Goal: Use online tool/utility: Utilize a website feature to perform a specific function

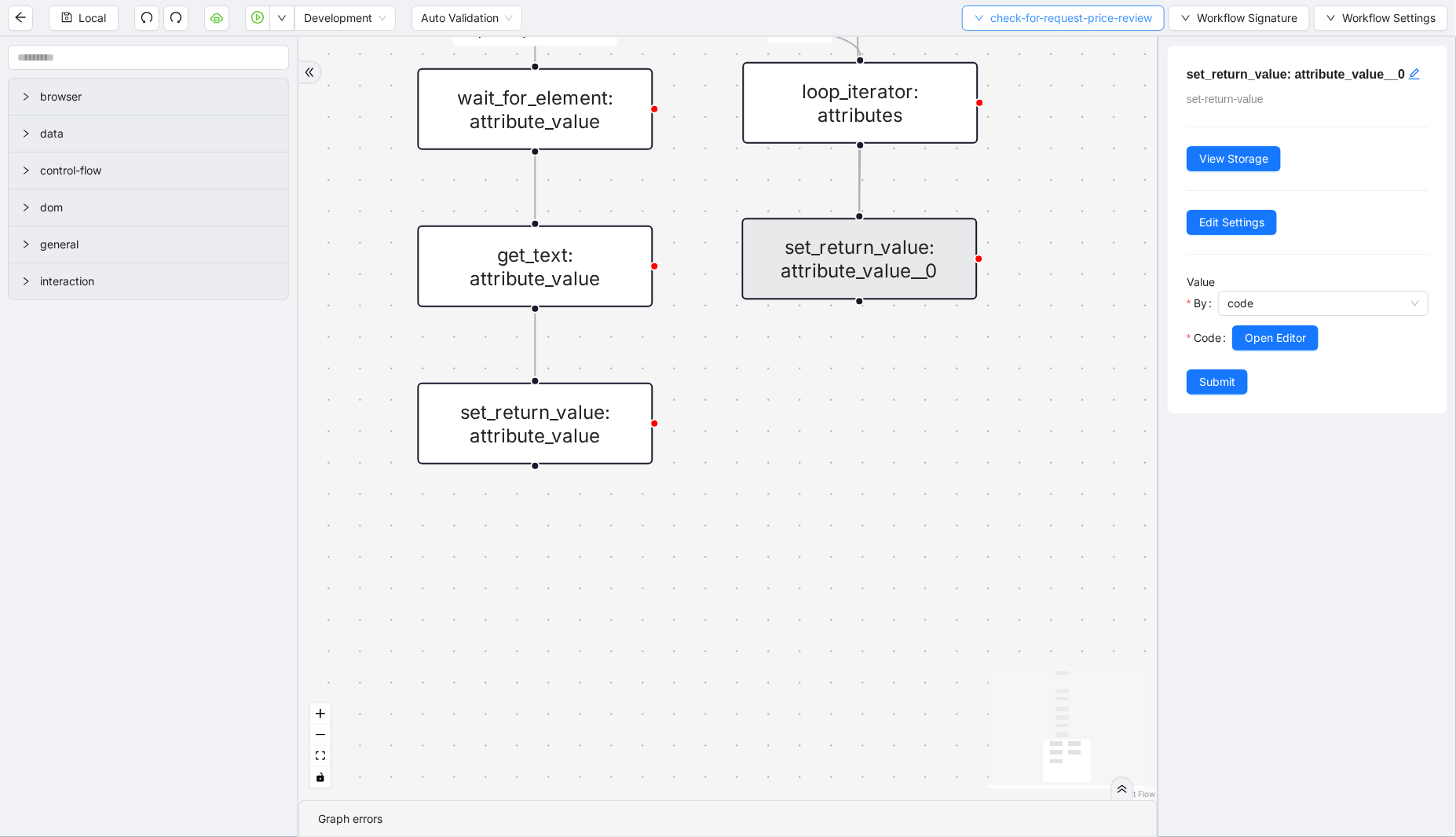
click at [1025, 18] on span "check-for-request-price-review" at bounding box center [1071, 18] width 162 height 17
click at [1000, 40] on span "Select" at bounding box center [1058, 48] width 181 height 17
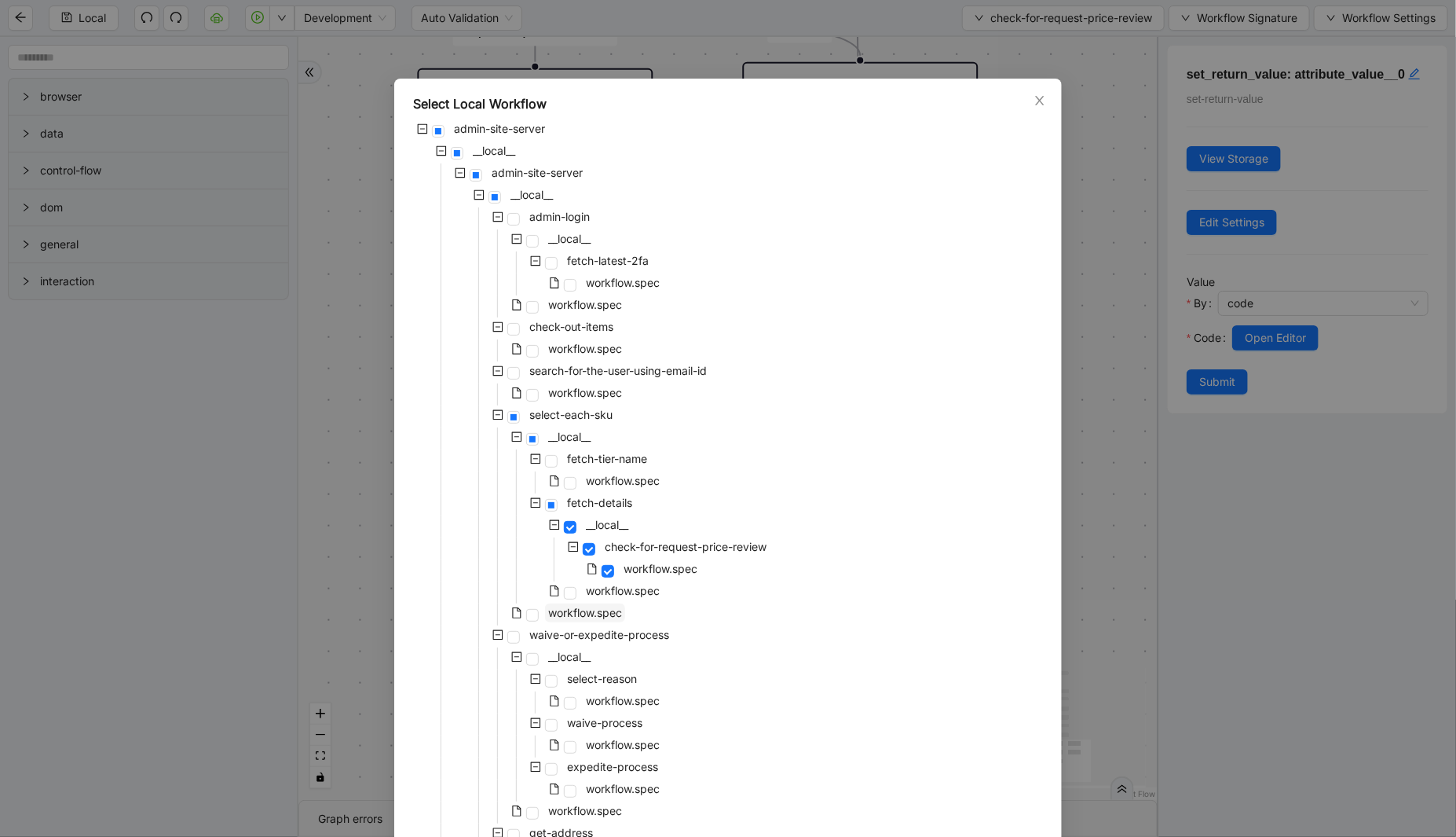
click at [580, 618] on span "workflow.spec" at bounding box center [585, 613] width 74 height 13
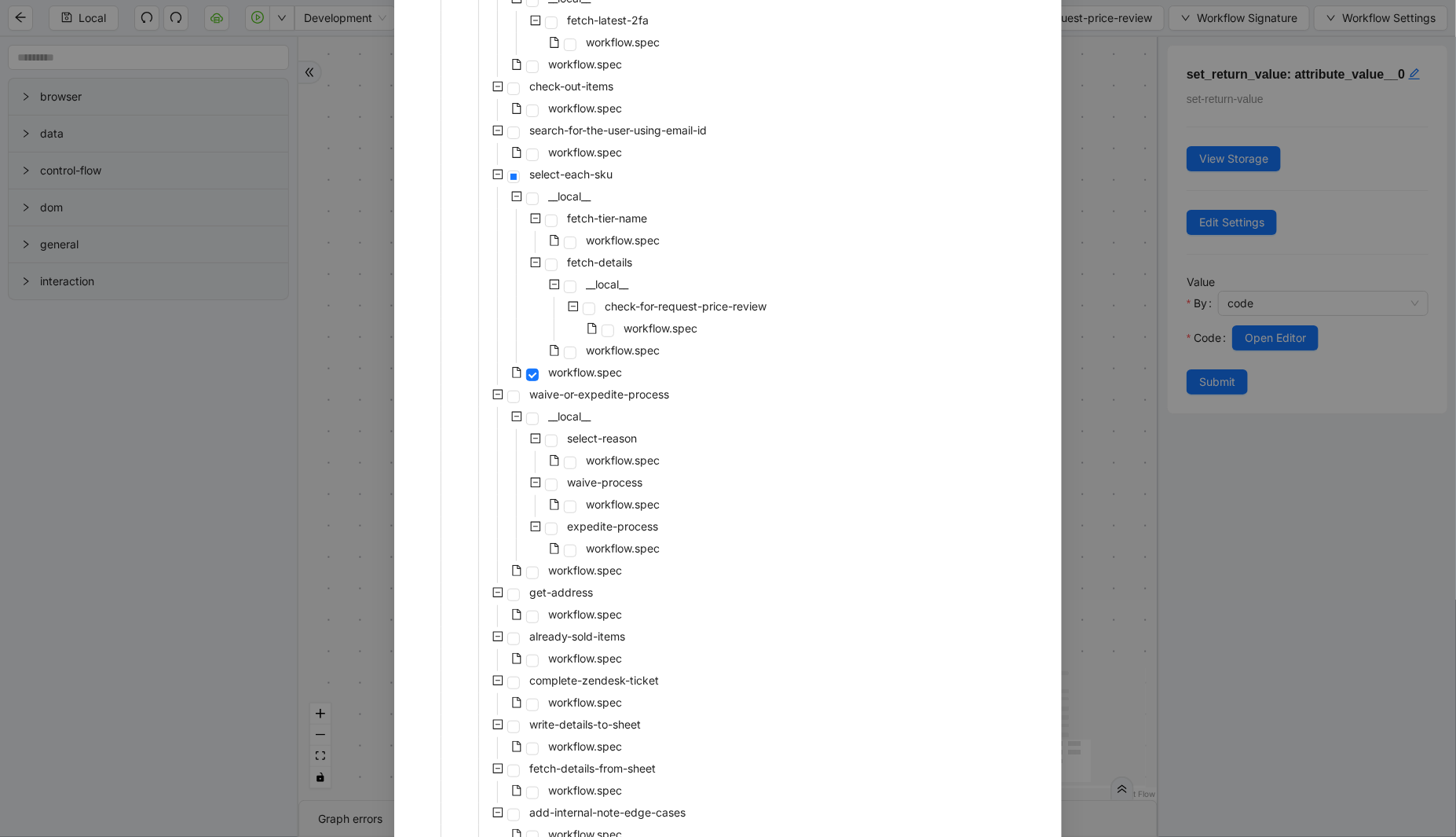
scroll to position [363, 0]
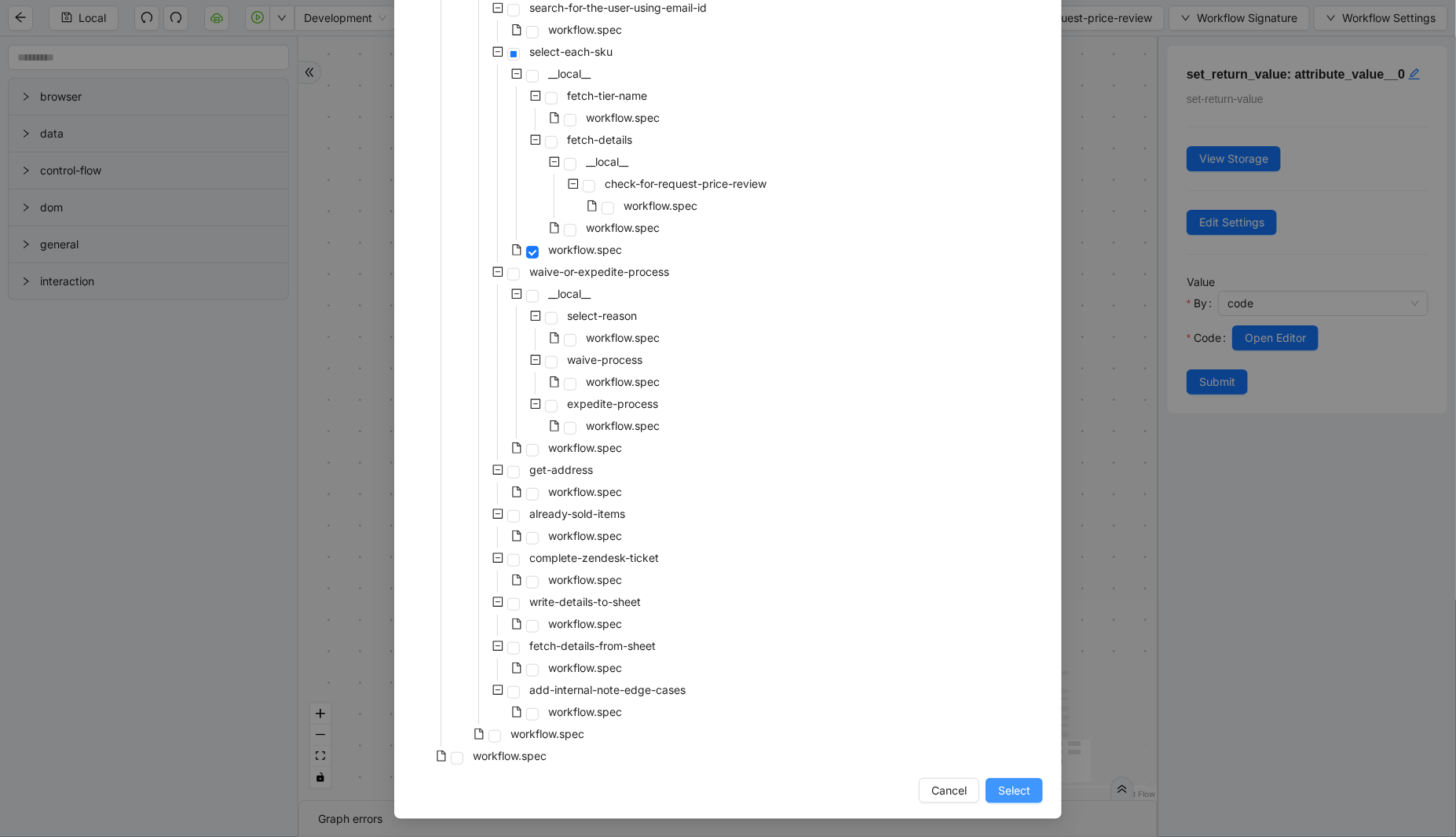
click at [1014, 787] on span "Select" at bounding box center [1014, 791] width 32 height 17
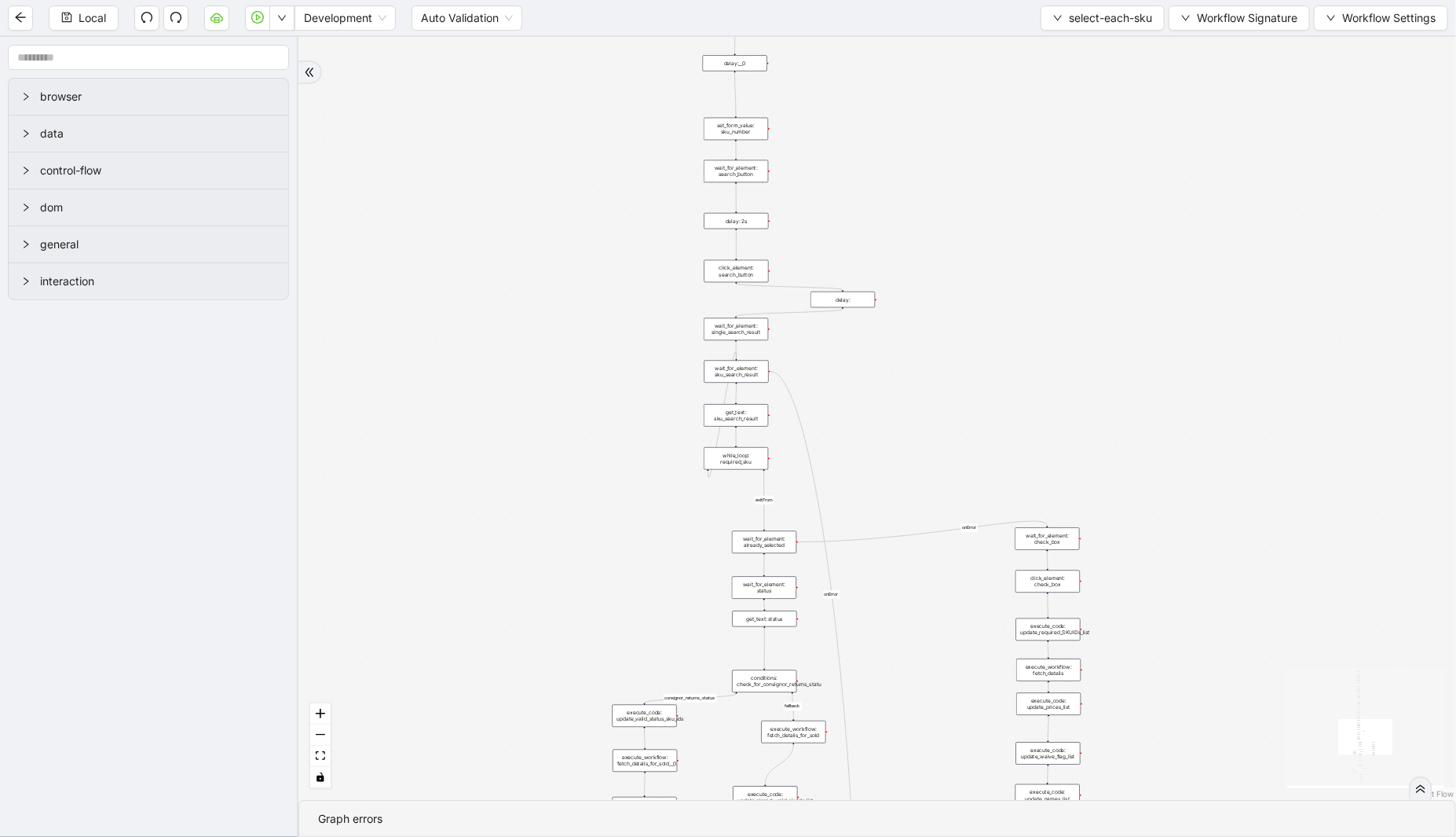
drag, startPoint x: 845, startPoint y: 583, endPoint x: 869, endPoint y: 152, distance: 431.7
click at [869, 152] on div "loopFrom exitFrom fallback already_sold_items_found fallback consignor_returns_…" at bounding box center [877, 418] width 1158 height 763
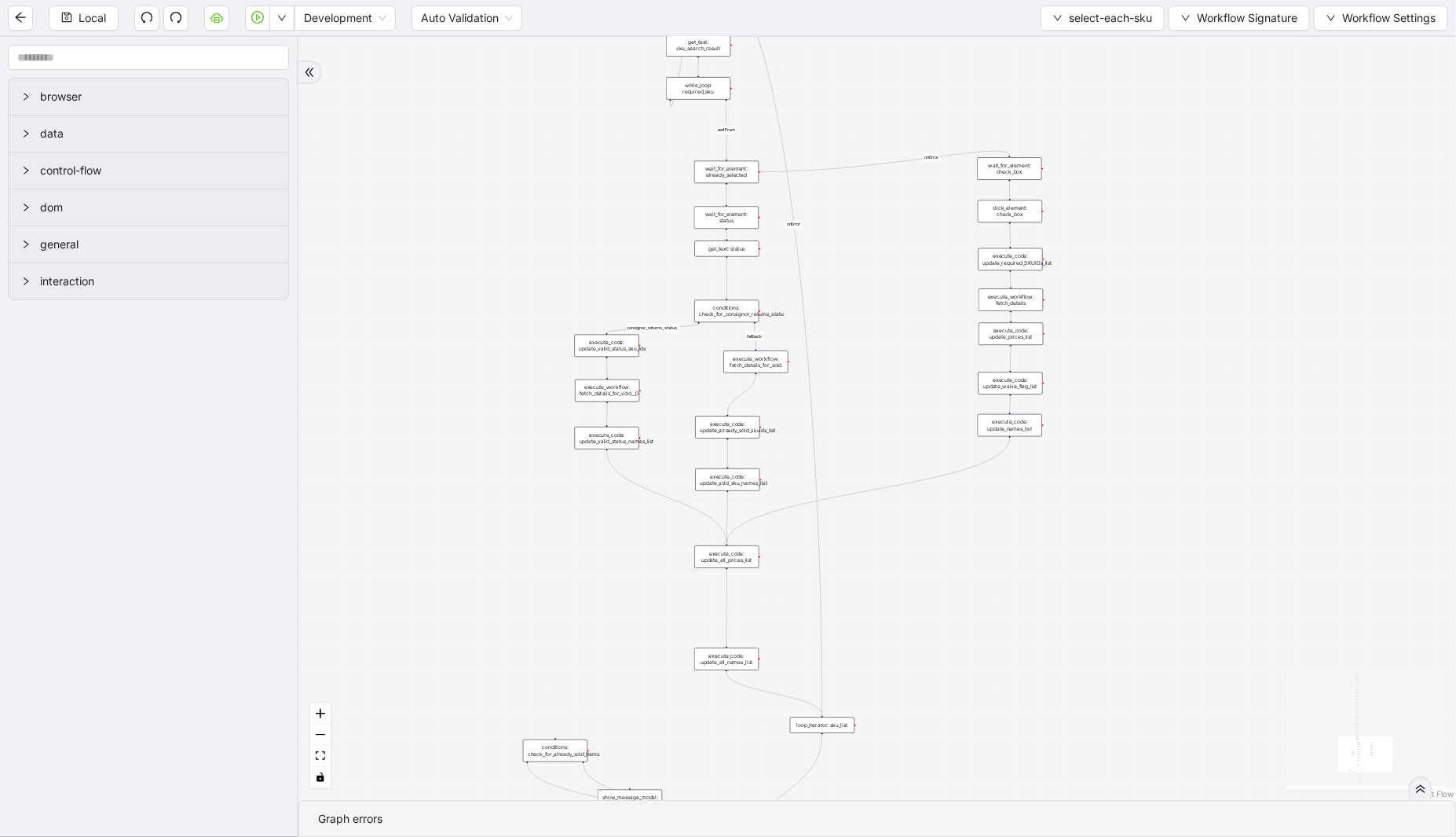
drag, startPoint x: 959, startPoint y: 418, endPoint x: 920, endPoint y: -11, distance: 430.8
click at [920, 0] on html "Local Development Auto Validation select-each-sku Workflow Signature Workflow S…" at bounding box center [728, 418] width 1456 height 837
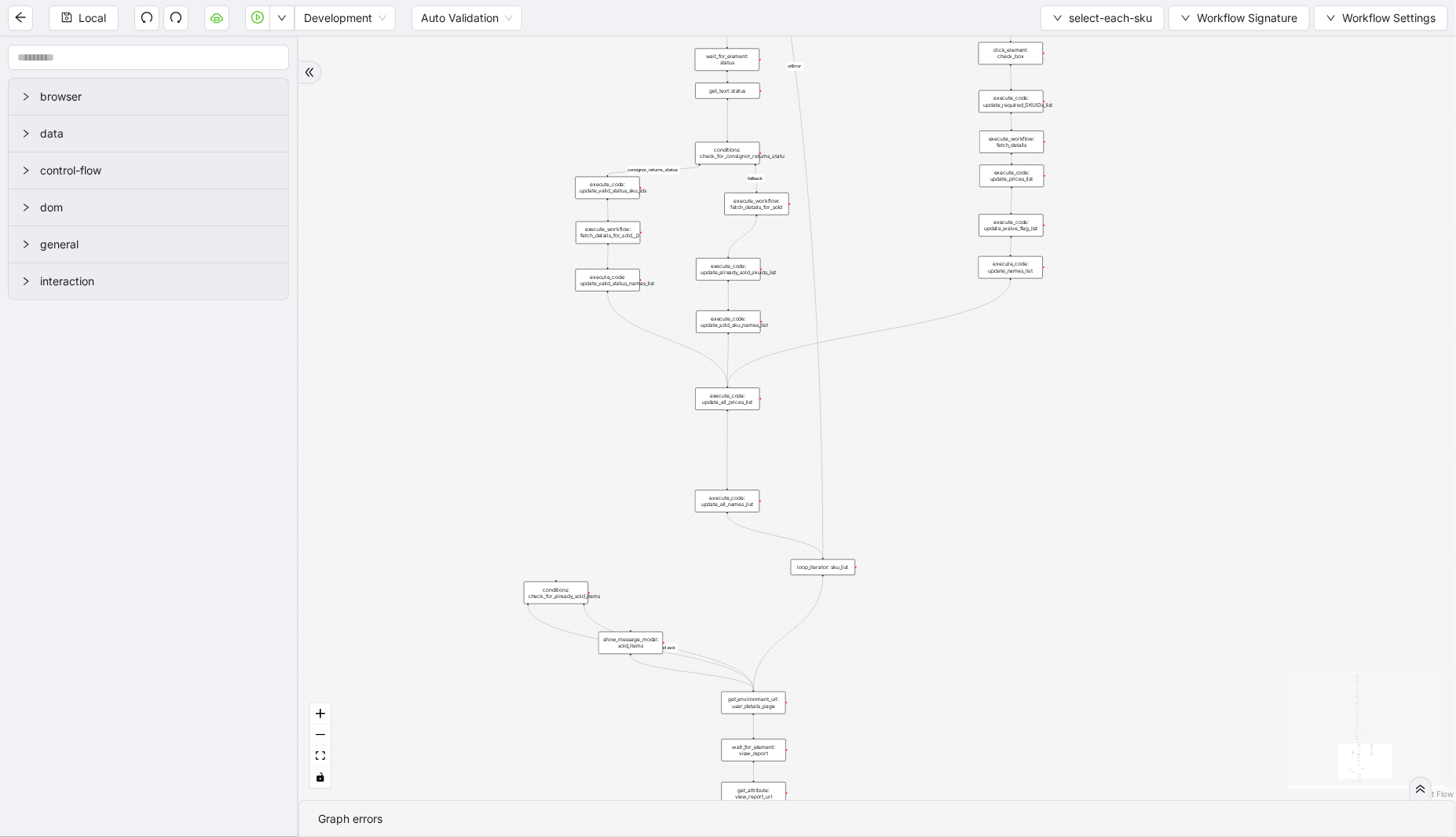
drag, startPoint x: 882, startPoint y: 538, endPoint x: 861, endPoint y: 269, distance: 269.8
click at [861, 269] on div "loopFrom exitFrom fallback already_sold_items_found fallback consignor_returns_…" at bounding box center [877, 418] width 1158 height 763
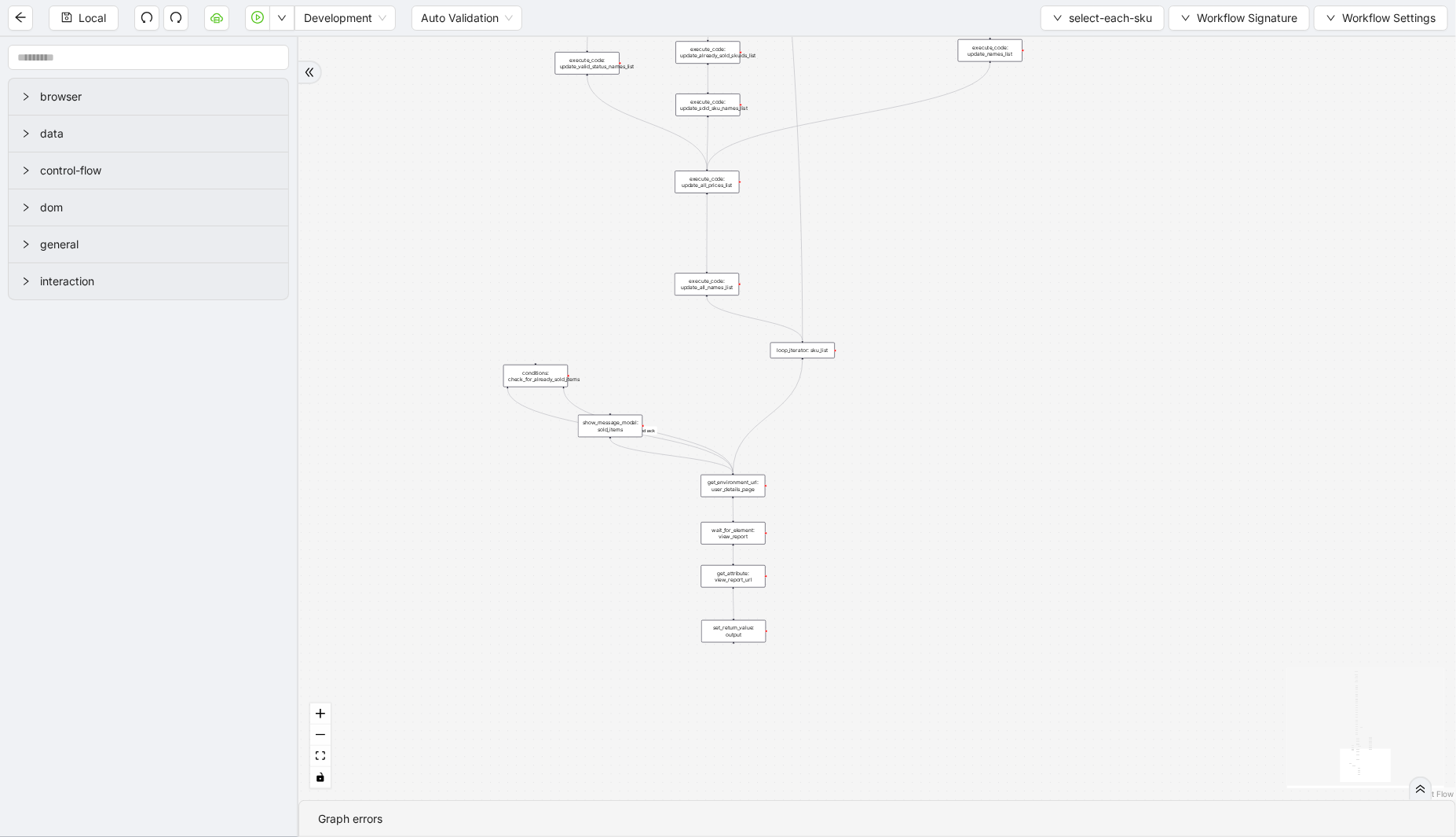
drag, startPoint x: 826, startPoint y: 561, endPoint x: 802, endPoint y: 480, distance: 84.5
click at [814, 477] on div "loopFrom exitFrom fallback already_sold_items_found fallback consignor_returns_…" at bounding box center [877, 418] width 1158 height 763
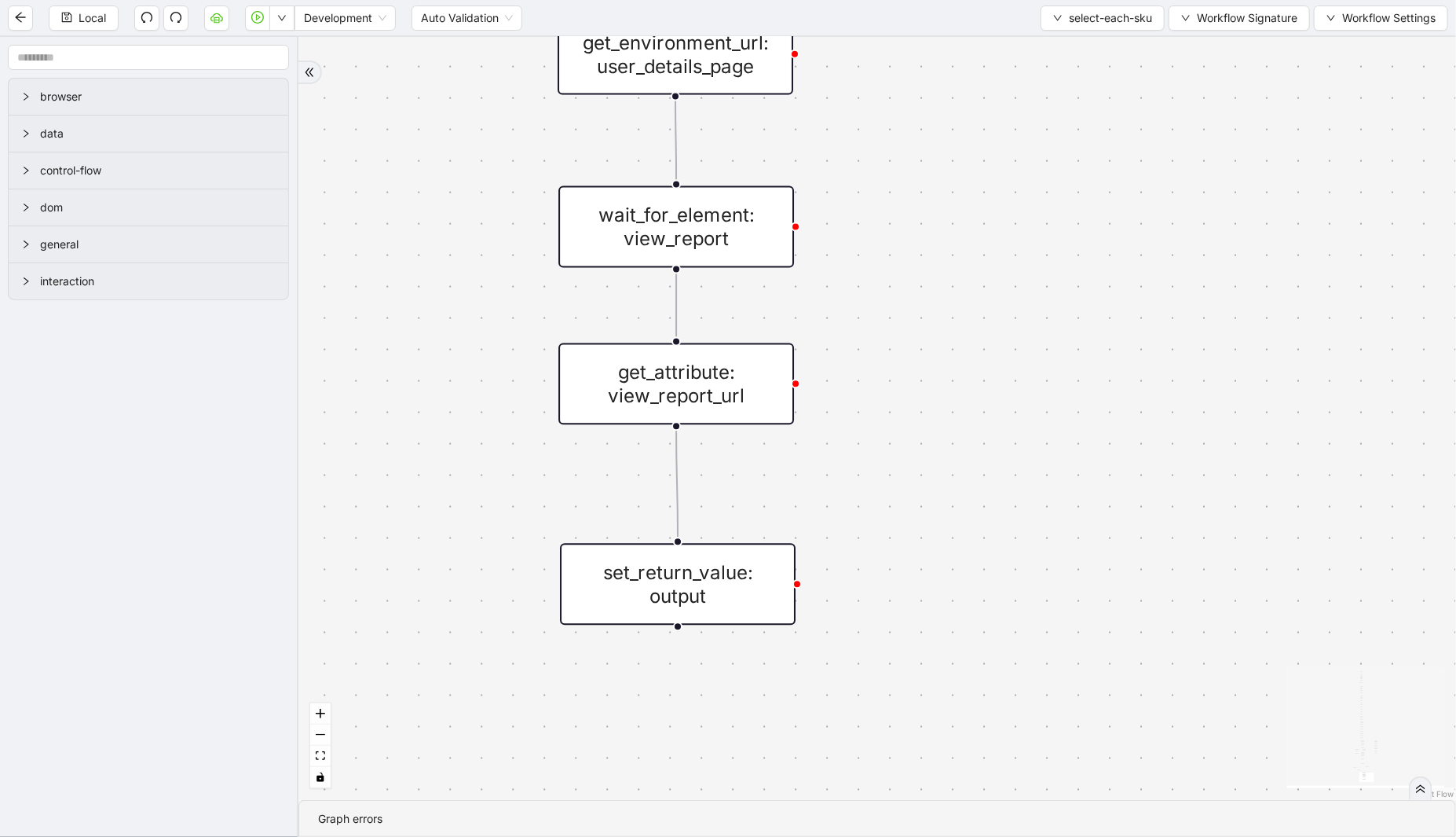
click at [740, 567] on div "set_return_value: output" at bounding box center [677, 584] width 235 height 81
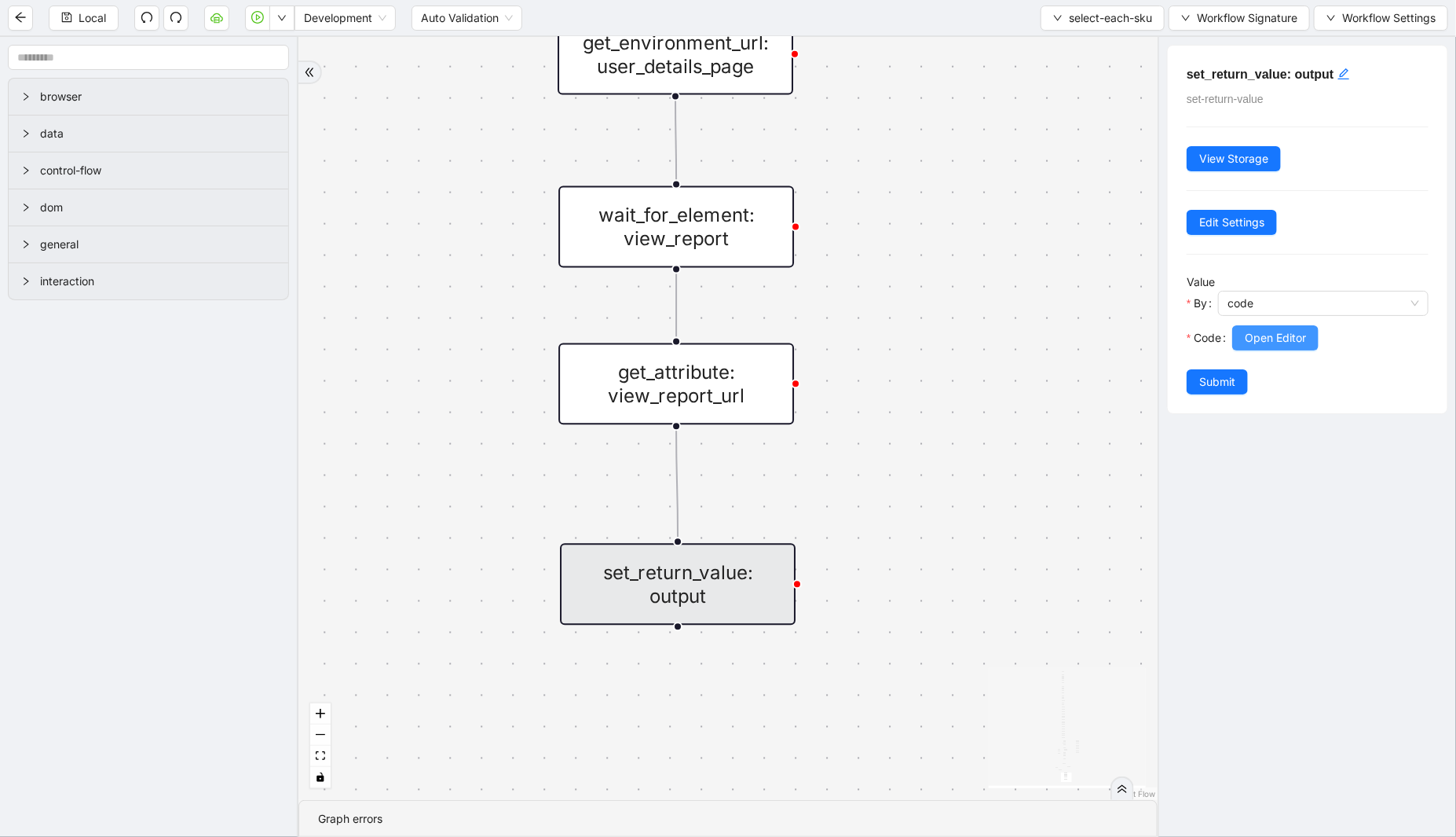
click at [1268, 350] on button "Open Editor" at bounding box center [1274, 338] width 86 height 26
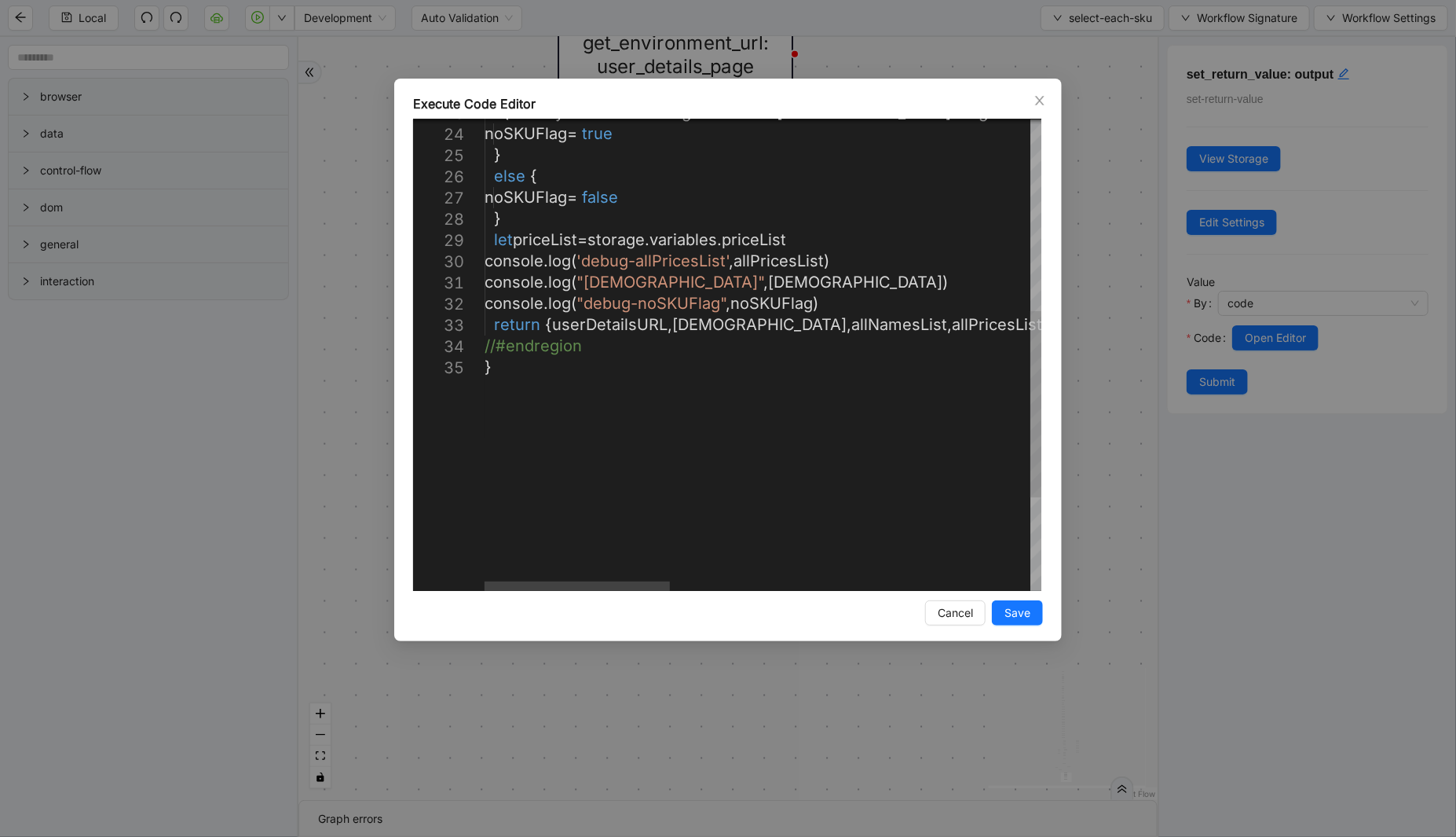
type textarea "**********"
click at [610, 326] on div "if ( alreadySoldSKUIDS . length === 0 && requiredSKUList . length === 0 && vali…" at bounding box center [1304, 232] width 1638 height 1193
click at [743, 323] on div "if ( alreadySoldSKUIDS . length === 0 && requiredSKUList . length === 0 && vali…" at bounding box center [1304, 232] width 1638 height 1193
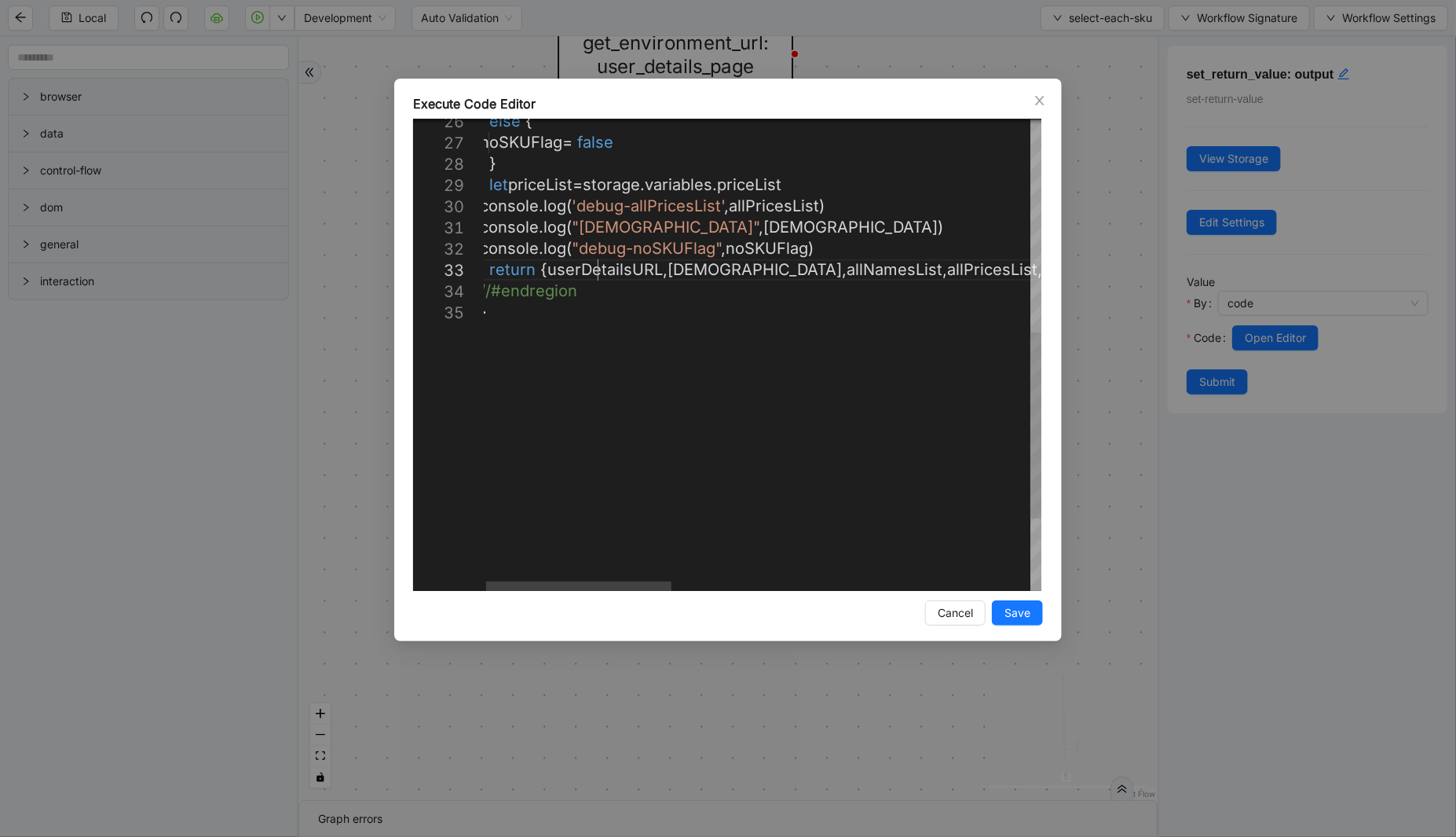
click at [598, 271] on div "else { noSKUFlag = false } let priceList = storage . variables . priceList cons…" at bounding box center [1299, 176] width 1638 height 1193
click at [705, 270] on div "else { noSKUFlag = false } let priceList = storage . variables . priceList cons…" at bounding box center [1299, 176] width 1638 height 1193
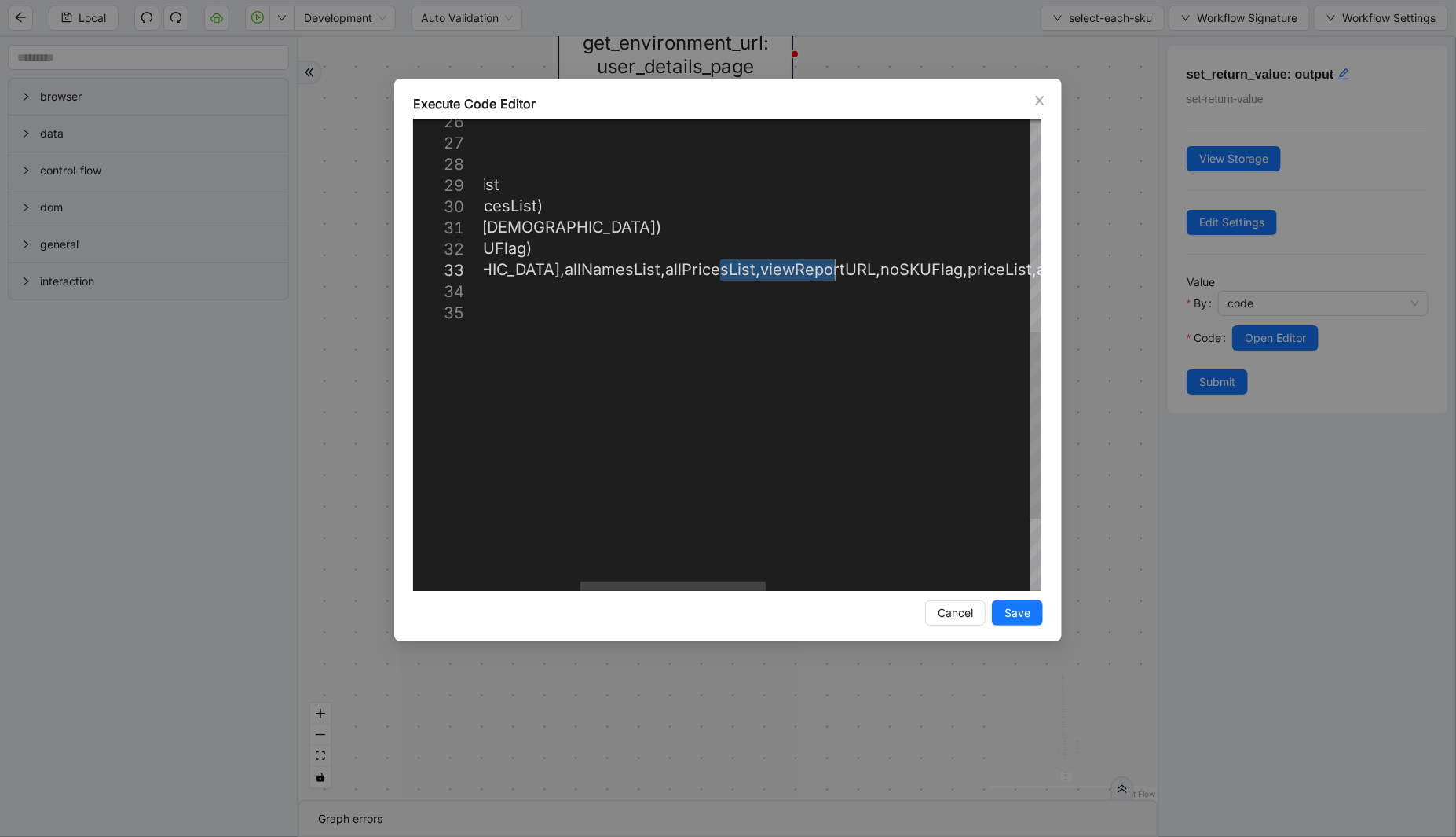
click at [798, 265] on div "else { noSKUFlag = false } let priceList = storage . variables . priceList cons…" at bounding box center [1016, 176] width 1638 height 1193
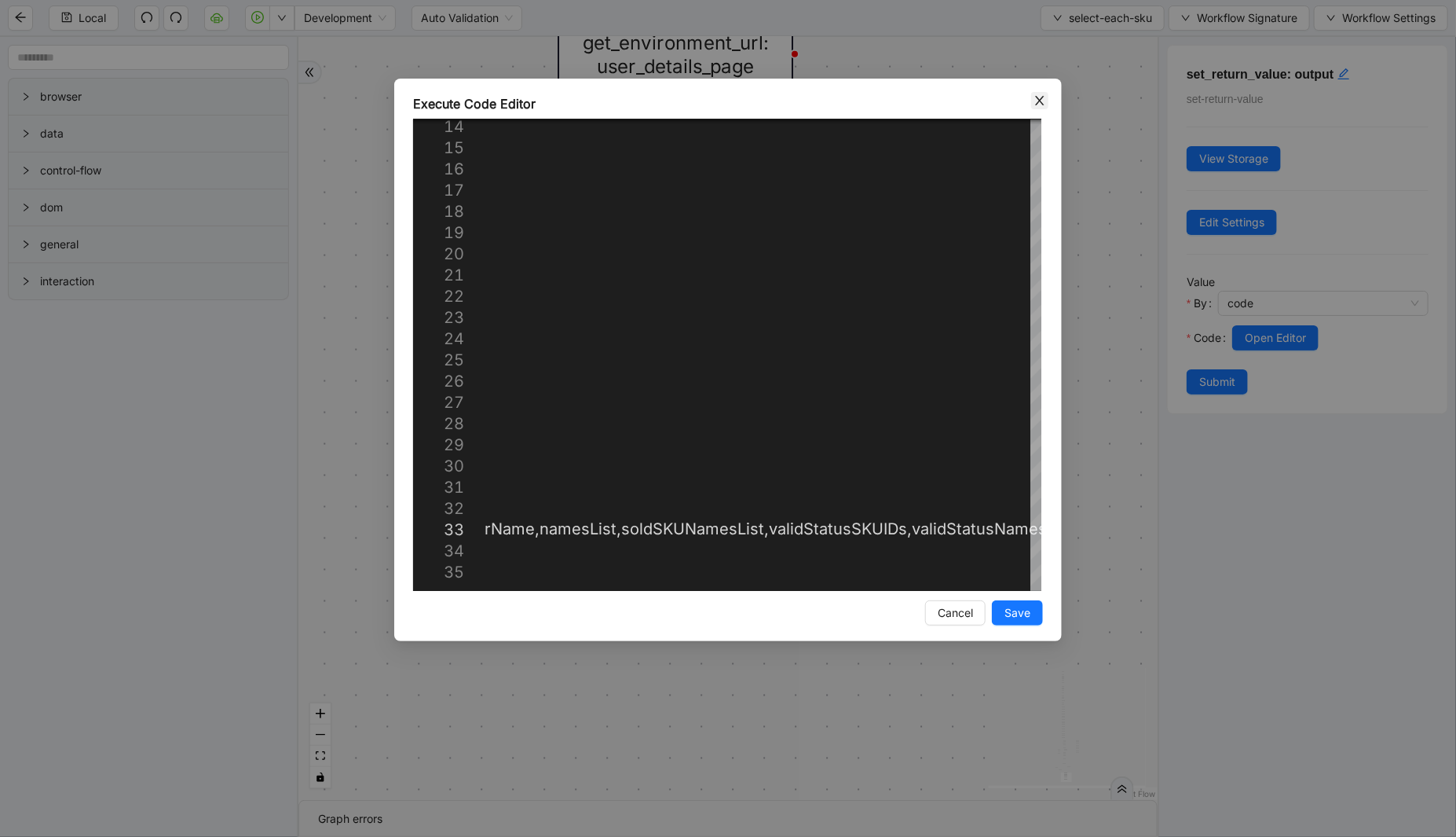
click at [1040, 103] on icon "close" at bounding box center [1039, 100] width 12 height 12
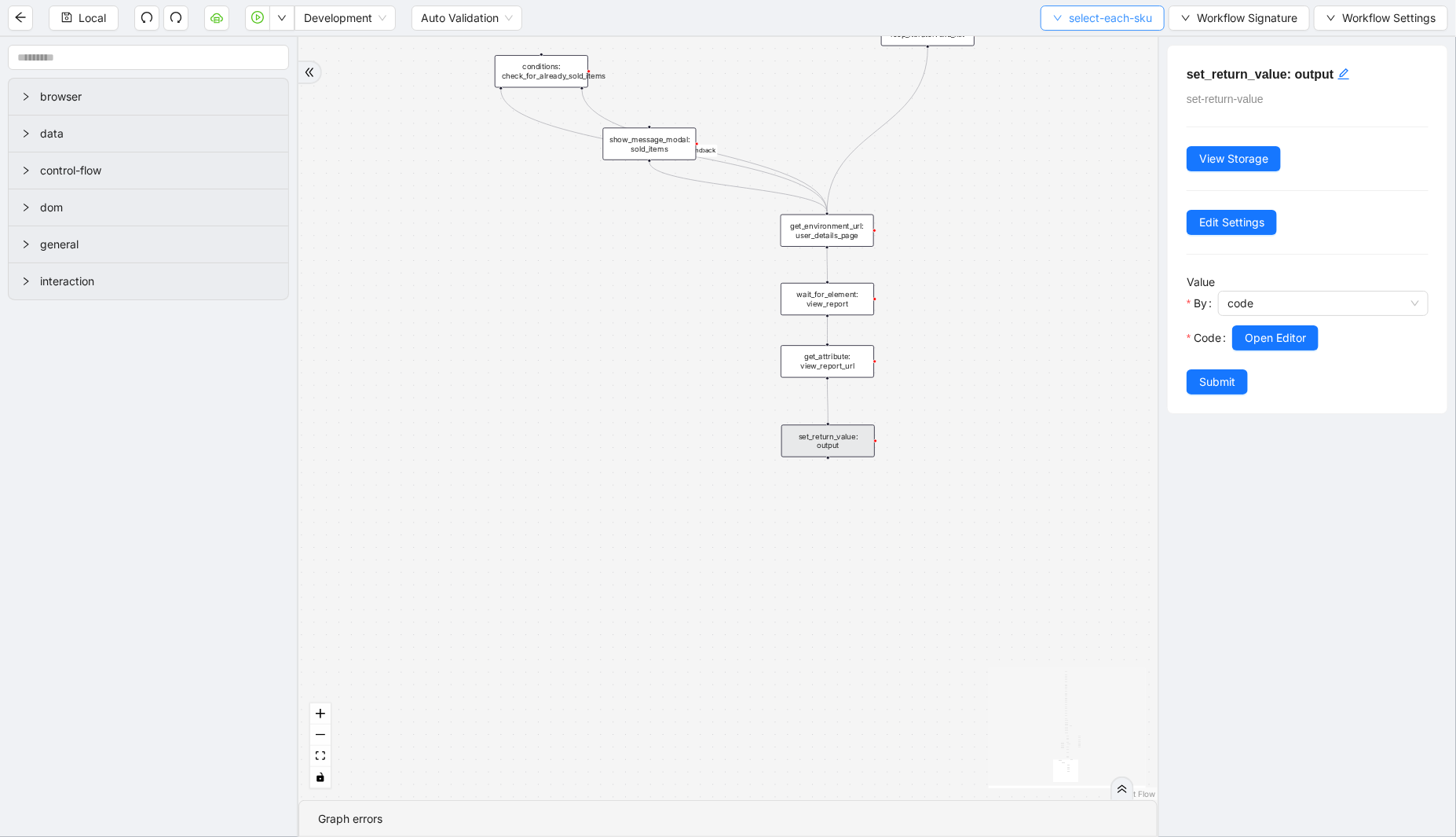
click at [1069, 21] on span "select-each-sku" at bounding box center [1111, 18] width 83 height 17
click at [1058, 51] on span "Select" at bounding box center [1099, 48] width 100 height 17
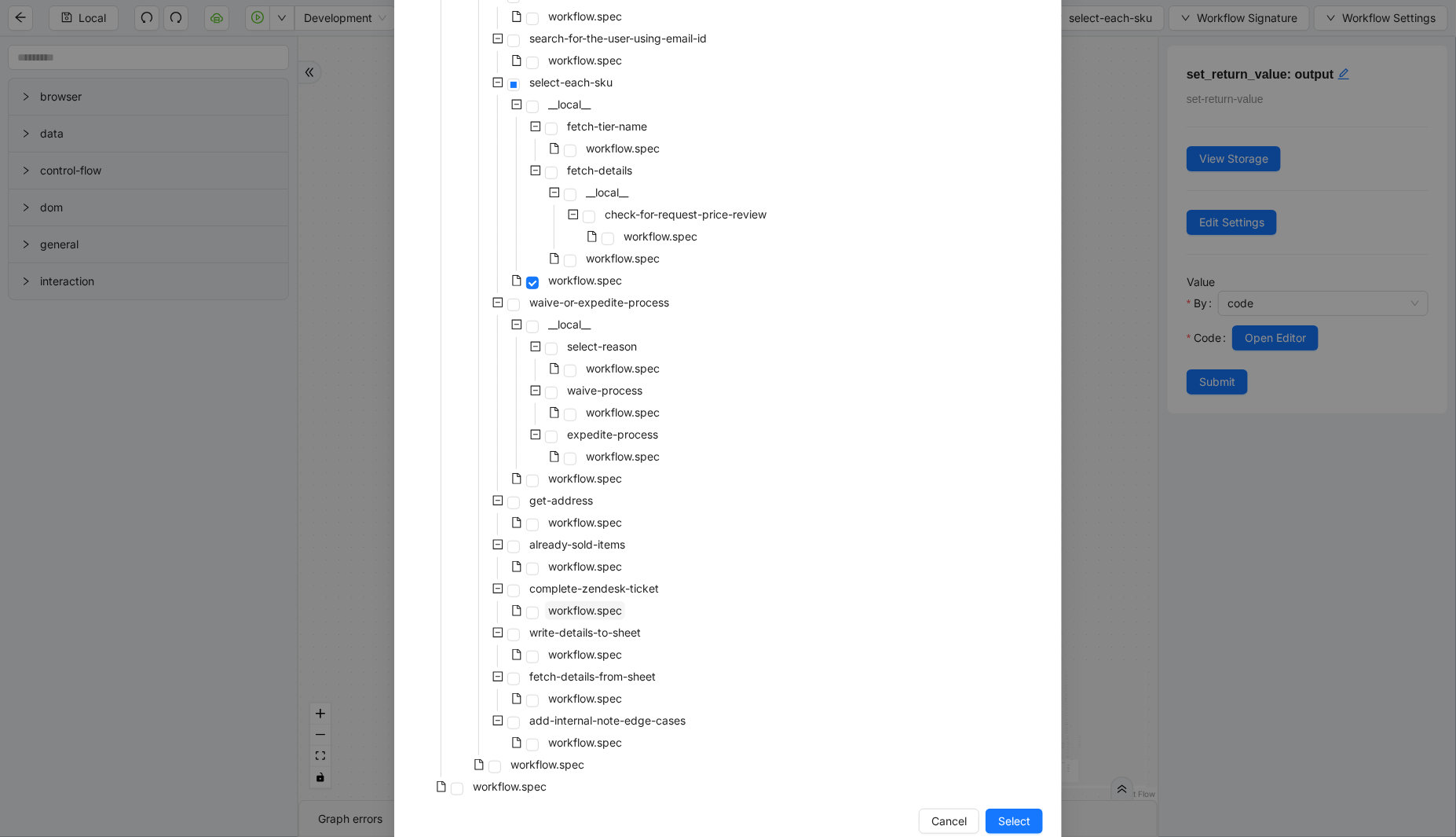
scroll to position [363, 0]
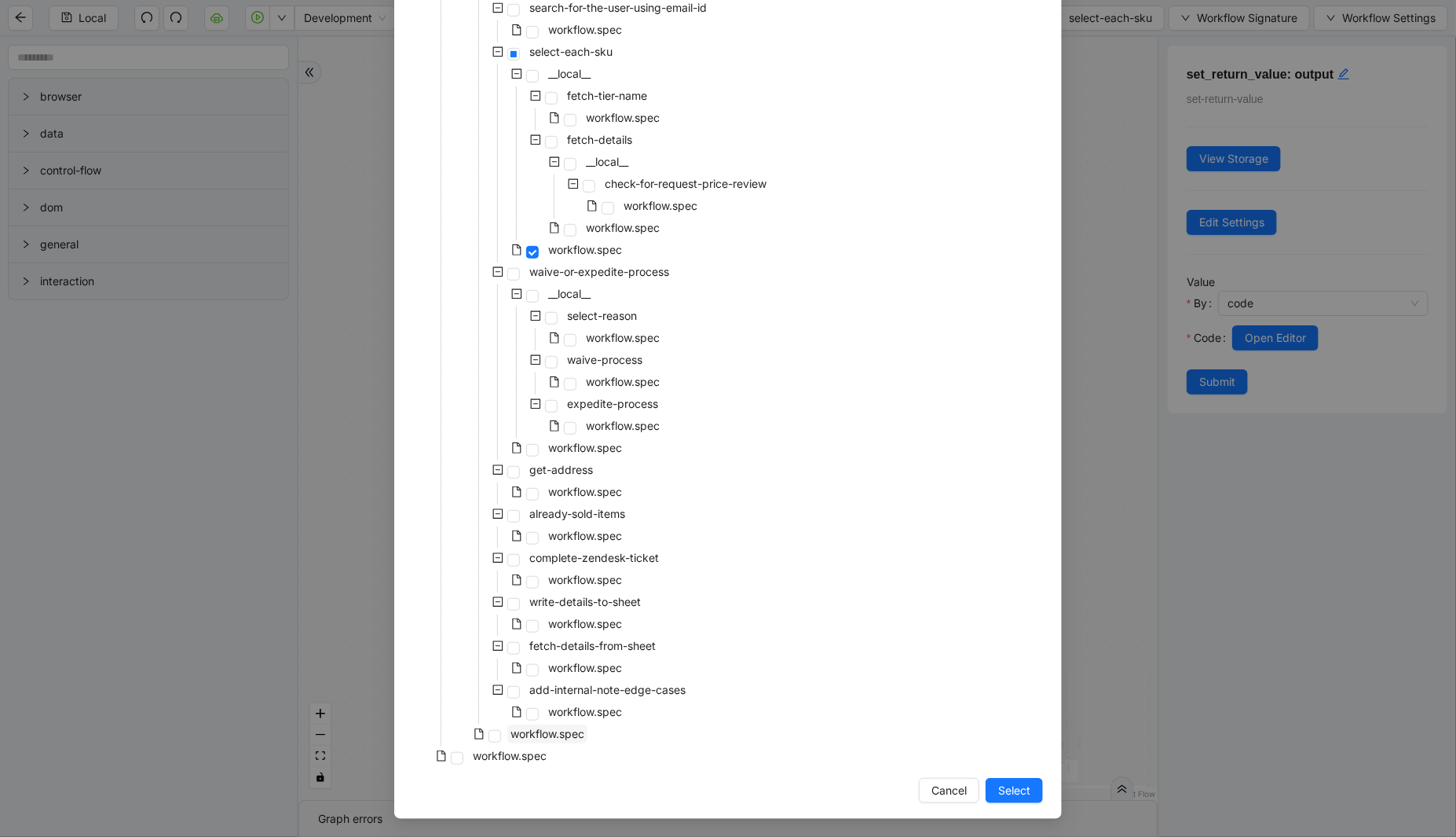
click at [531, 734] on span "workflow.spec" at bounding box center [547, 733] width 74 height 13
click at [1006, 791] on span "Select" at bounding box center [1014, 791] width 32 height 17
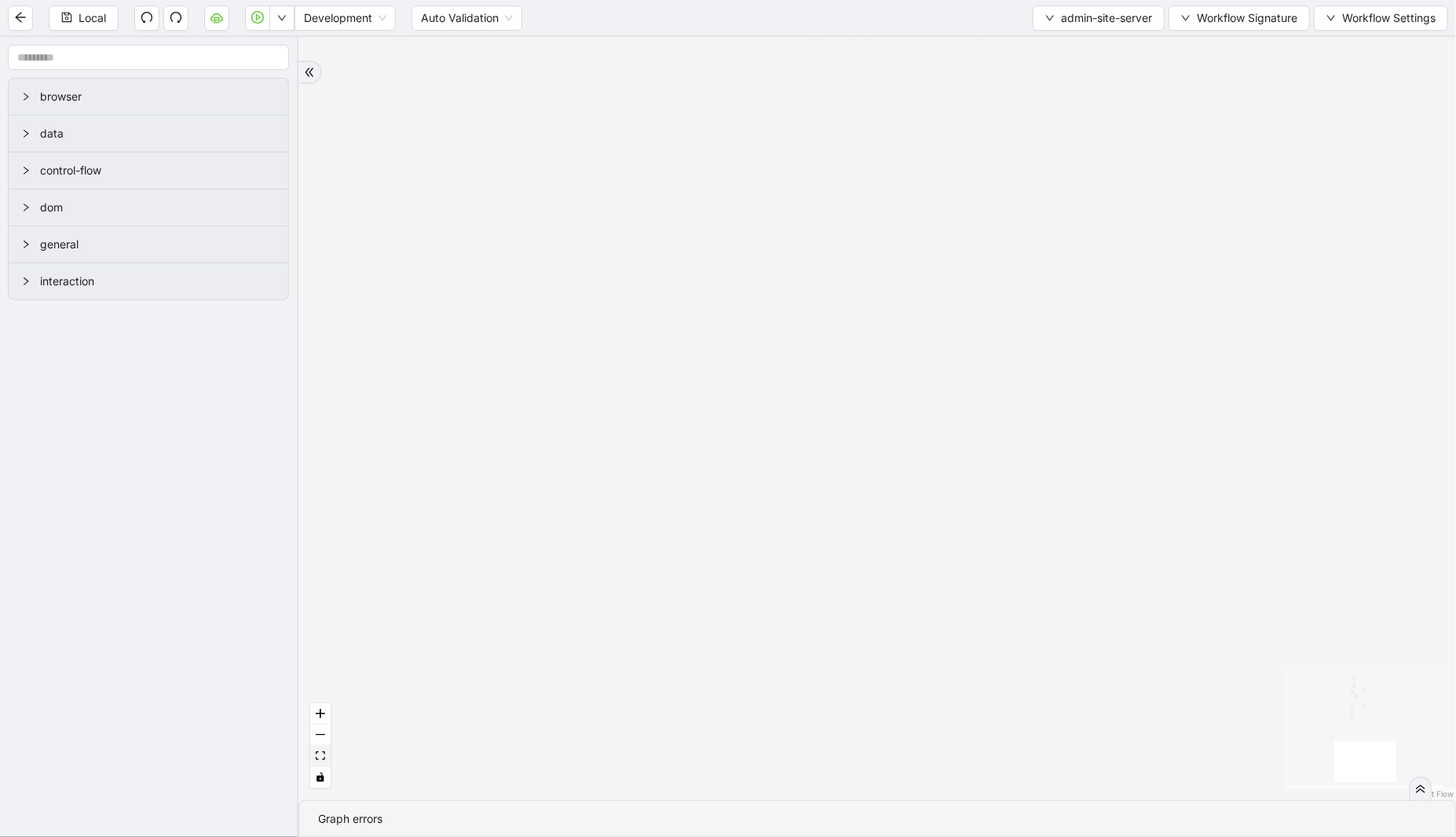
click at [320, 752] on icon "fit view" at bounding box center [321, 755] width 9 height 9
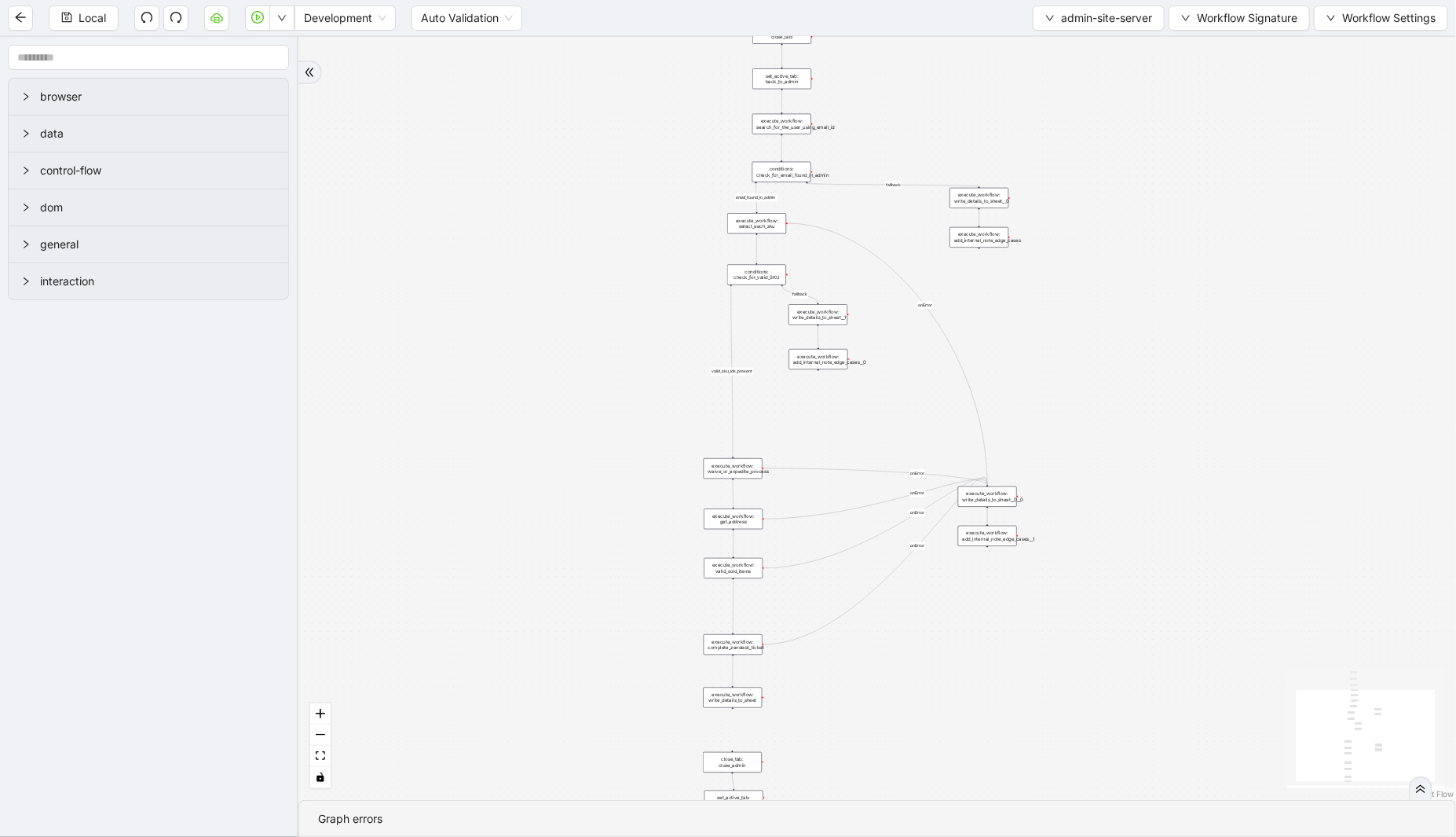
drag, startPoint x: 652, startPoint y: 466, endPoint x: 550, endPoint y: 195, distance: 289.6
click at [550, 195] on div "email_found_in_admin valid_sku_ids_present fallback fallback onError onError on…" at bounding box center [877, 418] width 1158 height 763
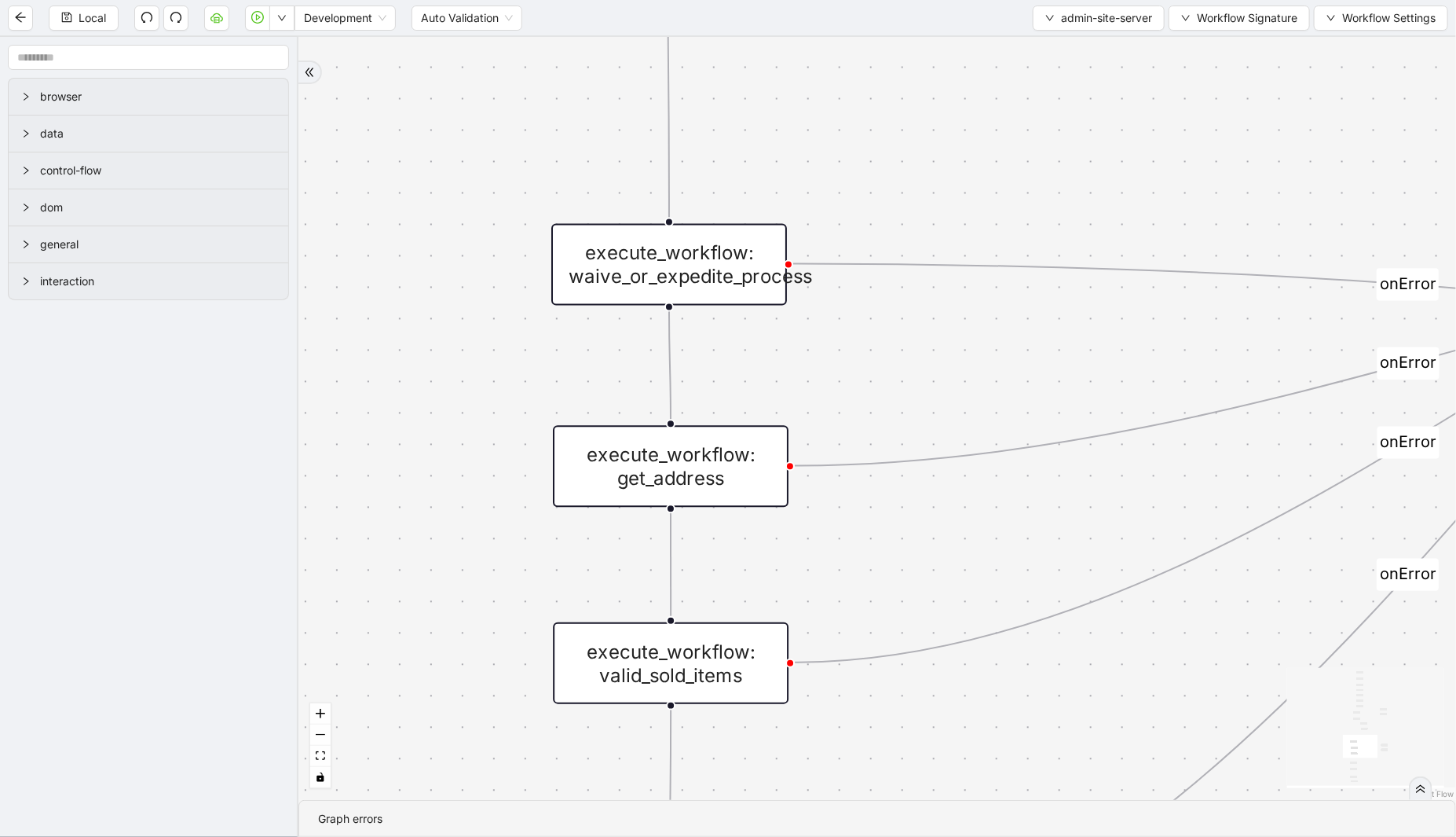
click at [646, 269] on div "execute_workflow: waive_or_expedite_process" at bounding box center [668, 264] width 235 height 81
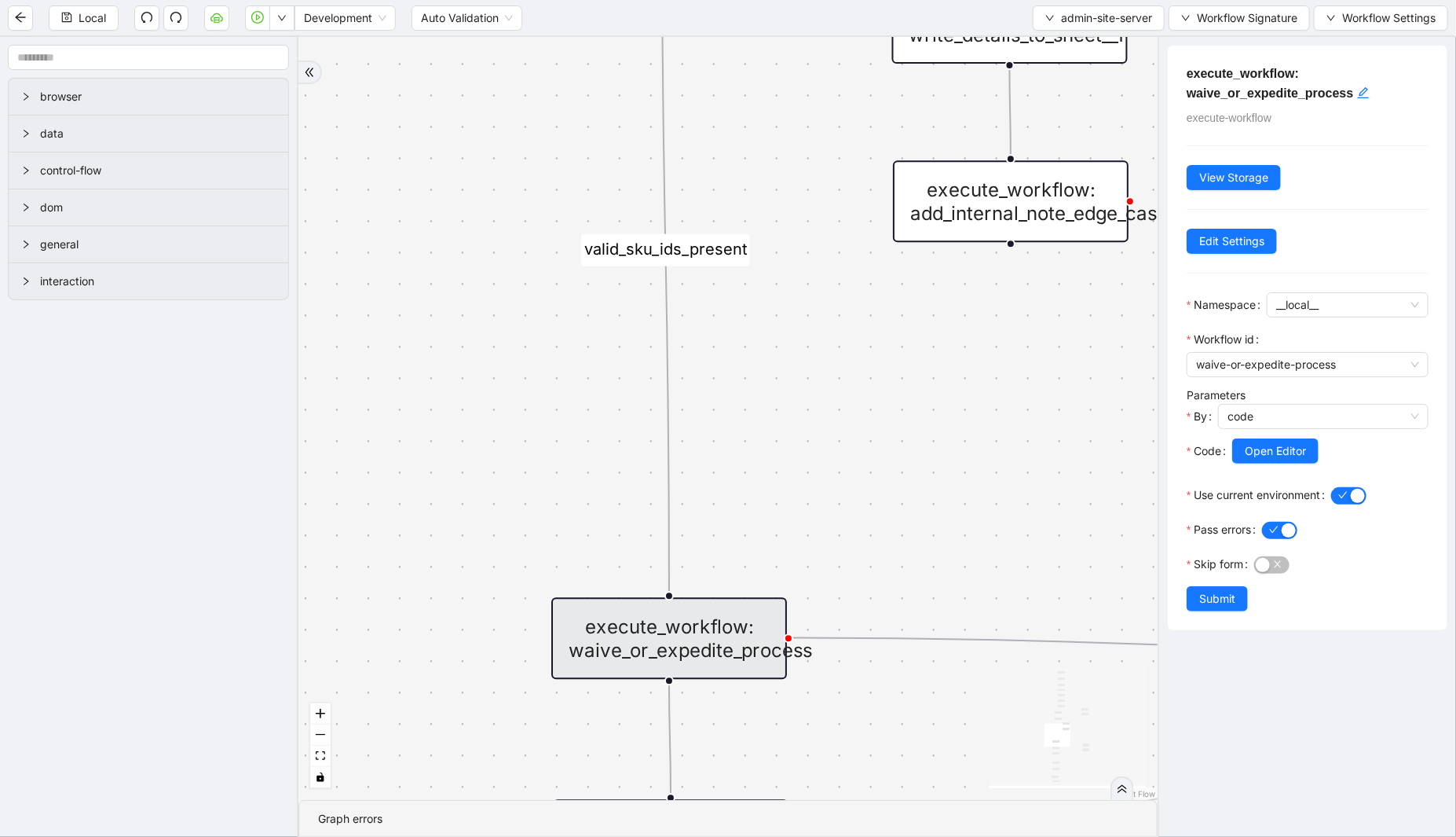
drag, startPoint x: 460, startPoint y: 201, endPoint x: 460, endPoint y: 574, distance: 373.0
click at [460, 574] on div "email_found_in_admin valid_sku_ids_present fallback fallback onError onError on…" at bounding box center [728, 418] width 859 height 763
click at [1271, 457] on span "Open Editor" at bounding box center [1275, 451] width 61 height 17
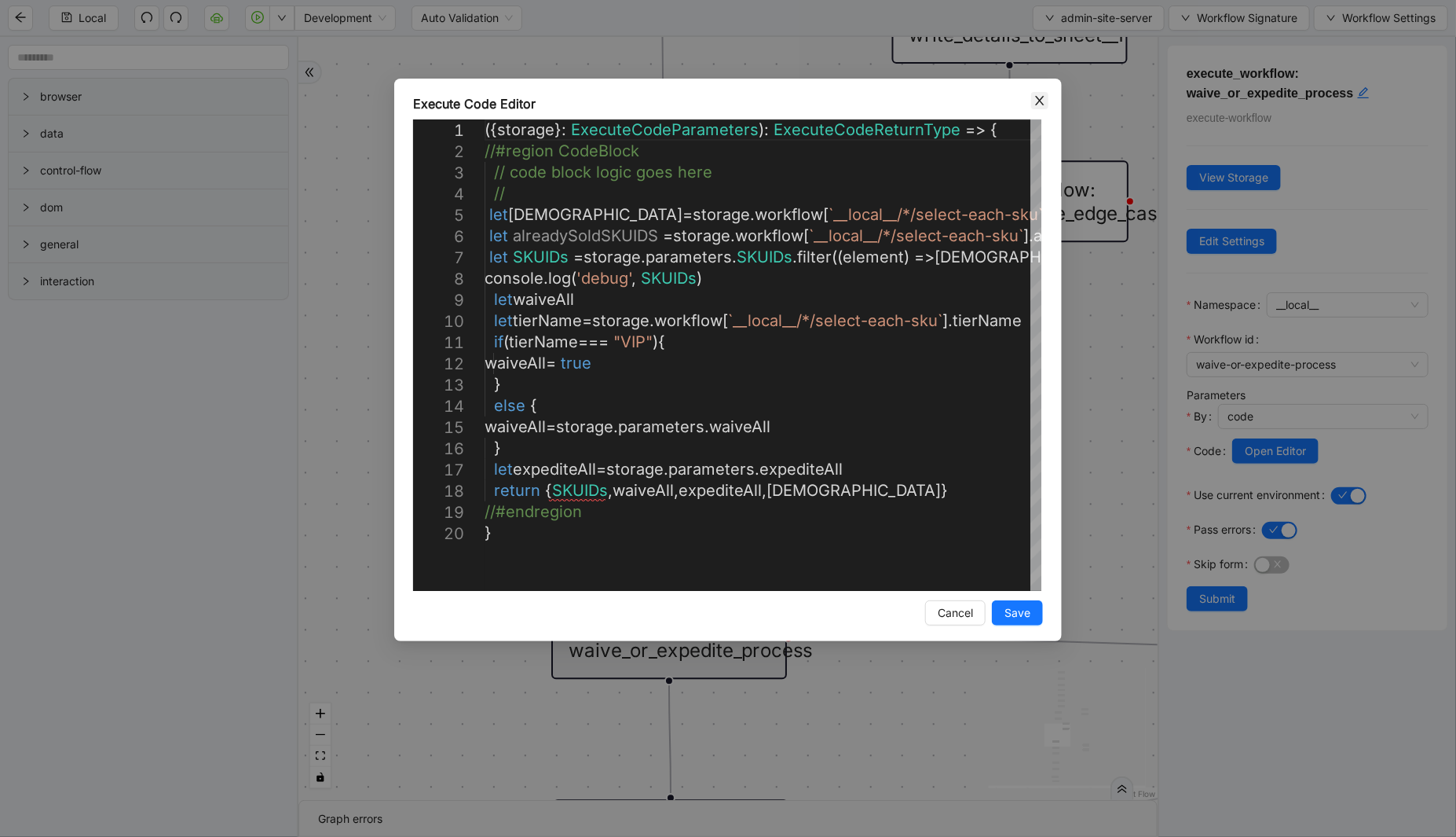
click at [1035, 99] on icon "close" at bounding box center [1039, 100] width 12 height 12
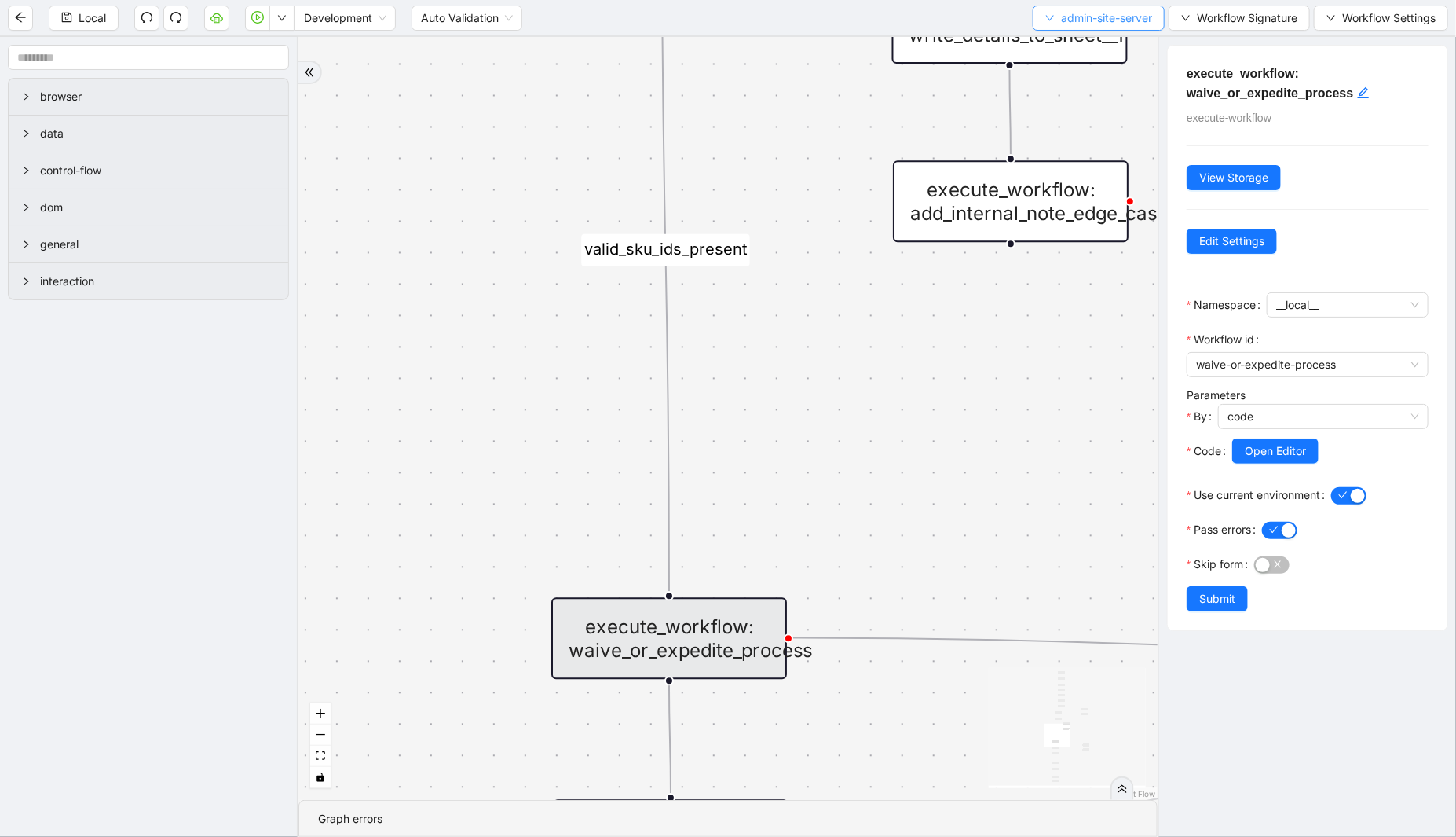
click at [1061, 11] on span "admin-site-server" at bounding box center [1106, 18] width 91 height 17
click at [1066, 50] on span "Select" at bounding box center [1094, 48] width 109 height 17
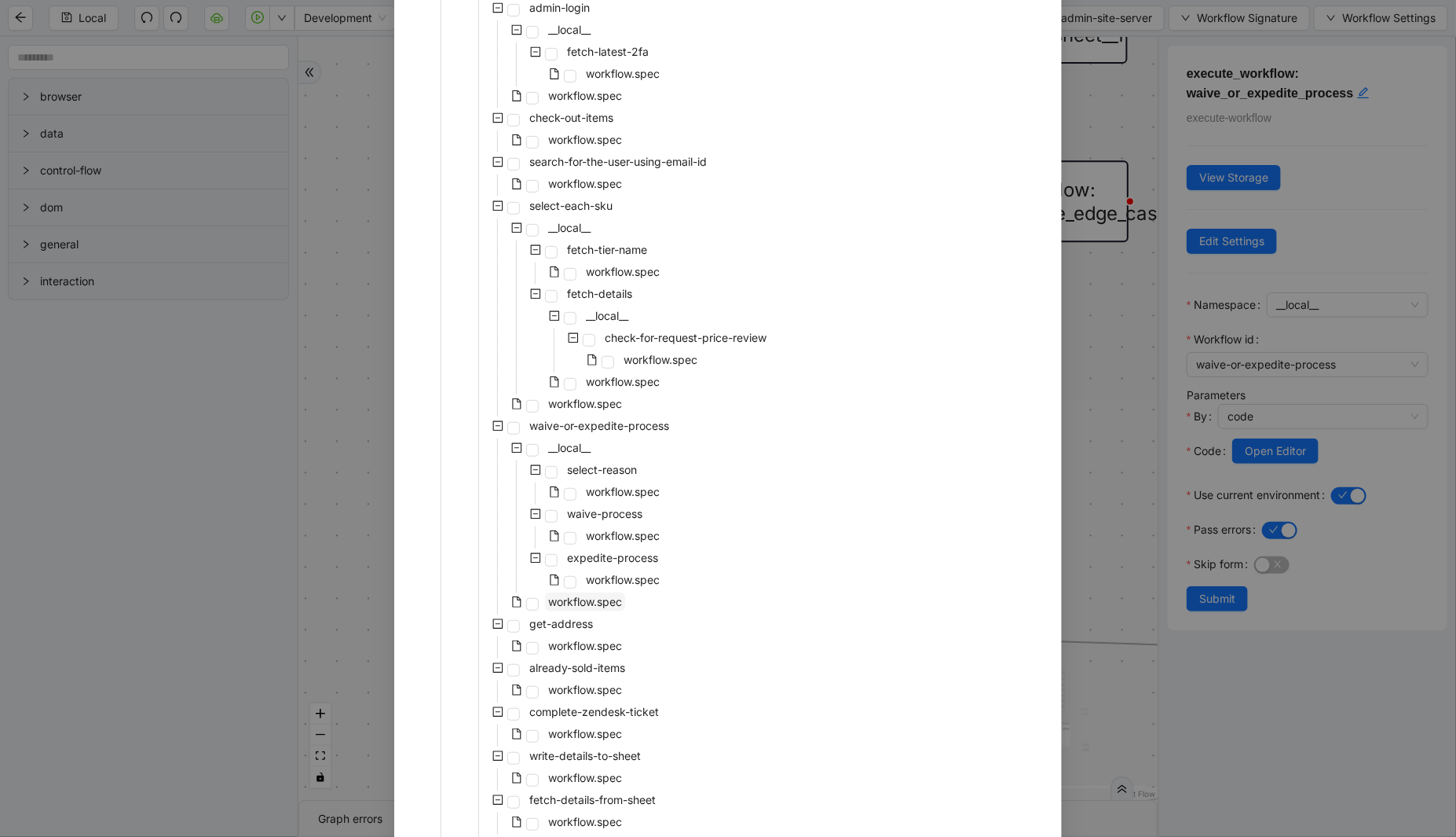
click at [579, 599] on span "workflow.spec" at bounding box center [585, 602] width 74 height 13
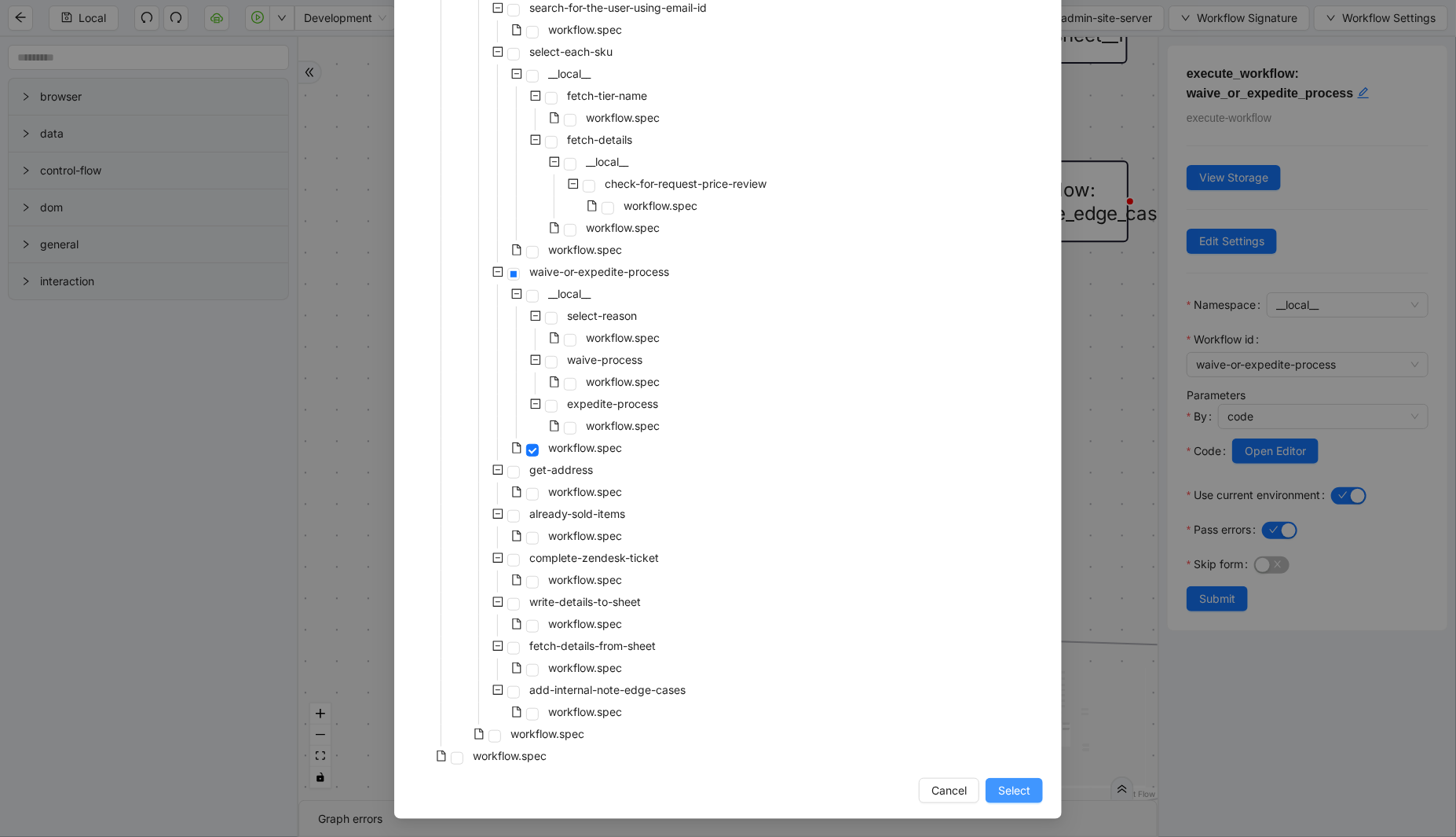
click at [1023, 798] on button "Select" at bounding box center [1014, 790] width 58 height 26
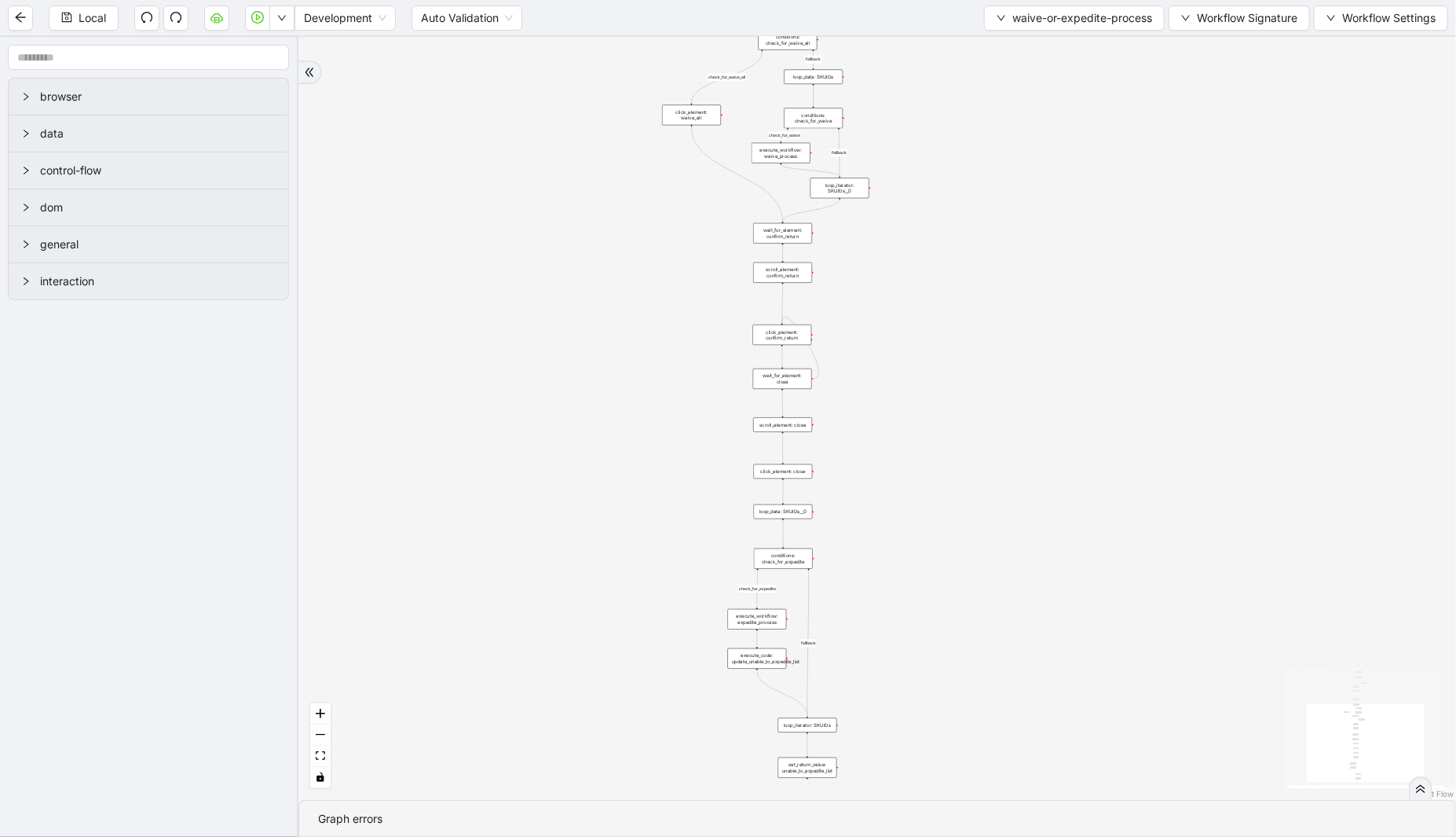
drag, startPoint x: 1088, startPoint y: 286, endPoint x: 991, endPoint y: 430, distance: 173.6
click at [991, 430] on div "check_for_waive fallback fallback check_for_waive_all fallback required_sku_ids…" at bounding box center [877, 418] width 1158 height 763
drag, startPoint x: 945, startPoint y: 145, endPoint x: 933, endPoint y: 466, distance: 321.2
click at [933, 466] on div "check_for_waive fallback fallback check_for_waive_all fallback required_sku_ids…" at bounding box center [877, 418] width 1158 height 763
drag, startPoint x: 992, startPoint y: 278, endPoint x: 962, endPoint y: 457, distance: 181.5
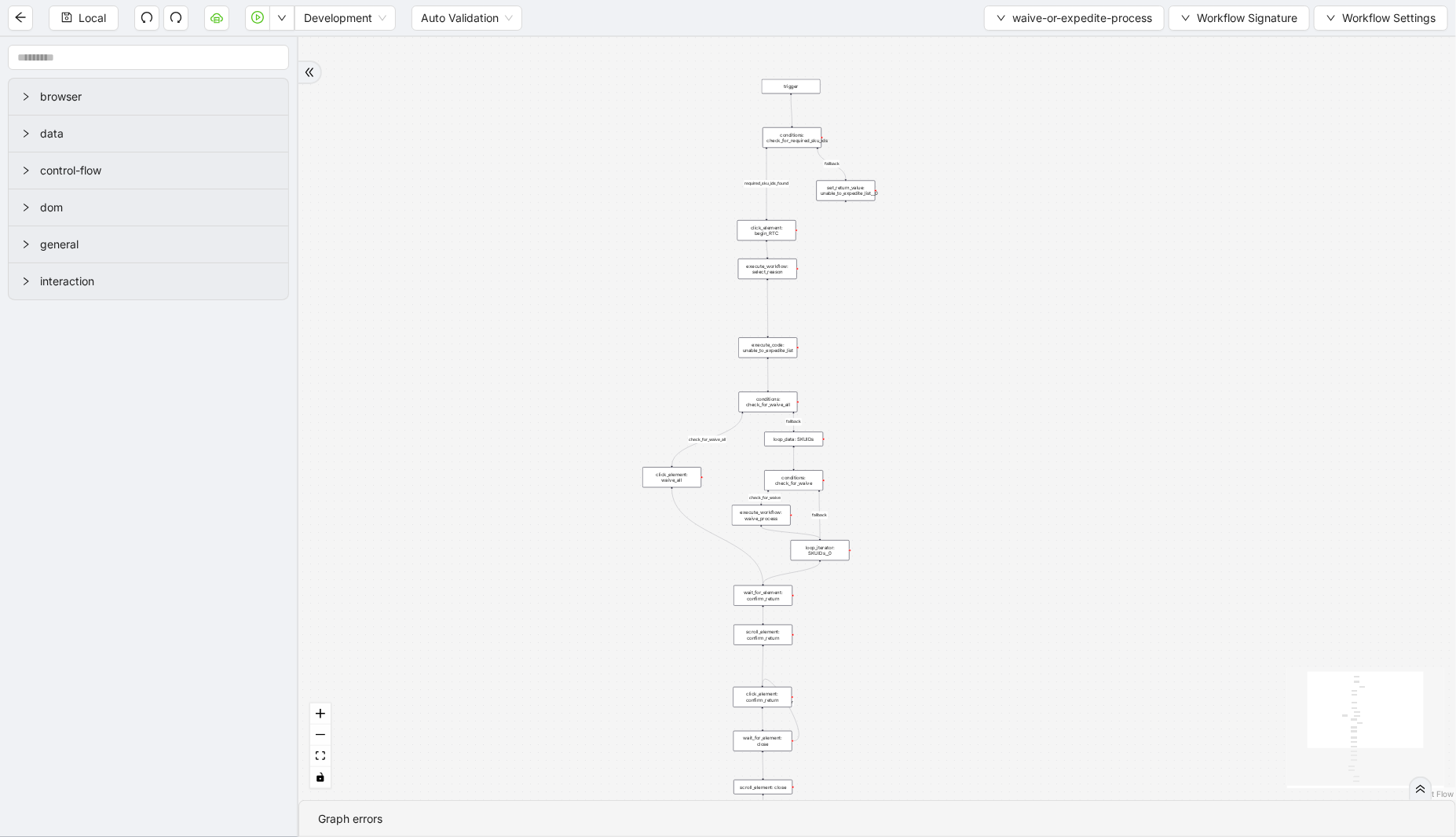
click at [966, 473] on div "check_for_waive fallback fallback check_for_waive_all fallback required_sku_ids…" at bounding box center [877, 418] width 1158 height 763
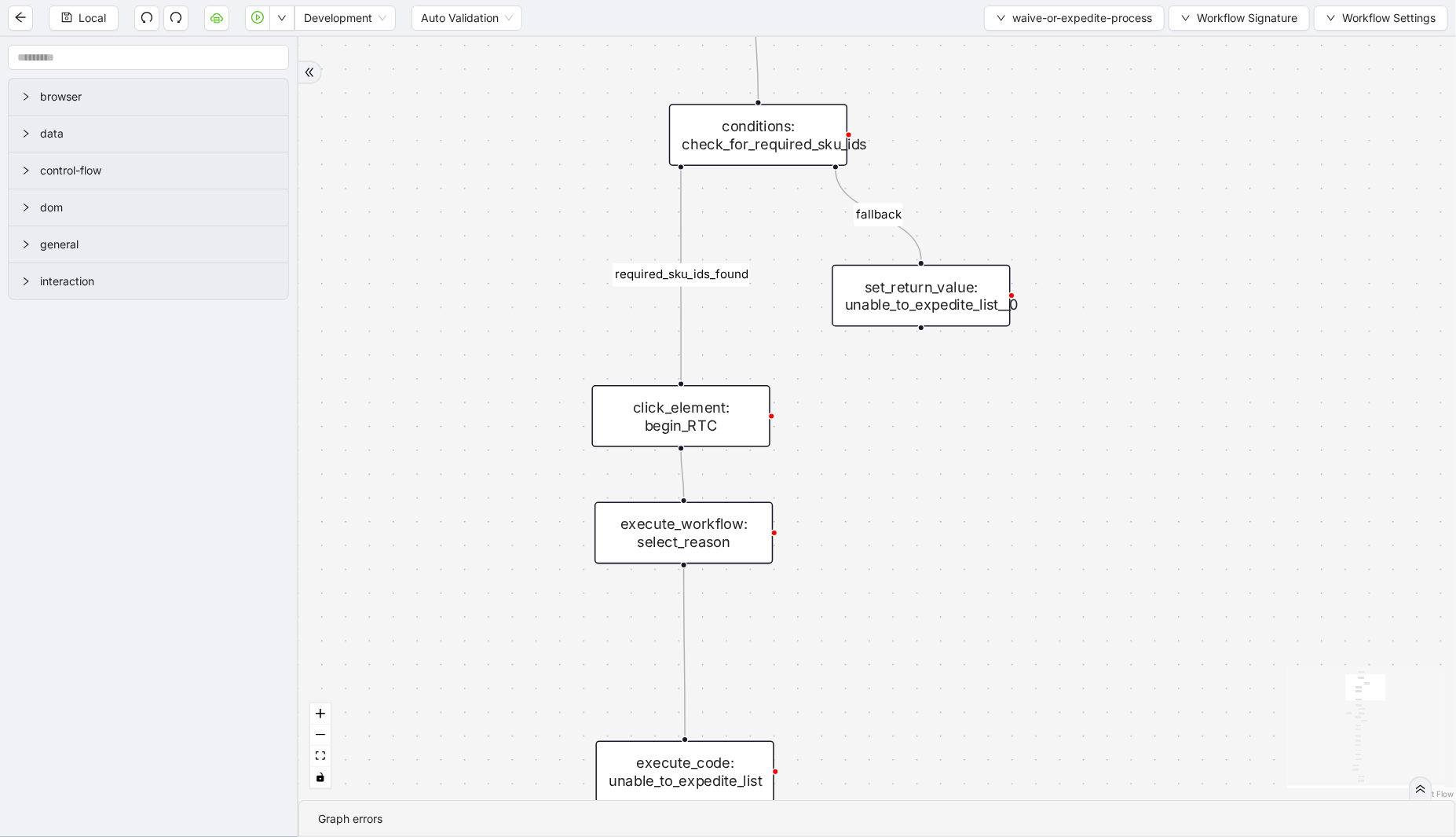
drag, startPoint x: 494, startPoint y: 445, endPoint x: 499, endPoint y: 321, distance: 124.1
click at [499, 321] on div "check_for_waive fallback fallback check_for_waive_all fallback required_sku_ids…" at bounding box center [877, 418] width 1158 height 763
click at [804, 154] on div "conditions: check_for_required_sku_ids" at bounding box center [758, 135] width 179 height 62
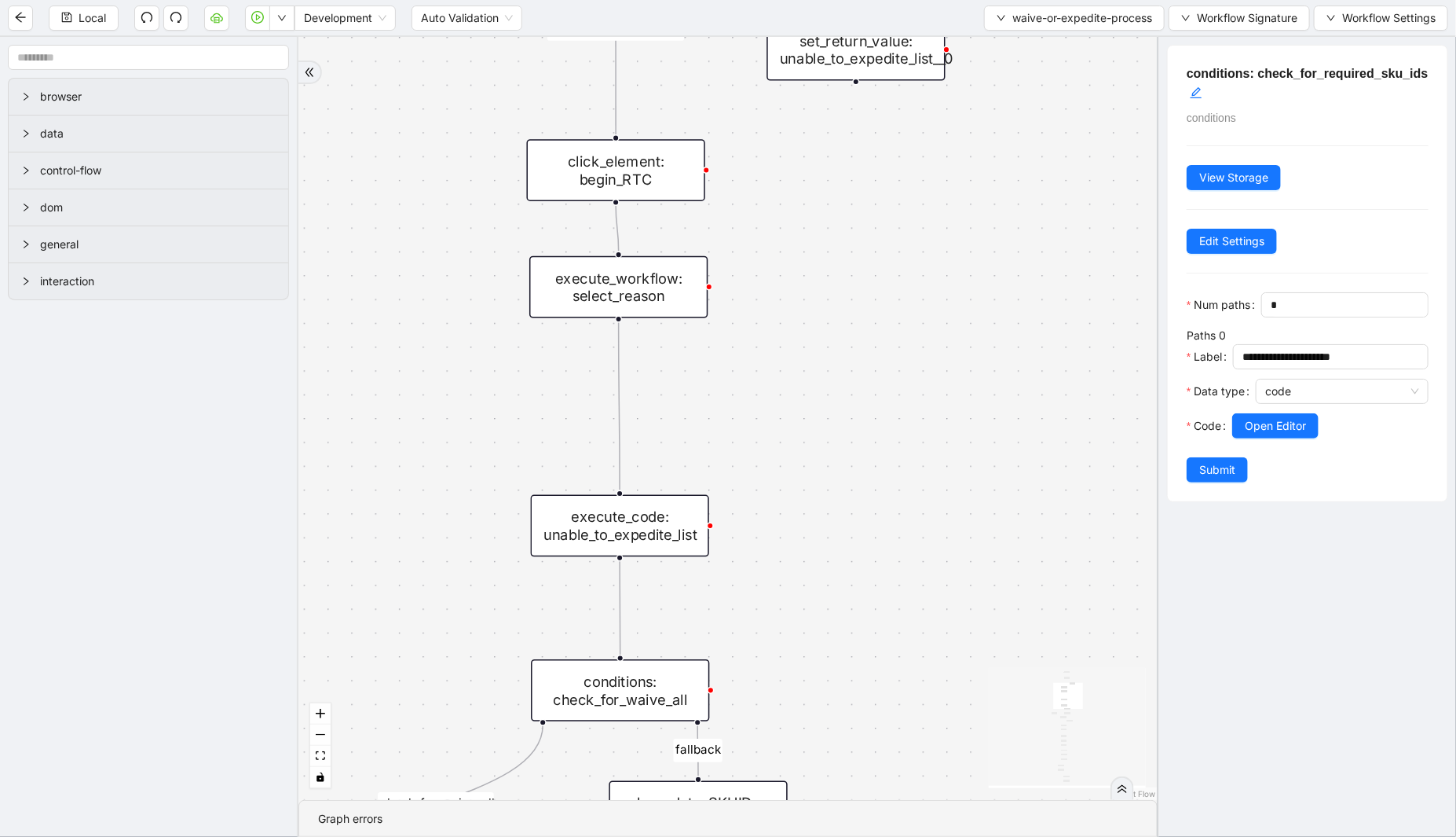
drag, startPoint x: 527, startPoint y: 367, endPoint x: 461, endPoint y: 120, distance: 255.7
click at [461, 120] on div "check_for_waive fallback fallback check_for_waive_all fallback required_sku_ids…" at bounding box center [728, 418] width 859 height 763
click at [606, 287] on div "execute_workflow: select_reason" at bounding box center [618, 287] width 179 height 62
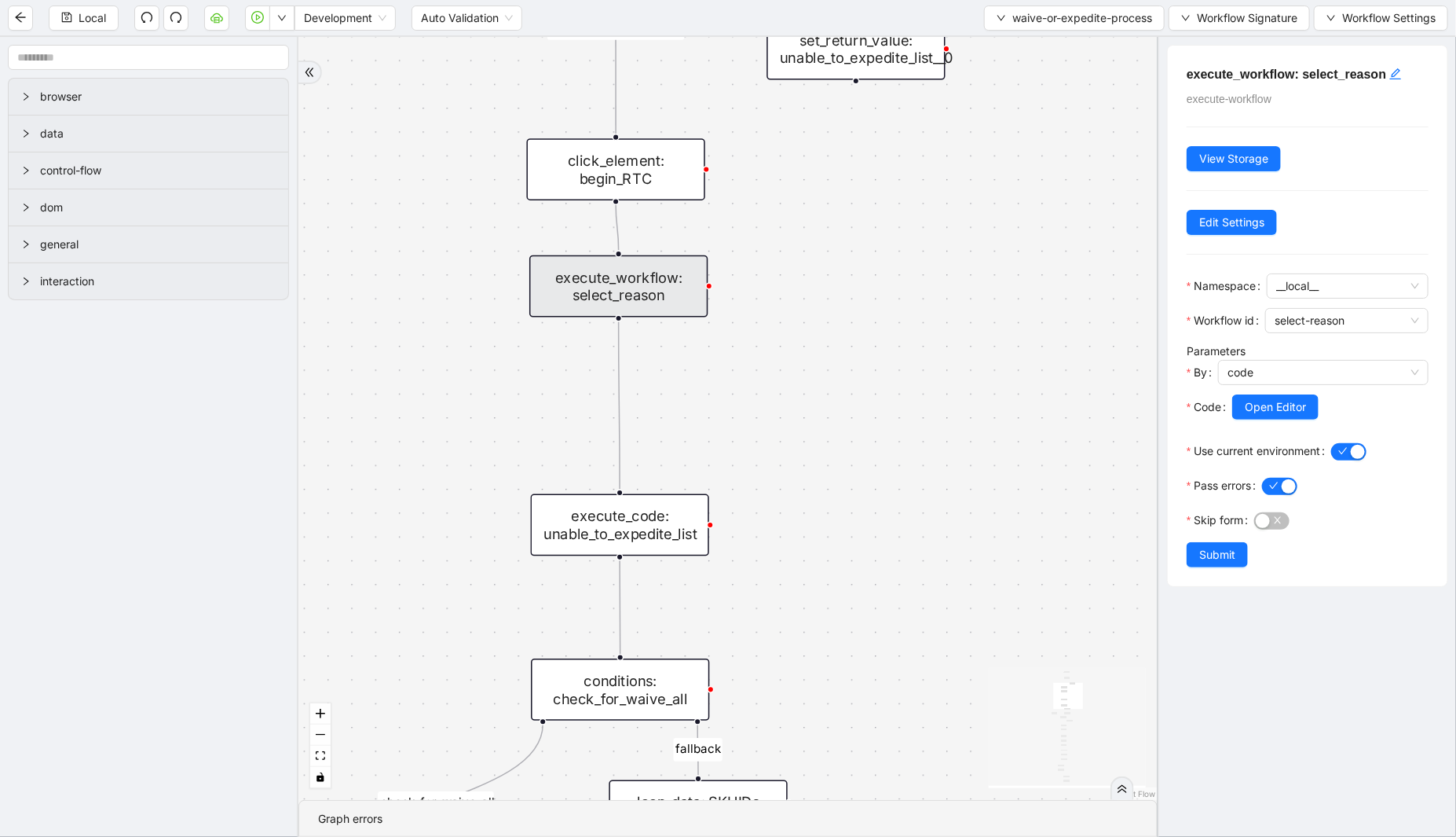
click at [646, 529] on div "execute_code: unable_to_expedite_list" at bounding box center [620, 526] width 179 height 62
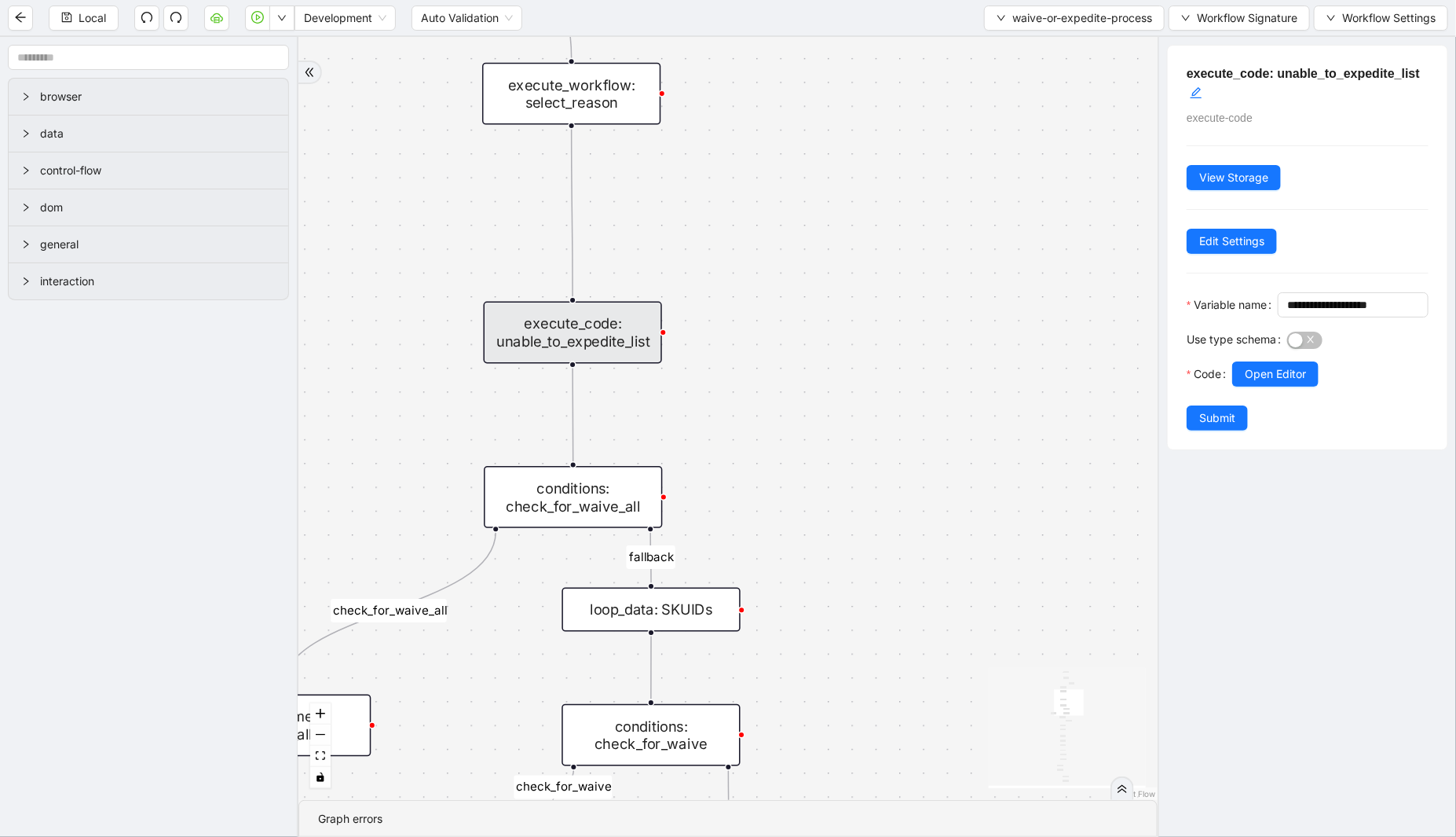
drag, startPoint x: 501, startPoint y: 528, endPoint x: 479, endPoint y: 363, distance: 166.5
click at [450, 323] on div "check_for_waive fallback fallback check_for_waive_all fallback required_sku_ids…" at bounding box center [728, 418] width 859 height 763
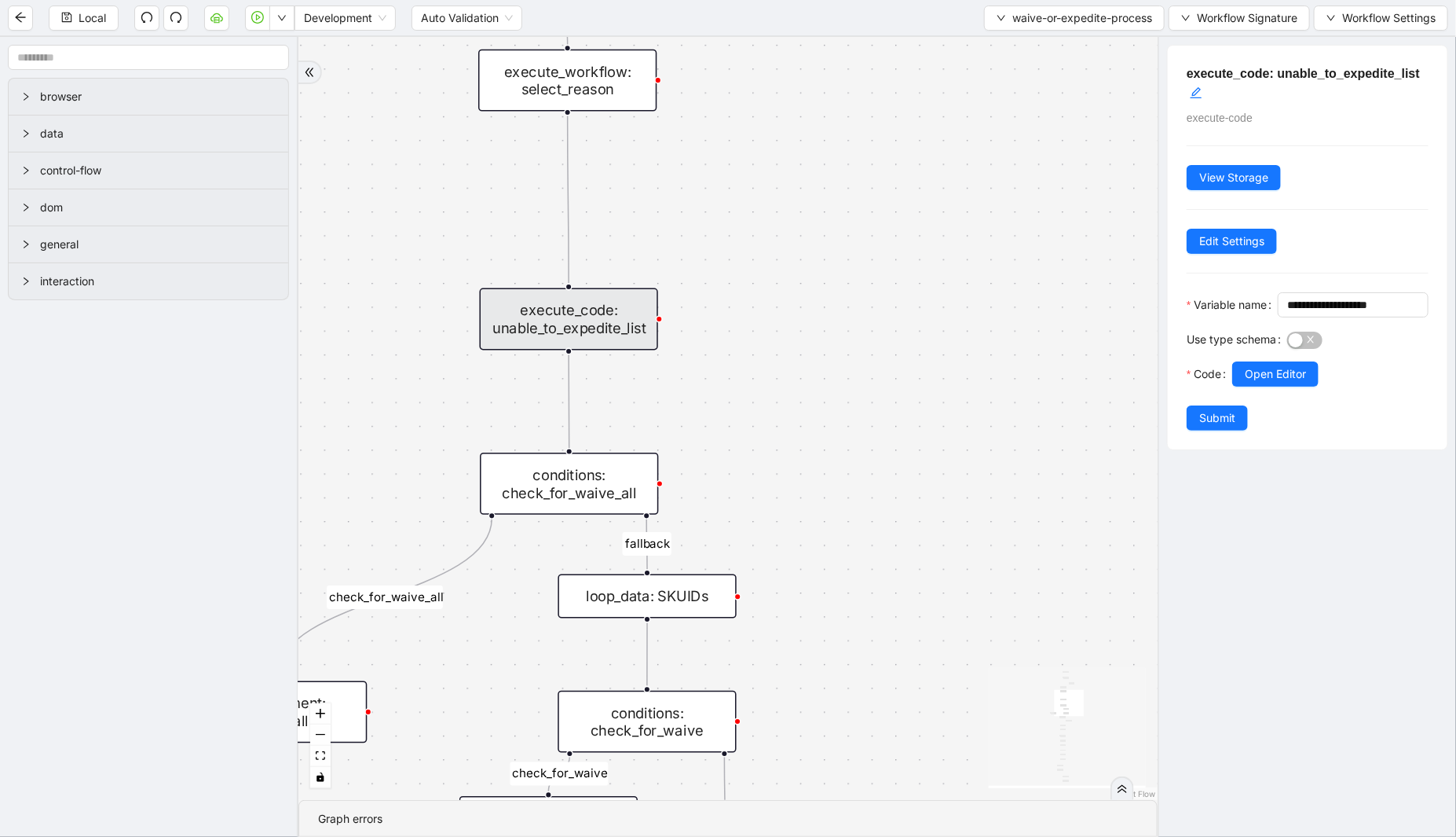
click at [559, 462] on div "conditions: check_for_waive_all" at bounding box center [569, 484] width 179 height 62
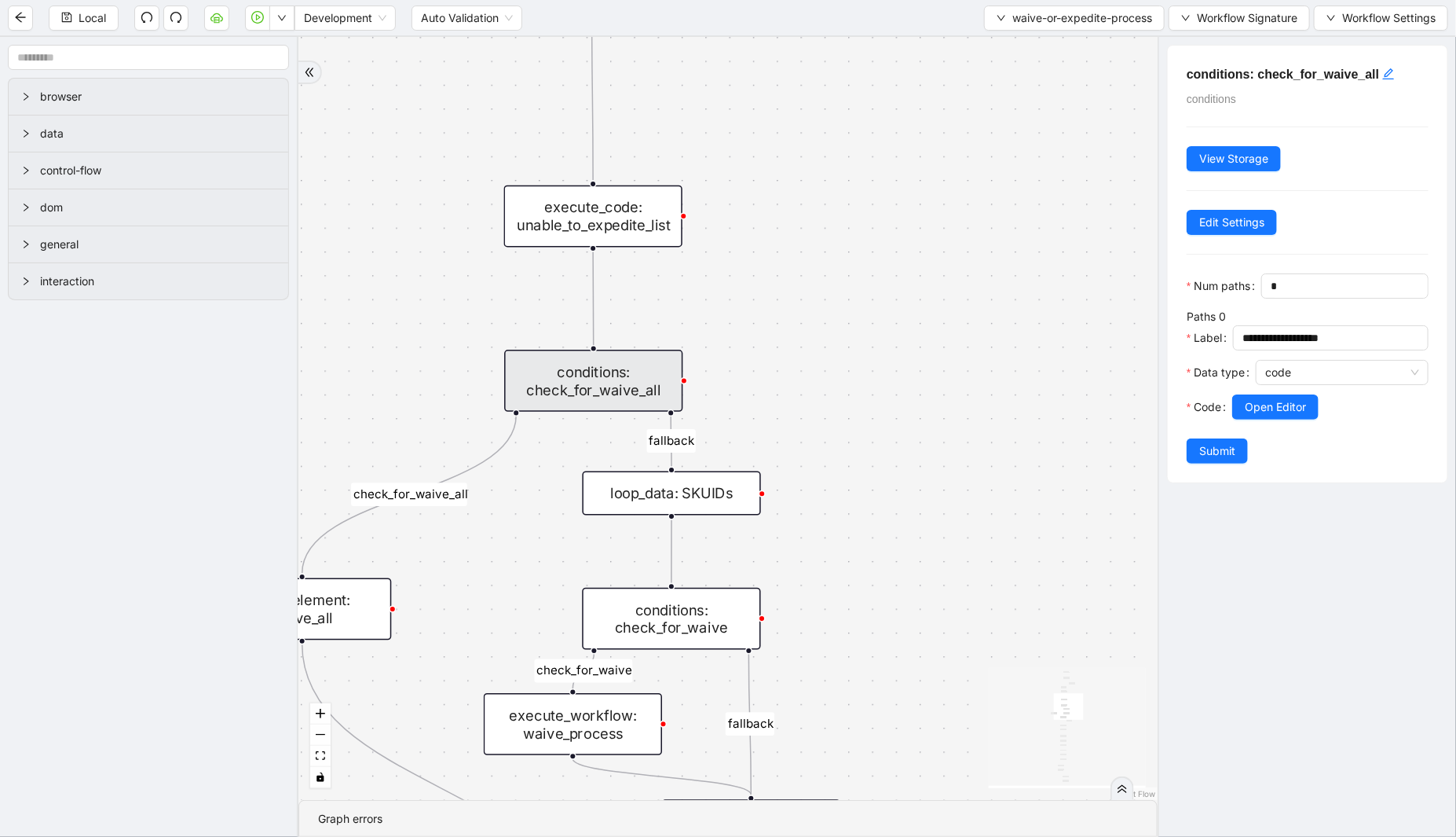
drag, startPoint x: 854, startPoint y: 529, endPoint x: 880, endPoint y: 423, distance: 109.1
click at [880, 423] on div "check_for_waive fallback fallback check_for_waive_all fallback required_sku_ids…" at bounding box center [728, 418] width 859 height 763
click at [719, 509] on div "loop_data: SKUIDs" at bounding box center [674, 490] width 179 height 44
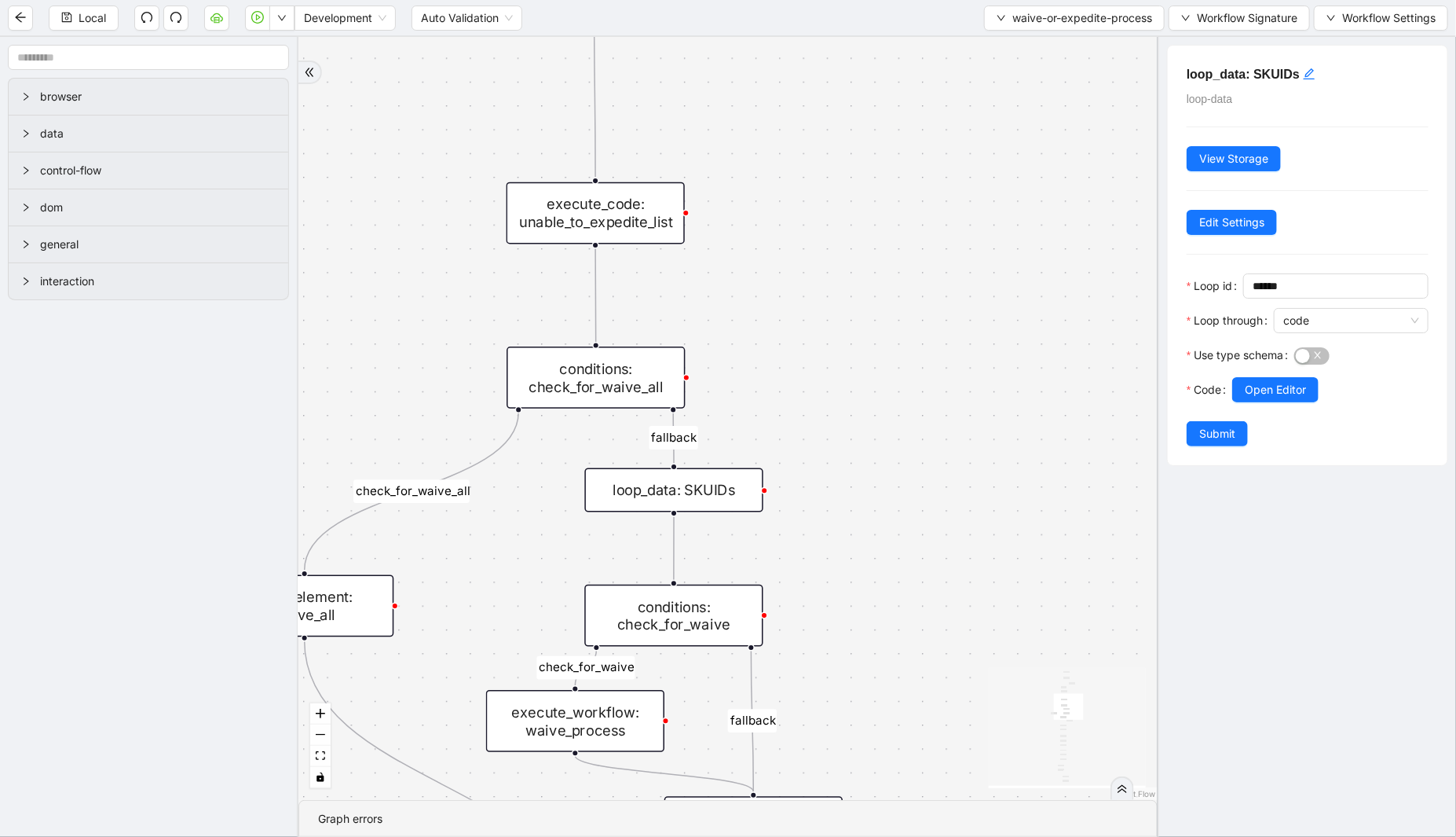
click at [703, 615] on div "conditions: check_for_waive" at bounding box center [673, 616] width 179 height 62
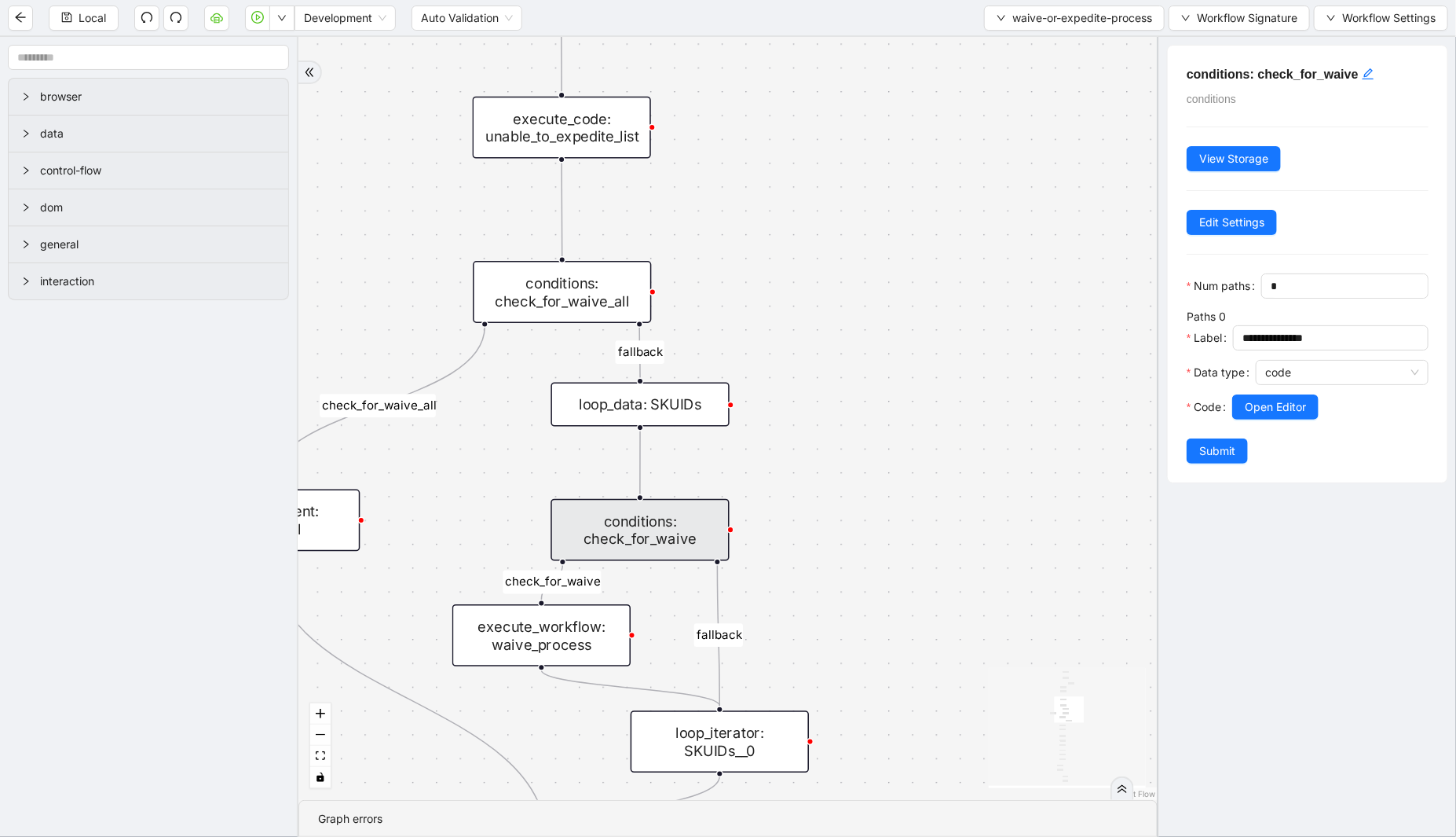
drag, startPoint x: 846, startPoint y: 602, endPoint x: 1251, endPoint y: 453, distance: 431.5
click at [833, 500] on div "check_for_waive fallback fallback check_for_waive_all fallback required_sku_ids…" at bounding box center [728, 418] width 859 height 763
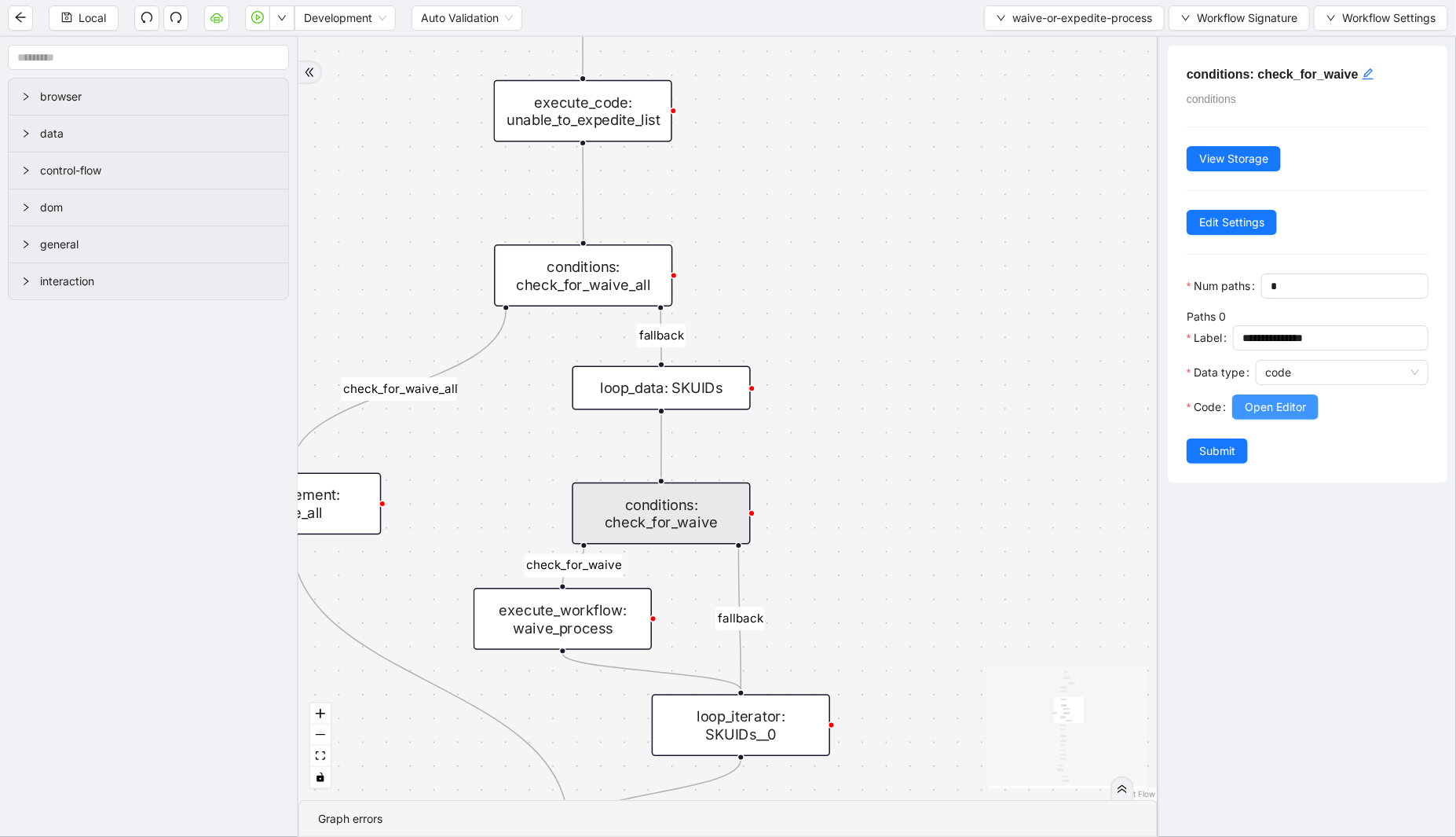
click at [1274, 415] on span "Open Editor" at bounding box center [1275, 407] width 61 height 17
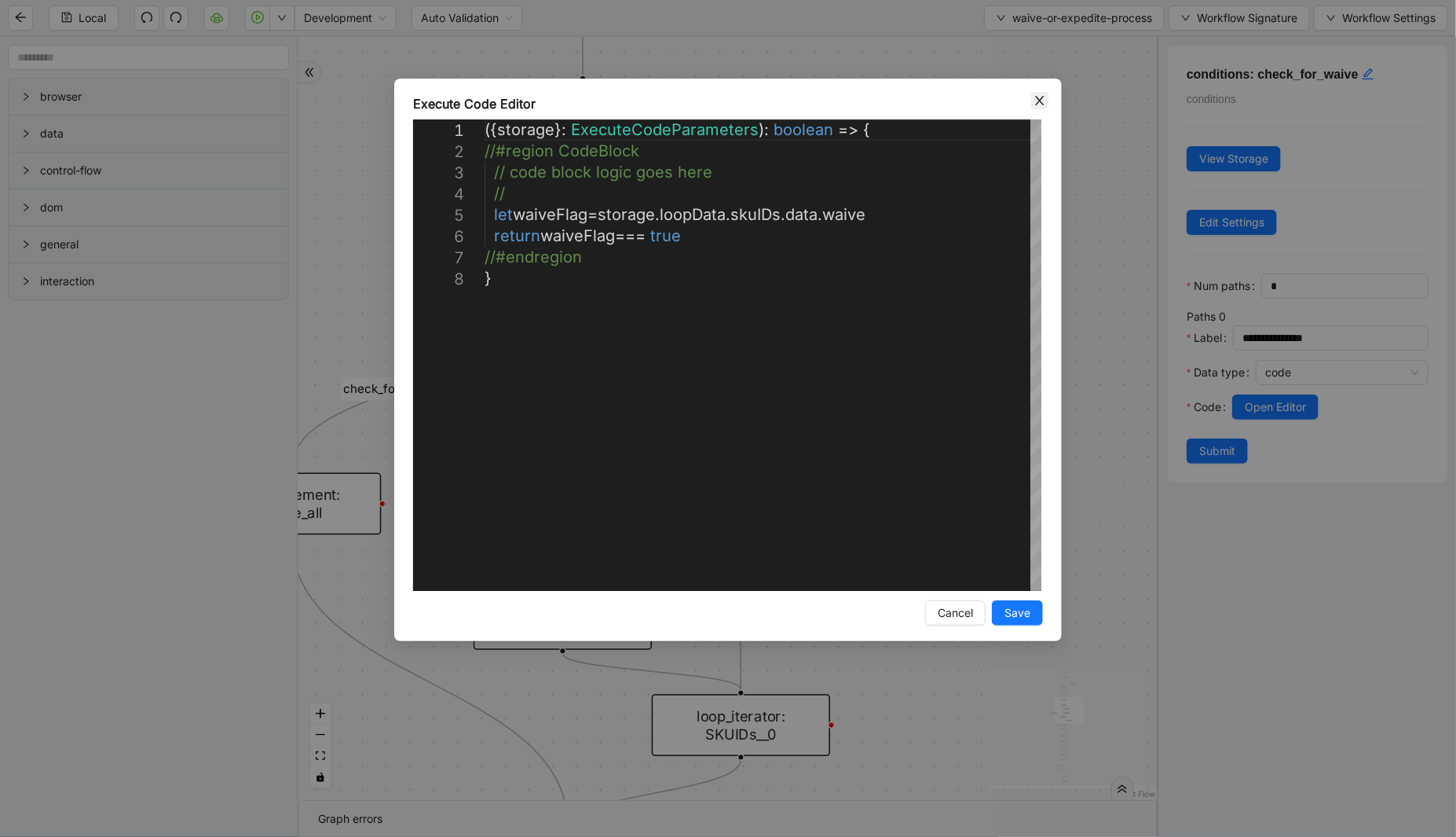
click at [1045, 96] on icon "close" at bounding box center [1039, 100] width 12 height 12
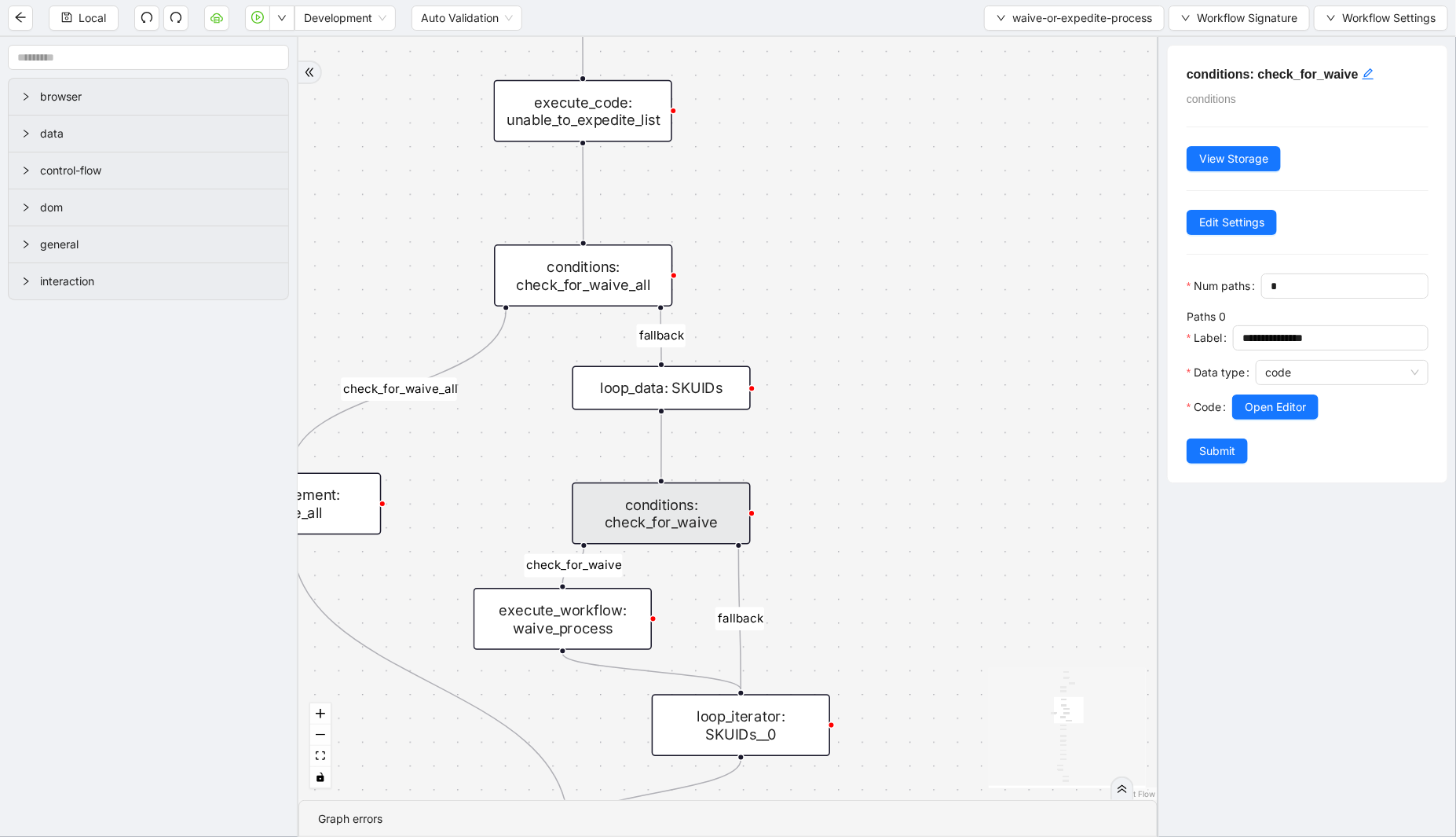
click at [694, 407] on div "loop_data: SKUIDs" at bounding box center [662, 388] width 179 height 44
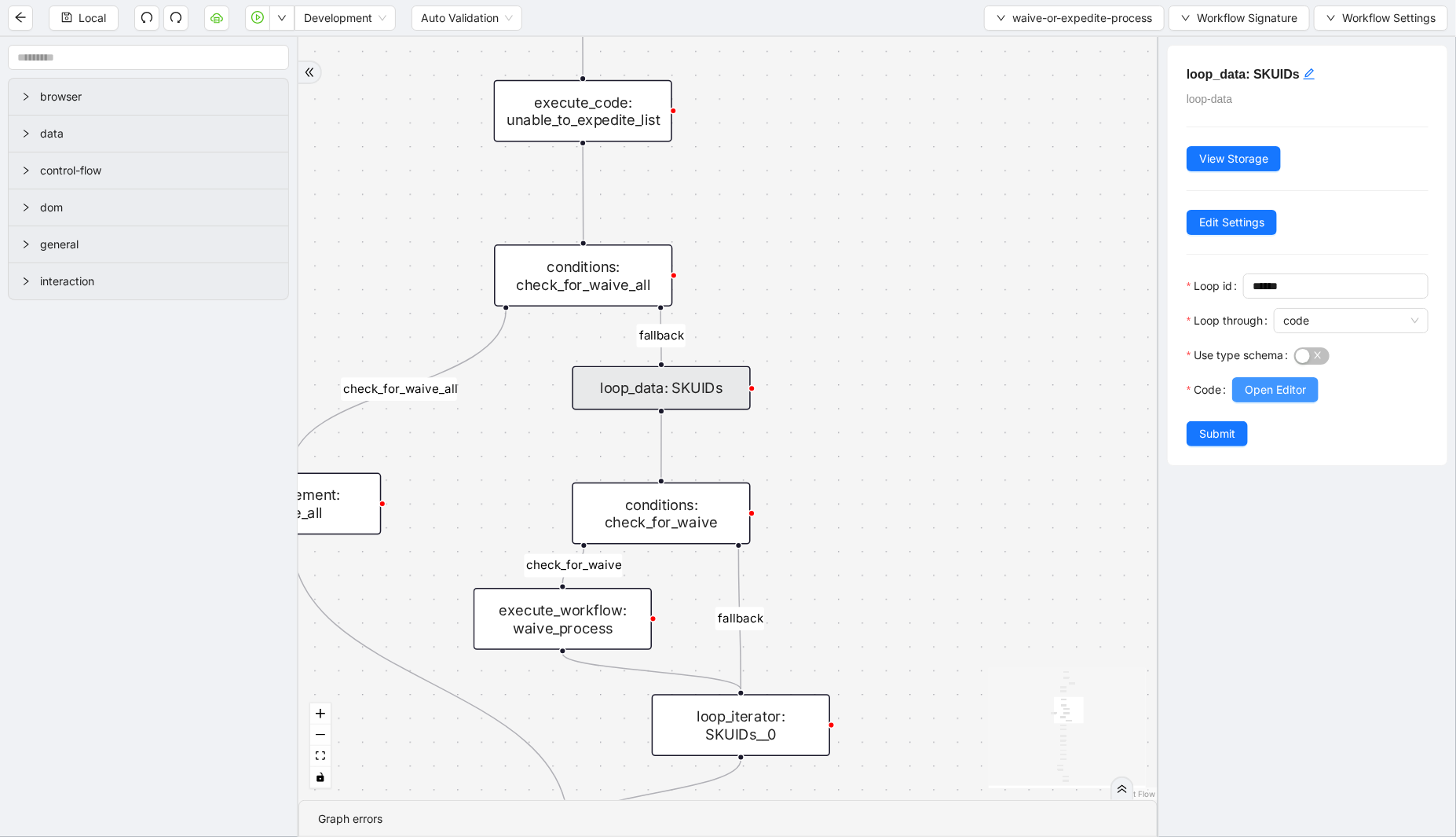
click at [1268, 383] on span "Open Editor" at bounding box center [1275, 390] width 61 height 17
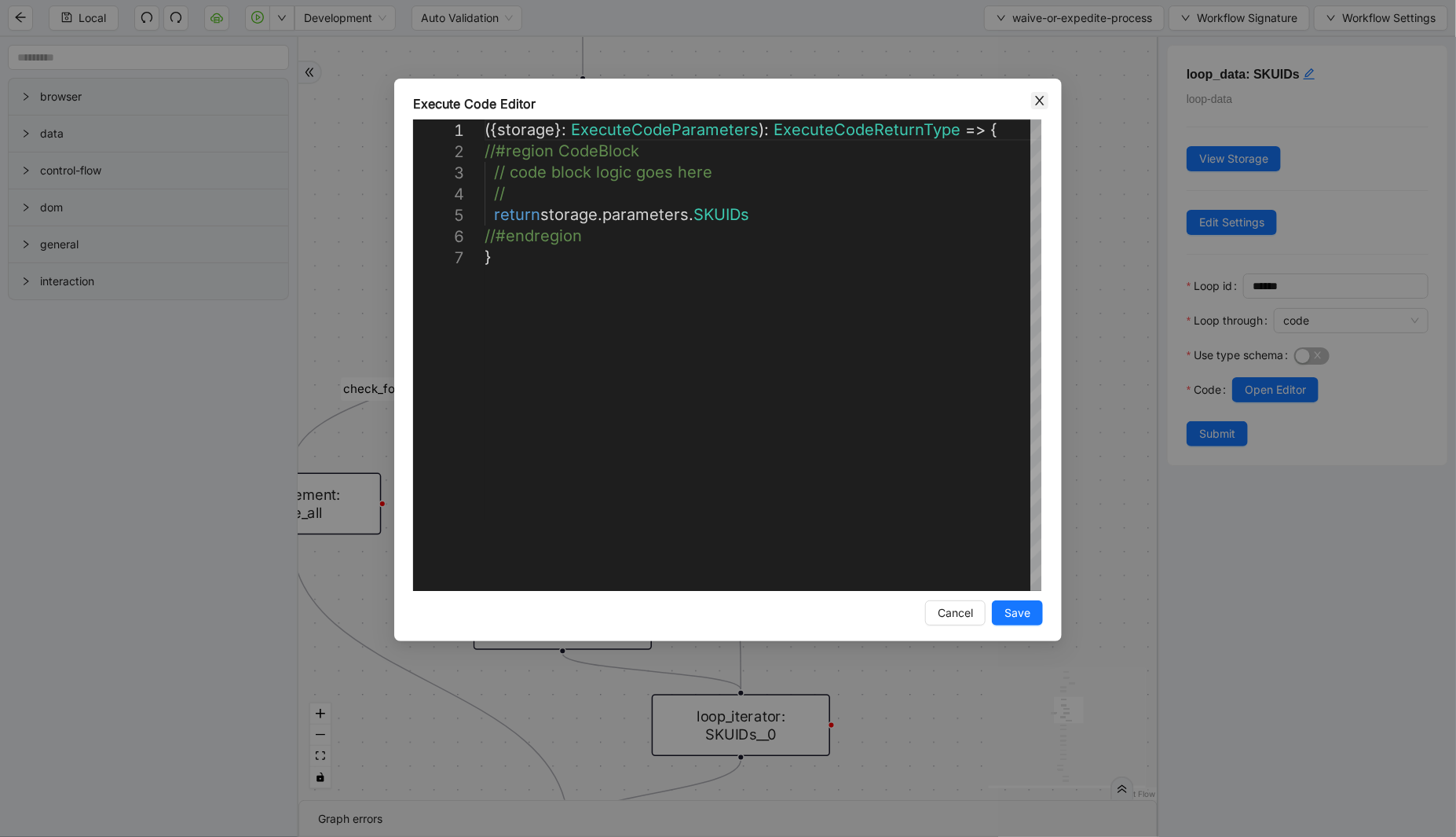
click at [1038, 96] on icon "close" at bounding box center [1039, 100] width 12 height 12
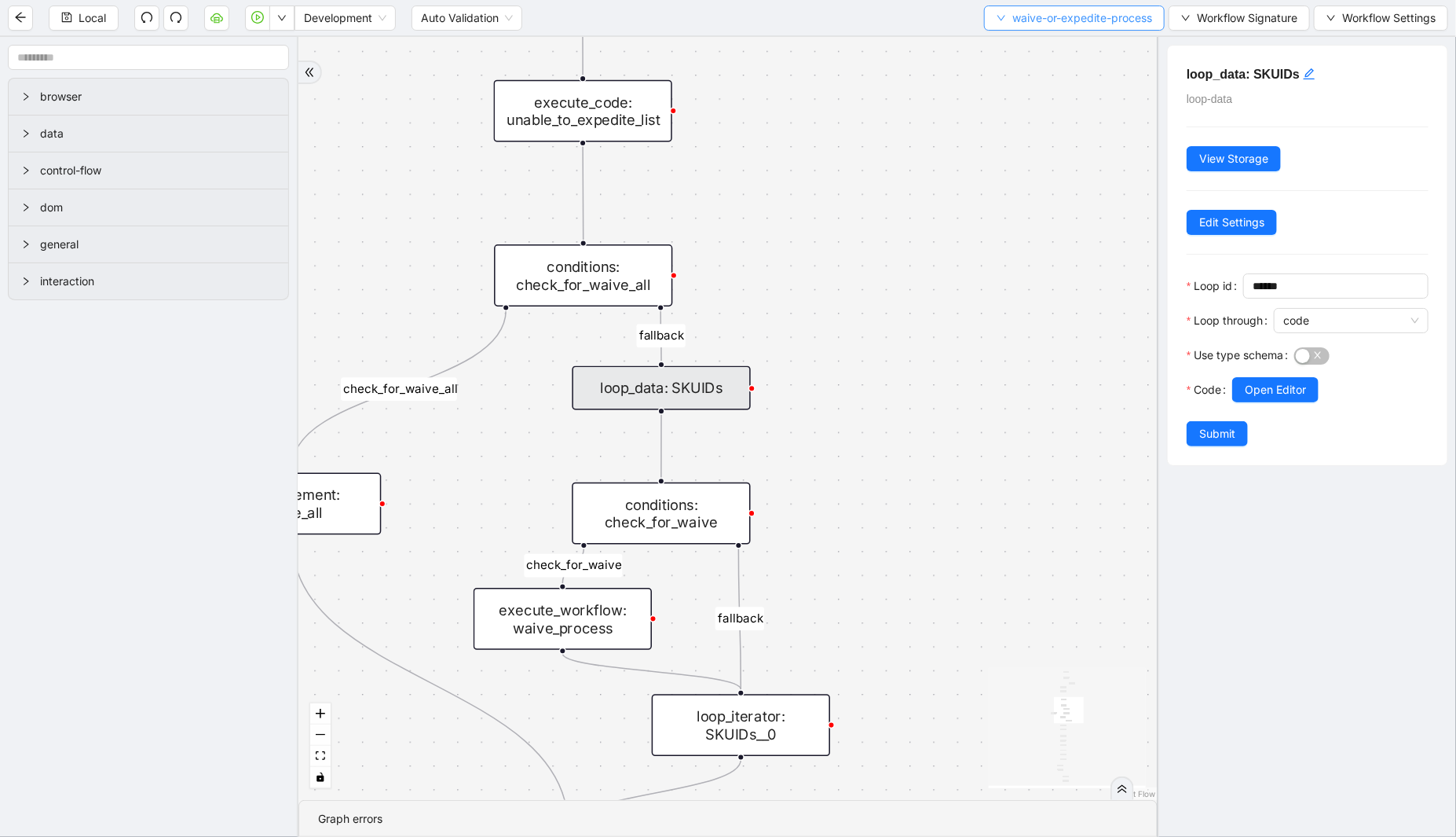
click at [1054, 24] on span "waive-or-expedite-process" at bounding box center [1083, 18] width 140 height 17
click at [1031, 43] on span "Select" at bounding box center [1069, 48] width 158 height 17
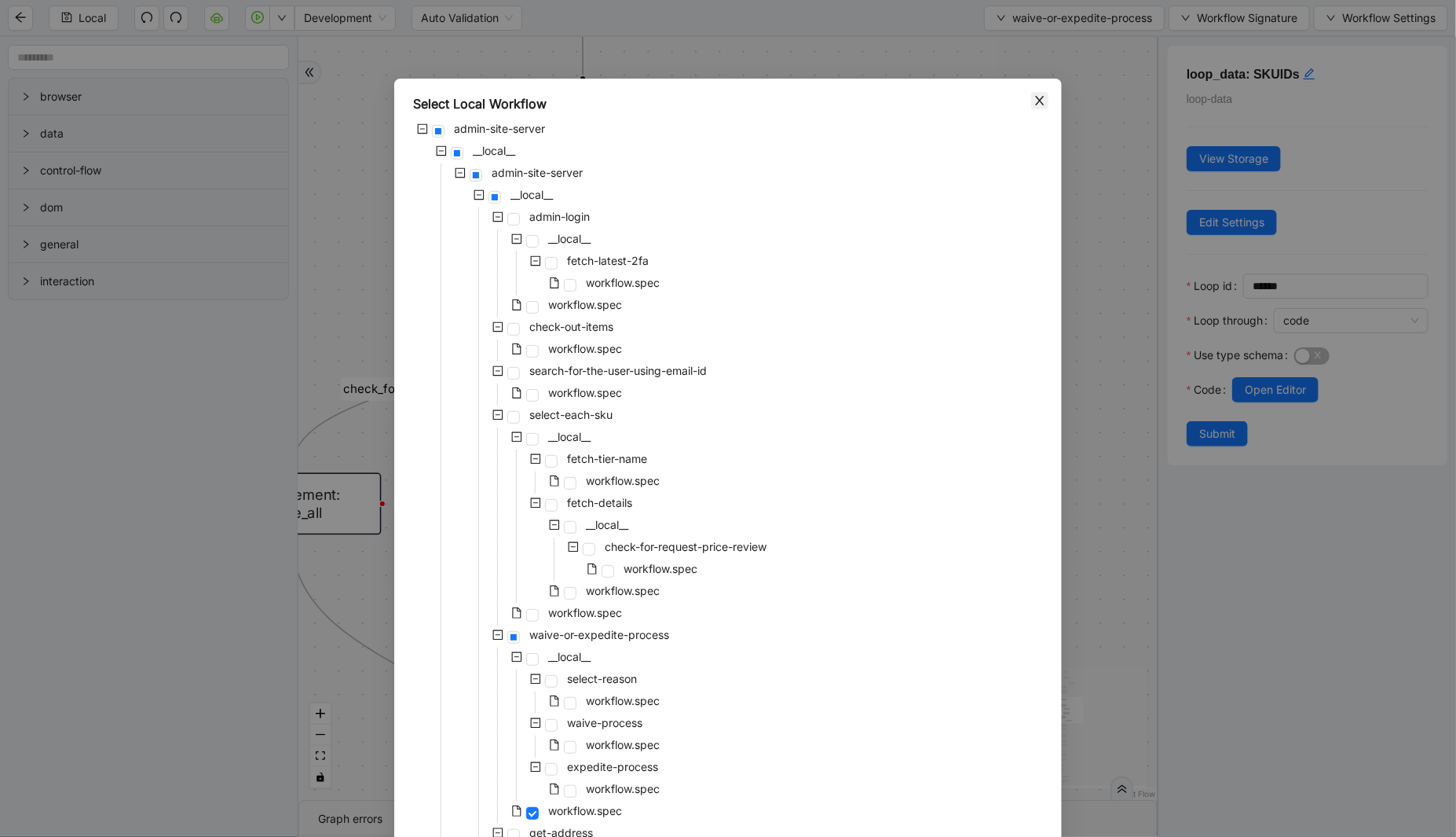
click at [1033, 104] on icon "close" at bounding box center [1039, 100] width 12 height 12
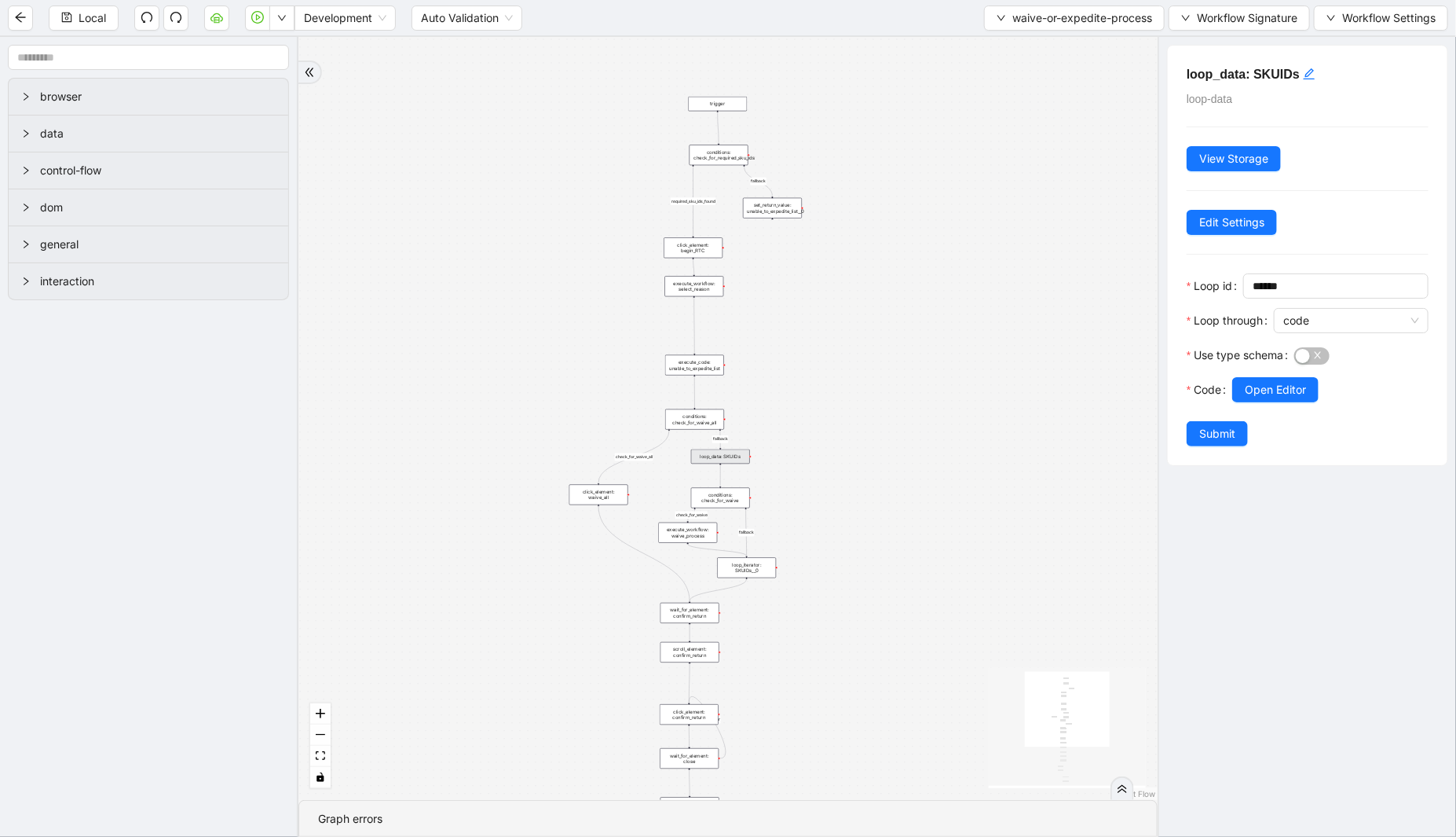
drag, startPoint x: 905, startPoint y: 107, endPoint x: 783, endPoint y: 378, distance: 297.2
click at [786, 403] on div "check_for_waive fallback fallback check_for_waive_all fallback required_sku_ids…" at bounding box center [728, 418] width 859 height 763
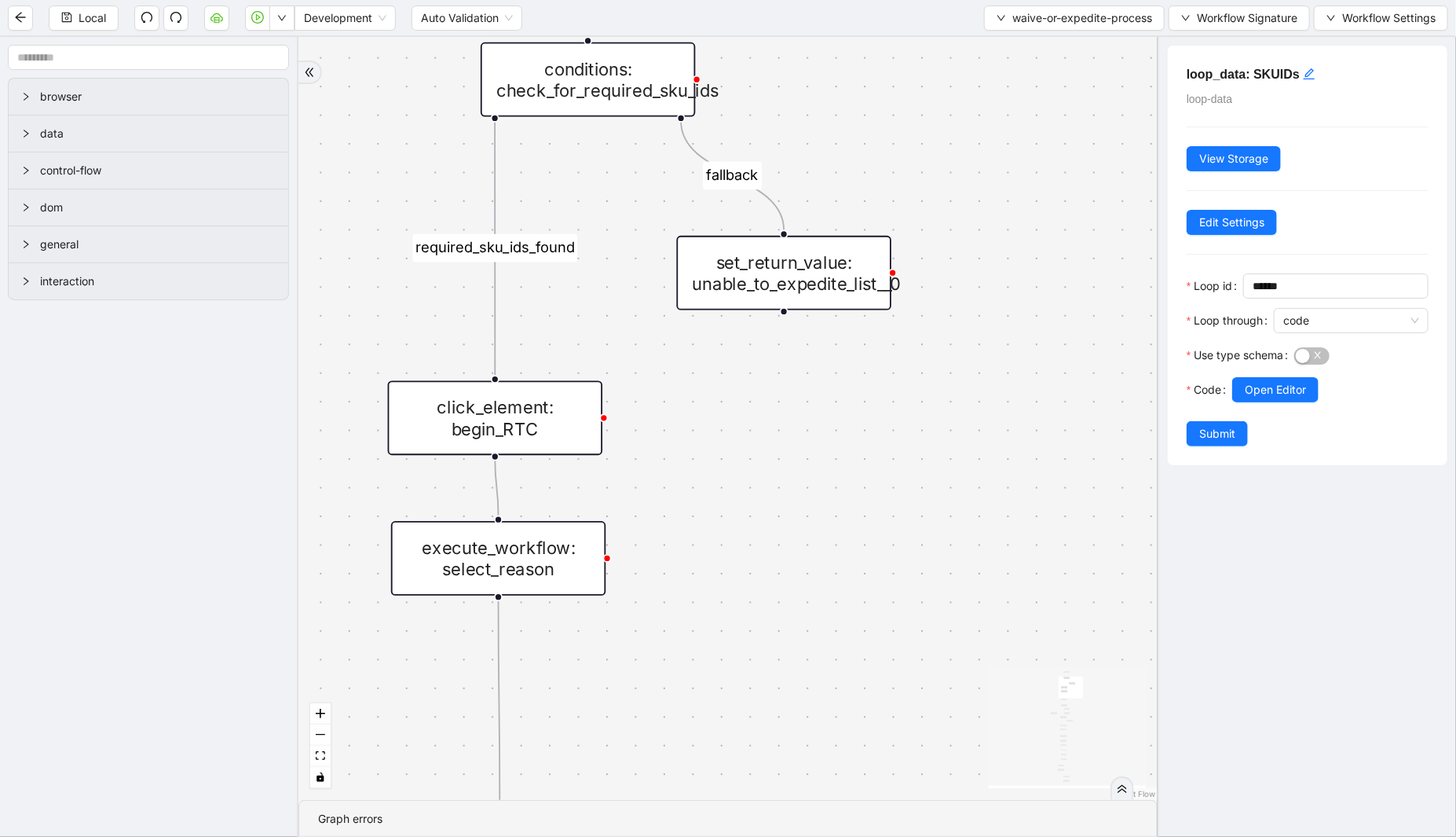
click at [787, 291] on div "set_return_value: unable_to_expedite_list__0" at bounding box center [785, 272] width 216 height 75
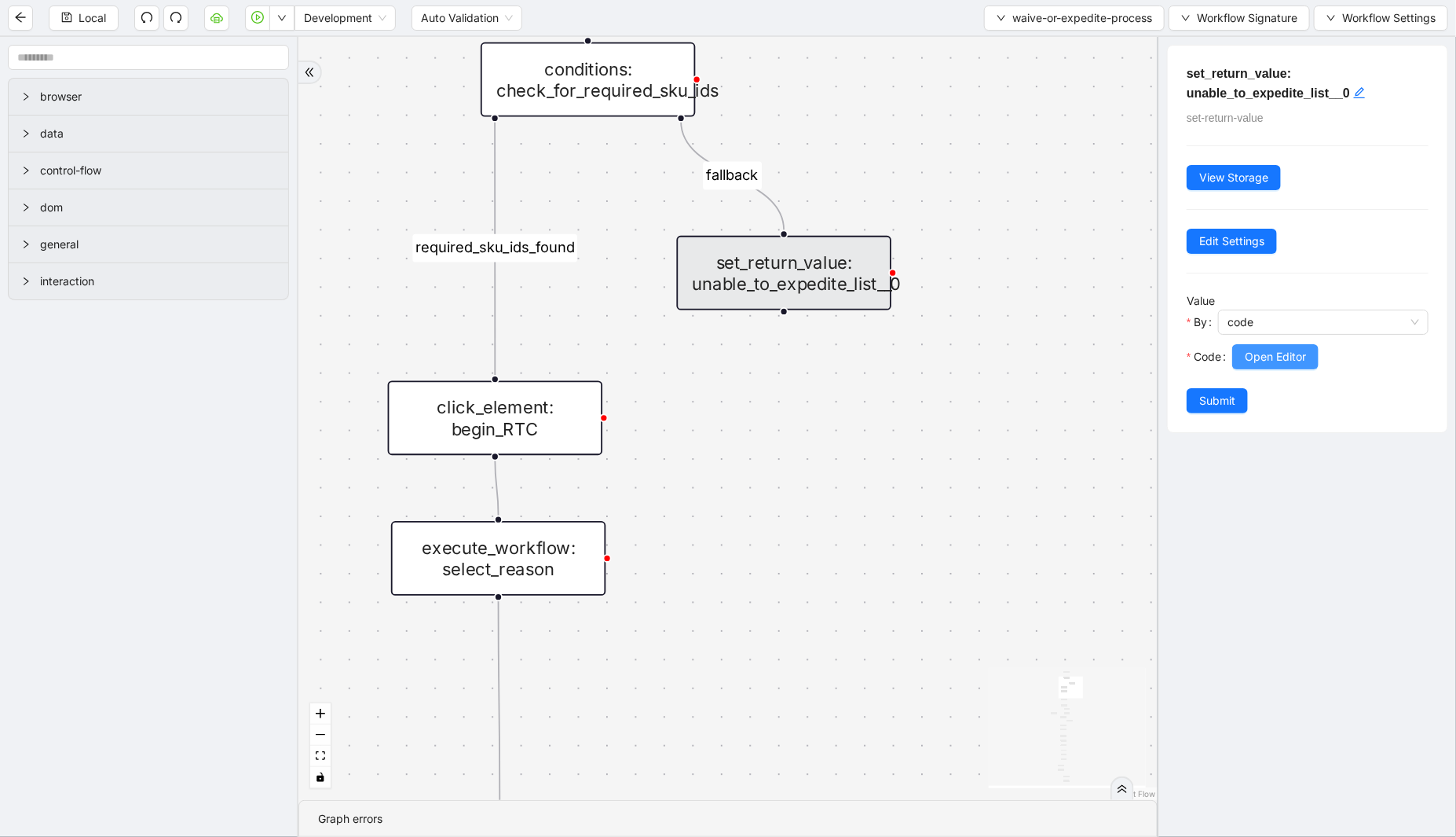
click at [1265, 351] on span "Open Editor" at bounding box center [1275, 357] width 61 height 17
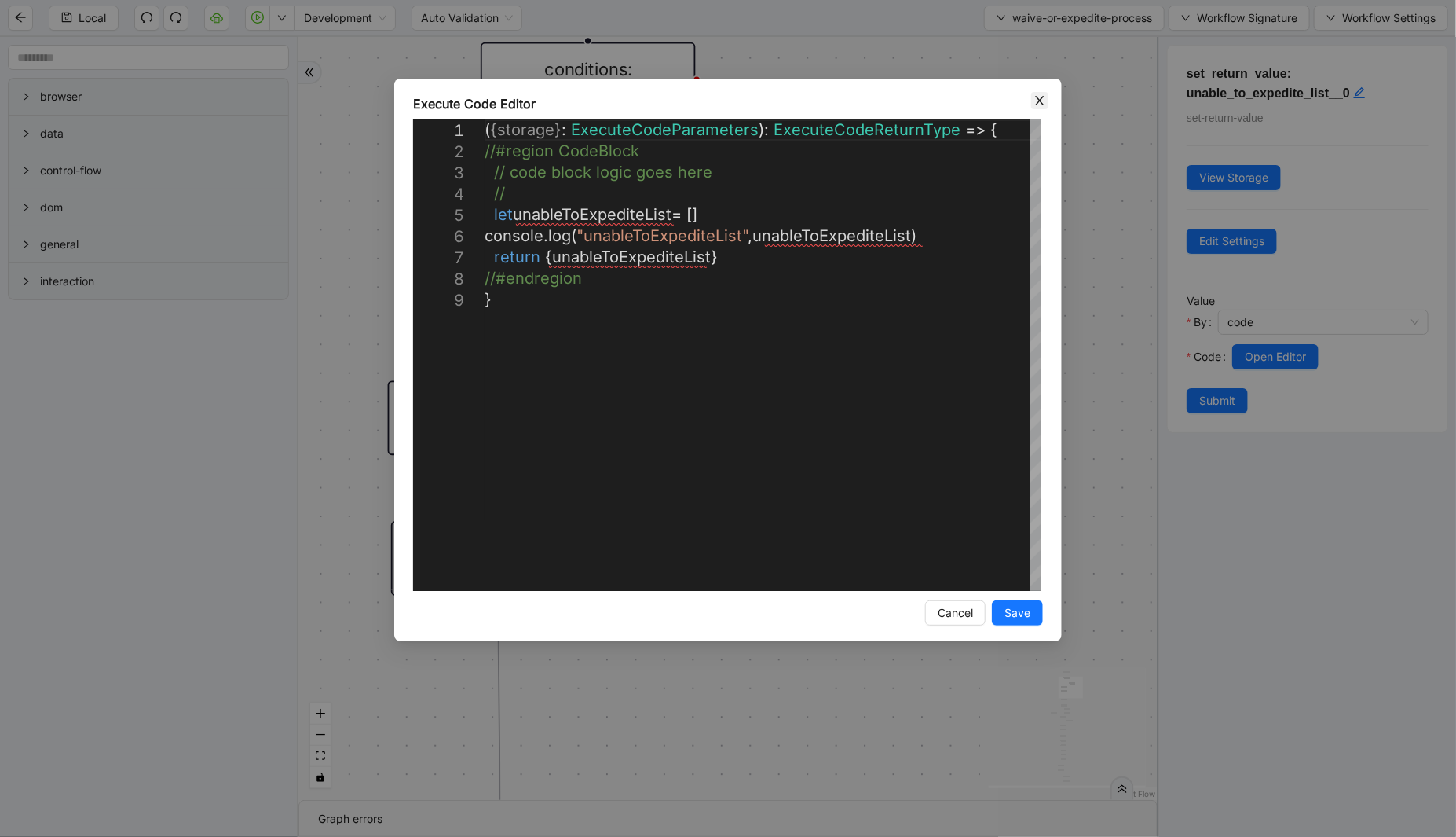
click at [1037, 95] on icon "close" at bounding box center [1039, 100] width 12 height 12
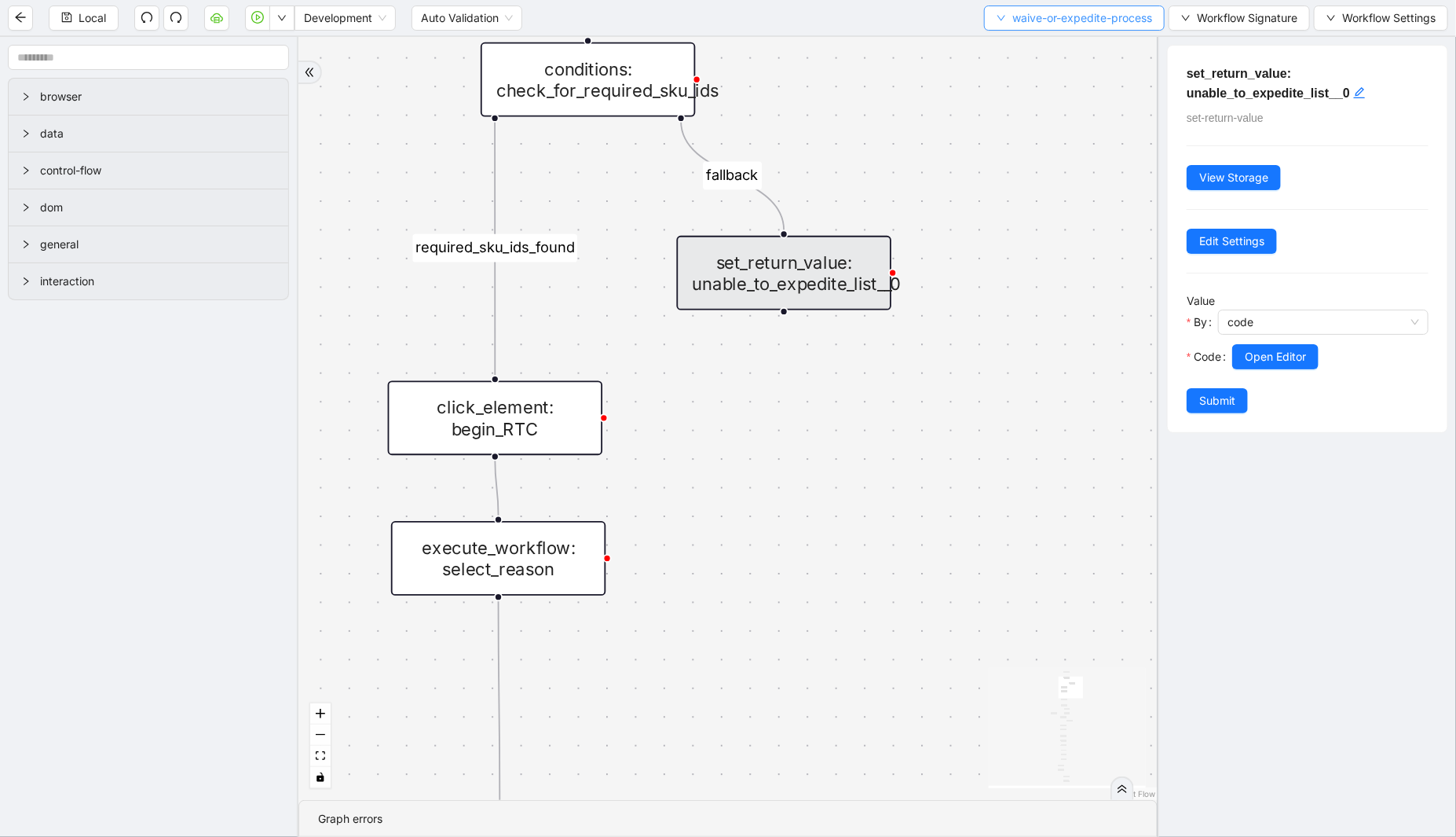
click at [1042, 26] on span "waive-or-expedite-process" at bounding box center [1083, 18] width 140 height 17
click at [1031, 48] on span "Select" at bounding box center [1069, 48] width 158 height 17
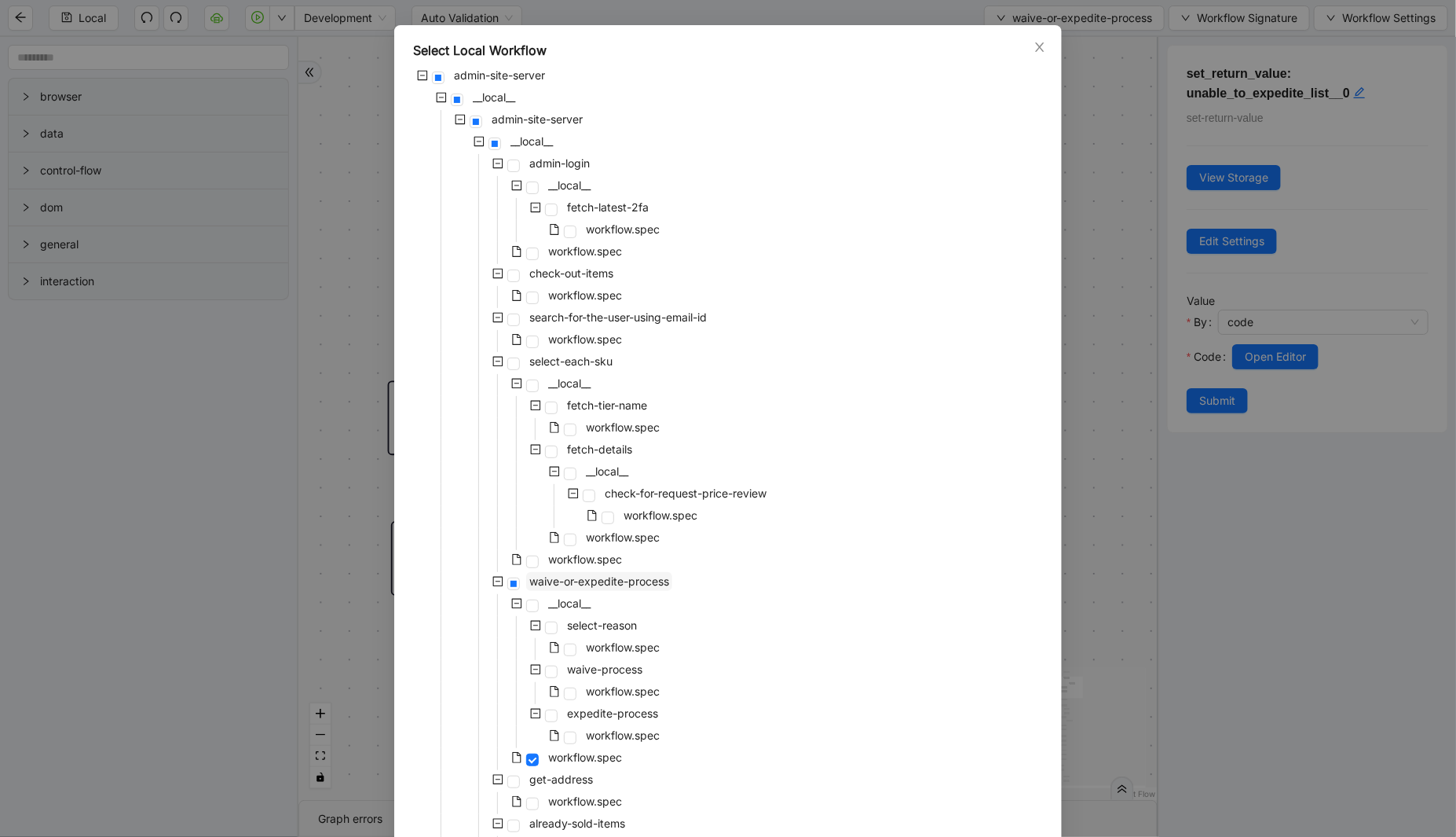
scroll to position [104, 0]
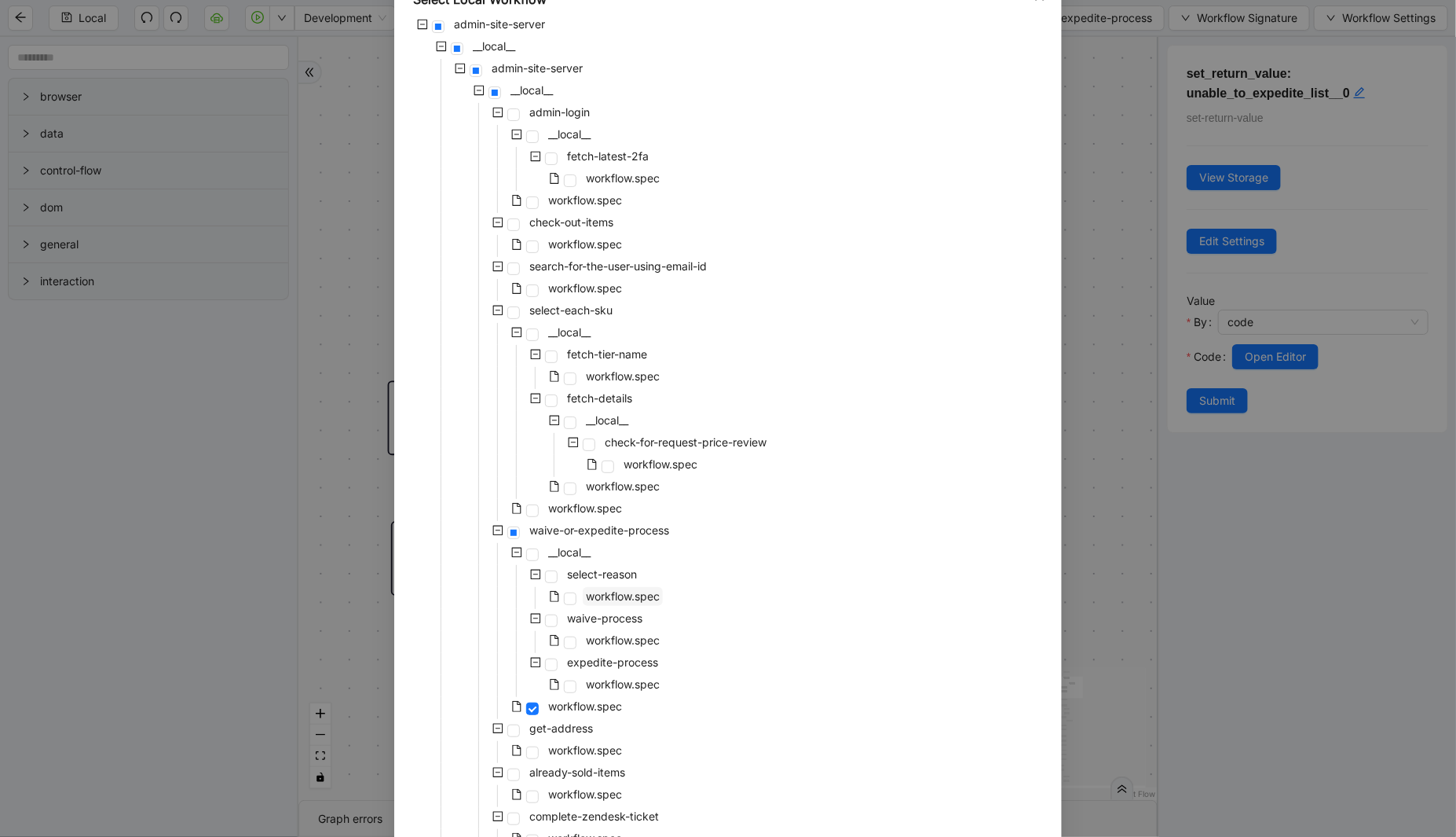
click at [610, 592] on span "workflow.spec" at bounding box center [623, 596] width 74 height 13
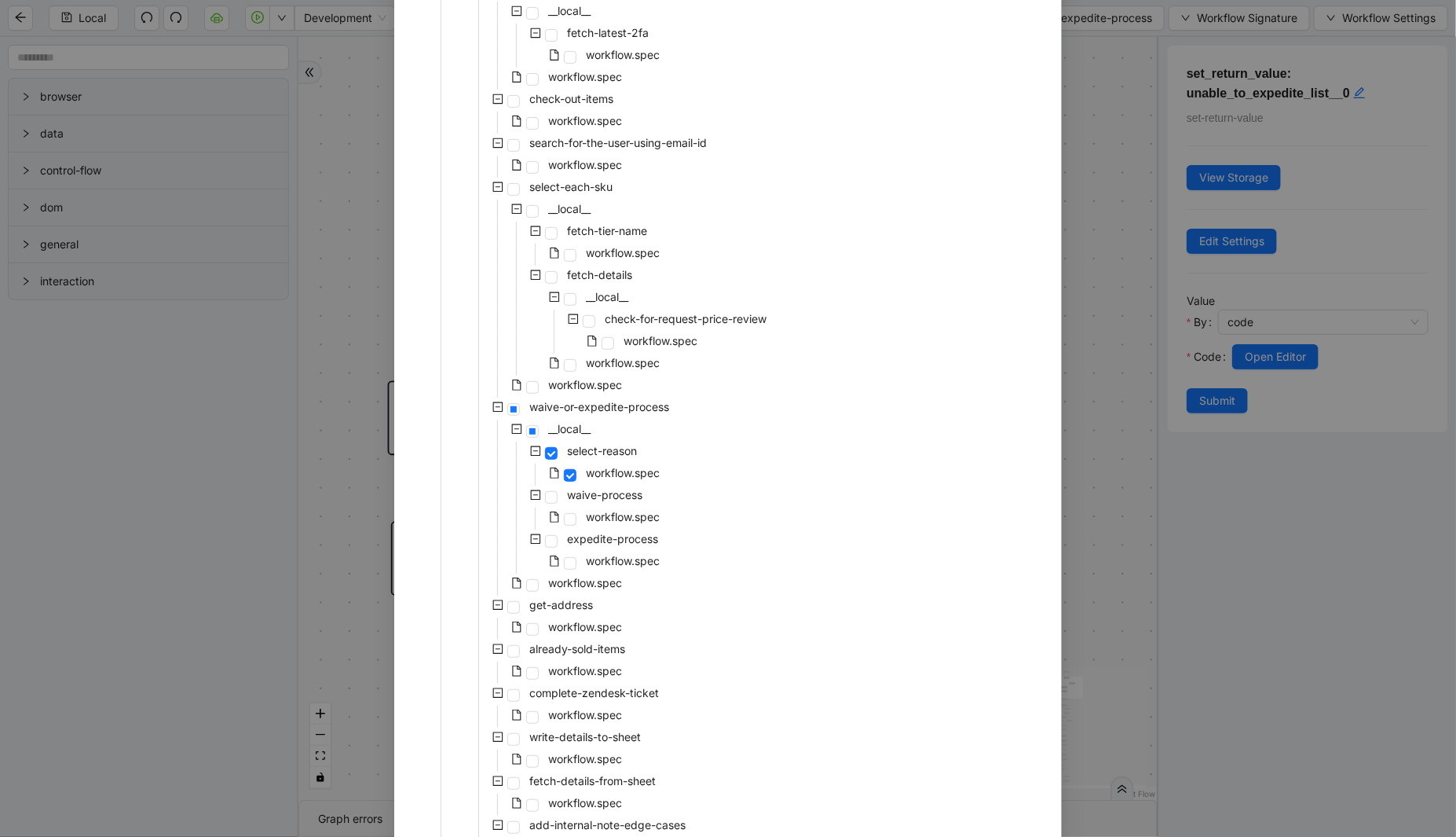
scroll to position [363, 0]
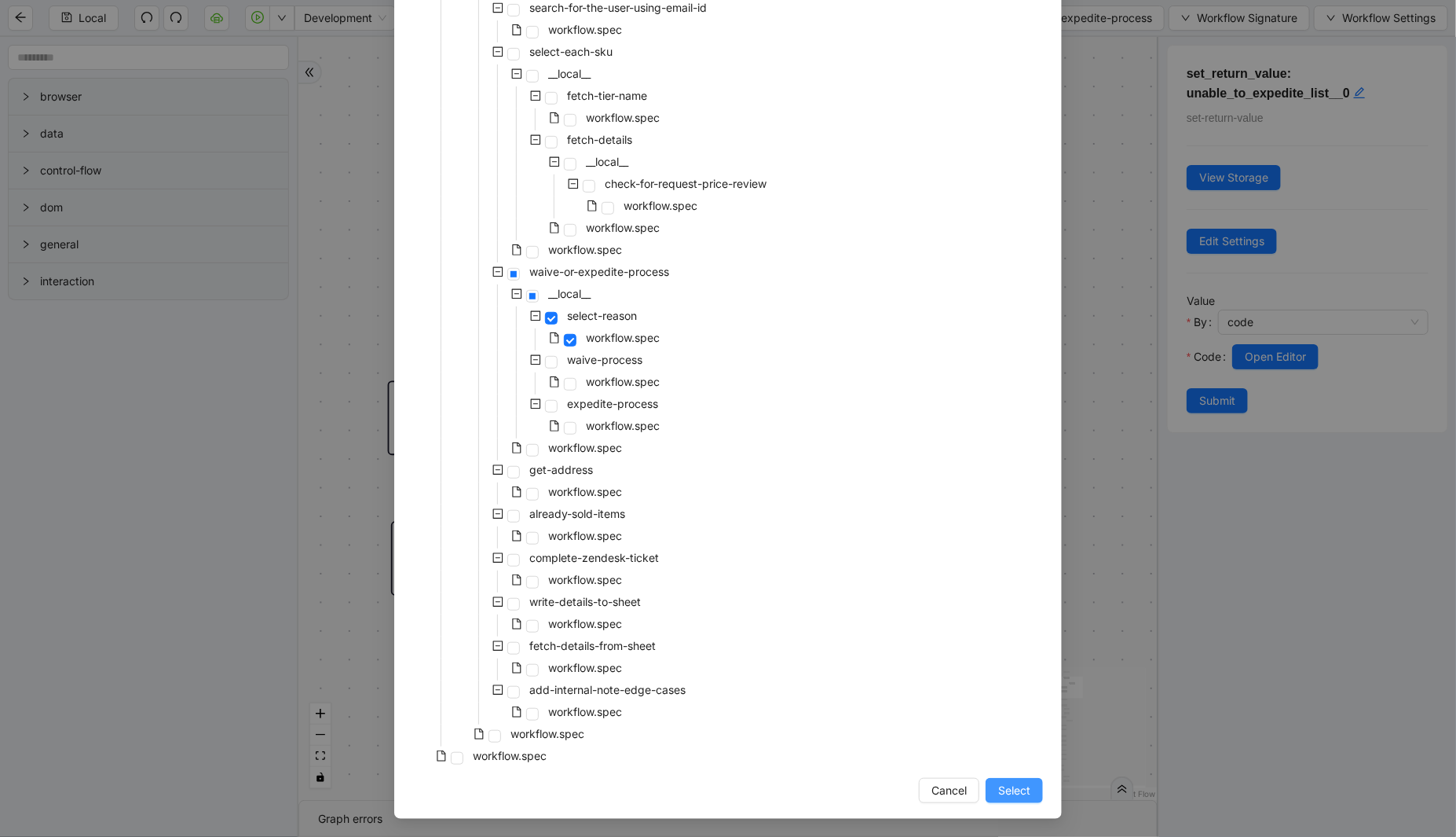
click at [1030, 790] on button "Select" at bounding box center [1014, 790] width 58 height 26
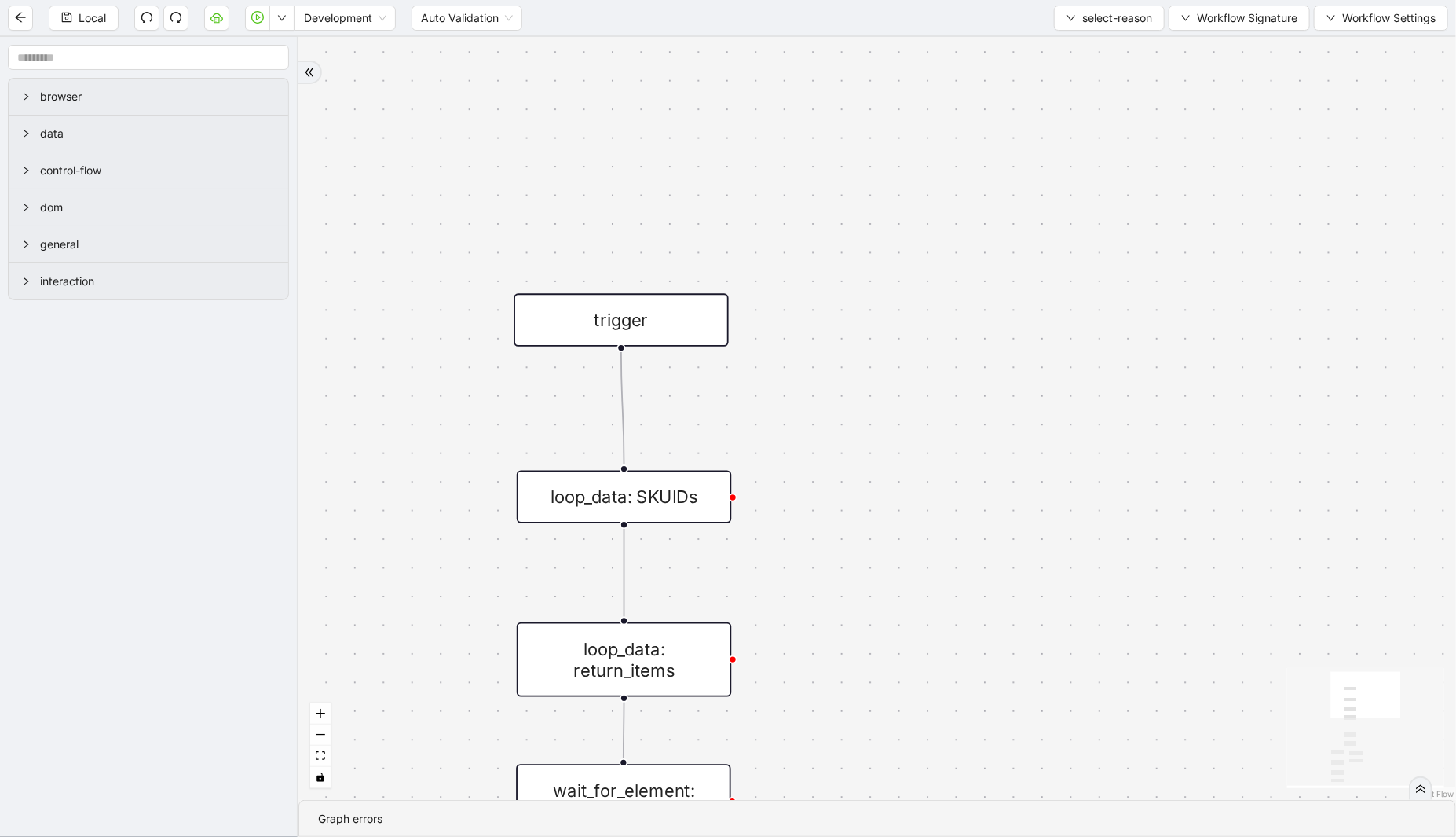
drag, startPoint x: 806, startPoint y: 543, endPoint x: 810, endPoint y: 151, distance: 392.0
click at [810, 151] on div "fallback required_SKU_found trigger loop_data: return_items wait_for_element: r…" at bounding box center [877, 418] width 1158 height 763
click at [687, 514] on div "loop_data: SKUIDs" at bounding box center [625, 497] width 216 height 53
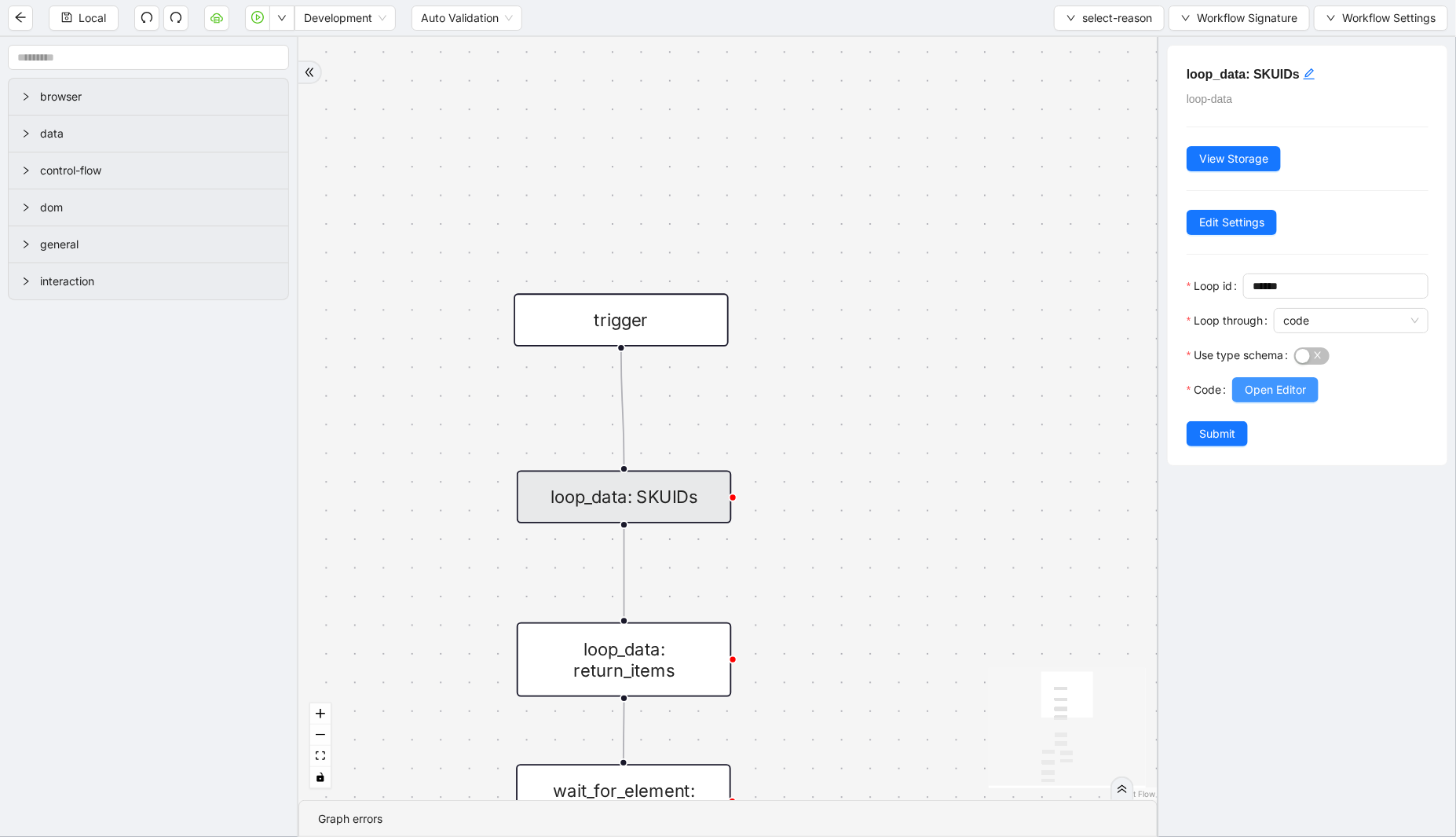
click at [1307, 390] on span "Open Editor" at bounding box center [1275, 390] width 61 height 17
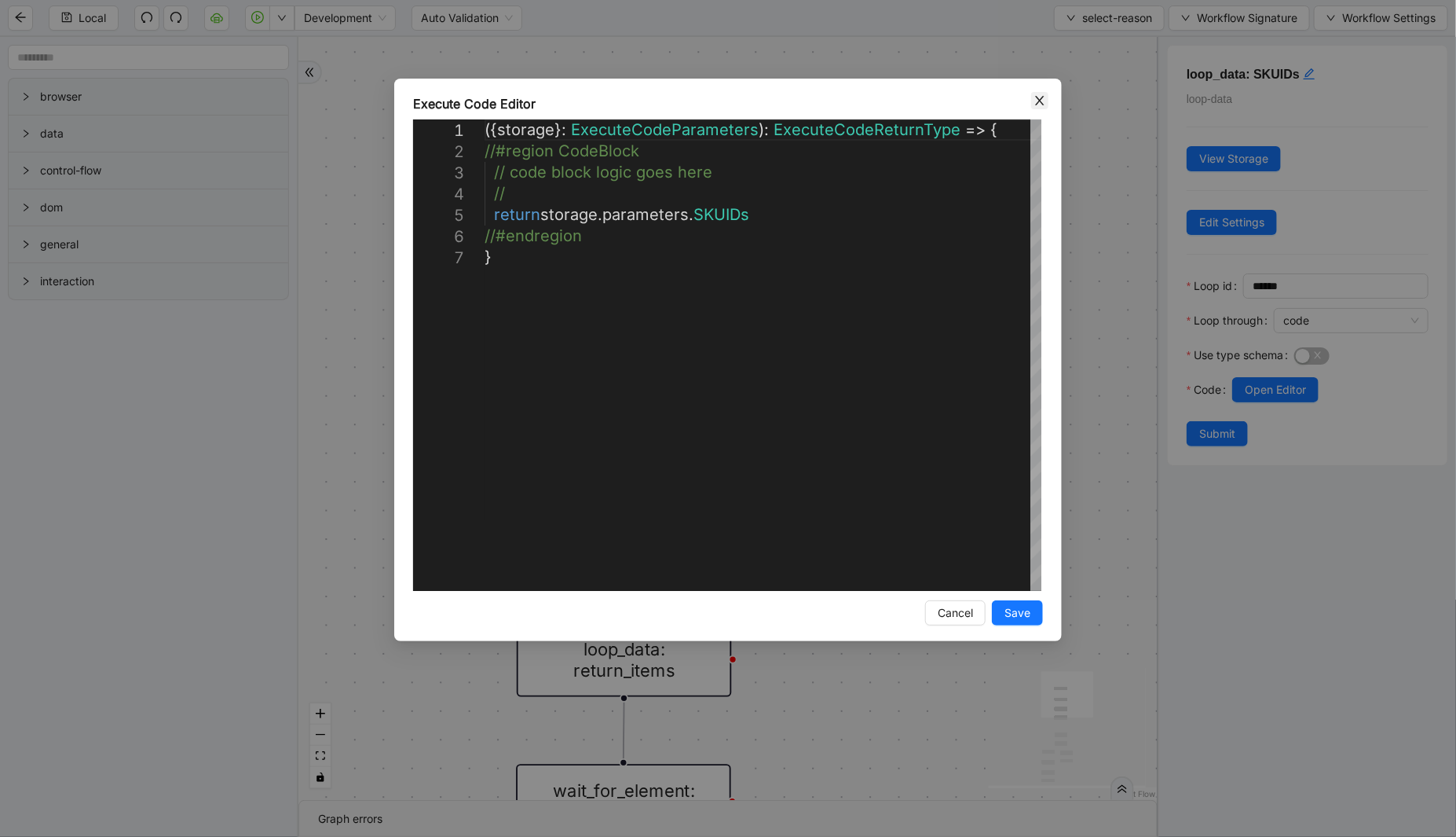
click at [1039, 102] on icon "close" at bounding box center [1039, 100] width 12 height 12
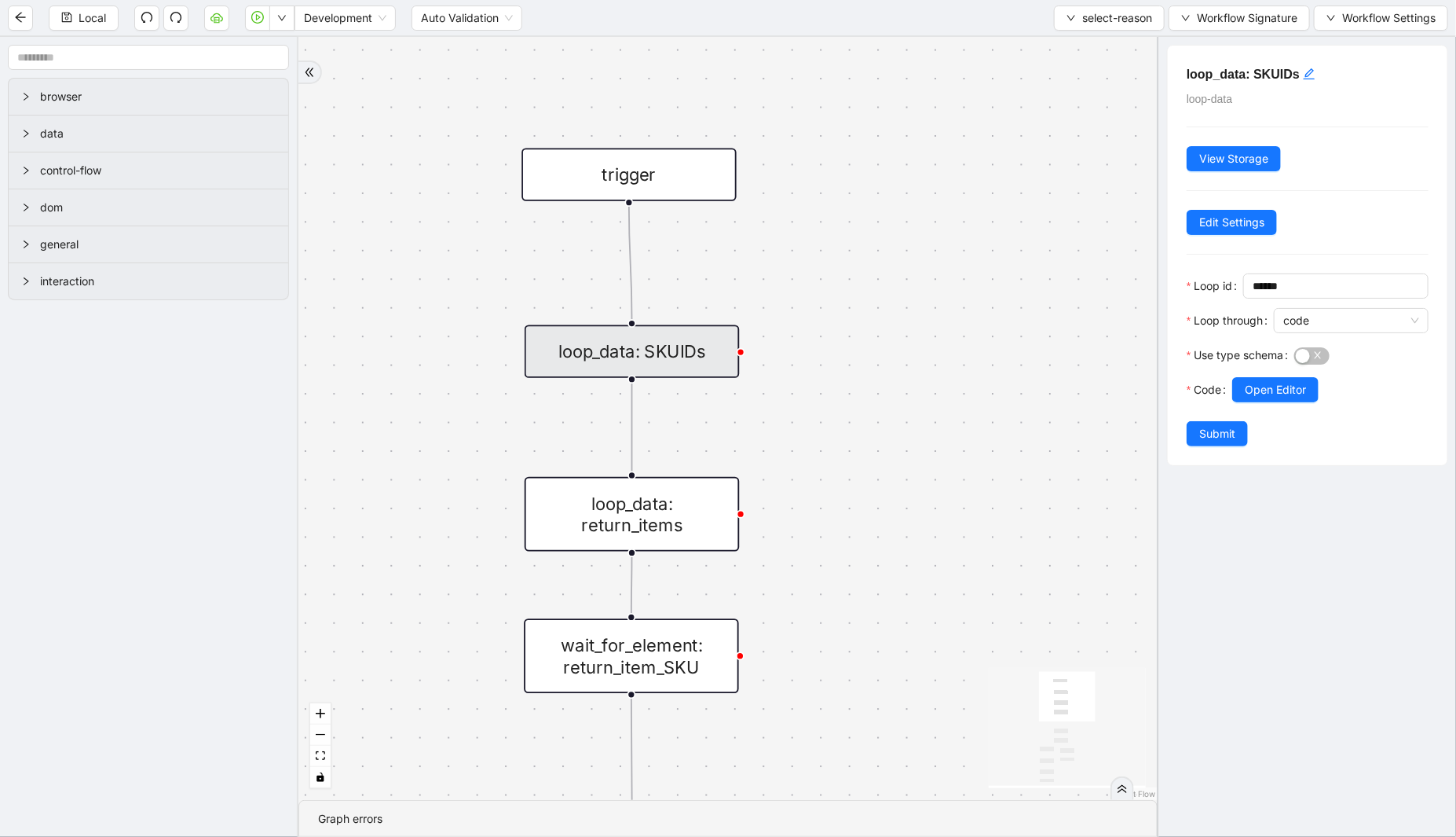
drag, startPoint x: 927, startPoint y: 578, endPoint x: 923, endPoint y: 434, distance: 144.1
click at [935, 429] on div "fallback required_SKU_found trigger loop_data: return_items wait_for_element: r…" at bounding box center [728, 418] width 859 height 763
click at [688, 507] on div "loop_data: return_items" at bounding box center [632, 511] width 216 height 75
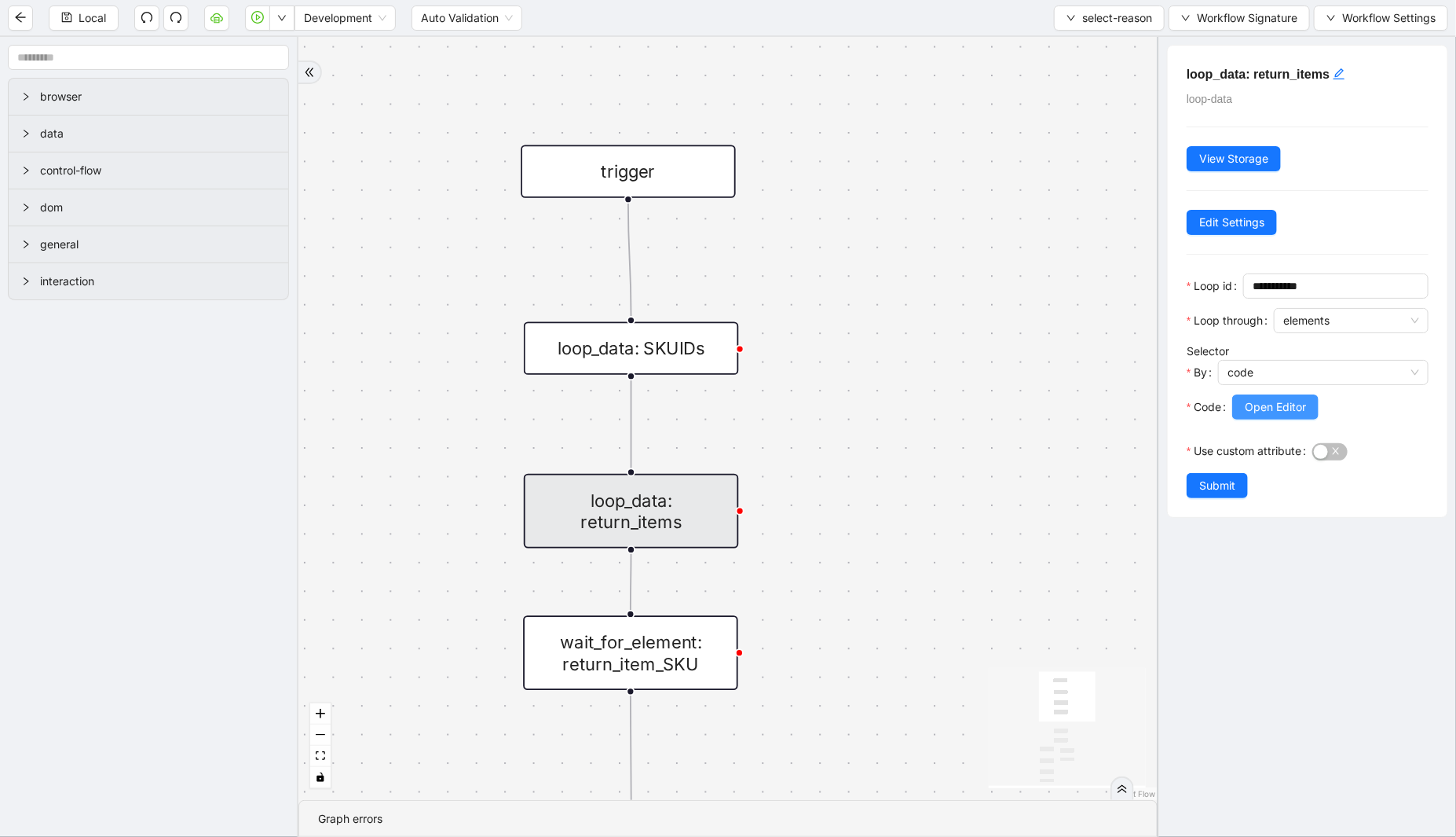
click at [1268, 404] on span "Open Editor" at bounding box center [1275, 407] width 61 height 17
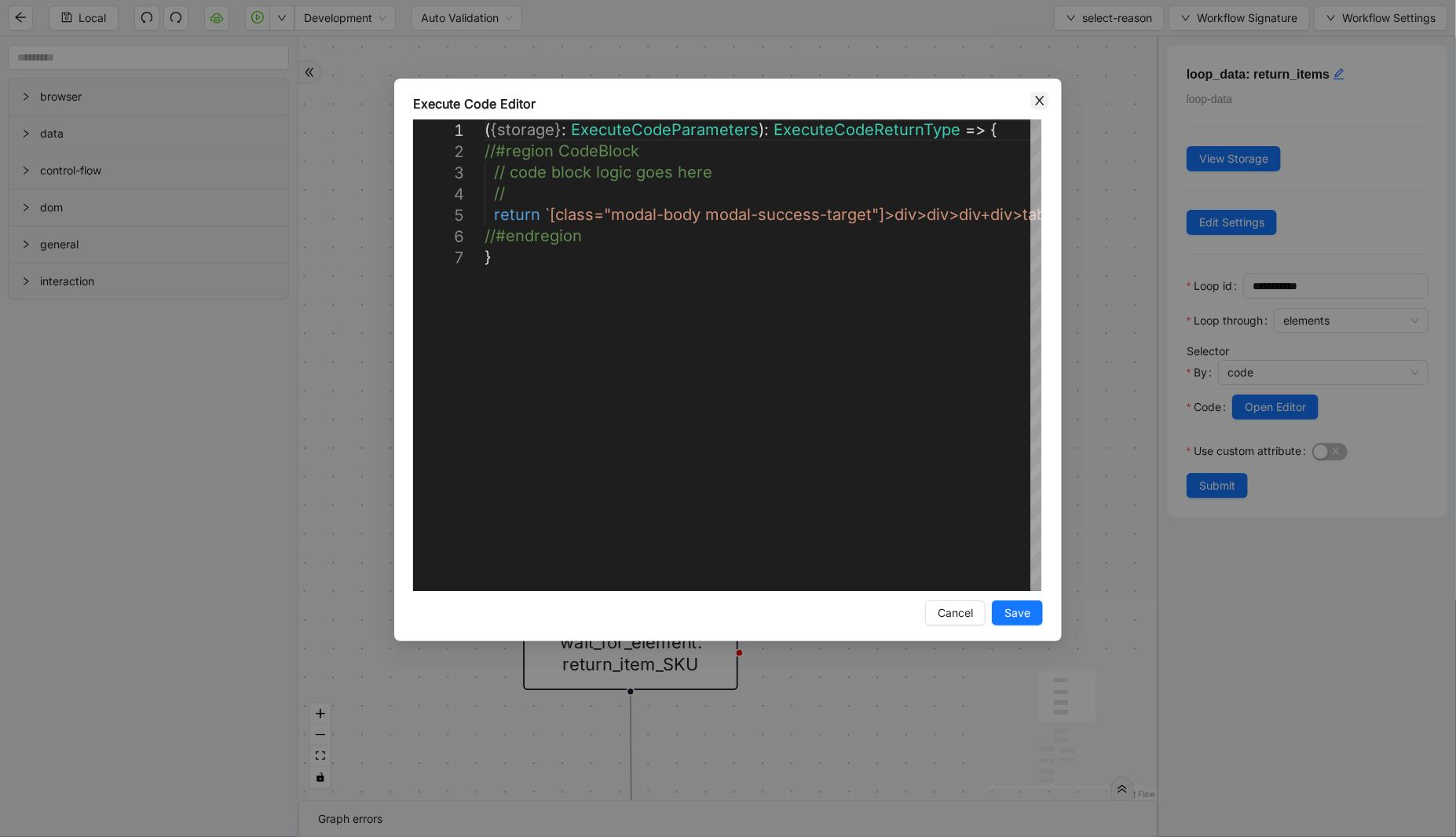
click at [1037, 99] on icon "close" at bounding box center [1039, 100] width 12 height 12
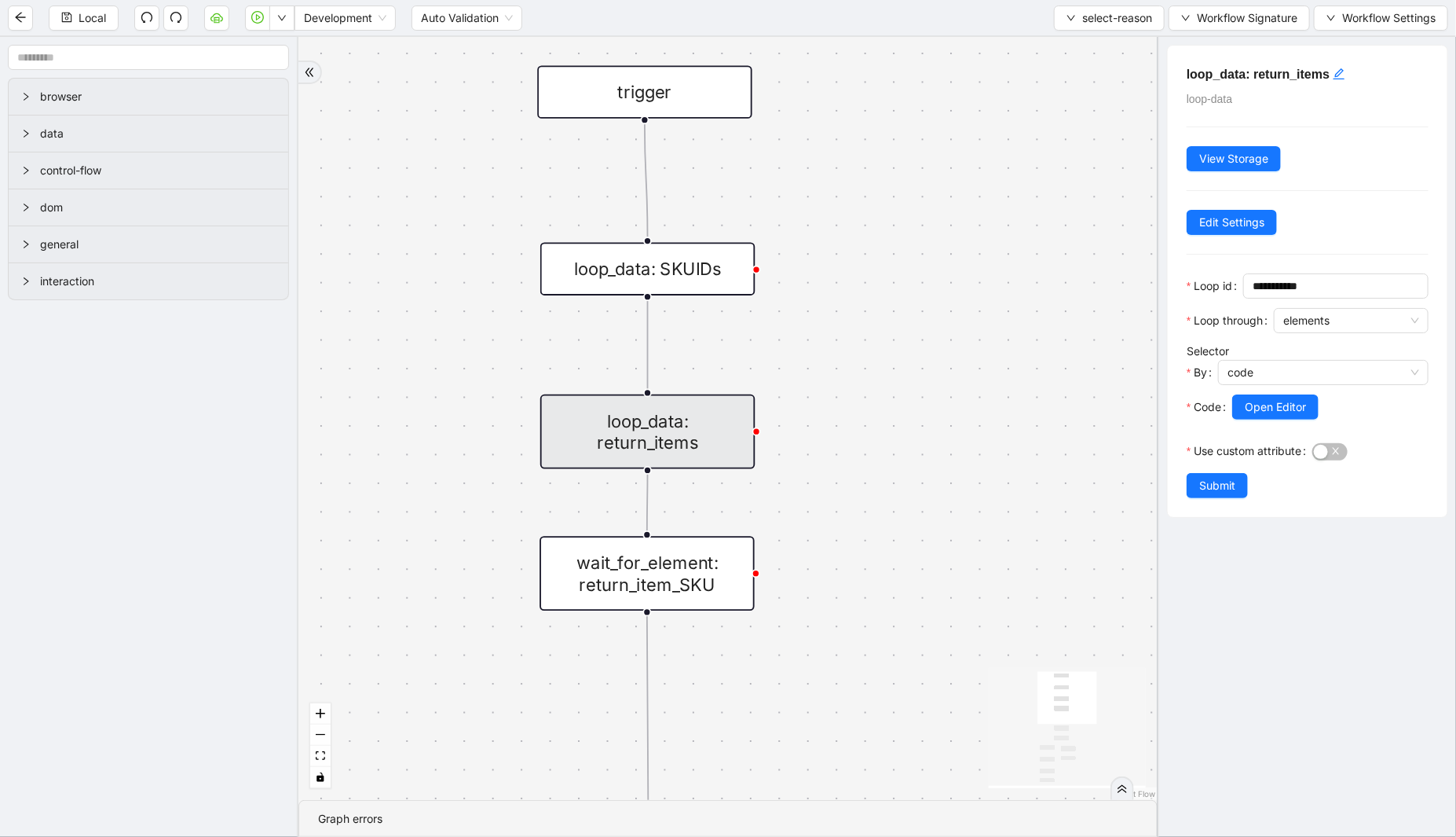
drag, startPoint x: 888, startPoint y: 520, endPoint x: 899, endPoint y: 279, distance: 241.3
click at [899, 279] on div "fallback required_SKU_found trigger loop_data: return_items wait_for_element: r…" at bounding box center [728, 418] width 859 height 763
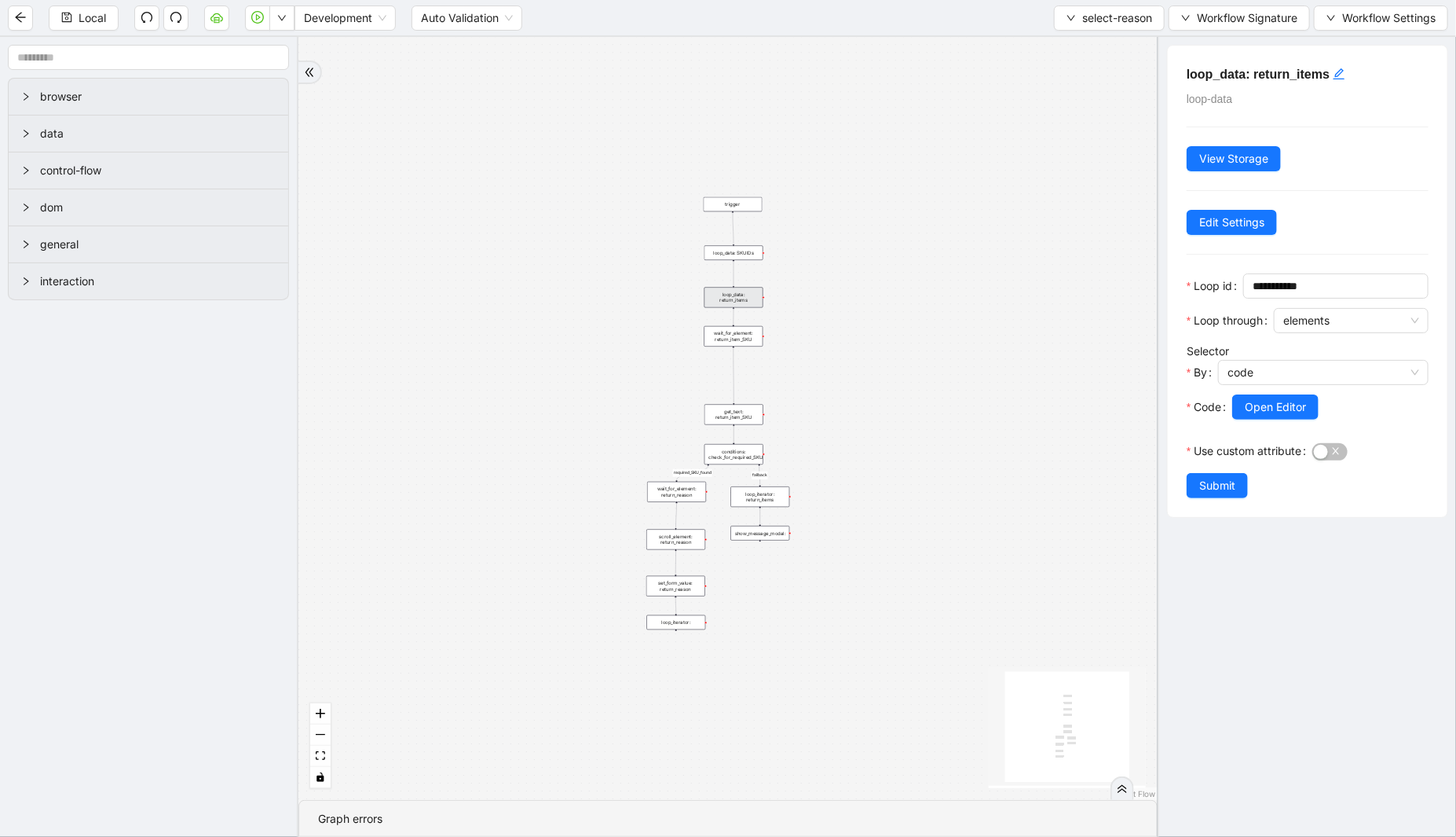
drag, startPoint x: 823, startPoint y: 443, endPoint x: 819, endPoint y: 388, distance: 55.1
click at [819, 388] on div "fallback required_SKU_found trigger loop_data: return_items wait_for_element: r…" at bounding box center [728, 418] width 859 height 763
click at [1072, 34] on div "Local Development Auto Validation select-reason Workflow Signature Workflow Set…" at bounding box center [728, 17] width 1456 height 35
click at [1074, 22] on button "select-reason" at bounding box center [1109, 18] width 111 height 26
click at [1066, 40] on span "Select" at bounding box center [1105, 48] width 87 height 17
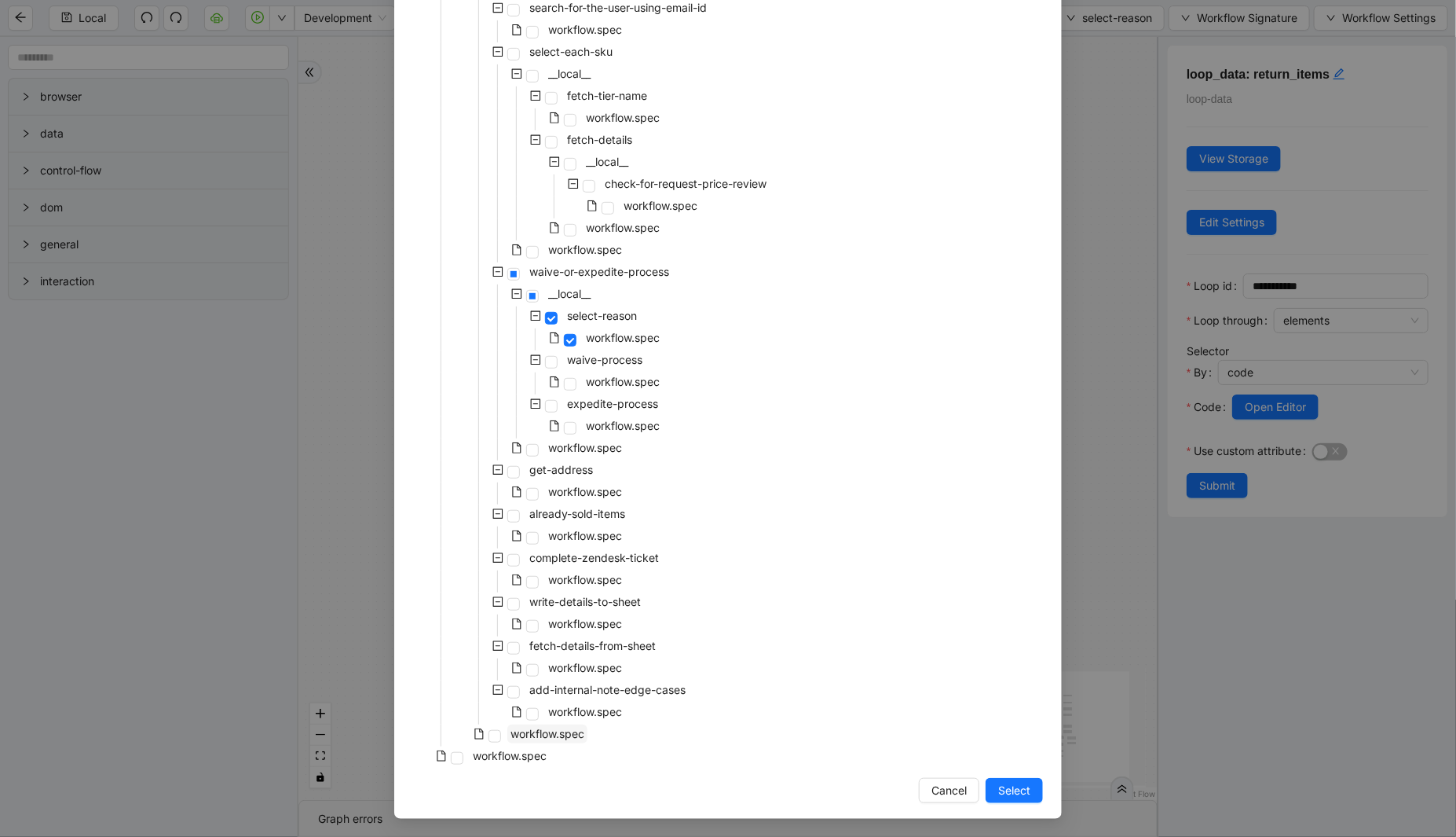
click at [550, 725] on span "workflow.spec" at bounding box center [547, 734] width 80 height 19
click at [1003, 782] on span "Select" at bounding box center [1014, 791] width 32 height 17
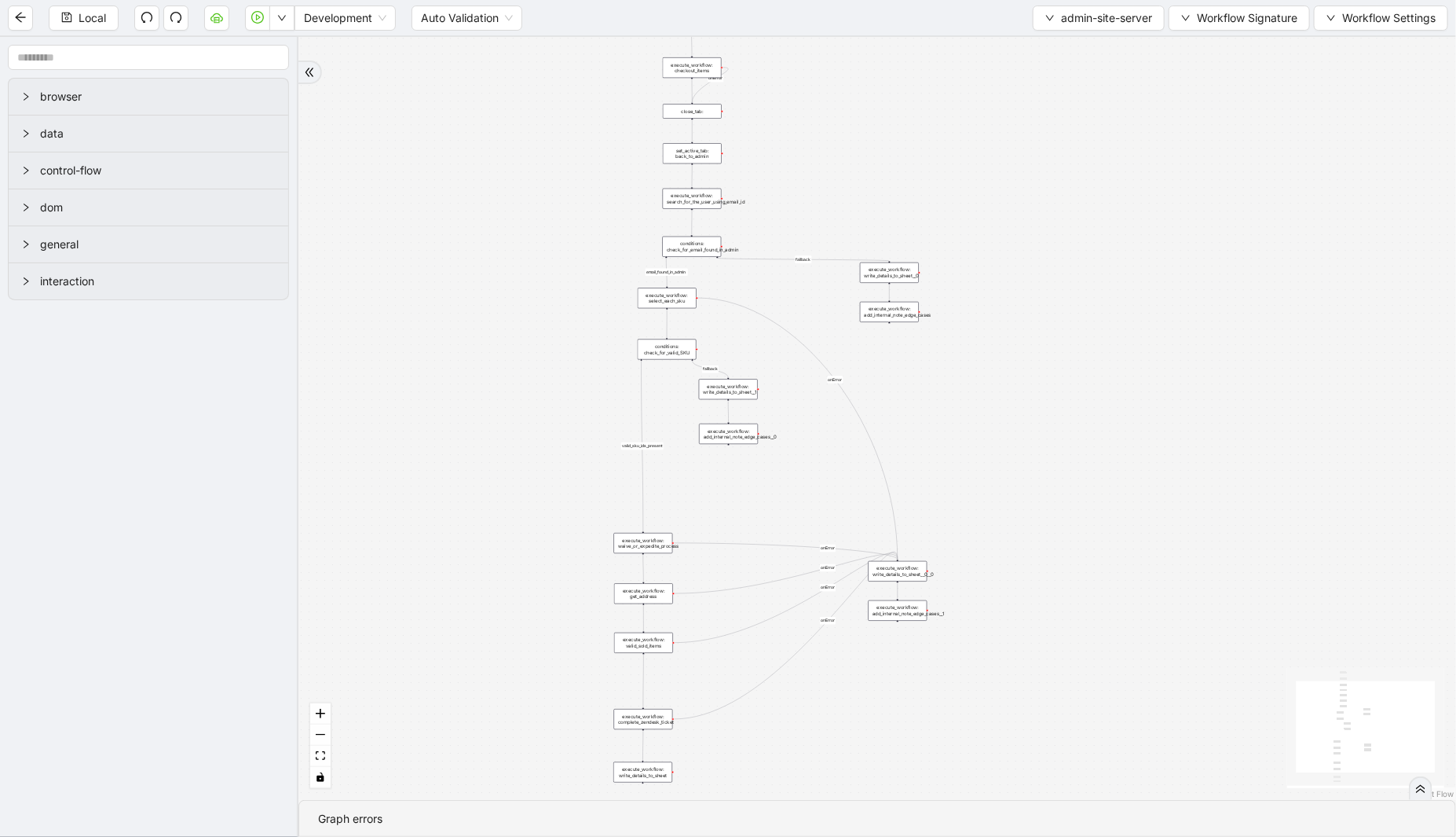
drag, startPoint x: 889, startPoint y: 449, endPoint x: 875, endPoint y: 103, distance: 346.3
click at [875, 103] on div "email_found_in_admin valid_sku_ids_present fallback fallback onError onError on…" at bounding box center [877, 418] width 1158 height 763
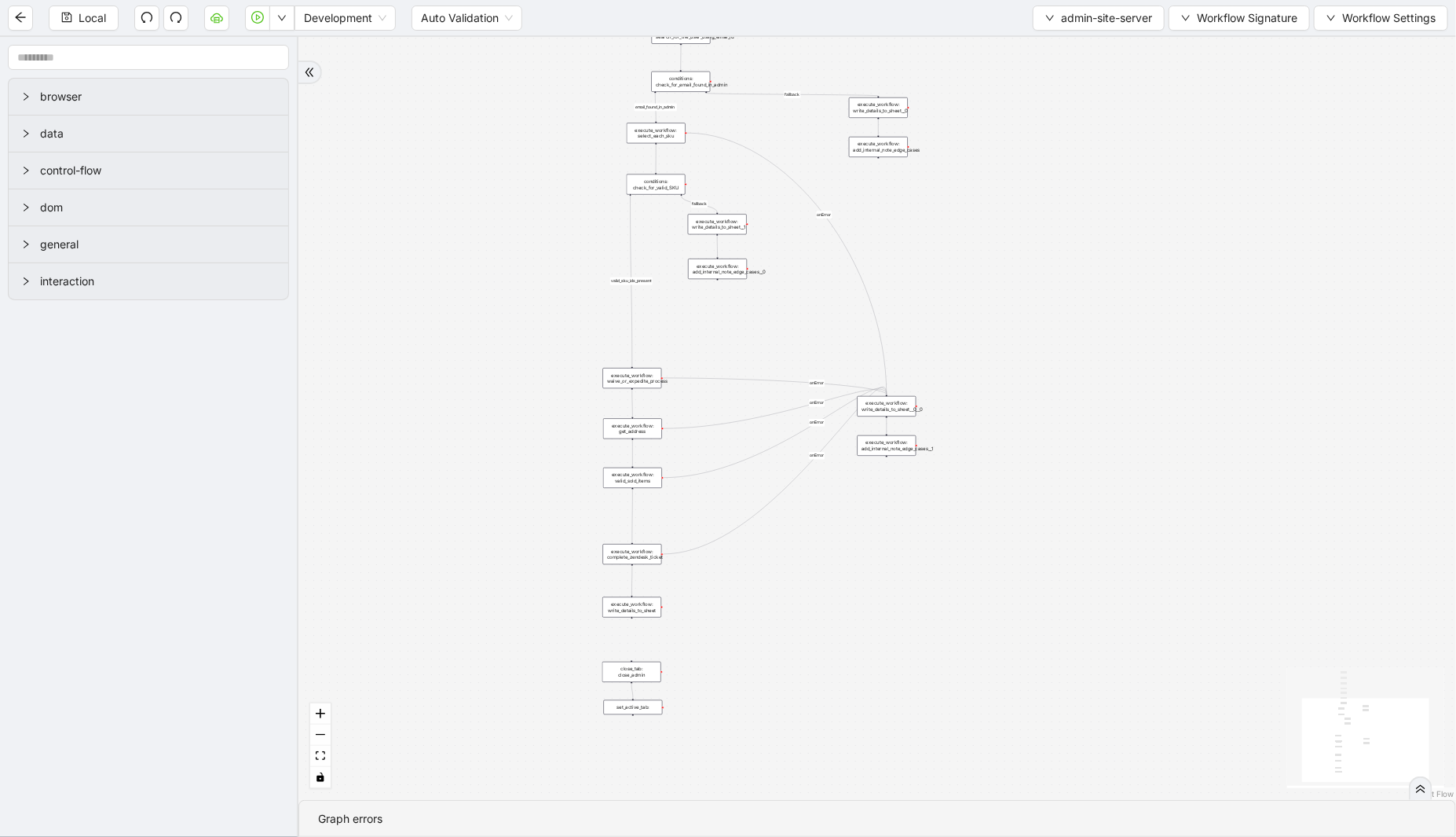
drag, startPoint x: 546, startPoint y: 411, endPoint x: 525, endPoint y: 207, distance: 205.1
click at [524, 207] on div "email_found_in_admin valid_sku_ids_present fallback fallback onError onError on…" at bounding box center [877, 418] width 1158 height 763
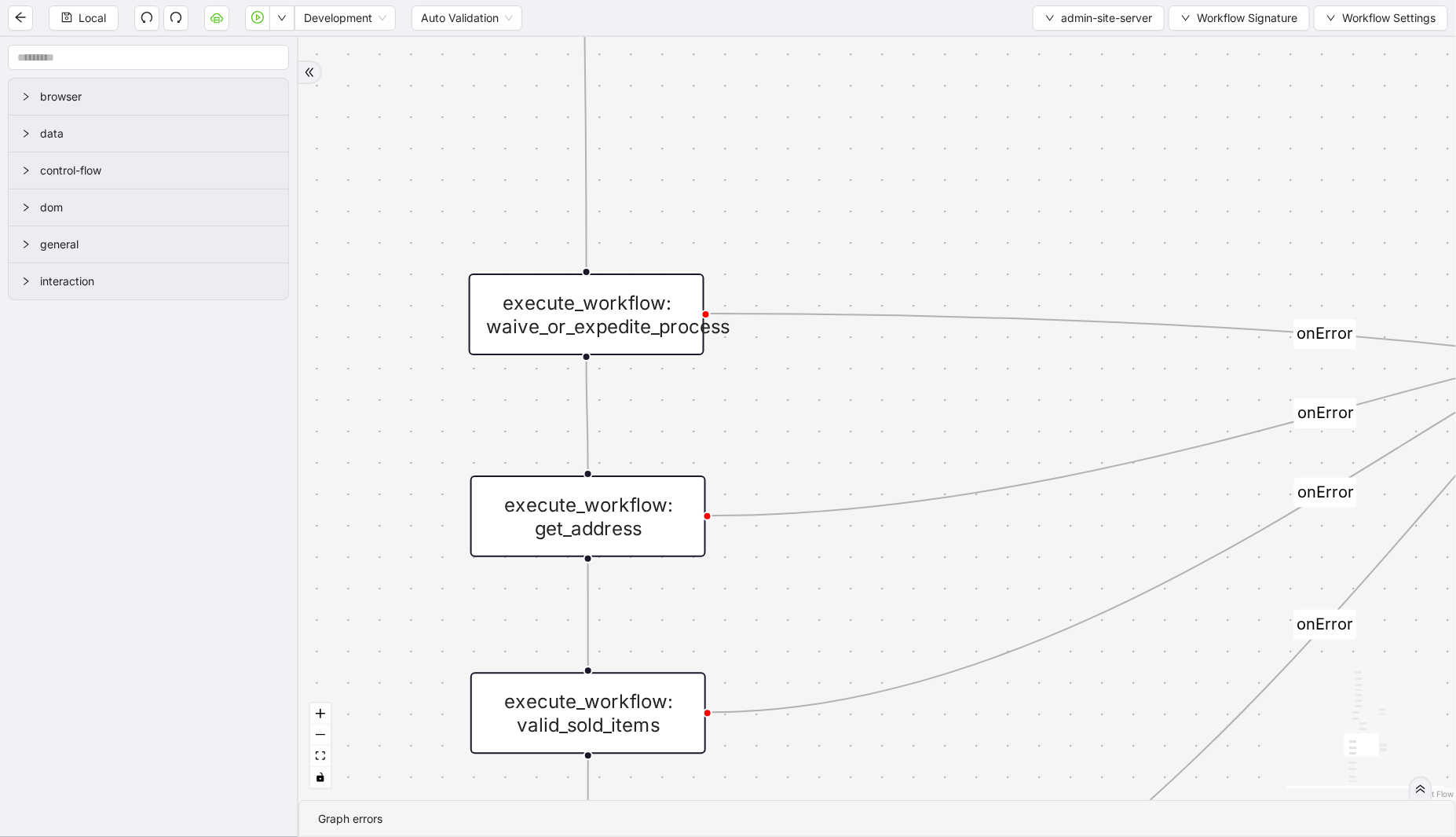
click at [610, 289] on div "execute_workflow: waive_or_expedite_process" at bounding box center [586, 314] width 235 height 81
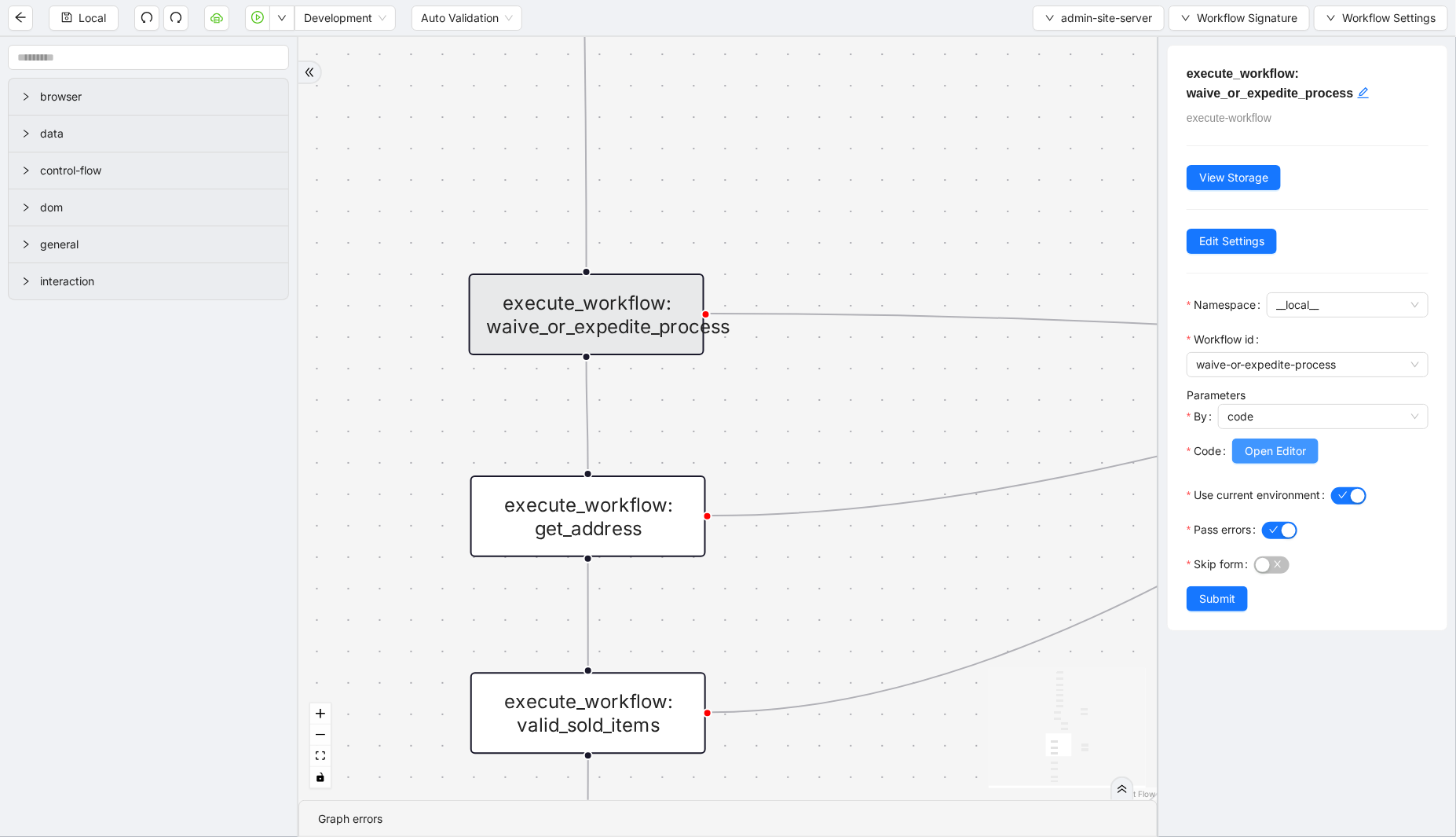
click at [1280, 454] on span "Open Editor" at bounding box center [1275, 451] width 61 height 17
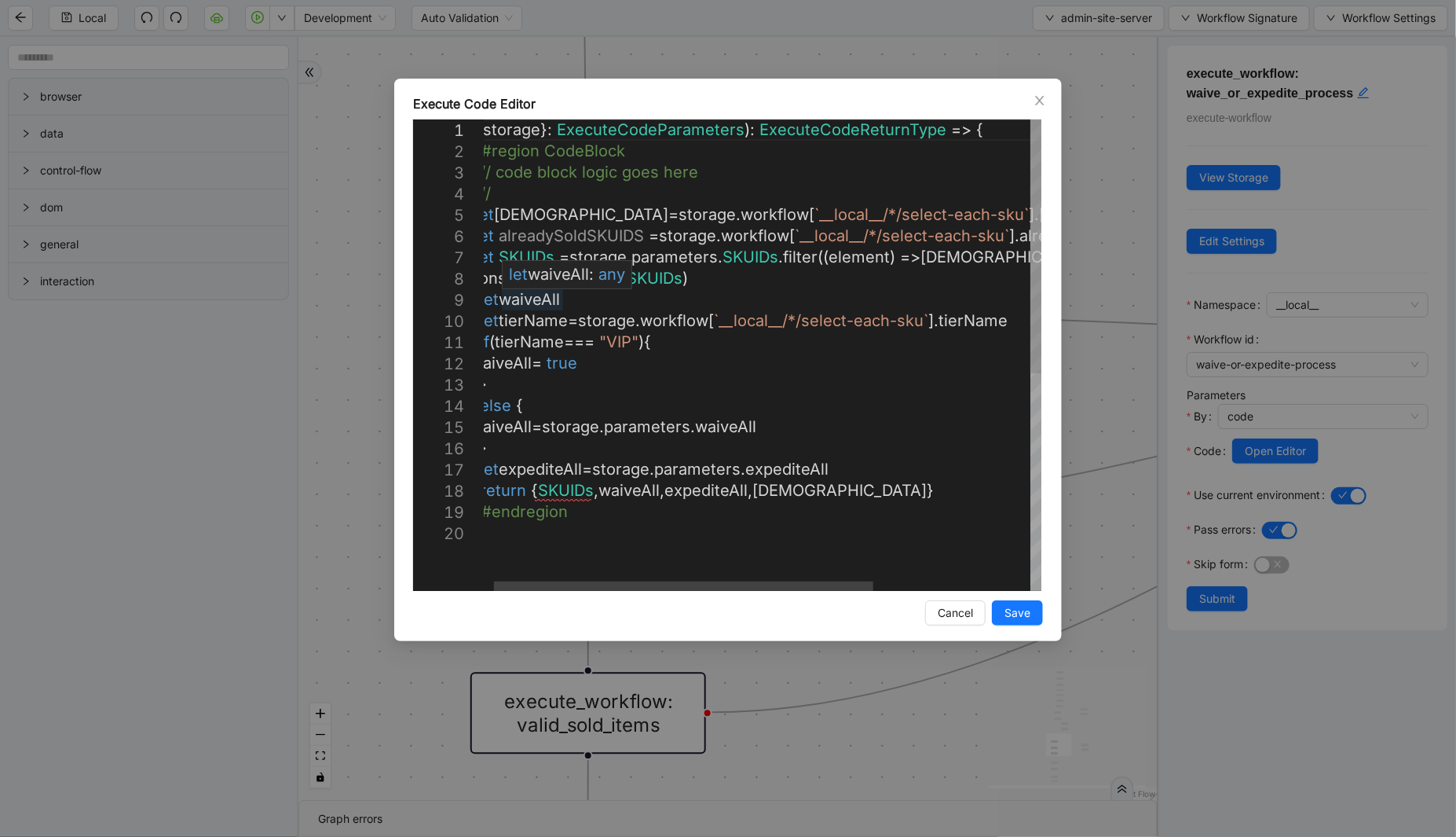
type textarea "**********"
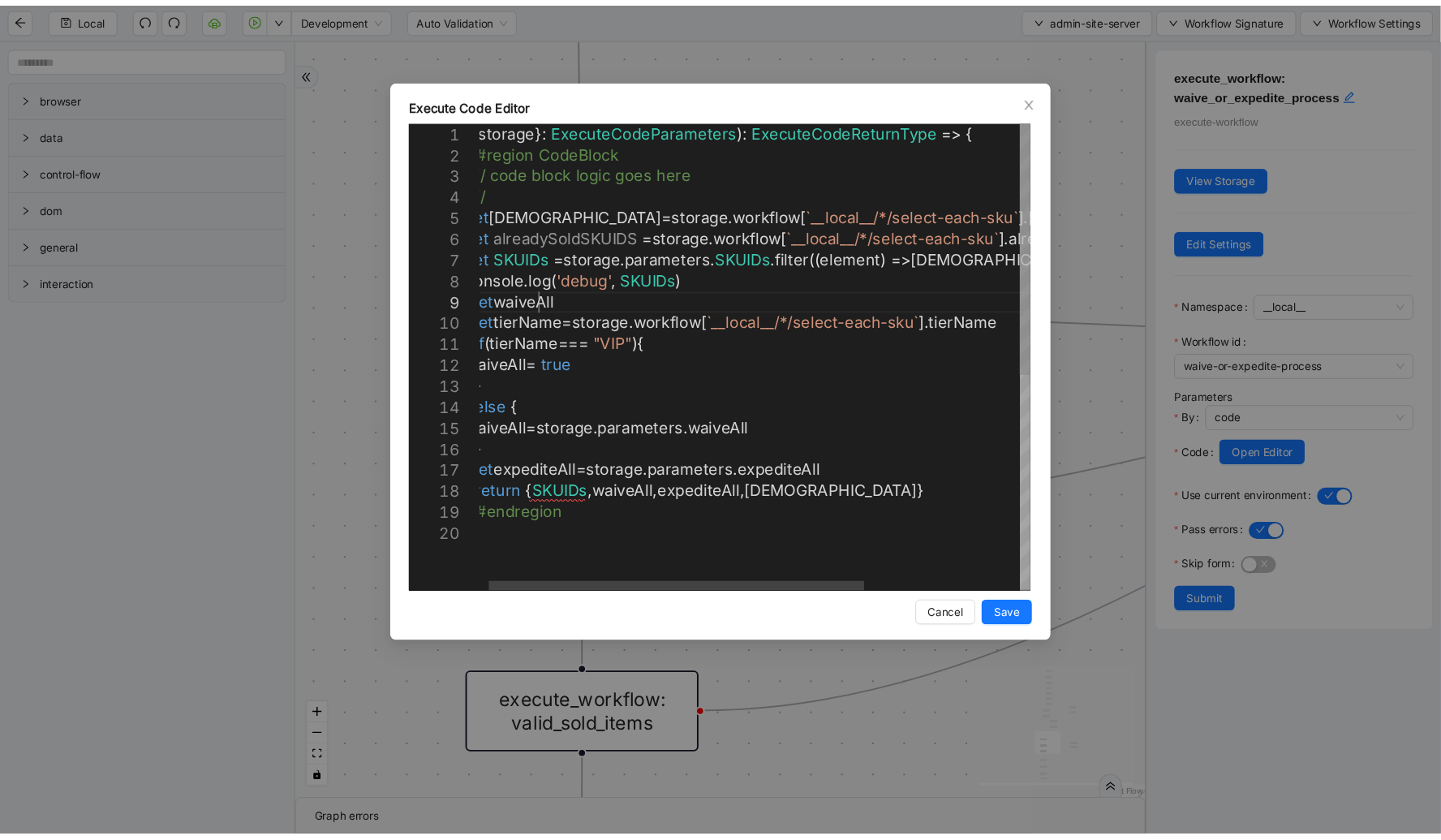
scroll to position [0, 536]
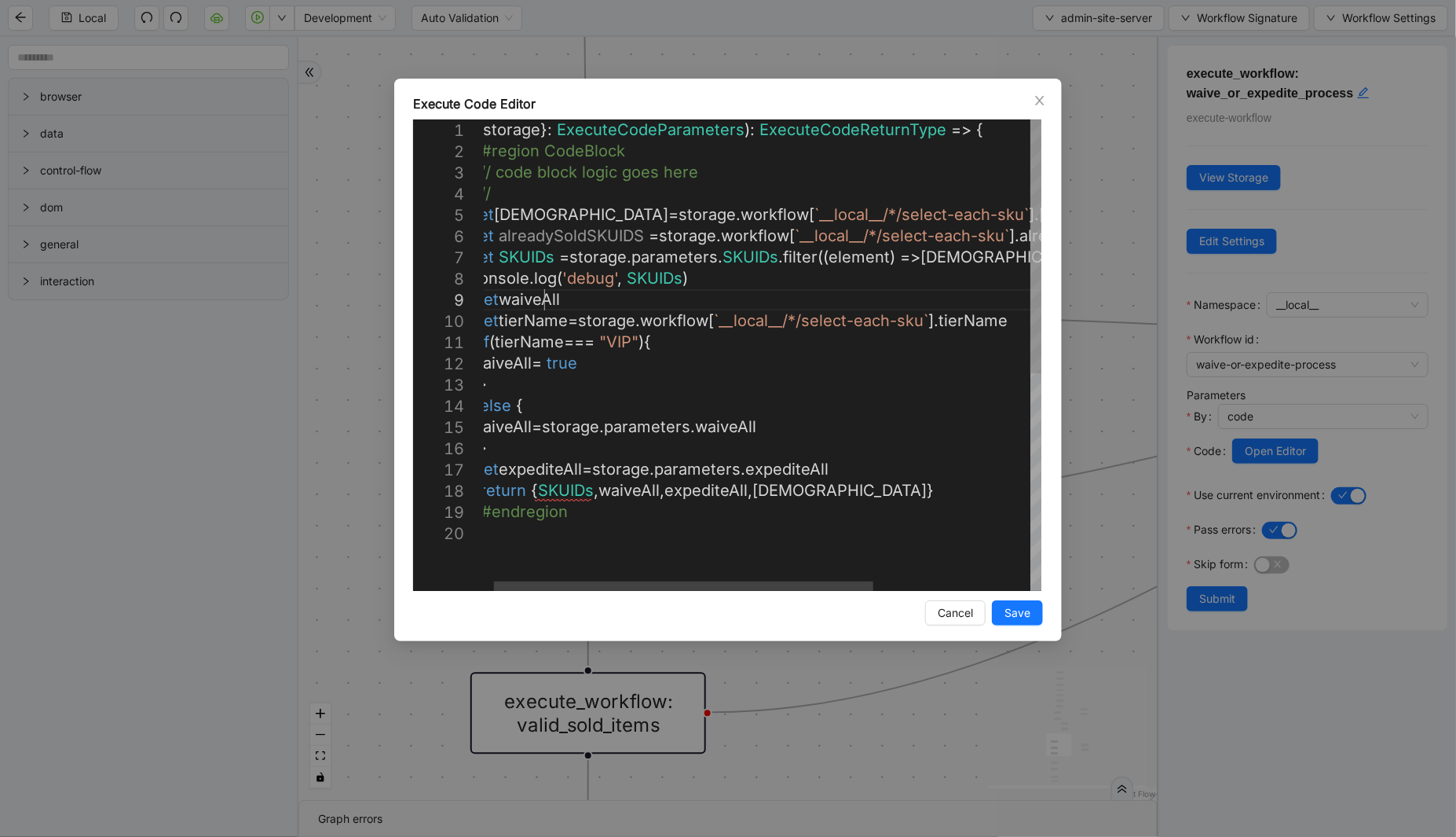
click at [546, 296] on div "({ storage }: ExecuteCodeParameters ): ExecuteCodeReturnType => { //#region Cod…" at bounding box center [871, 556] width 801 height 875
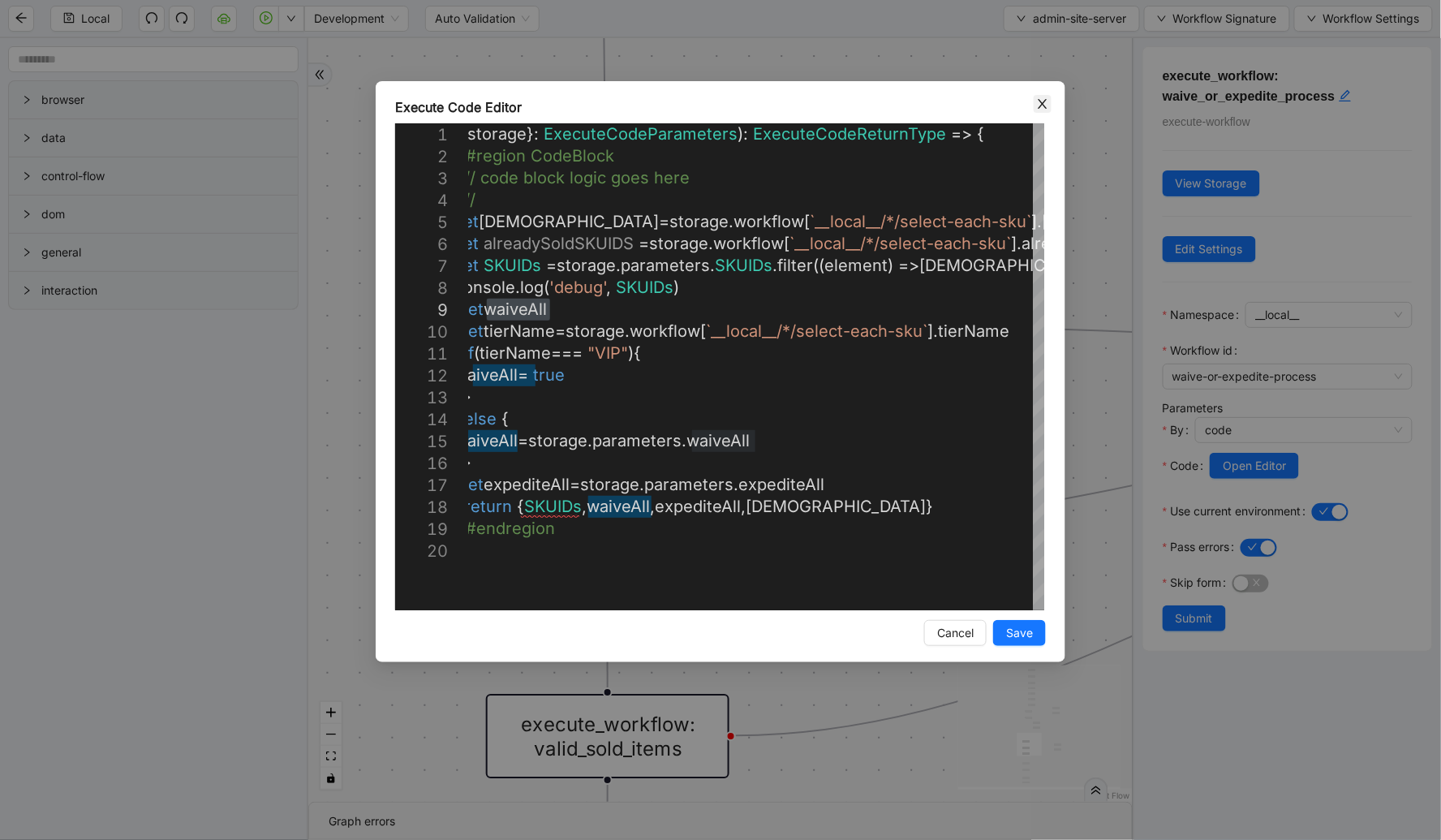
click at [1039, 106] on icon "close" at bounding box center [1042, 104] width 13 height 13
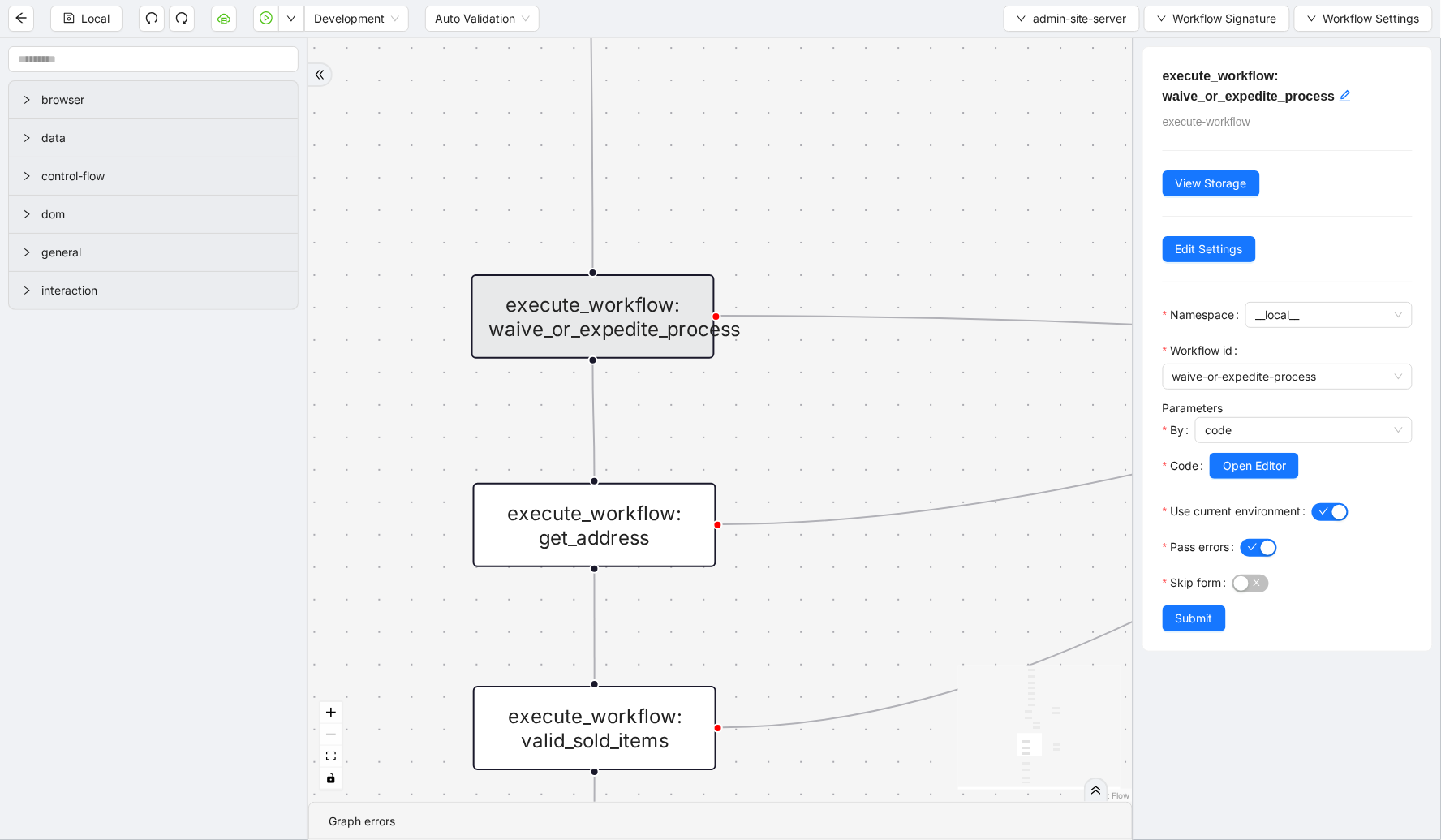
drag, startPoint x: 861, startPoint y: 247, endPoint x: 662, endPoint y: 213, distance: 201.9
click at [662, 213] on div "email_found_in_admin valid_sku_ids_present fallback fallback onError onError on…" at bounding box center [721, 420] width 825 height 764
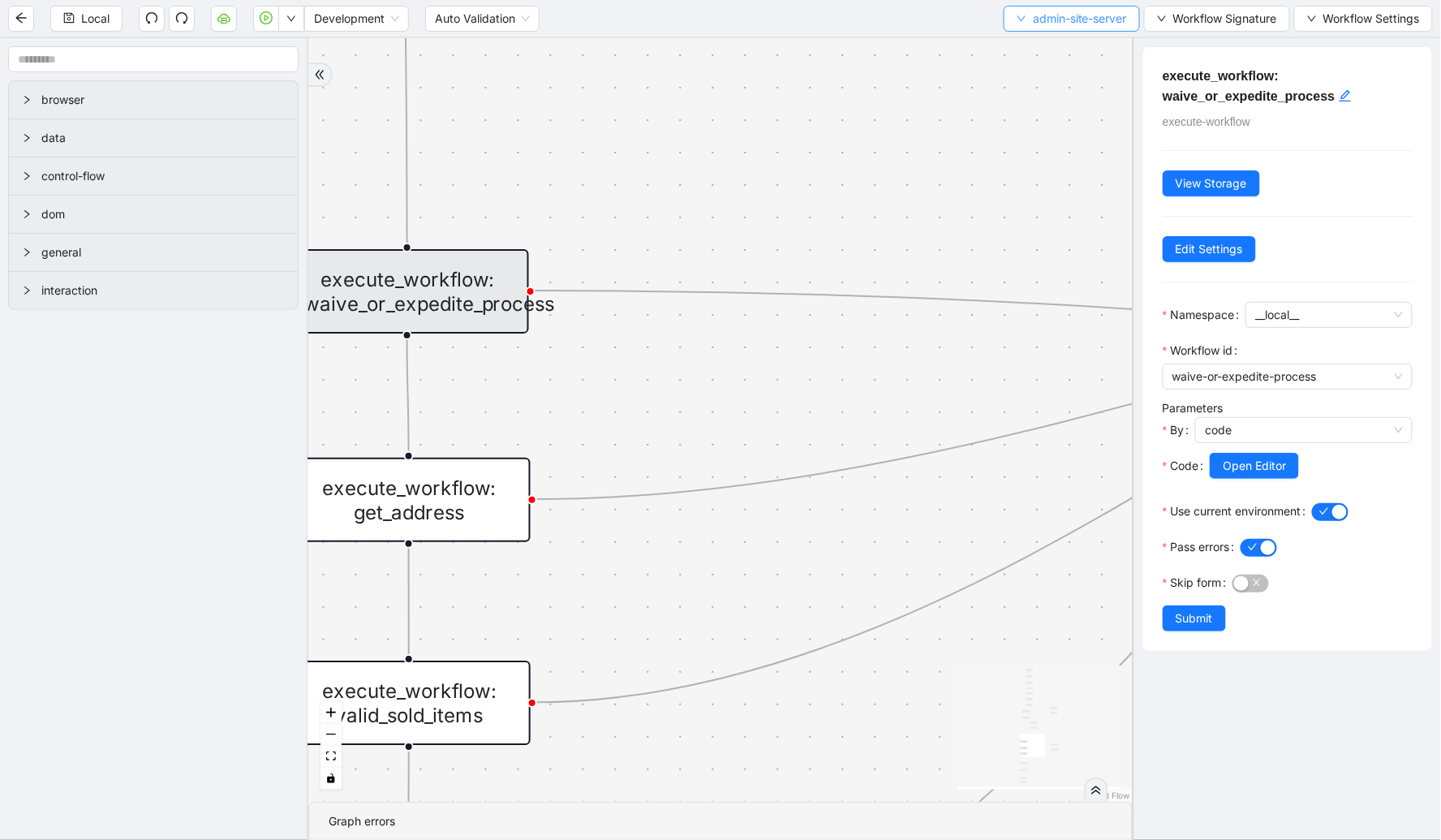
click at [1067, 15] on span "admin-site-server" at bounding box center [1081, 19] width 94 height 18
click at [1053, 43] on span "Select" at bounding box center [1067, 50] width 112 height 18
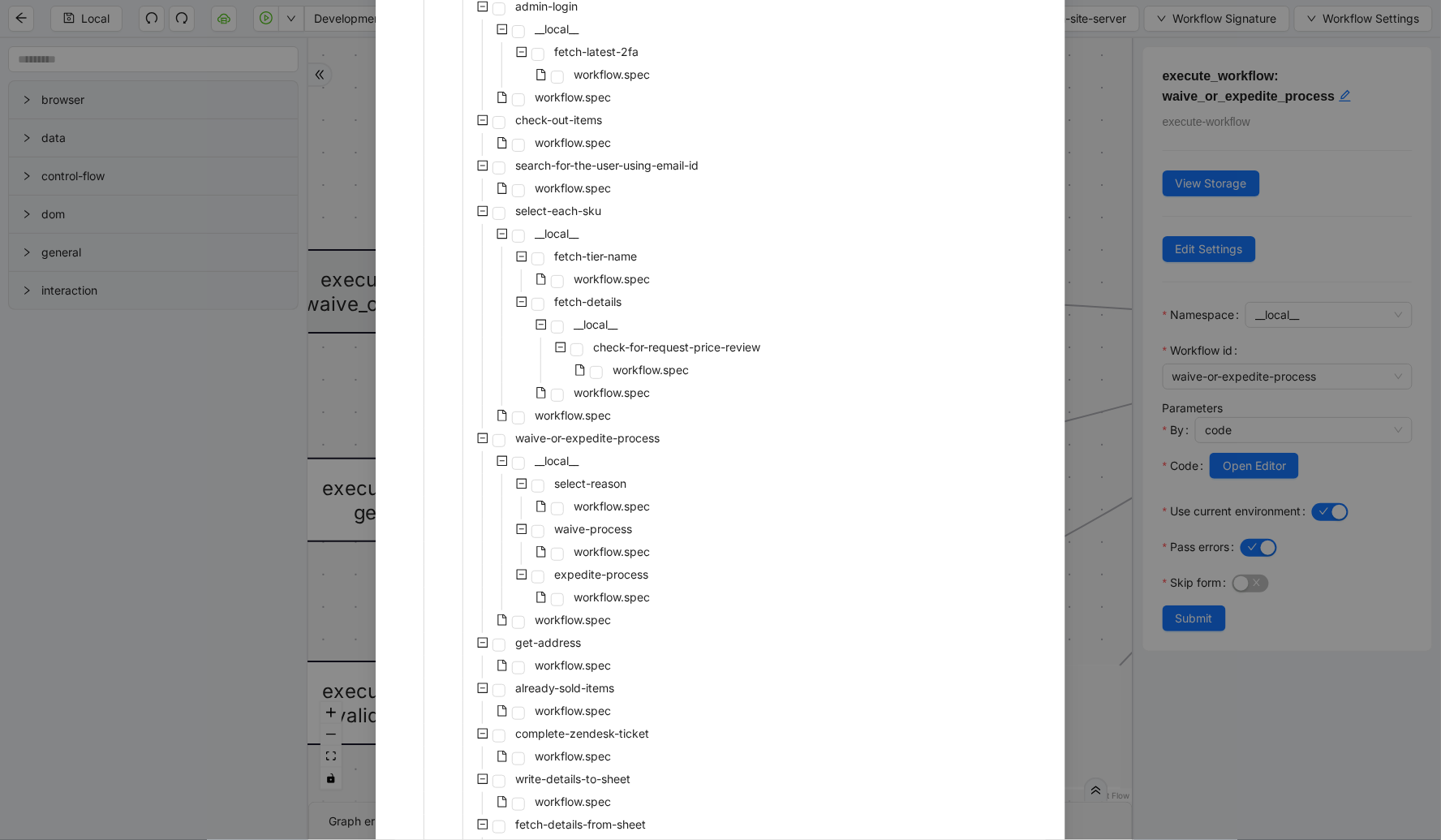
scroll to position [399, 0]
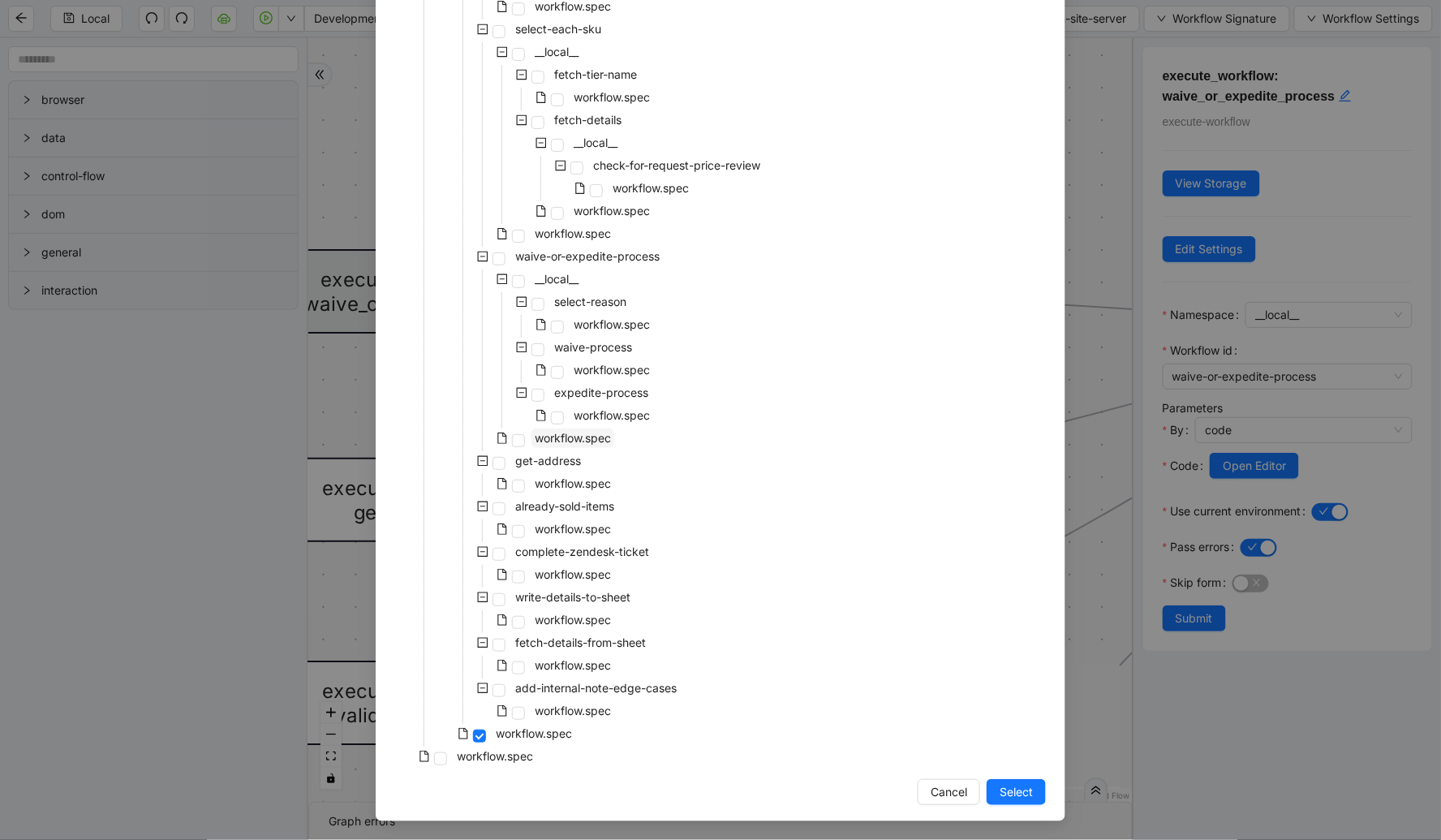
click at [574, 442] on span "workflow.spec" at bounding box center [572, 438] width 76 height 14
click at [1008, 787] on span "Select" at bounding box center [1016, 792] width 33 height 18
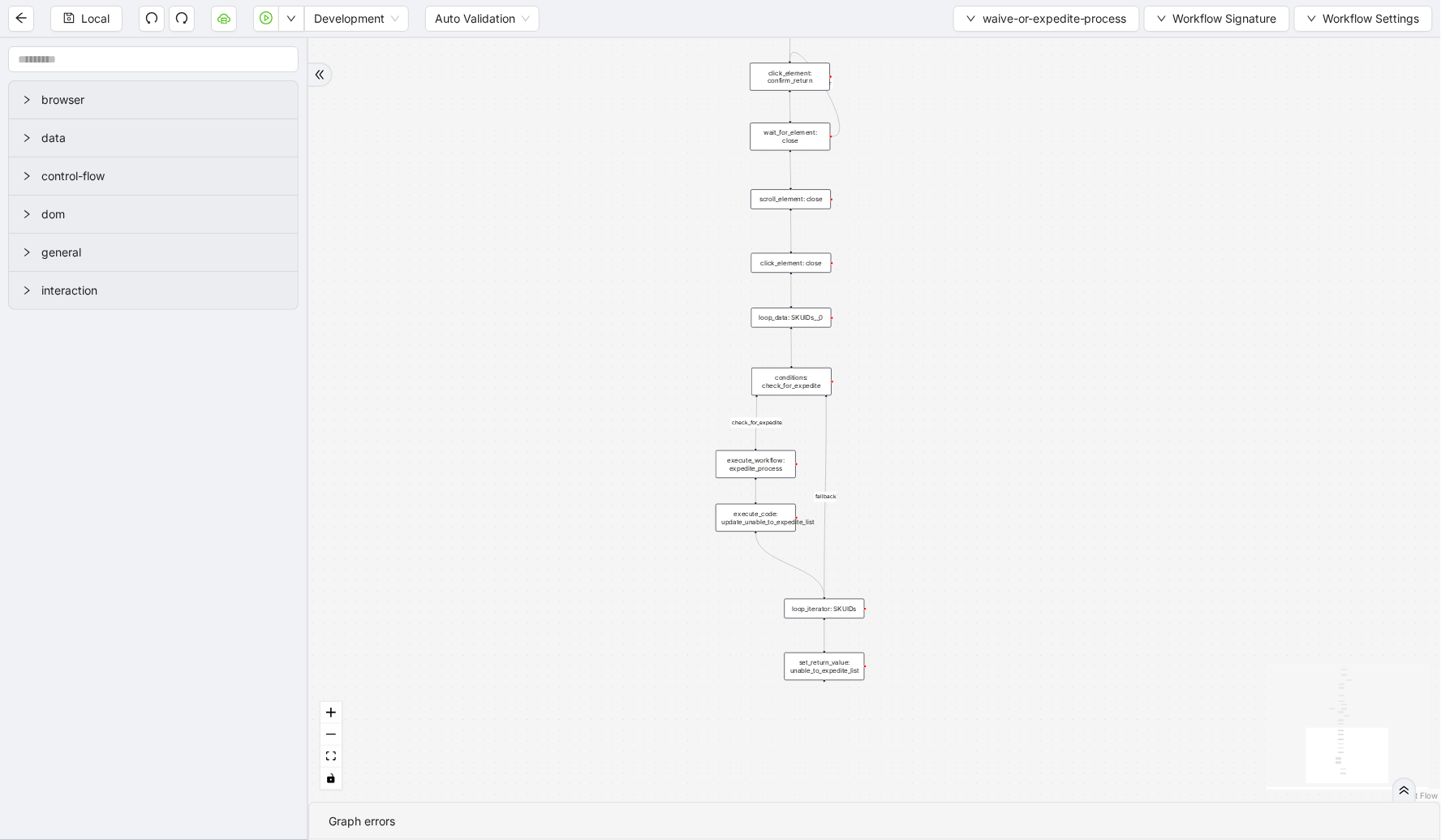
drag, startPoint x: 917, startPoint y: 151, endPoint x: 954, endPoint y: 482, distance: 333.1
click at [954, 482] on div "check_for_waive fallback fallback check_for_waive_all fallback required_sku_ids…" at bounding box center [875, 420] width 1133 height 764
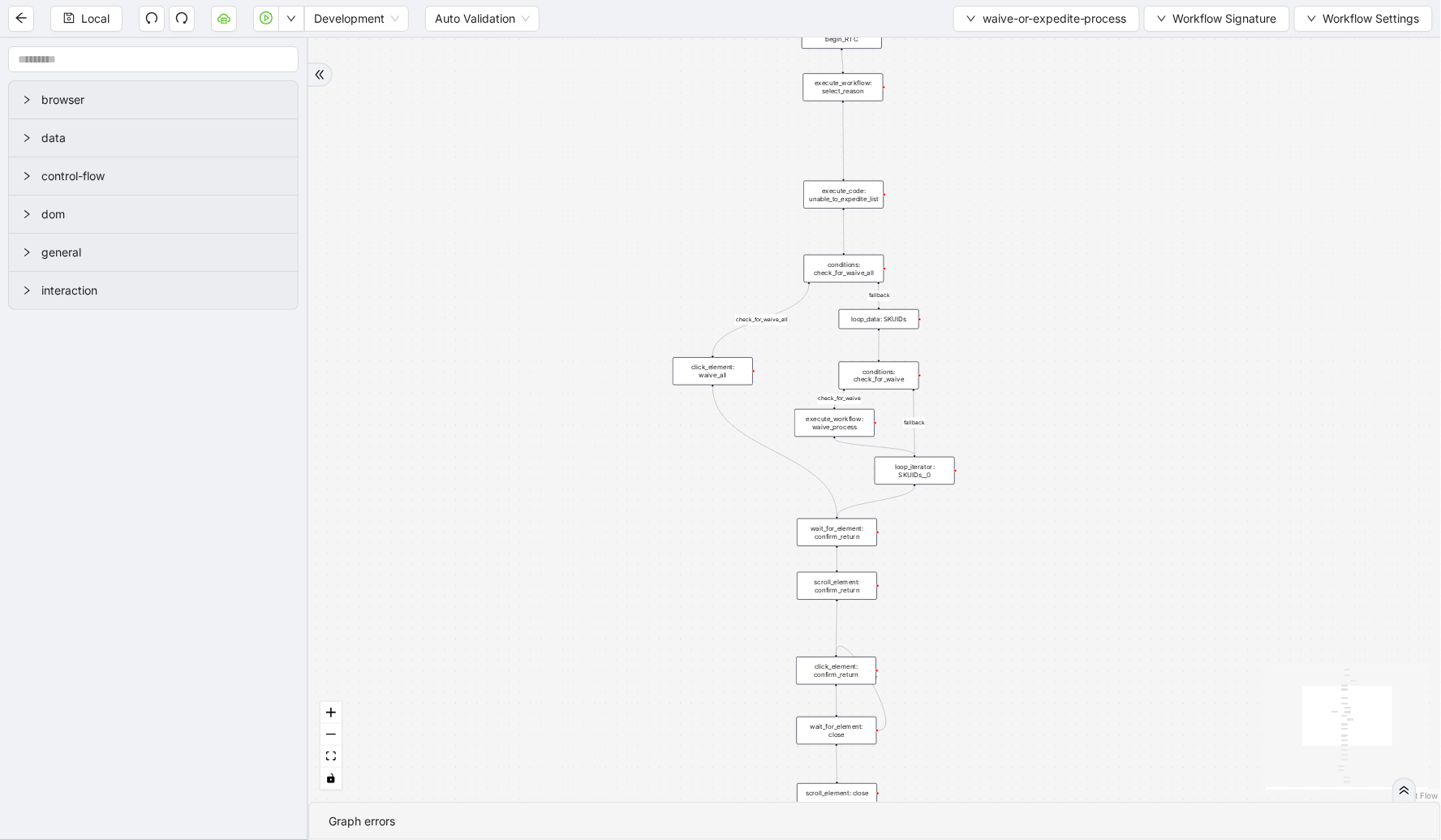
drag, startPoint x: 959, startPoint y: 151, endPoint x: 979, endPoint y: 568, distance: 417.5
click at [979, 568] on div "check_for_waive fallback fallback check_for_waive_all fallback required_sku_ids…" at bounding box center [875, 420] width 1133 height 764
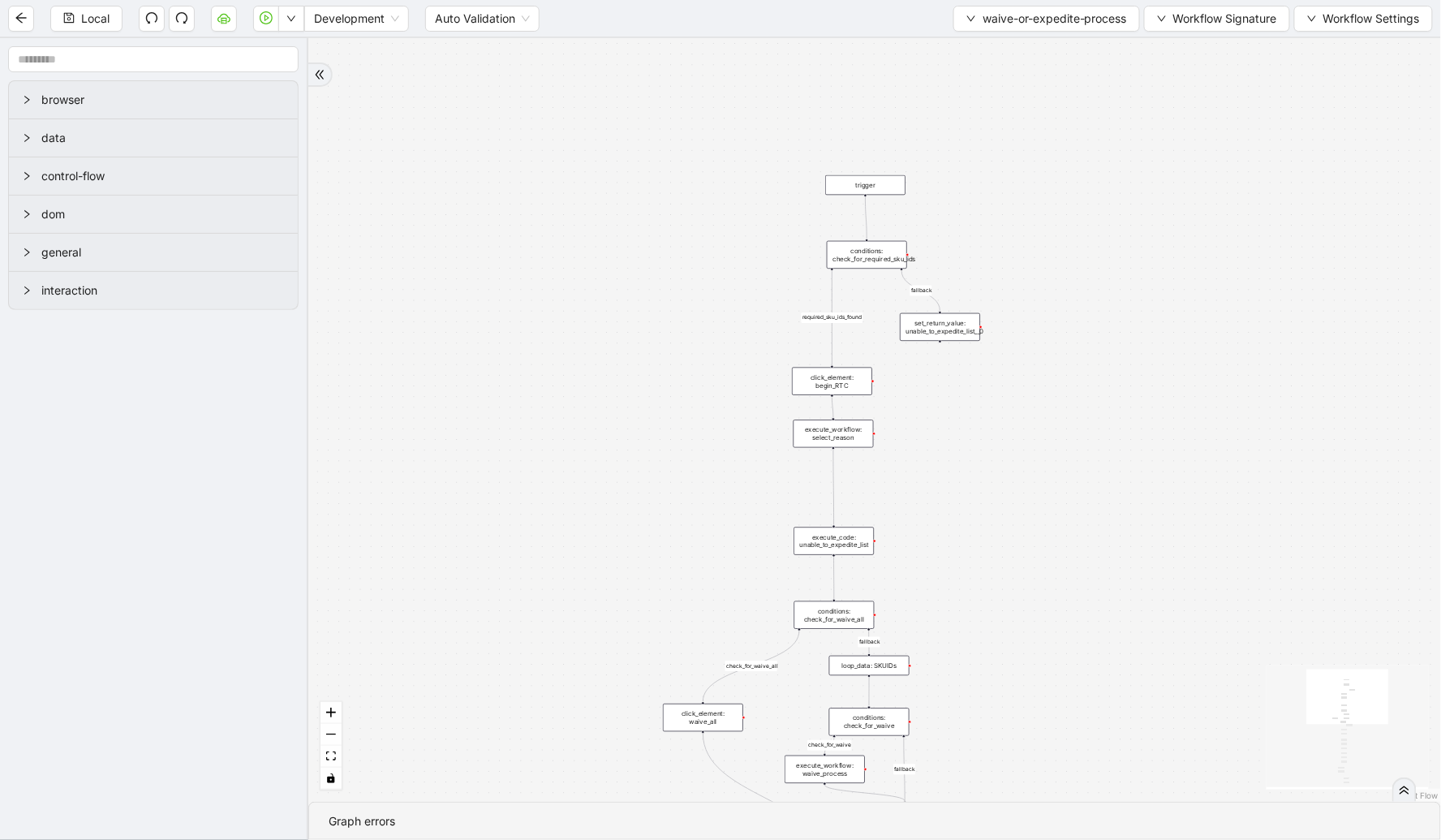
drag, startPoint x: 1016, startPoint y: 179, endPoint x: 1006, endPoint y: 525, distance: 346.1
click at [1006, 525] on div "check_for_waive fallback fallback check_for_waive_all fallback required_sku_ids…" at bounding box center [875, 420] width 1133 height 764
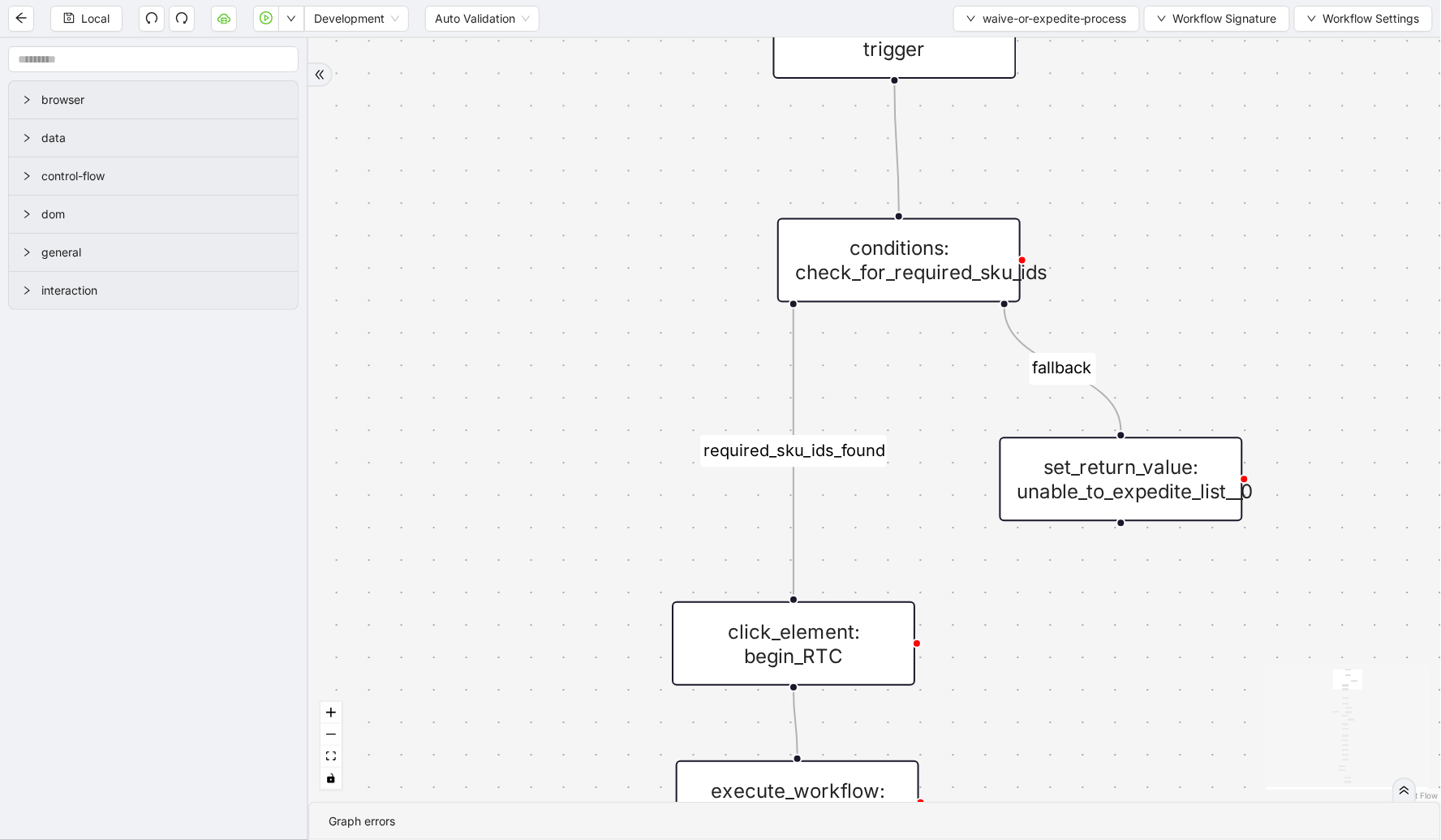
click at [891, 277] on div "conditions: check_for_required_sku_ids" at bounding box center [899, 260] width 243 height 84
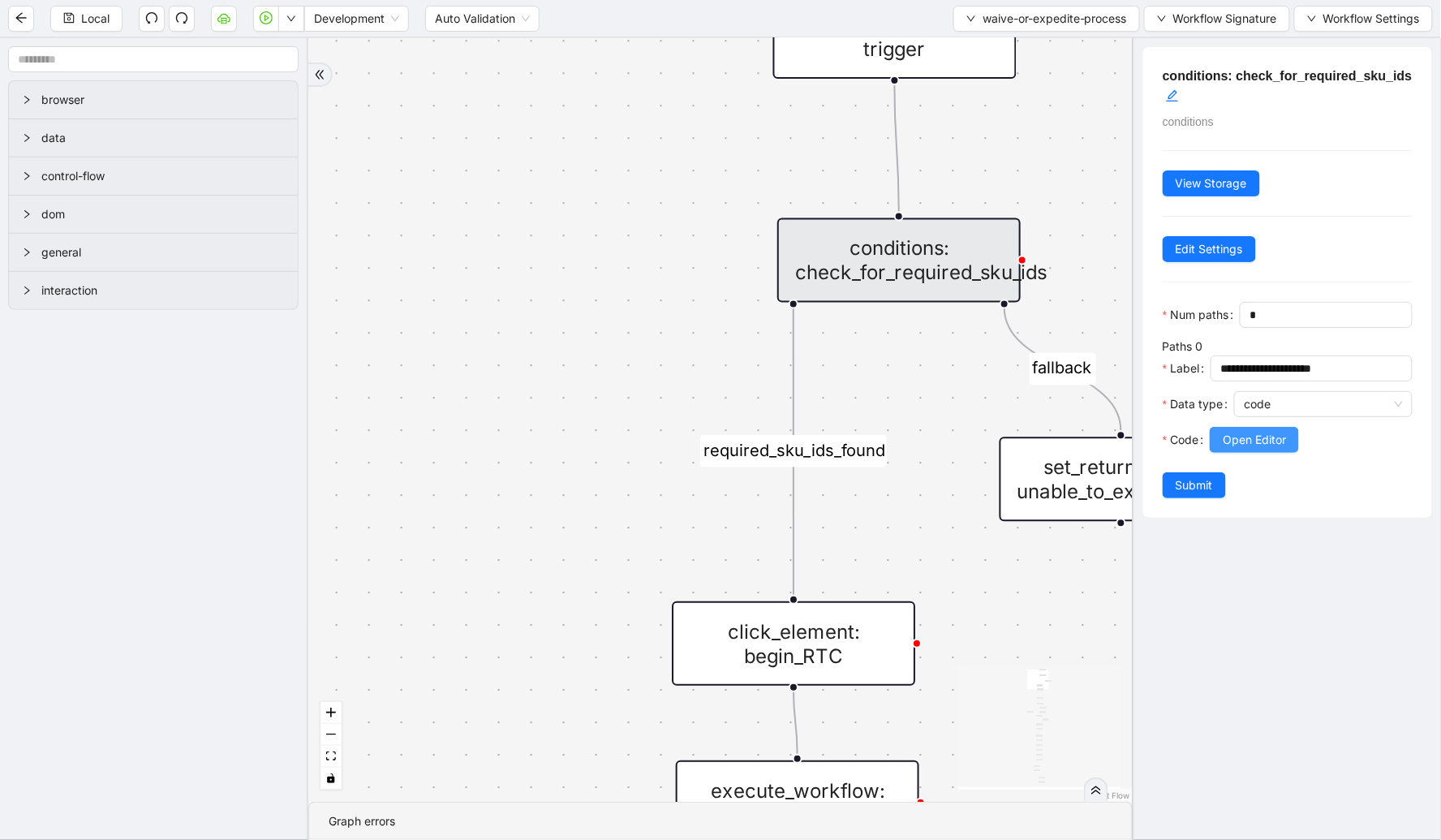
click at [1258, 448] on span "Open Editor" at bounding box center [1254, 440] width 64 height 18
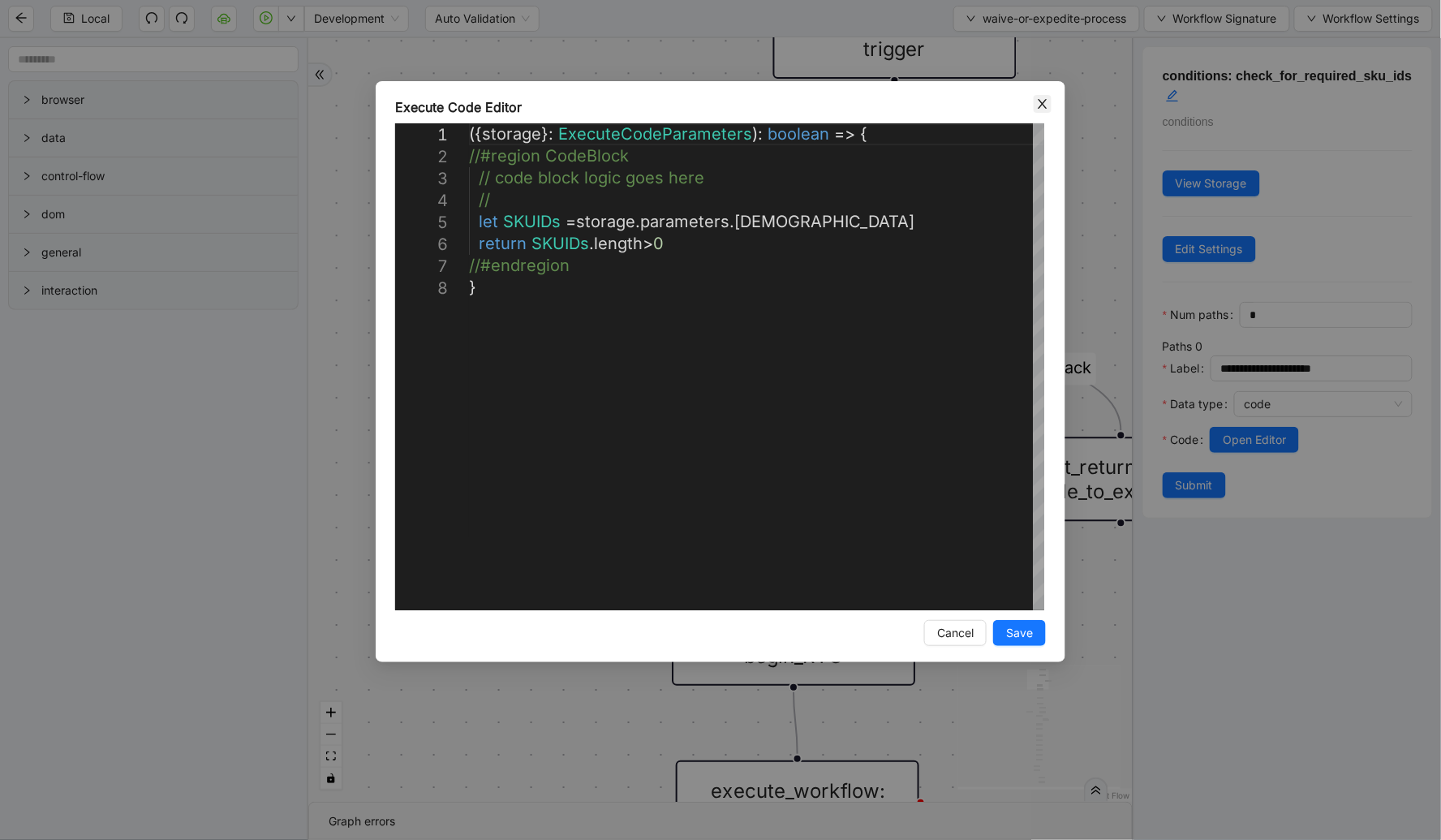
click at [1044, 104] on icon "close" at bounding box center [1042, 104] width 13 height 13
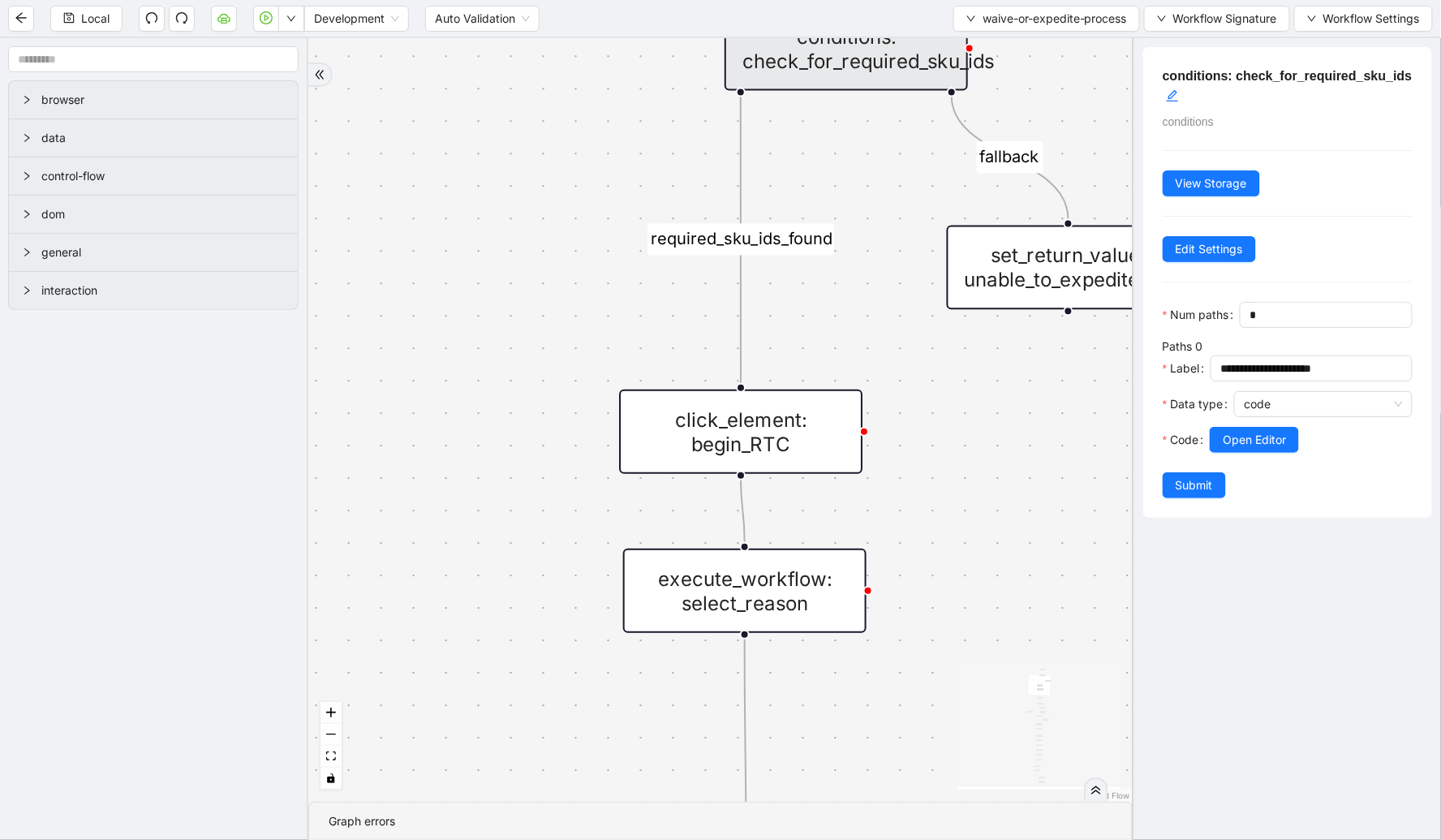
drag, startPoint x: 753, startPoint y: 328, endPoint x: 708, endPoint y: 130, distance: 203.0
click at [708, 130] on div "check_for_waive fallback fallback check_for_waive_all fallback required_sku_ids…" at bounding box center [721, 420] width 825 height 764
click at [758, 405] on div "click_element: begin_RTC" at bounding box center [741, 432] width 243 height 84
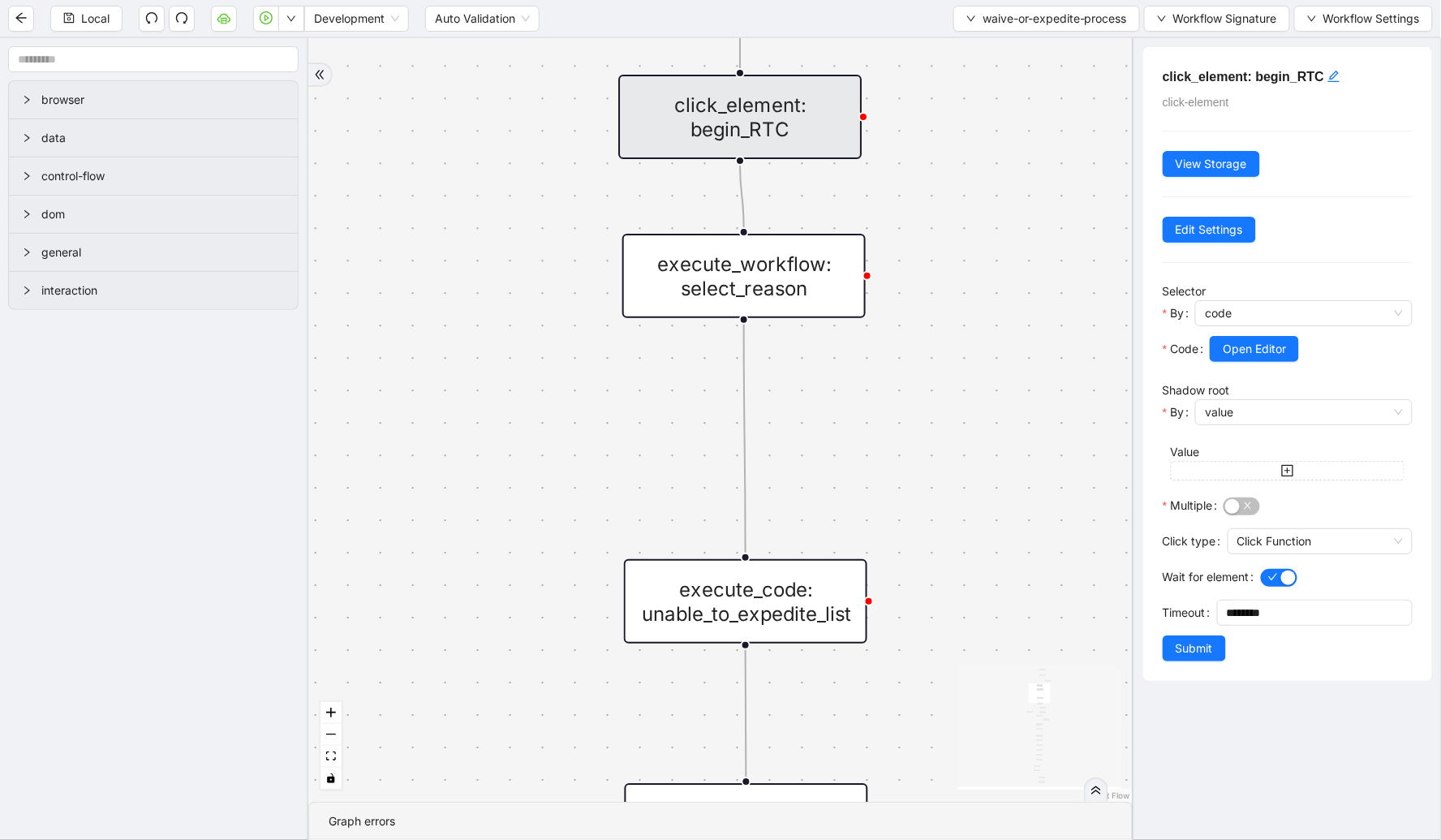
drag, startPoint x: 445, startPoint y: 522, endPoint x: 441, endPoint y: 187, distance: 335.0
click at [441, 187] on div "check_for_waive fallback fallback check_for_waive_all fallback required_sku_ids…" at bounding box center [721, 420] width 825 height 764
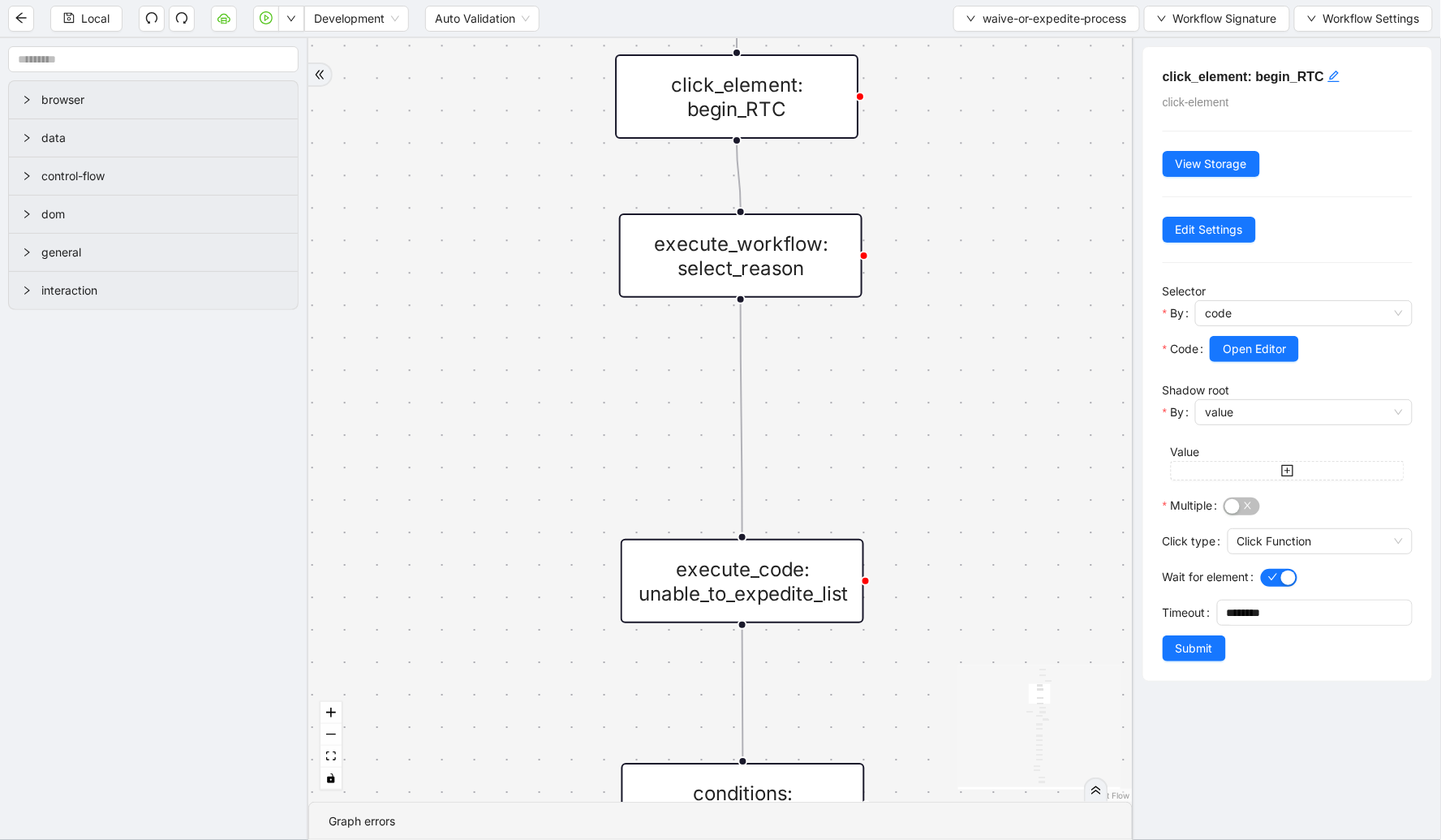
click at [717, 255] on div "execute_workflow: select_reason" at bounding box center [741, 255] width 243 height 84
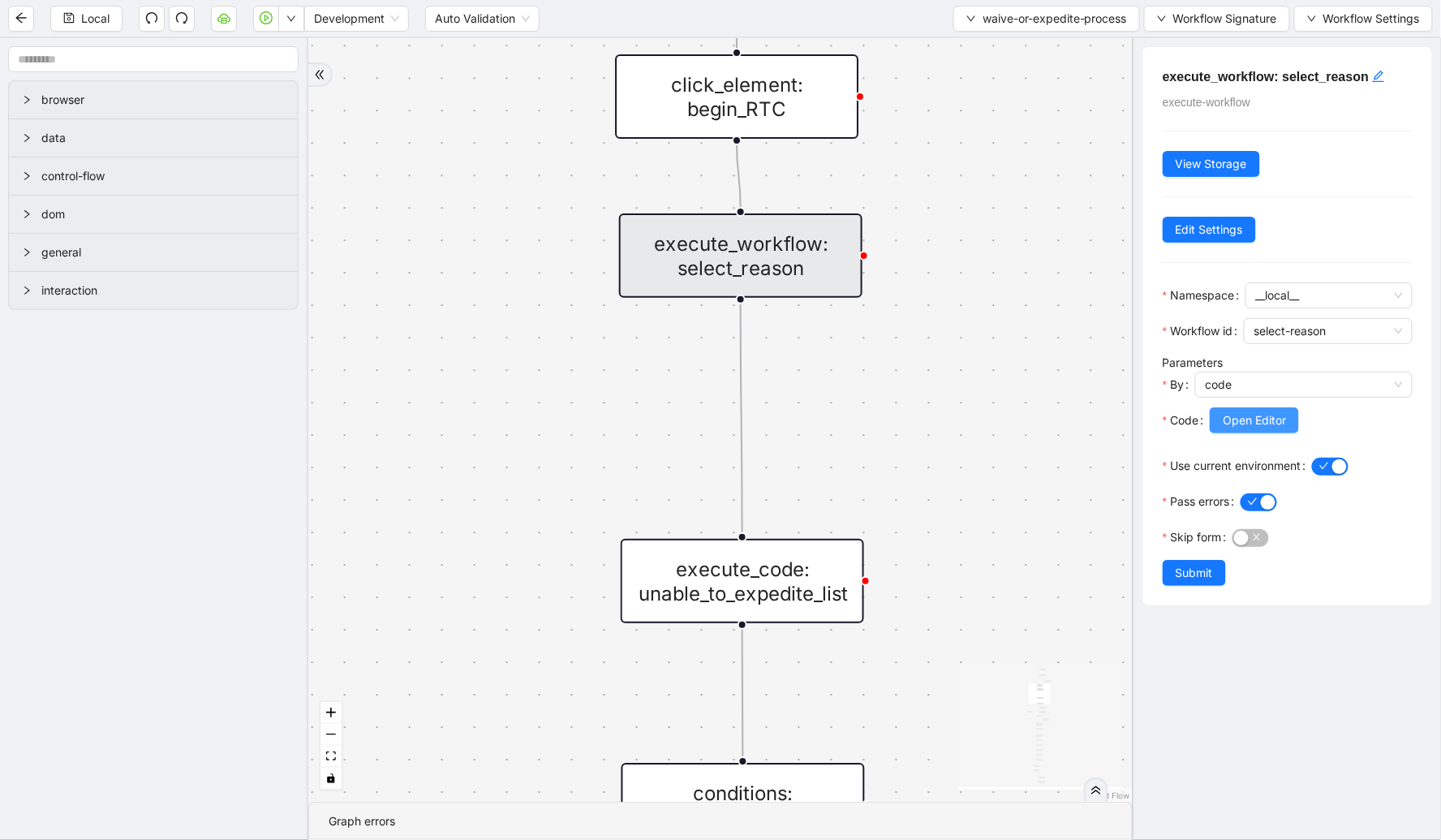
click at [1245, 420] on span "Open Editor" at bounding box center [1254, 420] width 64 height 18
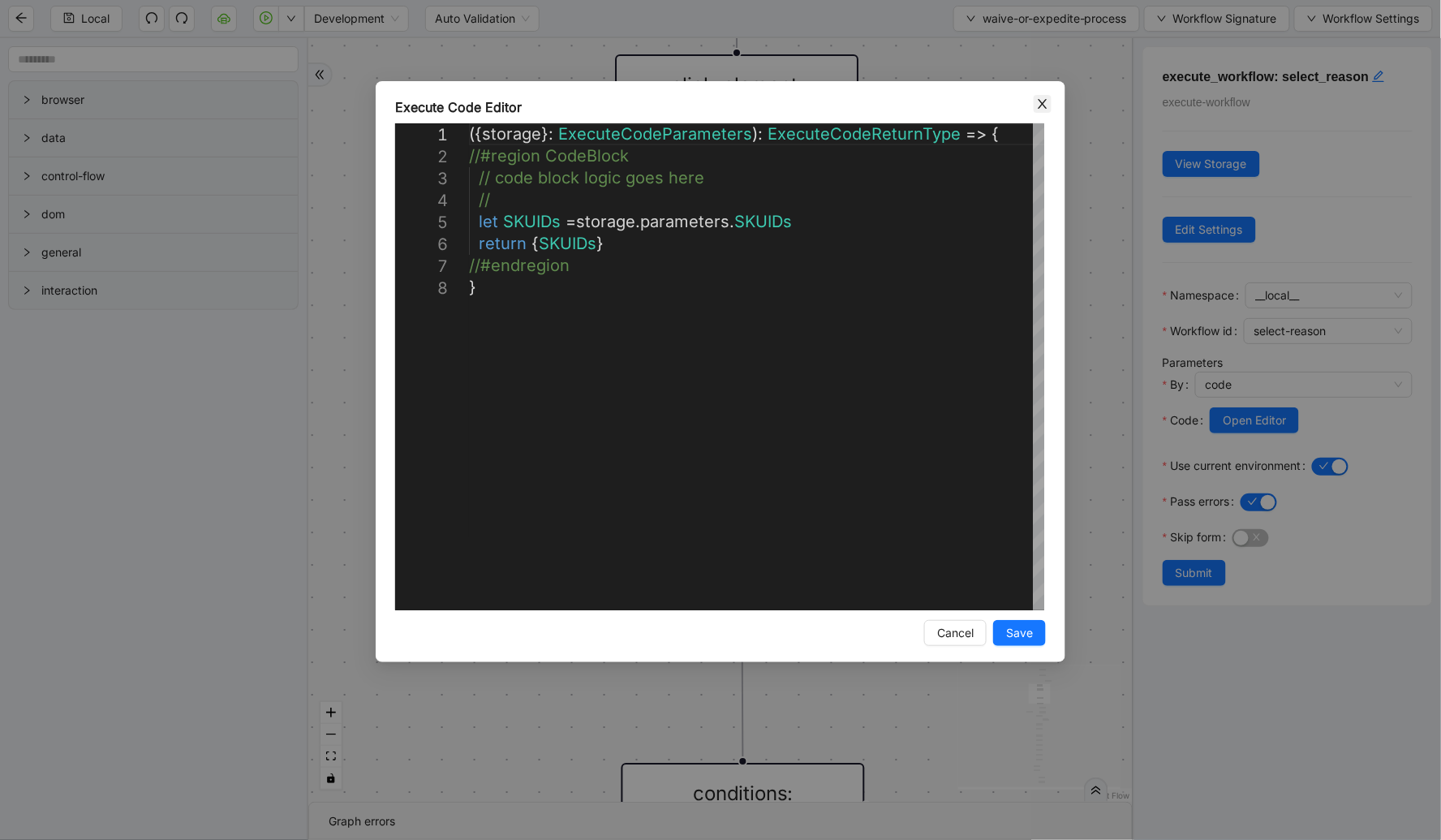
drag, startPoint x: 1032, startPoint y: 99, endPoint x: 1041, endPoint y: 99, distance: 9.0
click at [1041, 99] on div "**********" at bounding box center [721, 371] width 690 height 581
click at [1041, 99] on icon "close" at bounding box center [1042, 104] width 13 height 13
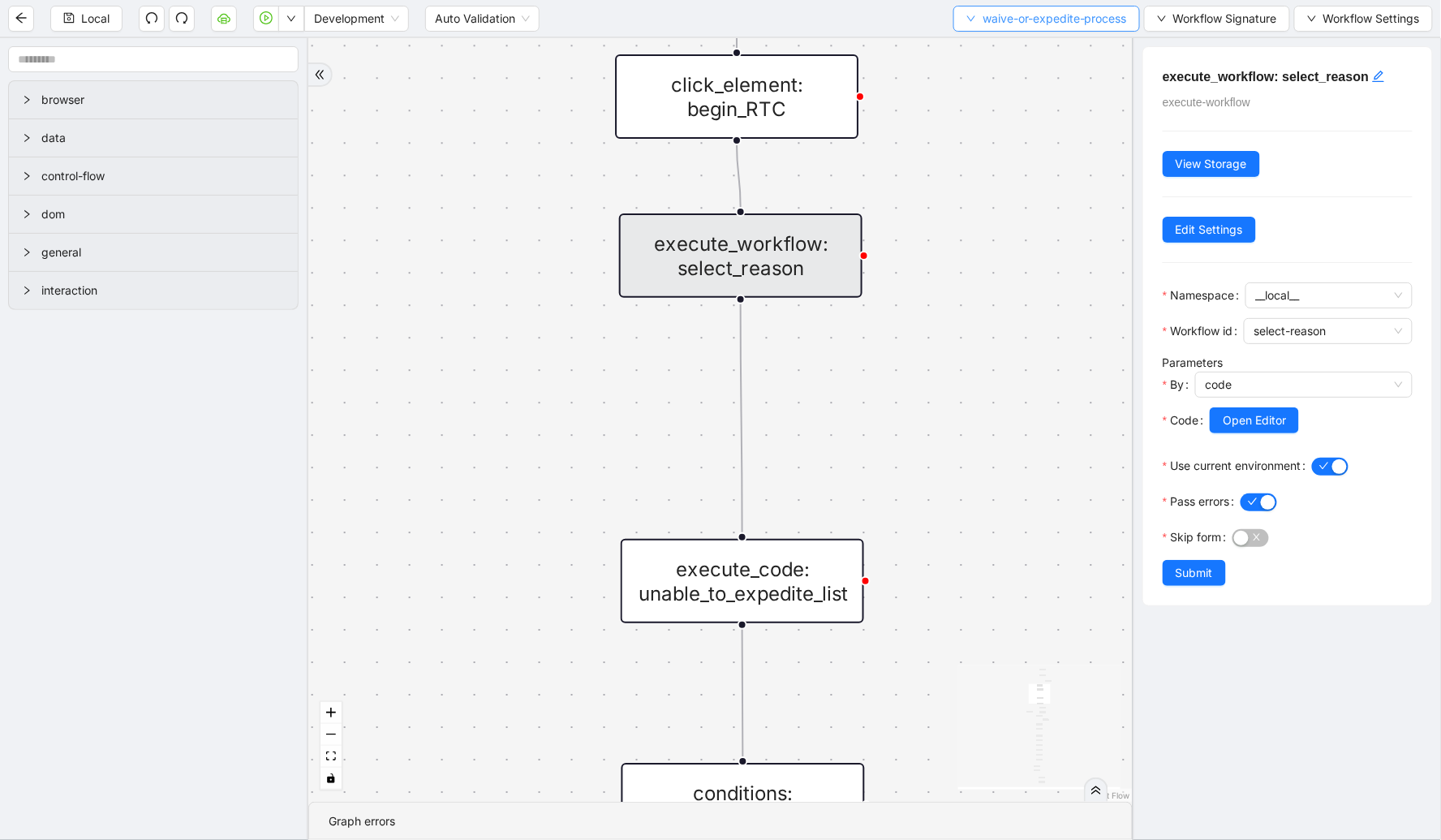
click at [1013, 21] on span "waive-or-expedite-process" at bounding box center [1055, 19] width 145 height 18
click at [1002, 44] on span "Select" at bounding box center [1042, 50] width 163 height 18
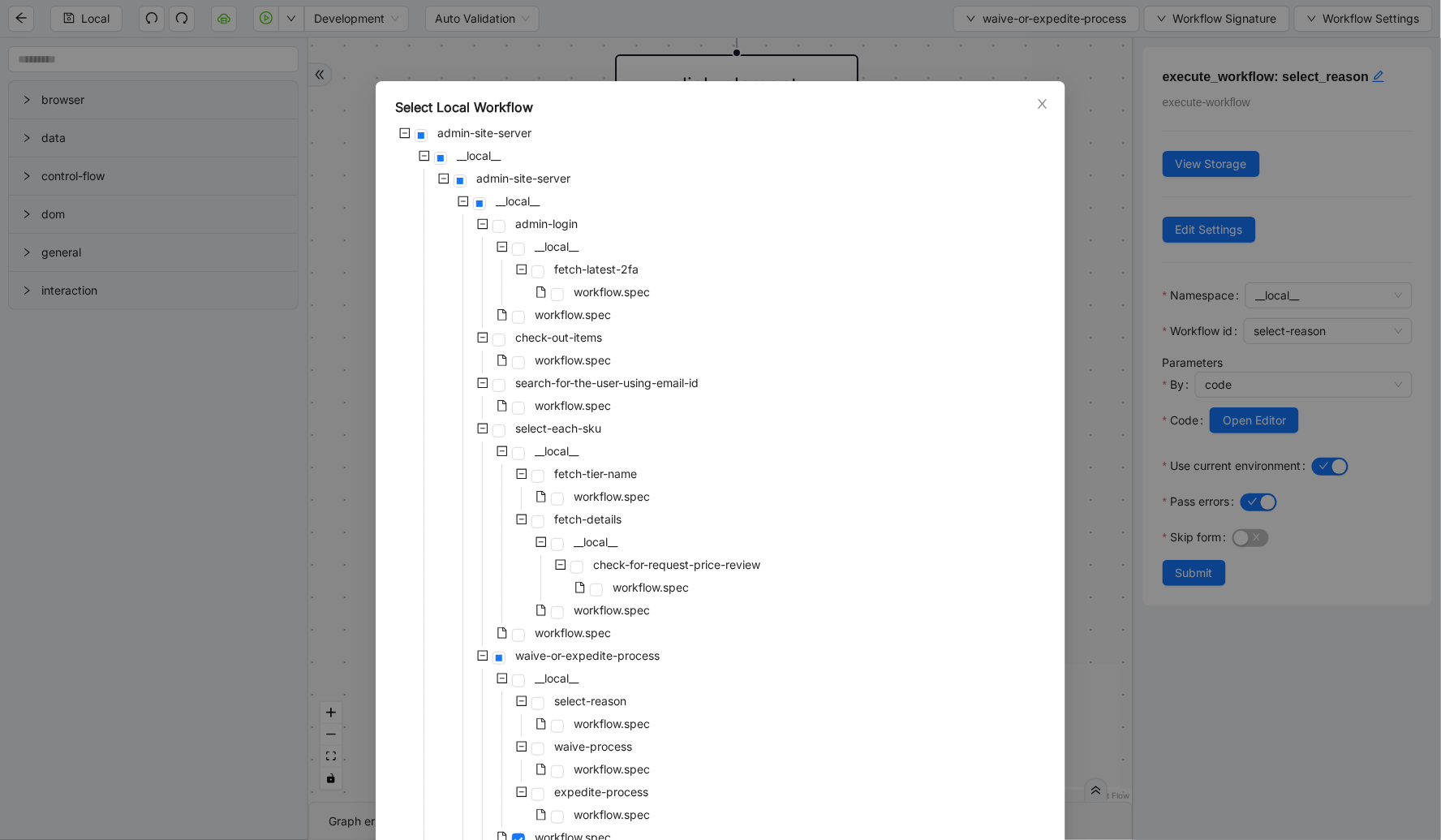
scroll to position [216, 0]
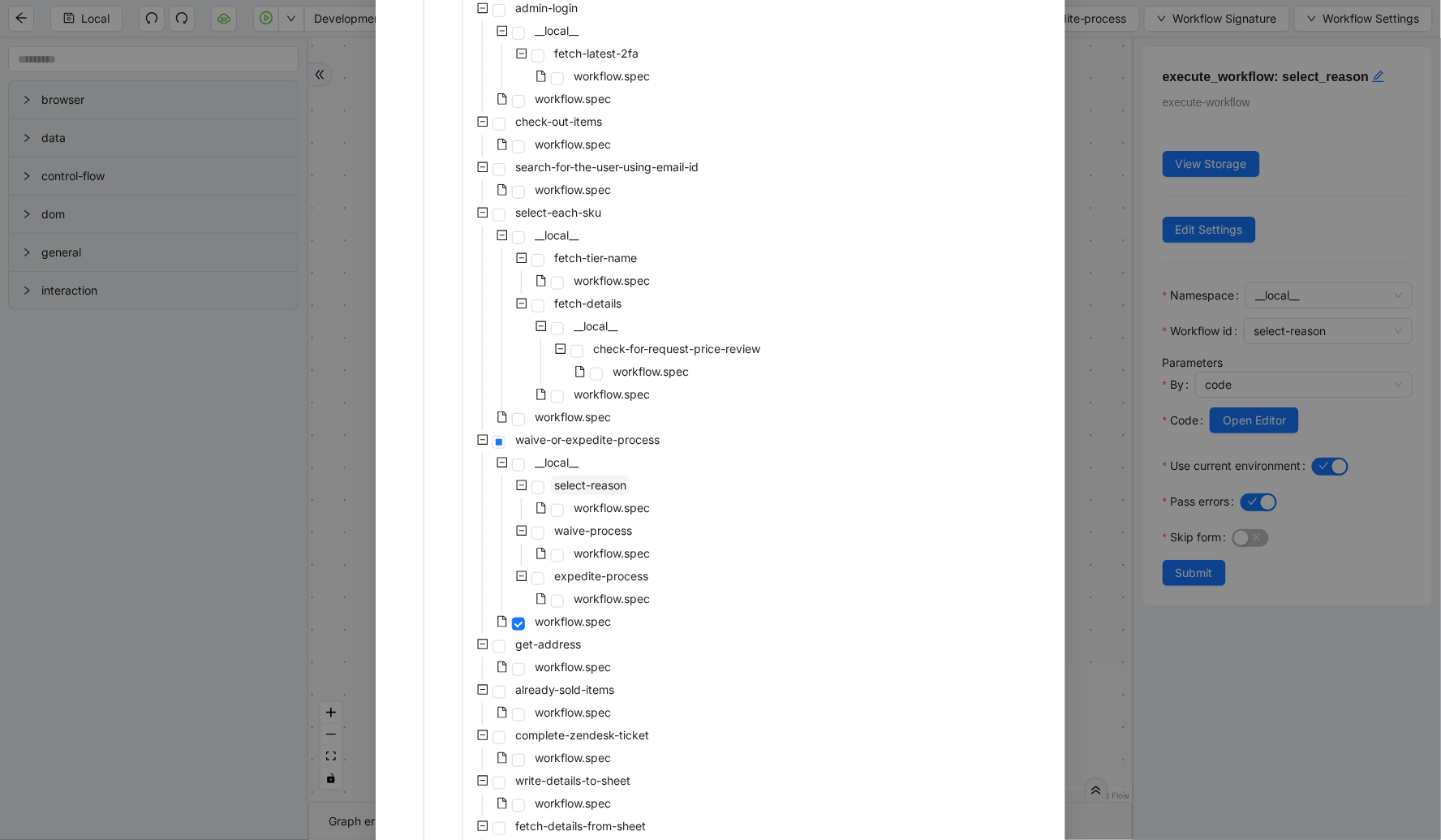
click at [589, 491] on span "select-reason" at bounding box center [590, 485] width 79 height 20
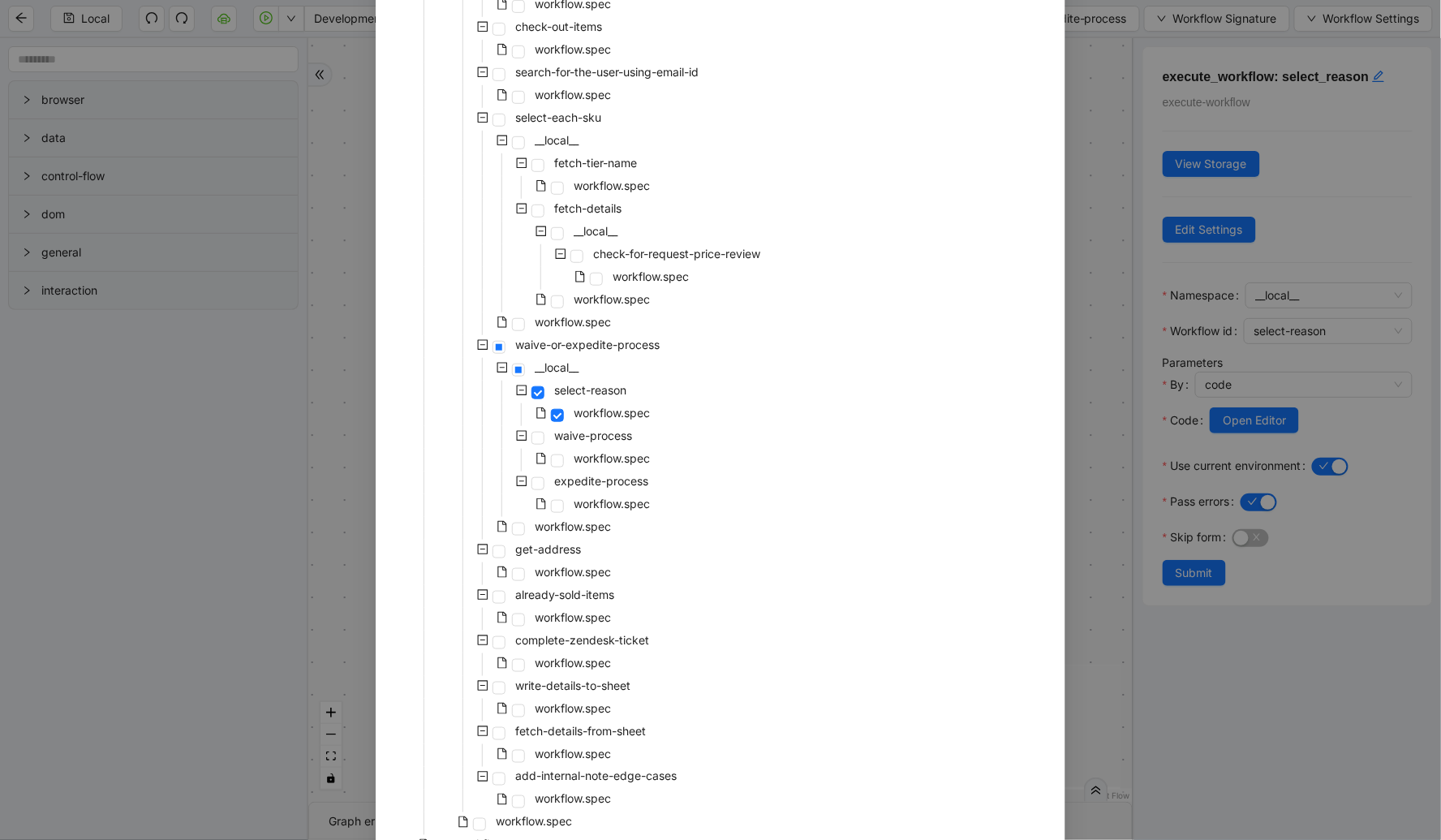
scroll to position [399, 0]
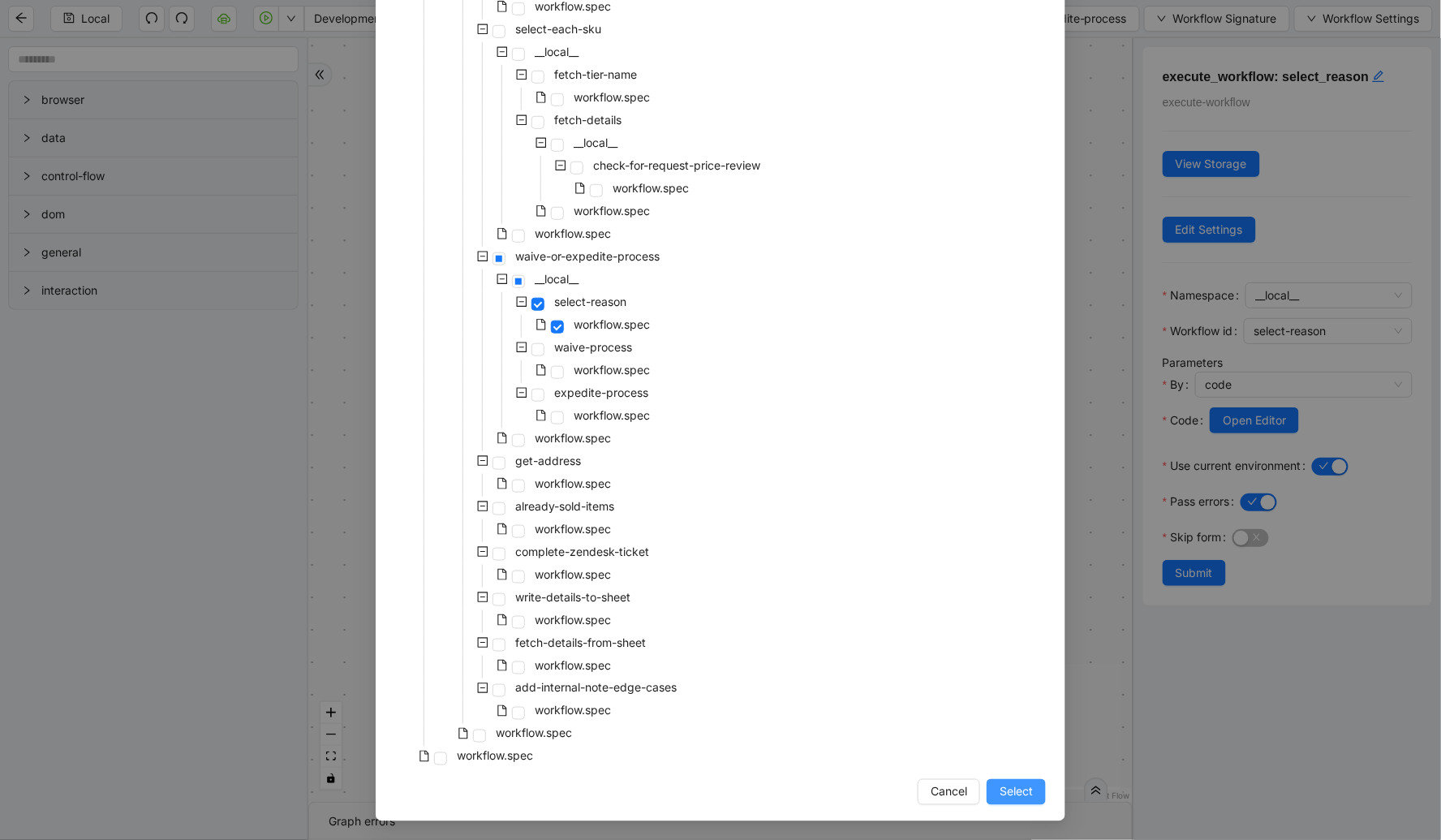
drag, startPoint x: 1011, startPoint y: 809, endPoint x: 1019, endPoint y: 799, distance: 12.8
click at [1011, 809] on div "Select Local Workflow admin-site-server __local__ admin-site-server __local__ a…" at bounding box center [721, 251] width 690 height 1139
drag, startPoint x: 1019, startPoint y: 798, endPoint x: 926, endPoint y: 422, distance: 387.3
click at [1019, 798] on span "Select" at bounding box center [1016, 792] width 33 height 18
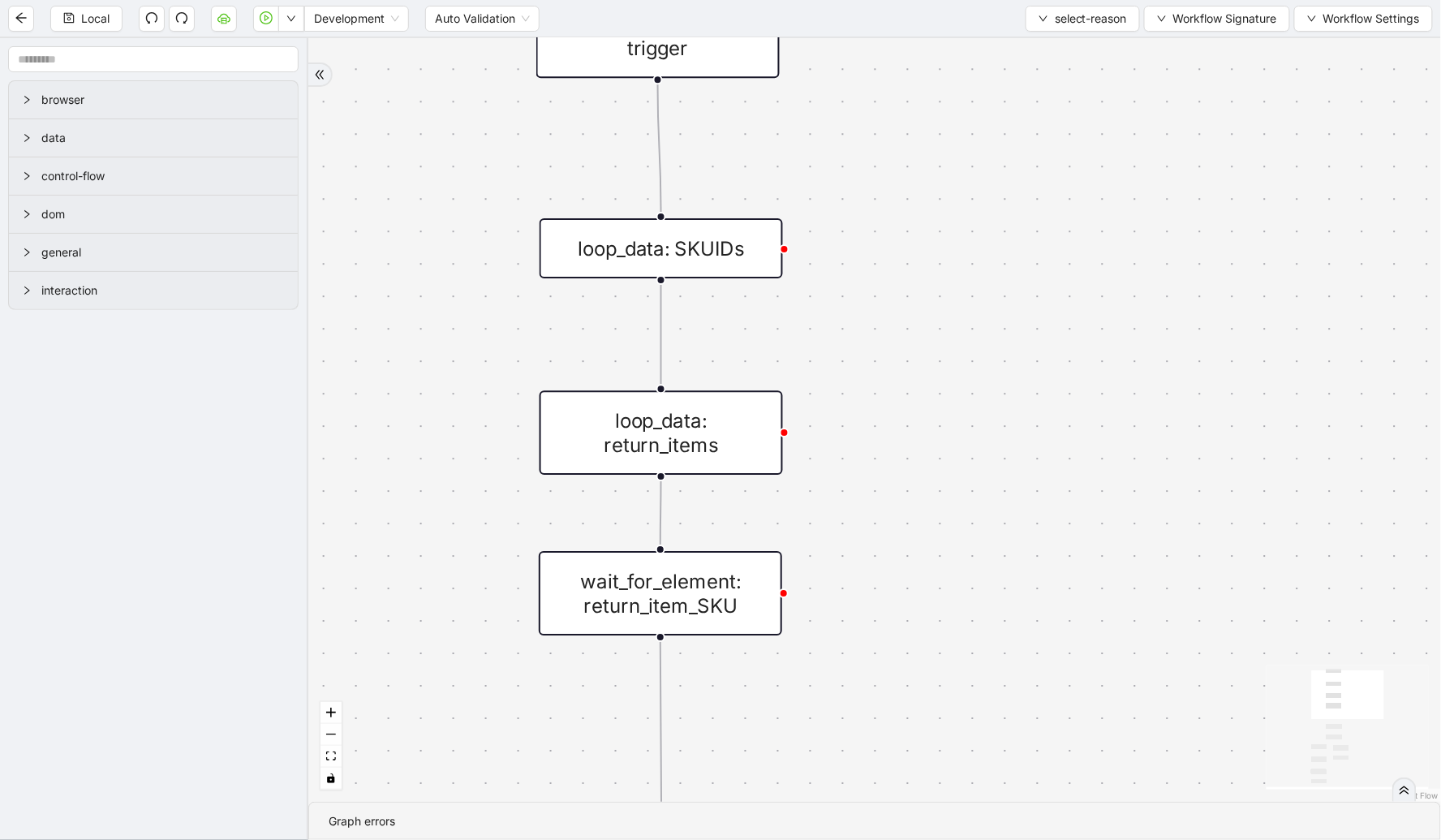
drag, startPoint x: 1018, startPoint y: 395, endPoint x: 870, endPoint y: 143, distance: 292.2
click at [870, 143] on div "fallback required_SKU_found trigger loop_data: return_items wait_for_element: r…" at bounding box center [875, 420] width 1133 height 764
click at [733, 247] on div "loop_data: SKUIDs" at bounding box center [660, 247] width 243 height 60
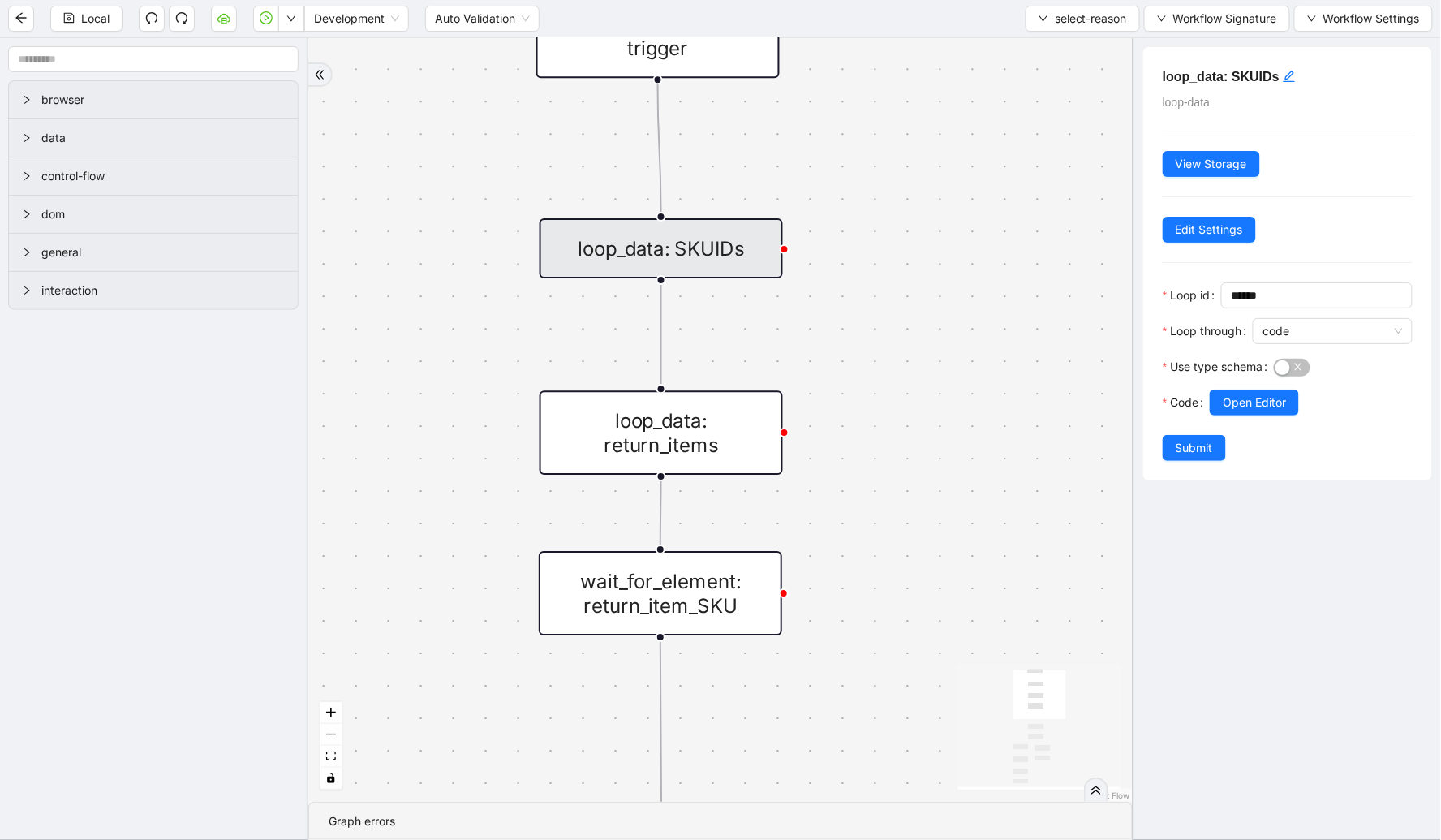
click at [621, 440] on div "loop_data: return_items" at bounding box center [660, 433] width 243 height 84
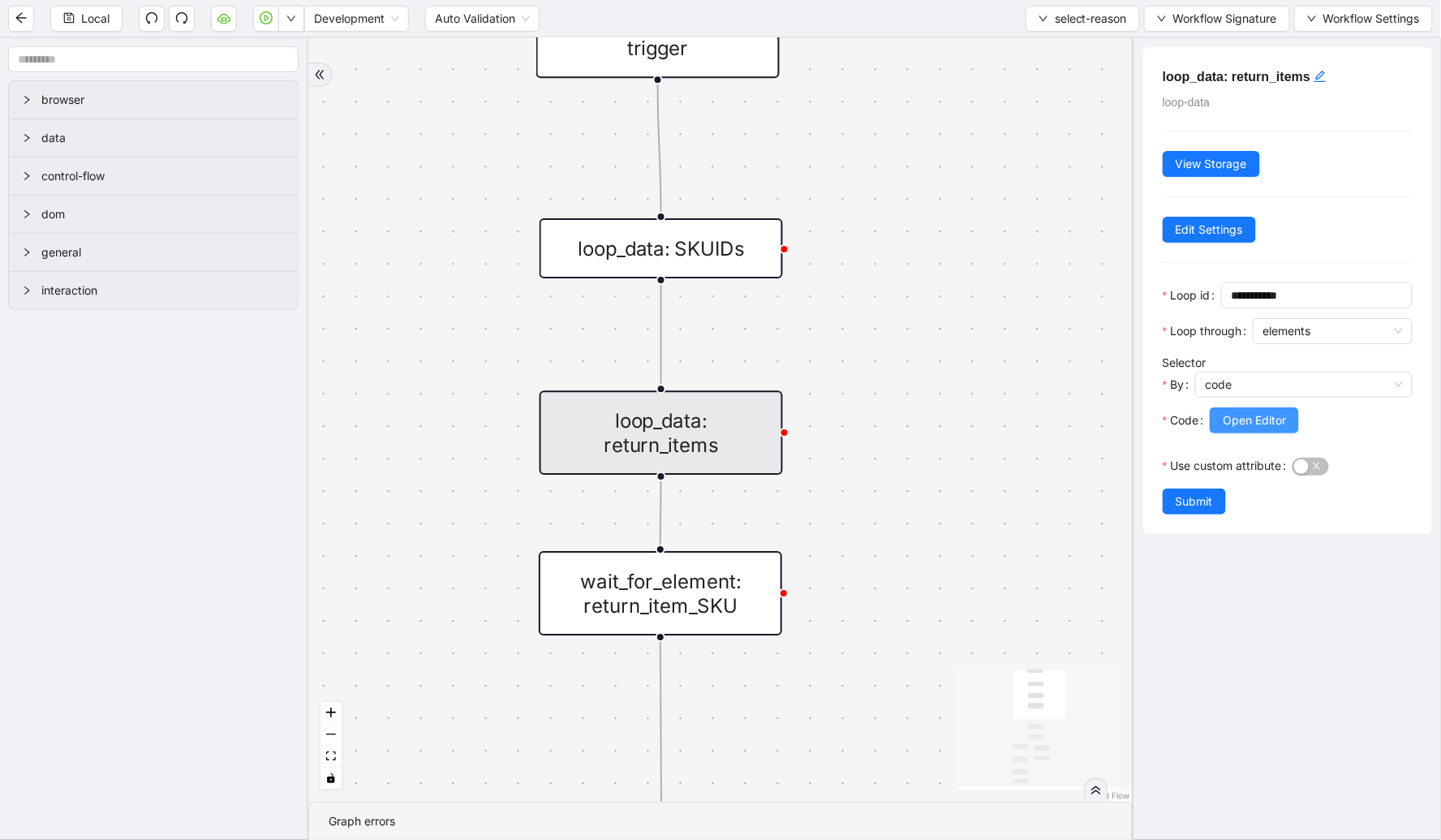
click at [1250, 428] on span "Open Editor" at bounding box center [1254, 420] width 64 height 18
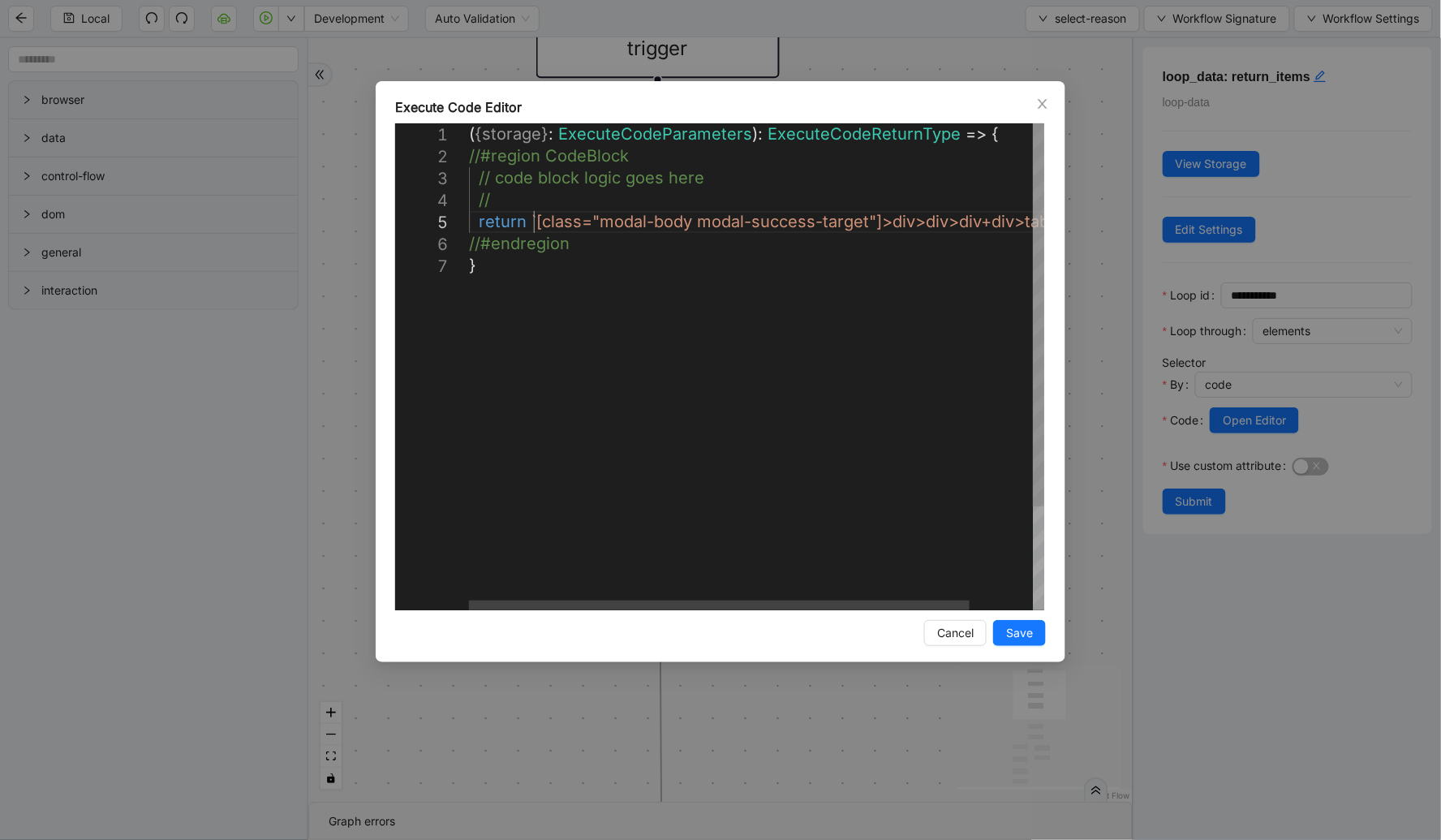
scroll to position [0, 8]
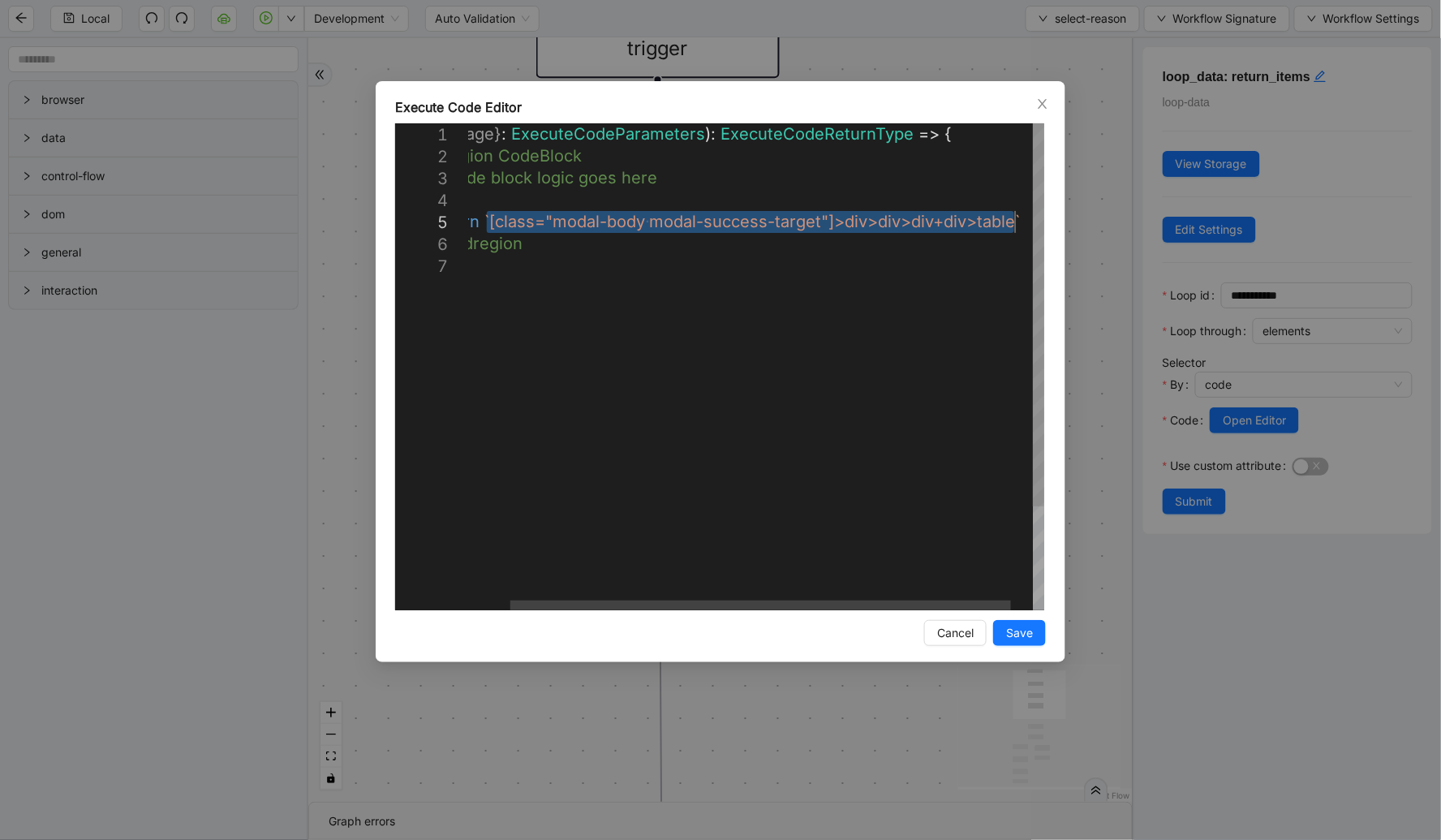
drag, startPoint x: 533, startPoint y: 223, endPoint x: 1013, endPoint y: 224, distance: 480.0
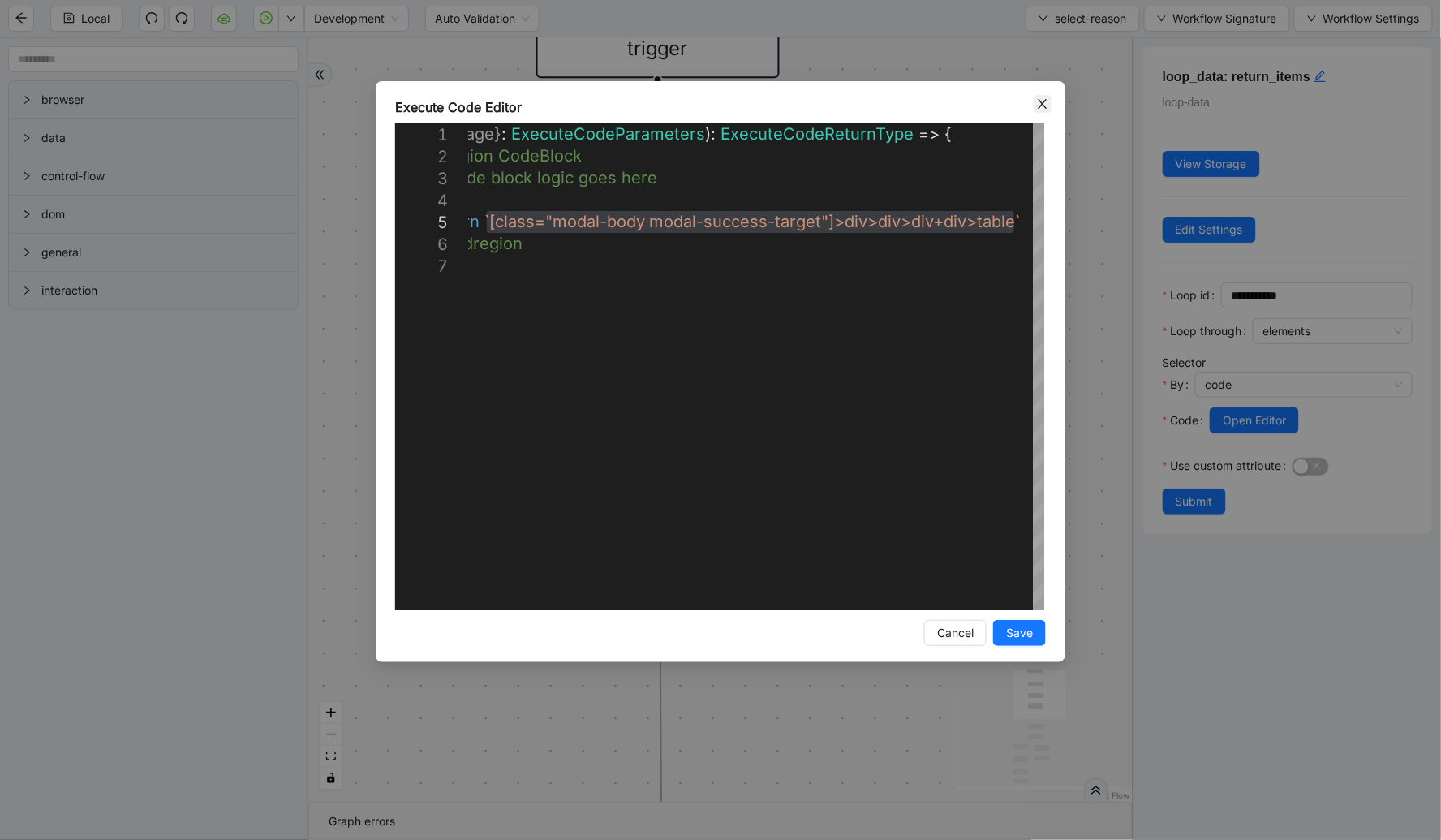
click at [1051, 106] on span "Close" at bounding box center [1042, 104] width 18 height 18
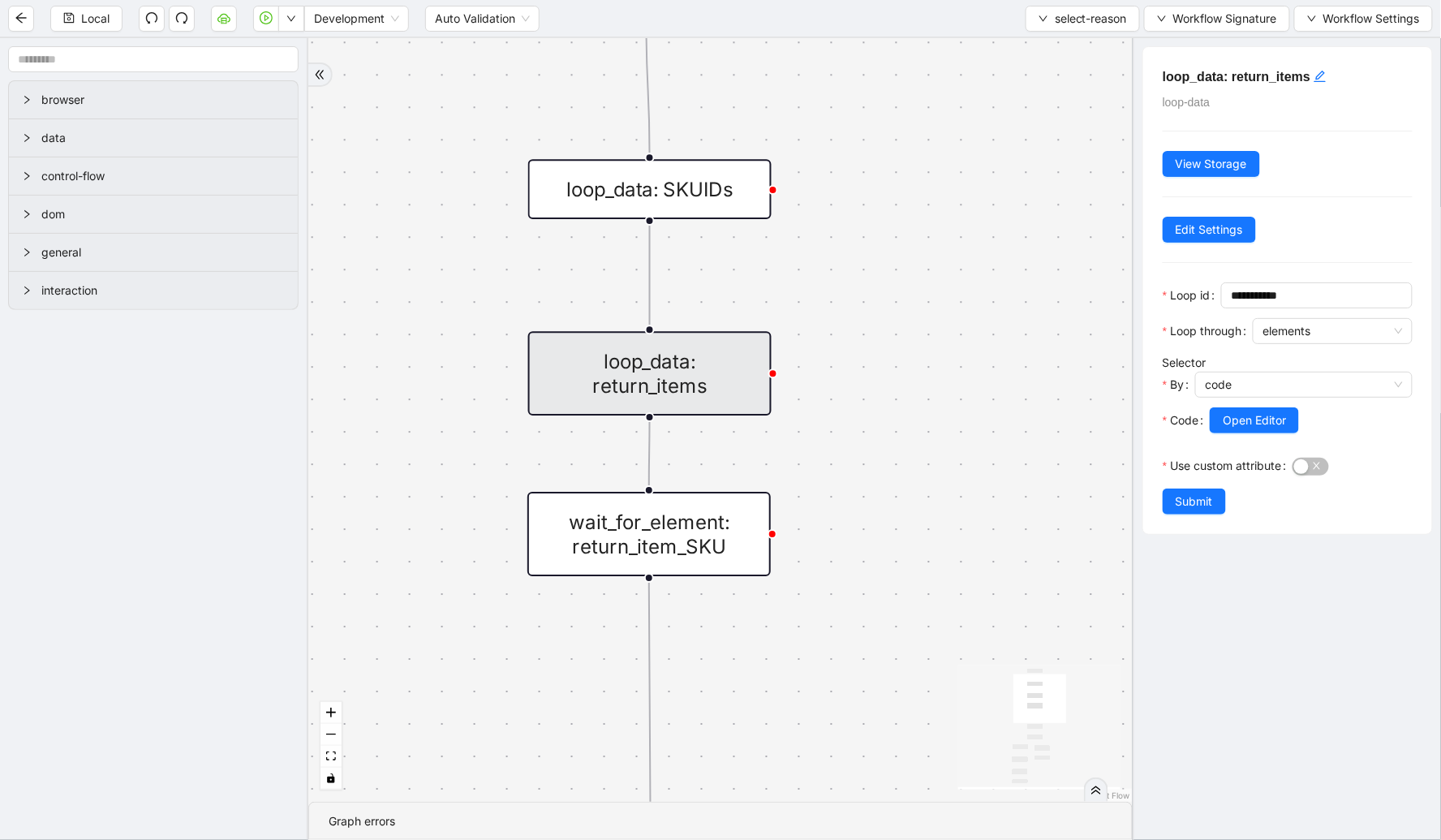
drag, startPoint x: 915, startPoint y: 482, endPoint x: 901, endPoint y: 248, distance: 234.4
click at [901, 248] on div "fallback required_SKU_found trigger loop_data: return_items wait_for_element: r…" at bounding box center [721, 420] width 825 height 764
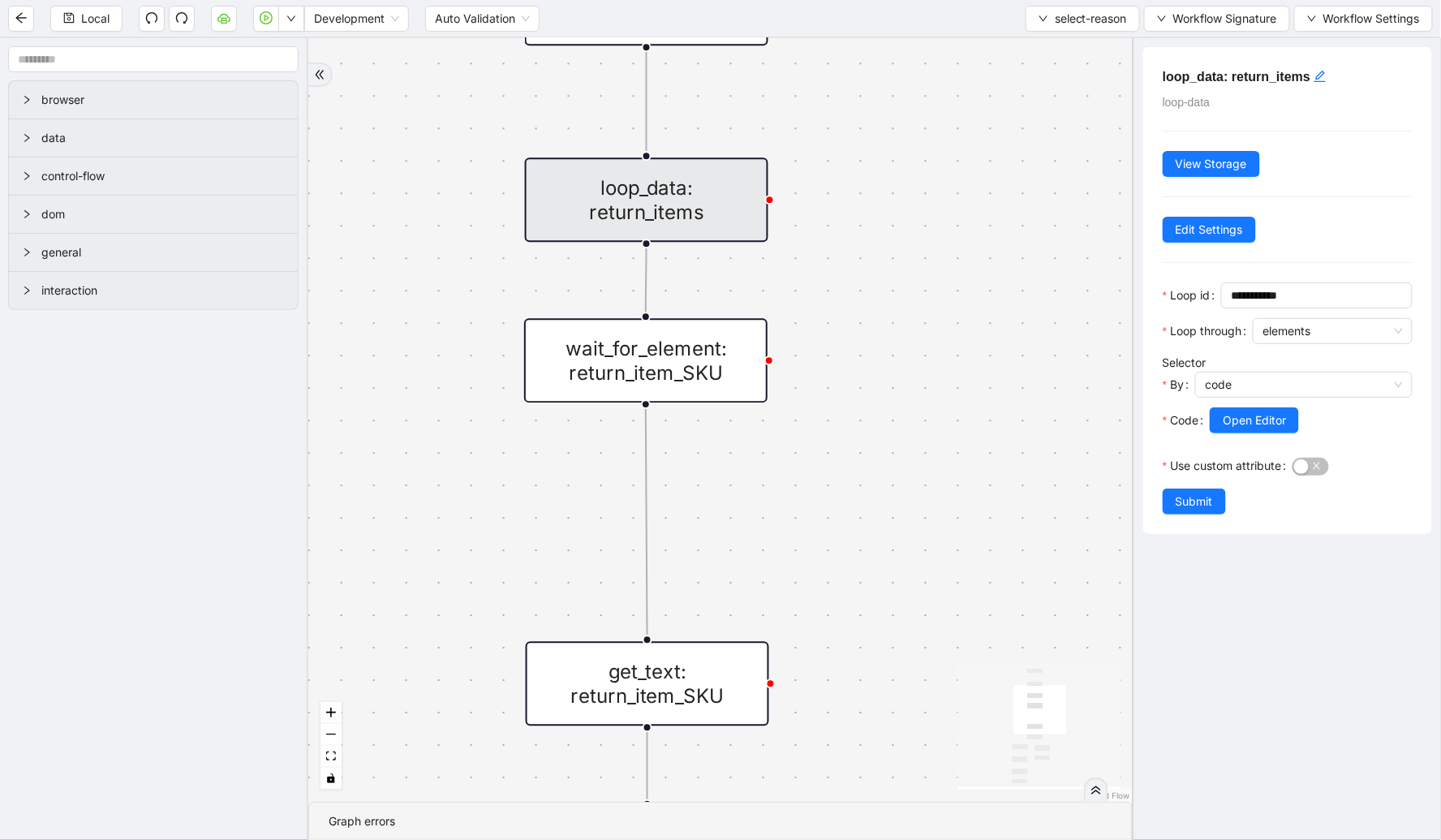
click at [703, 362] on div "wait_for_element: return_item_SKU" at bounding box center [646, 360] width 243 height 84
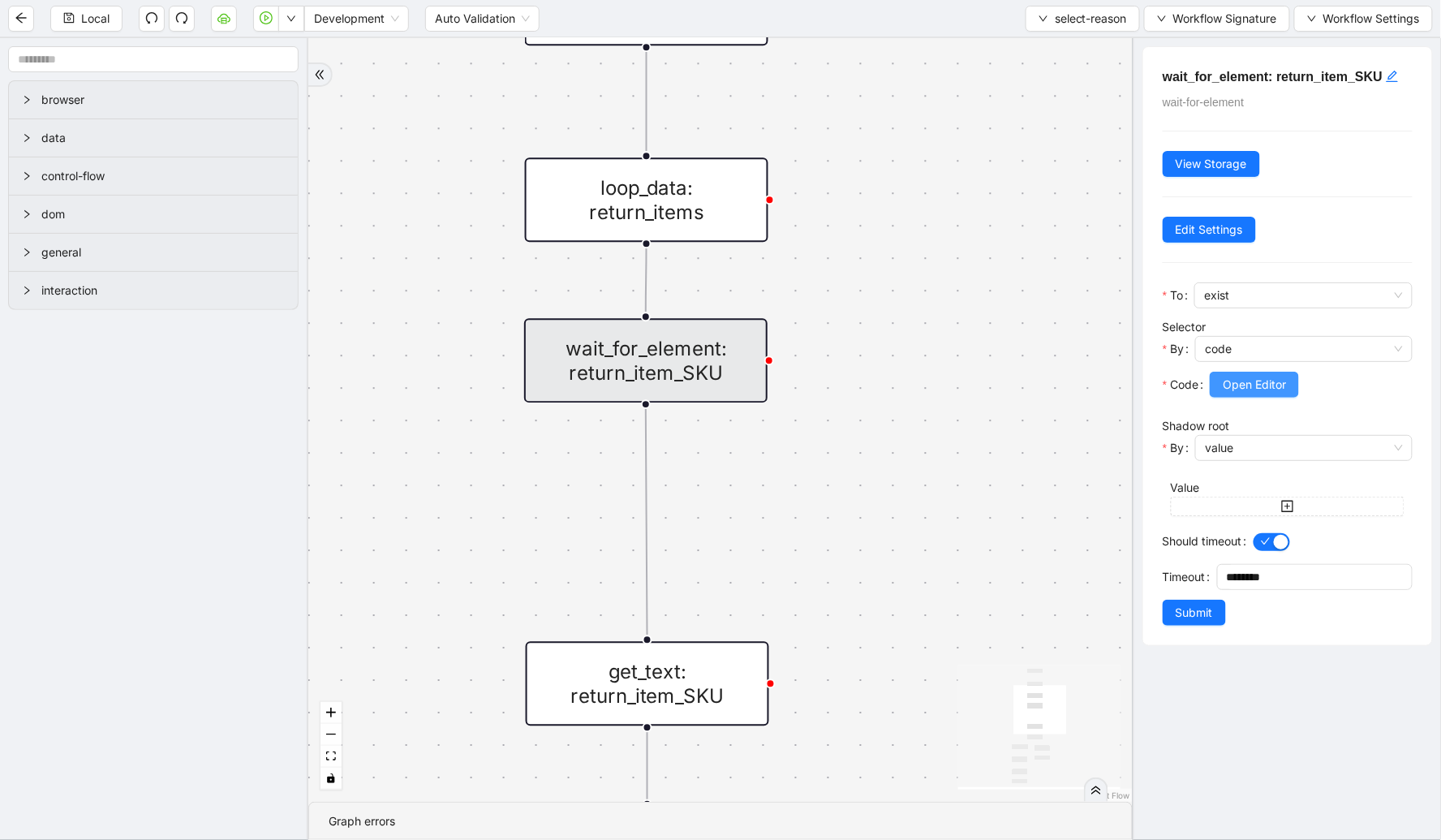
click at [1256, 376] on button "Open Editor" at bounding box center [1254, 384] width 89 height 26
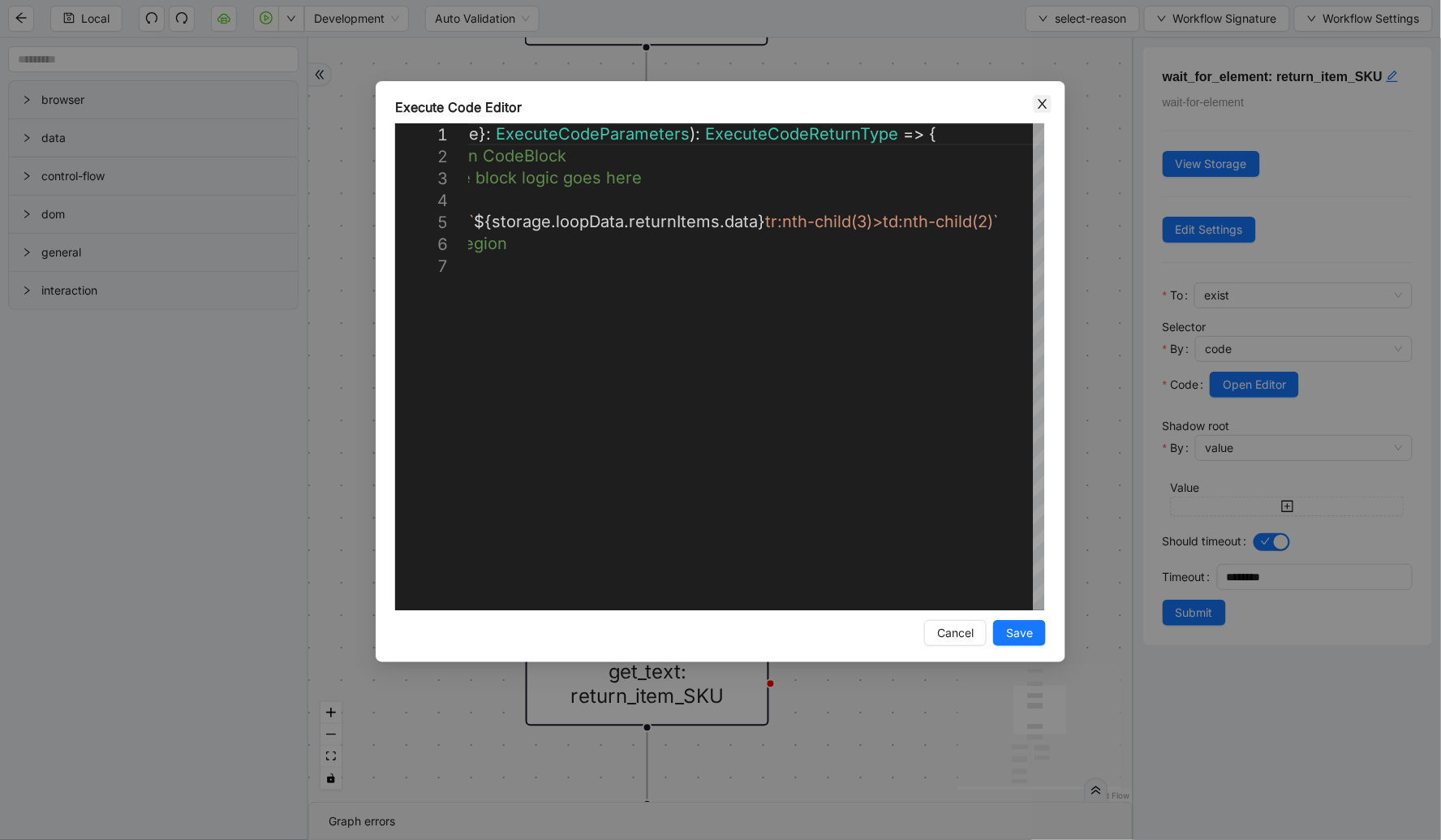
click at [1042, 104] on icon "close" at bounding box center [1042, 104] width 9 height 10
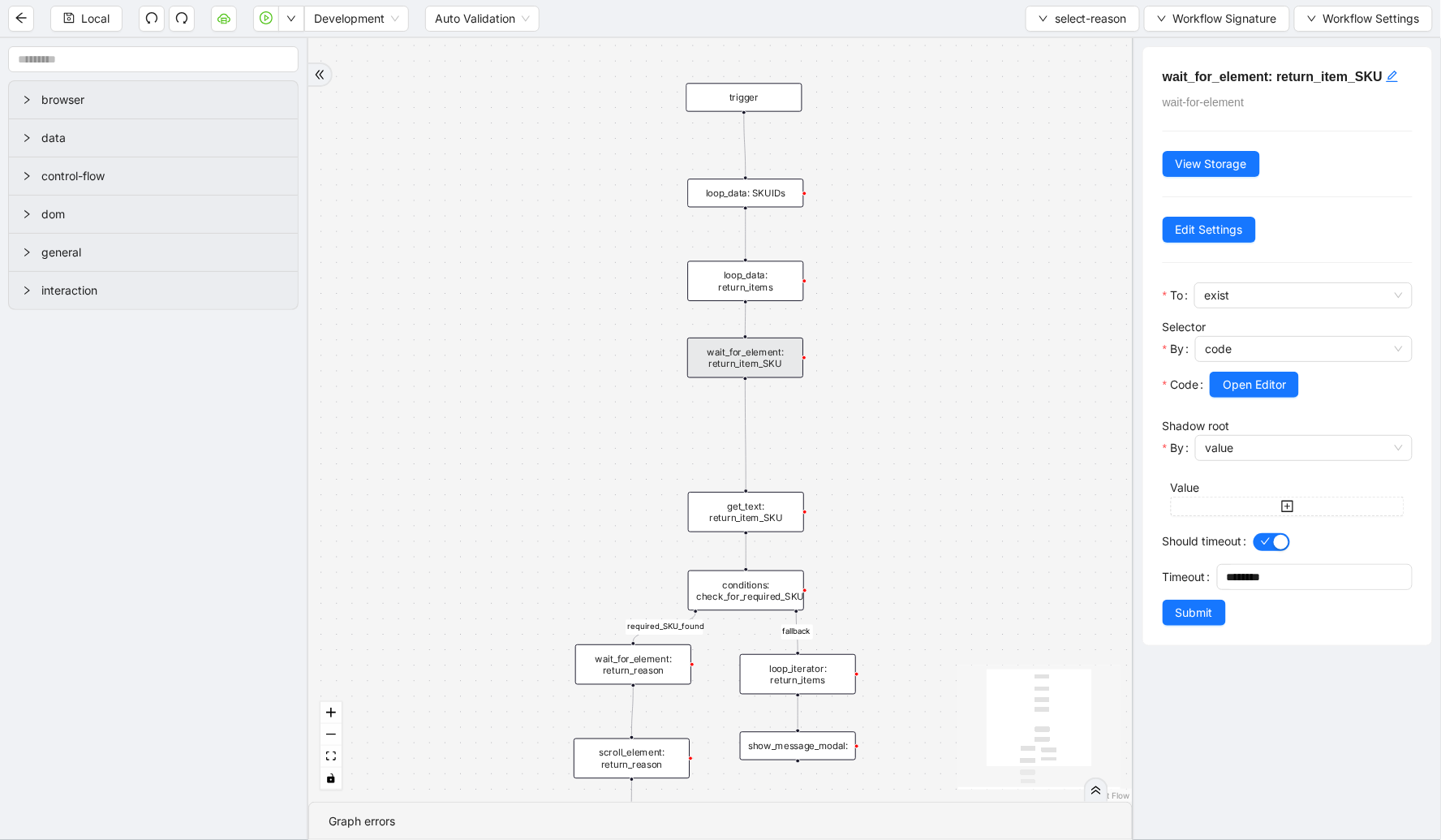
drag, startPoint x: 846, startPoint y: 452, endPoint x: 825, endPoint y: 213, distance: 239.9
click at [825, 213] on div "fallback required_SKU_found trigger loop_data: return_items wait_for_element: r…" at bounding box center [721, 420] width 825 height 764
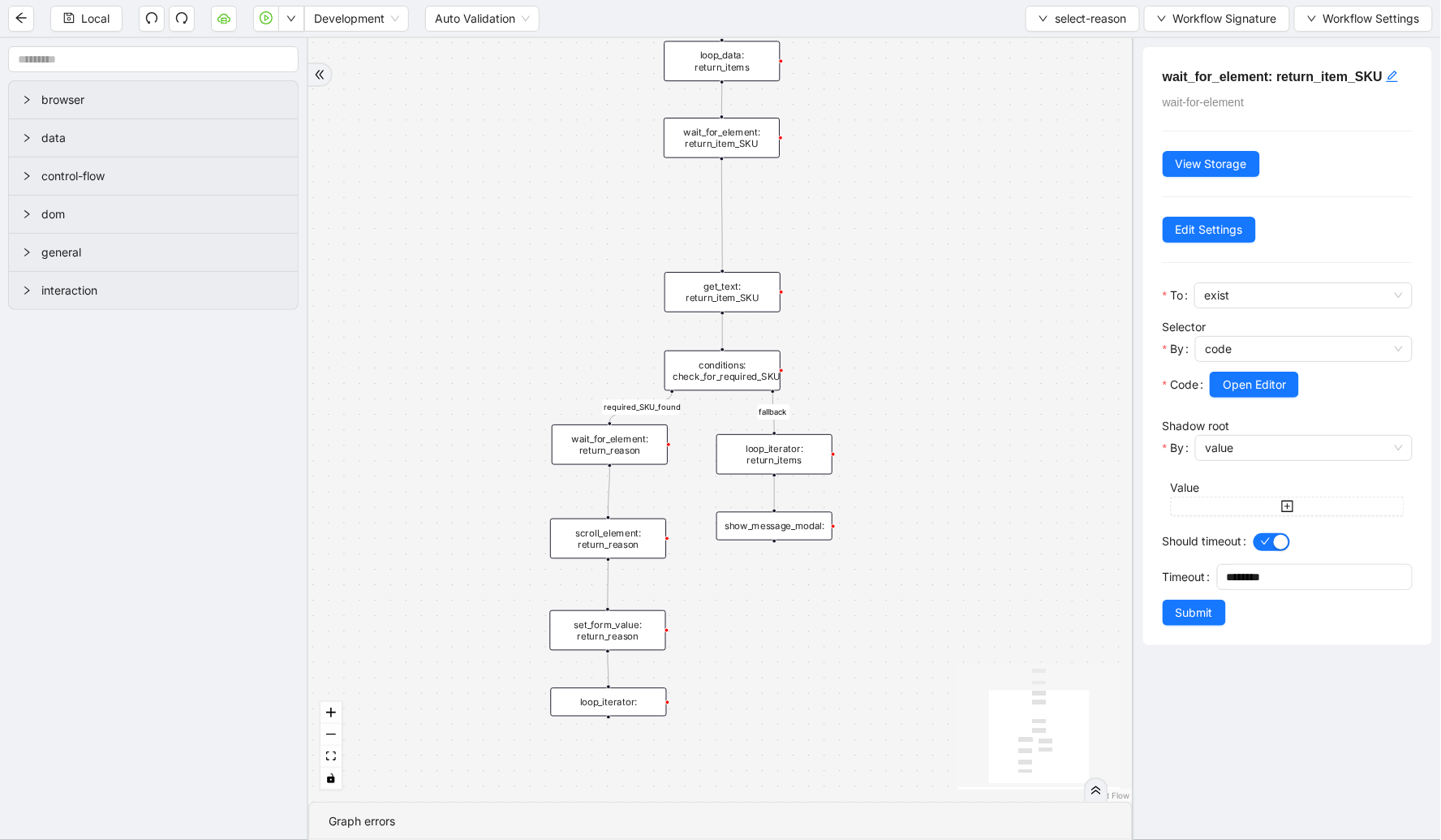
click at [630, 552] on div "scroll_element: return_reason" at bounding box center [608, 539] width 116 height 41
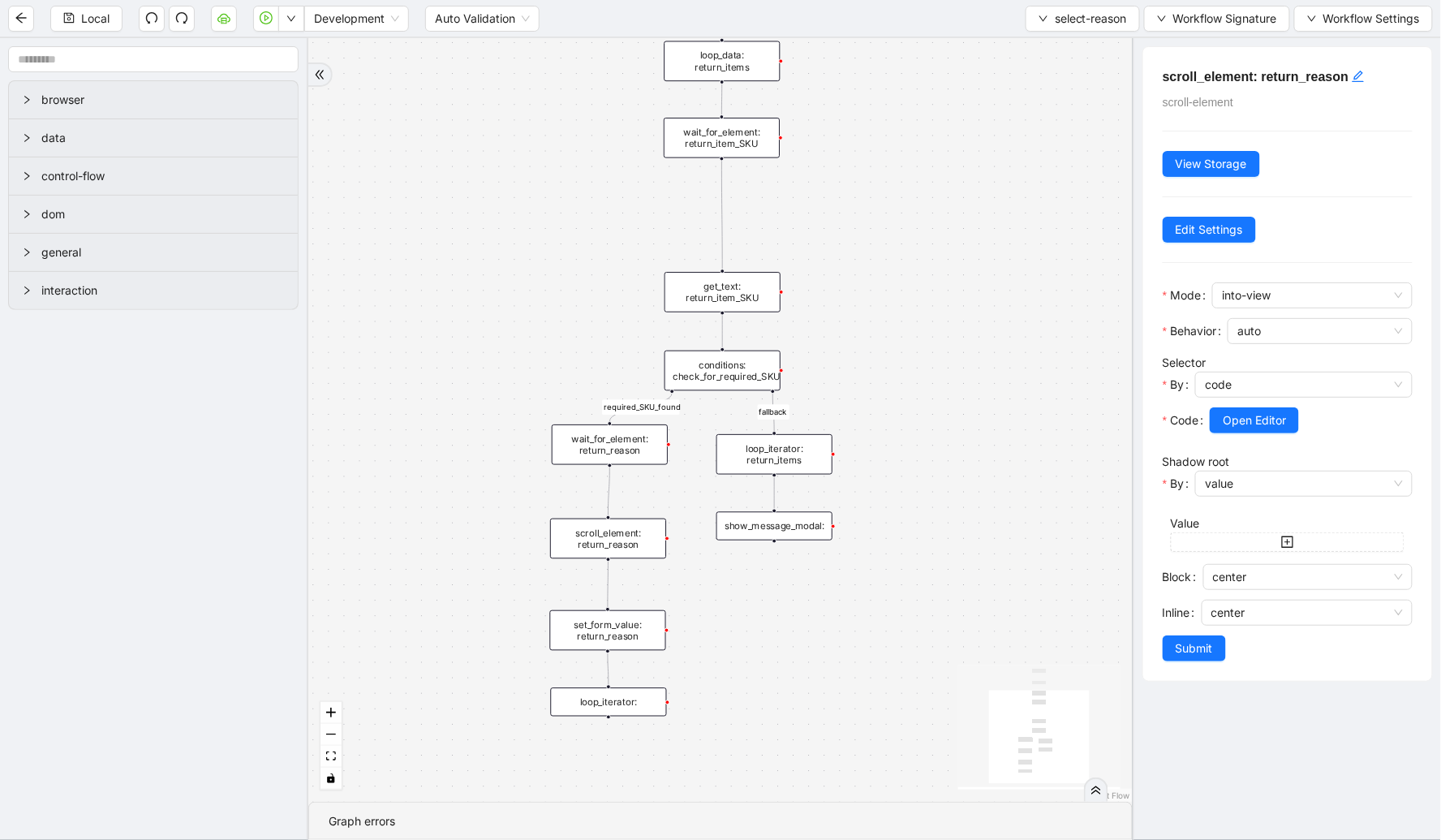
click at [621, 621] on div "set_form_value: return_reason" at bounding box center [608, 631] width 116 height 41
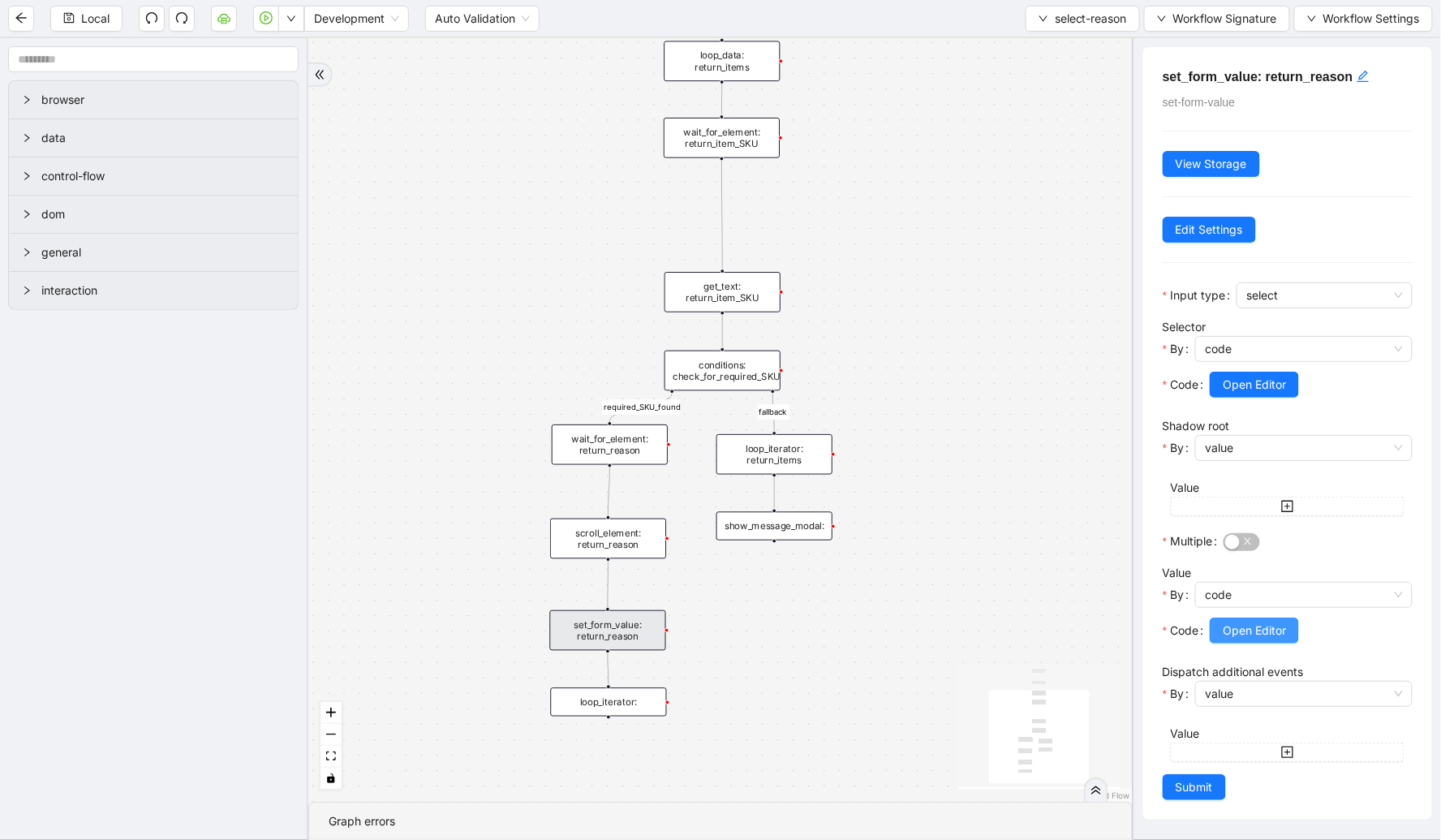
click at [1240, 627] on span "Open Editor" at bounding box center [1254, 630] width 64 height 18
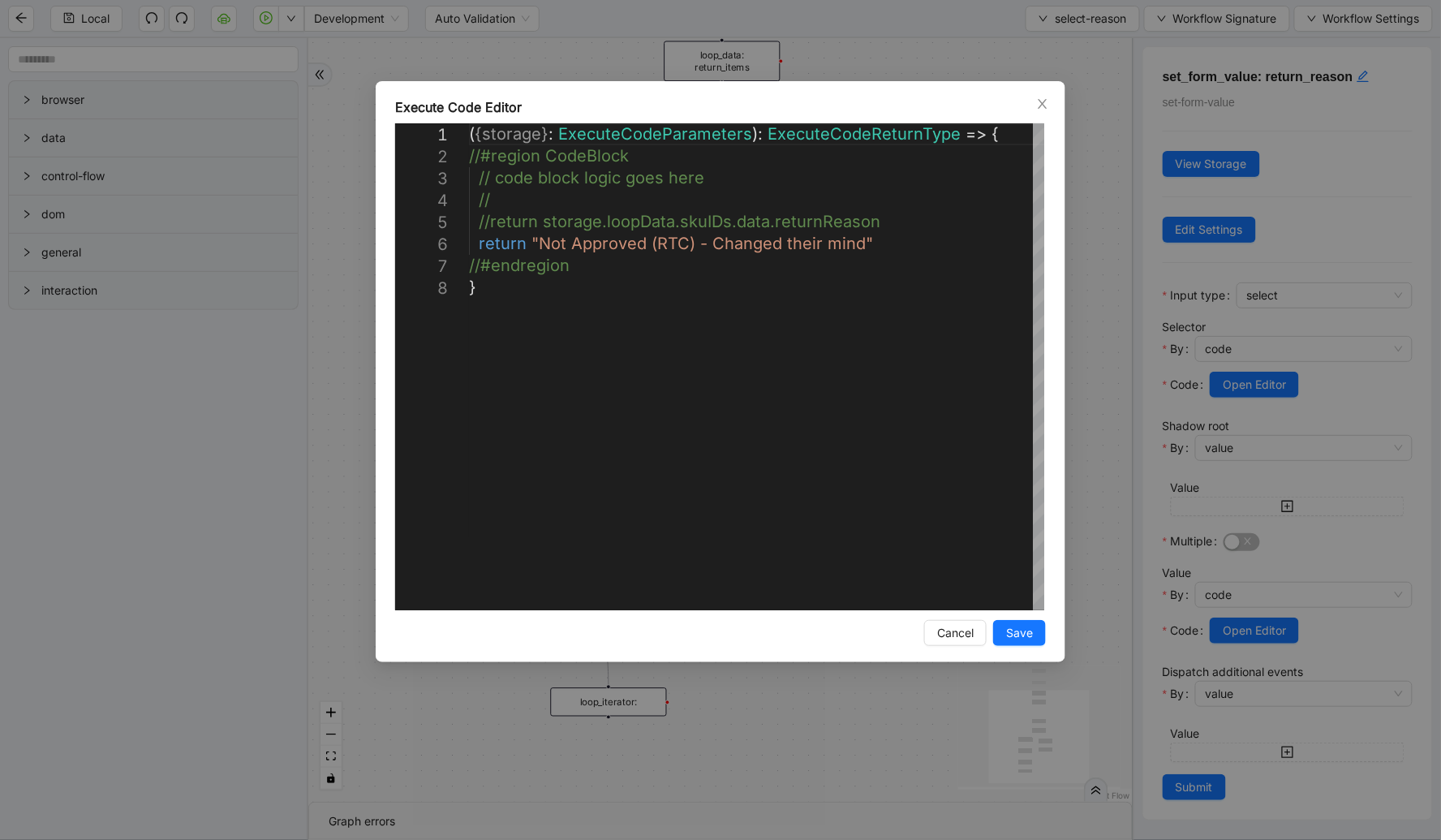
click at [1052, 104] on div "**********" at bounding box center [721, 371] width 690 height 581
click at [1044, 102] on icon "close" at bounding box center [1042, 104] width 9 height 10
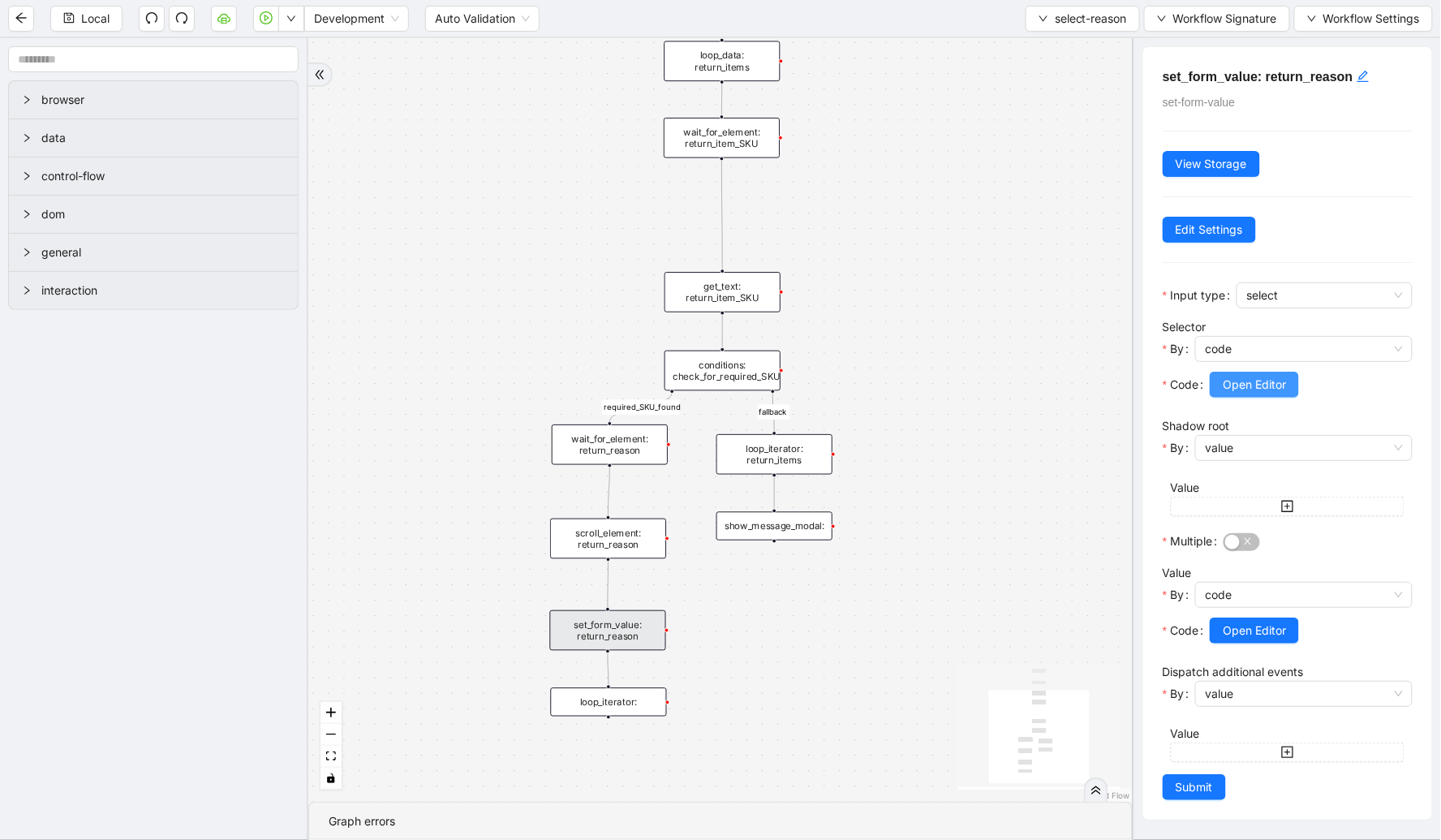
click at [1273, 387] on span "Open Editor" at bounding box center [1254, 385] width 64 height 18
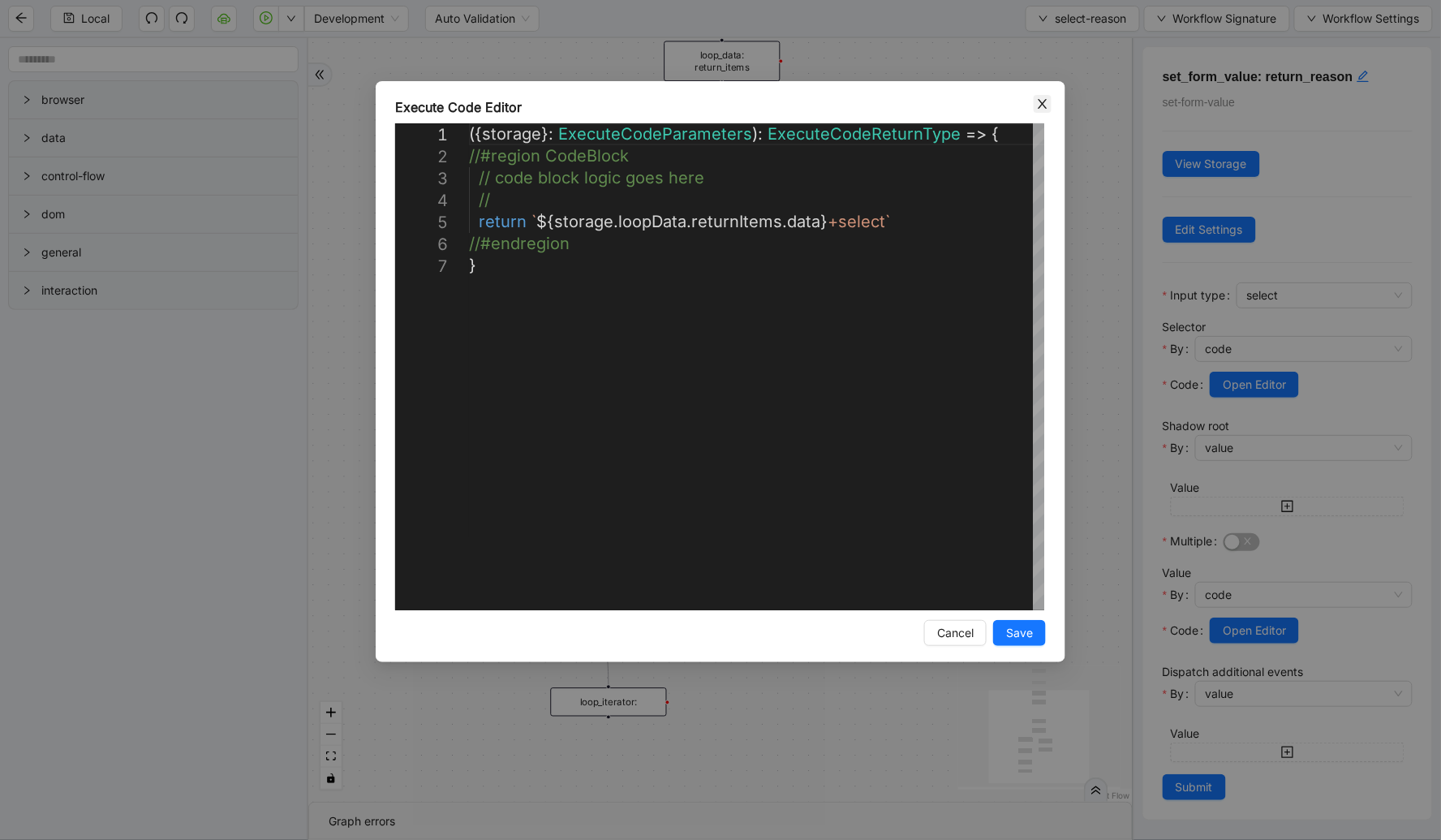
click at [1043, 100] on icon "close" at bounding box center [1042, 104] width 13 height 13
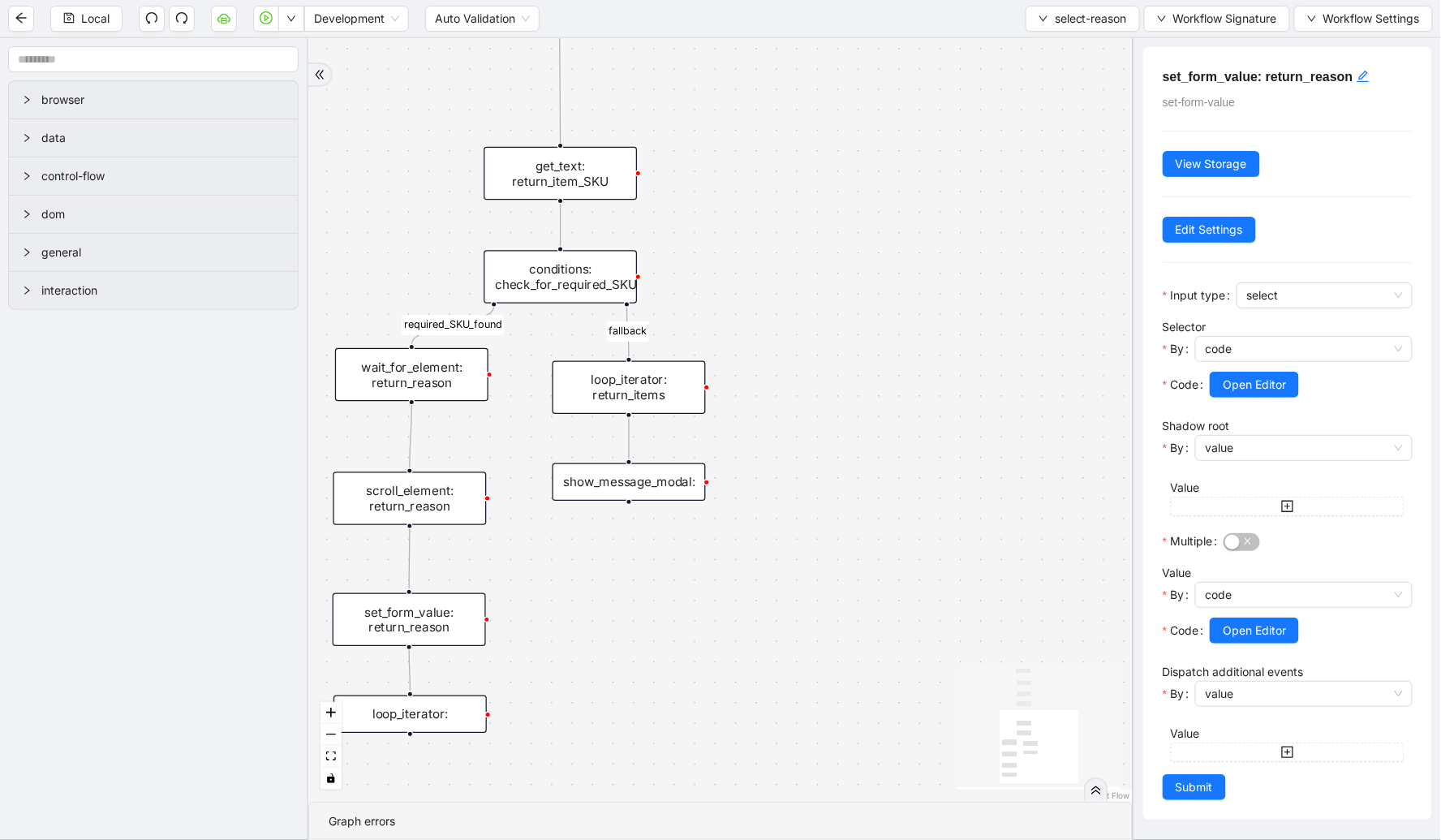
click at [613, 481] on div "show_message_modal:" at bounding box center [629, 482] width 153 height 38
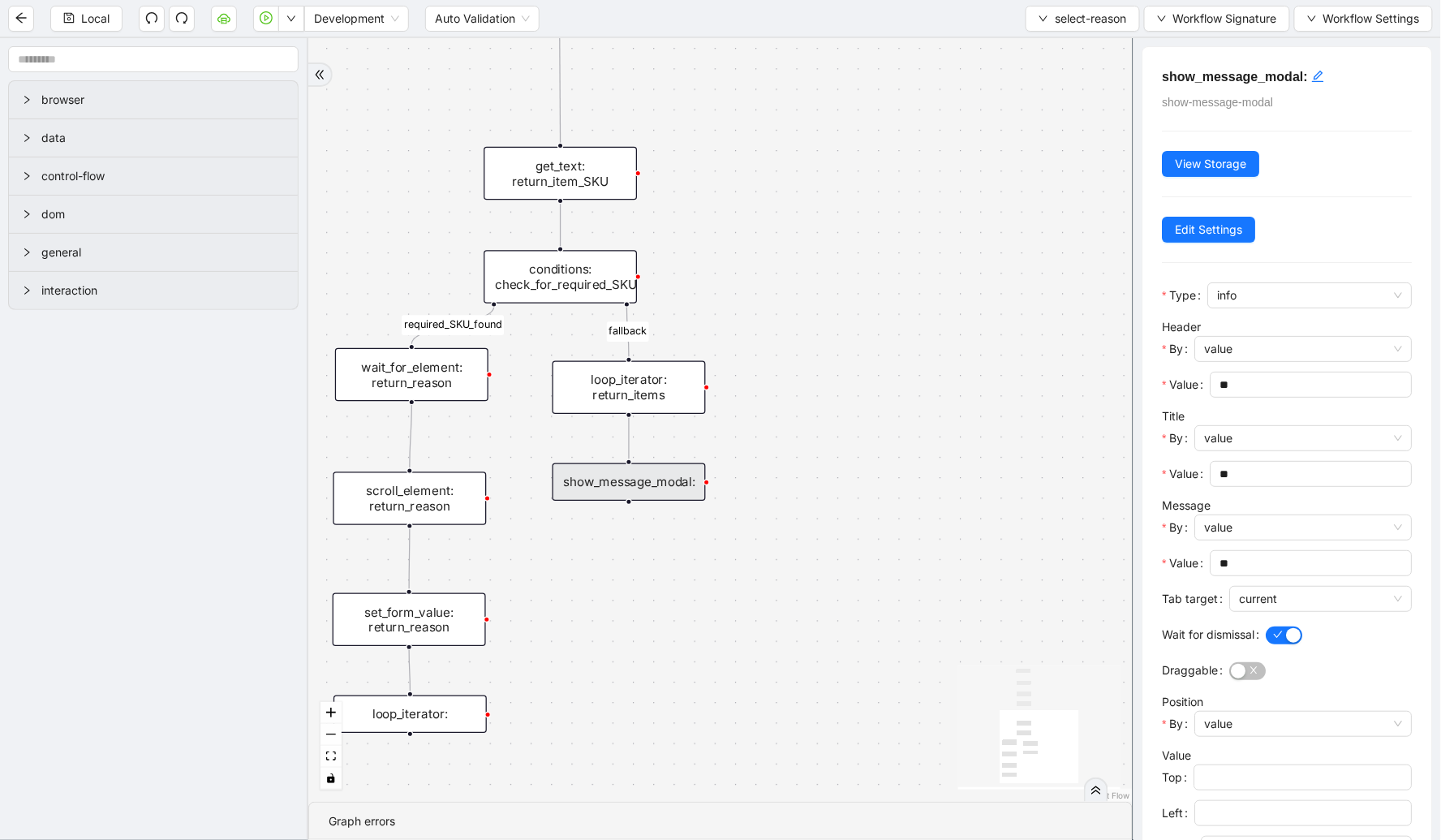
click at [961, 472] on div "fallback required_SKU_found trigger loop_data: return_items wait_for_element: r…" at bounding box center [721, 420] width 825 height 764
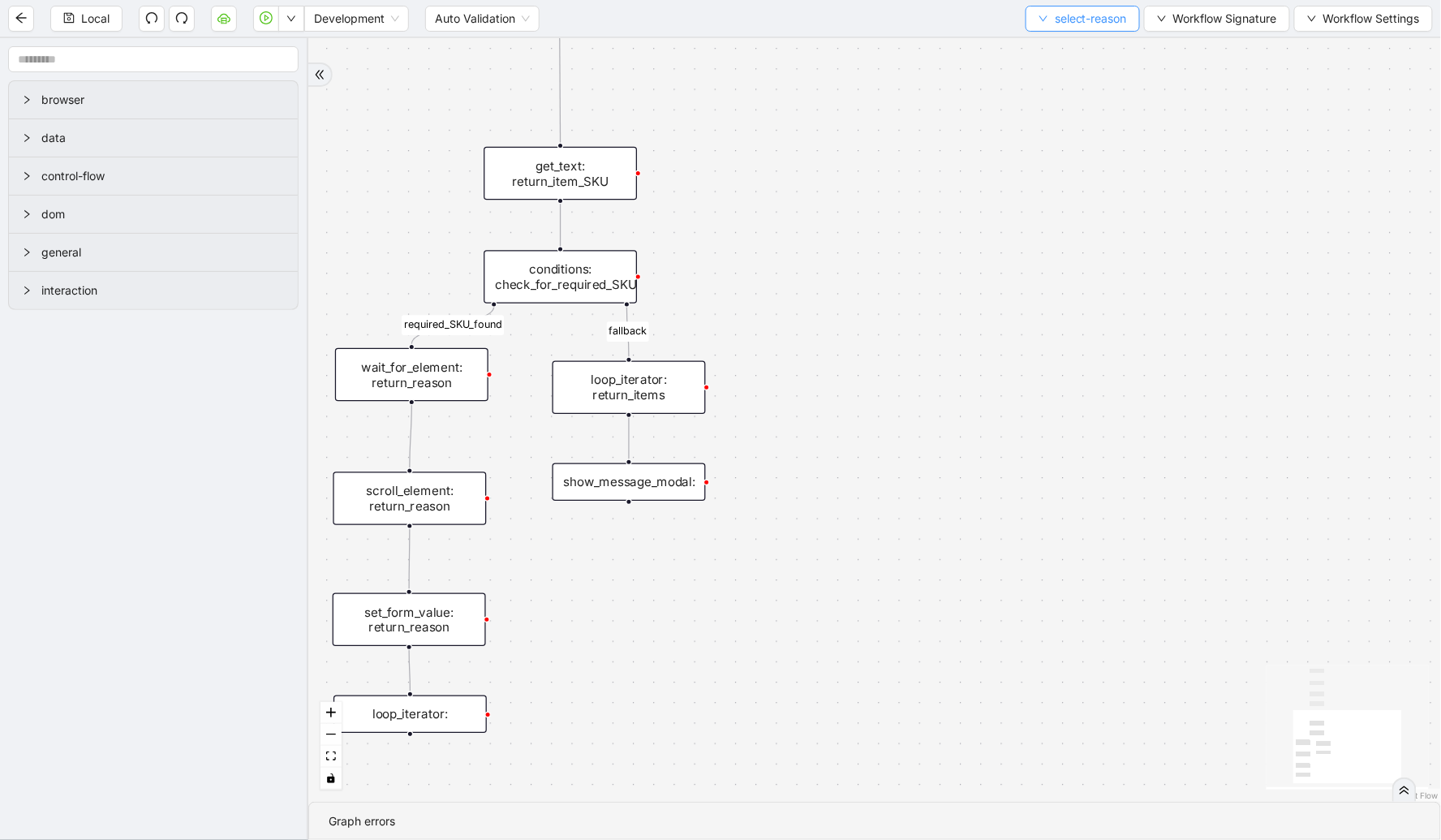
click at [1078, 28] on button "select-reason" at bounding box center [1082, 19] width 114 height 26
click at [1064, 55] on span "Select" at bounding box center [1079, 50] width 90 height 18
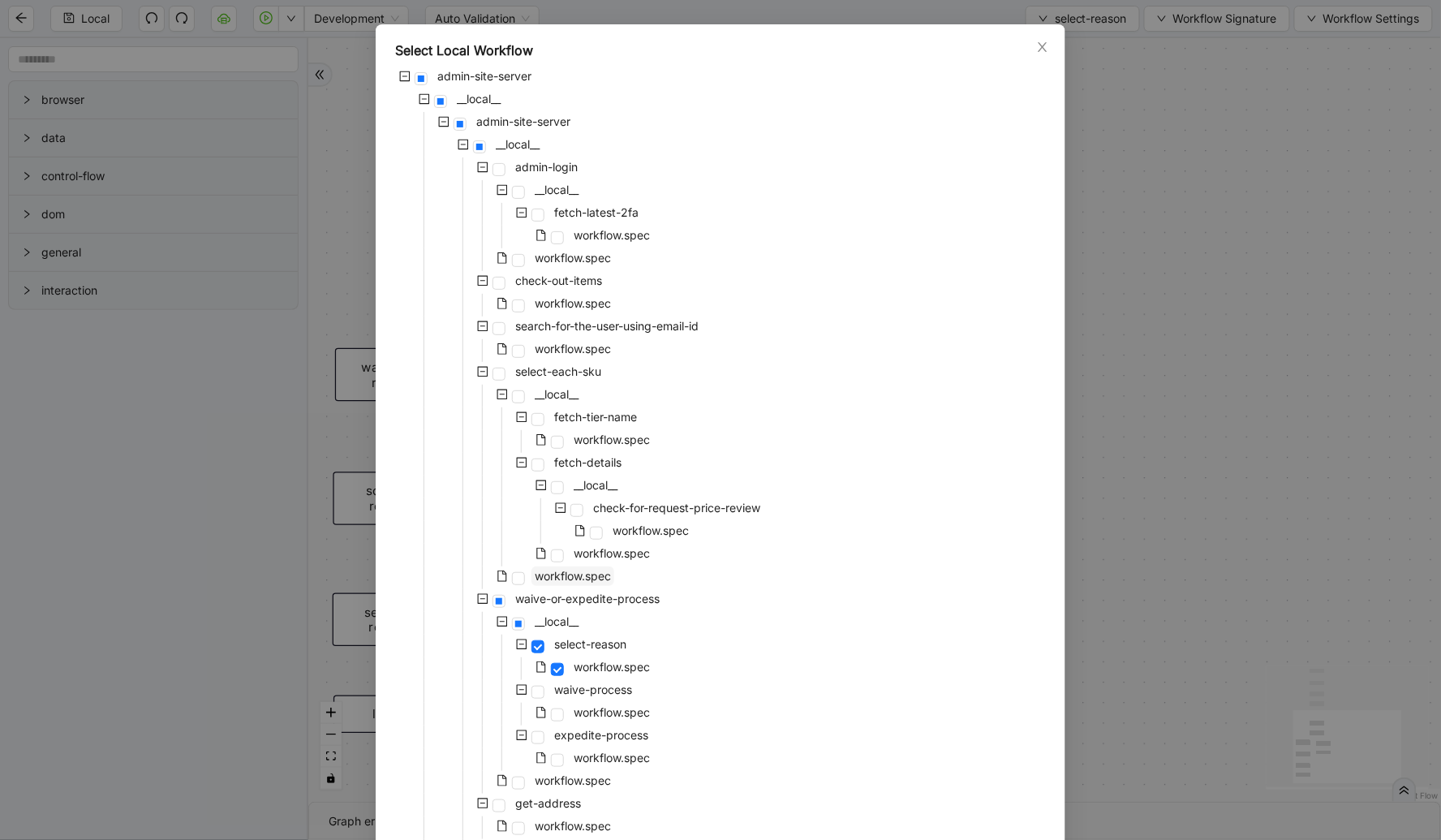
scroll to position [107, 0]
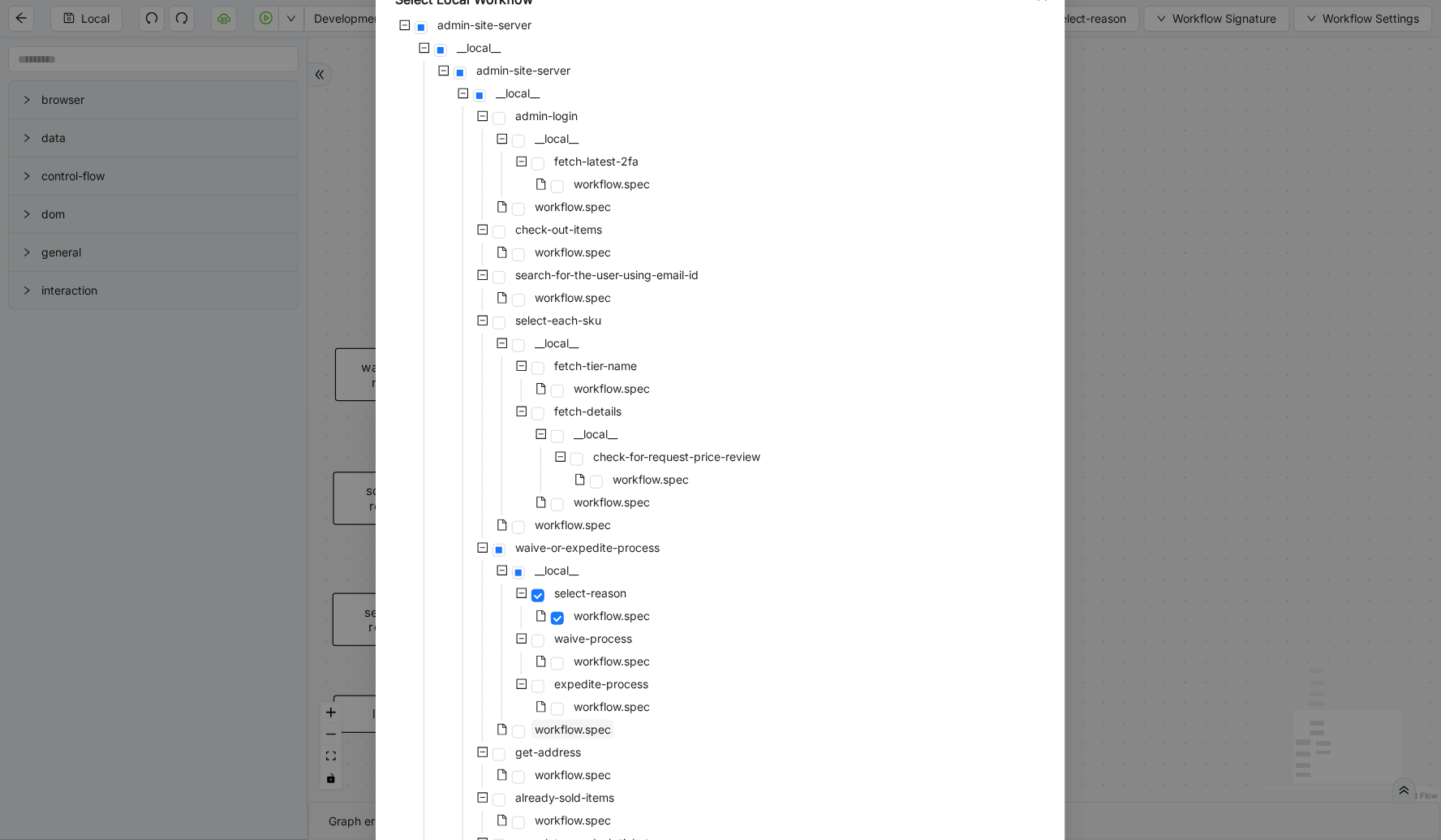
click at [548, 727] on span "workflow.spec" at bounding box center [572, 729] width 76 height 14
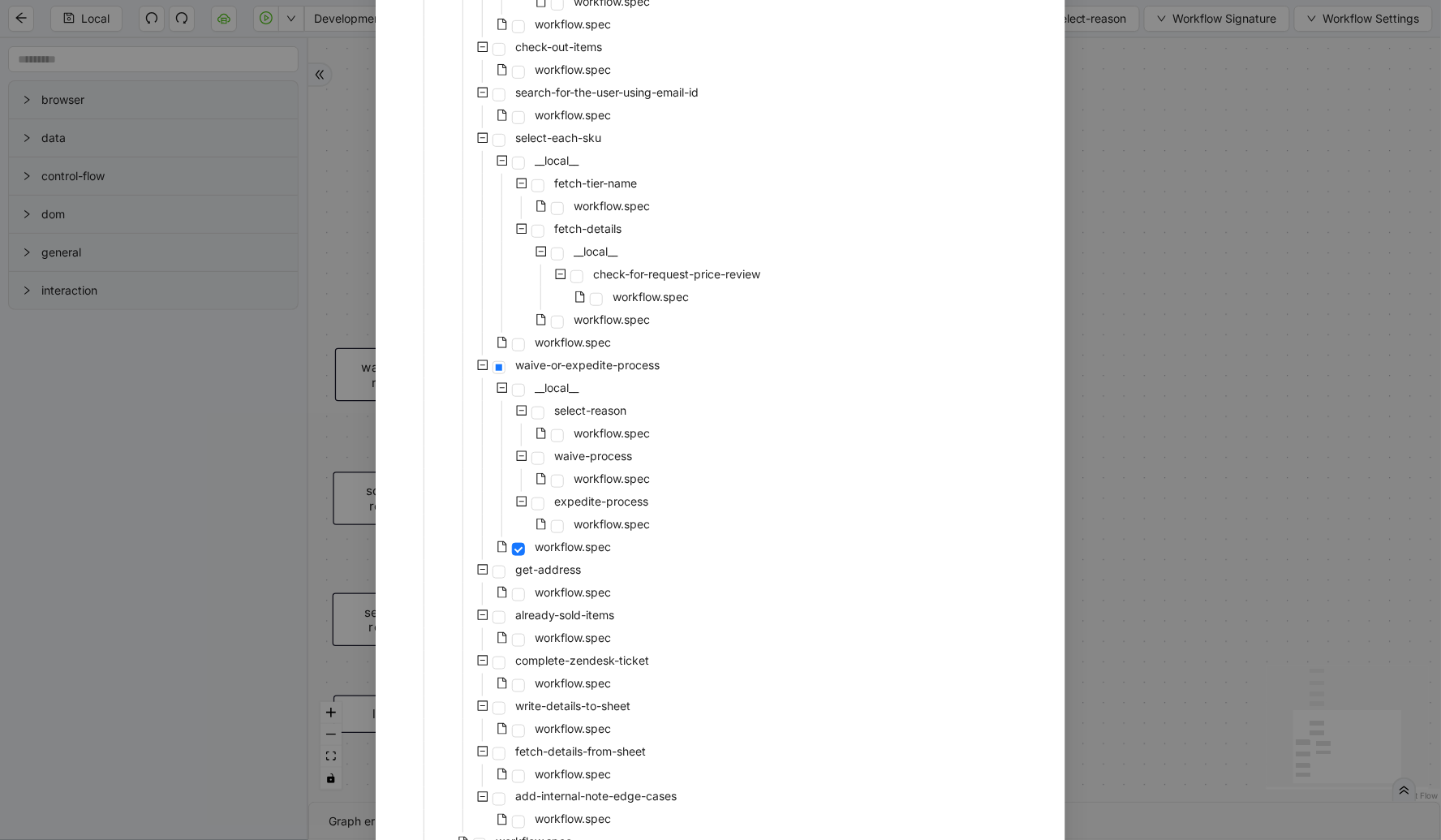
scroll to position [399, 0]
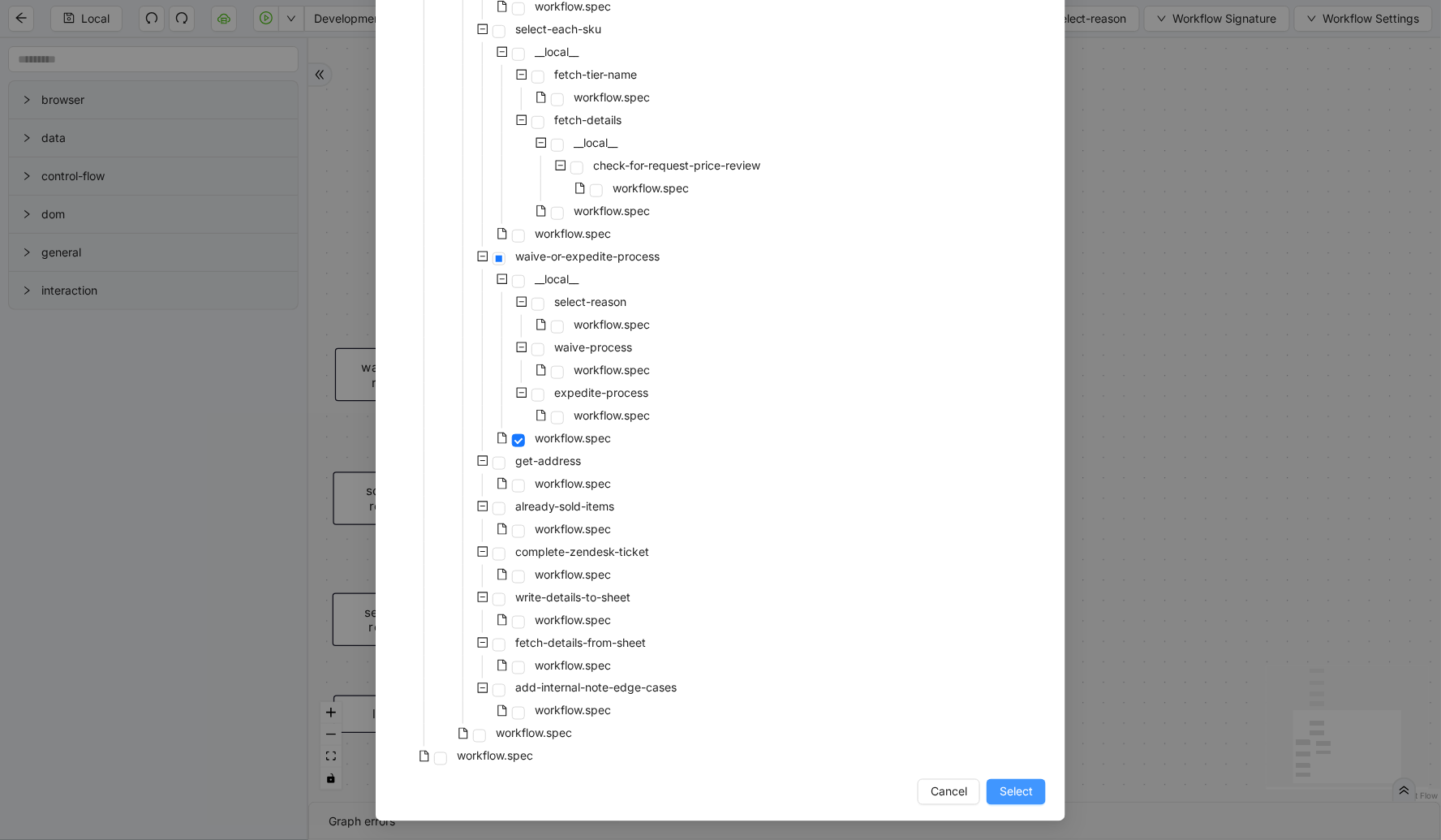
click at [1001, 783] on span "Select" at bounding box center [1016, 792] width 33 height 18
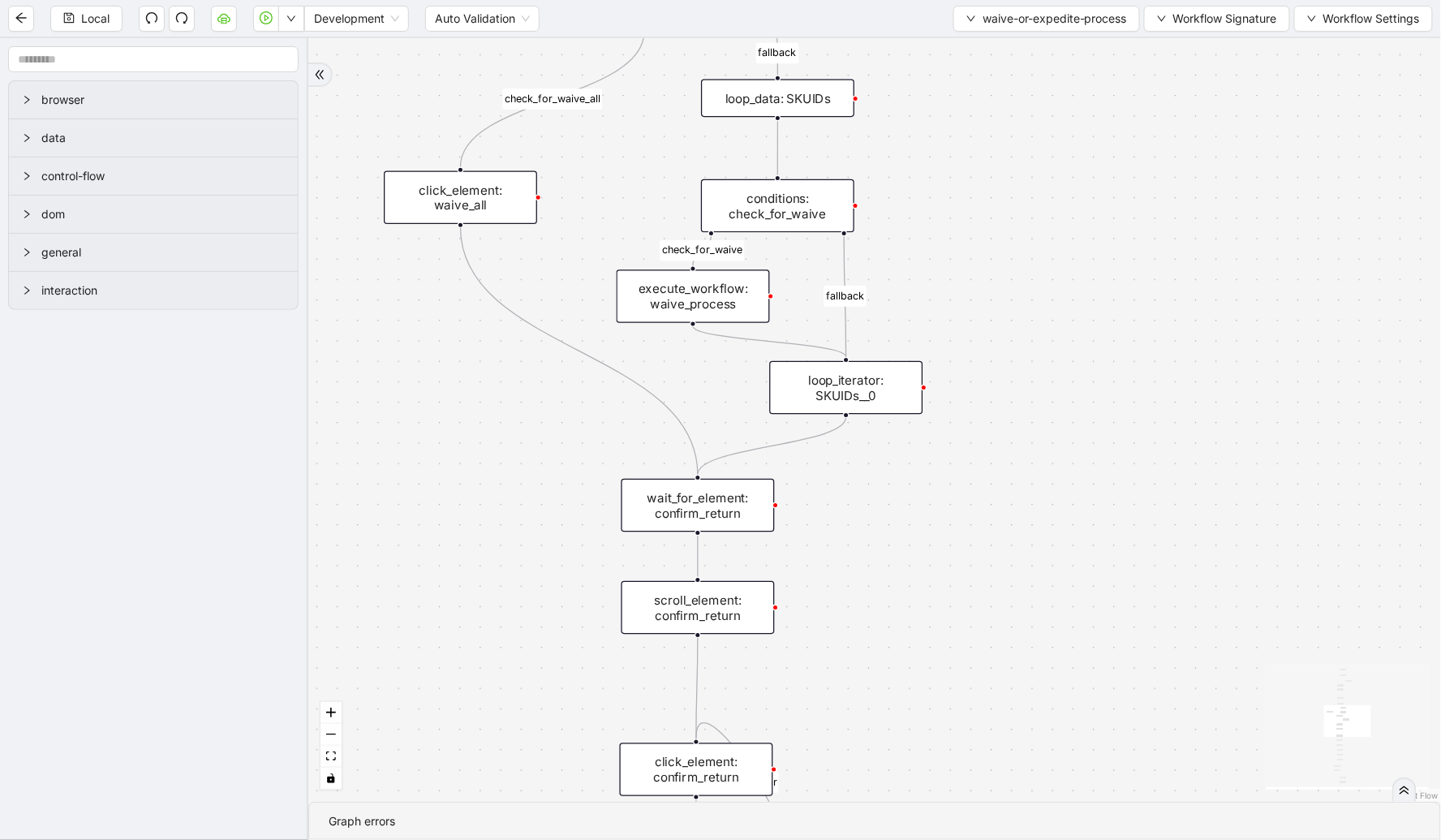
drag, startPoint x: 684, startPoint y: 360, endPoint x: 919, endPoint y: 510, distance: 278.8
click at [919, 510] on div "check_for_waive fallback fallback check_for_waive_all fallback required_sku_ids…" at bounding box center [875, 420] width 1133 height 764
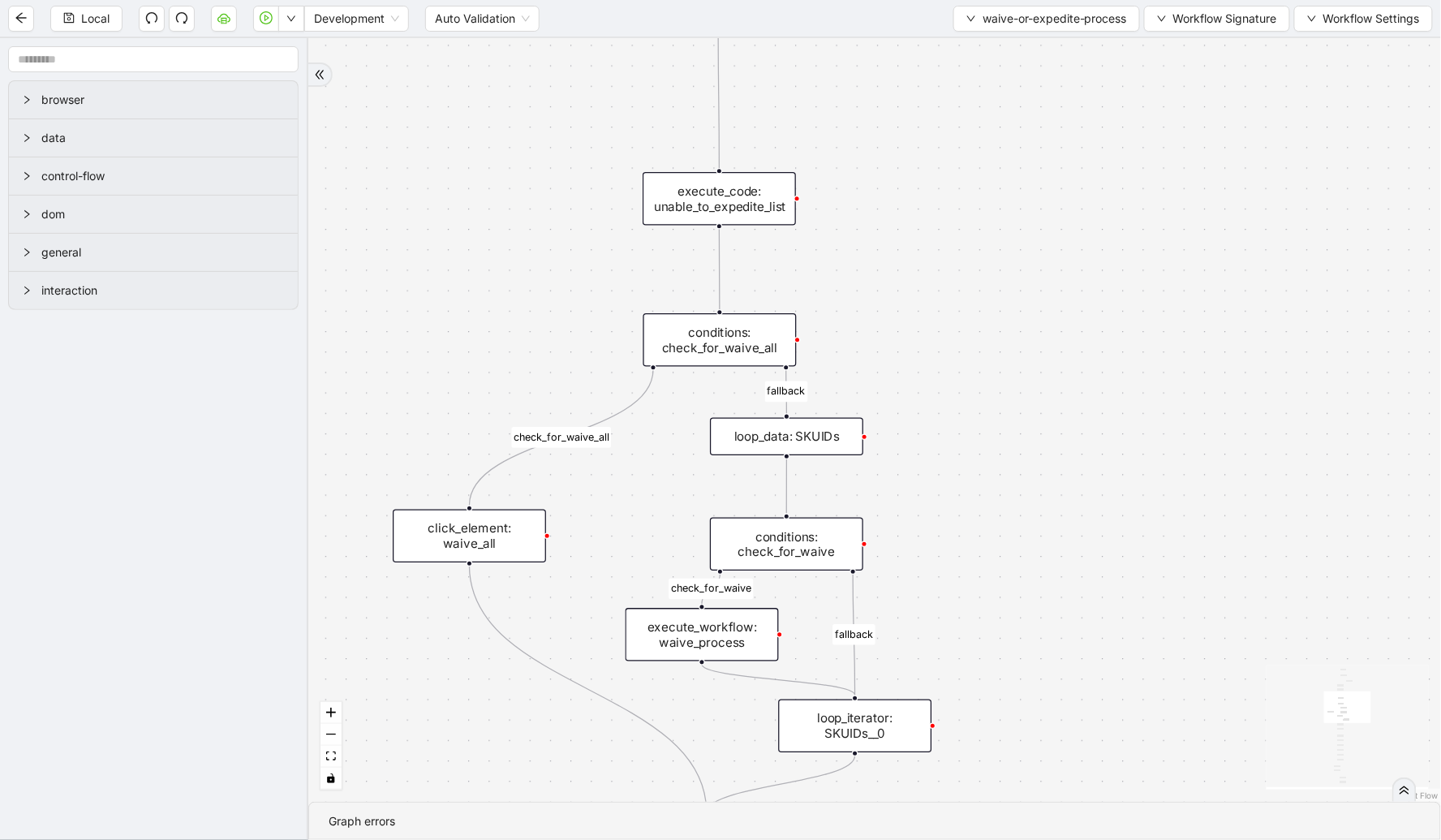
drag, startPoint x: 993, startPoint y: 209, endPoint x: 1009, endPoint y: 517, distance: 308.4
click at [1009, 517] on div "check_for_waive fallback fallback check_for_waive_all fallback required_sku_ids…" at bounding box center [875, 420] width 1133 height 764
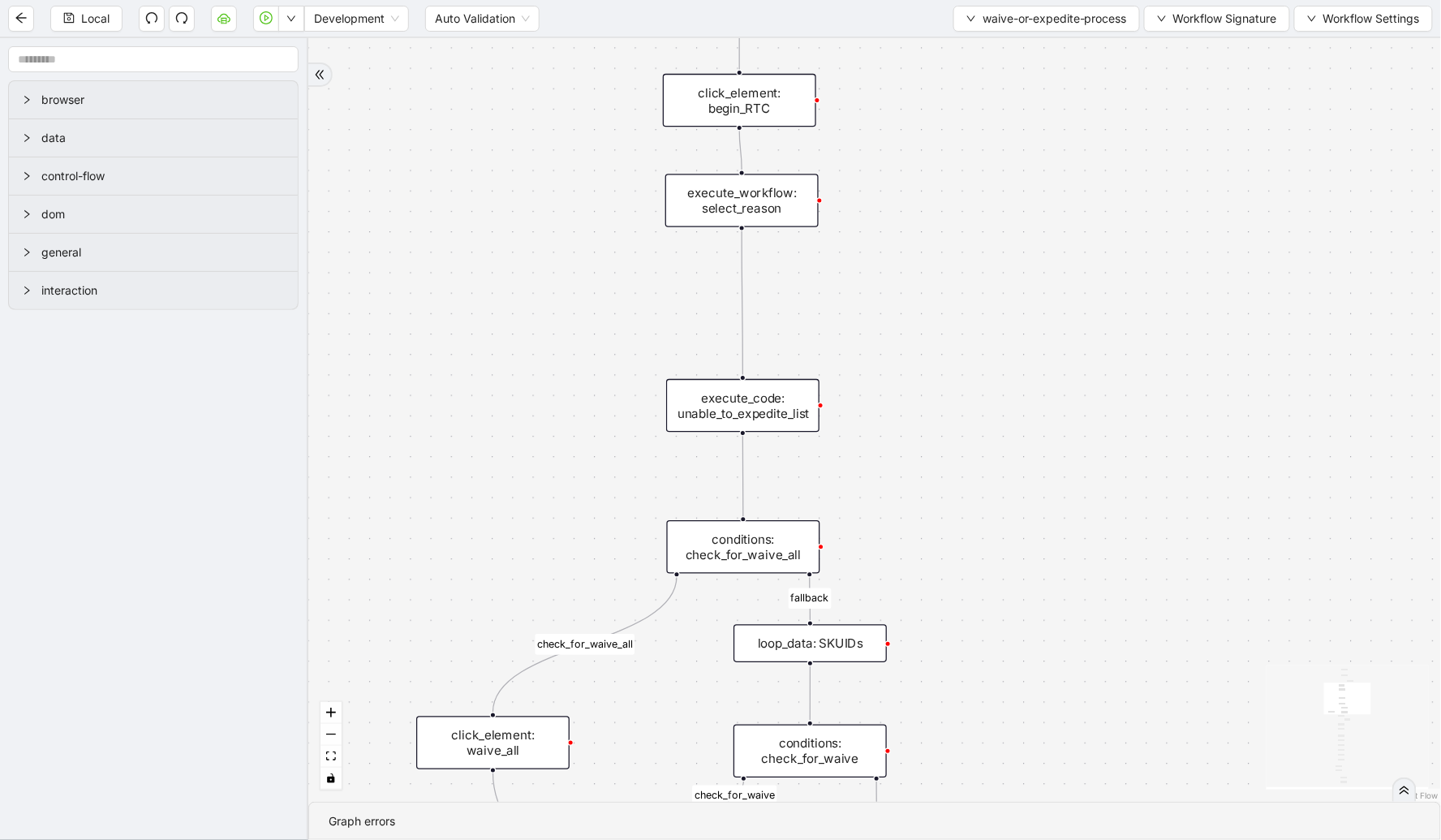
drag, startPoint x: 978, startPoint y: 250, endPoint x: 1001, endPoint y: 457, distance: 208.3
click at [1001, 457] on div "check_for_waive fallback fallback check_for_waive_all fallback required_sku_ids…" at bounding box center [875, 420] width 1133 height 764
click at [773, 394] on div "execute_code: unable_to_expedite_list" at bounding box center [742, 405] width 153 height 54
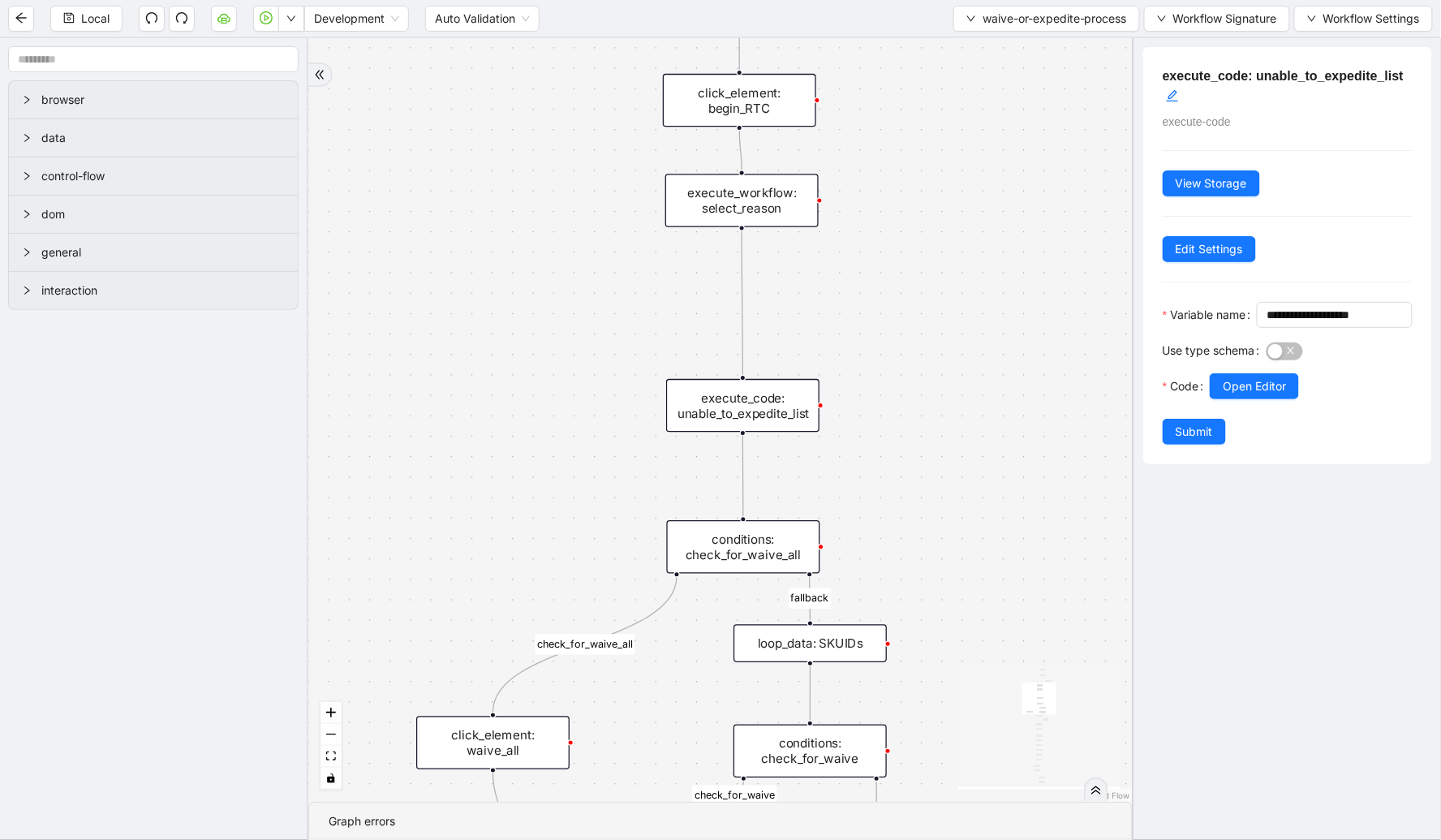
click at [775, 536] on div "conditions: check_for_waive_all" at bounding box center [743, 547] width 153 height 54
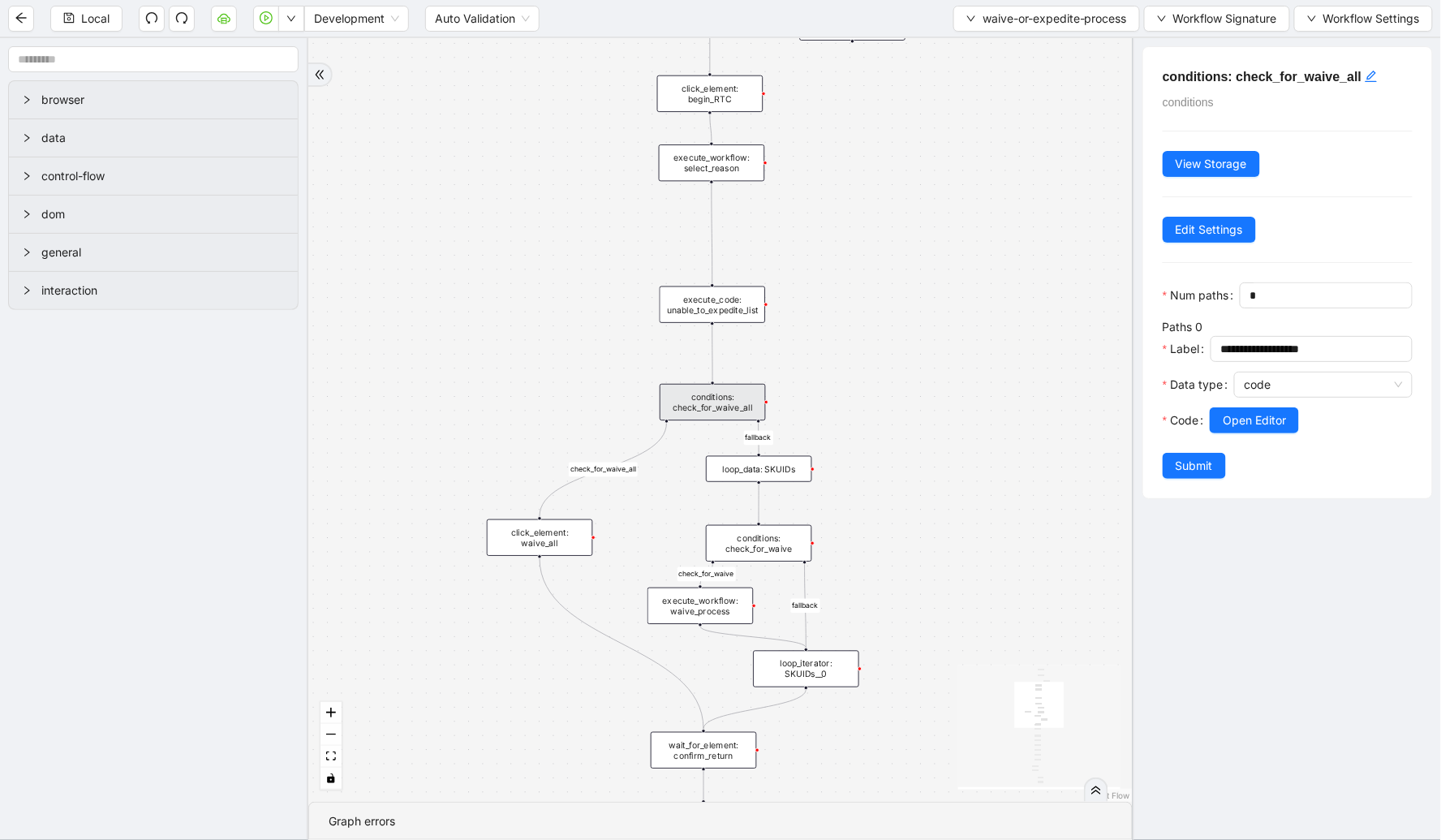
drag, startPoint x: 952, startPoint y: 415, endPoint x: 746, endPoint y: 184, distance: 309.5
click at [746, 180] on div "check_for_waive fallback fallback check_for_waive_all fallback required_sku_ids…" at bounding box center [721, 420] width 825 height 764
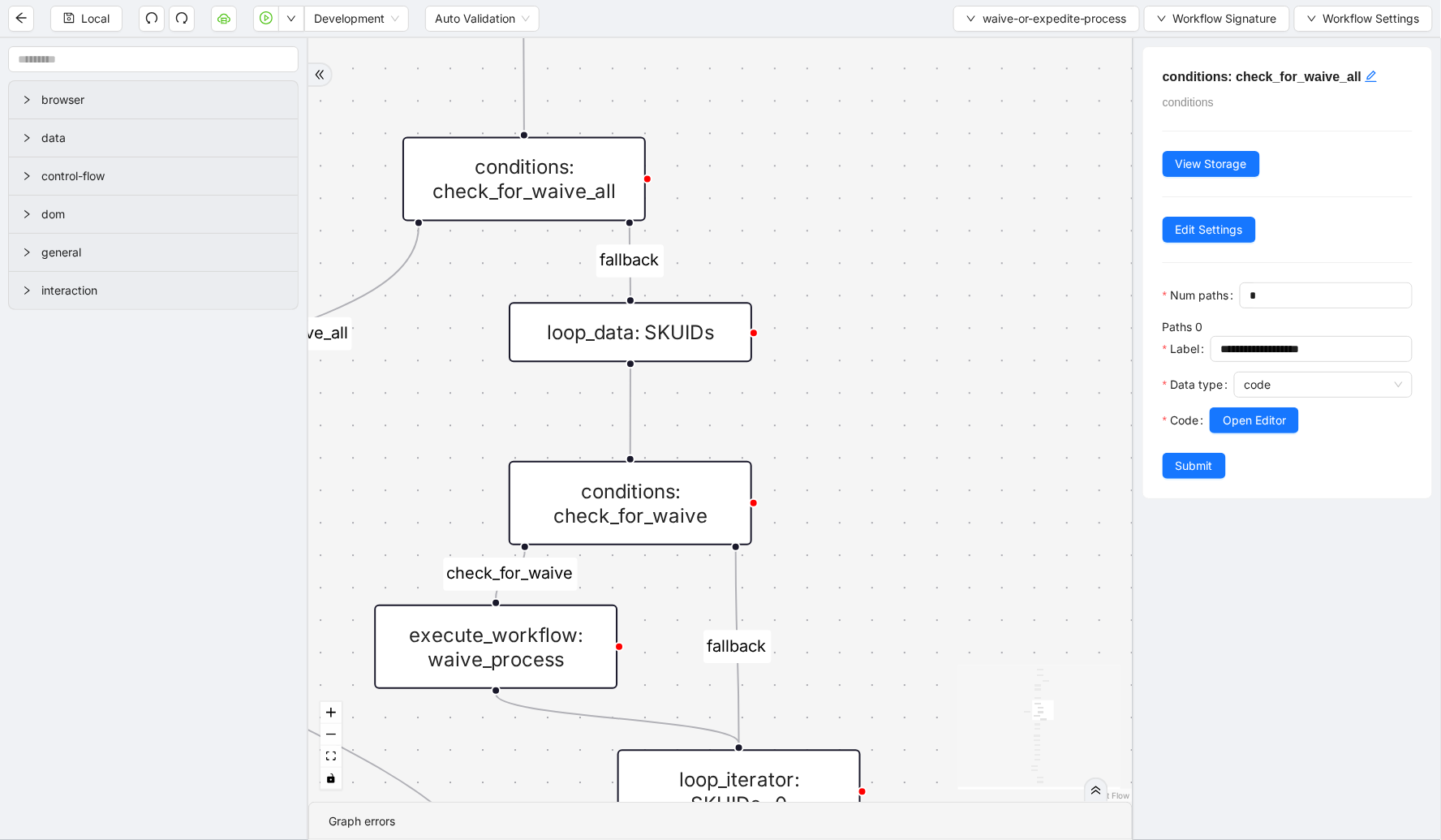
click at [686, 324] on div "loop_data: SKUIDs" at bounding box center [630, 331] width 243 height 60
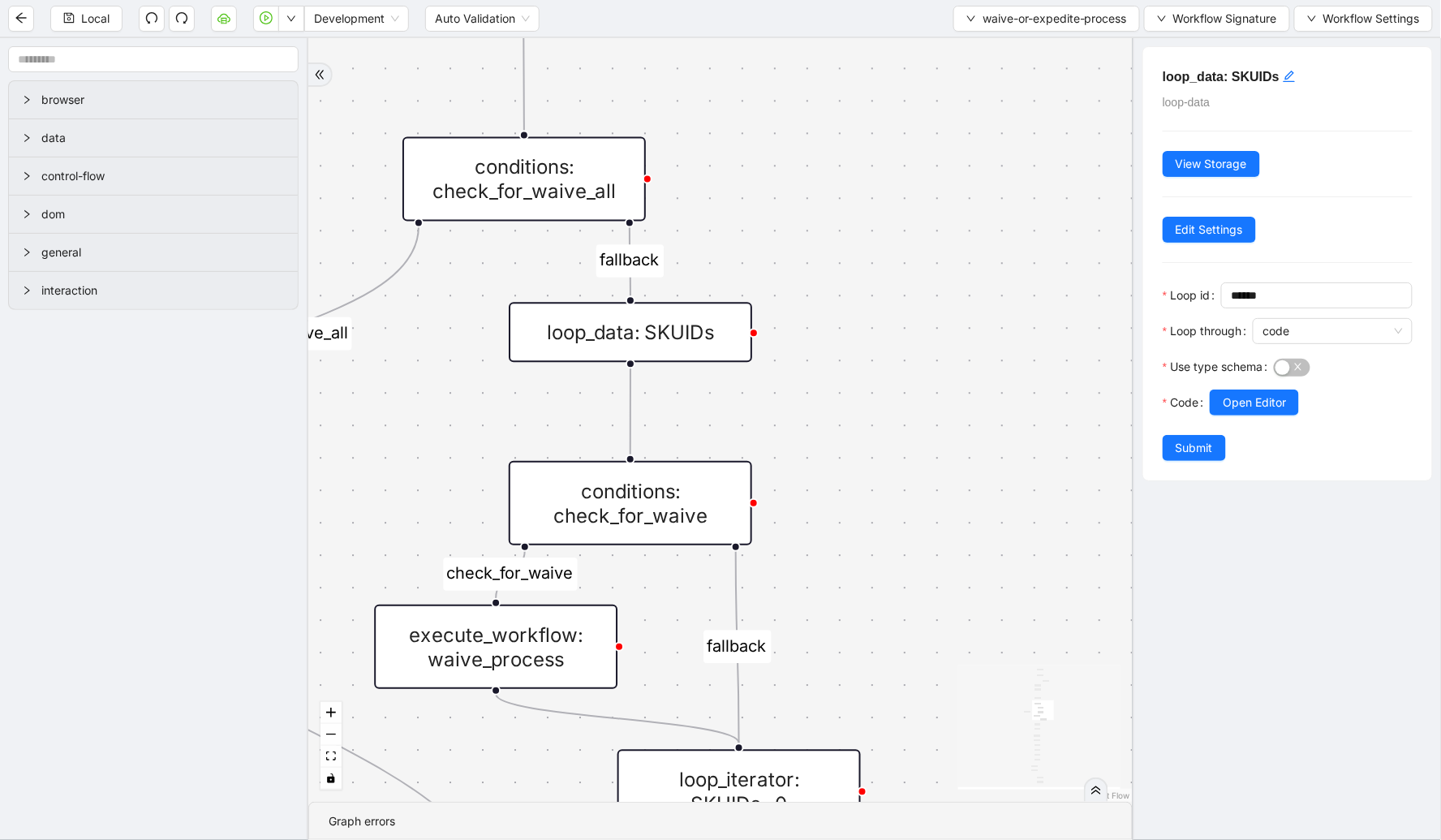
click at [665, 503] on div "conditions: check_for_waive" at bounding box center [630, 503] width 243 height 84
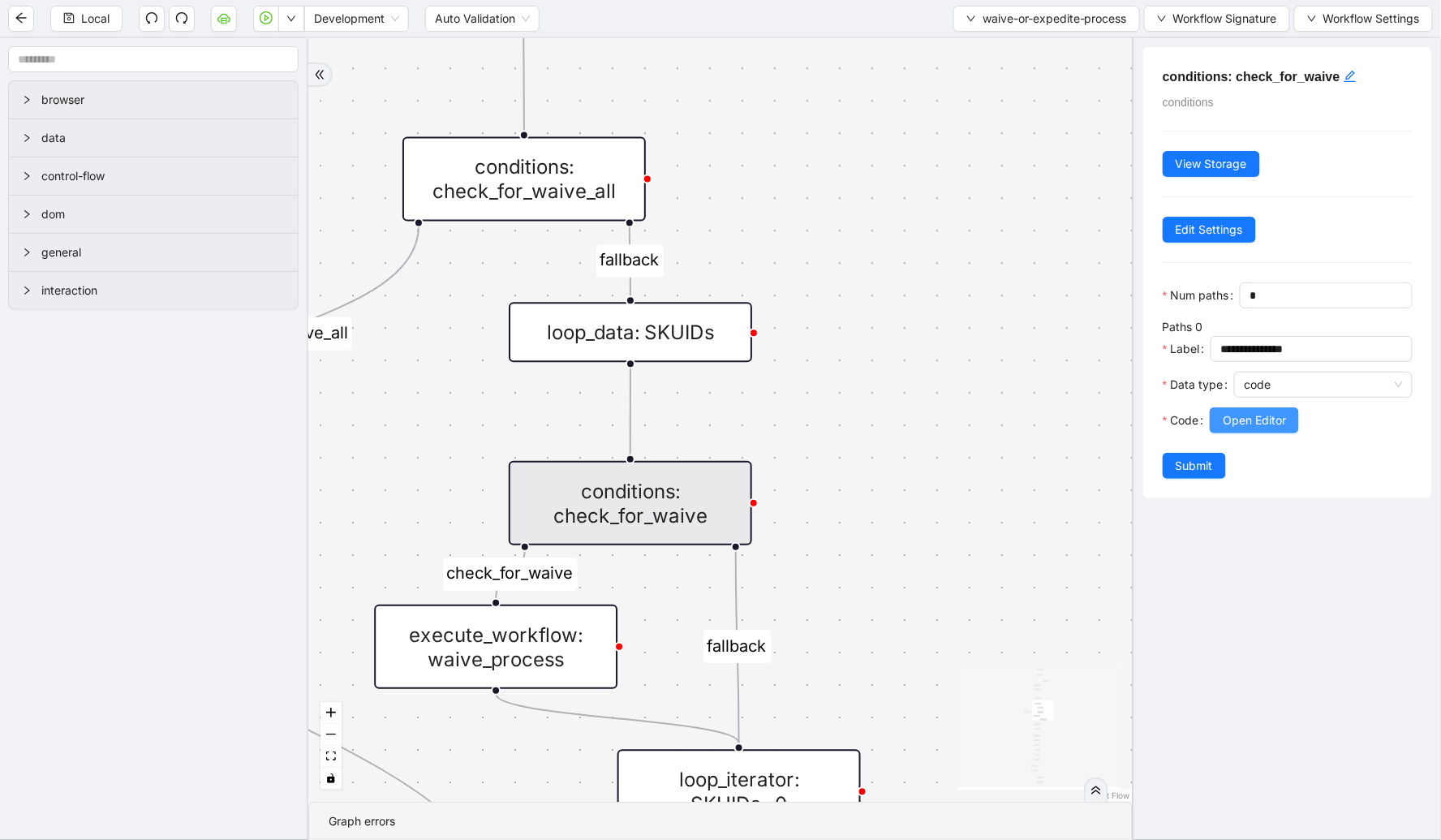
click at [1261, 429] on span "Open Editor" at bounding box center [1254, 420] width 64 height 18
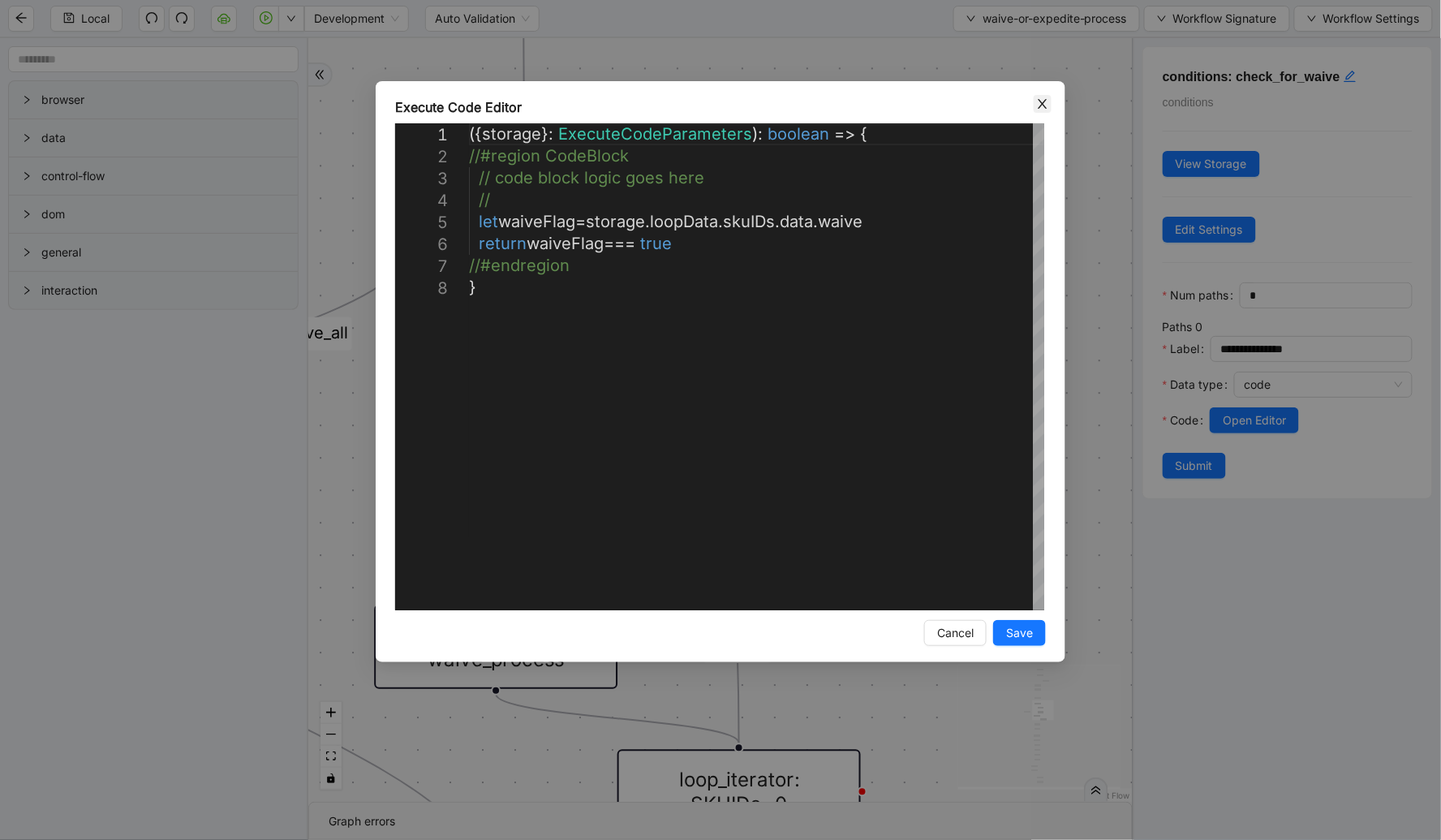
click at [1043, 111] on span "Close" at bounding box center [1042, 104] width 18 height 18
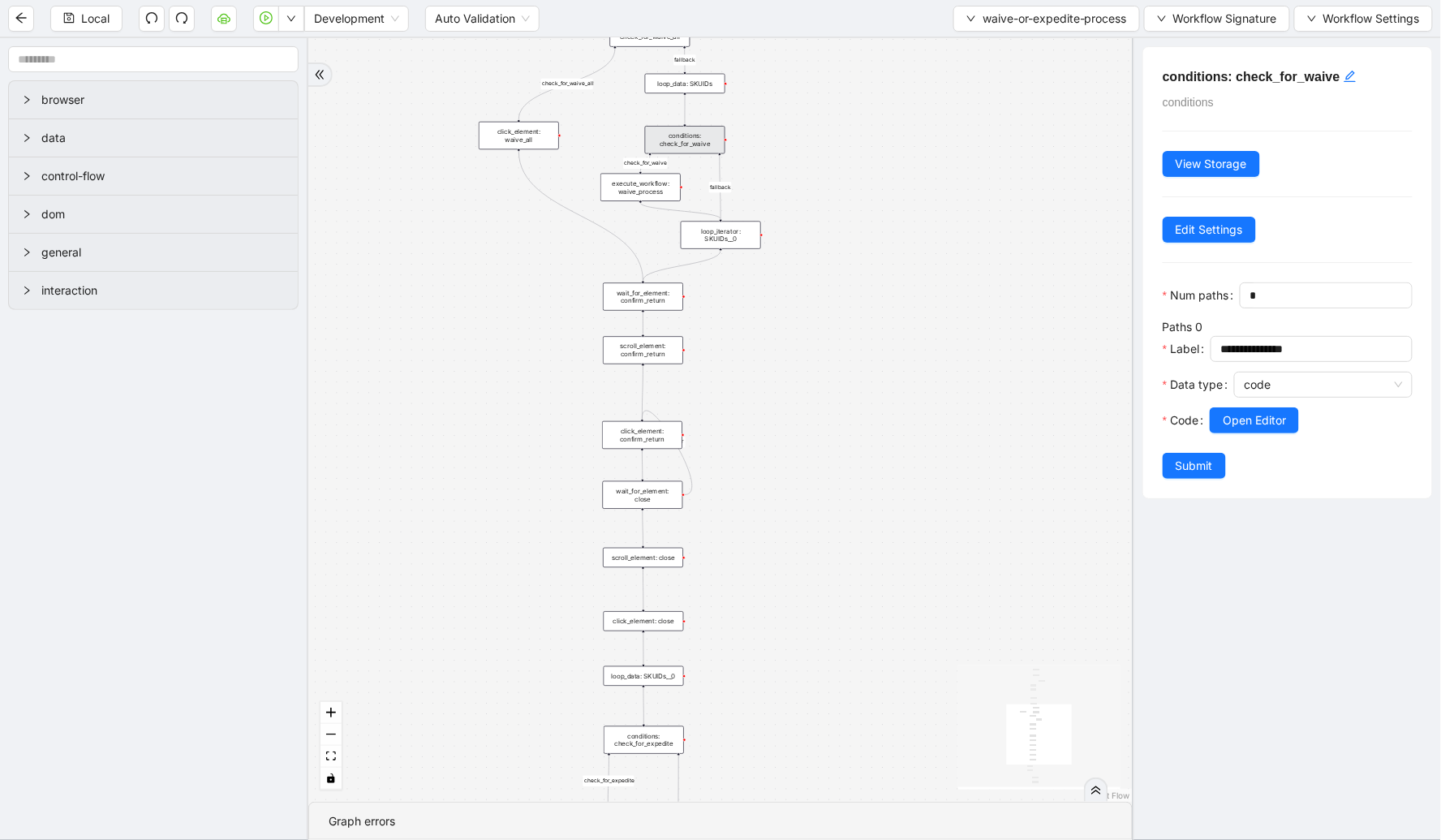
drag, startPoint x: 798, startPoint y: 377, endPoint x: 736, endPoint y: 253, distance: 138.6
click at [736, 253] on div "check_for_waive fallback fallback check_for_waive_all fallback required_sku_ids…" at bounding box center [721, 420] width 825 height 764
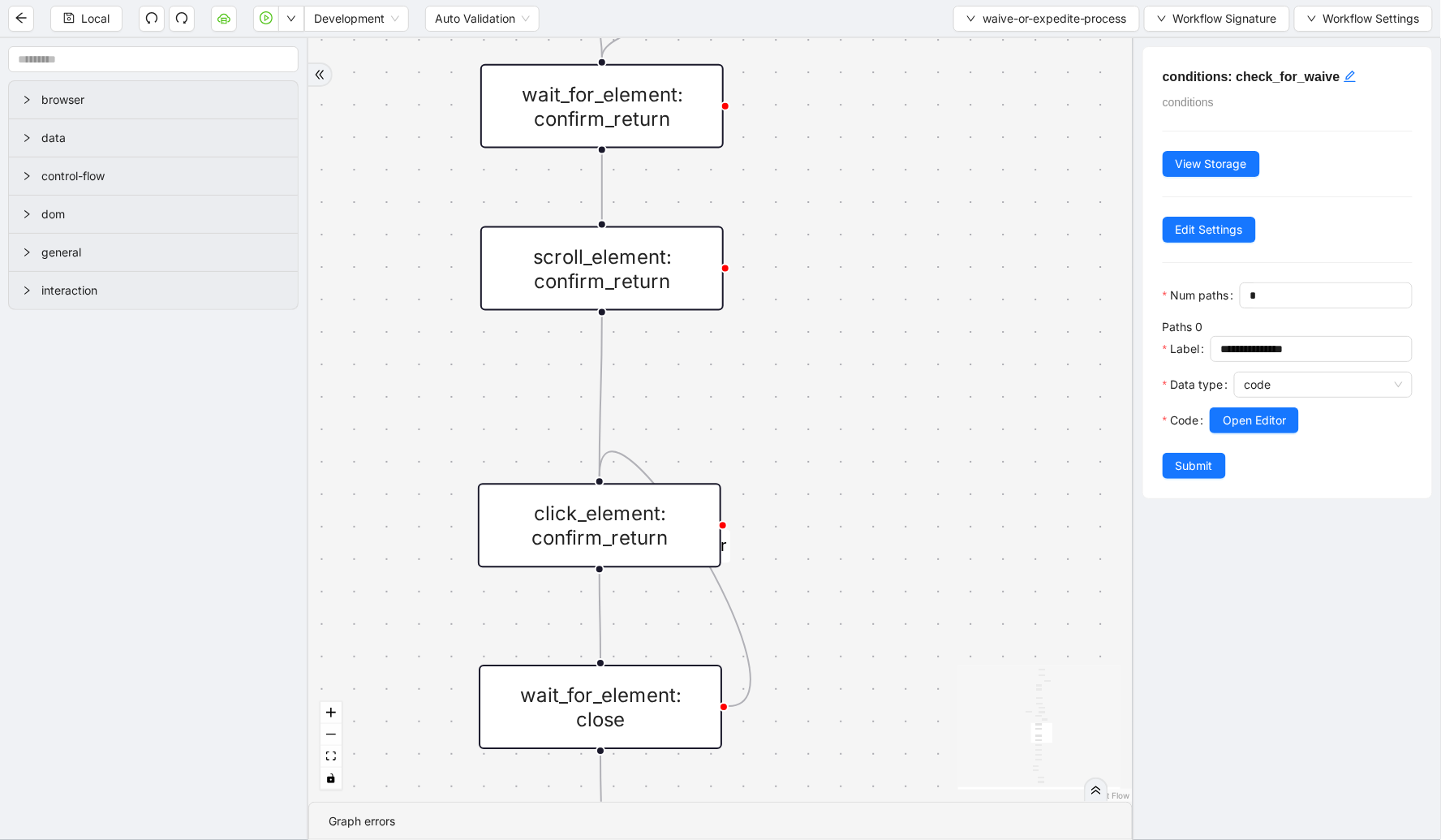
drag, startPoint x: 841, startPoint y: 539, endPoint x: 828, endPoint y: 358, distance: 181.5
click at [828, 358] on div "check_for_waive fallback fallback check_for_waive_all fallback required_sku_ids…" at bounding box center [721, 420] width 825 height 764
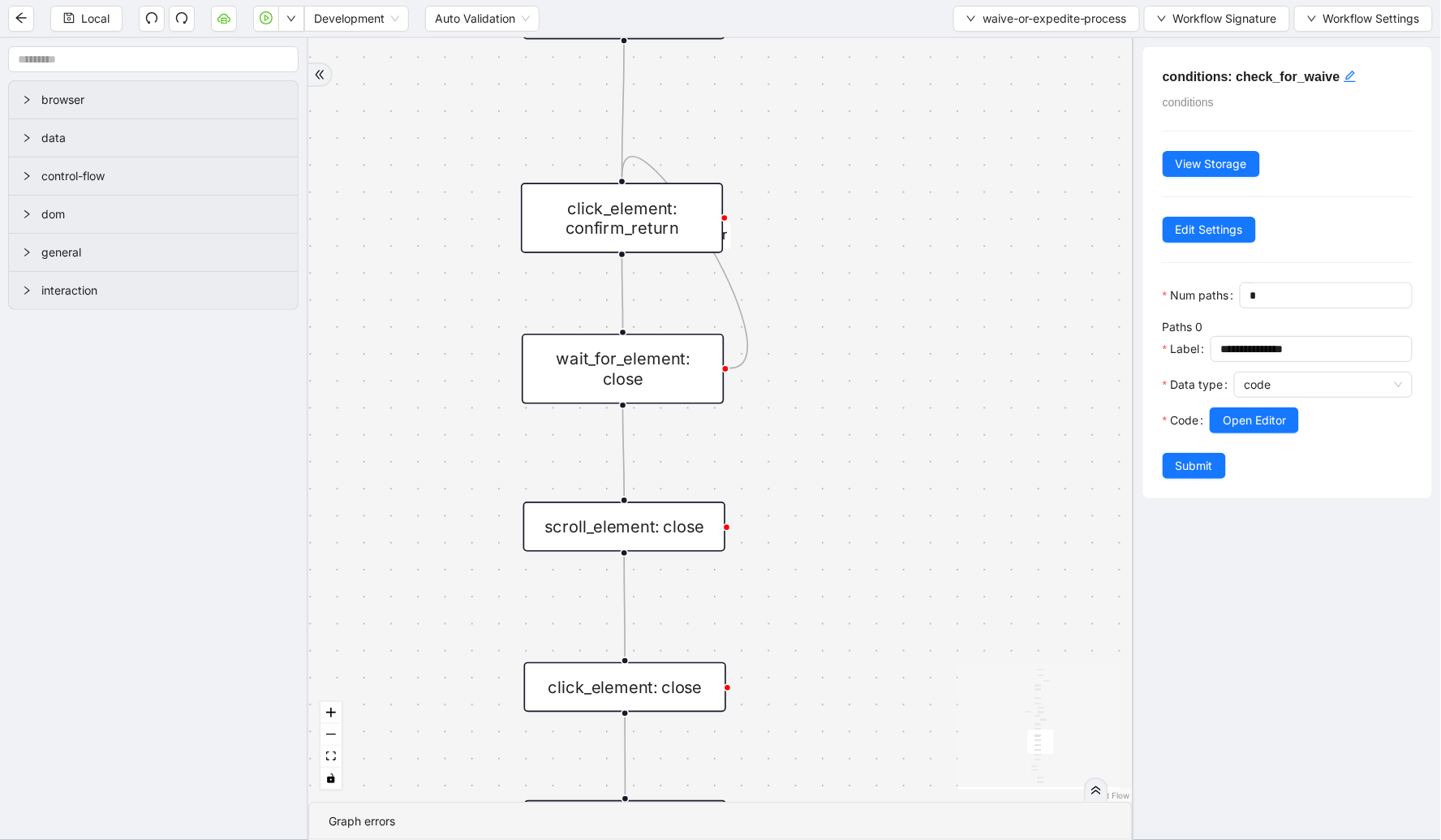
drag, startPoint x: 850, startPoint y: 571, endPoint x: 833, endPoint y: 309, distance: 262.6
click at [833, 309] on div "check_for_waive fallback fallback check_for_waive_all fallback required_sku_ids…" at bounding box center [721, 420] width 825 height 764
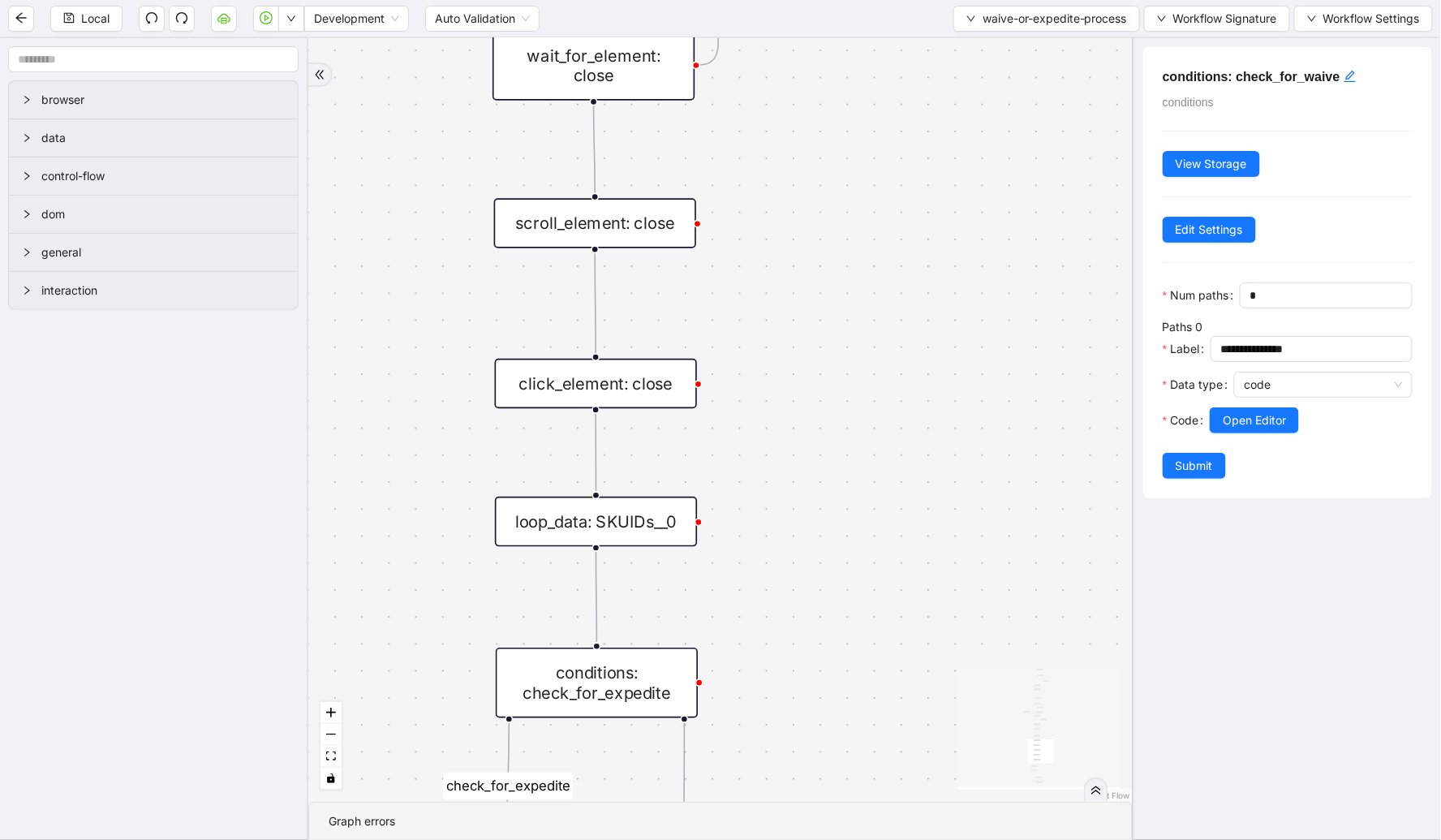
drag, startPoint x: 825, startPoint y: 557, endPoint x: 799, endPoint y: 252, distance: 306.1
click at [799, 252] on div "check_for_waive fallback fallback check_for_waive_all fallback required_sku_ids…" at bounding box center [721, 420] width 825 height 764
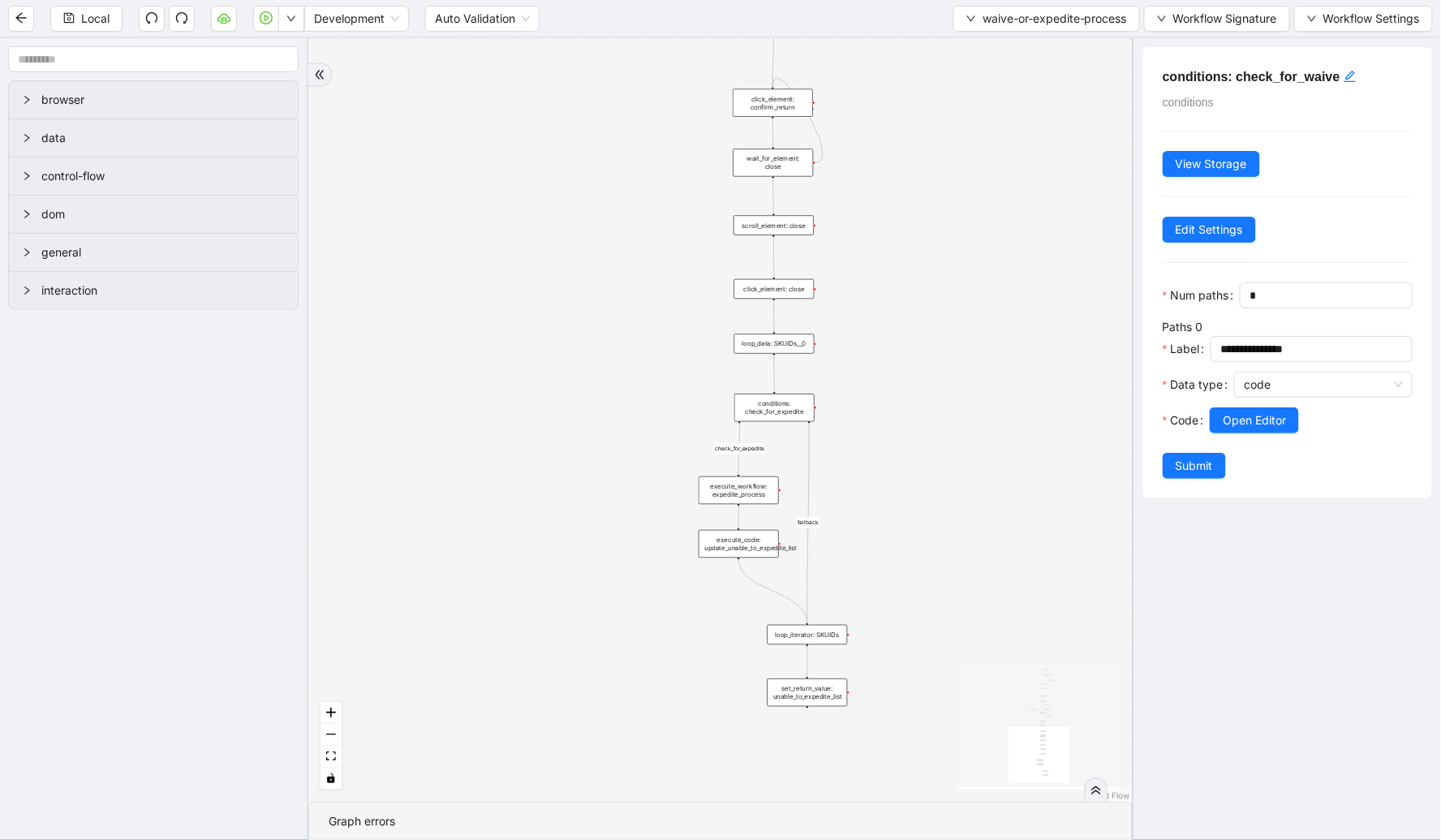
drag, startPoint x: 969, startPoint y: 516, endPoint x: 913, endPoint y: 370, distance: 156.4
click at [913, 370] on div "check_for_waive fallback fallback check_for_waive_all fallback required_sku_ids…" at bounding box center [721, 420] width 825 height 764
drag, startPoint x: 908, startPoint y: 484, endPoint x: 802, endPoint y: 362, distance: 161.6
click at [874, 367] on div "check_for_waive fallback fallback check_for_waive_all fallback required_sku_ids…" at bounding box center [721, 420] width 825 height 764
drag, startPoint x: 1032, startPoint y: 10, endPoint x: 1017, endPoint y: 36, distance: 30.0
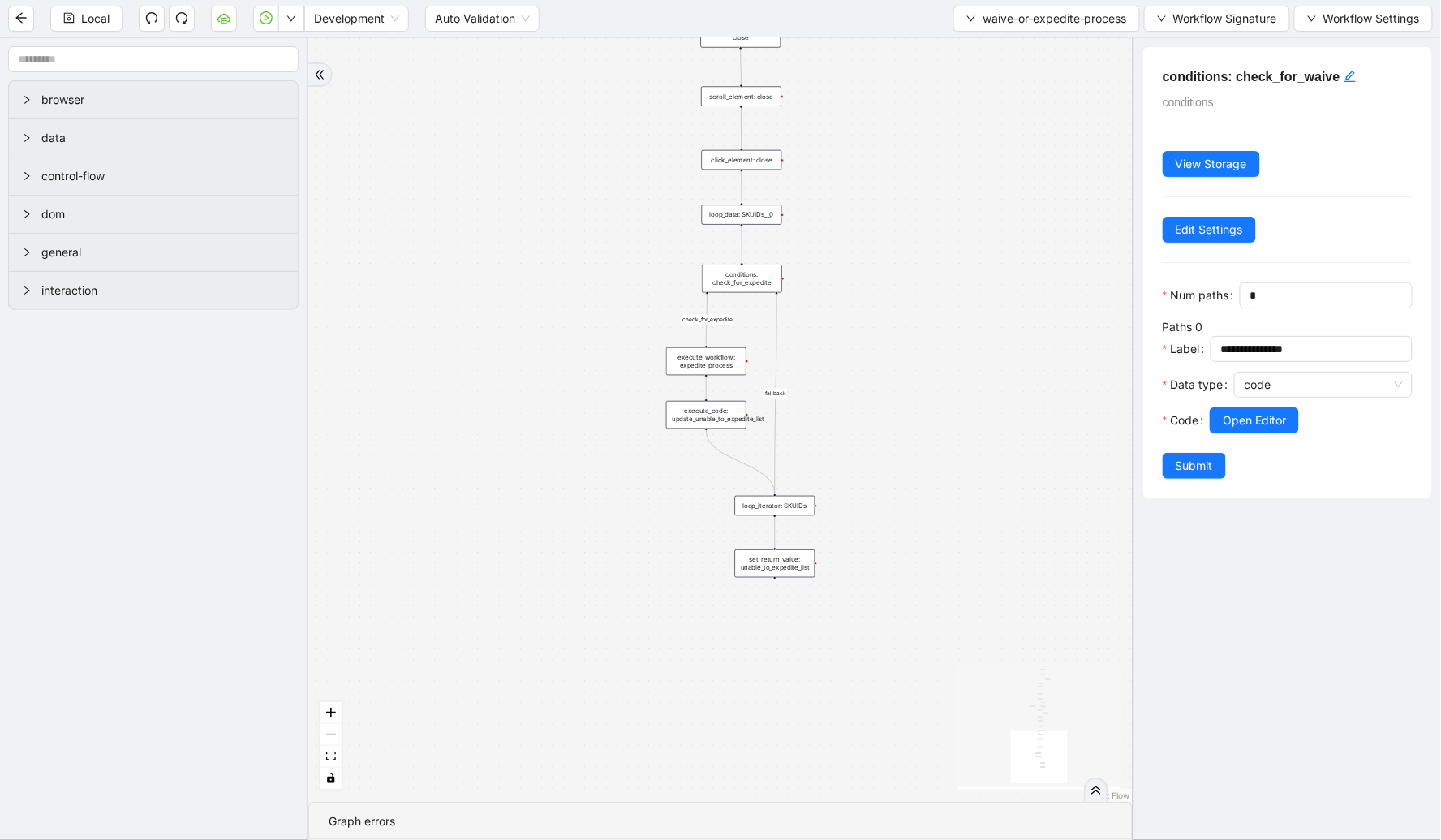
click at [1032, 12] on span "waive-or-expedite-process" at bounding box center [1055, 19] width 145 height 18
click at [1008, 49] on span "Select" at bounding box center [1042, 50] width 163 height 18
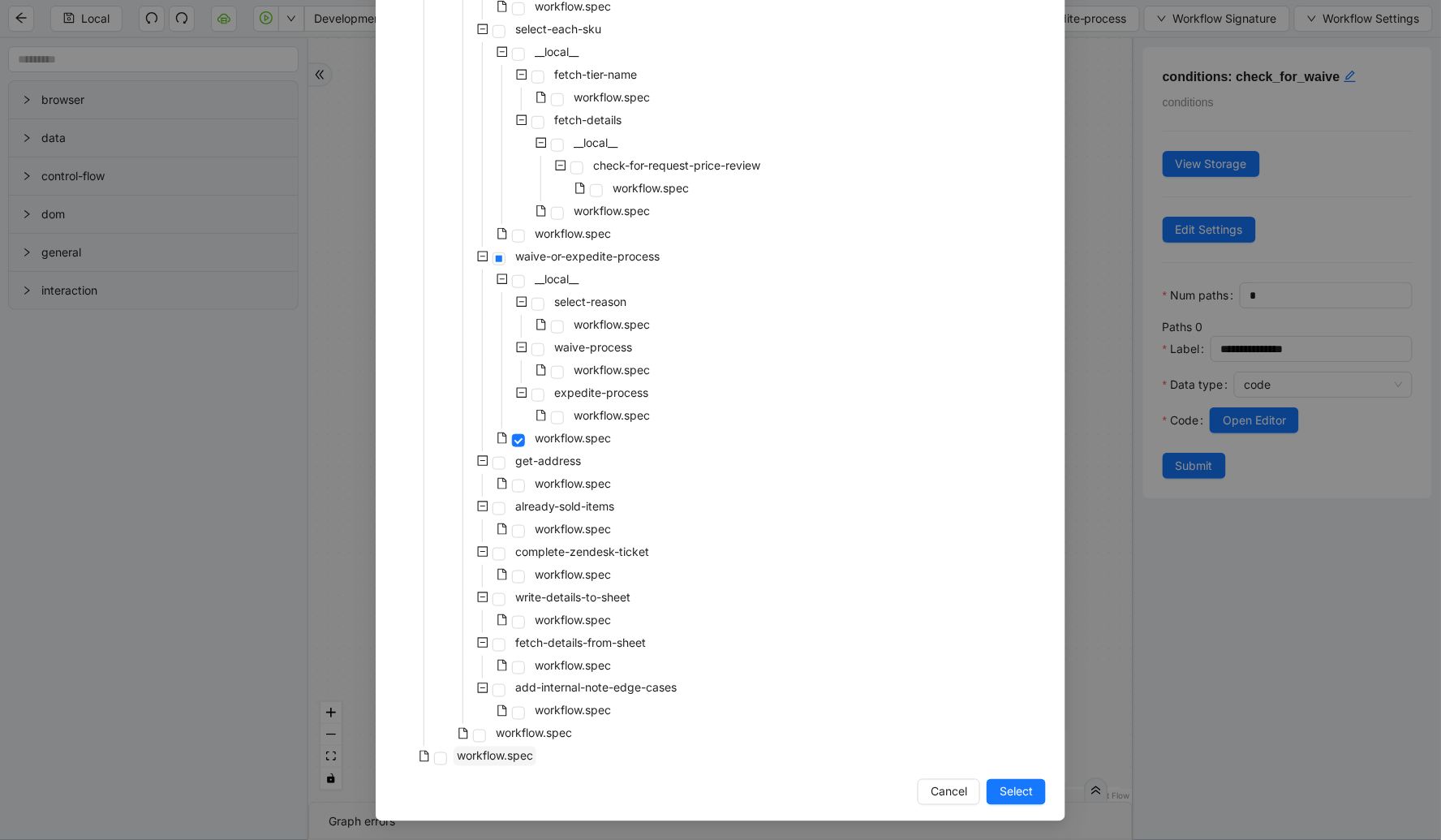
click at [518, 749] on span "workflow.spec" at bounding box center [495, 756] width 76 height 14
click at [999, 801] on button "Select" at bounding box center [1016, 792] width 60 height 26
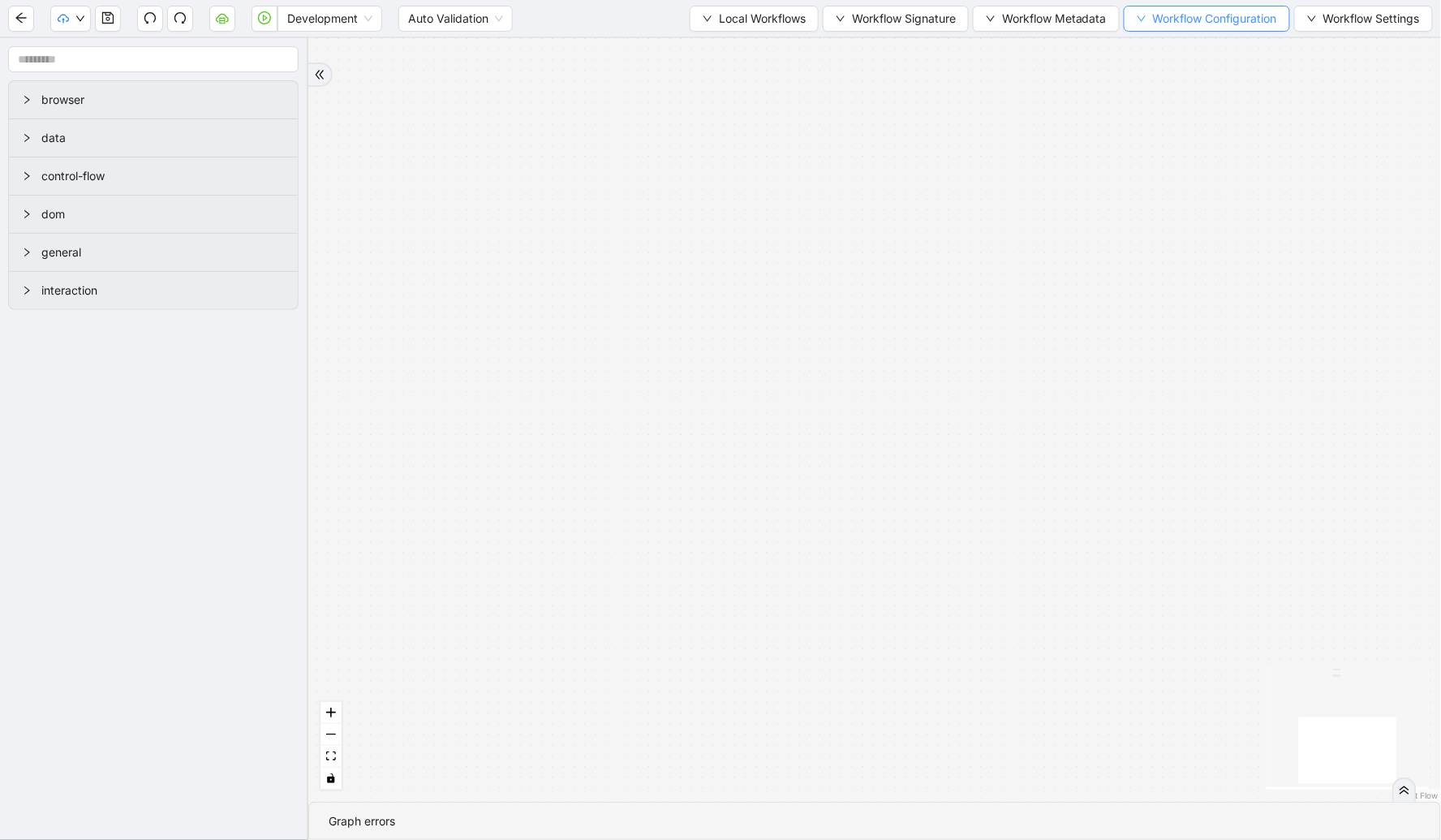
click at [1130, 19] on button "Workflow Configuration" at bounding box center [1208, 19] width 166 height 26
click at [1167, 79] on span "Value" at bounding box center [1204, 75] width 144 height 18
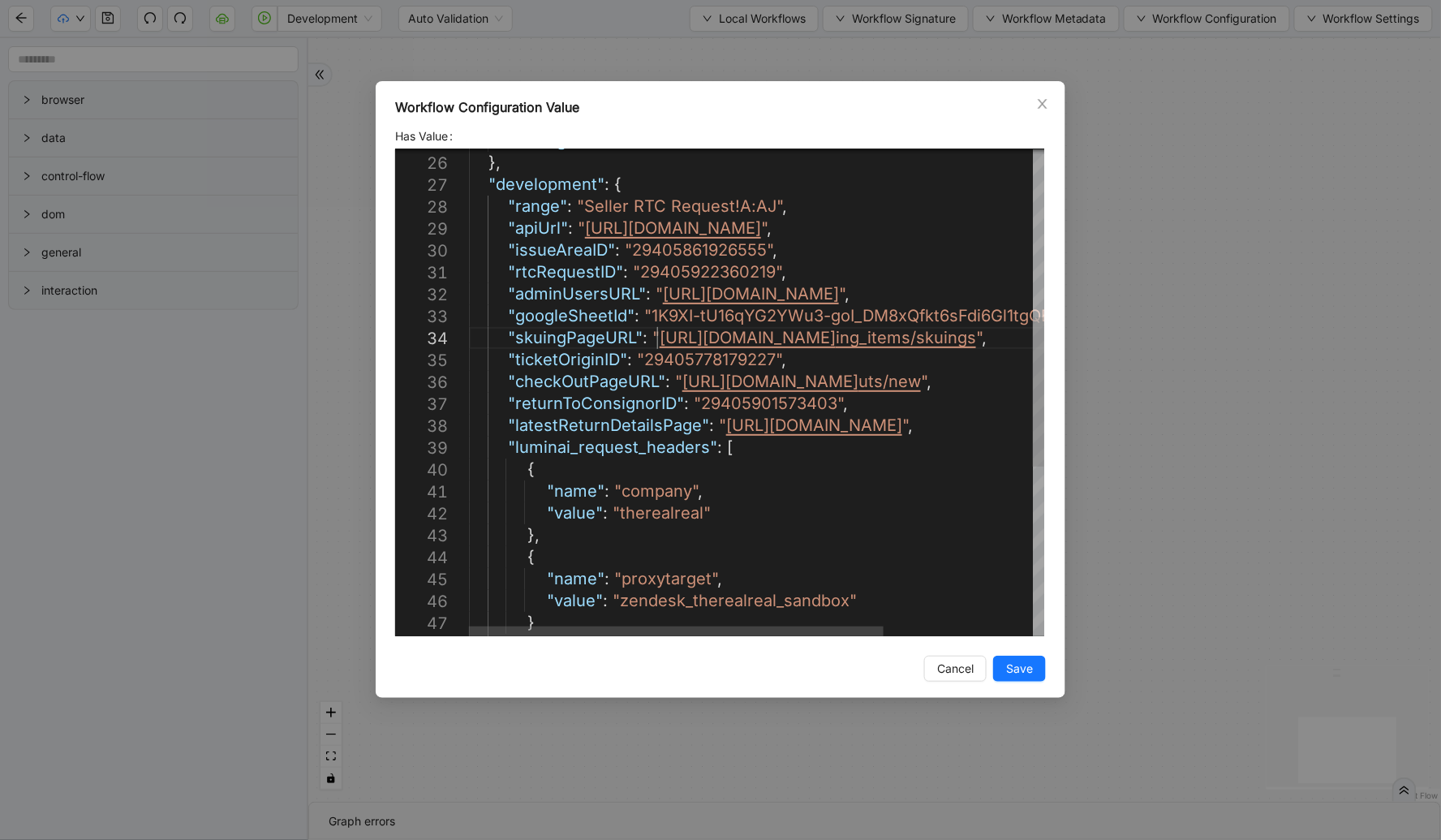
type textarea "**********"
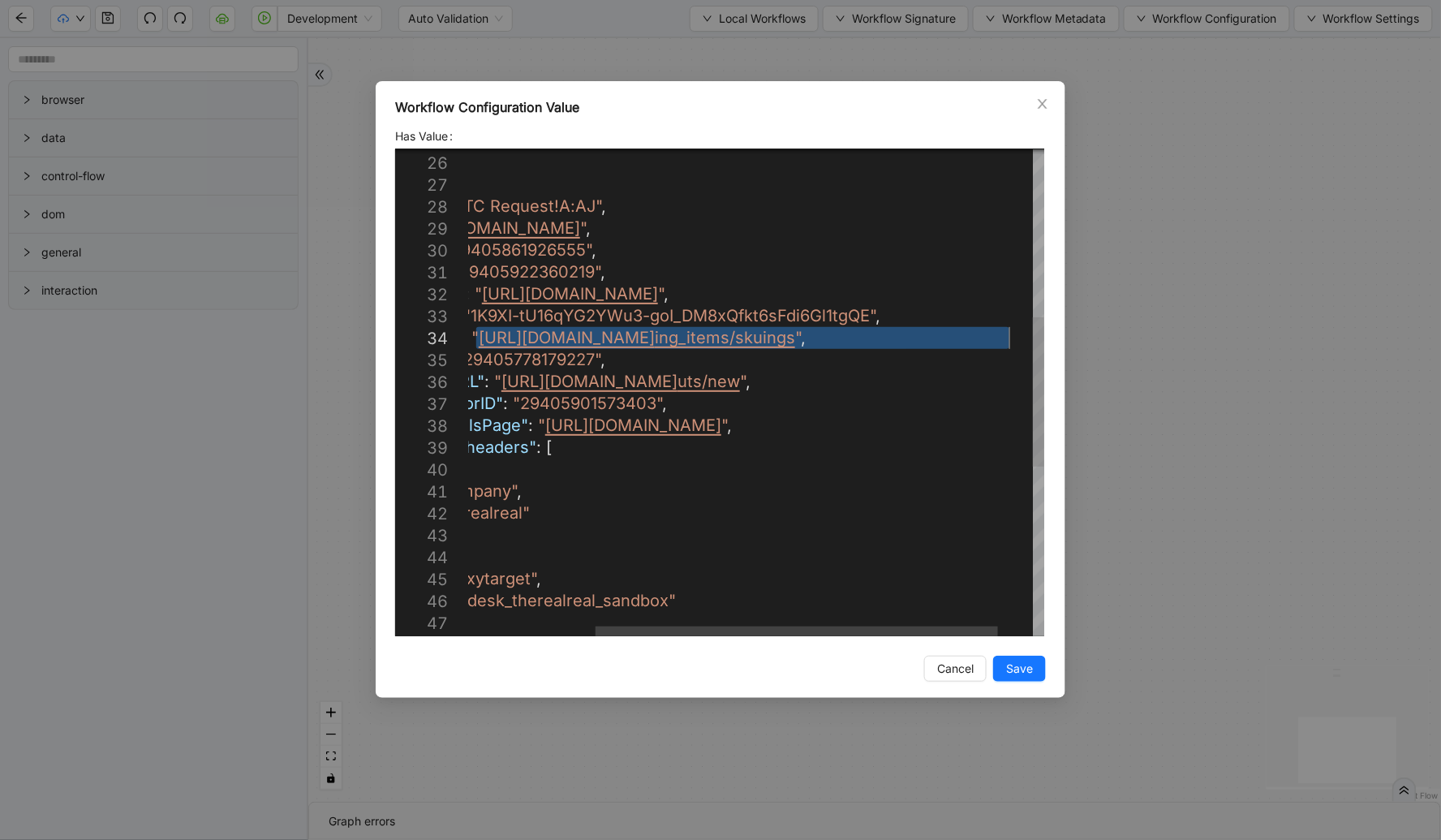
drag, startPoint x: 658, startPoint y: 338, endPoint x: 1009, endPoint y: 336, distance: 351.0
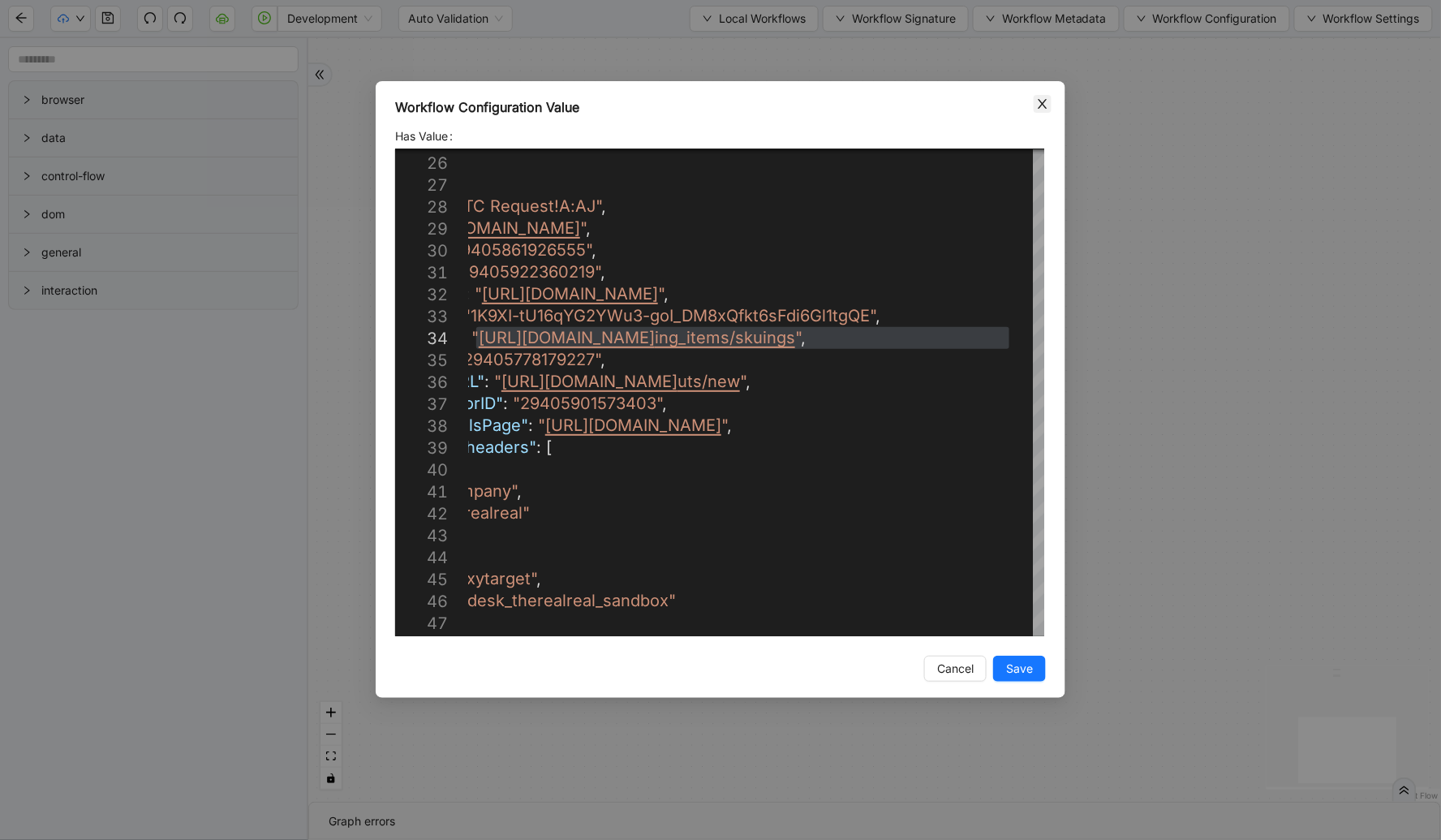
click at [1043, 98] on icon "close" at bounding box center [1042, 104] width 13 height 13
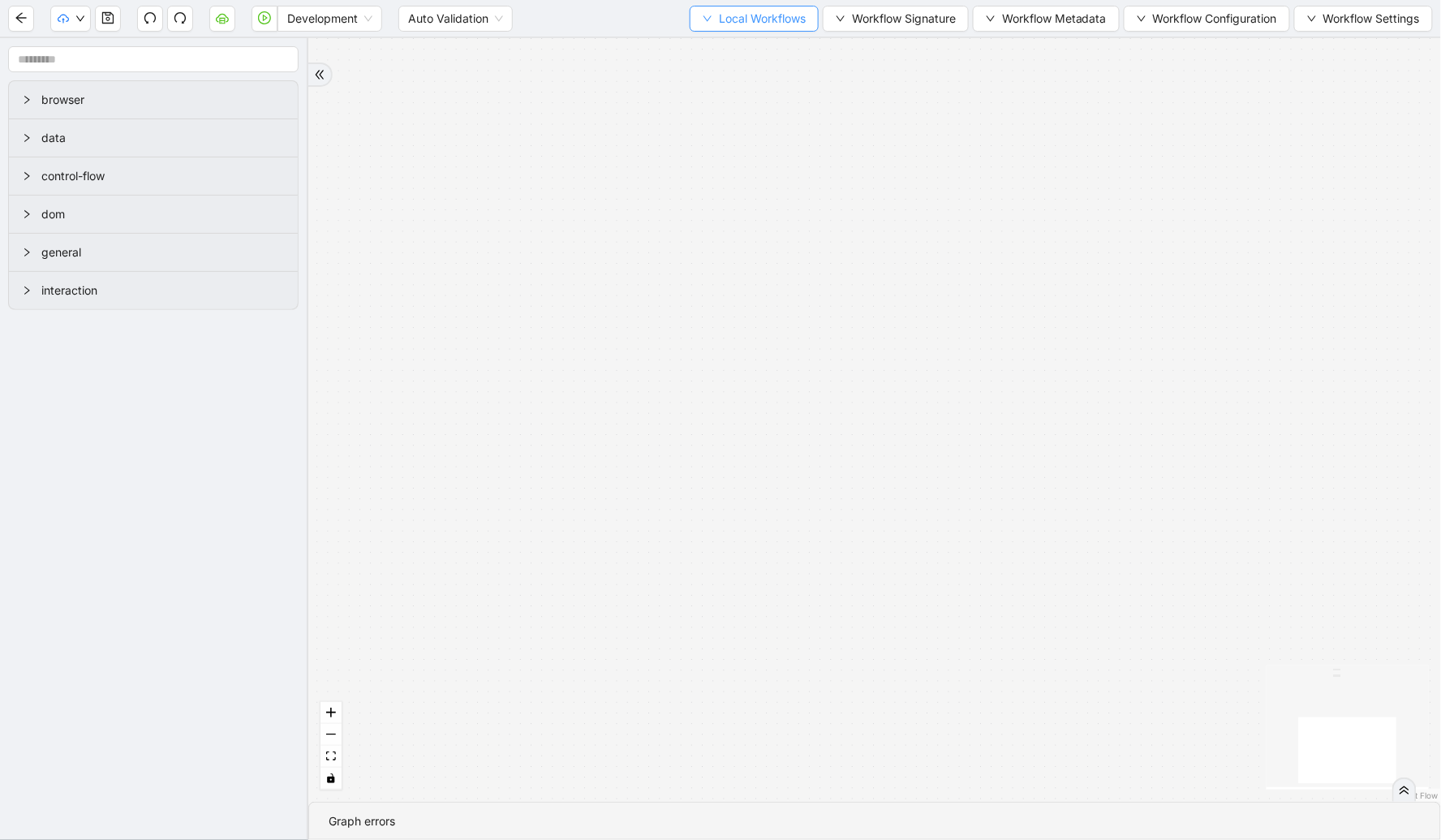
click at [755, 21] on span "Local Workflows" at bounding box center [762, 19] width 87 height 18
click at [735, 47] on span "Select" at bounding box center [746, 50] width 106 height 18
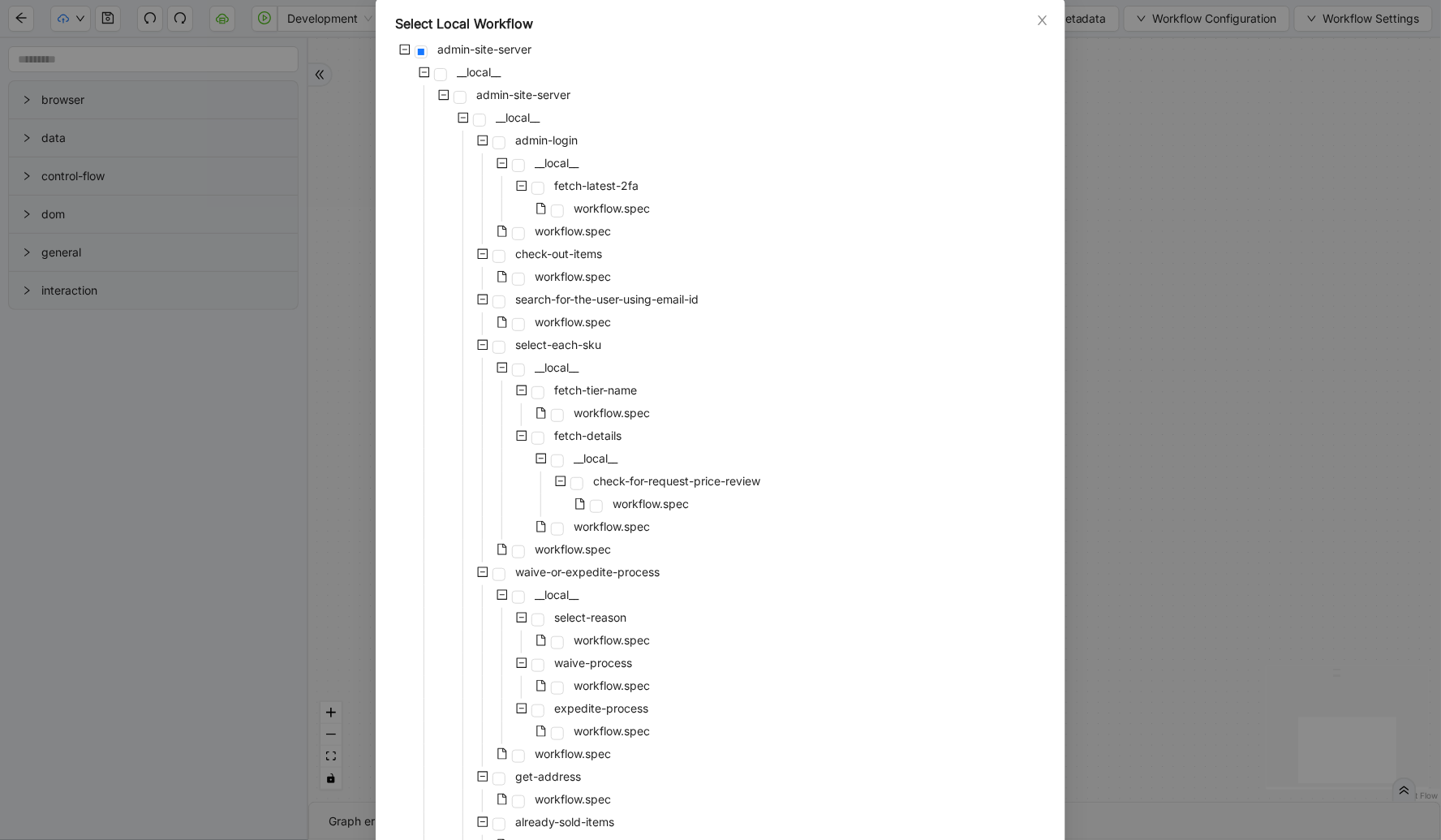
scroll to position [399, 0]
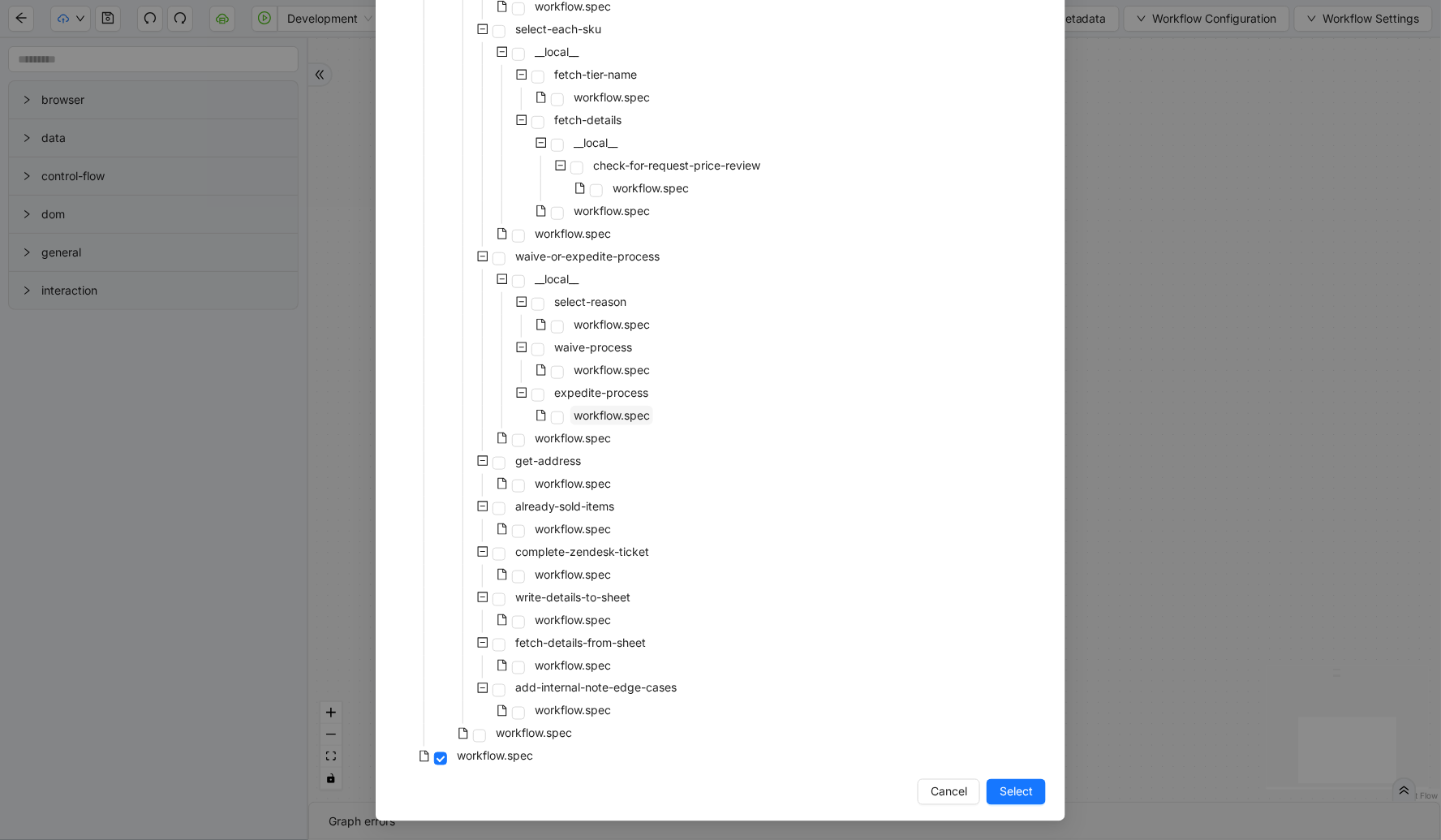
click at [613, 419] on span "workflow.spec" at bounding box center [612, 415] width 76 height 14
click at [1019, 789] on span "Select" at bounding box center [1016, 792] width 33 height 18
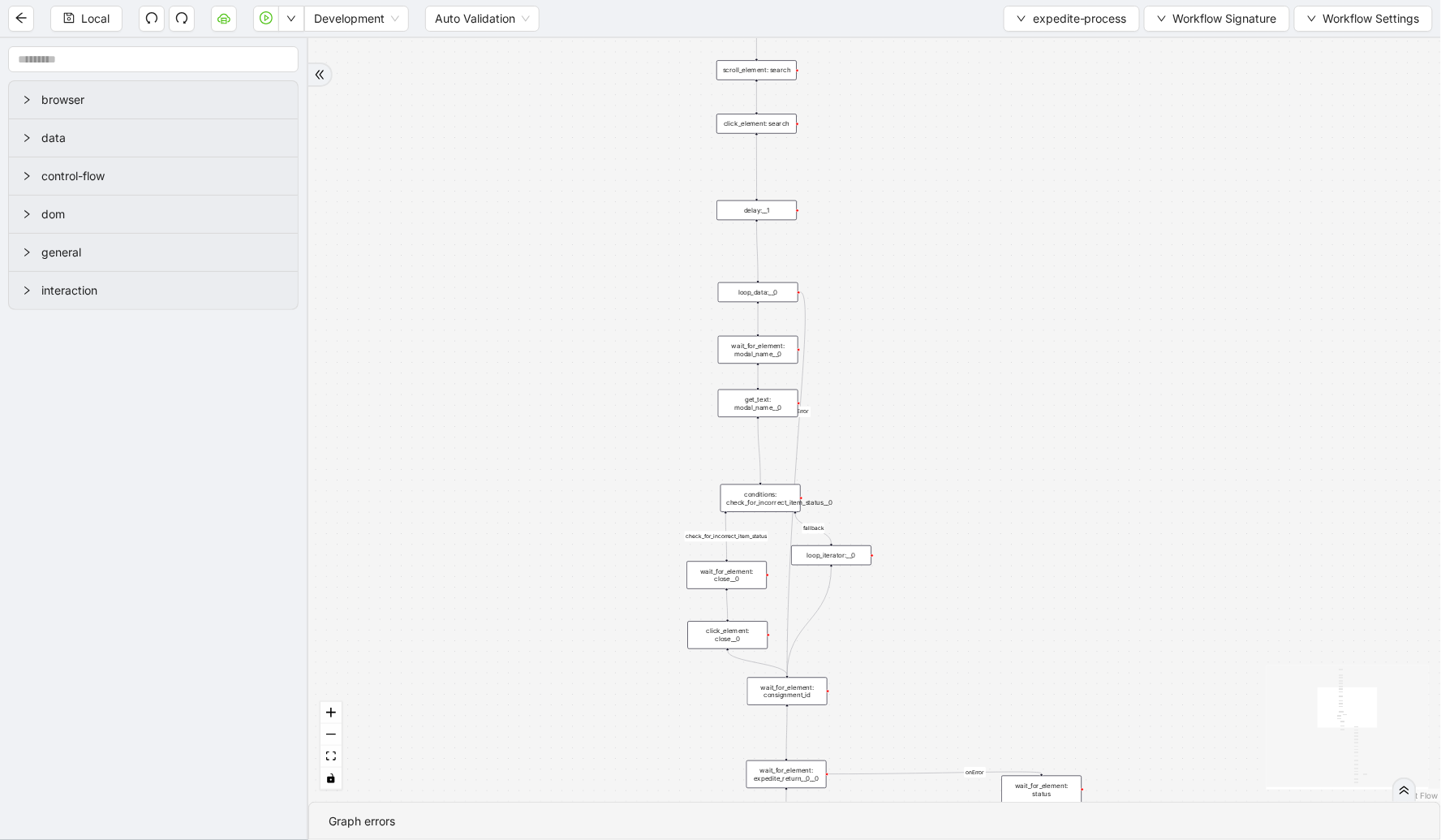
drag, startPoint x: 940, startPoint y: 160, endPoint x: 921, endPoint y: 365, distance: 205.9
click at [921, 365] on div "check_for_incorrect_item_status fallback onError onError onError trigger go_to_…" at bounding box center [875, 420] width 1133 height 764
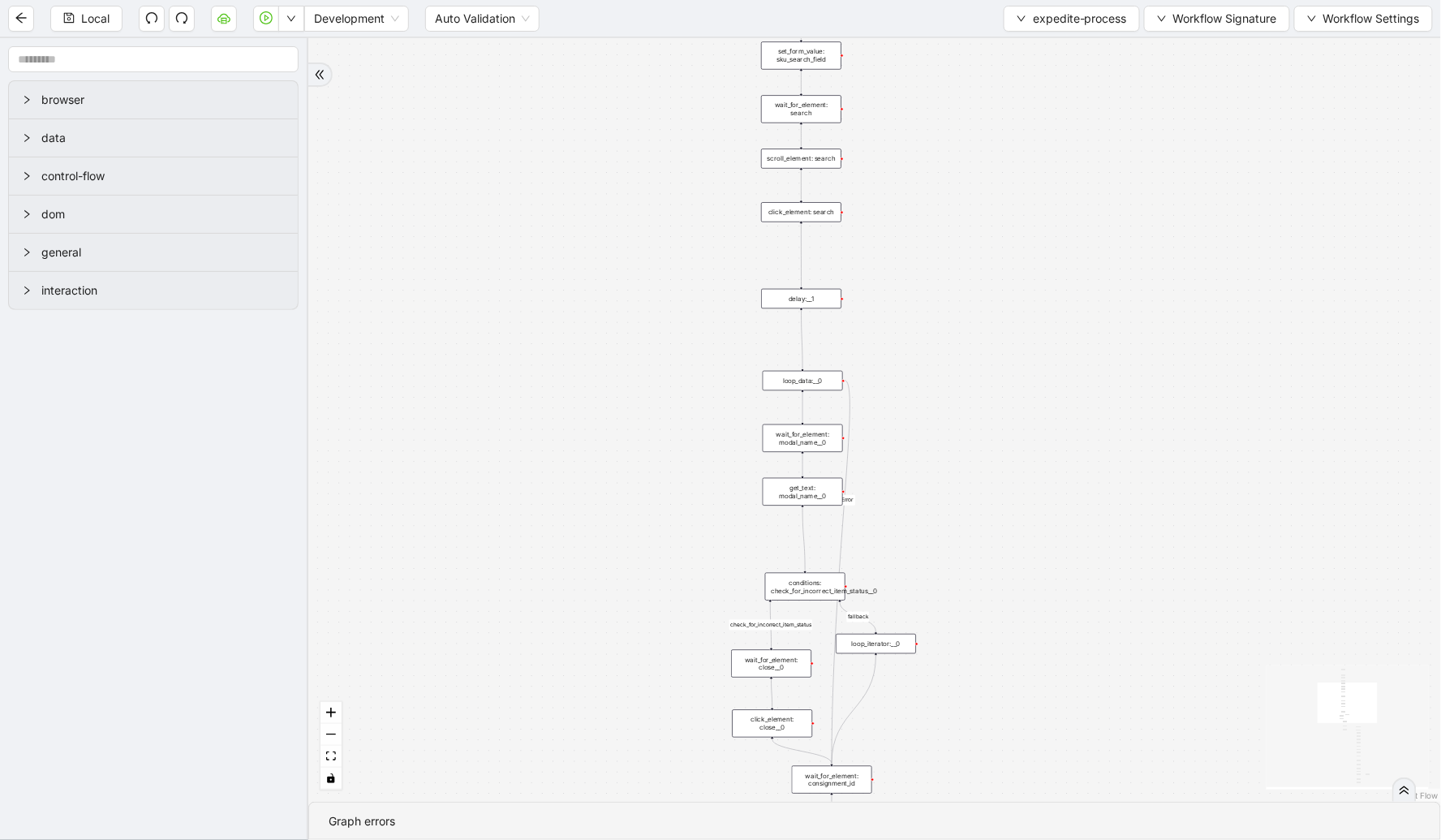
drag, startPoint x: 998, startPoint y: 155, endPoint x: 1106, endPoint y: 324, distance: 200.6
click at [1102, 358] on div "check_for_incorrect_item_status fallback onError onError onError trigger go_to_…" at bounding box center [875, 420] width 1133 height 764
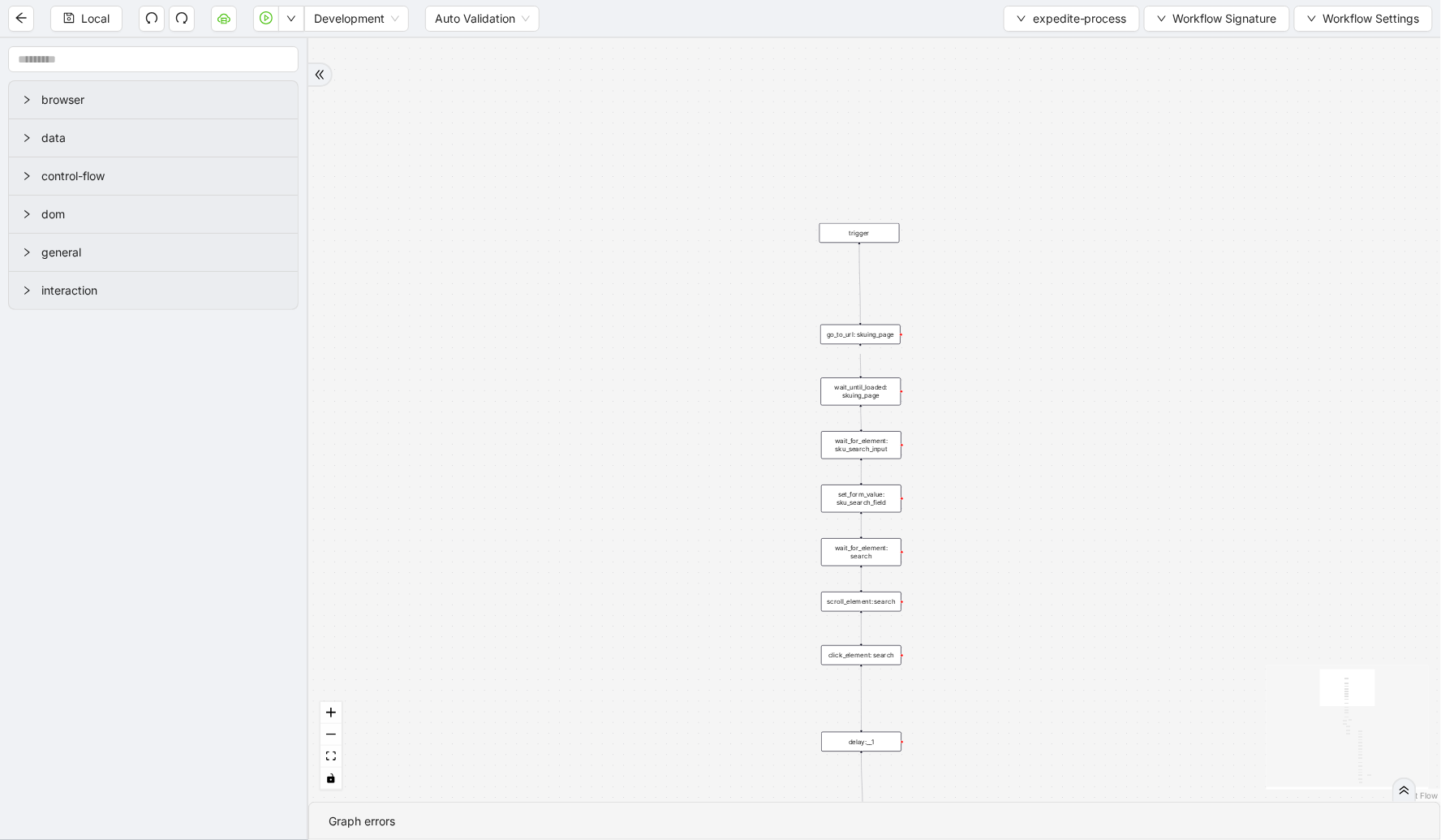
drag, startPoint x: 967, startPoint y: 223, endPoint x: 966, endPoint y: 553, distance: 330.0
click at [966, 553] on div "check_for_incorrect_item_status fallback onError onError onError trigger go_to_…" at bounding box center [875, 420] width 1133 height 764
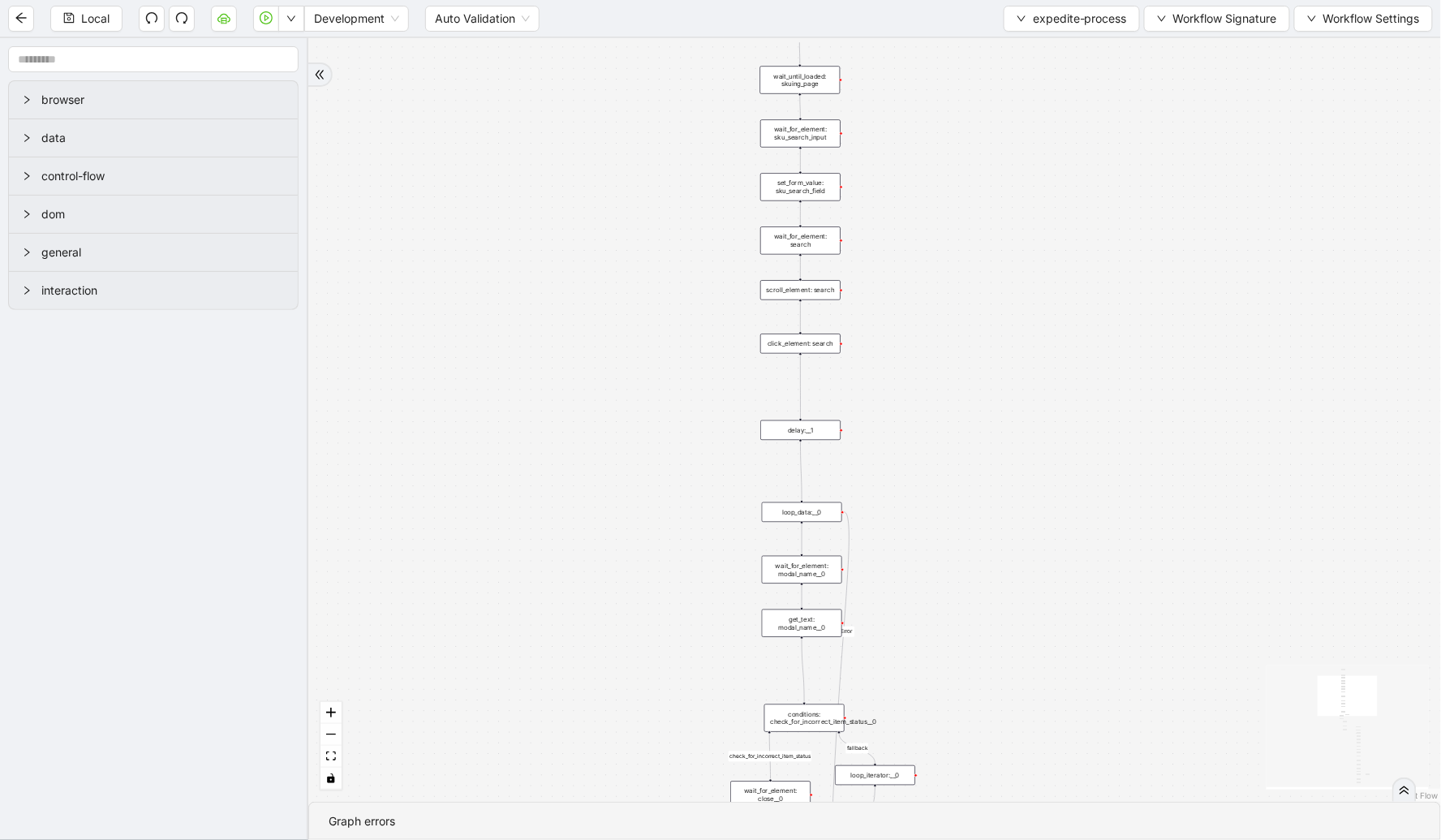
drag, startPoint x: 1040, startPoint y: 299, endPoint x: 1025, endPoint y: 136, distance: 163.7
click at [1009, 98] on div "check_for_incorrect_item_status fallback onError onError onError trigger go_to_…" at bounding box center [875, 420] width 1133 height 764
drag, startPoint x: 1055, startPoint y: 328, endPoint x: 996, endPoint y: 17, distance: 316.5
click at [996, 9] on section "Local Development Auto Validation expedite-process Workflow Signature Workflow …" at bounding box center [720, 420] width 1441 height 840
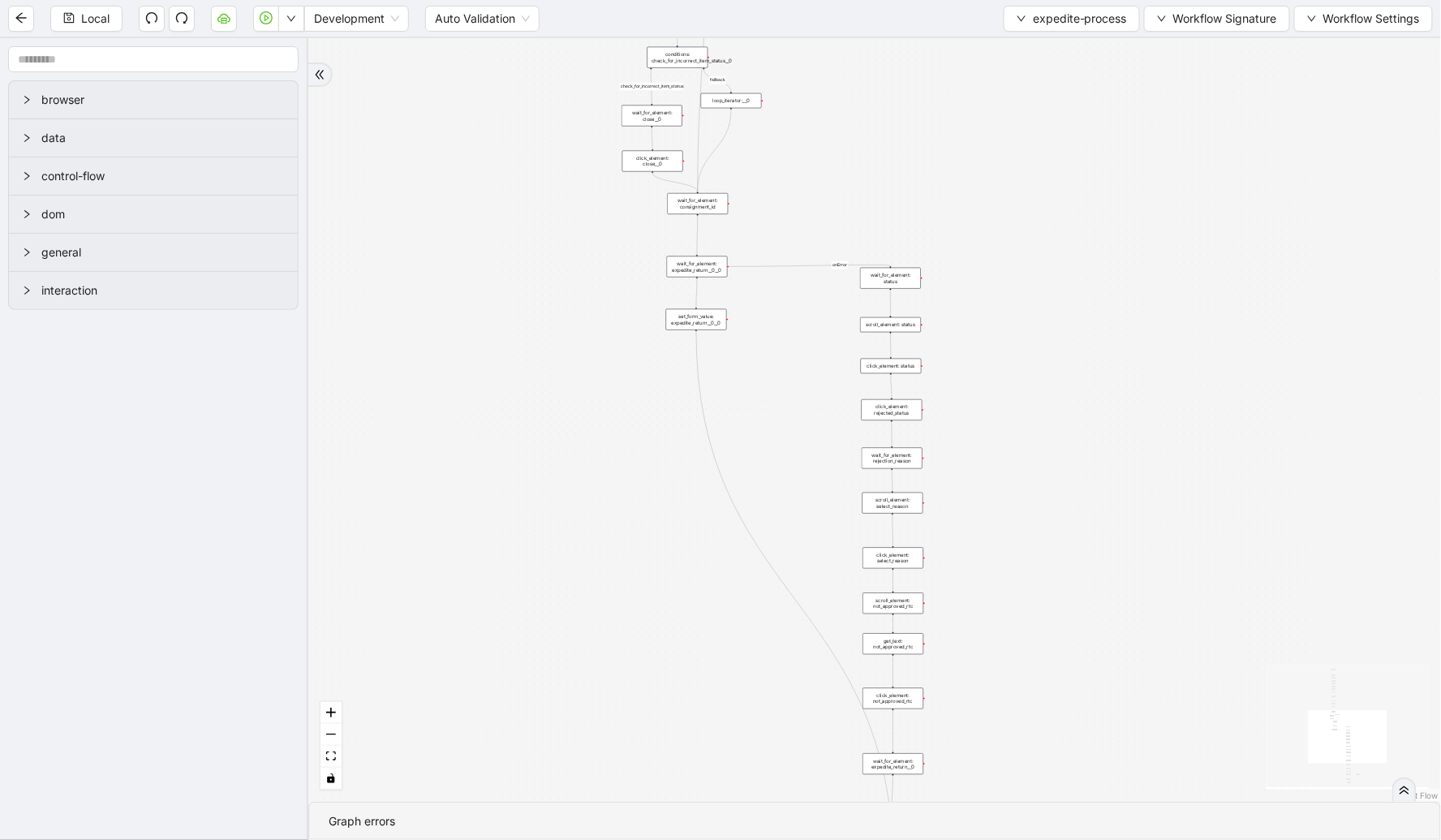
drag, startPoint x: 1067, startPoint y: 336, endPoint x: 944, endPoint y: 119, distance: 249.4
click at [944, 119] on div "check_for_incorrect_item_status fallback onError onError onError trigger go_to_…" at bounding box center [875, 420] width 1133 height 764
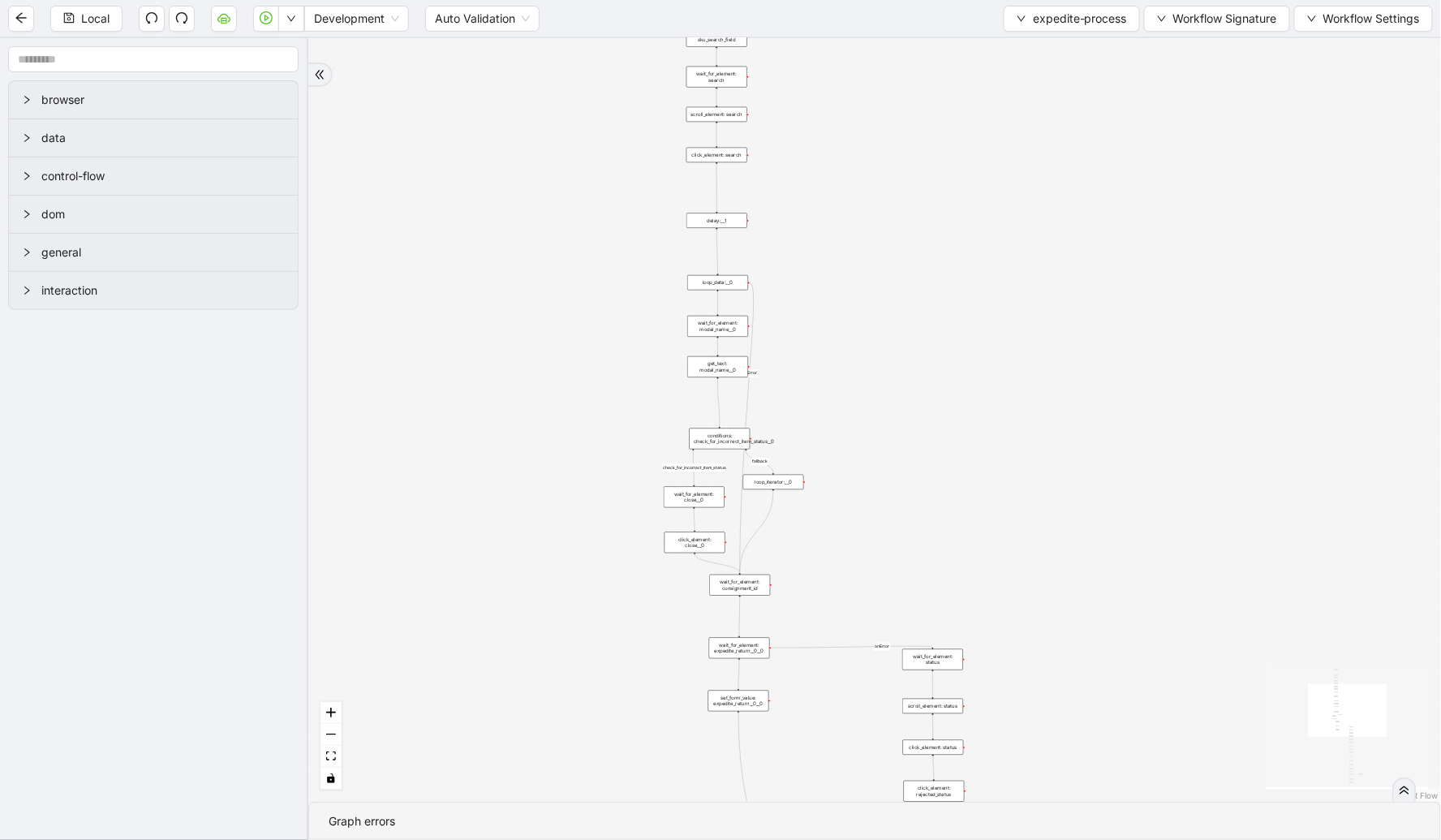
drag, startPoint x: 1014, startPoint y: 328, endPoint x: 1025, endPoint y: 540, distance: 212.3
click at [1025, 540] on div "check_for_incorrect_item_status fallback onError onError onError trigger go_to_…" at bounding box center [875, 420] width 1133 height 764
click at [932, 555] on div "check_for_incorrect_item_status fallback onError onError onError trigger go_to_…" at bounding box center [875, 420] width 1133 height 764
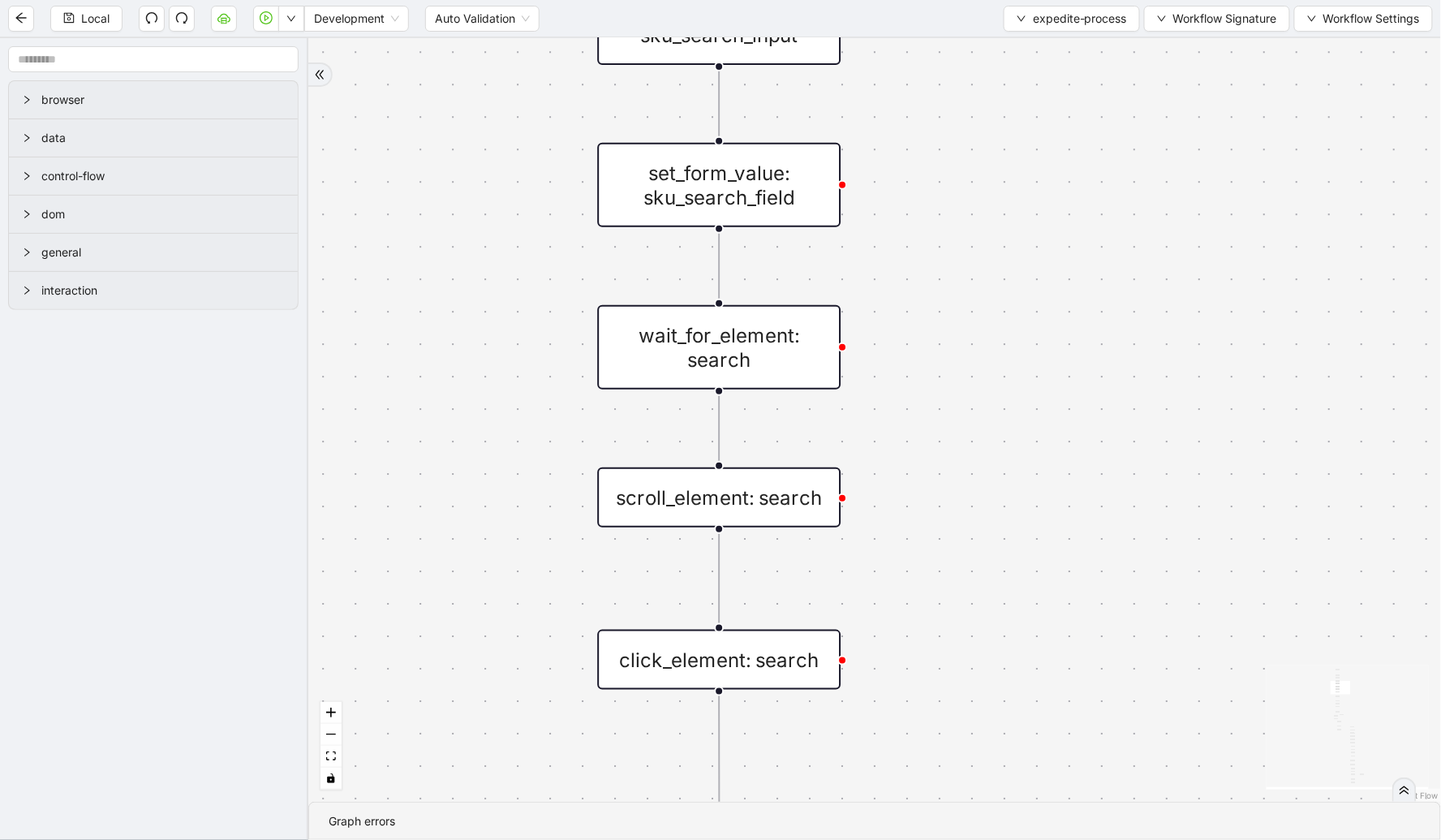
click at [757, 496] on div "scroll_element: search" at bounding box center [718, 497] width 243 height 60
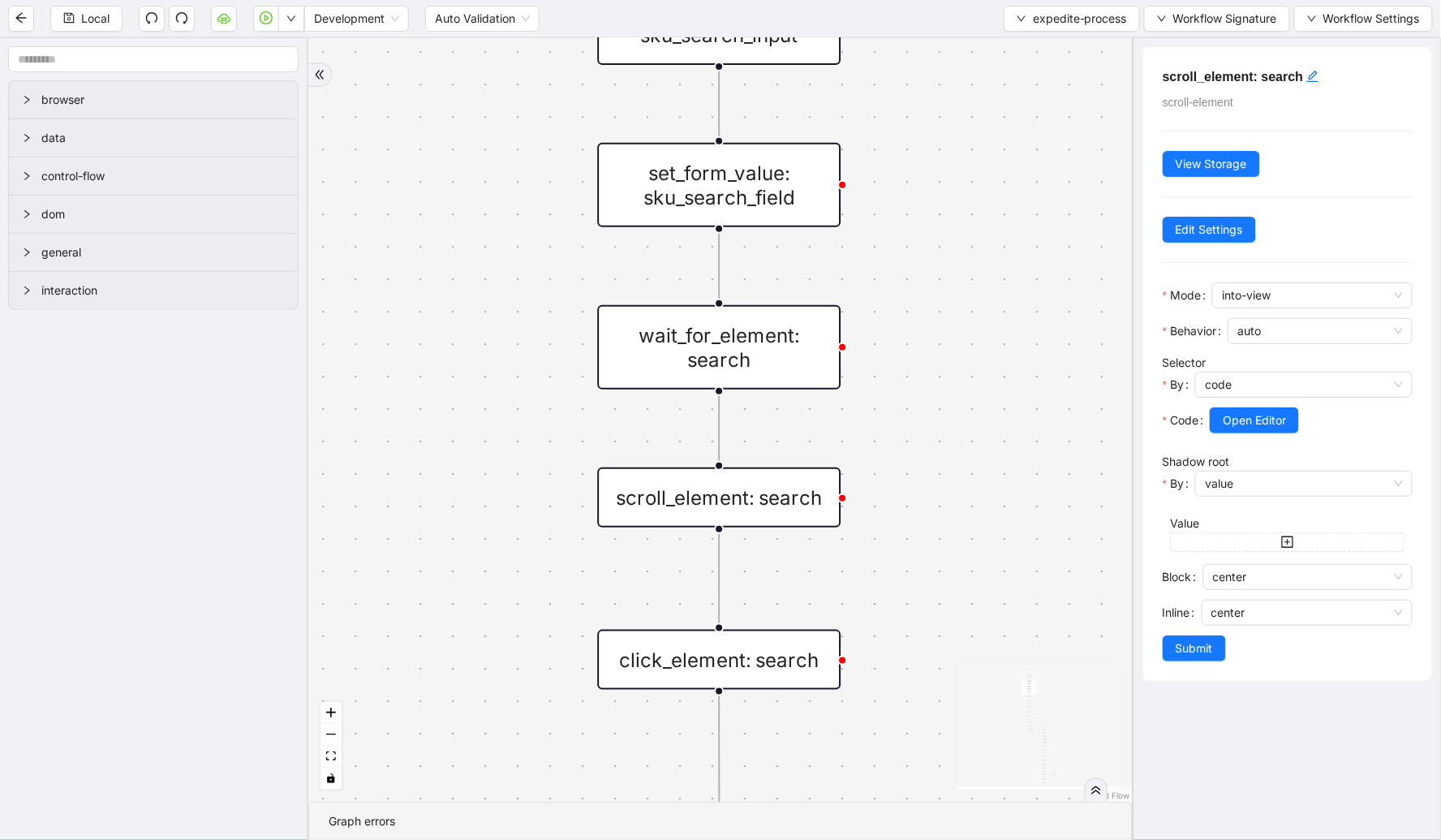
click at [727, 642] on div "click_element: search" at bounding box center [718, 659] width 243 height 60
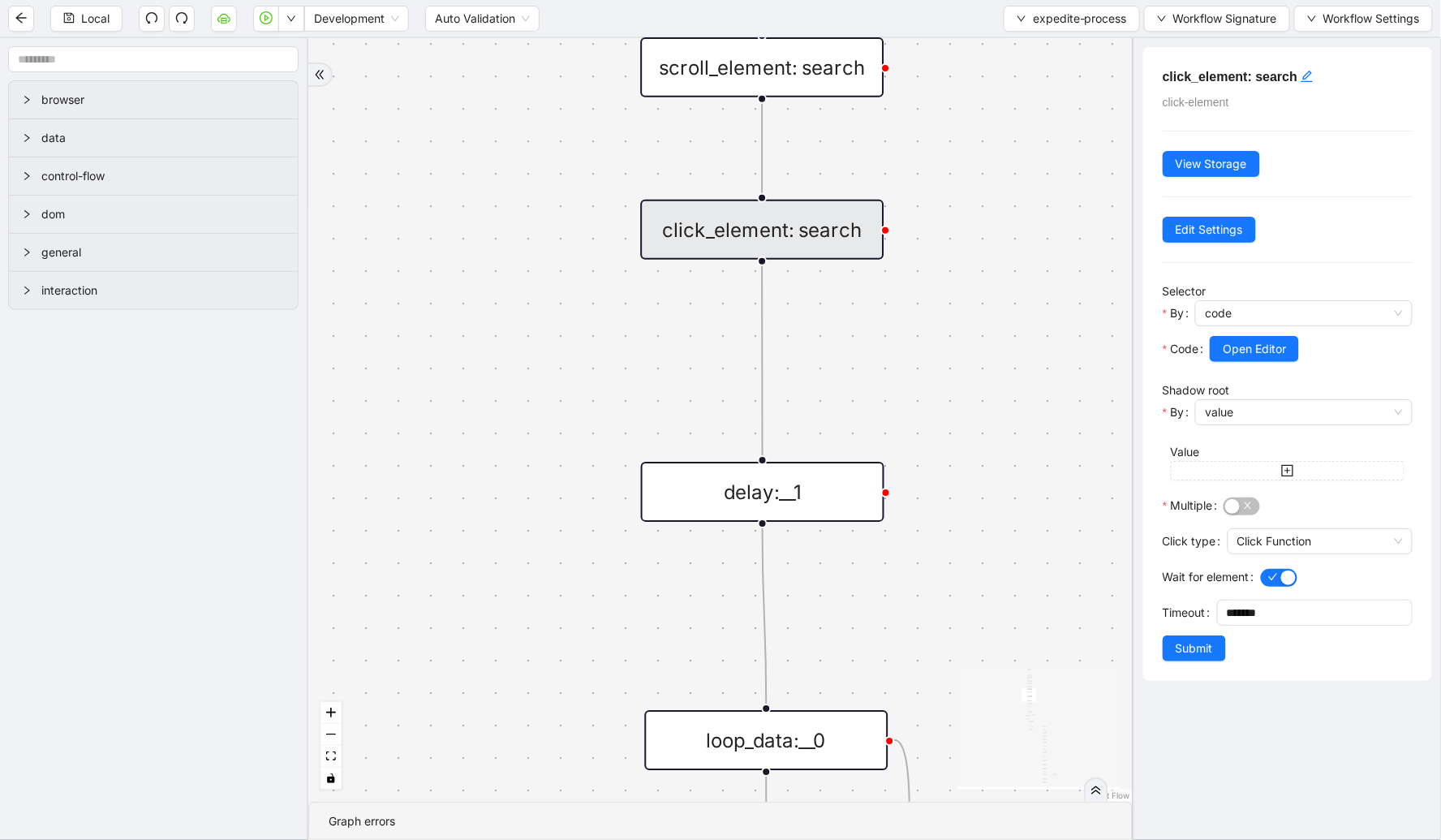
drag, startPoint x: 448, startPoint y: 648, endPoint x: 491, endPoint y: 221, distance: 429.2
click at [491, 228] on div "check_for_incorrect_item_status fallback onError onError onError trigger go_to_…" at bounding box center [721, 420] width 825 height 764
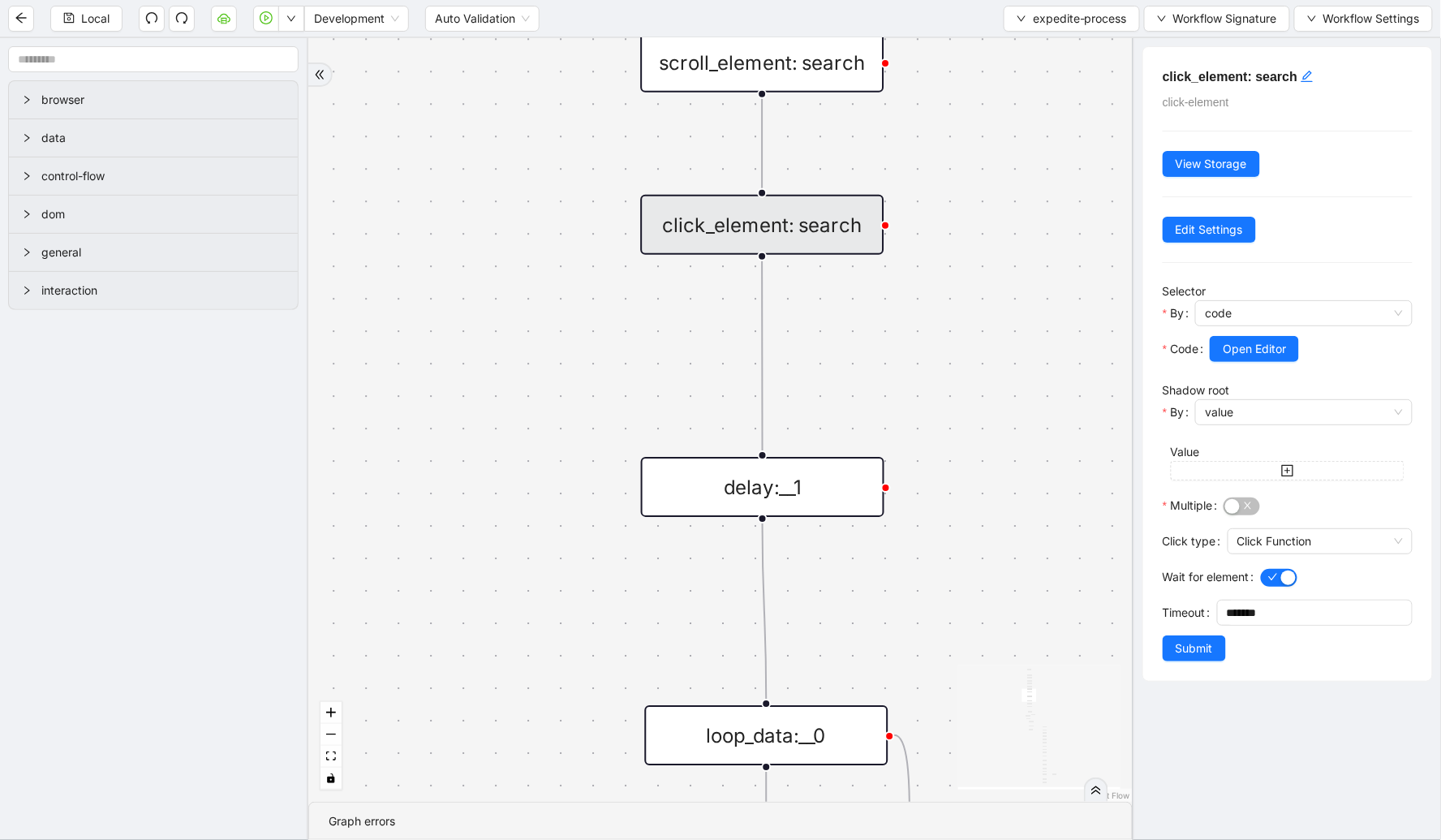
click at [810, 501] on div "delay:__1" at bounding box center [762, 486] width 243 height 60
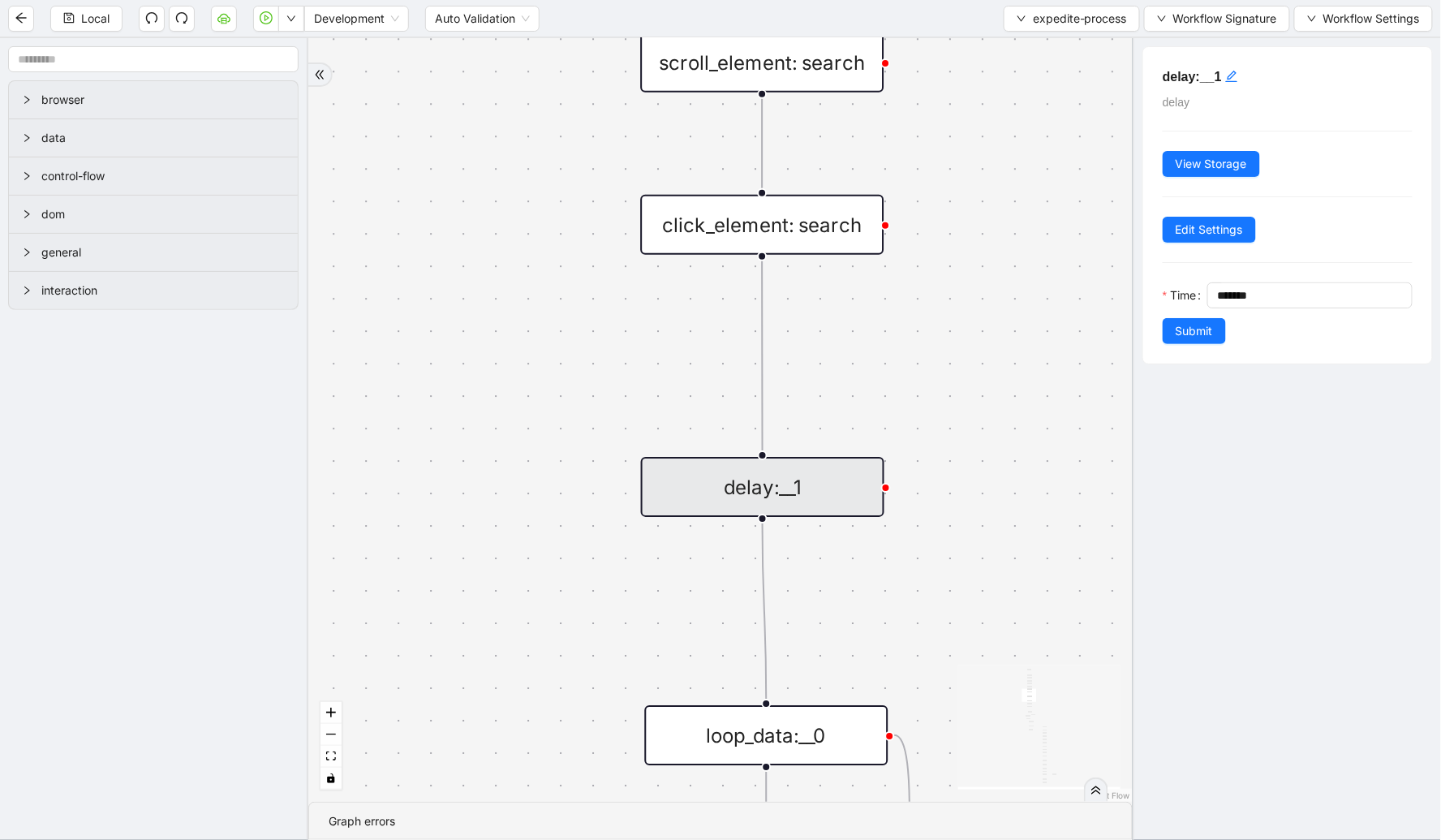
click at [824, 222] on div "click_element: search" at bounding box center [761, 224] width 243 height 60
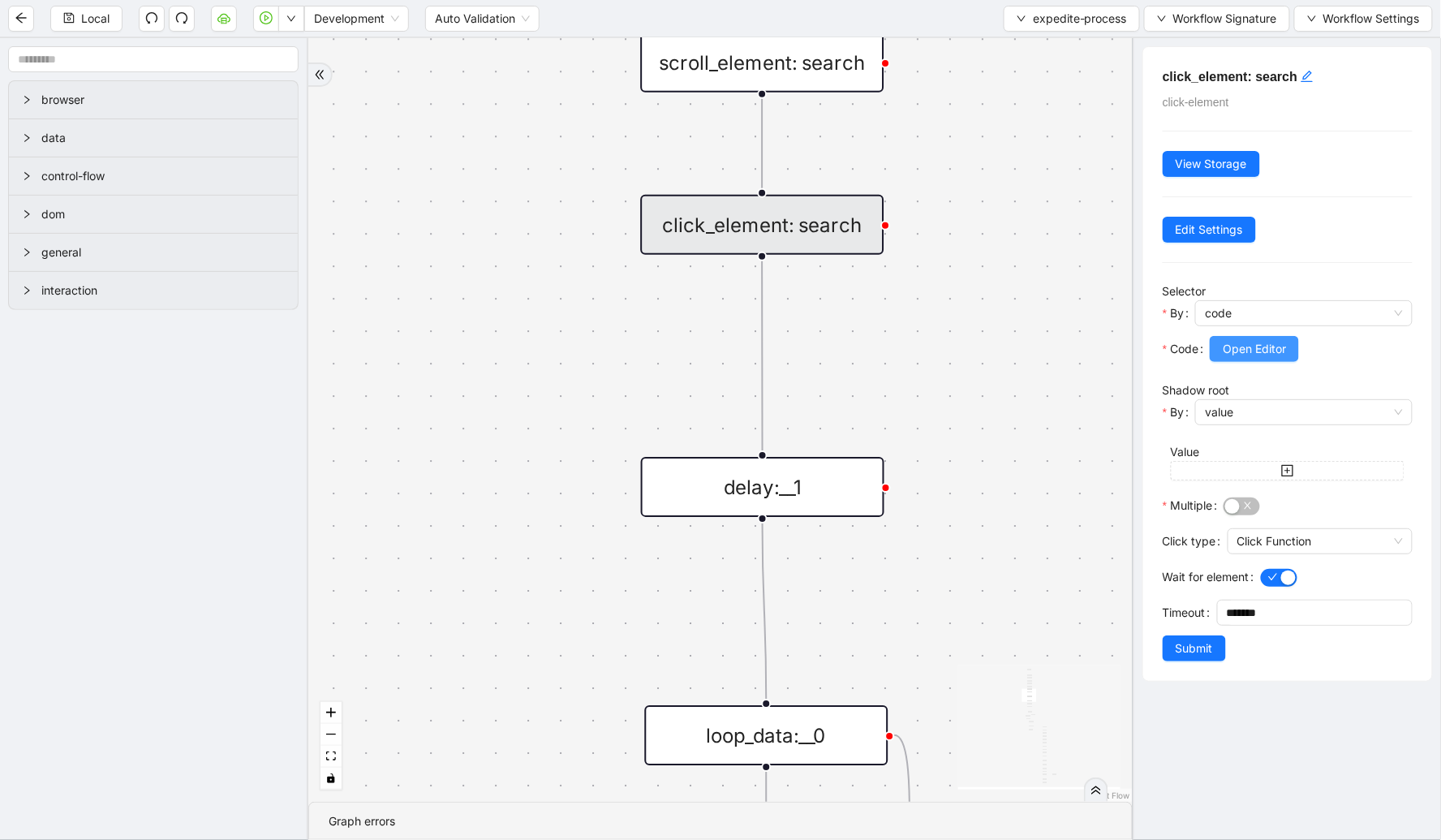
click at [1266, 353] on span "Open Editor" at bounding box center [1254, 349] width 64 height 18
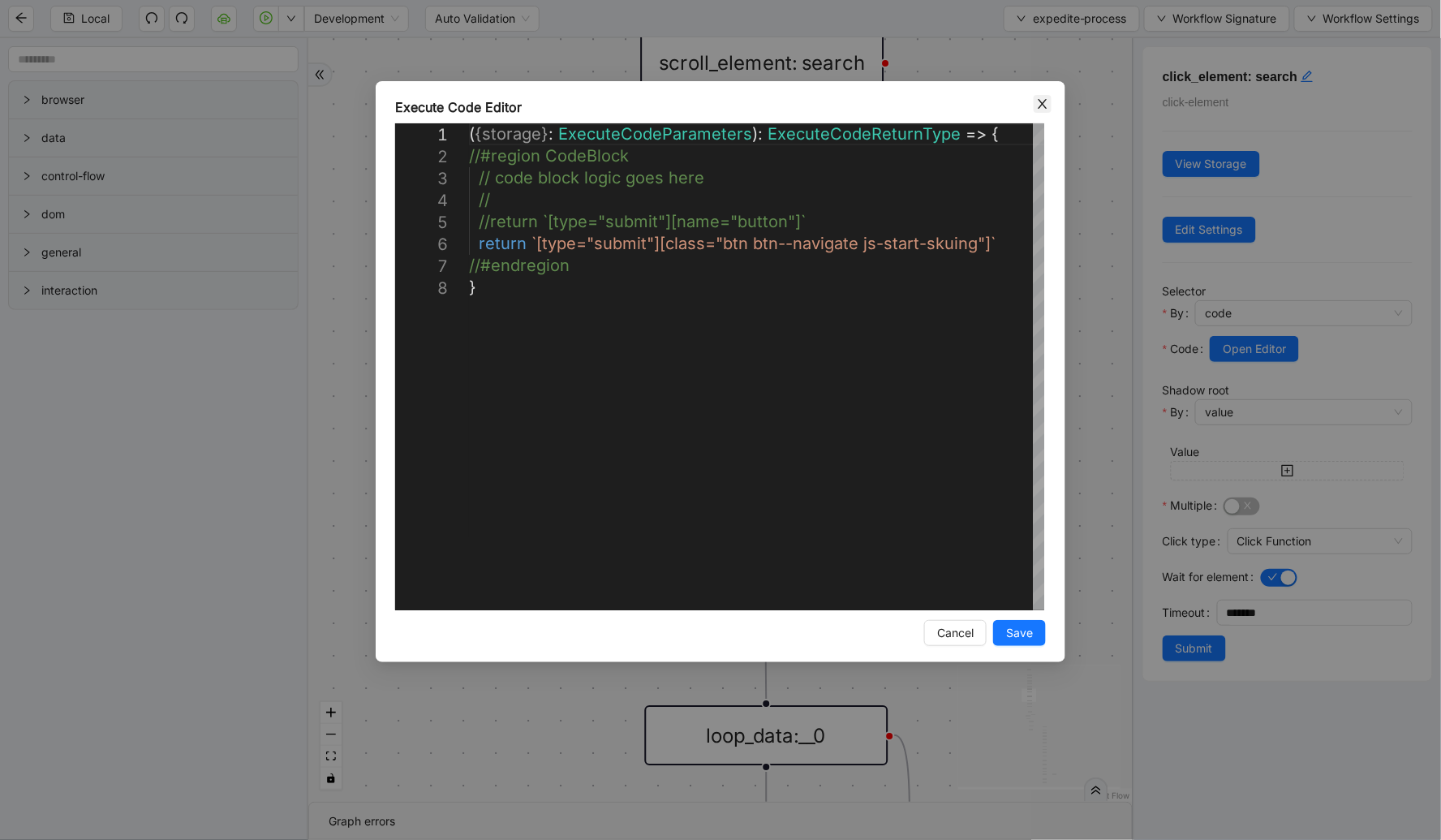
click at [1037, 108] on icon "close" at bounding box center [1042, 104] width 13 height 13
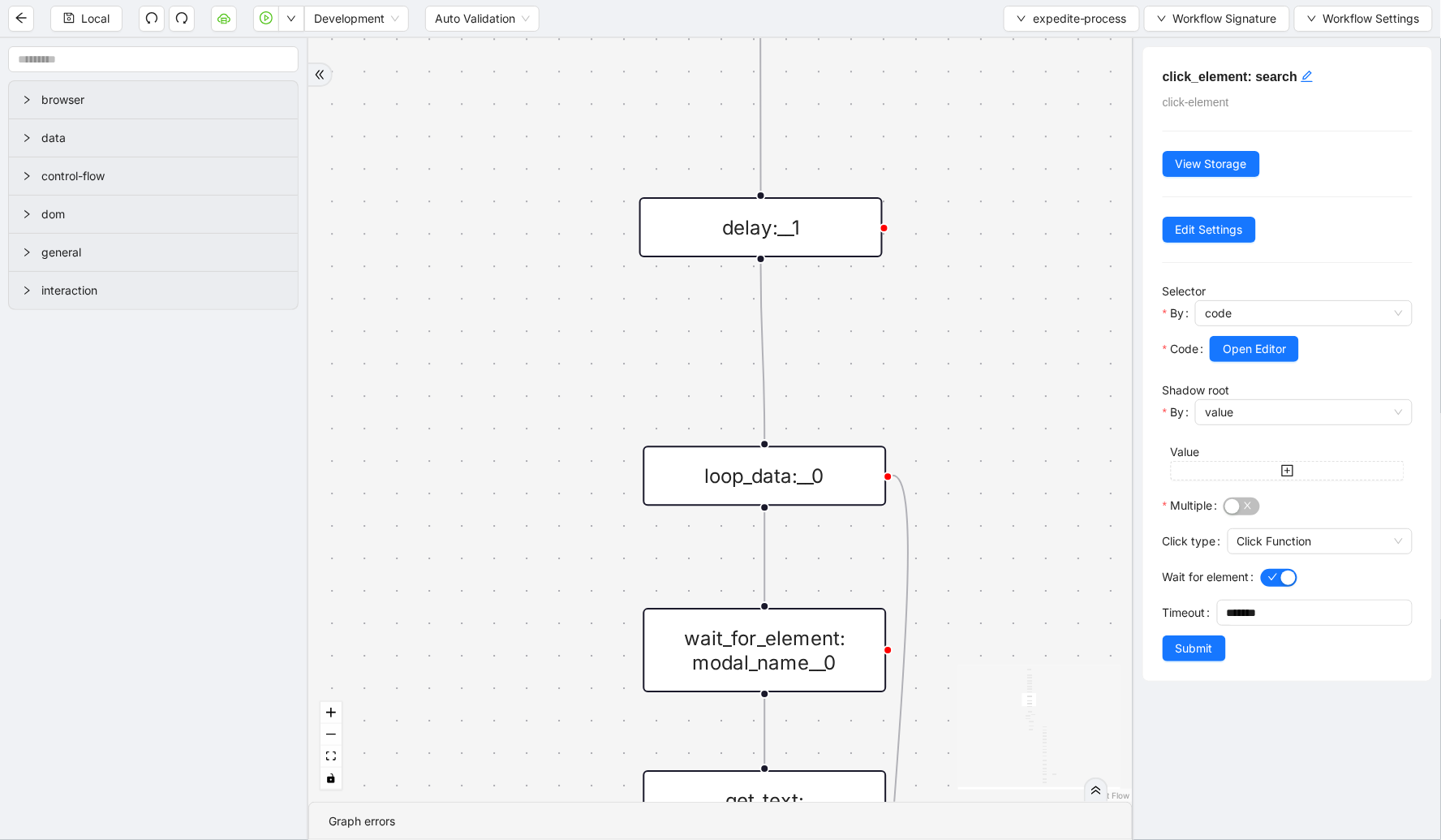
drag, startPoint x: 895, startPoint y: 404, endPoint x: 894, endPoint y: 145, distance: 259.0
click at [894, 145] on div "check_for_incorrect_item_status fallback onError onError onError trigger go_to_…" at bounding box center [721, 420] width 825 height 764
click at [807, 463] on div "loop_data:__0" at bounding box center [765, 475] width 243 height 60
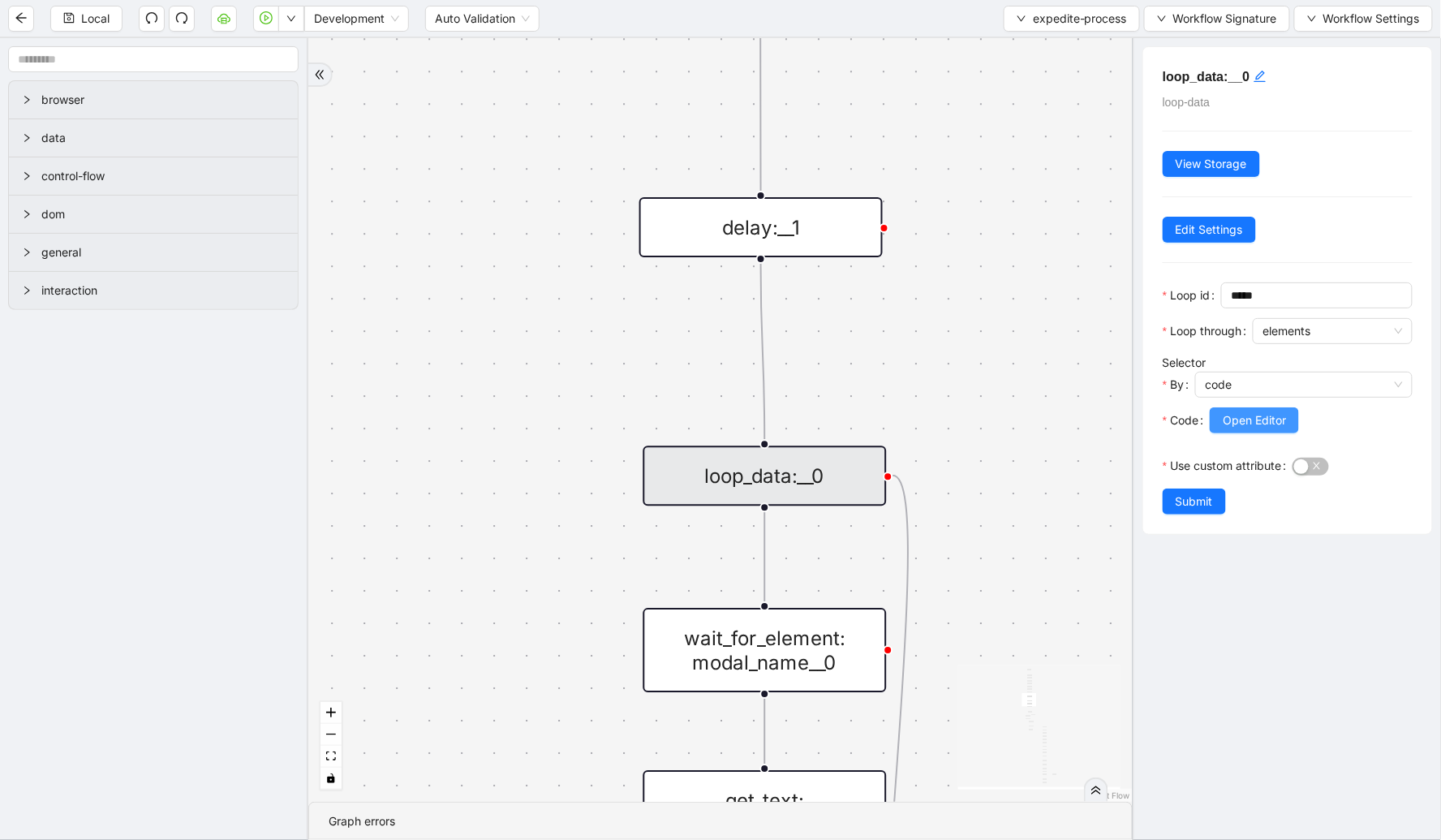
click at [1237, 418] on span "Open Editor" at bounding box center [1254, 420] width 64 height 18
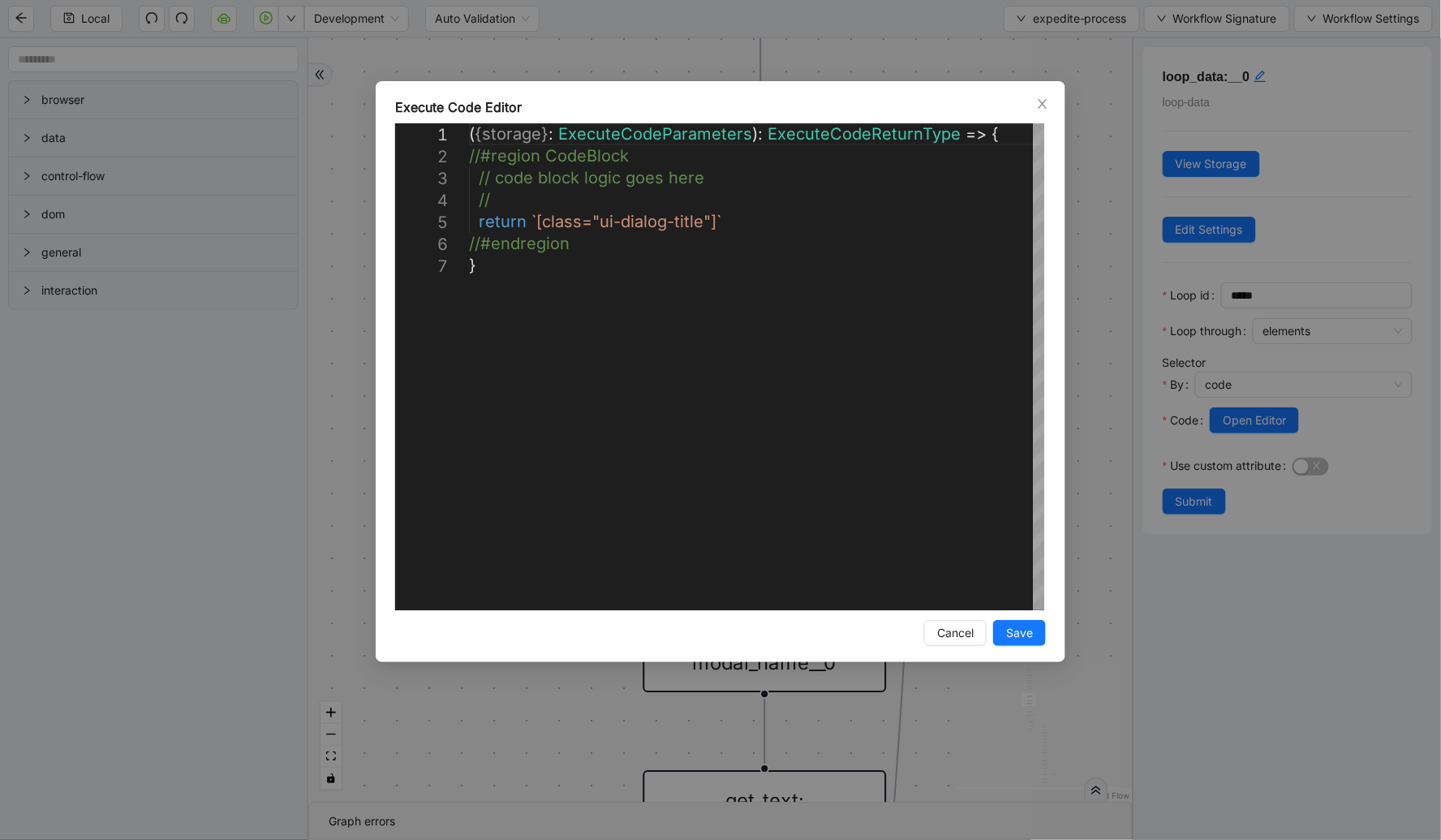
drag, startPoint x: 1043, startPoint y: 105, endPoint x: 919, endPoint y: 180, distance: 144.9
click at [1040, 107] on icon "close" at bounding box center [1042, 104] width 13 height 13
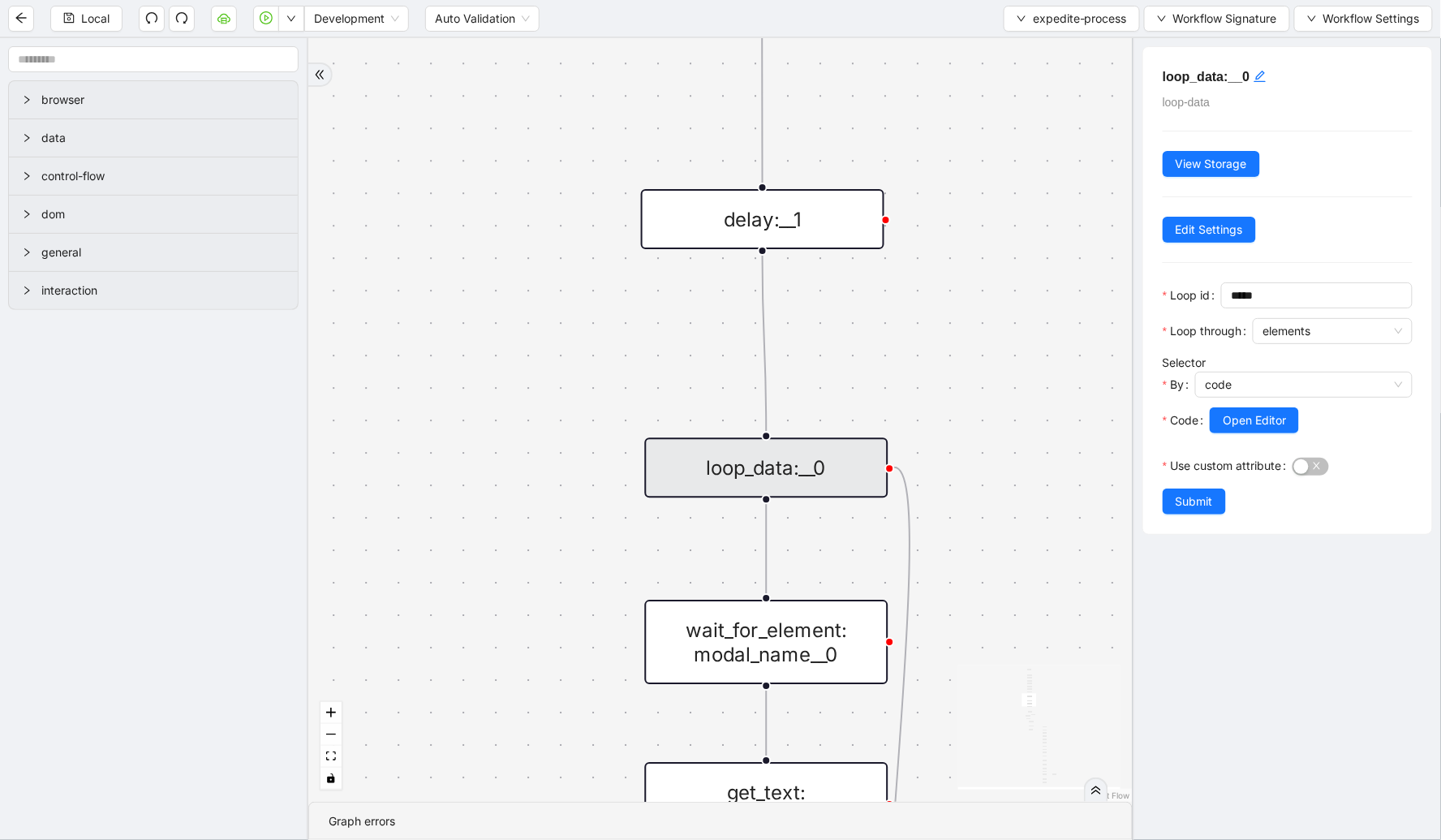
drag, startPoint x: 948, startPoint y: 369, endPoint x: 943, endPoint y: 285, distance: 84.1
click at [943, 285] on div "check_for_incorrect_item_status fallback onError onError onError trigger go_to_…" at bounding box center [721, 420] width 825 height 764
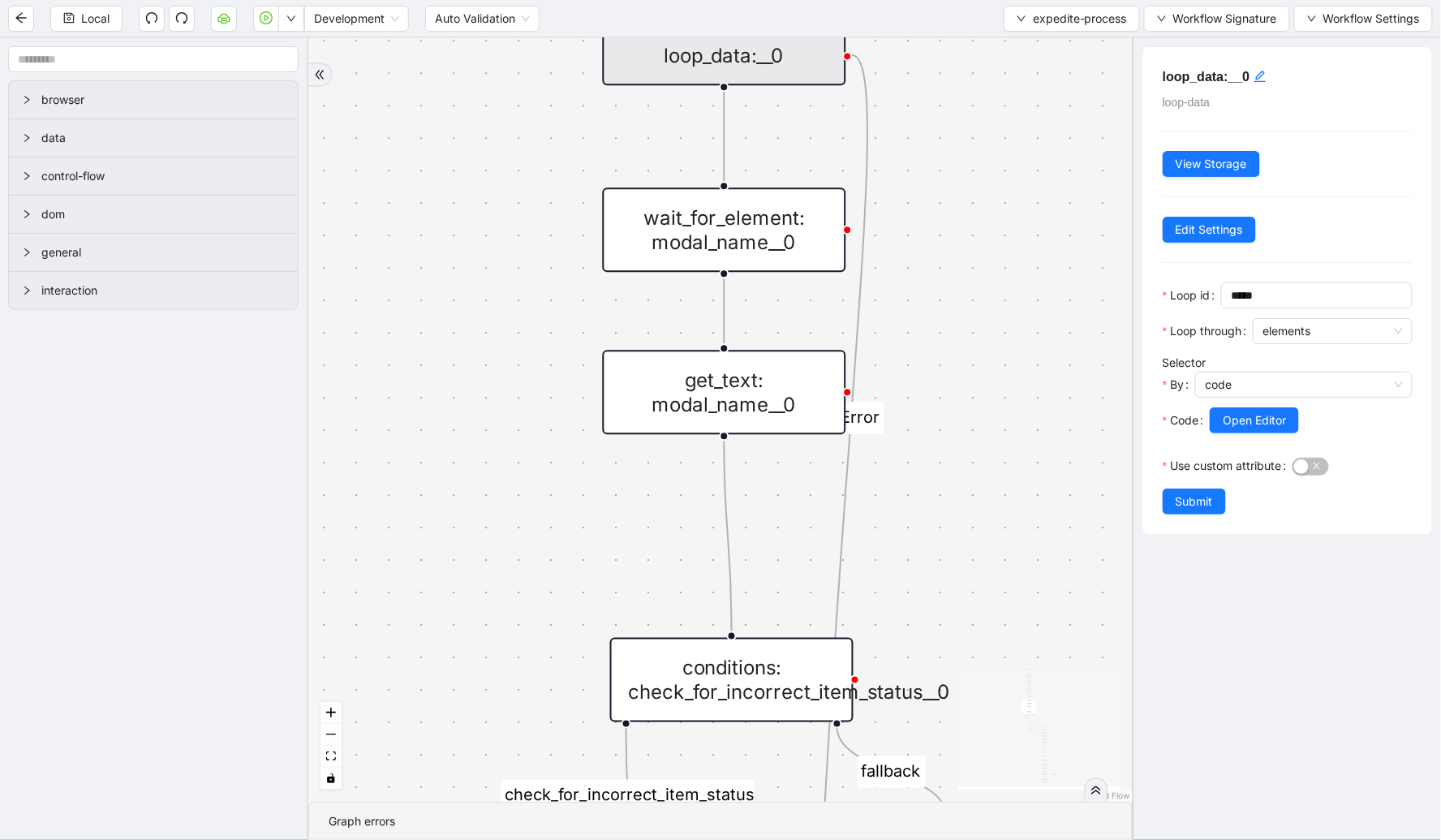
drag, startPoint x: 977, startPoint y: 591, endPoint x: 940, endPoint y: 262, distance: 331.1
click at [940, 262] on div "check_for_incorrect_item_status fallback onError onError onError trigger go_to_…" at bounding box center [721, 420] width 825 height 764
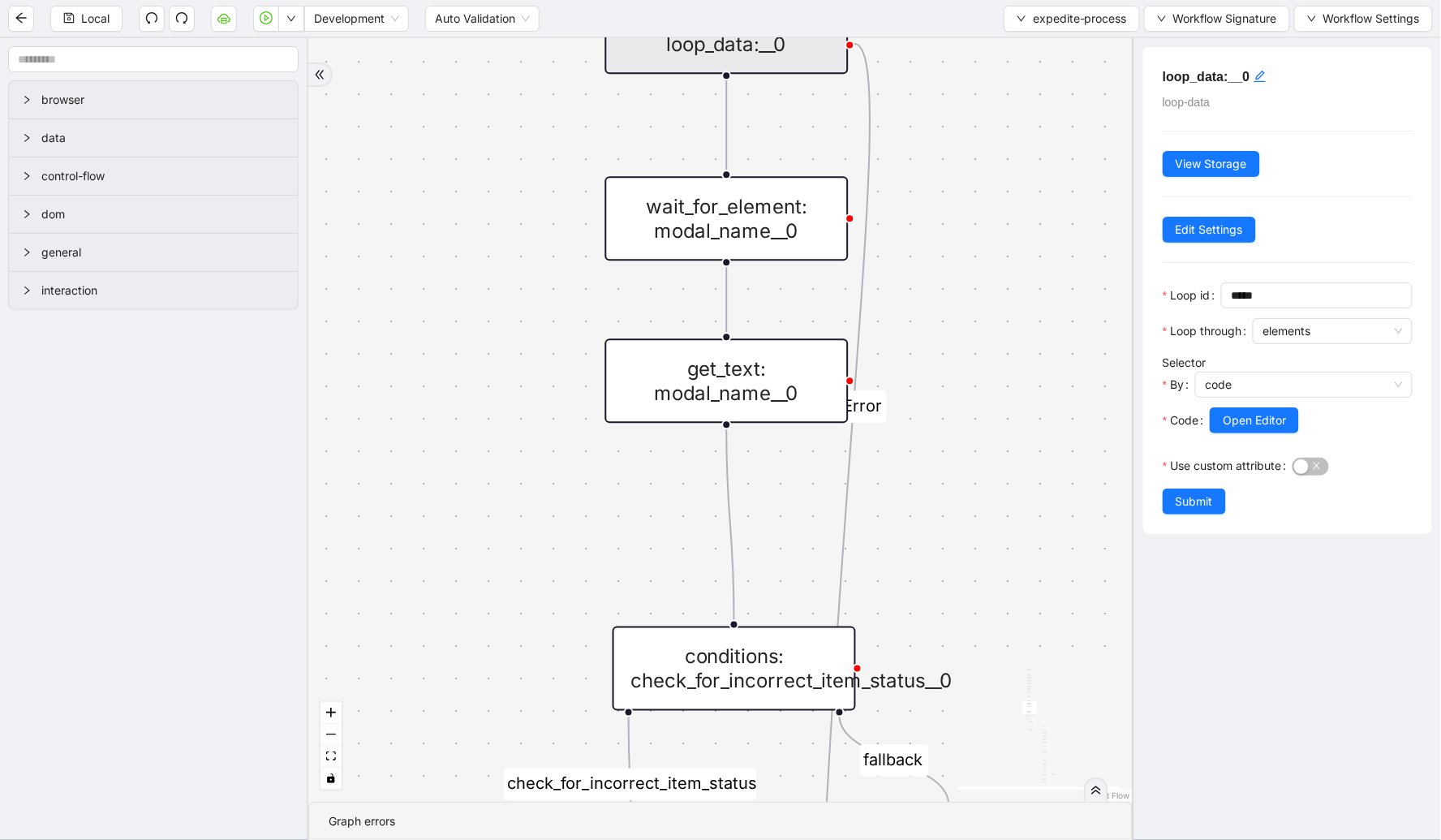
drag, startPoint x: 958, startPoint y: 451, endPoint x: 1004, endPoint y: 347, distance: 113.7
click at [981, 351] on div "check_for_incorrect_item_status fallback onError onError onError trigger go_to_…" at bounding box center [721, 420] width 825 height 764
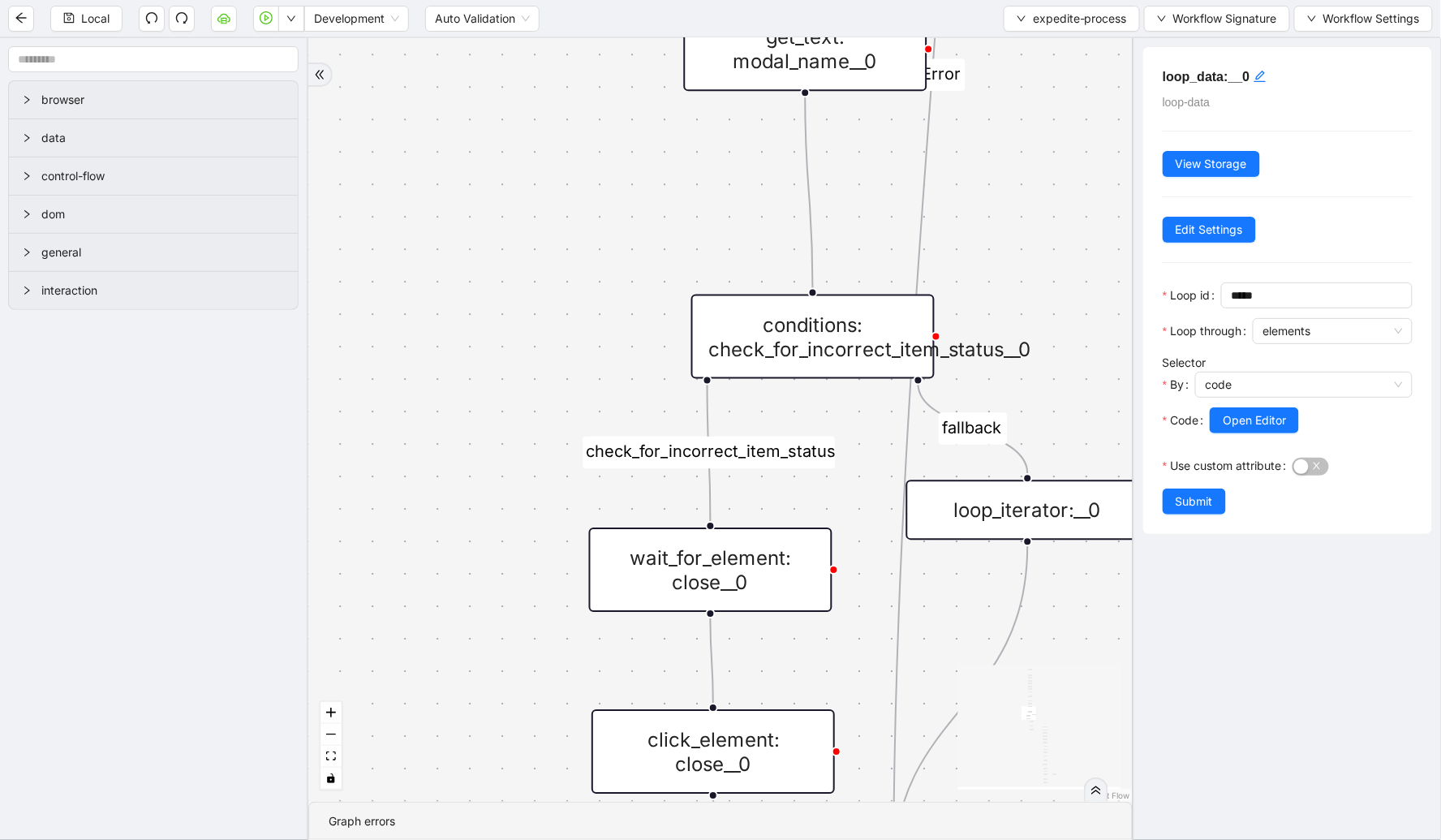
drag, startPoint x: 921, startPoint y: 491, endPoint x: 994, endPoint y: 235, distance: 266.2
click at [986, 233] on div "check_for_incorrect_item_status fallback onError onError onError trigger go_to_…" at bounding box center [721, 420] width 825 height 764
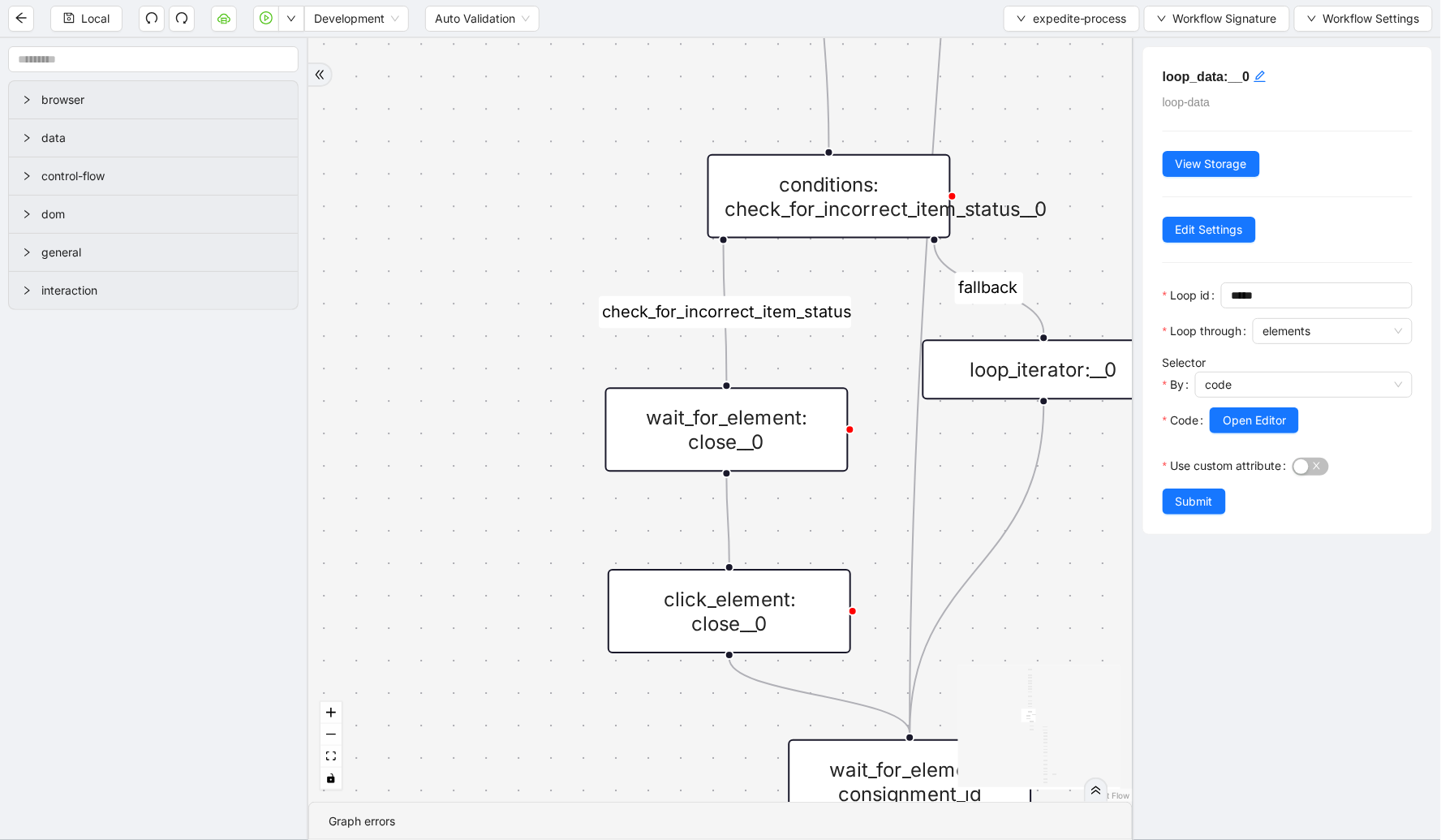
drag, startPoint x: 567, startPoint y: 450, endPoint x: 584, endPoint y: 343, distance: 108.3
click at [577, 338] on div "check_for_incorrect_item_status fallback onError onError onError trigger go_to_…" at bounding box center [721, 420] width 825 height 764
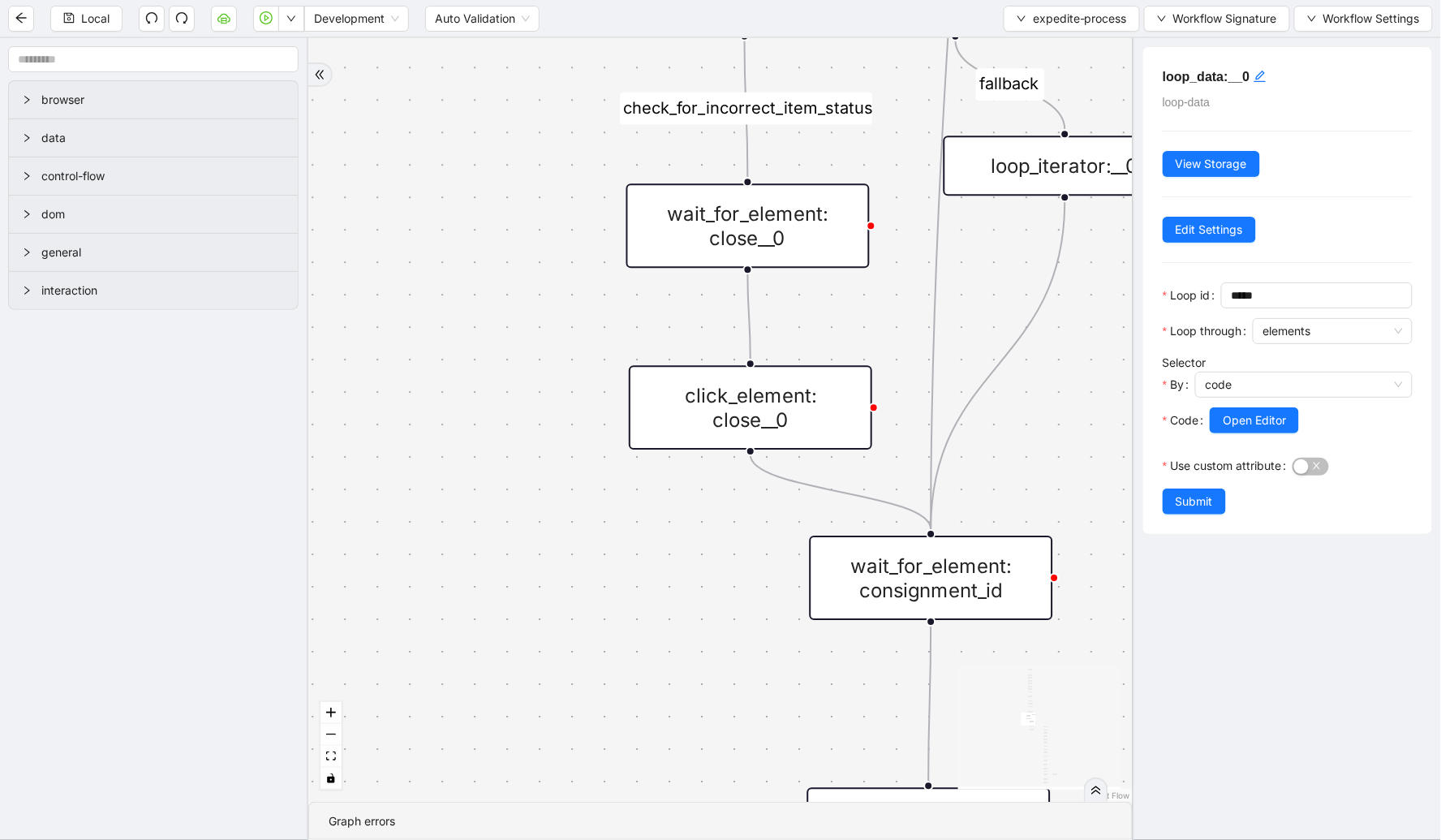
drag, startPoint x: 503, startPoint y: 643, endPoint x: 567, endPoint y: 429, distance: 223.4
click at [524, 437] on div "check_for_incorrect_item_status fallback onError onError onError trigger go_to_…" at bounding box center [721, 420] width 825 height 764
click at [712, 388] on div "click_element: close__0" at bounding box center [750, 404] width 243 height 84
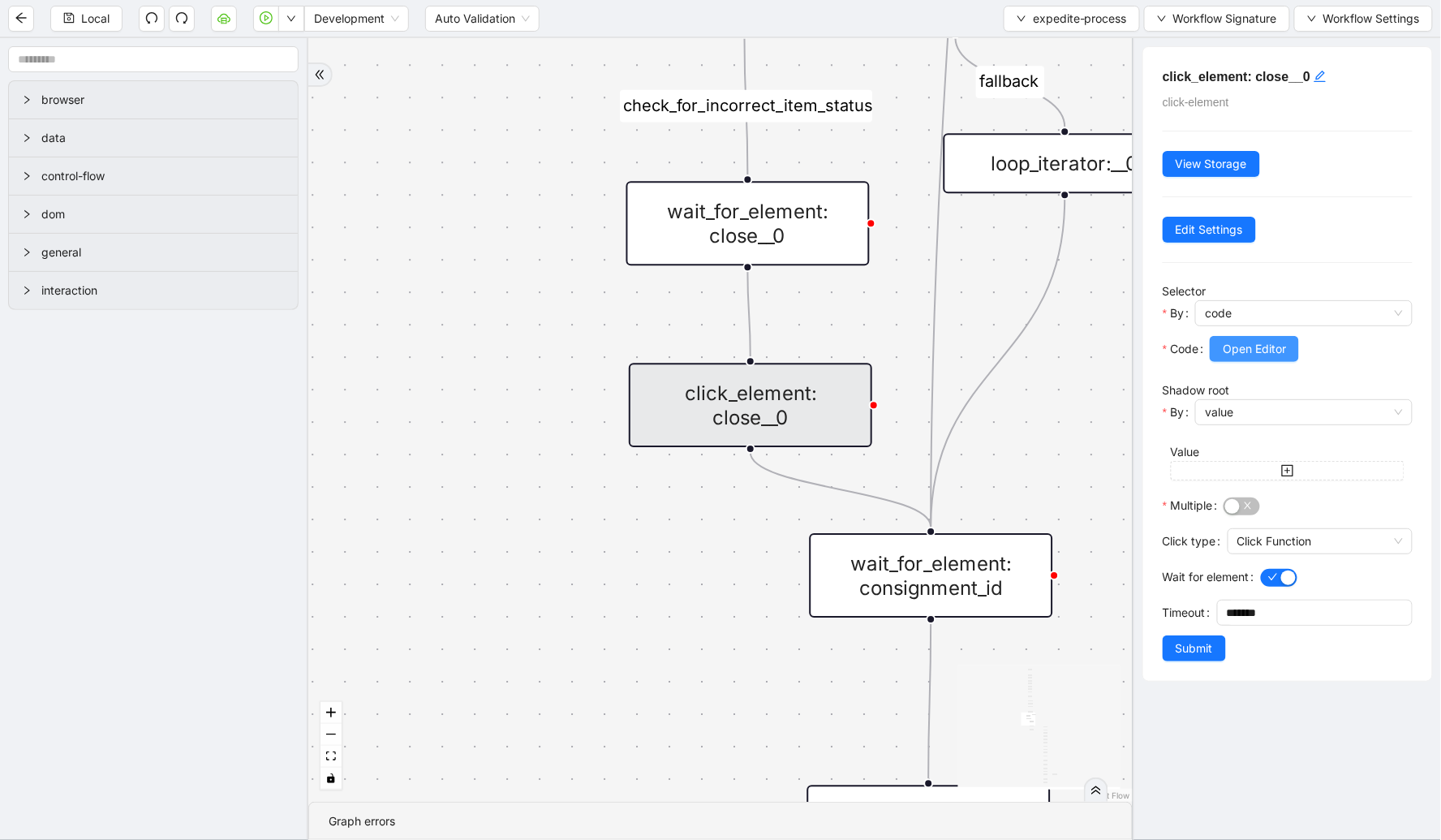
click at [1259, 353] on span "Open Editor" at bounding box center [1254, 349] width 64 height 18
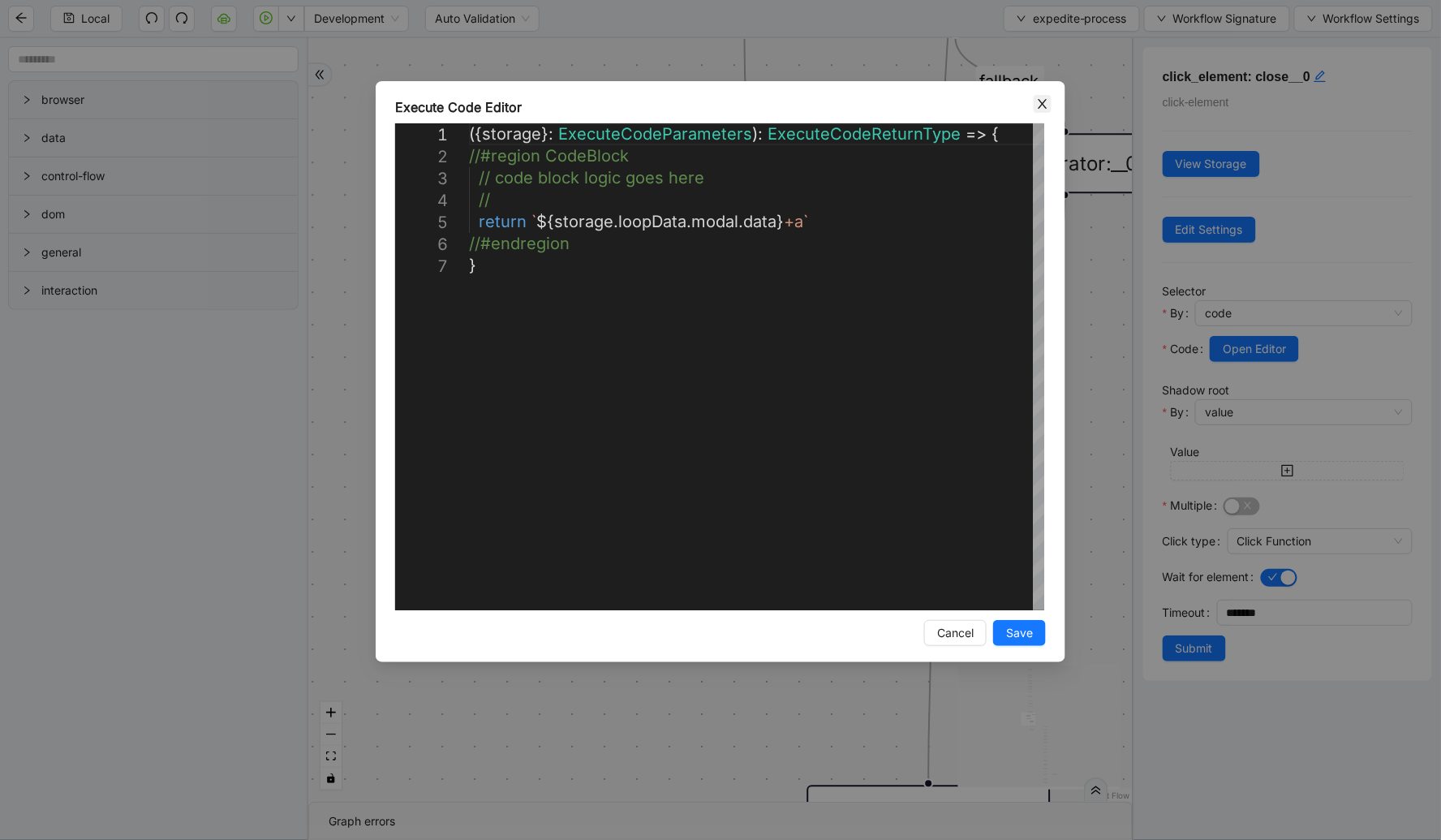
click at [1043, 110] on span "Close" at bounding box center [1042, 104] width 18 height 18
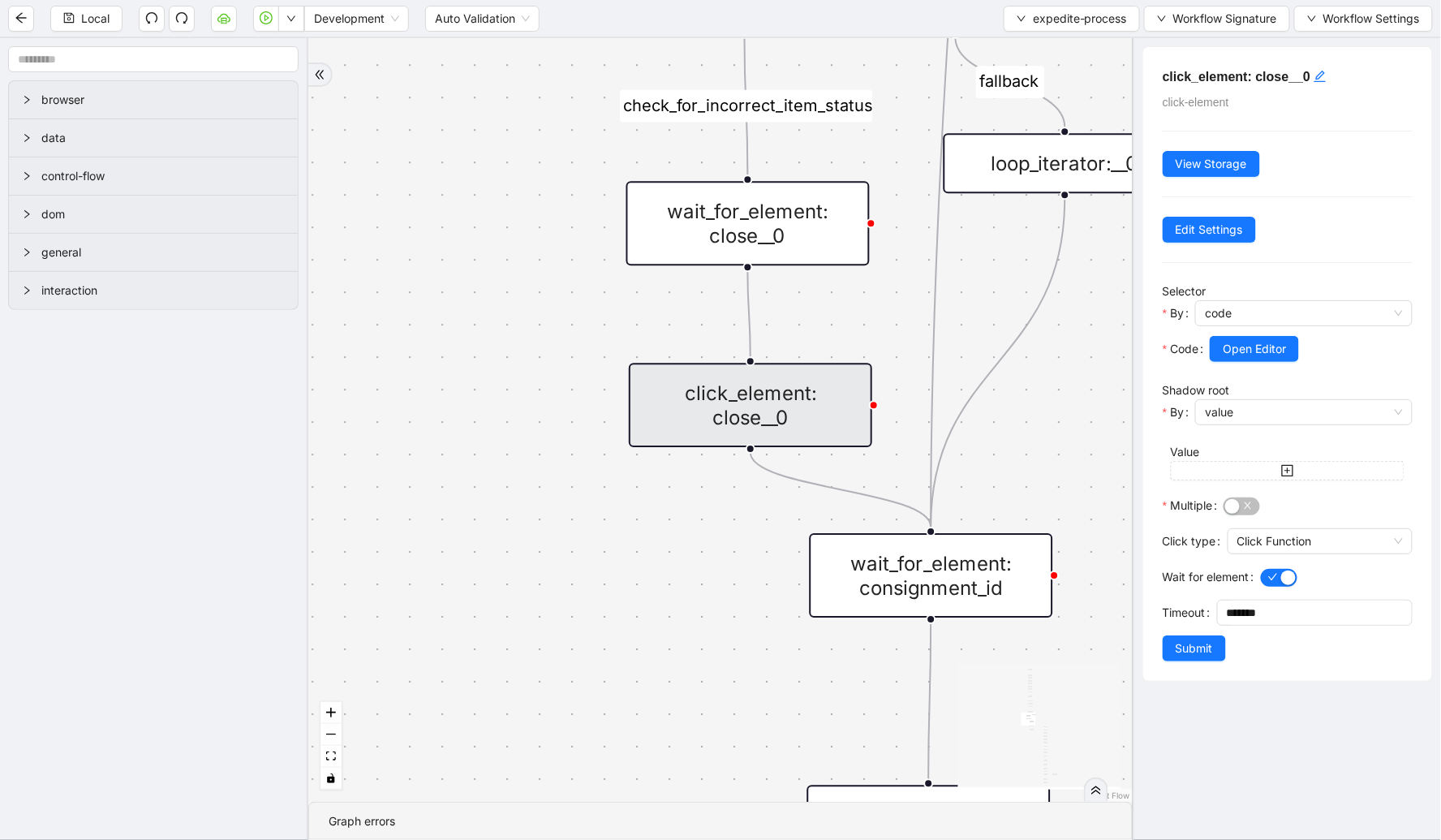
click at [755, 554] on div "check_for_incorrect_item_status fallback onError onError onError trigger go_to_…" at bounding box center [721, 420] width 825 height 764
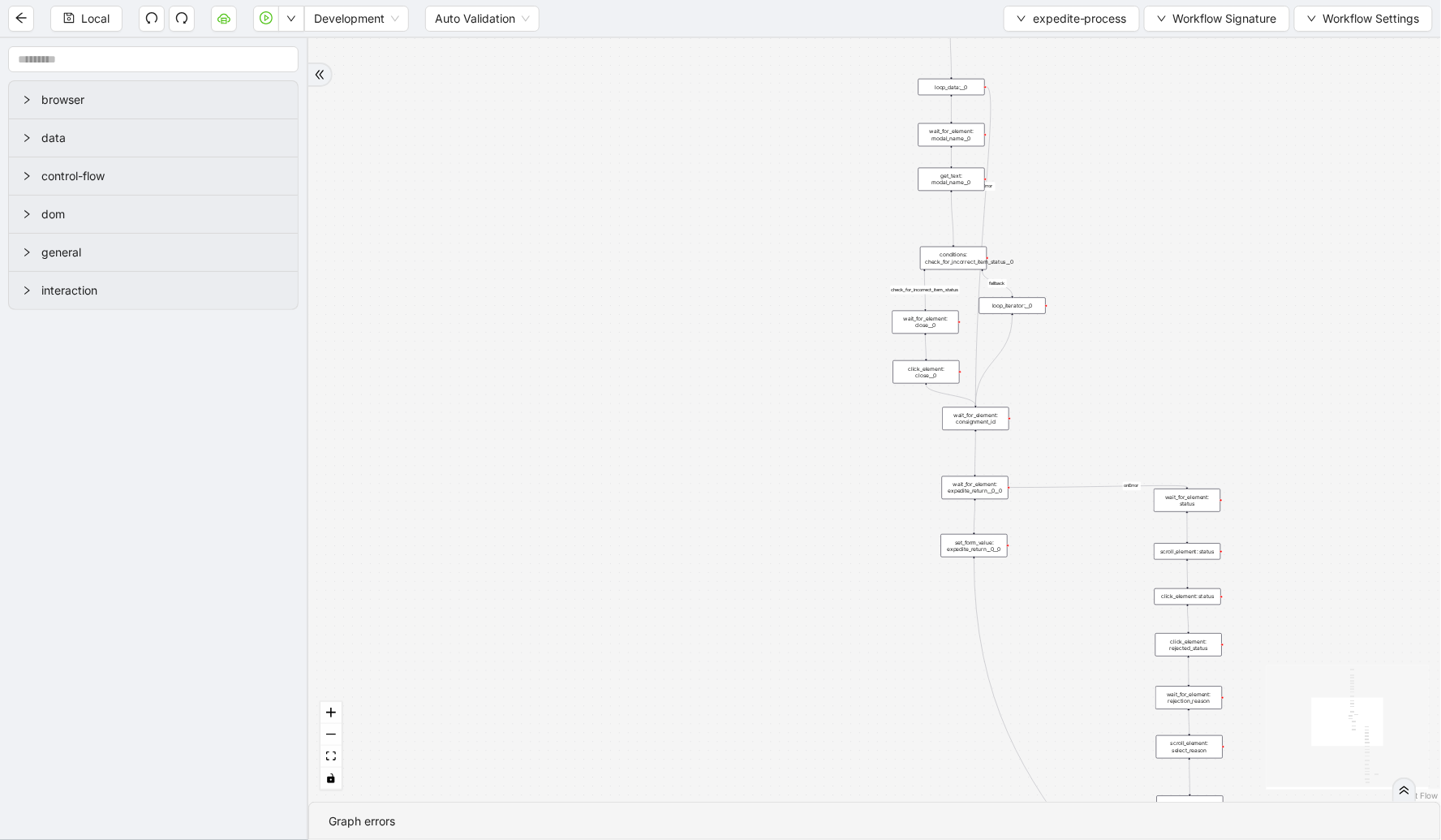
drag, startPoint x: 1136, startPoint y: 415, endPoint x: 1006, endPoint y: 392, distance: 132.0
click at [1117, 391] on div "check_for_incorrect_item_status fallback onError onError onError trigger go_to_…" at bounding box center [875, 420] width 1133 height 764
drag, startPoint x: 1264, startPoint y: 228, endPoint x: 1094, endPoint y: 400, distance: 241.8
click at [1105, 408] on div "check_for_incorrect_item_status fallback onError onError onError trigger go_to_…" at bounding box center [875, 420] width 1133 height 764
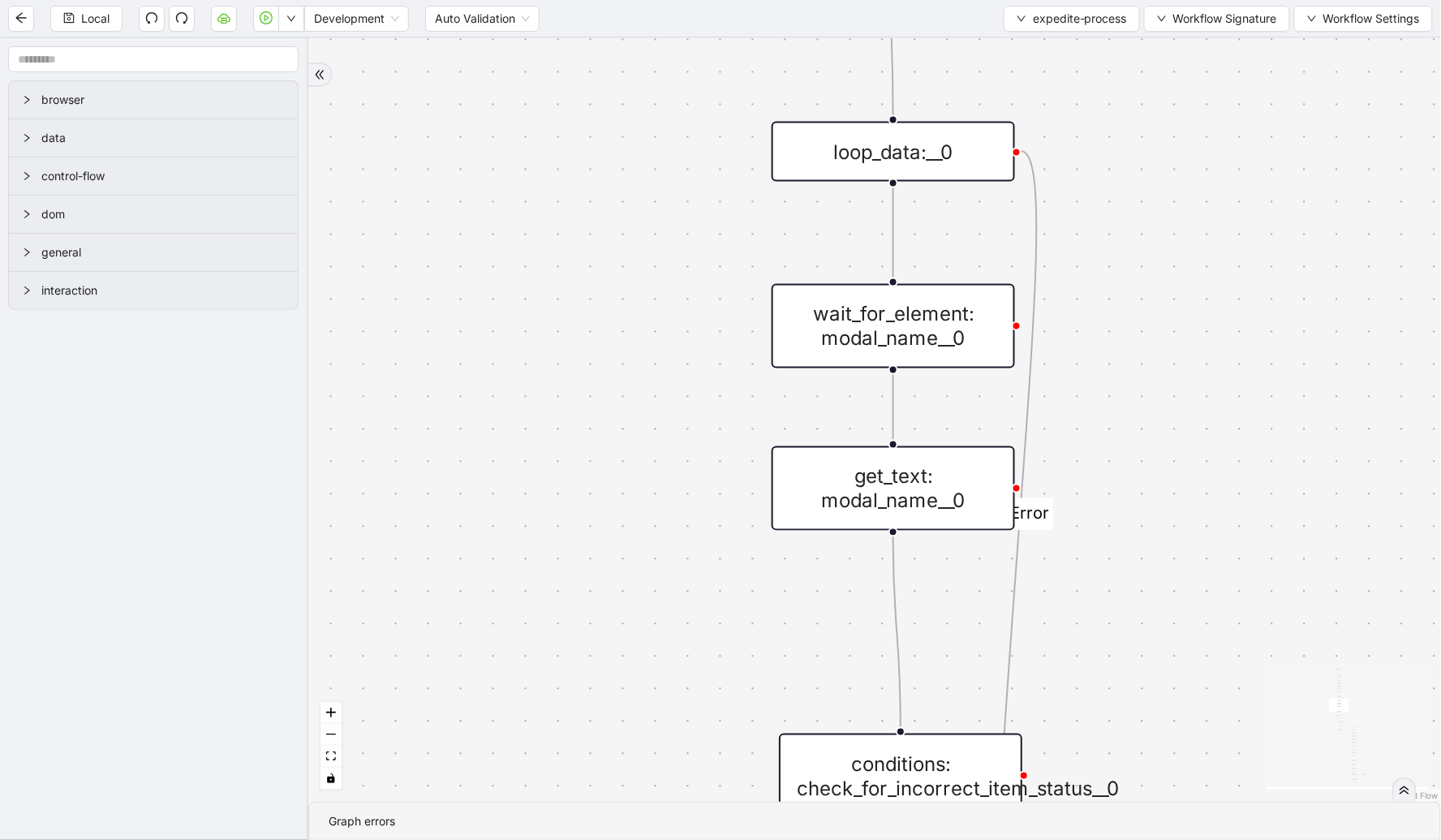
click at [996, 144] on div "loop_data:__0" at bounding box center [893, 151] width 243 height 60
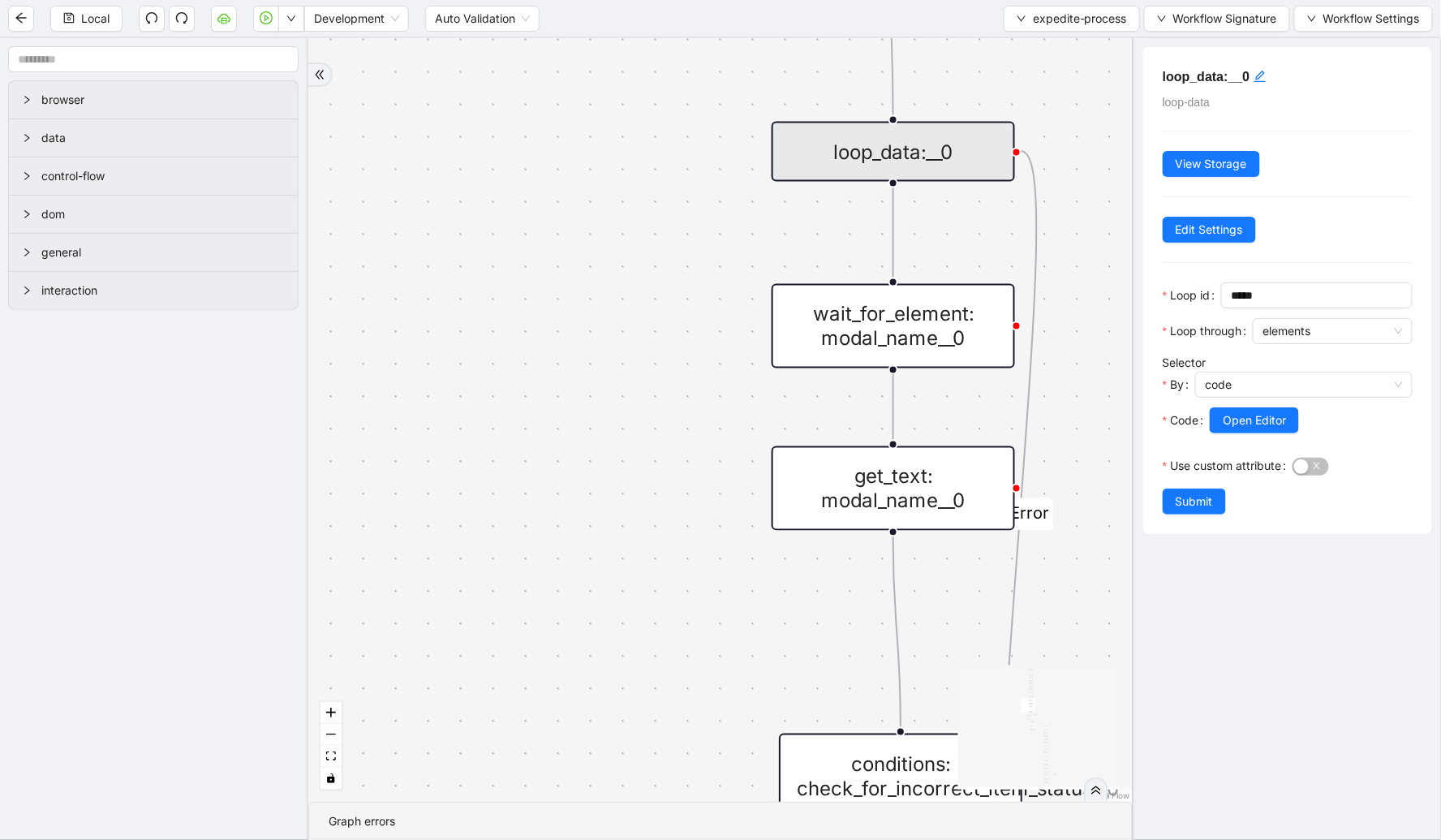
click at [1065, 329] on div "check_for_incorrect_item_status fallback onError onError onError trigger go_to_…" at bounding box center [721, 420] width 825 height 764
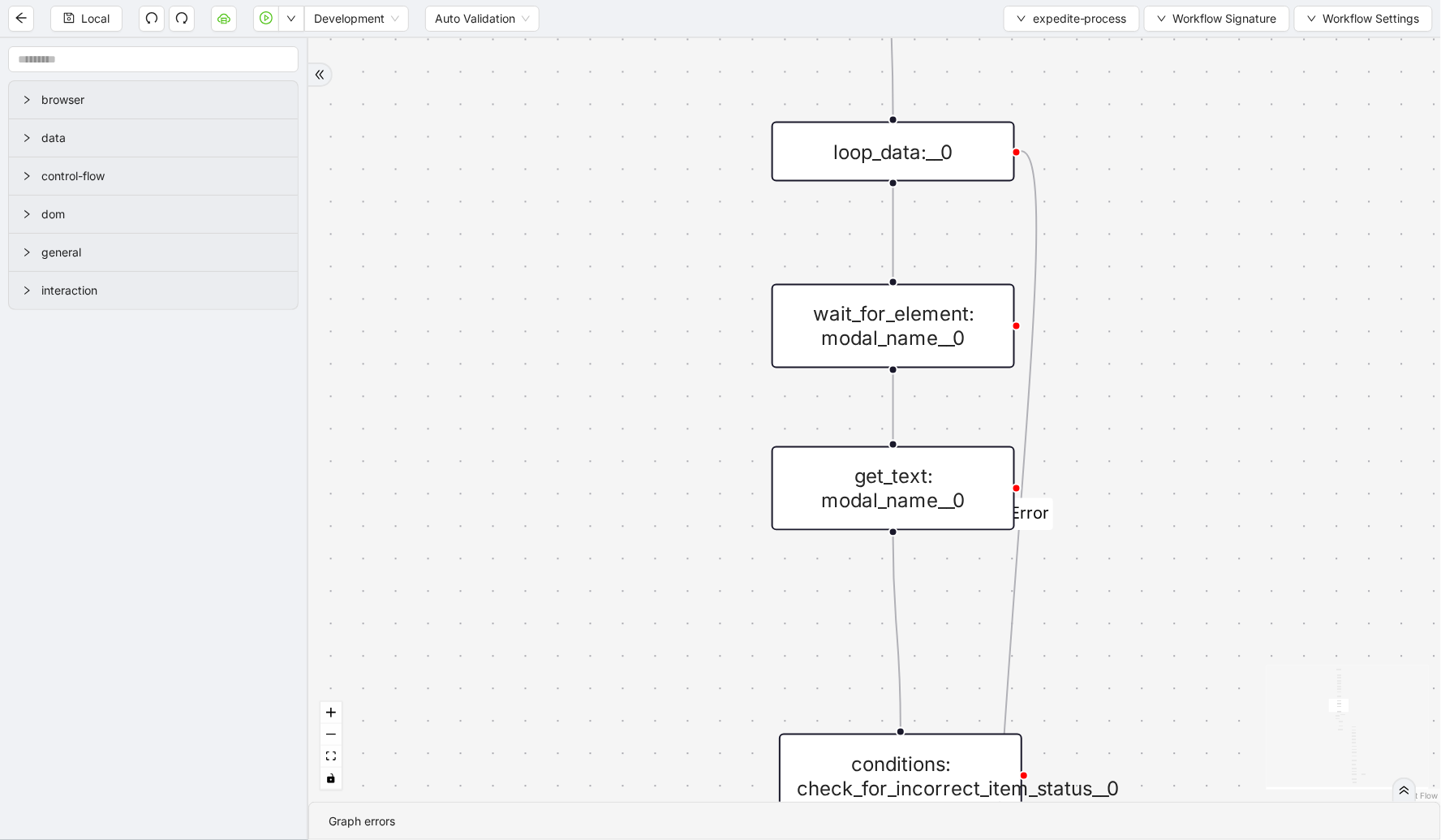
drag, startPoint x: 1083, startPoint y: 264, endPoint x: 1015, endPoint y: 154, distance: 129.3
click at [1024, 167] on div "check_for_incorrect_item_status fallback onError onError onError trigger go_to_…" at bounding box center [875, 420] width 1133 height 764
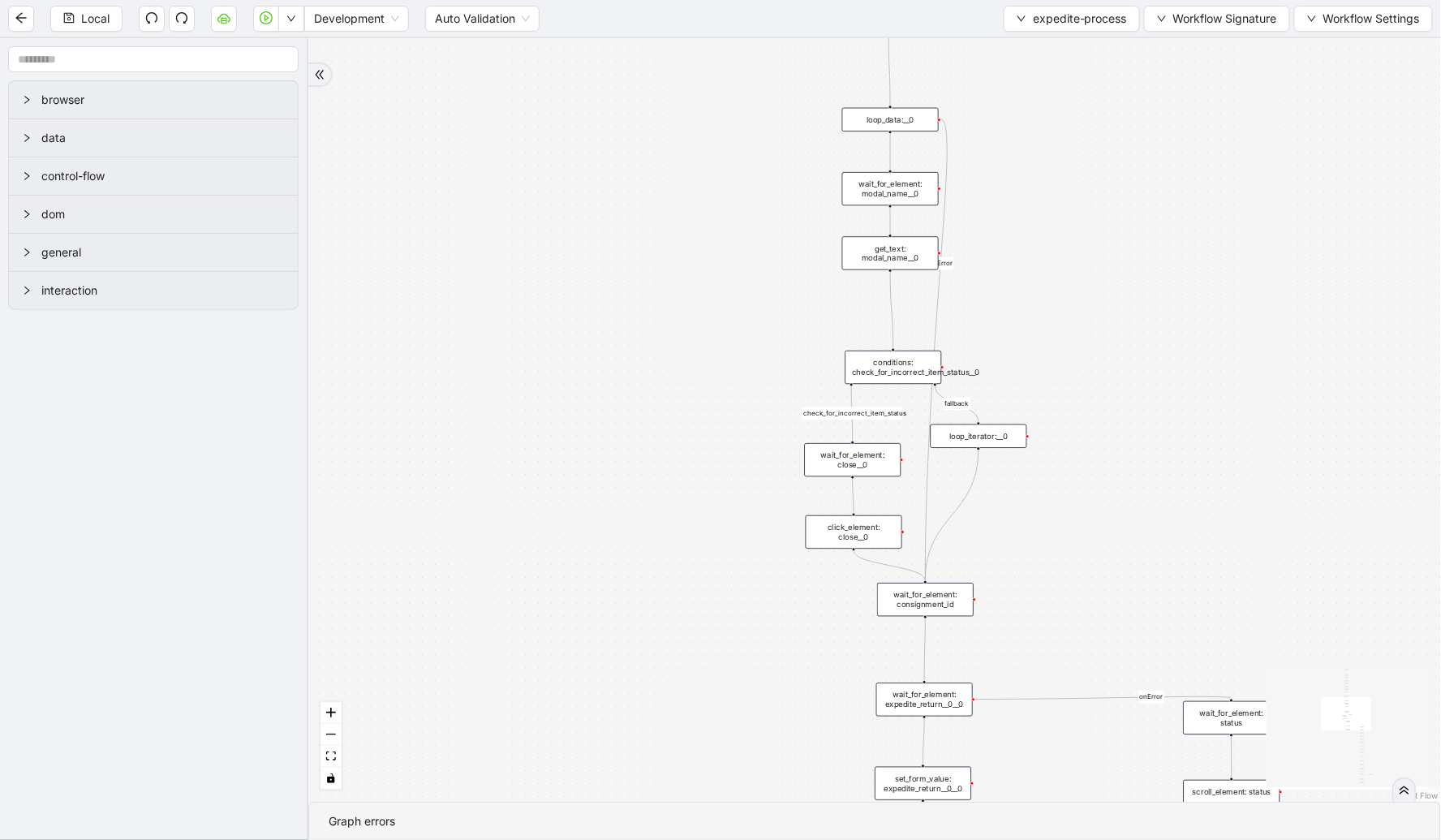
drag, startPoint x: 1134, startPoint y: 310, endPoint x: 1043, endPoint y: 273, distance: 98.2
click at [1043, 273] on div "check_for_incorrect_item_status fallback onError onError onError trigger go_to_…" at bounding box center [875, 420] width 1133 height 764
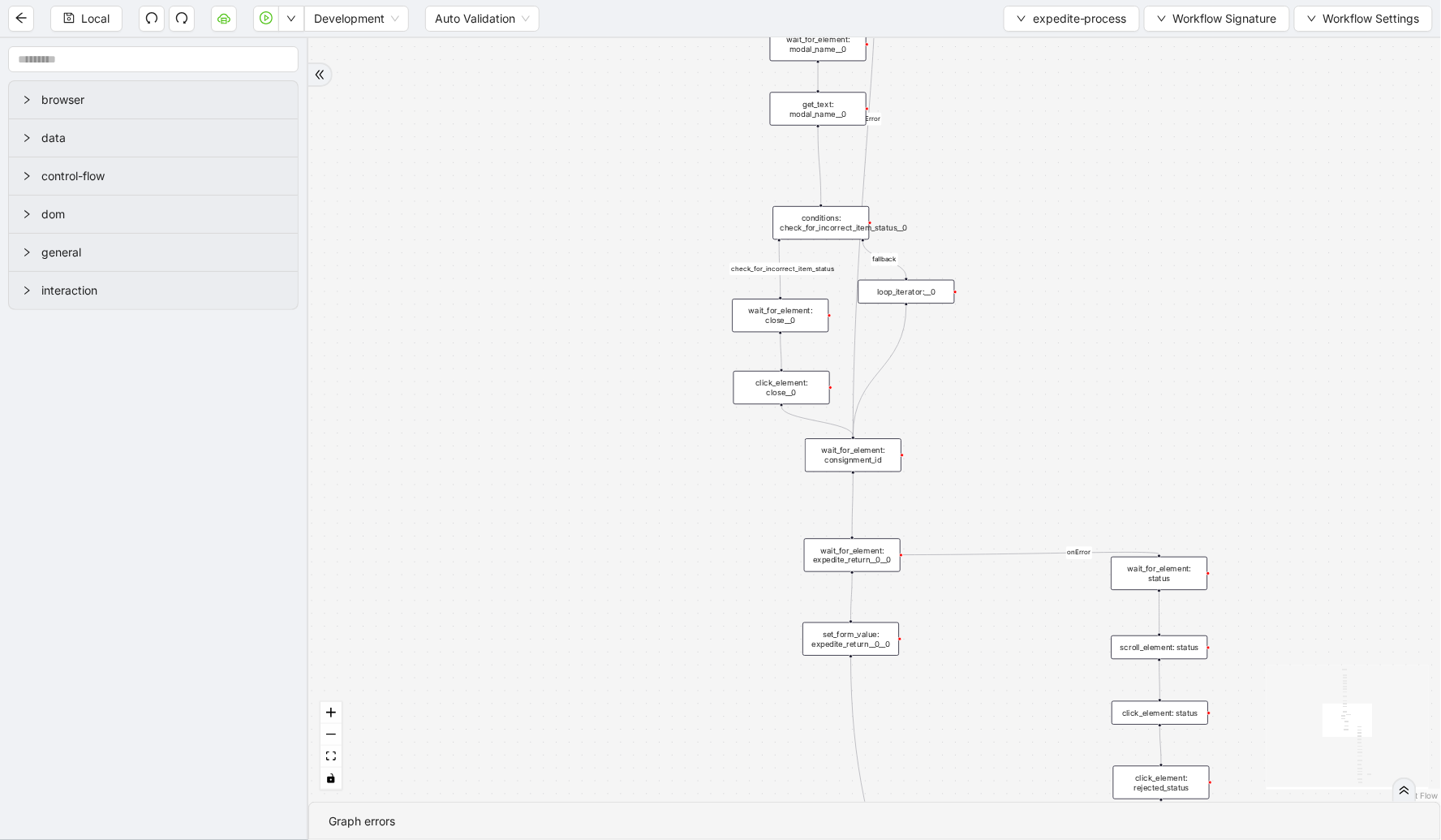
drag, startPoint x: 1048, startPoint y: 553, endPoint x: 978, endPoint y: 410, distance: 159.2
click at [978, 410] on div "check_for_incorrect_item_status fallback onError onError onError trigger go_to_…" at bounding box center [875, 420] width 1133 height 764
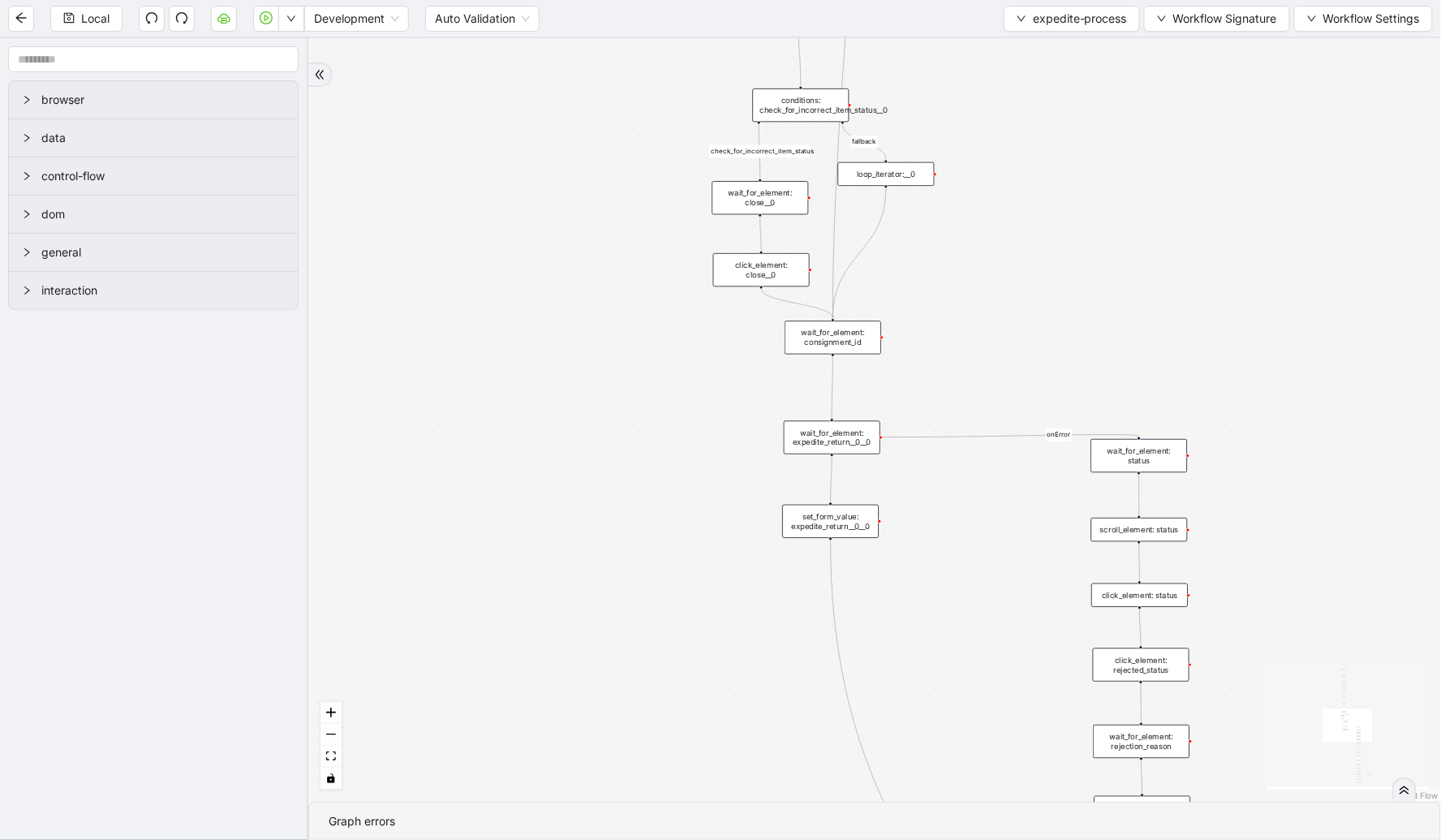
drag, startPoint x: 975, startPoint y: 441, endPoint x: 954, endPoint y: 322, distance: 120.8
click at [954, 322] on div "check_for_incorrect_item_status fallback onError onError onError trigger go_to_…" at bounding box center [875, 420] width 1133 height 764
click at [840, 433] on div "wait_for_element: expedite_return__0__0" at bounding box center [832, 438] width 97 height 33
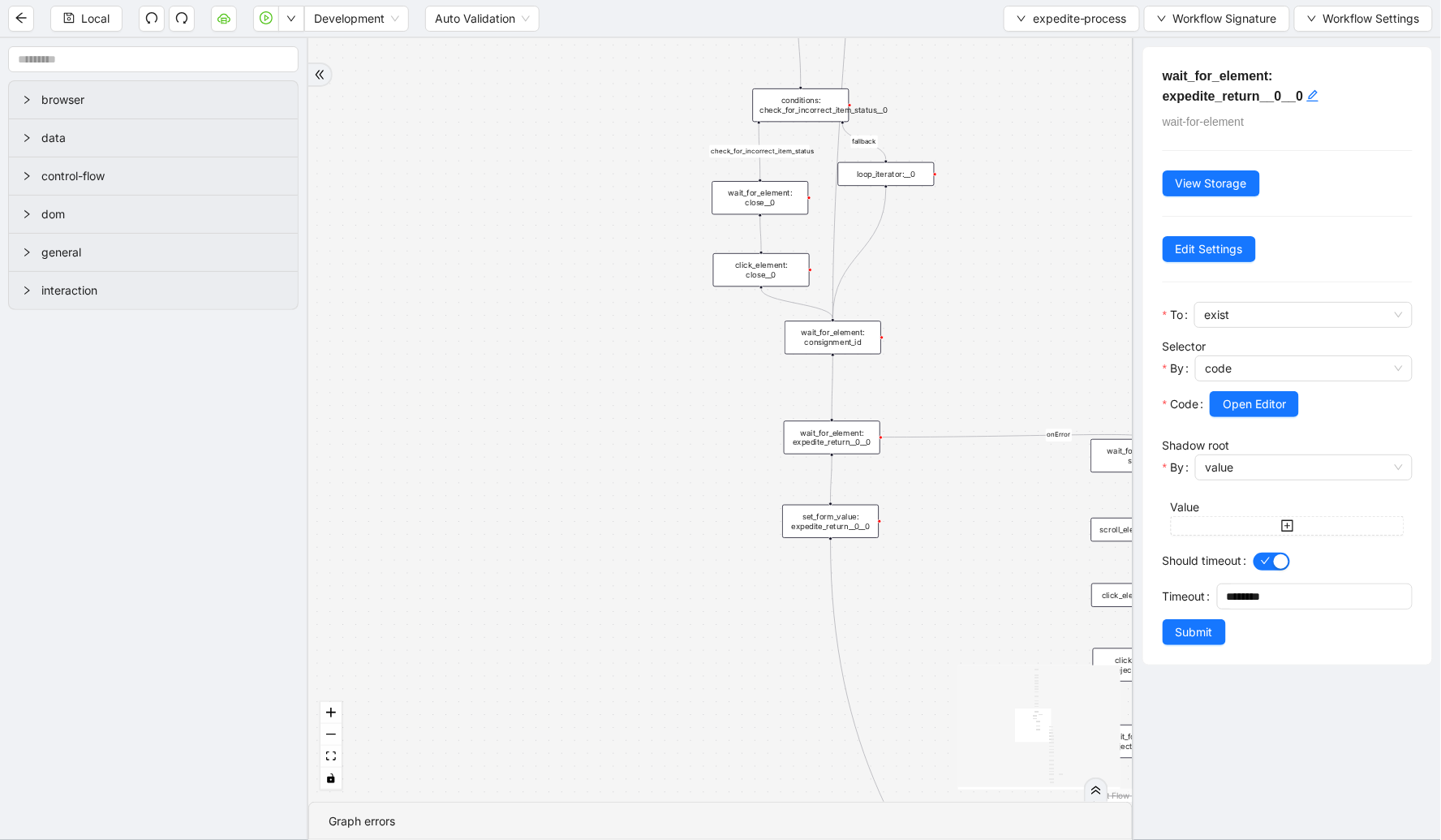
click at [844, 505] on div "set_form_value: expedite_return__0__0" at bounding box center [830, 522] width 97 height 33
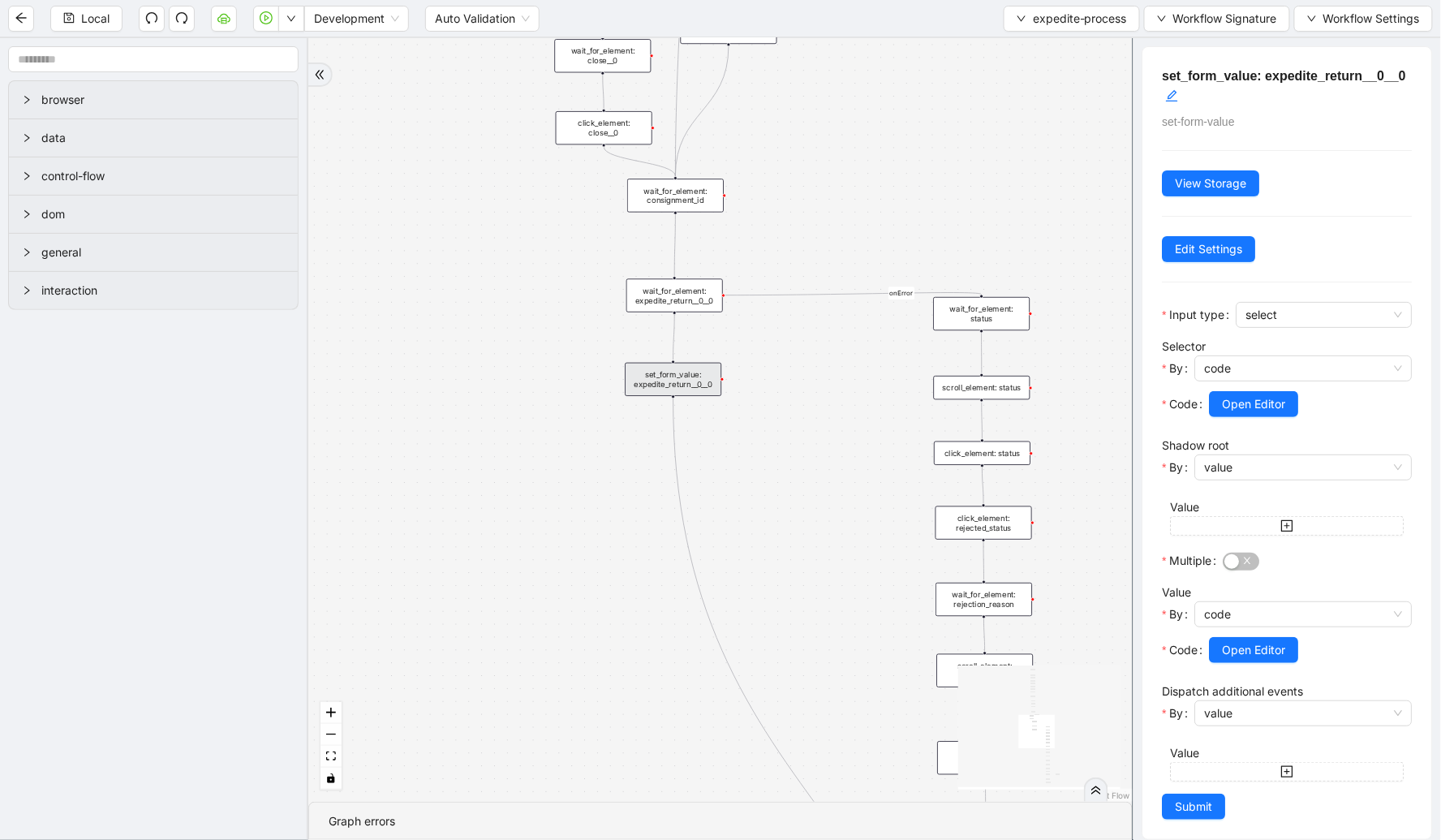
drag, startPoint x: 612, startPoint y: 549, endPoint x: 390, endPoint y: 350, distance: 298.1
click at [390, 350] on div "check_for_incorrect_item_status fallback onError onError onError trigger go_to_…" at bounding box center [721, 420] width 825 height 764
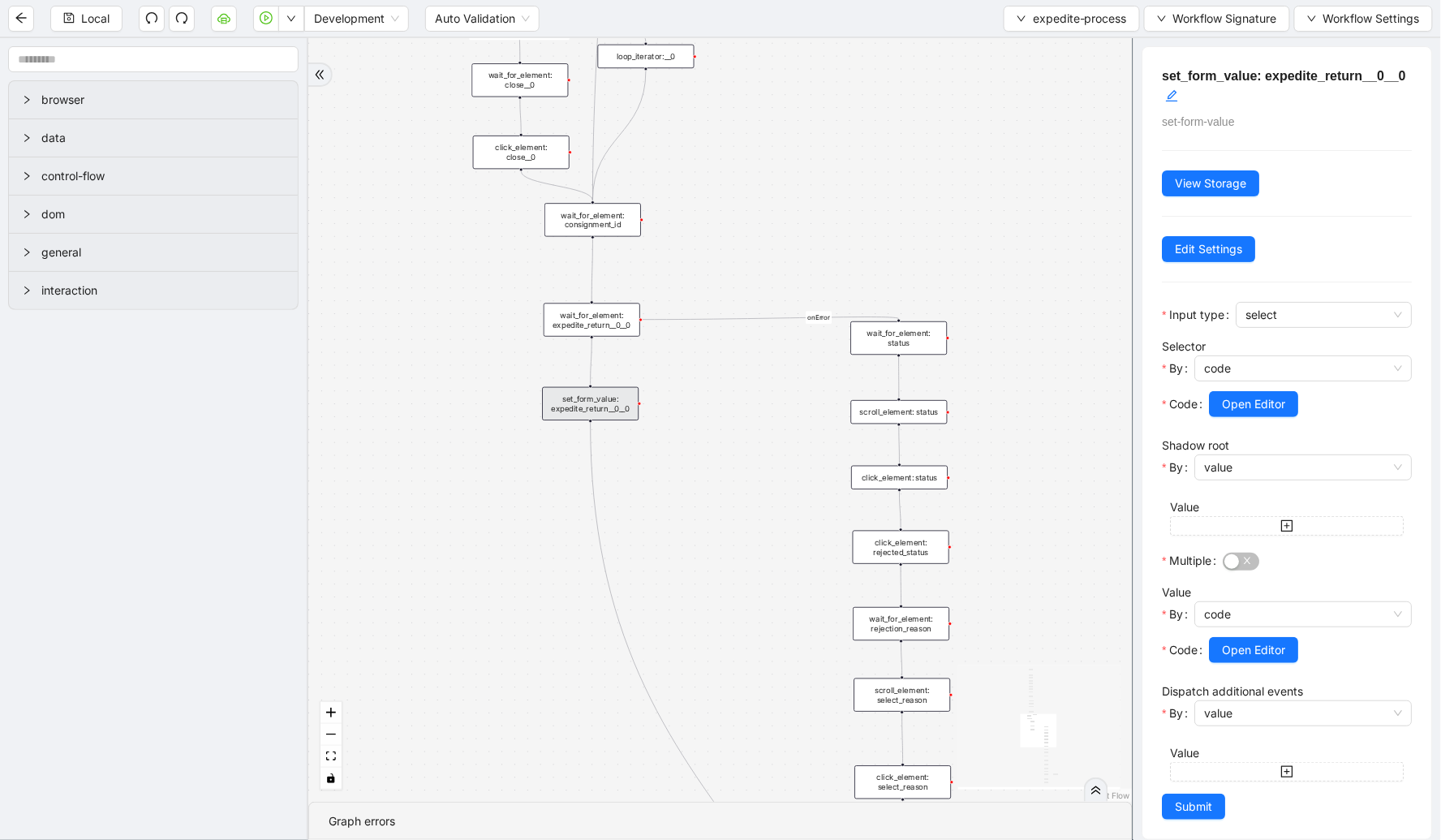
drag, startPoint x: 700, startPoint y: 143, endPoint x: 732, endPoint y: 292, distance: 152.4
click at [732, 292] on div "check_for_incorrect_item_status fallback onError onError onError trigger go_to_…" at bounding box center [721, 420] width 825 height 764
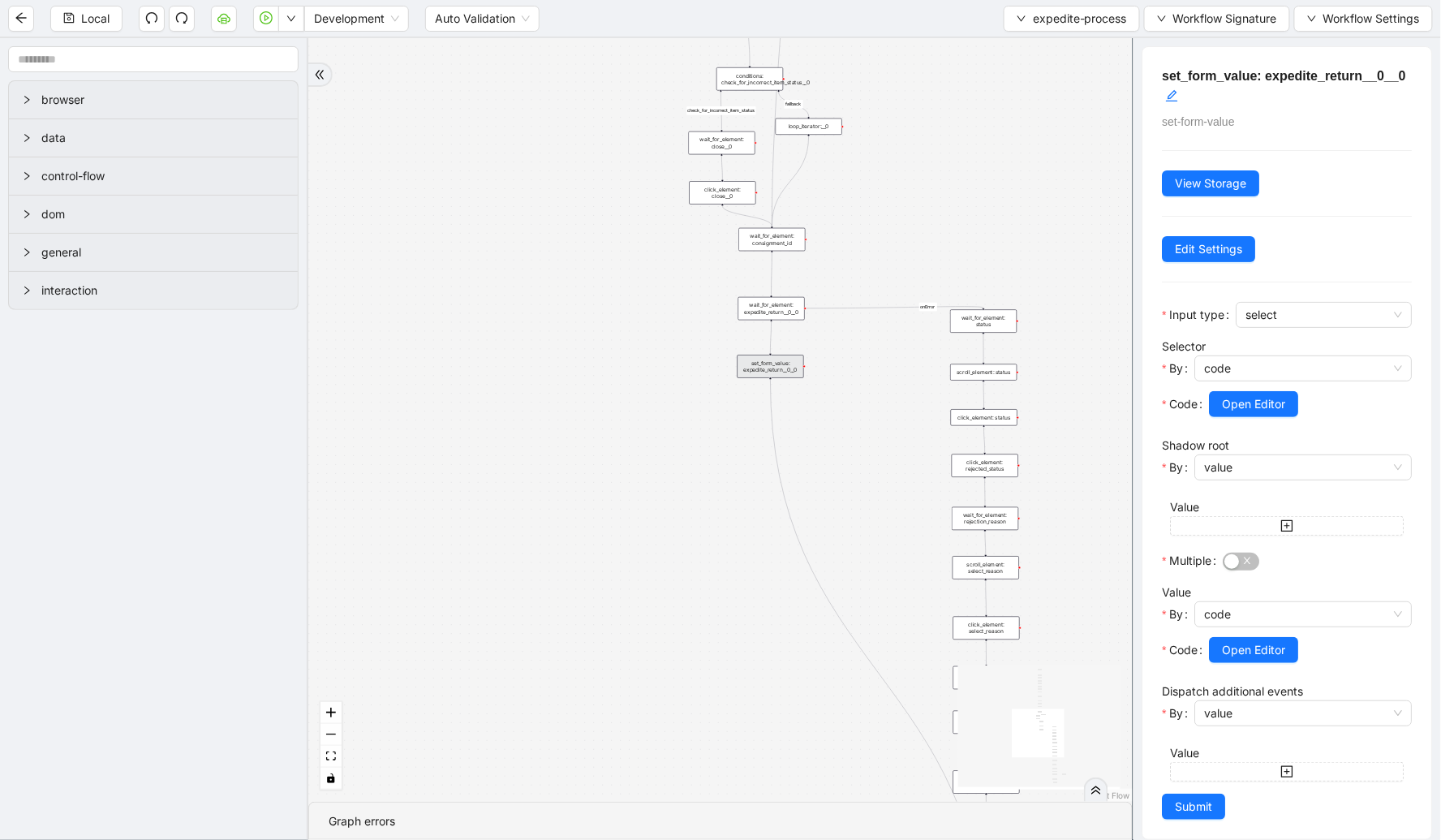
drag, startPoint x: 913, startPoint y: 476, endPoint x: 848, endPoint y: 265, distance: 220.8
click at [848, 265] on div "check_for_incorrect_item_status fallback onError onError onError trigger go_to_…" at bounding box center [721, 420] width 825 height 764
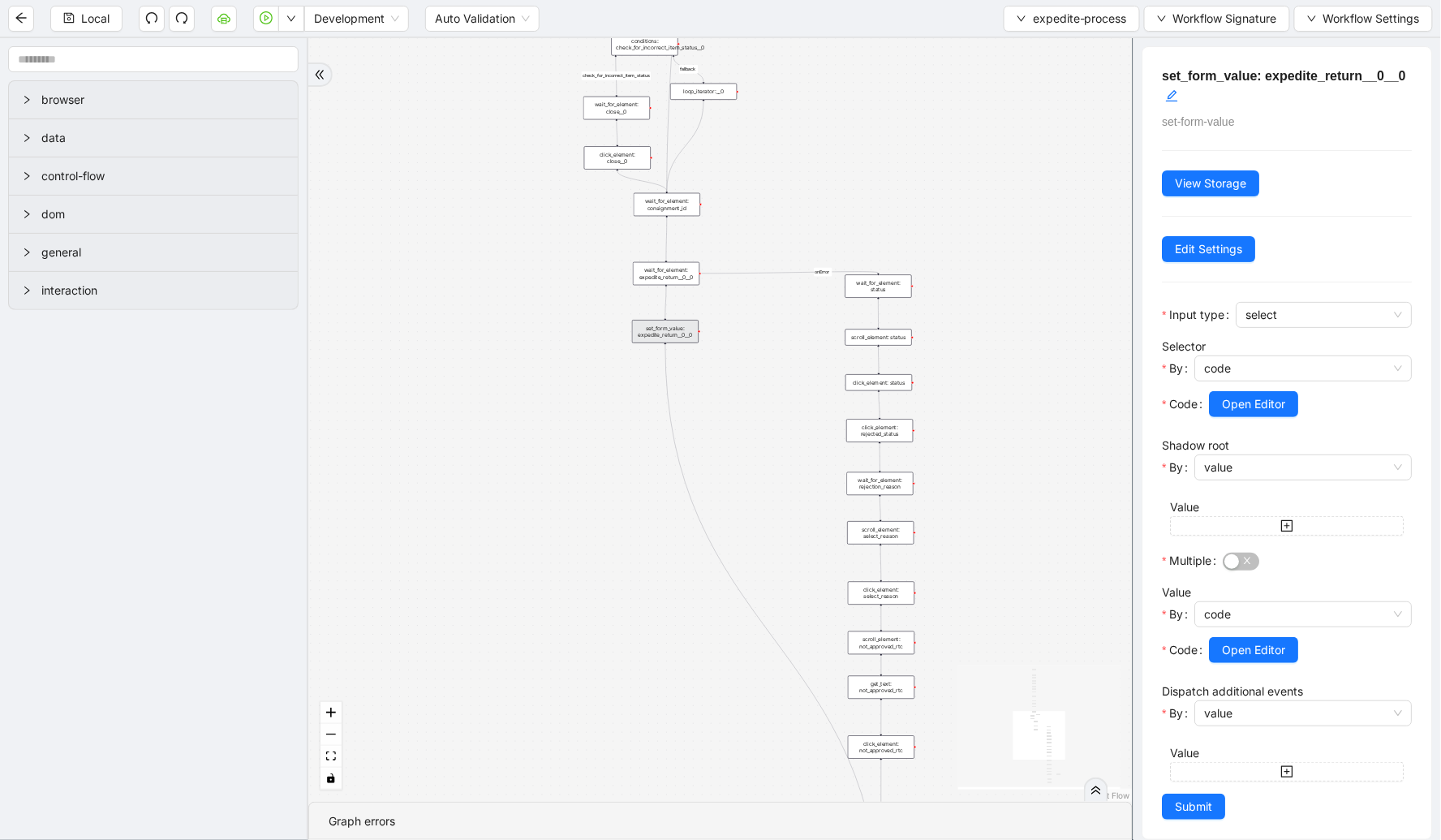
drag, startPoint x: 839, startPoint y: 284, endPoint x: 735, endPoint y: 225, distance: 119.6
click at [735, 225] on div "check_for_incorrect_item_status fallback onError onError onError trigger go_to_…" at bounding box center [721, 420] width 825 height 764
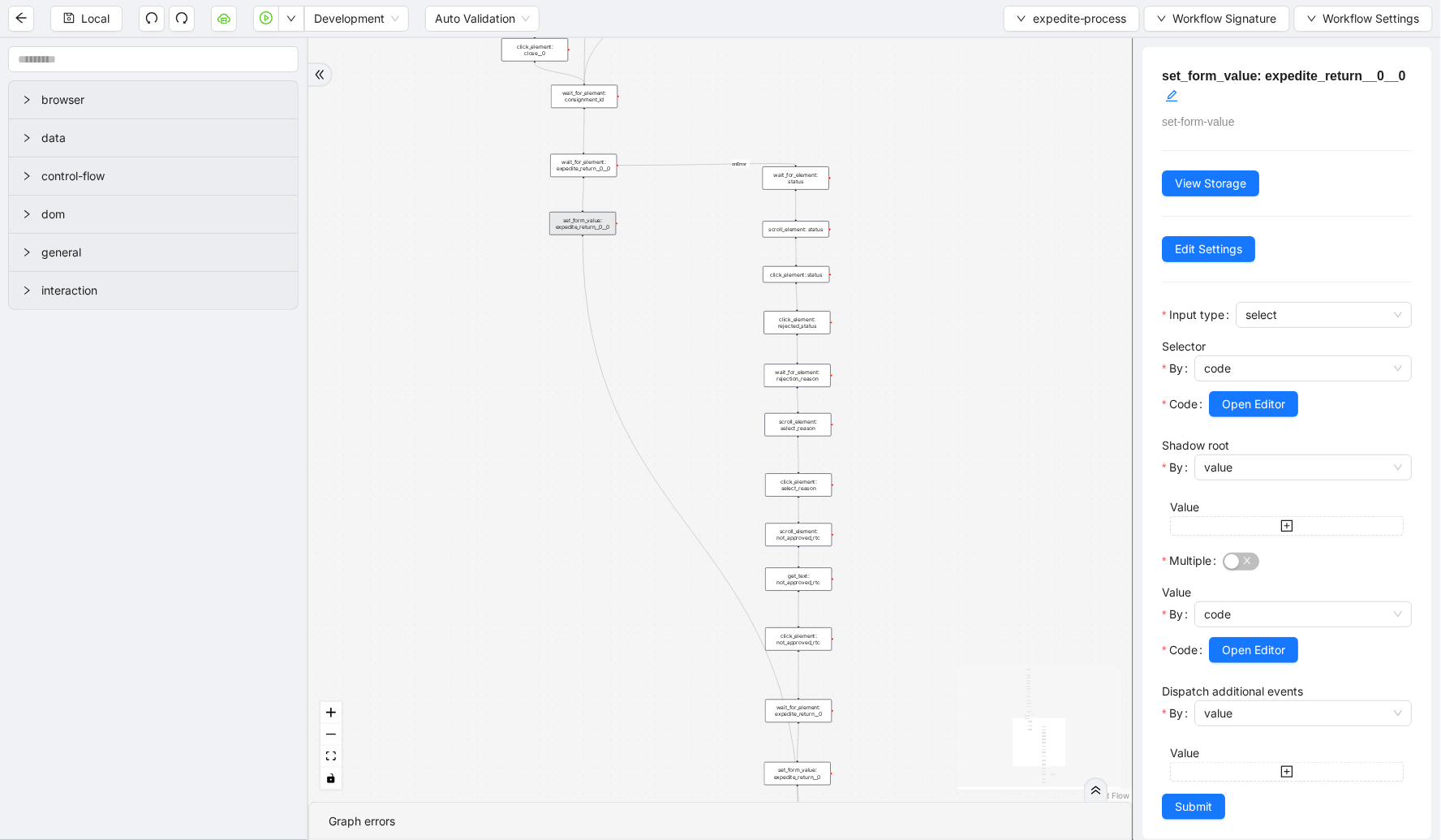
drag, startPoint x: 856, startPoint y: 380, endPoint x: 742, endPoint y: 225, distance: 192.4
click at [742, 225] on div "check_for_incorrect_item_status fallback onError onError onError trigger go_to_…" at bounding box center [721, 420] width 825 height 764
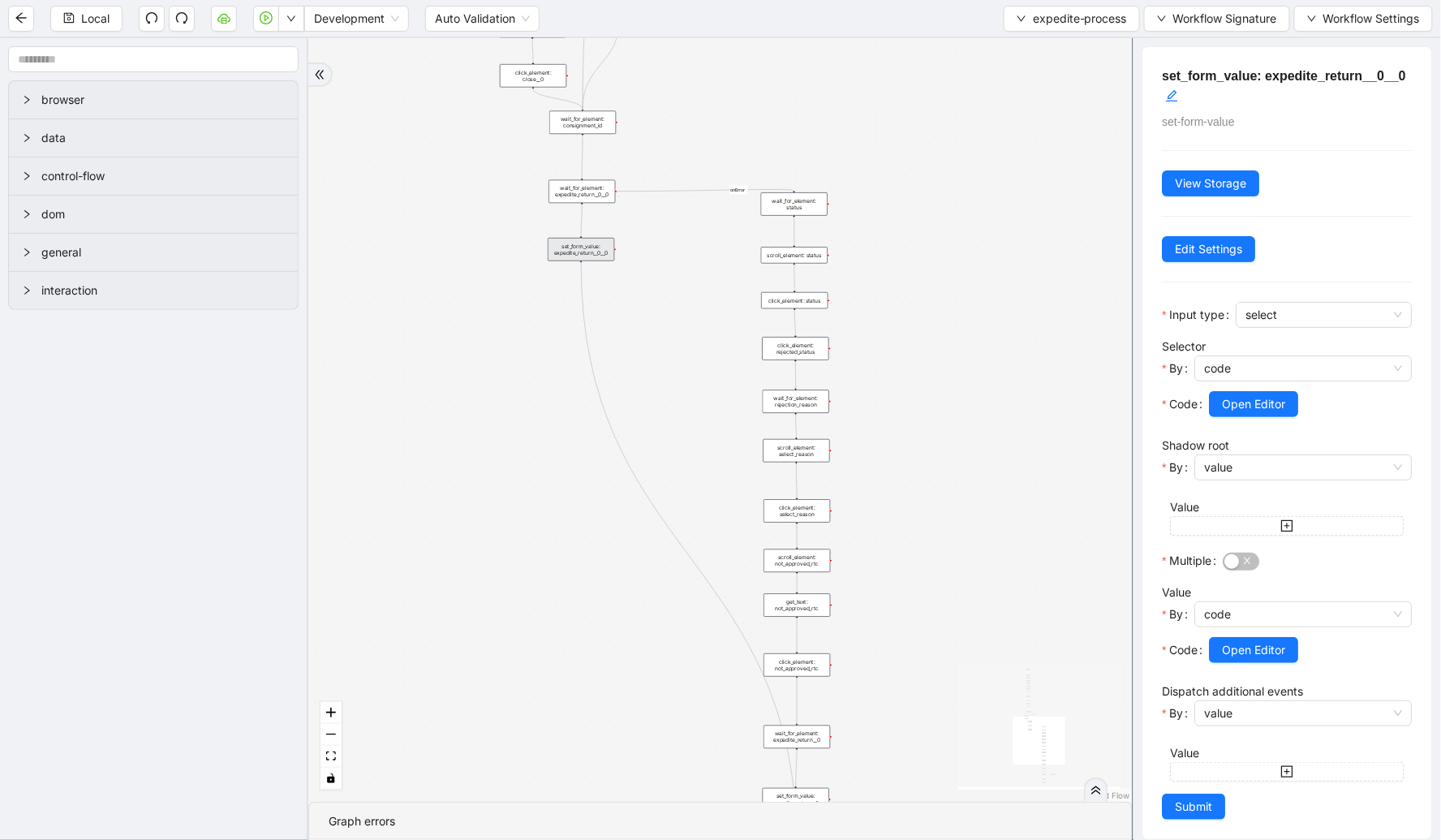
drag, startPoint x: 663, startPoint y: 213, endPoint x: 667, endPoint y: 242, distance: 29.3
click at [667, 241] on div "check_for_incorrect_item_status fallback onError onError onError trigger go_to_…" at bounding box center [721, 420] width 825 height 764
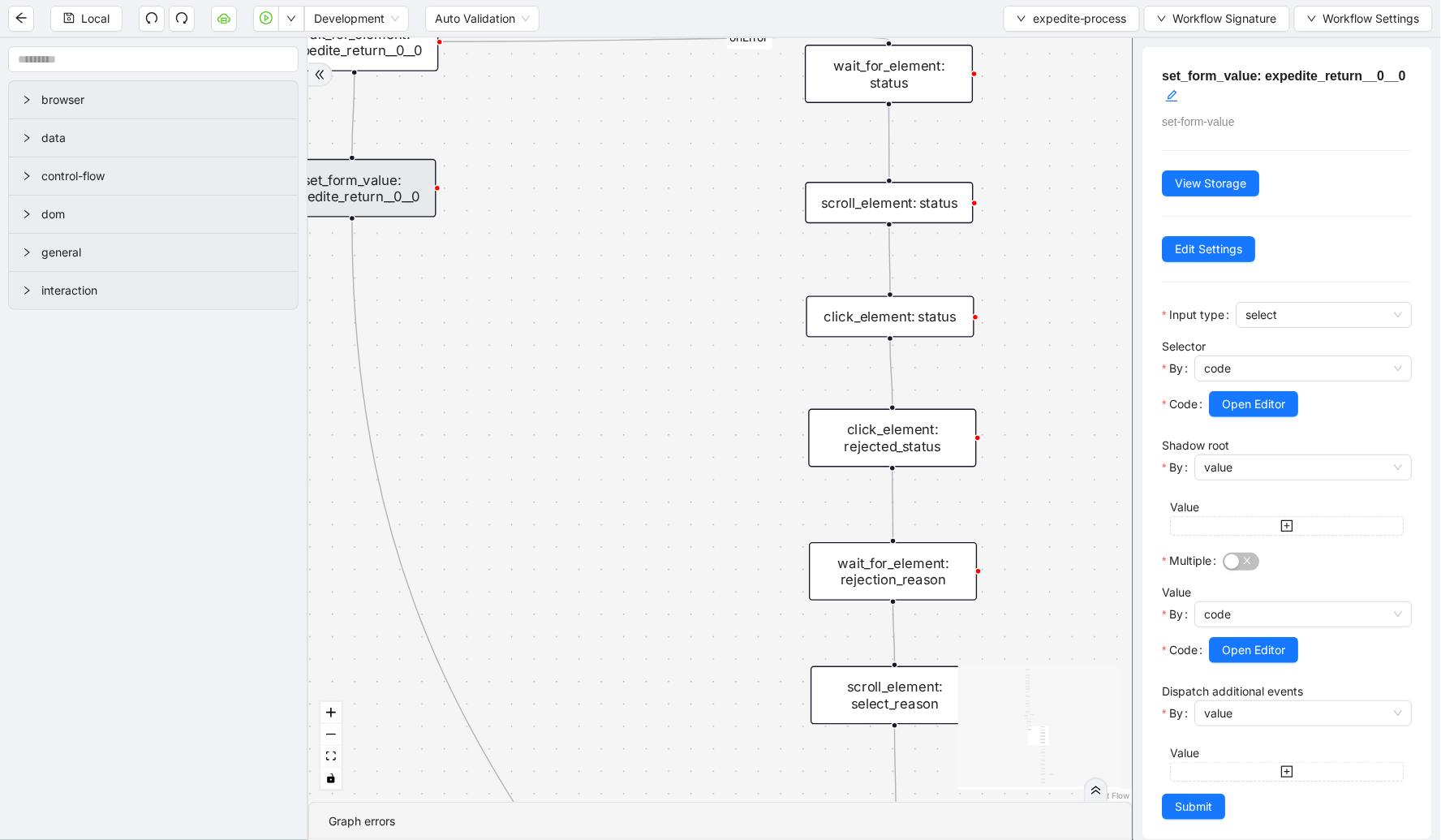
drag, startPoint x: 896, startPoint y: 501, endPoint x: 667, endPoint y: 223, distance: 360.2
click at [667, 223] on div "check_for_incorrect_item_status fallback onError onError onError trigger go_to_…" at bounding box center [721, 420] width 825 height 764
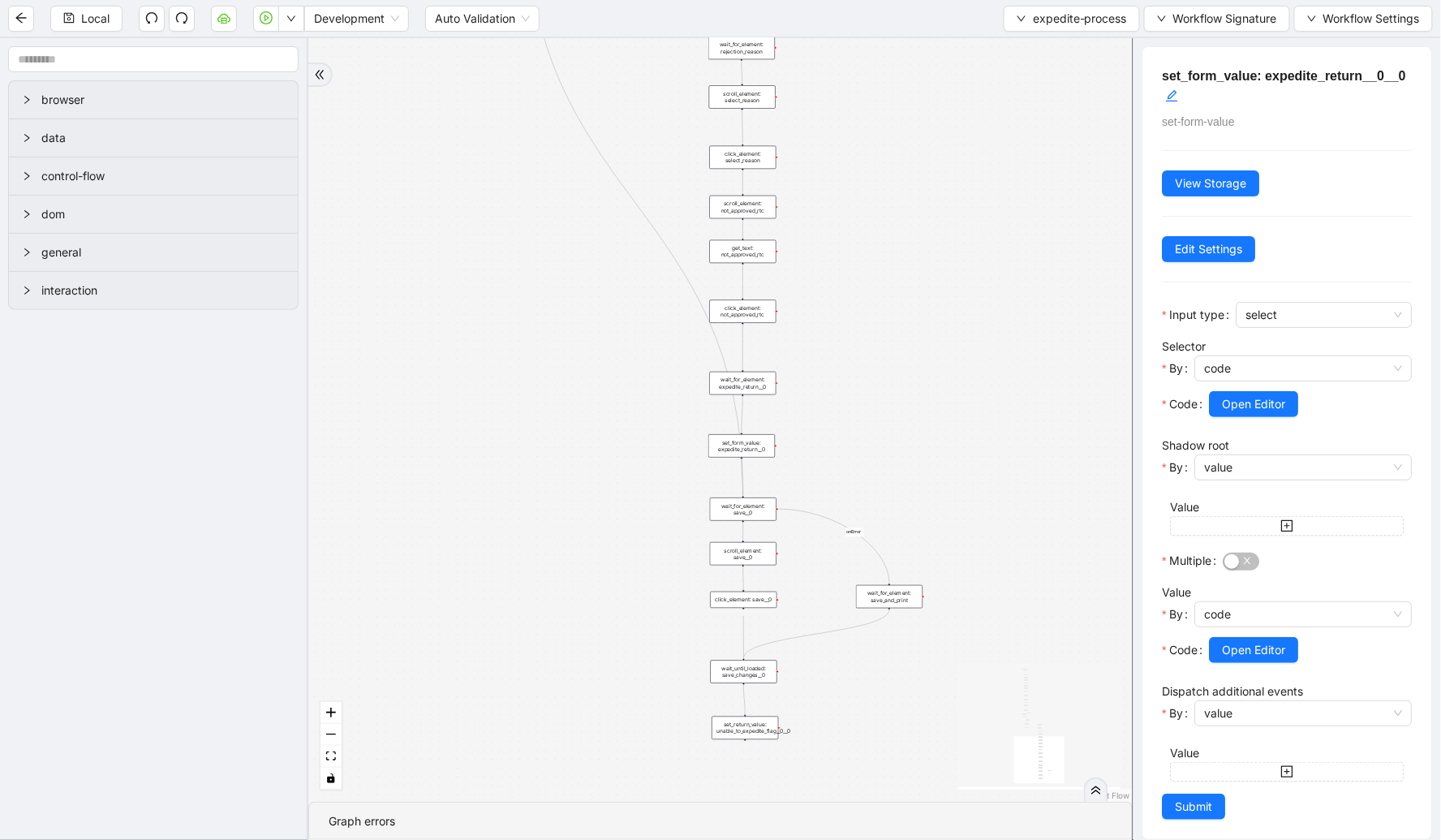
drag, startPoint x: 987, startPoint y: 518, endPoint x: 788, endPoint y: 86, distance: 475.6
click at [788, 86] on div "check_for_incorrect_item_status fallback onError onError onError trigger go_to_…" at bounding box center [721, 420] width 825 height 764
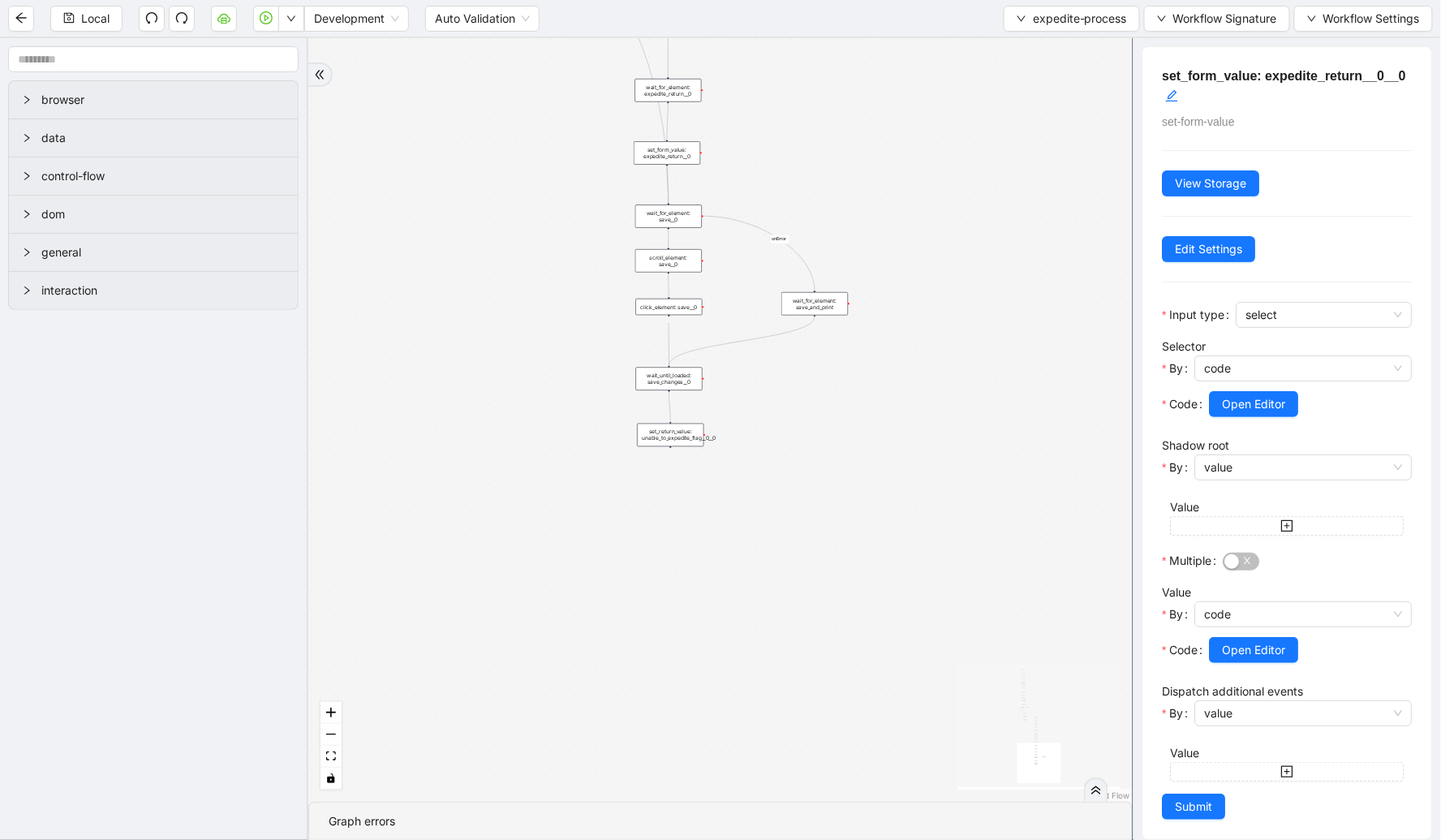
drag, startPoint x: 955, startPoint y: 449, endPoint x: 903, endPoint y: 183, distance: 271.0
click at [903, 183] on div "check_for_incorrect_item_status fallback onError onError onError trigger go_to_…" at bounding box center [721, 420] width 825 height 764
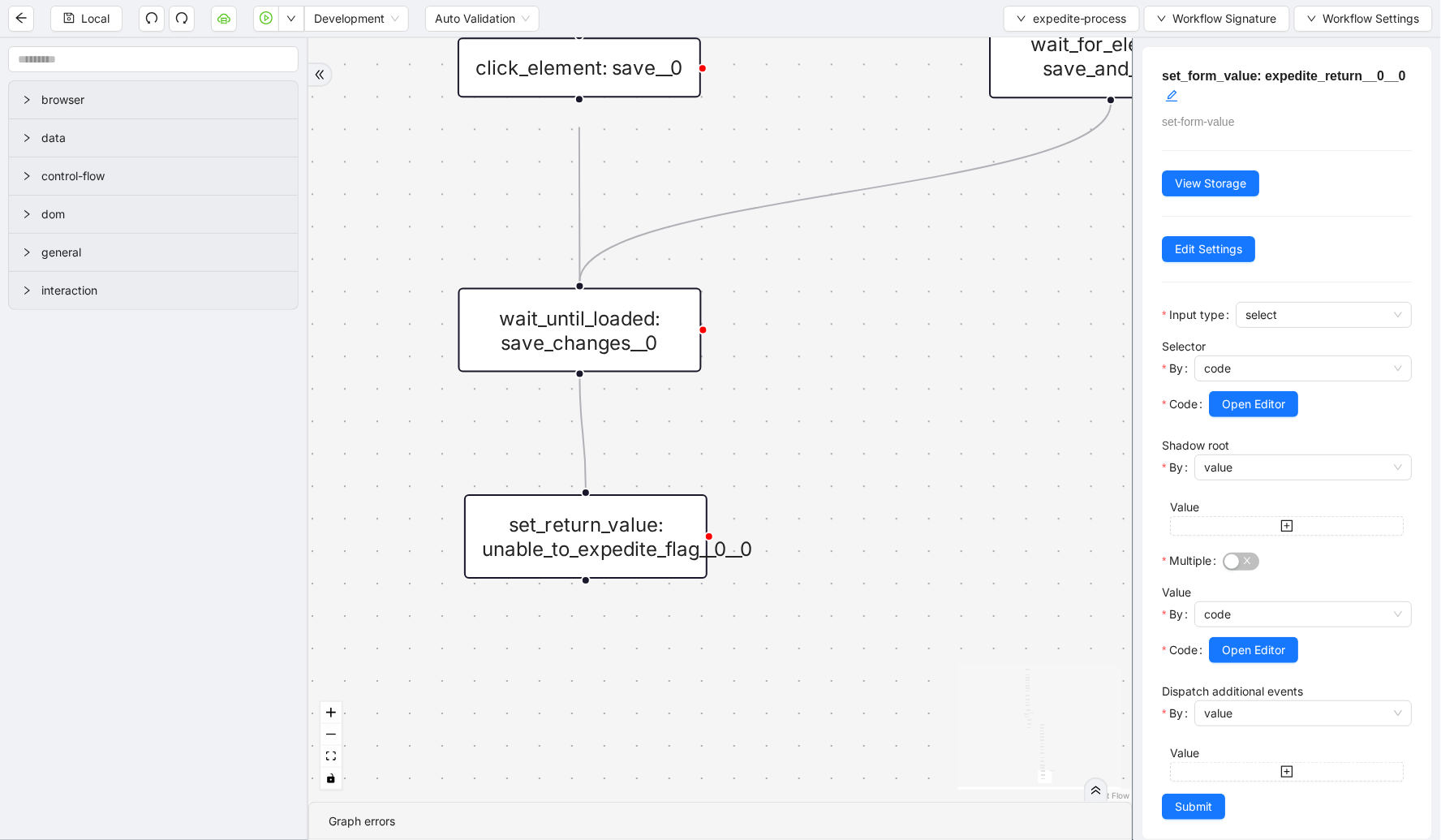
click at [656, 552] on div "set_return_value: unable_to_expedite_flag__0__0" at bounding box center [585, 536] width 243 height 84
click at [611, 524] on div "set_return_value: unable_to_expedite_flag__0__0" at bounding box center [585, 536] width 243 height 84
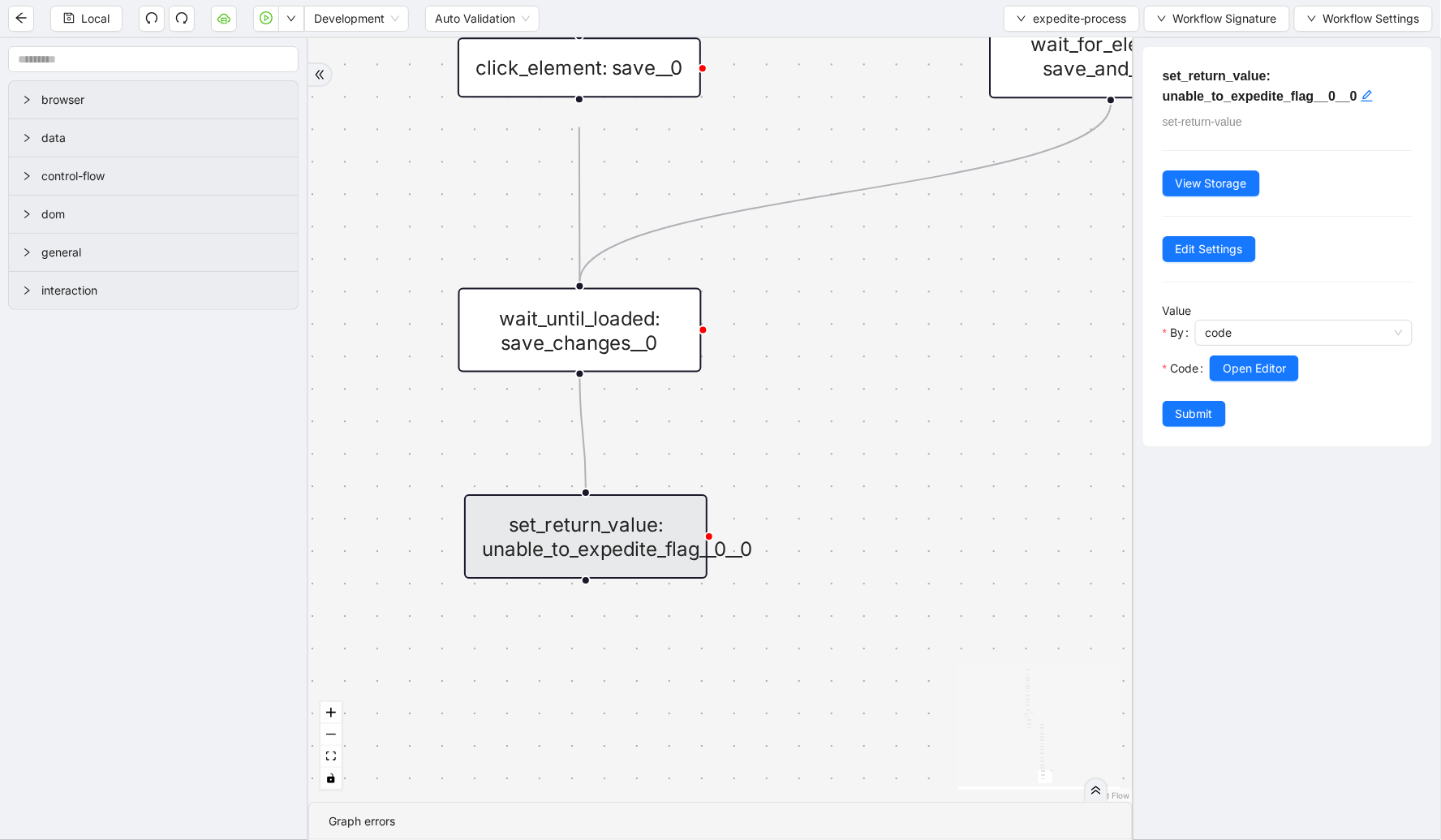
click at [850, 344] on div "check_for_incorrect_item_status fallback onError onError onError trigger go_to_…" at bounding box center [721, 420] width 825 height 764
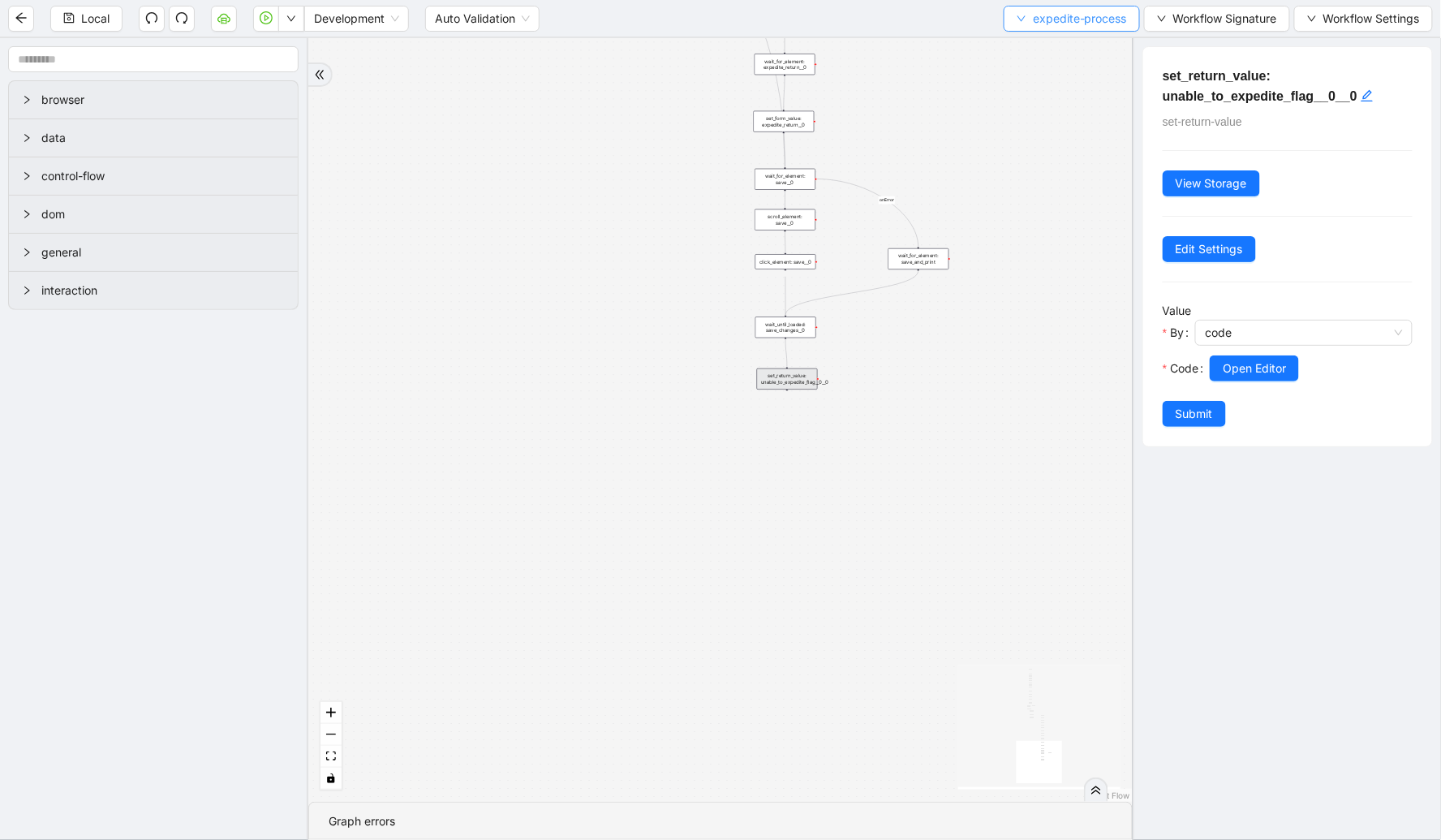
drag, startPoint x: 1034, startPoint y: 36, endPoint x: 1038, endPoint y: 26, distance: 10.8
click at [1038, 26] on div "Local Development Auto Validation expedite-process Workflow Signature Workflow …" at bounding box center [720, 18] width 1441 height 36
click at [1038, 26] on span "expedite-process" at bounding box center [1081, 19] width 94 height 18
click at [1038, 58] on span "Select" at bounding box center [1069, 50] width 110 height 18
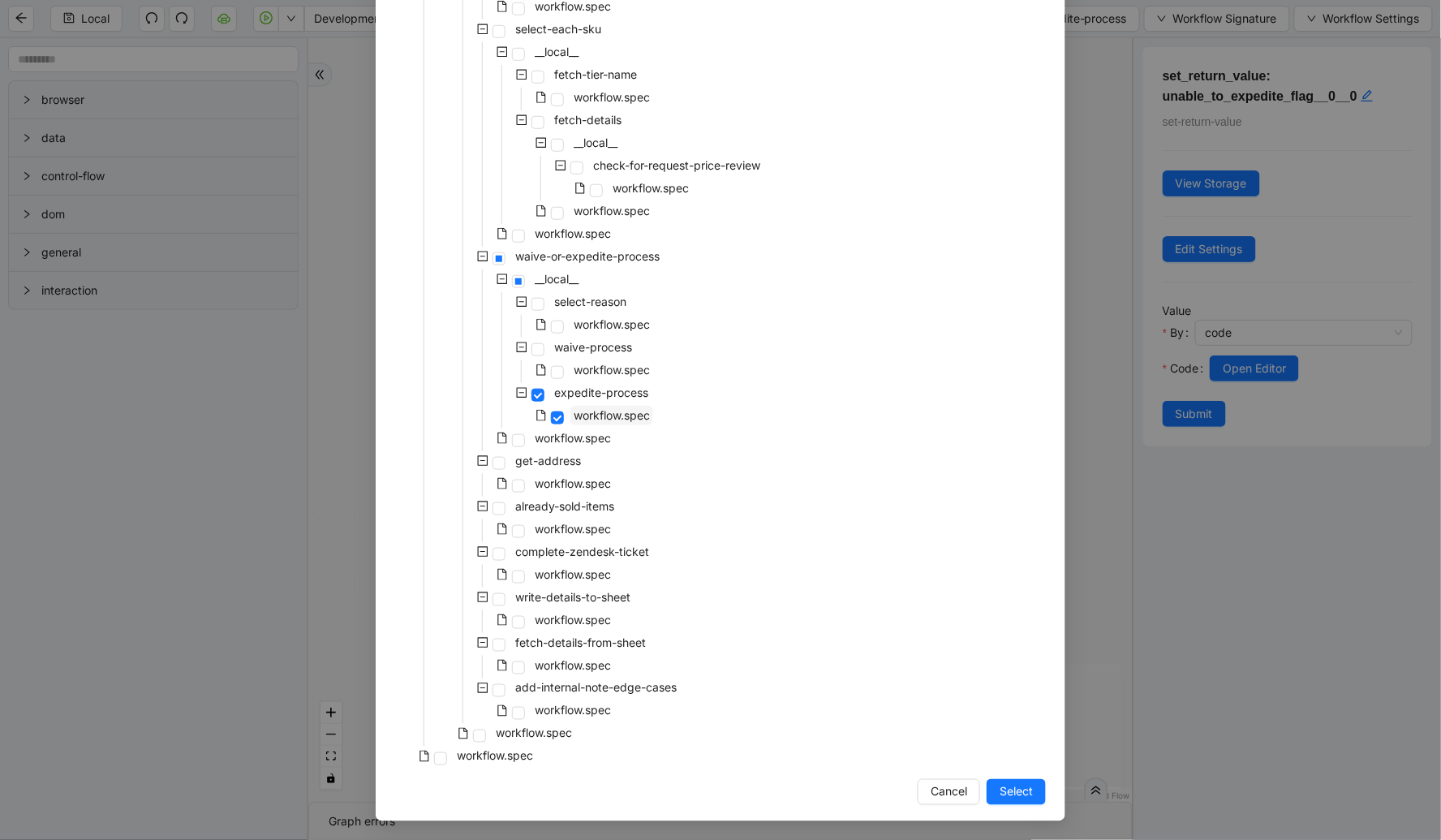
click at [582, 422] on span "workflow.spec" at bounding box center [612, 415] width 83 height 20
click at [579, 436] on span "workflow.spec" at bounding box center [572, 438] width 76 height 14
click at [1012, 797] on span "Select" at bounding box center [1016, 792] width 33 height 18
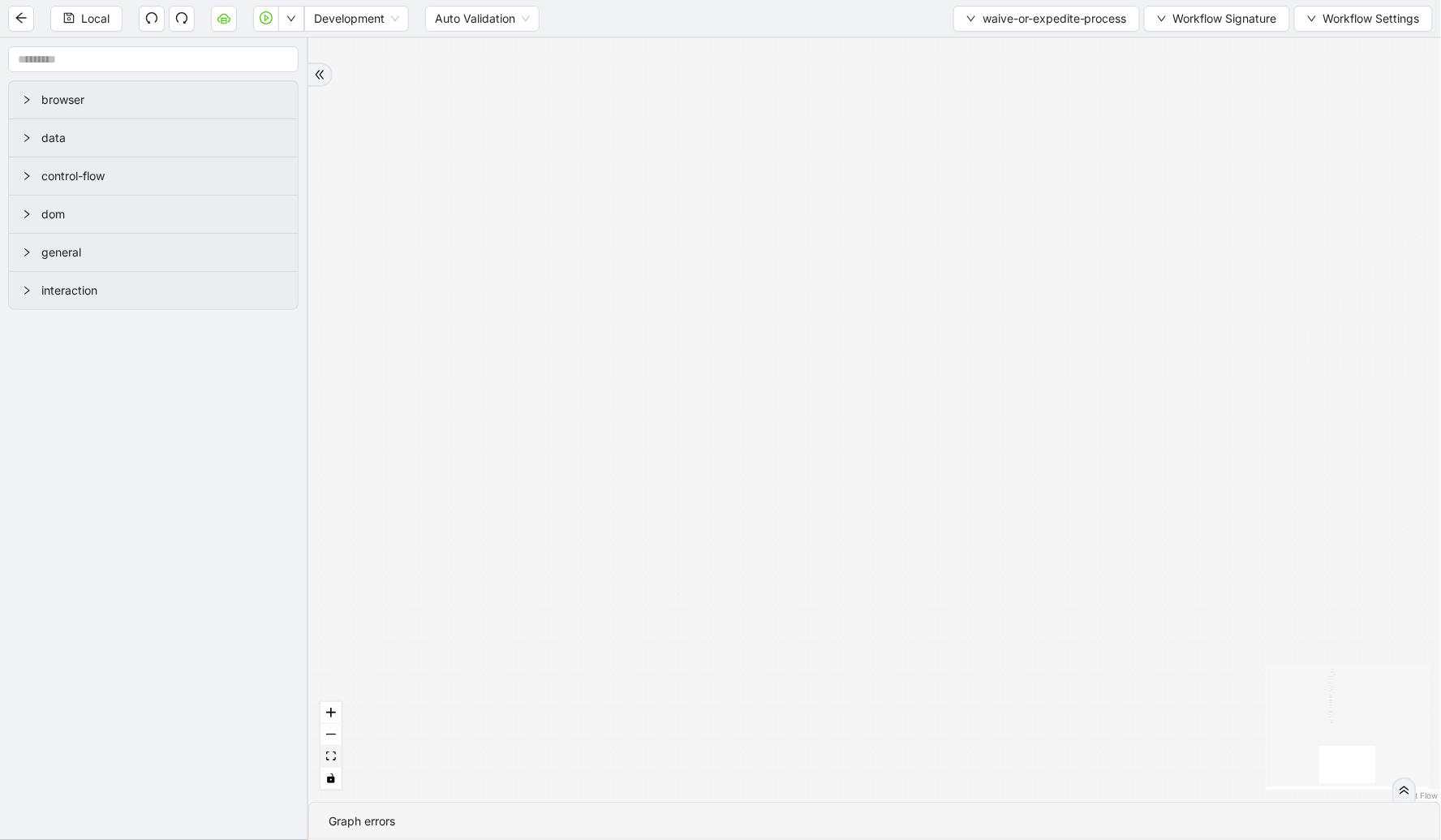
click at [336, 752] on button "fit view" at bounding box center [331, 756] width 21 height 21
drag, startPoint x: 572, startPoint y: 628, endPoint x: 485, endPoint y: 213, distance: 424.0
click at [485, 213] on div "check_for_waive fallback fallback check_for_waive_all fallback required_sku_ids…" at bounding box center [875, 420] width 1133 height 764
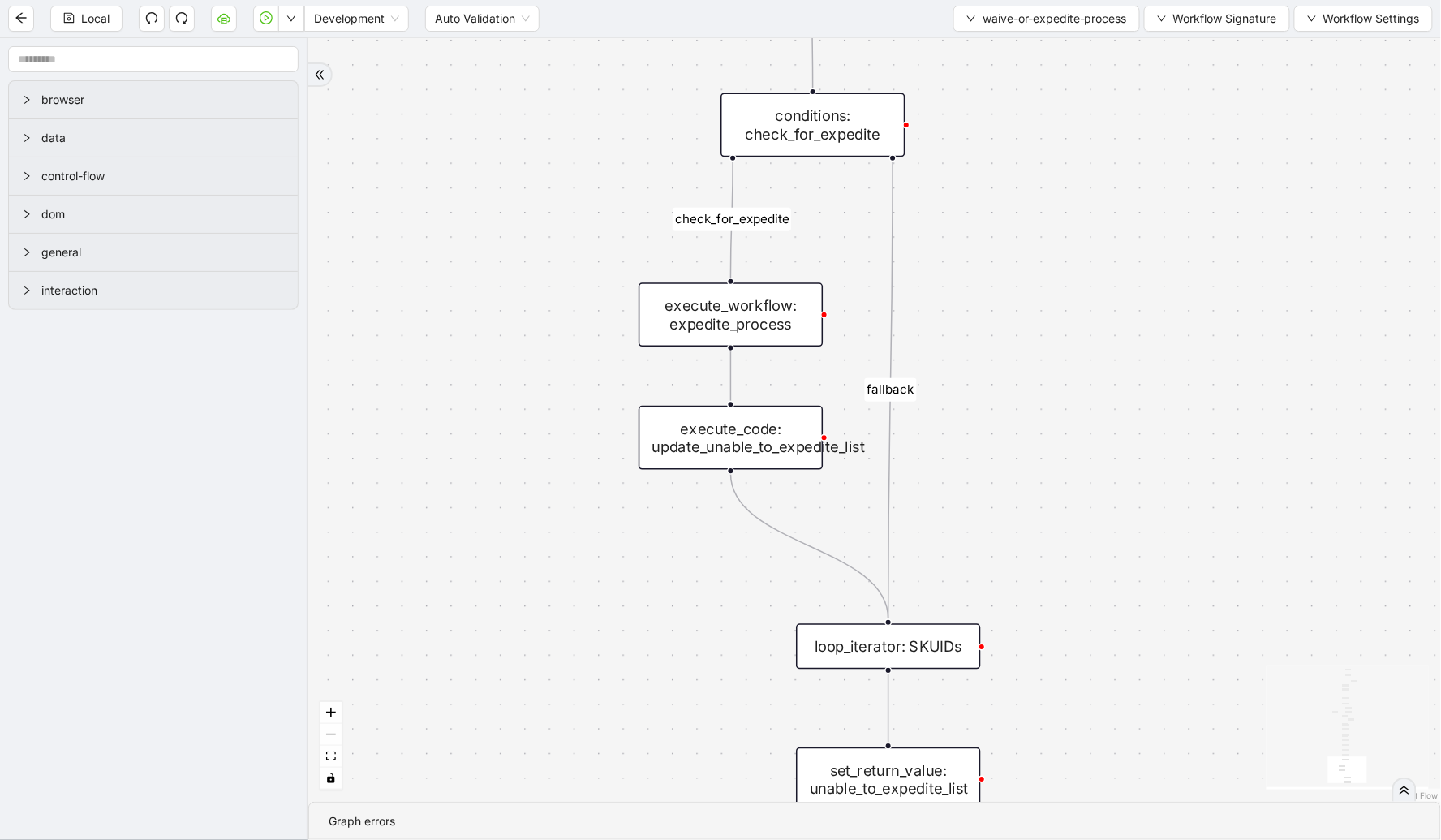
click at [765, 461] on div "execute_code: update_unable_to_expedite_list" at bounding box center [731, 438] width 185 height 64
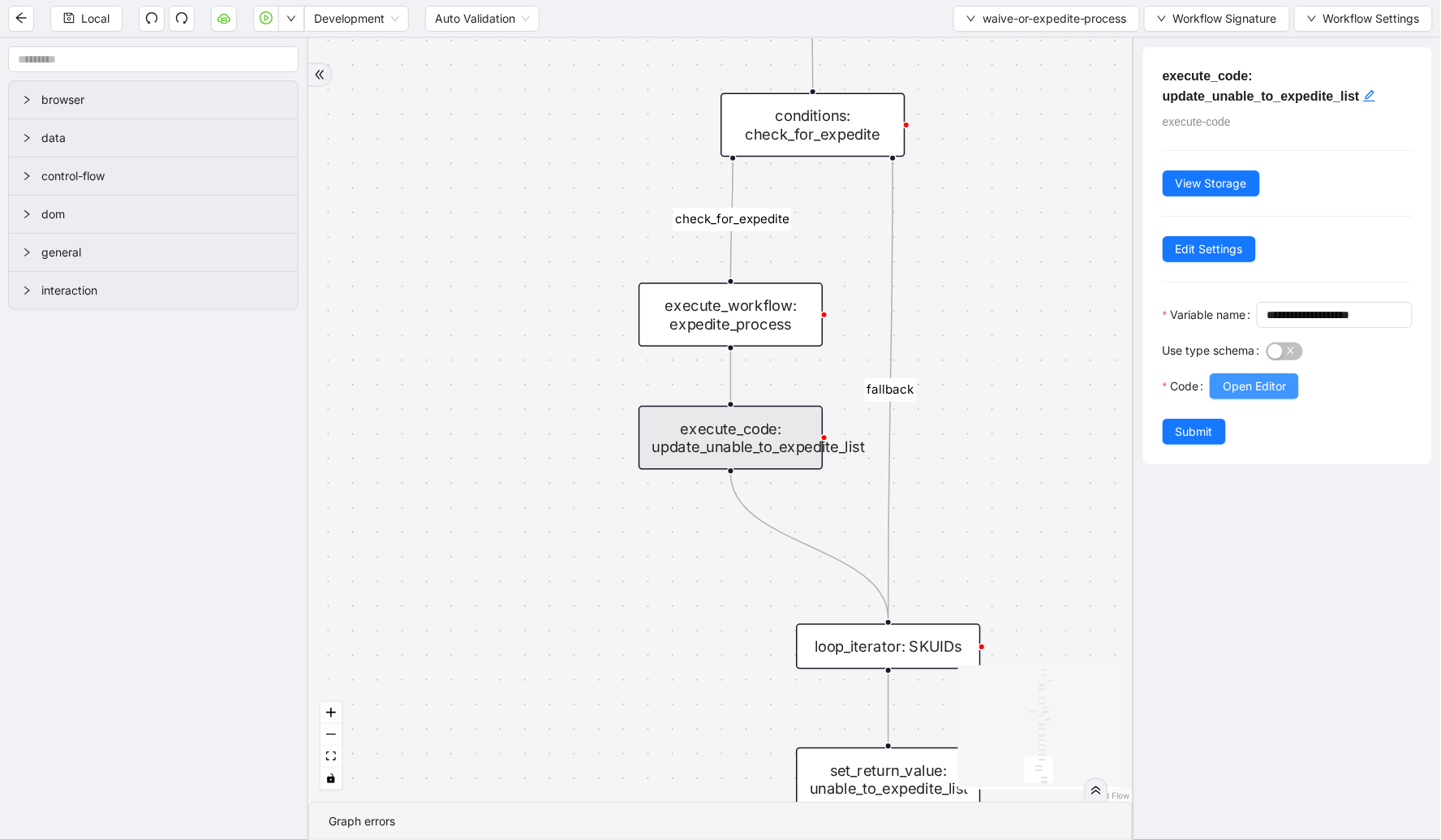
click at [1230, 396] on span "Open Editor" at bounding box center [1254, 386] width 64 height 18
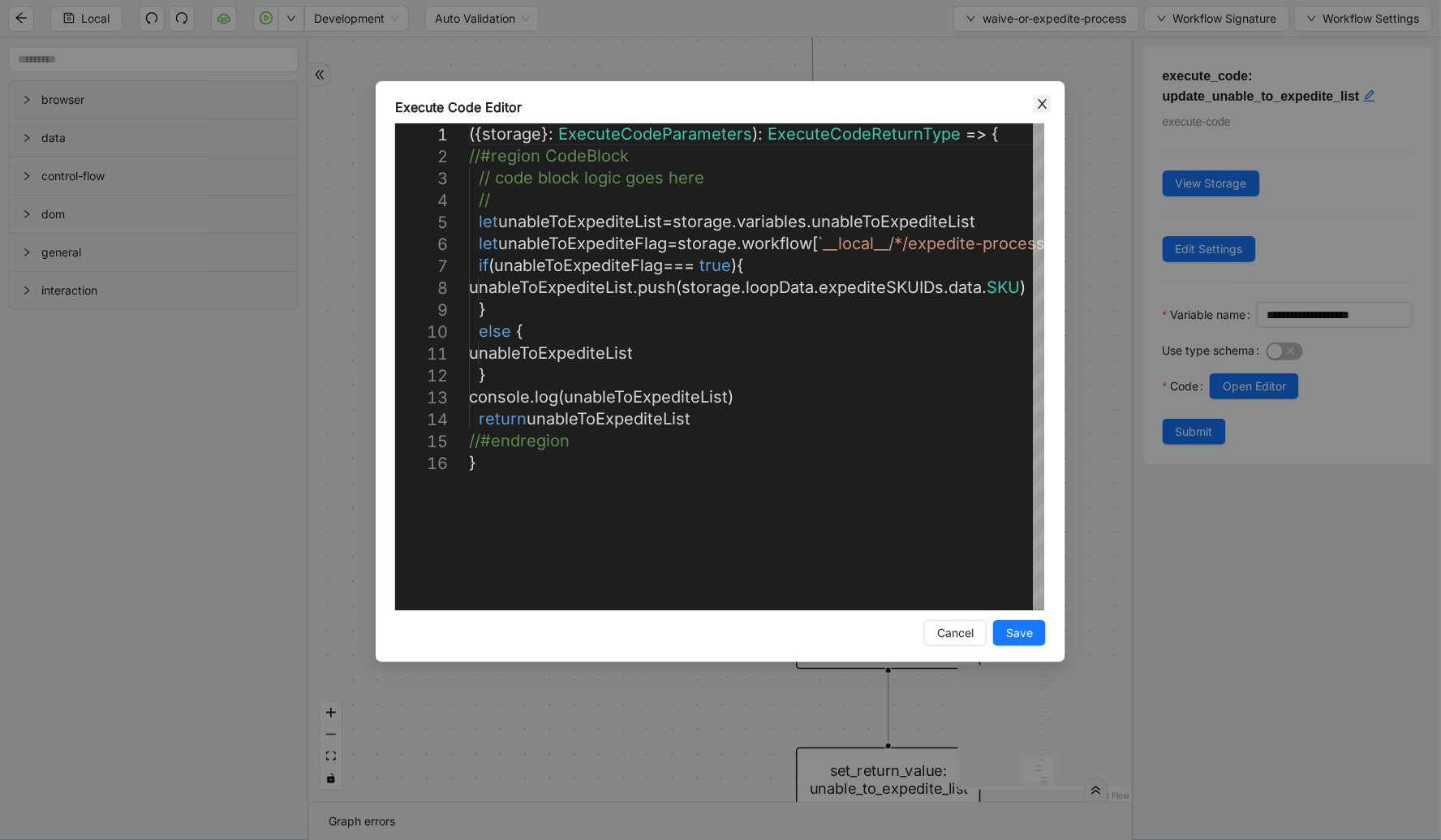
click at [1048, 98] on icon "close" at bounding box center [1042, 104] width 13 height 13
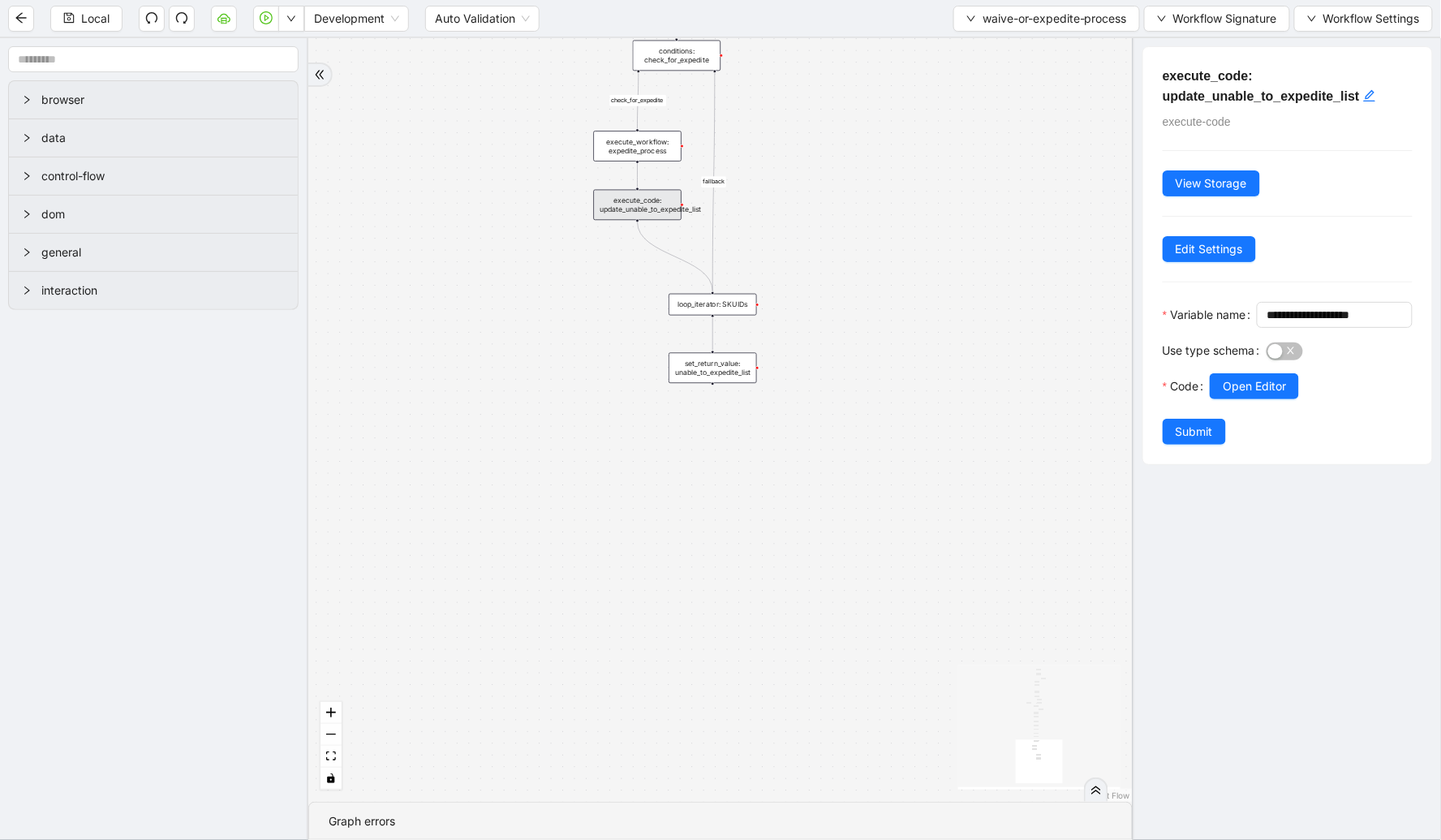
drag, startPoint x: 1011, startPoint y: 366, endPoint x: 745, endPoint y: 175, distance: 327.5
click at [763, 162] on div "check_for_waive fallback fallback check_for_waive_all fallback required_sku_ids…" at bounding box center [721, 420] width 825 height 764
click at [1001, 20] on span "waive-or-expedite-process" at bounding box center [1055, 19] width 145 height 18
click at [993, 46] on span "Select" at bounding box center [1042, 50] width 163 height 18
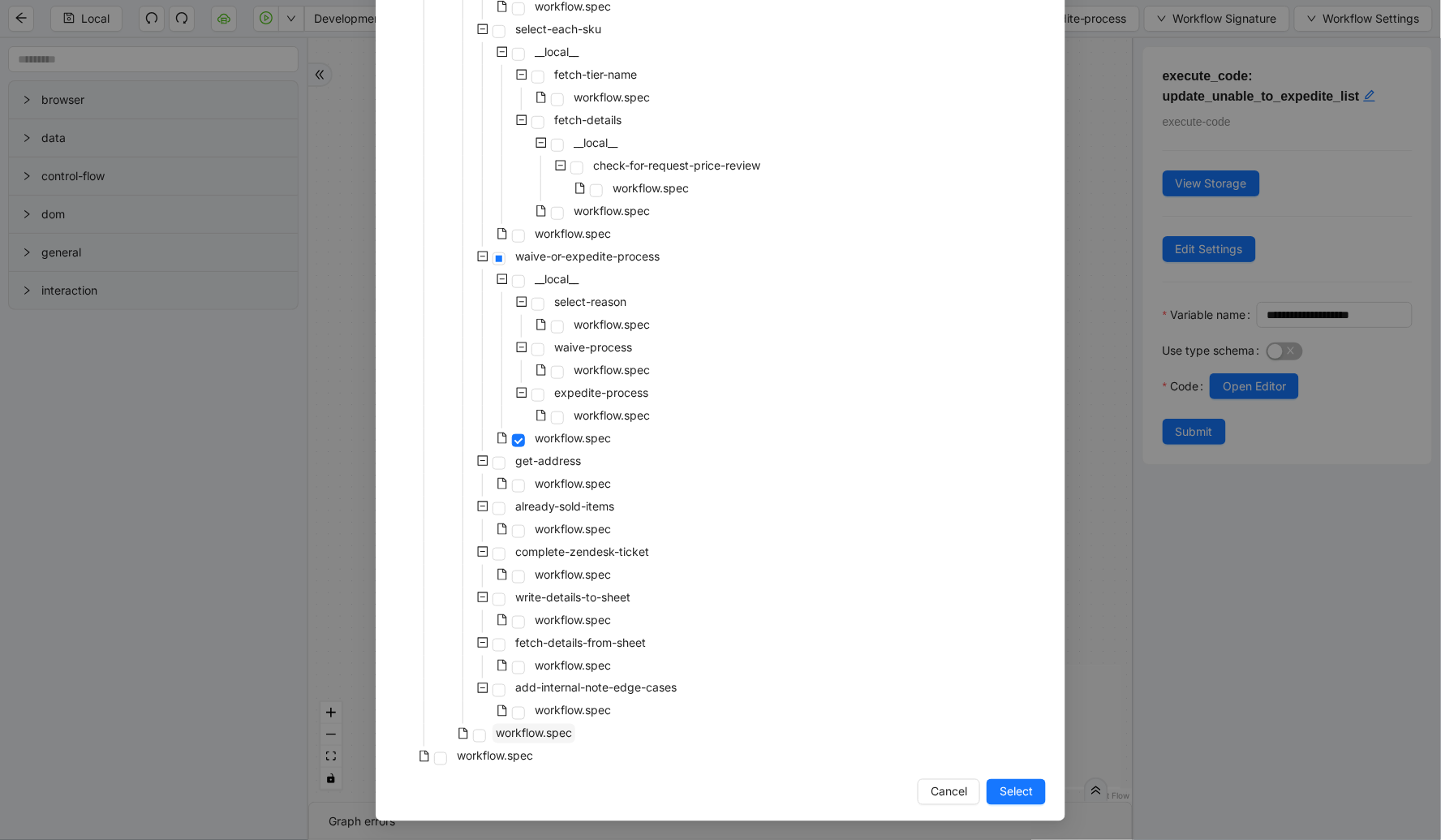
click at [530, 740] on span "workflow.spec" at bounding box center [533, 734] width 83 height 20
click at [1009, 788] on span "Select" at bounding box center [1016, 792] width 33 height 18
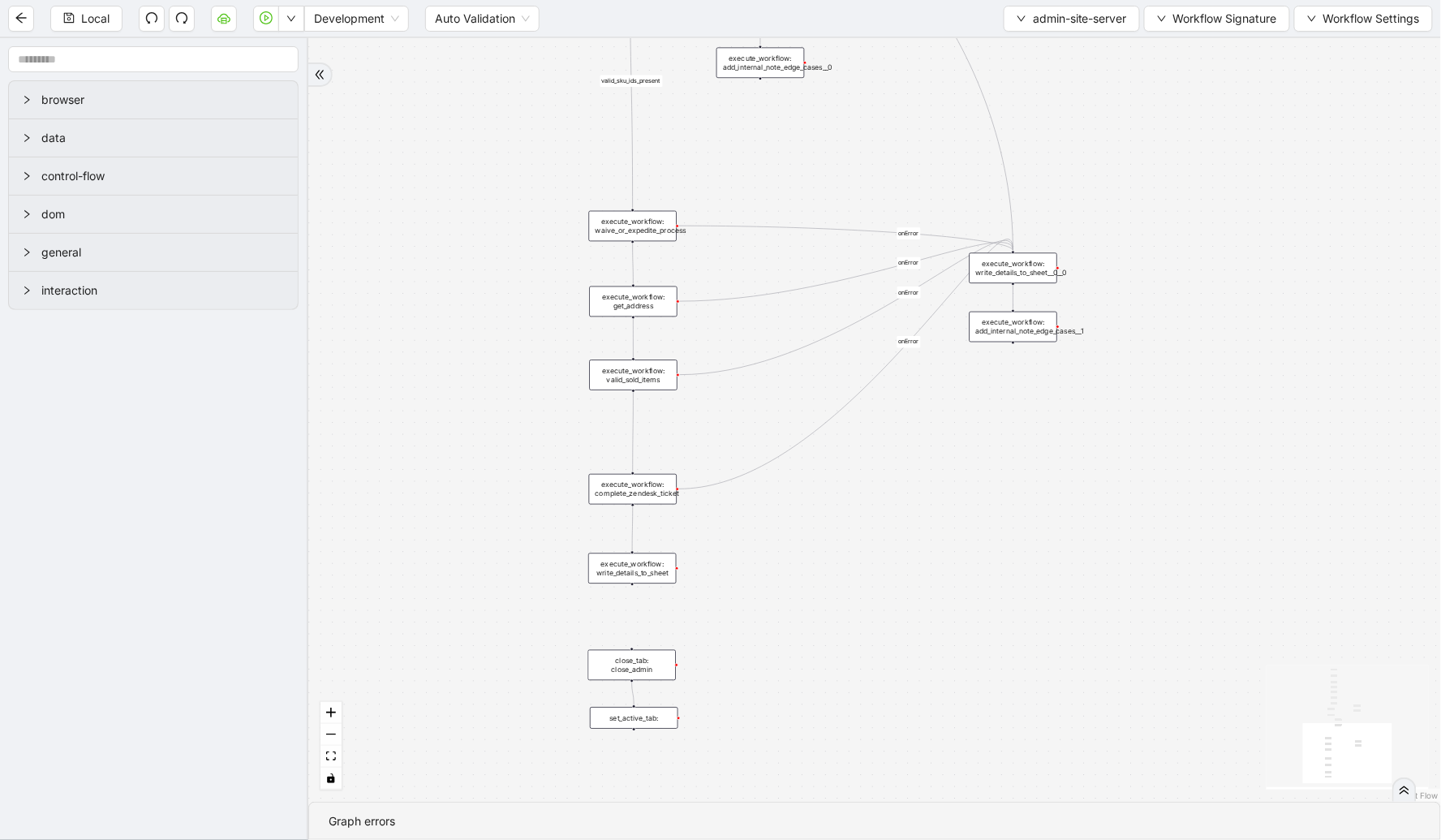
drag, startPoint x: 500, startPoint y: 206, endPoint x: 573, endPoint y: 492, distance: 295.2
click at [573, 492] on div "email_found_in_admin valid_sku_ids_present fallback fallback onError onError on…" at bounding box center [875, 420] width 1133 height 764
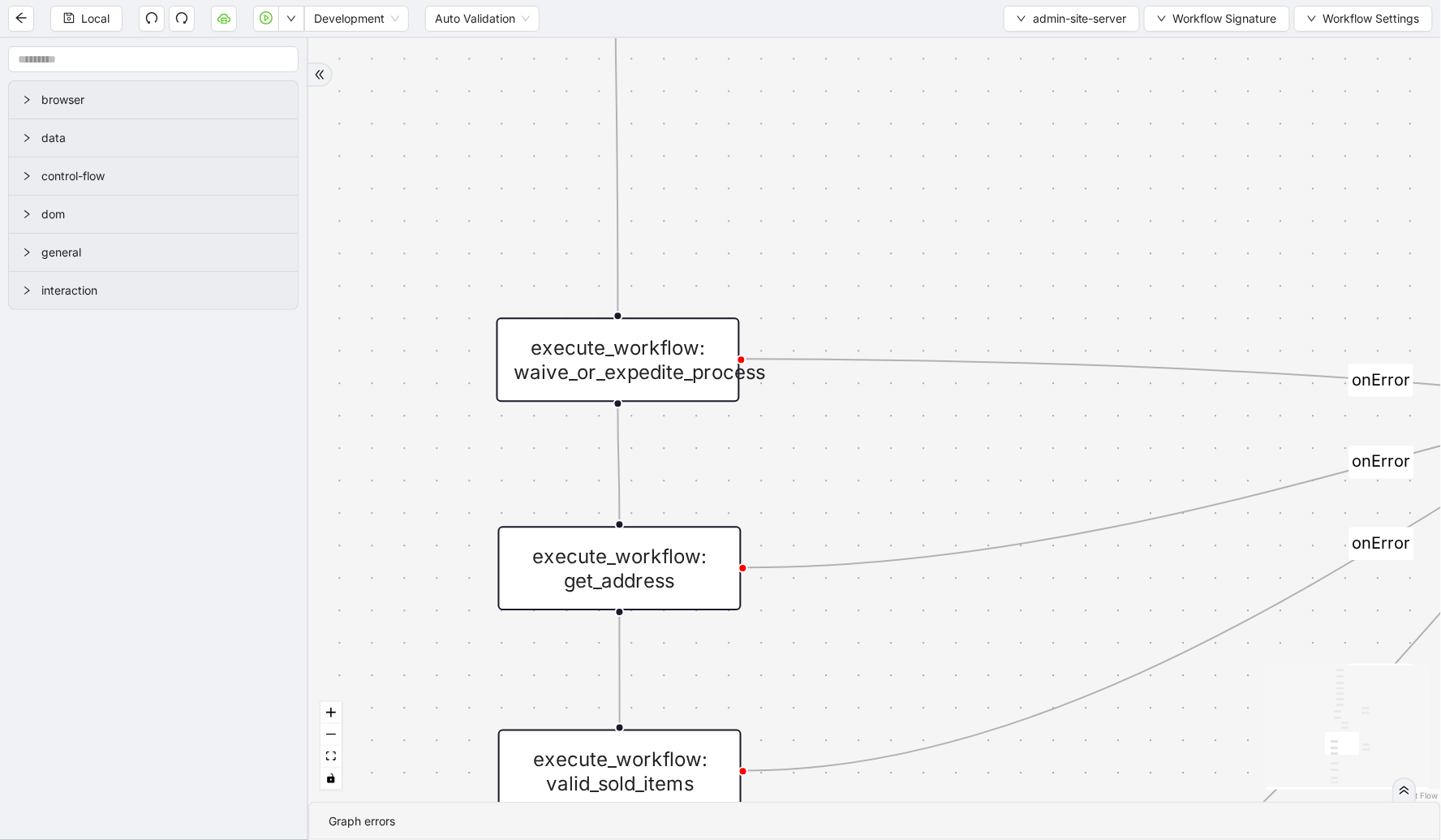
click at [709, 562] on div "execute_workflow: get_address" at bounding box center [619, 567] width 243 height 84
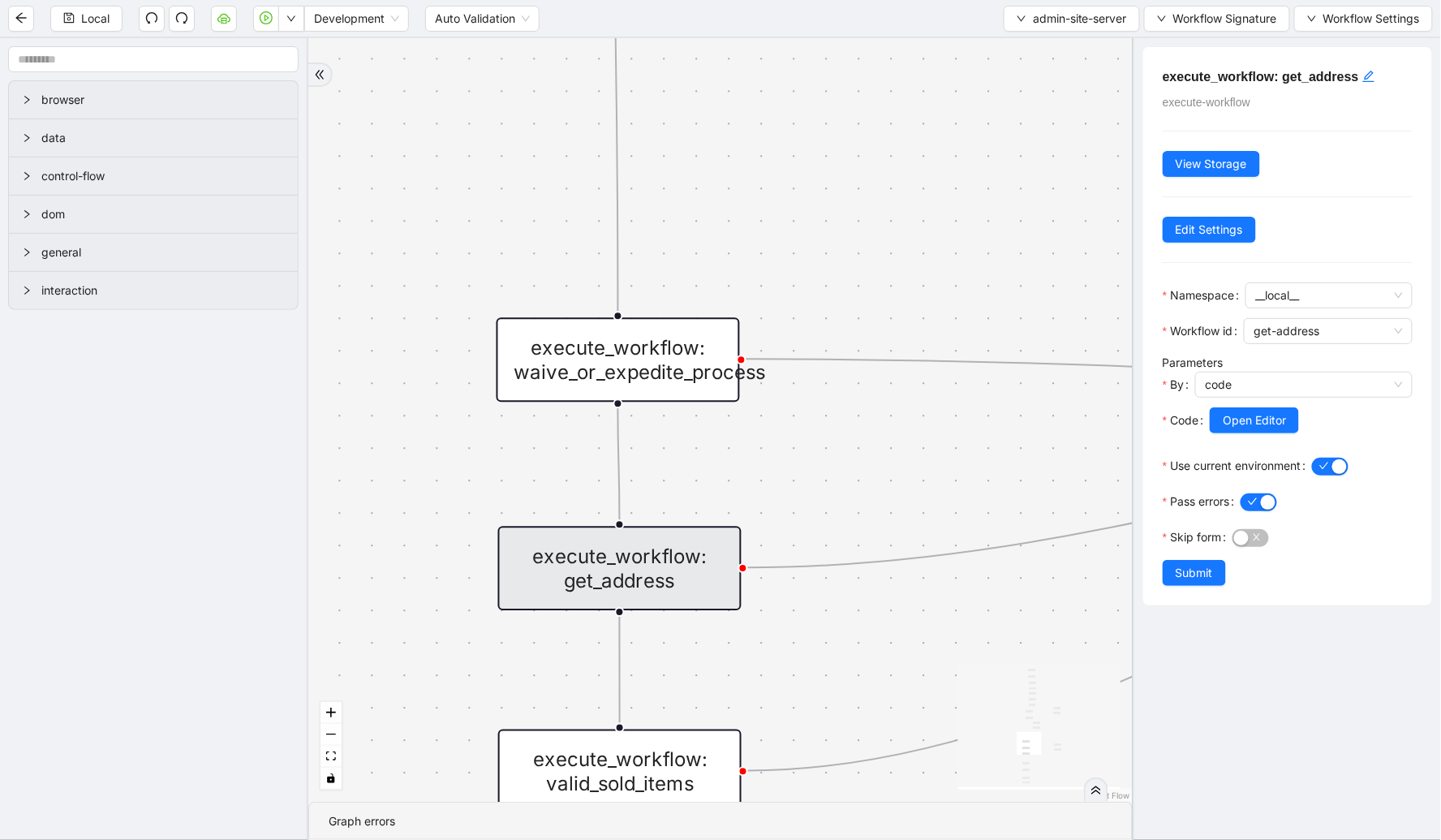
click at [731, 459] on div "email_found_in_admin valid_sku_ids_present fallback fallback onError onError on…" at bounding box center [721, 420] width 825 height 764
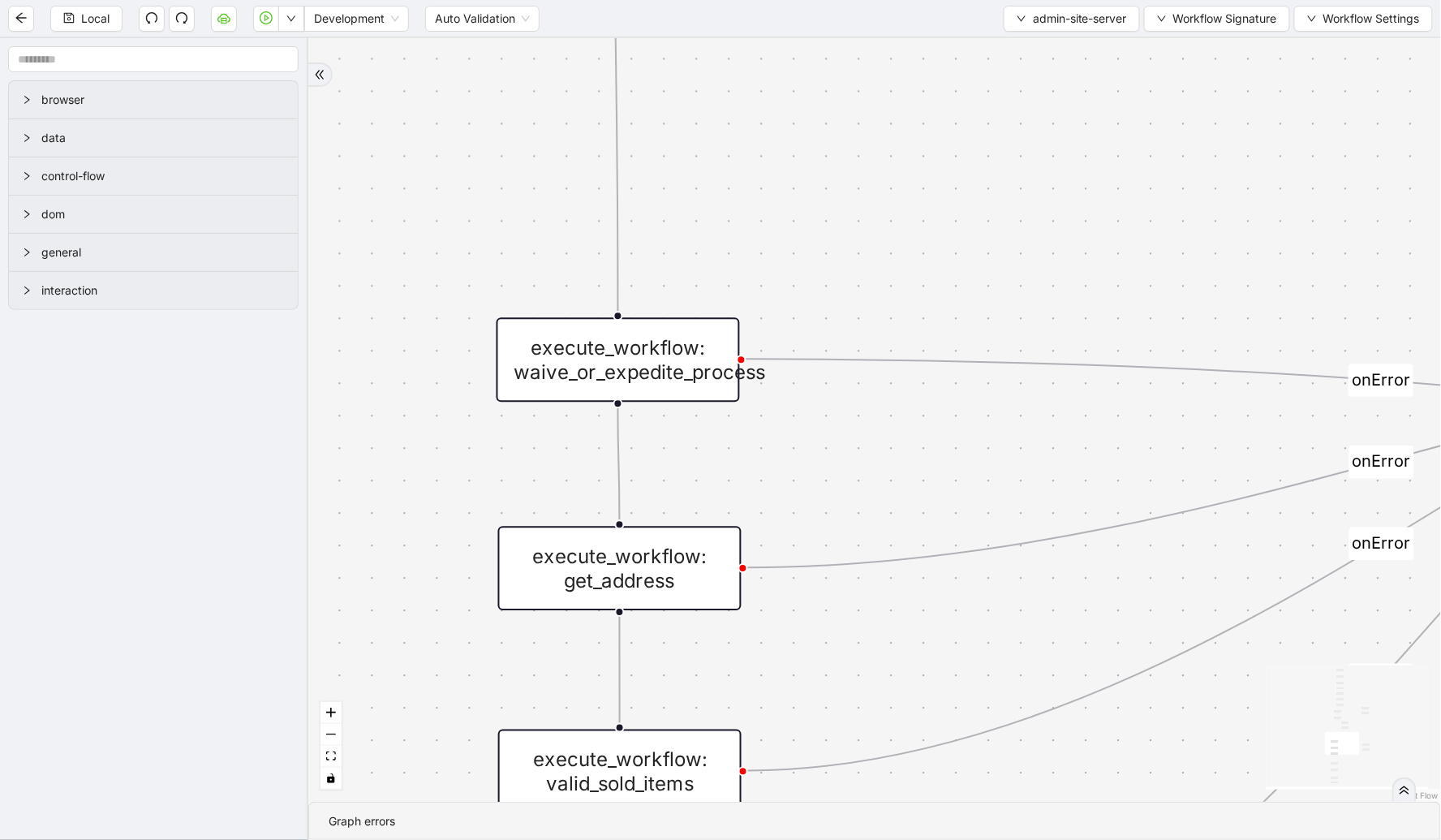
click at [714, 549] on div "execute_workflow: get_address" at bounding box center [619, 567] width 243 height 84
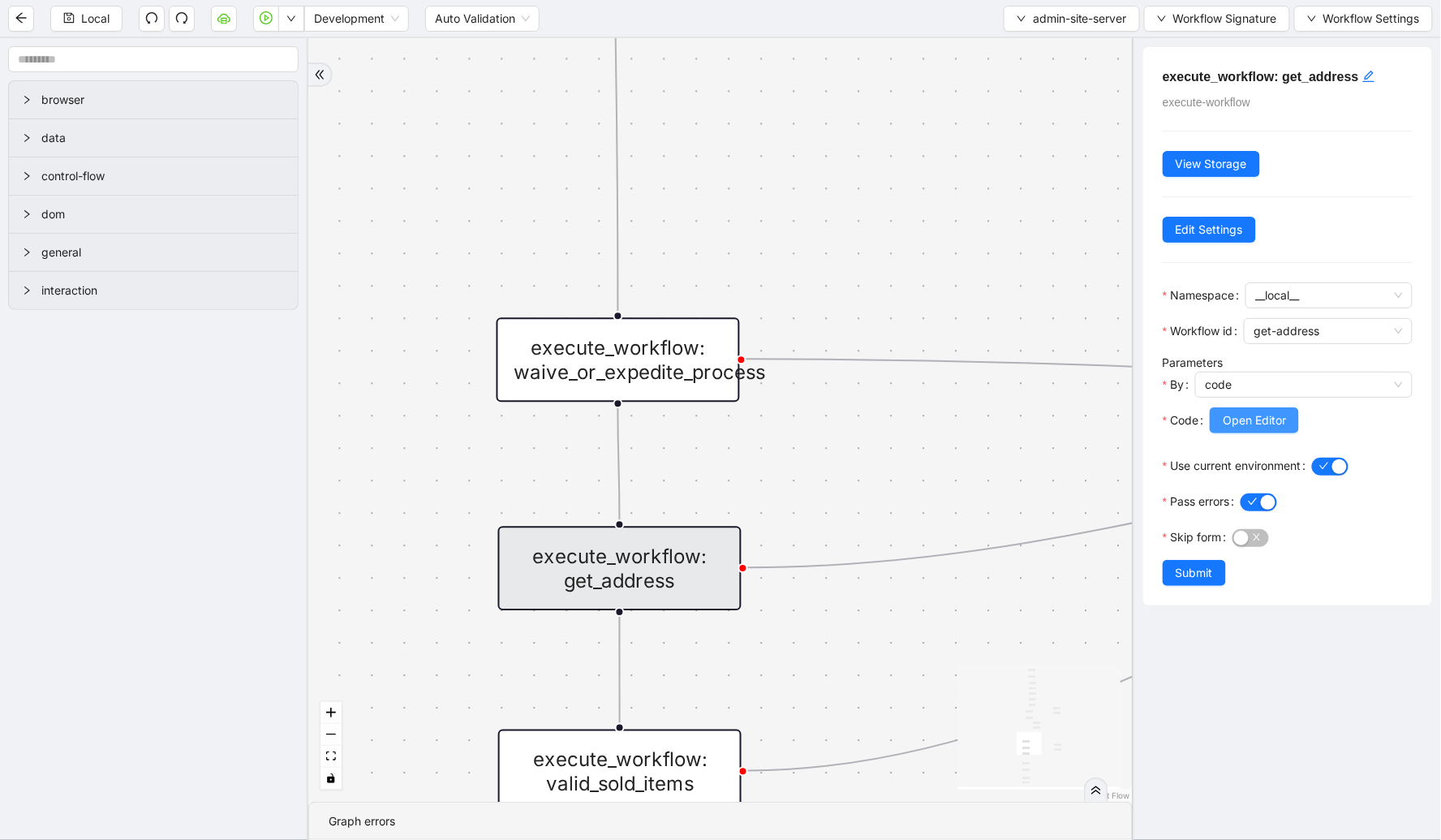
click at [1250, 422] on span "Open Editor" at bounding box center [1254, 420] width 64 height 18
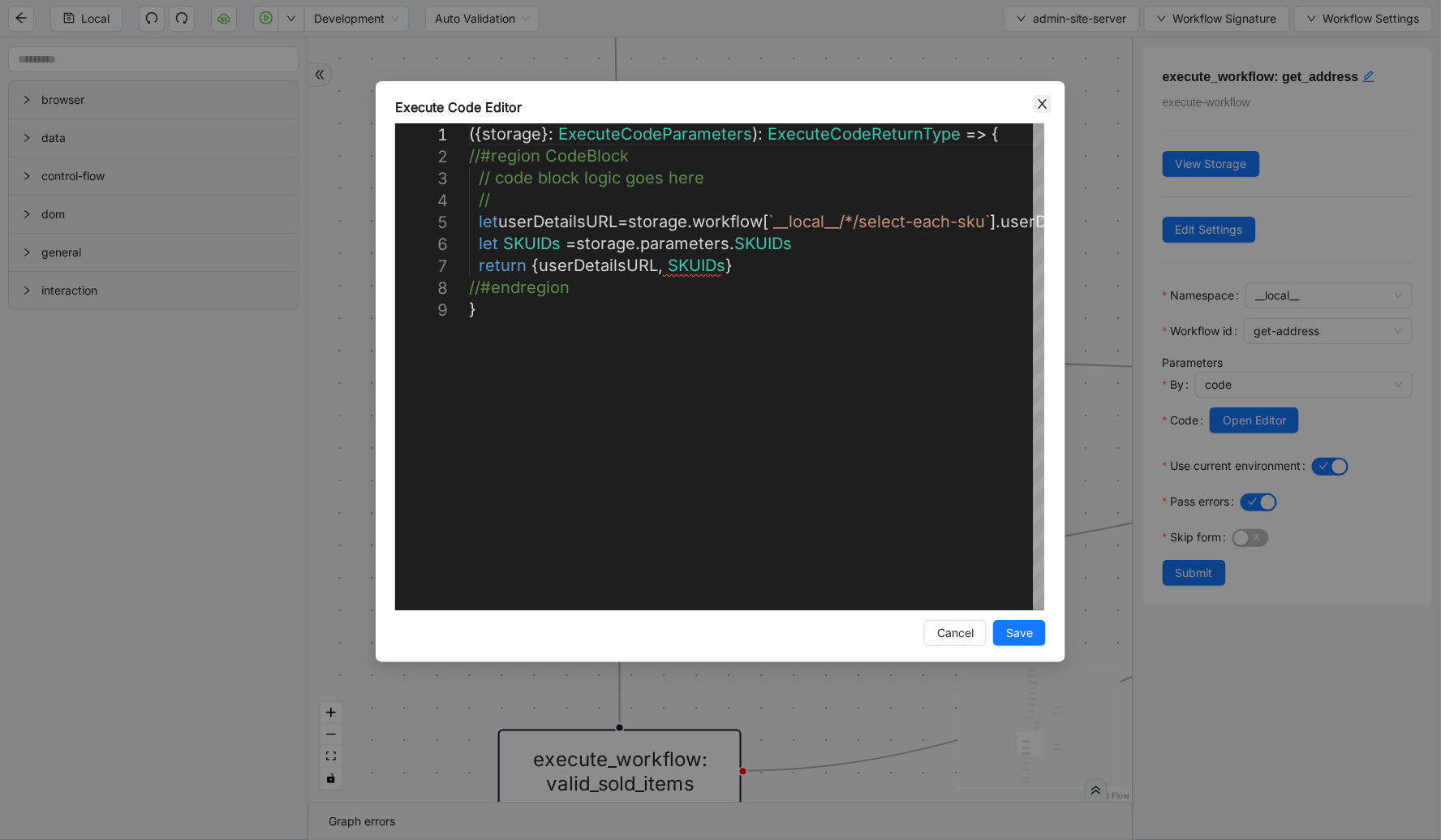
click at [1040, 101] on icon "close" at bounding box center [1042, 104] width 9 height 10
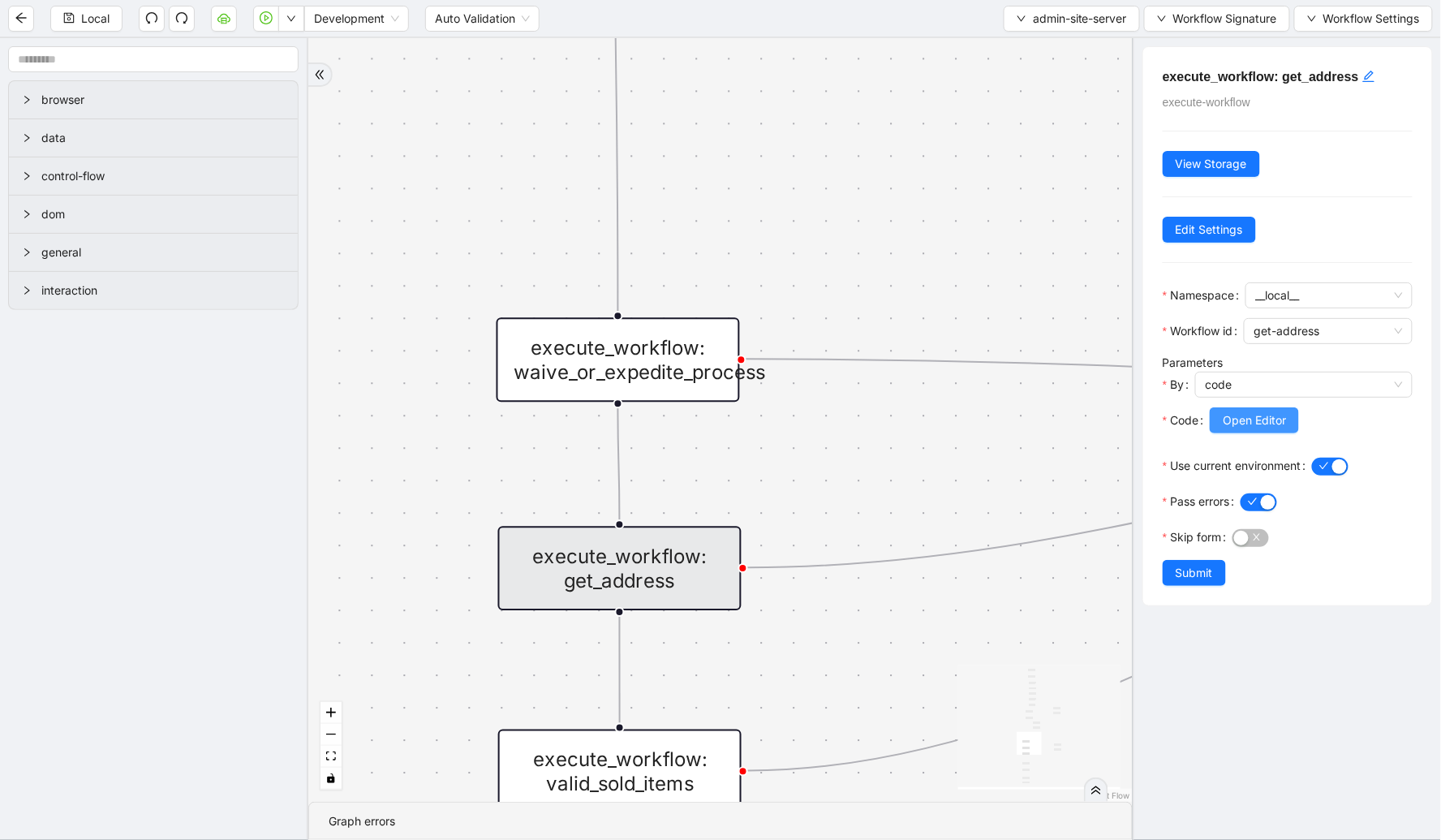
click at [1253, 429] on span "Open Editor" at bounding box center [1254, 420] width 64 height 18
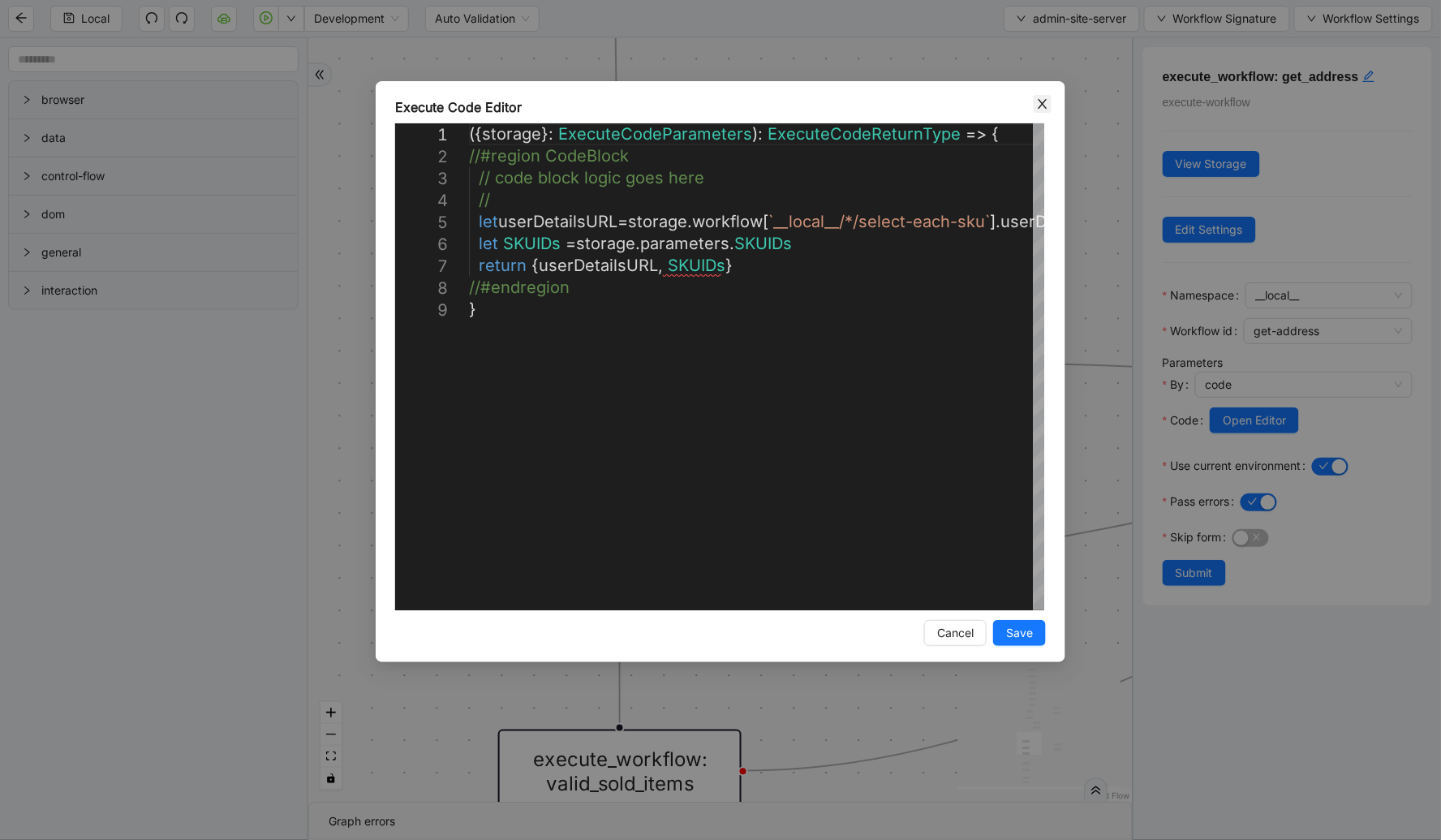
click at [1044, 110] on span "Close" at bounding box center [1042, 104] width 18 height 18
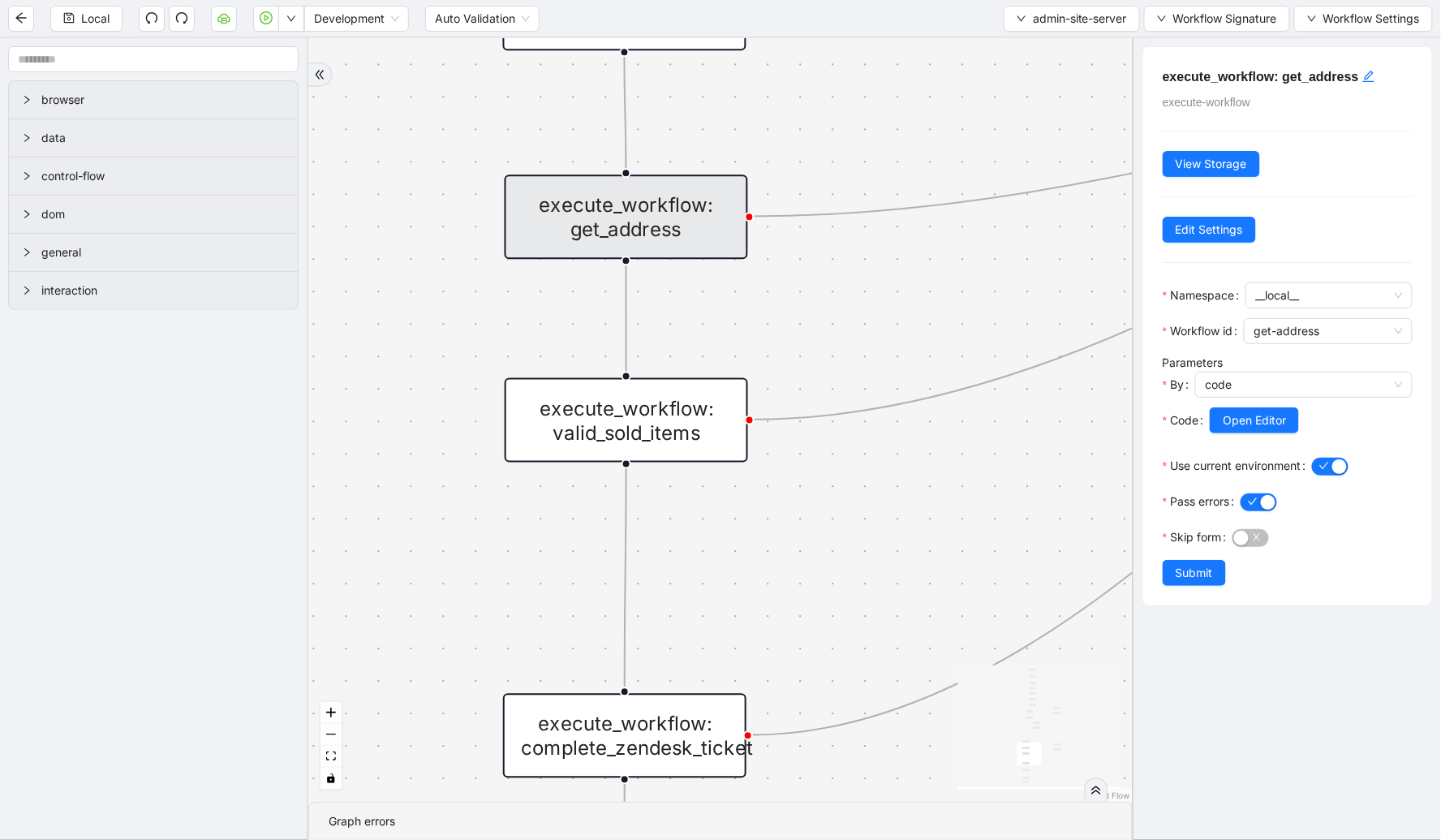
drag, startPoint x: 856, startPoint y: 500, endPoint x: 864, endPoint y: 85, distance: 415.1
click at [864, 85] on div "email_found_in_admin valid_sku_ids_present fallback fallback onError onError on…" at bounding box center [721, 420] width 825 height 764
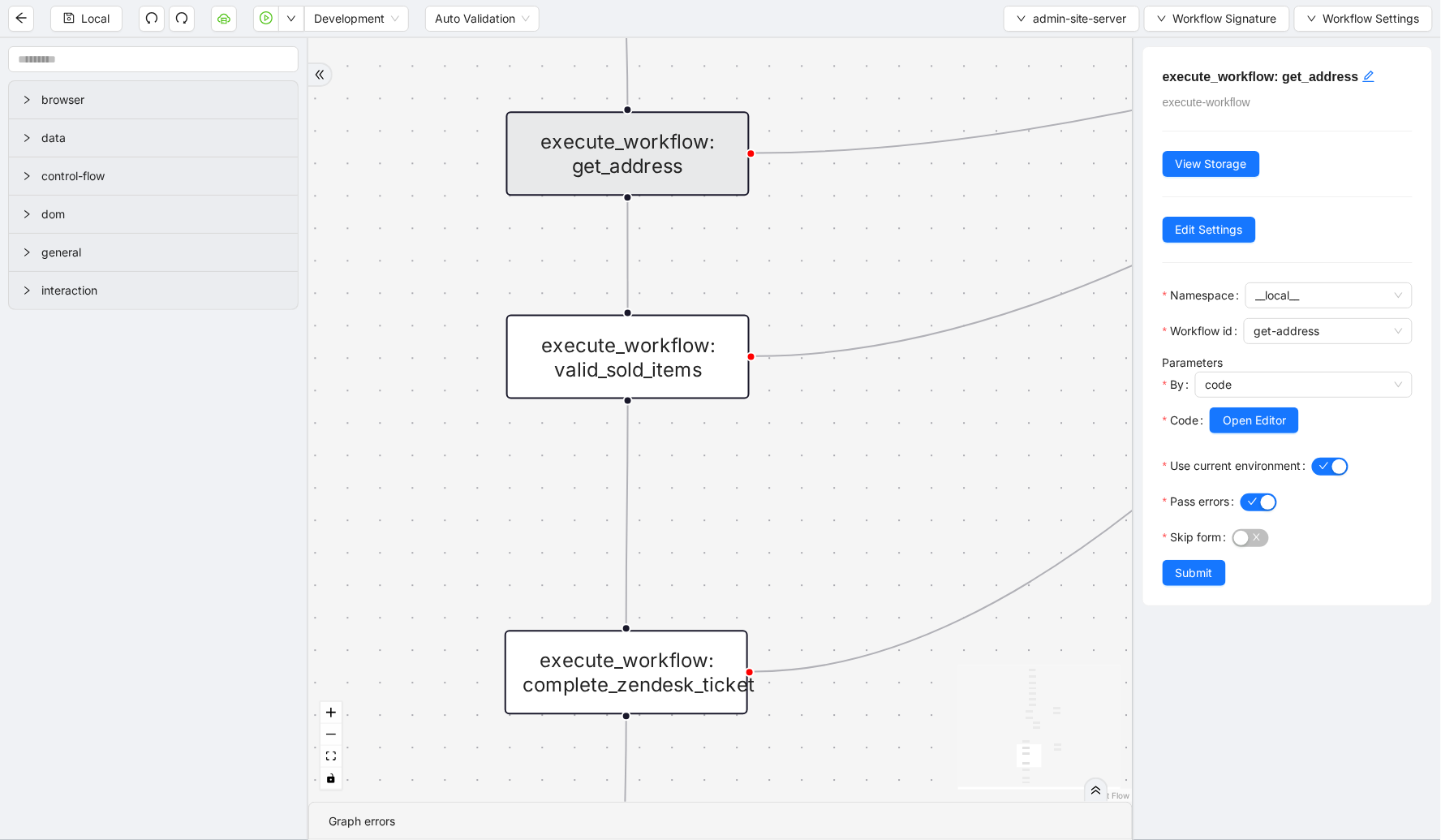
click at [698, 339] on div "execute_workflow: valid_sold_items" at bounding box center [627, 357] width 243 height 84
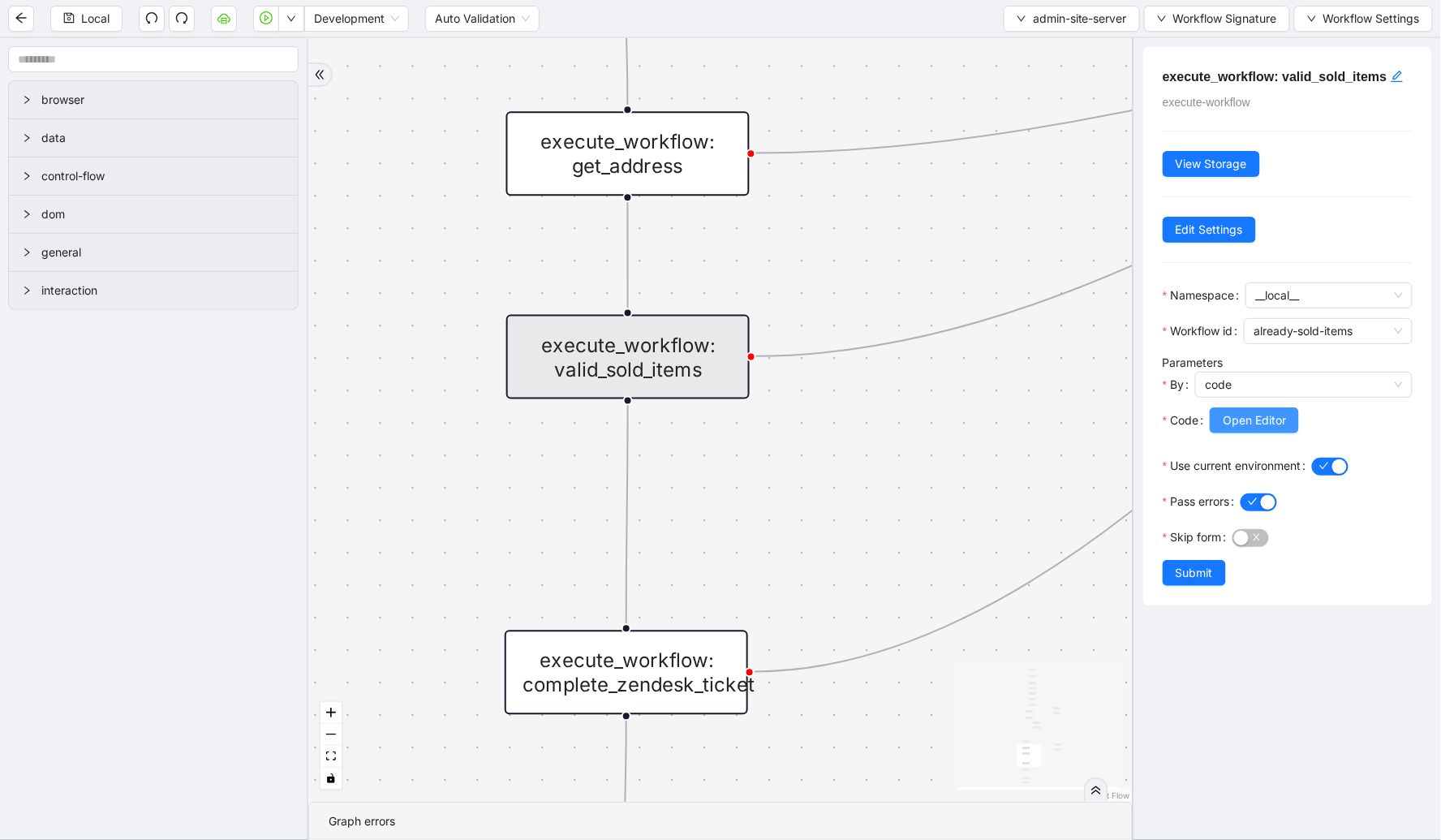
click at [1226, 414] on span "Open Editor" at bounding box center [1254, 420] width 64 height 18
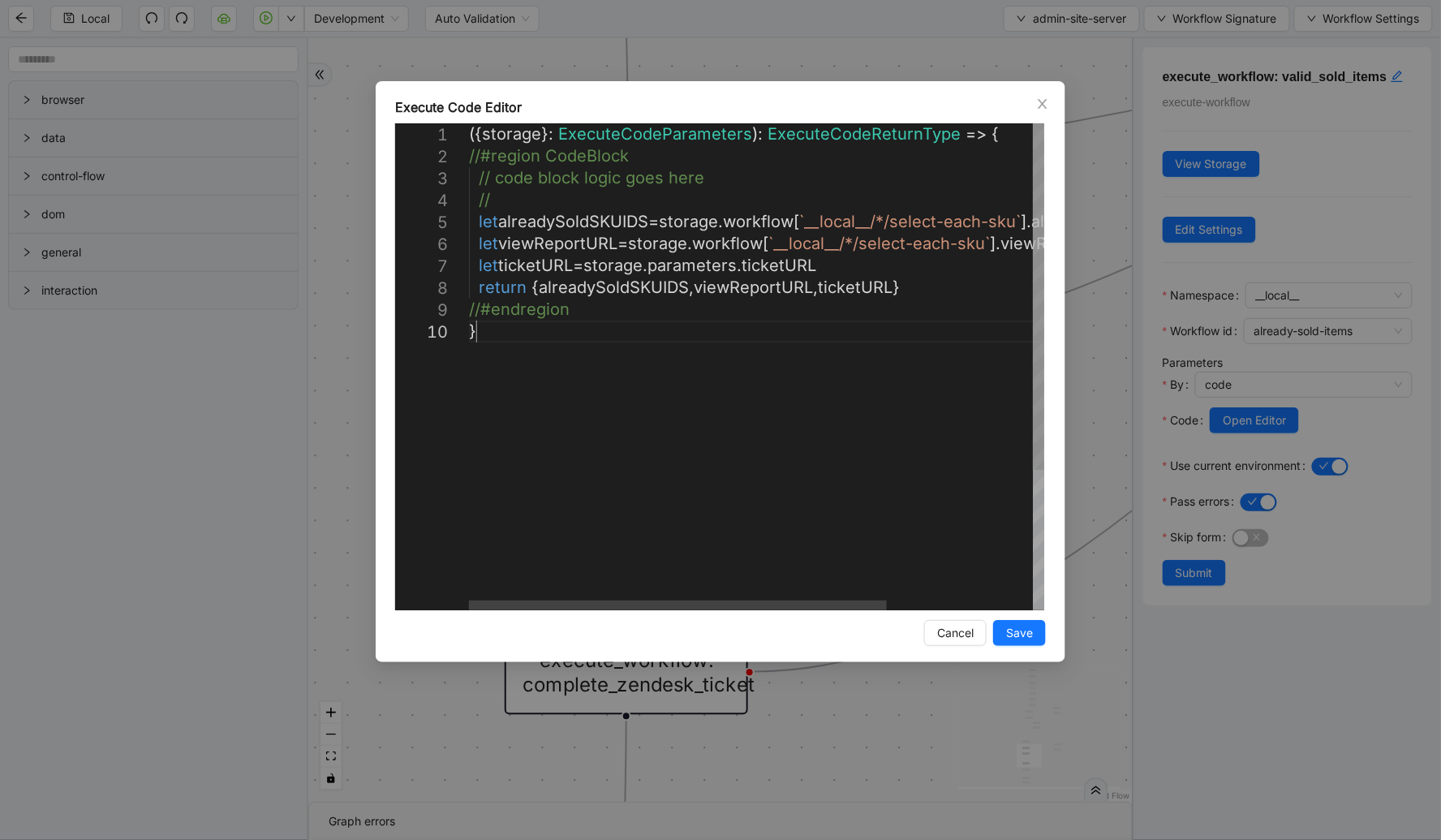
scroll to position [0, 8]
click at [609, 599] on div "({ storage }: ExecuteCodeParameters ): ExecuteCodeReturnType => { //#region Cod…" at bounding box center [856, 465] width 775 height 684
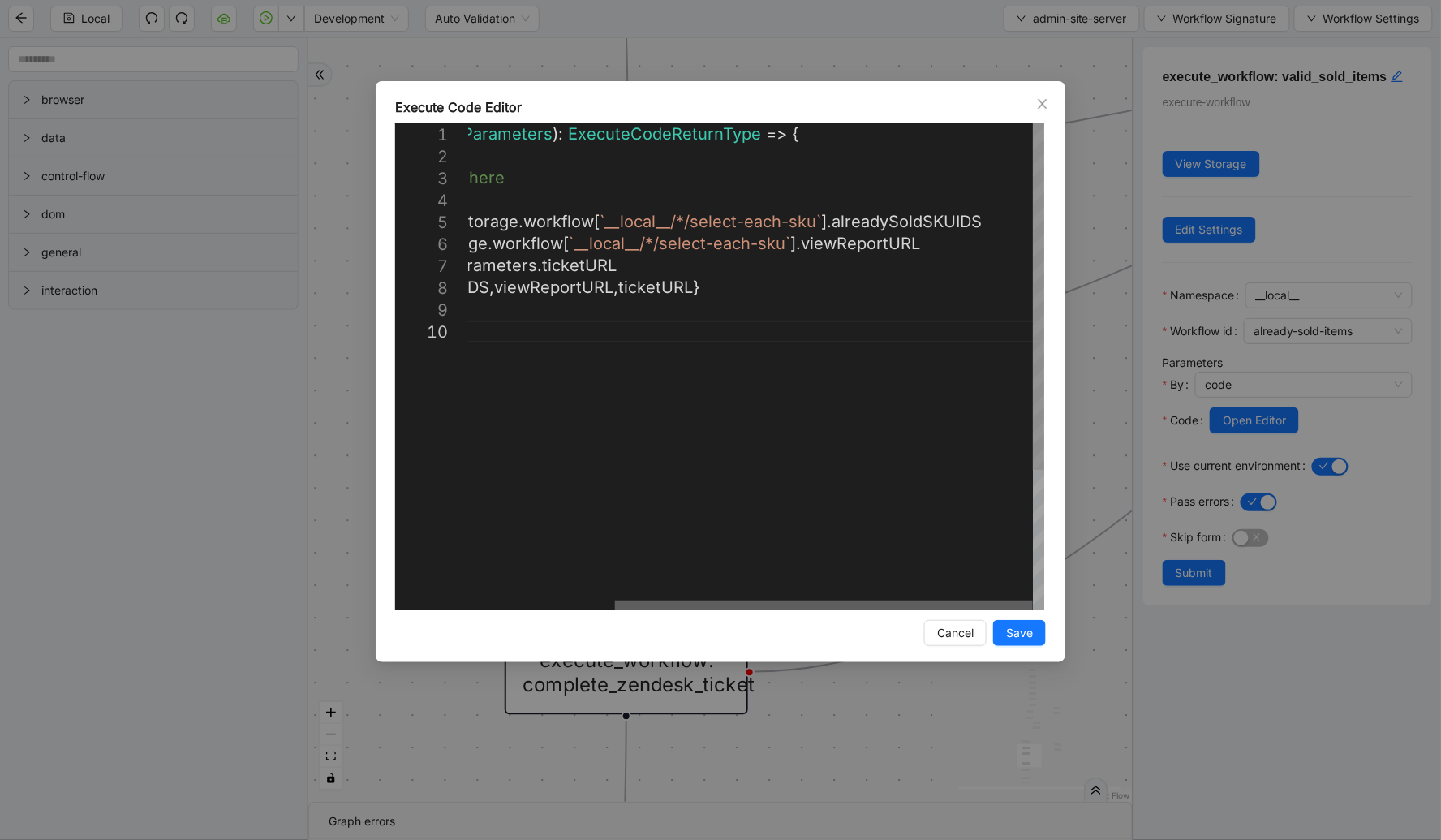
click at [757, 601] on div at bounding box center [825, 606] width 418 height 10
click at [1038, 104] on icon "close" at bounding box center [1042, 104] width 13 height 13
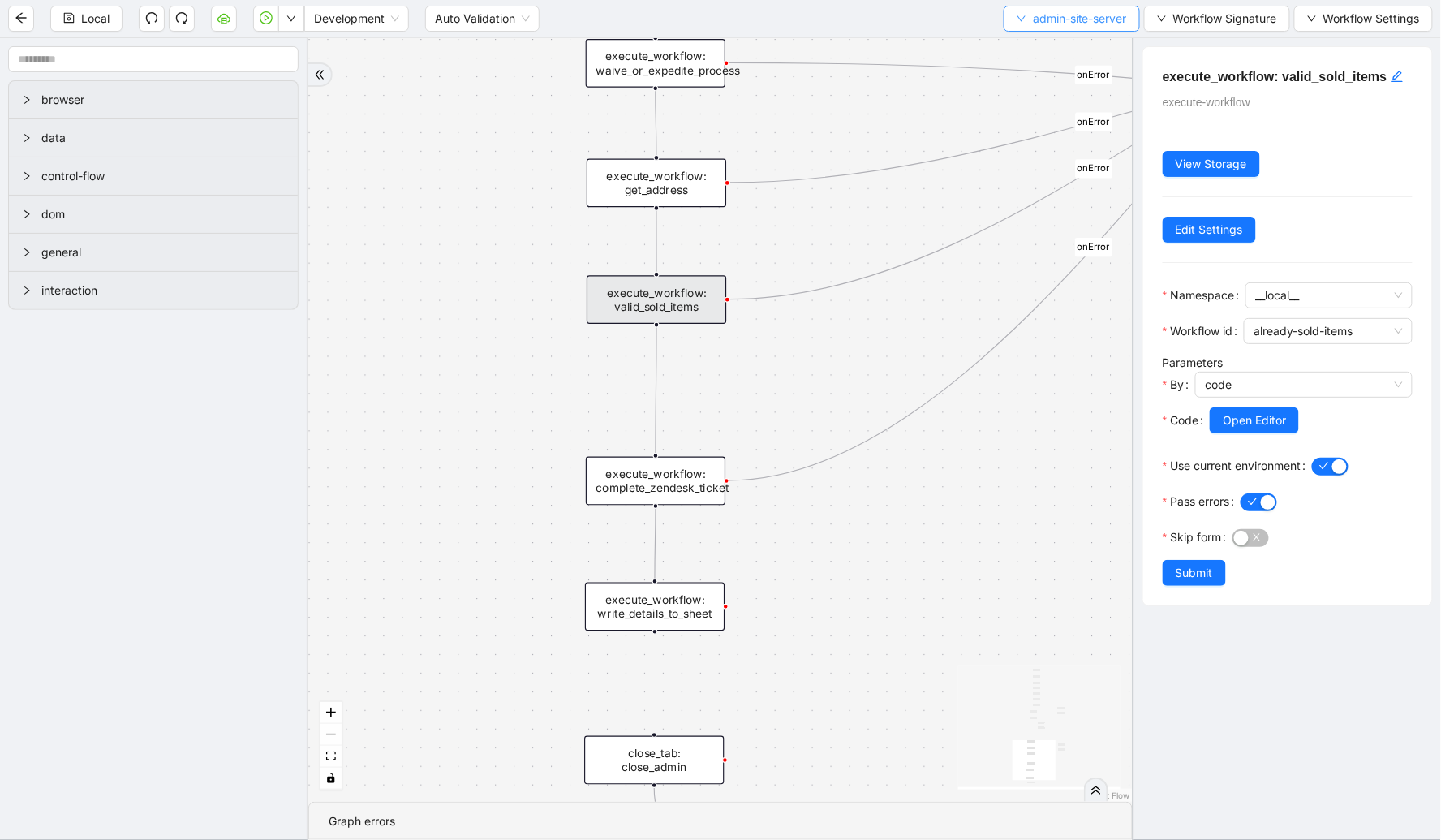
click at [1066, 24] on span "admin-site-server" at bounding box center [1081, 19] width 94 height 18
click at [1036, 49] on span "Select" at bounding box center [1067, 50] width 112 height 18
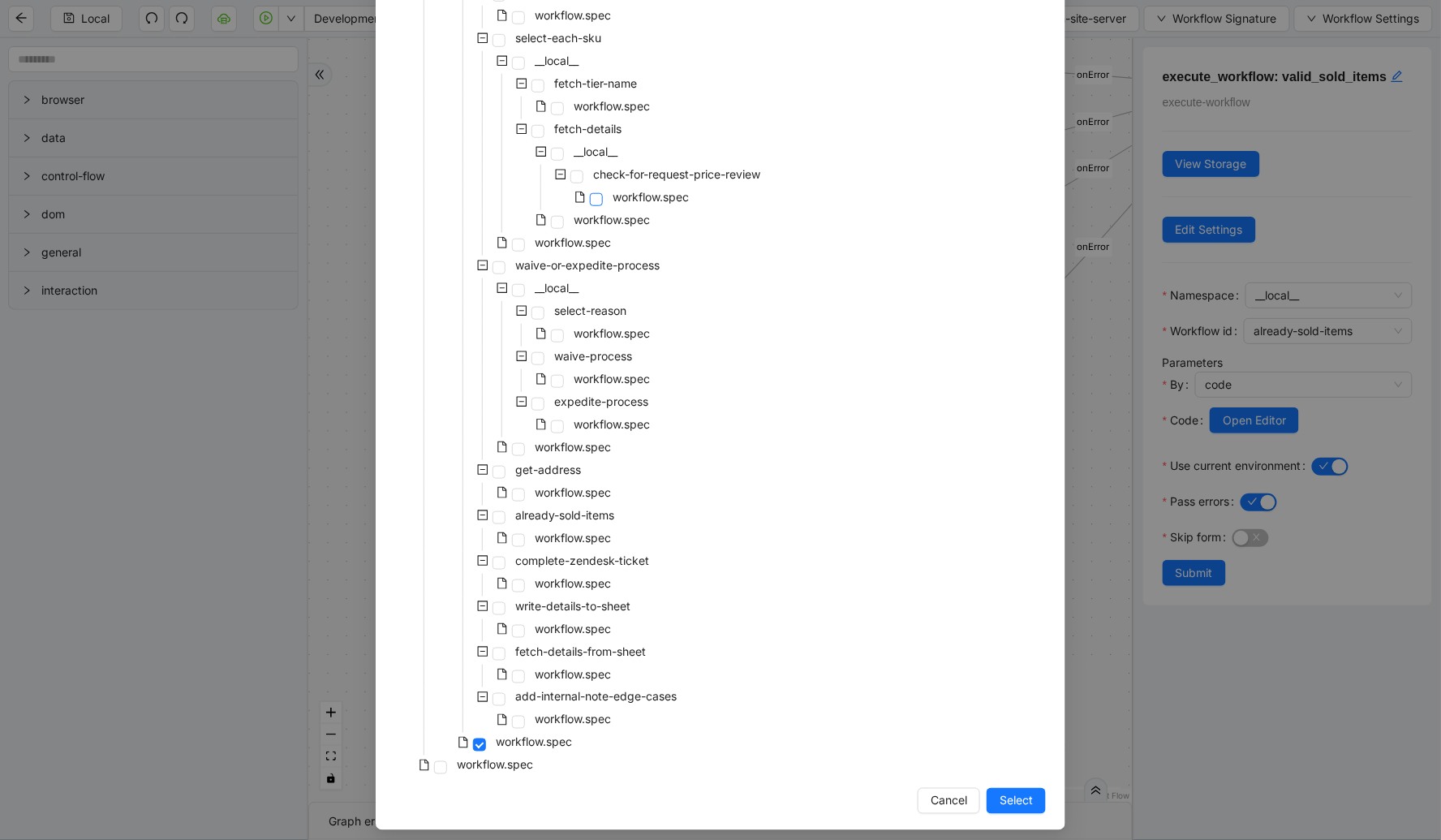
scroll to position [399, 0]
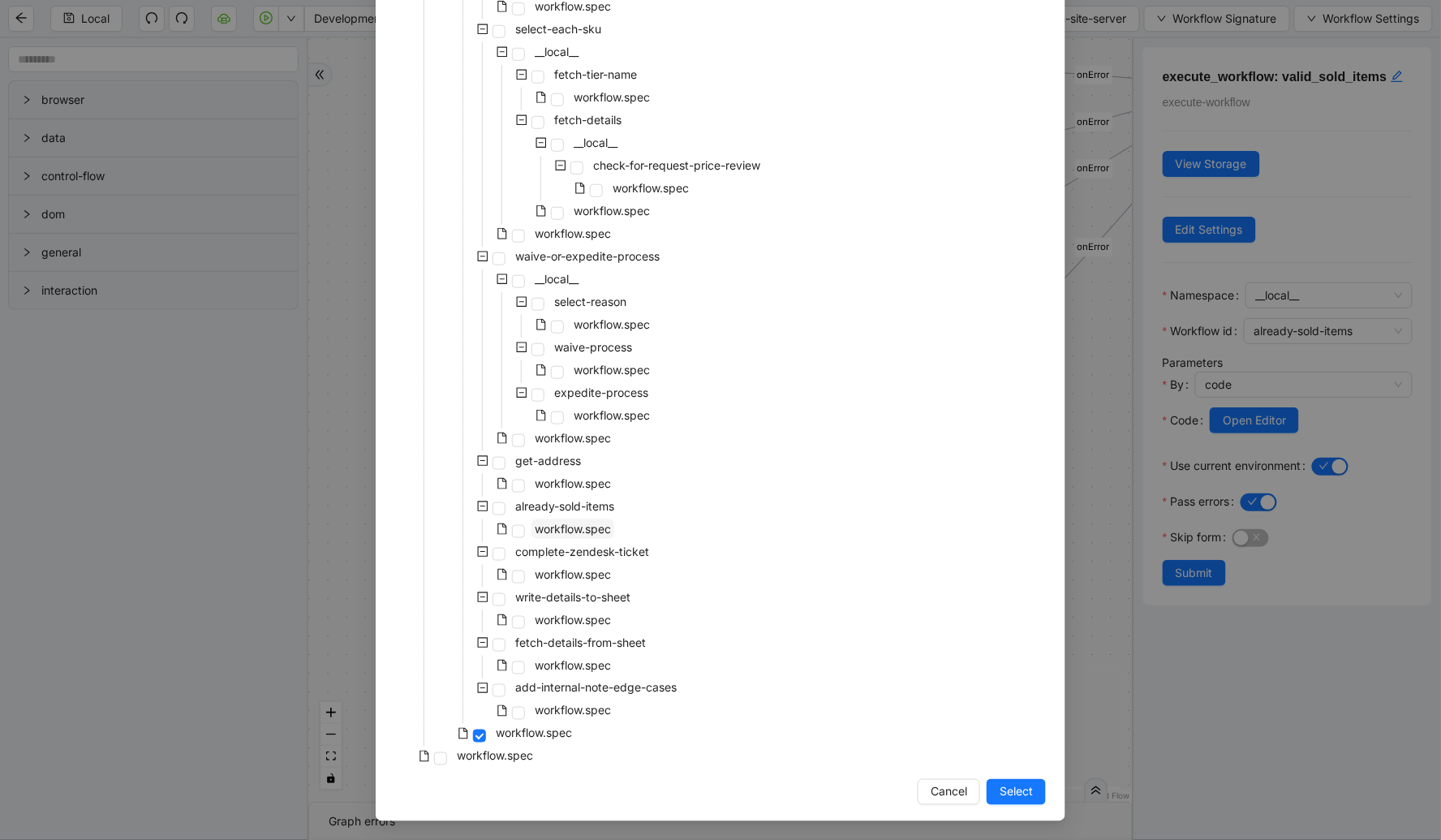
click at [570, 528] on span "workflow.spec" at bounding box center [572, 528] width 76 height 14
click at [1023, 784] on span "Select" at bounding box center [1016, 792] width 33 height 18
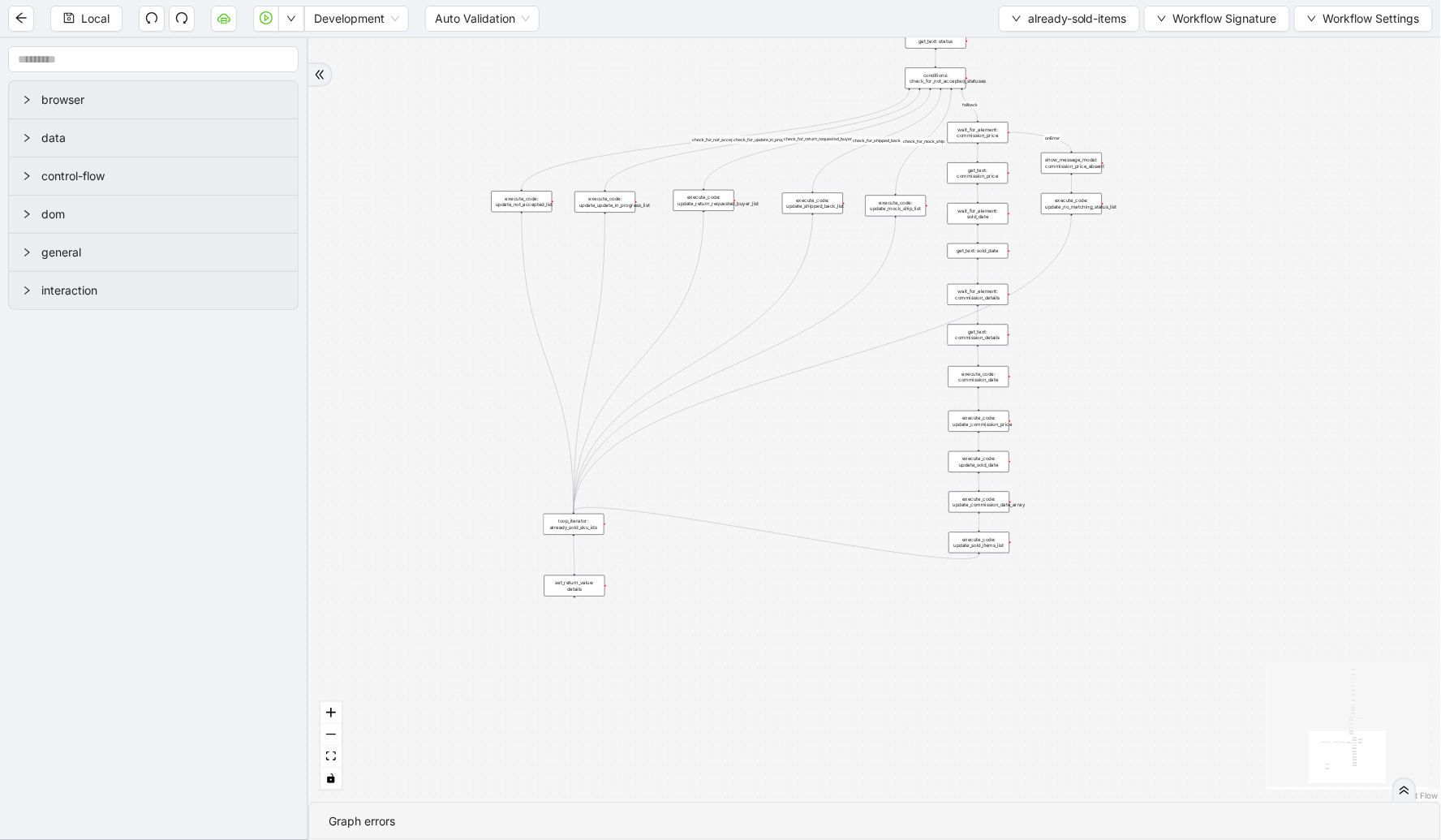
drag, startPoint x: 668, startPoint y: 317, endPoint x: 878, endPoint y: 550, distance: 313.7
click at [878, 550] on div "fallback already_sold_items_found check_for_not_accepted fallback check_for_upd…" at bounding box center [875, 420] width 1133 height 764
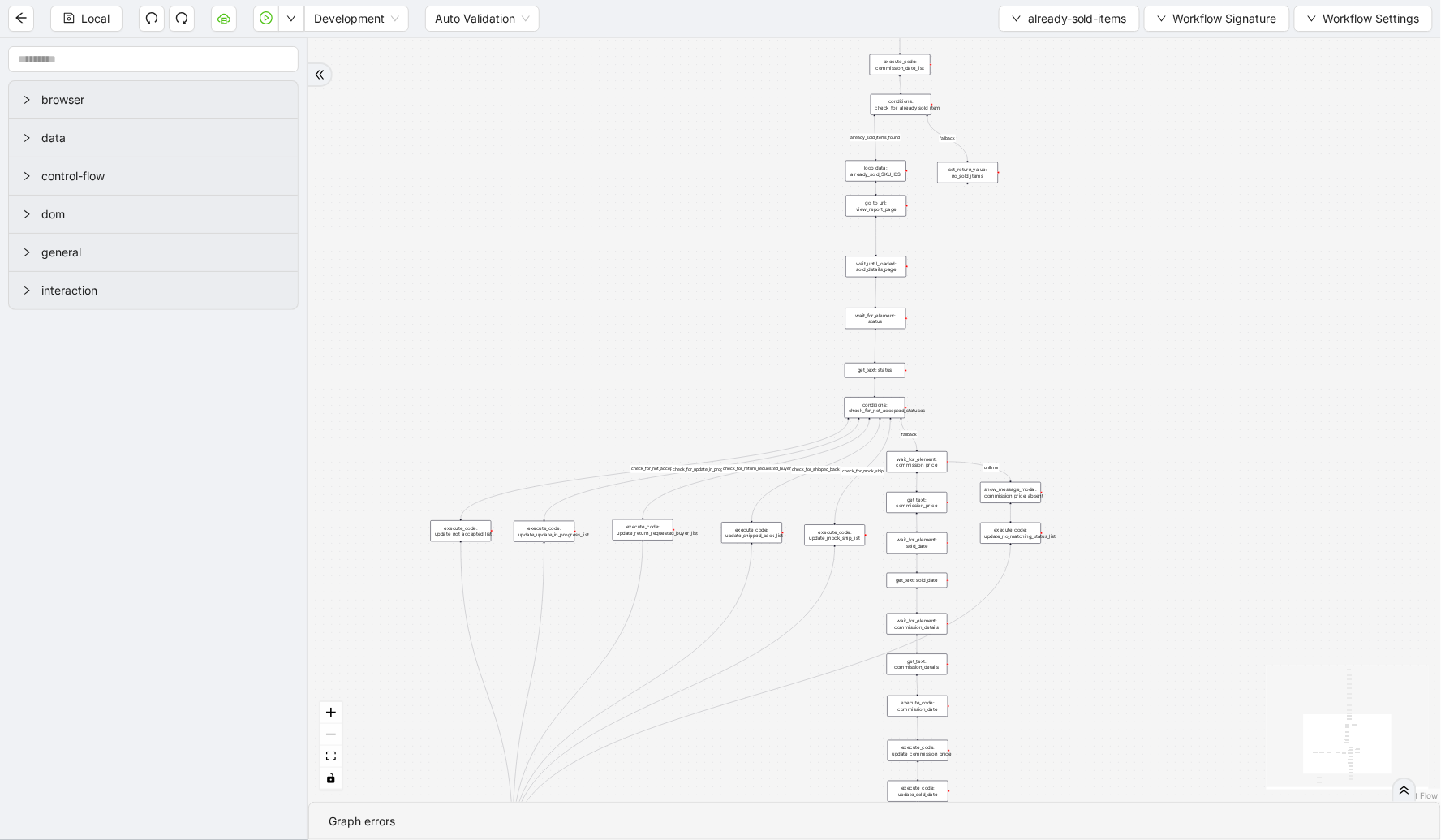
drag, startPoint x: 772, startPoint y: 99, endPoint x: 588, endPoint y: 415, distance: 365.7
click at [588, 415] on div "fallback already_sold_items_found check_for_not_accepted fallback check_for_upd…" at bounding box center [875, 420] width 1133 height 764
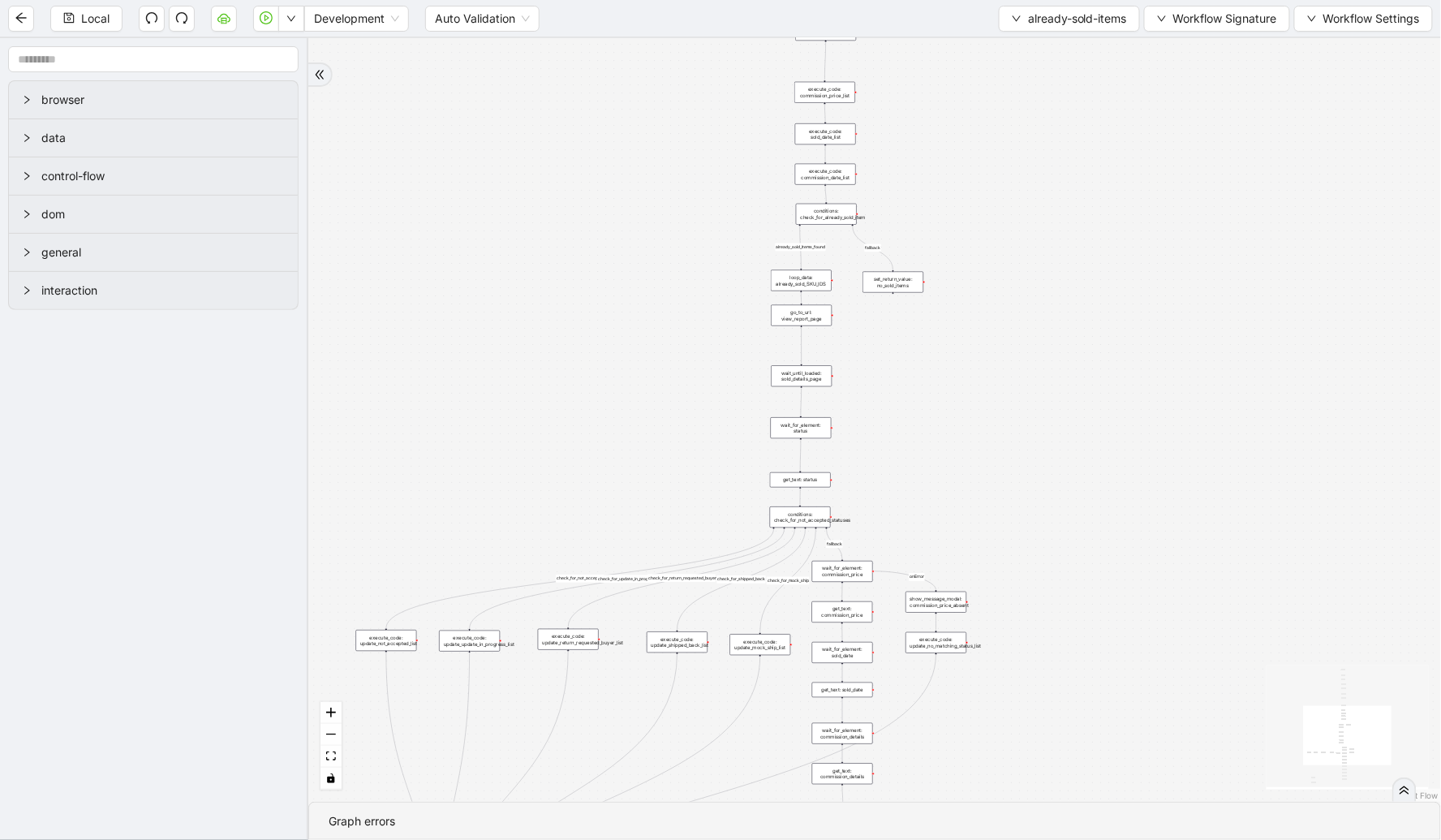
drag, startPoint x: 1049, startPoint y: 304, endPoint x: 977, endPoint y: 533, distance: 240.1
click at [981, 535] on div "fallback already_sold_items_found check_for_not_accepted fallback check_for_upd…" at bounding box center [875, 420] width 1133 height 764
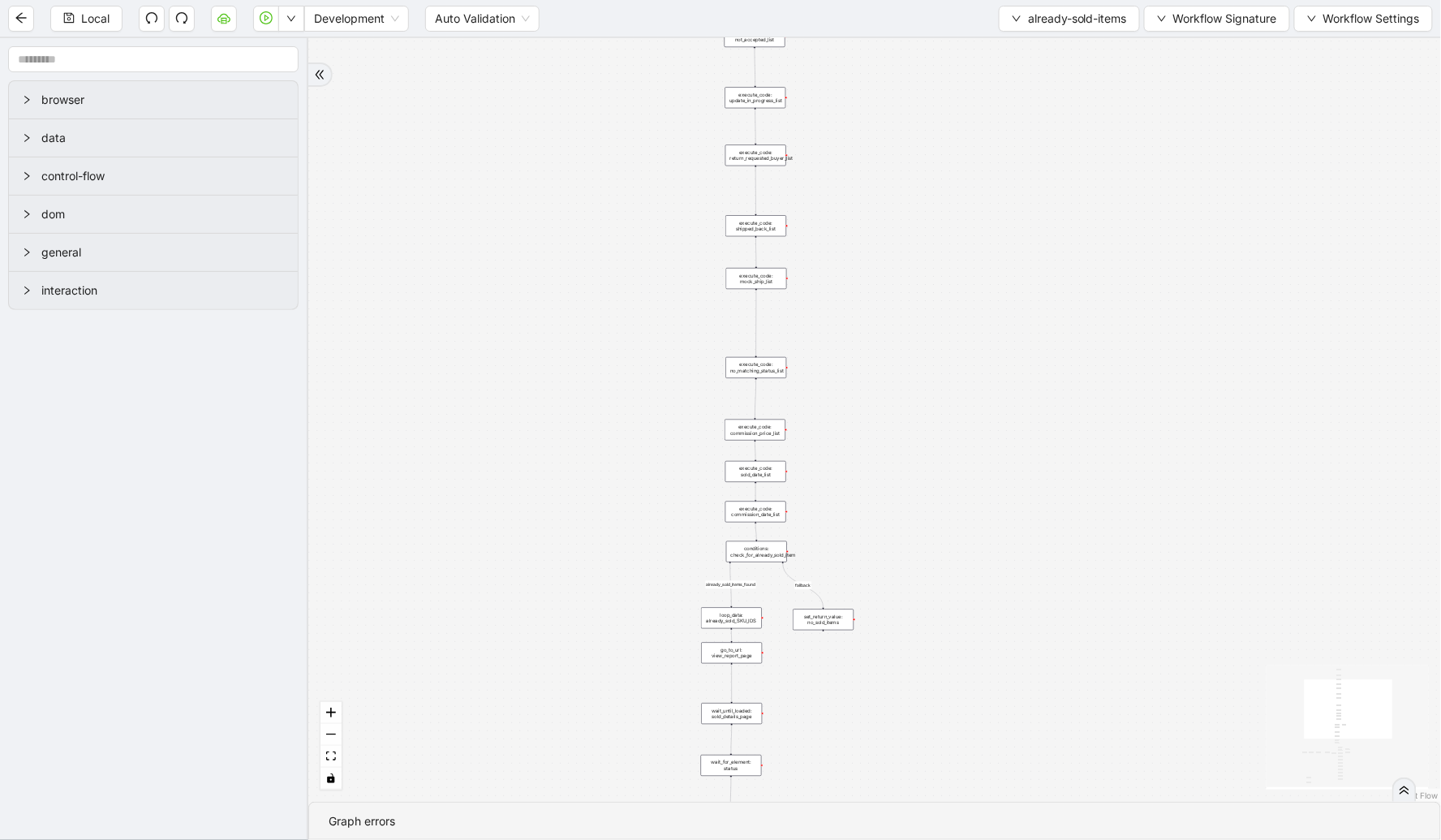
drag, startPoint x: 875, startPoint y: 192, endPoint x: 867, endPoint y: 472, distance: 280.1
click at [867, 472] on div "fallback already_sold_items_found check_for_not_accepted fallback check_for_upd…" at bounding box center [875, 420] width 1133 height 764
drag, startPoint x: 928, startPoint y: 250, endPoint x: 904, endPoint y: 388, distance: 140.1
click at [904, 388] on div "fallback already_sold_items_found check_for_not_accepted fallback check_for_upd…" at bounding box center [875, 420] width 1133 height 764
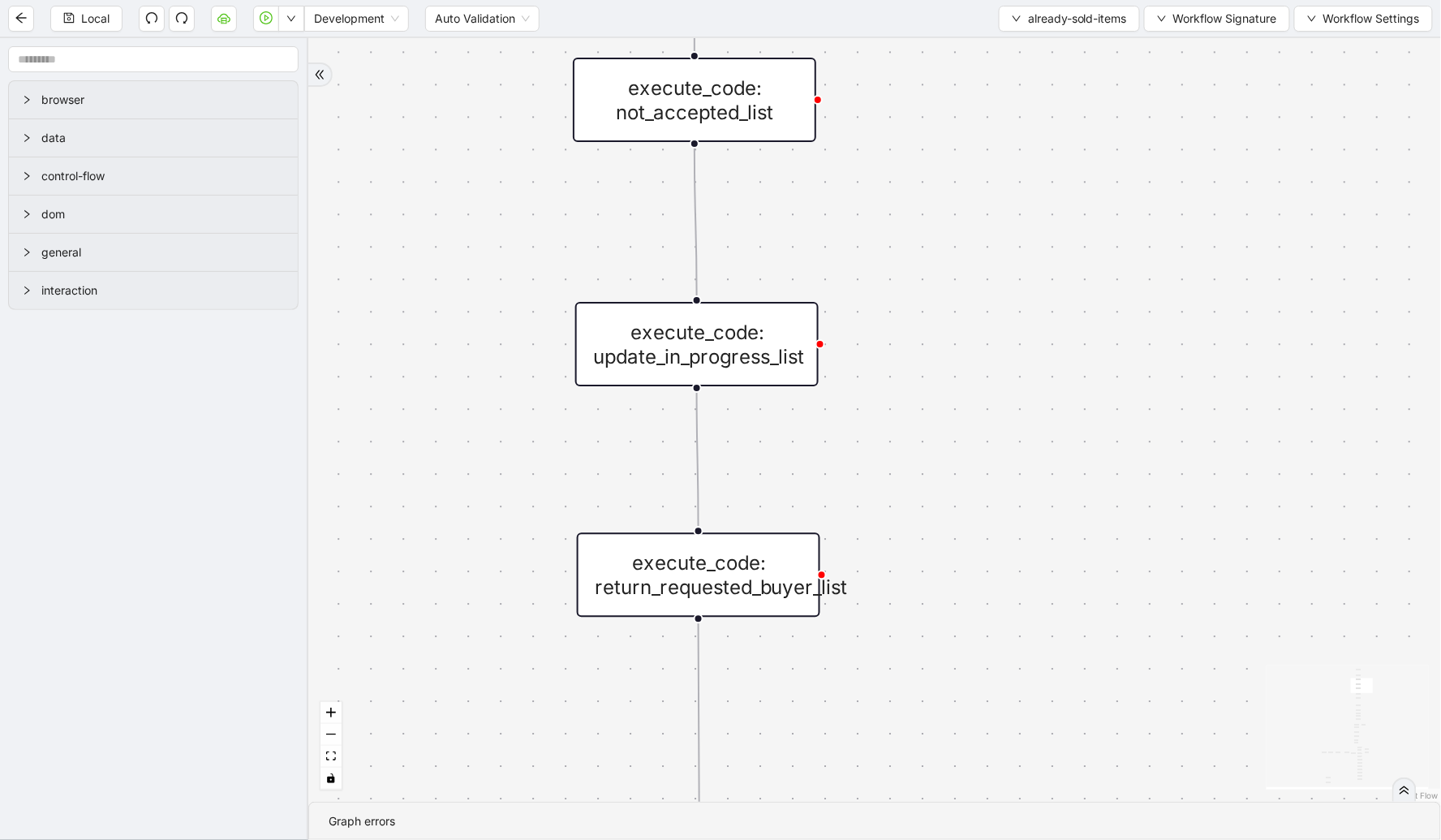
drag, startPoint x: 1021, startPoint y: 645, endPoint x: 1045, endPoint y: 238, distance: 407.7
click at [1067, 230] on div "fallback already_sold_items_found check_for_not_accepted fallback check_for_upd…" at bounding box center [875, 420] width 1133 height 764
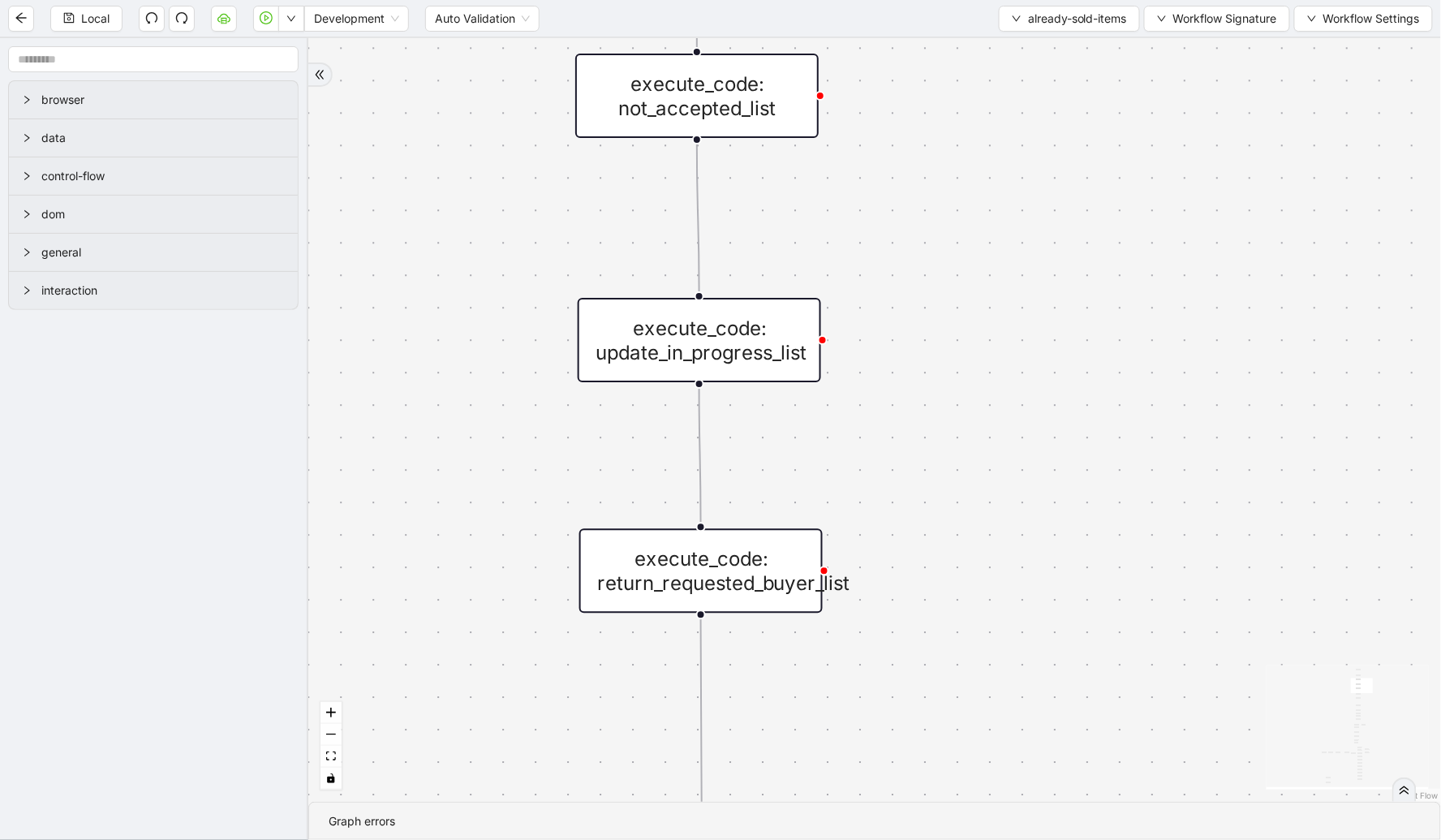
click at [818, 319] on div "execute_code: update_in_progress_list" at bounding box center [699, 340] width 243 height 84
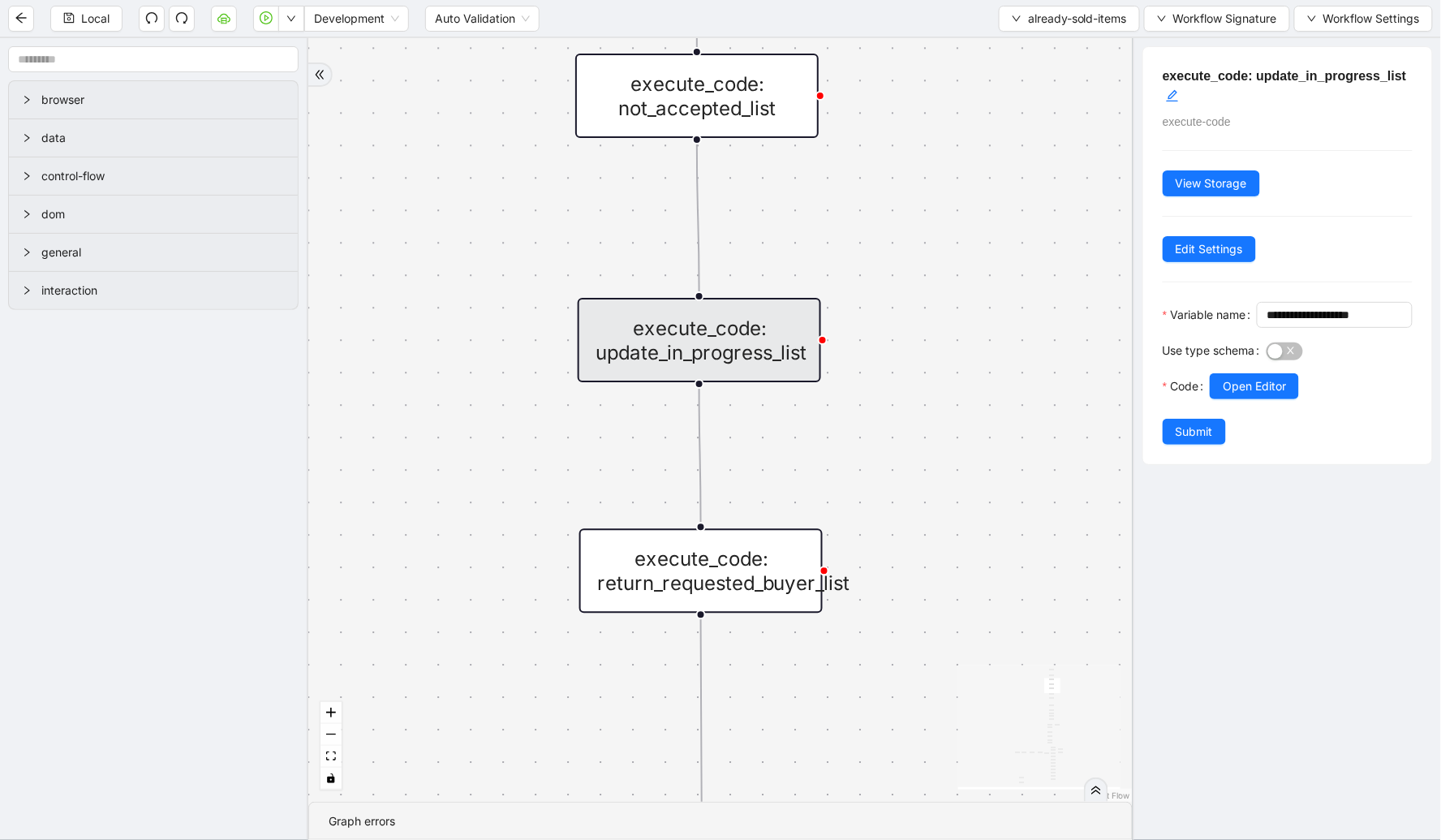
click at [798, 573] on div "execute_code: return_requested_buyer_list" at bounding box center [700, 570] width 243 height 84
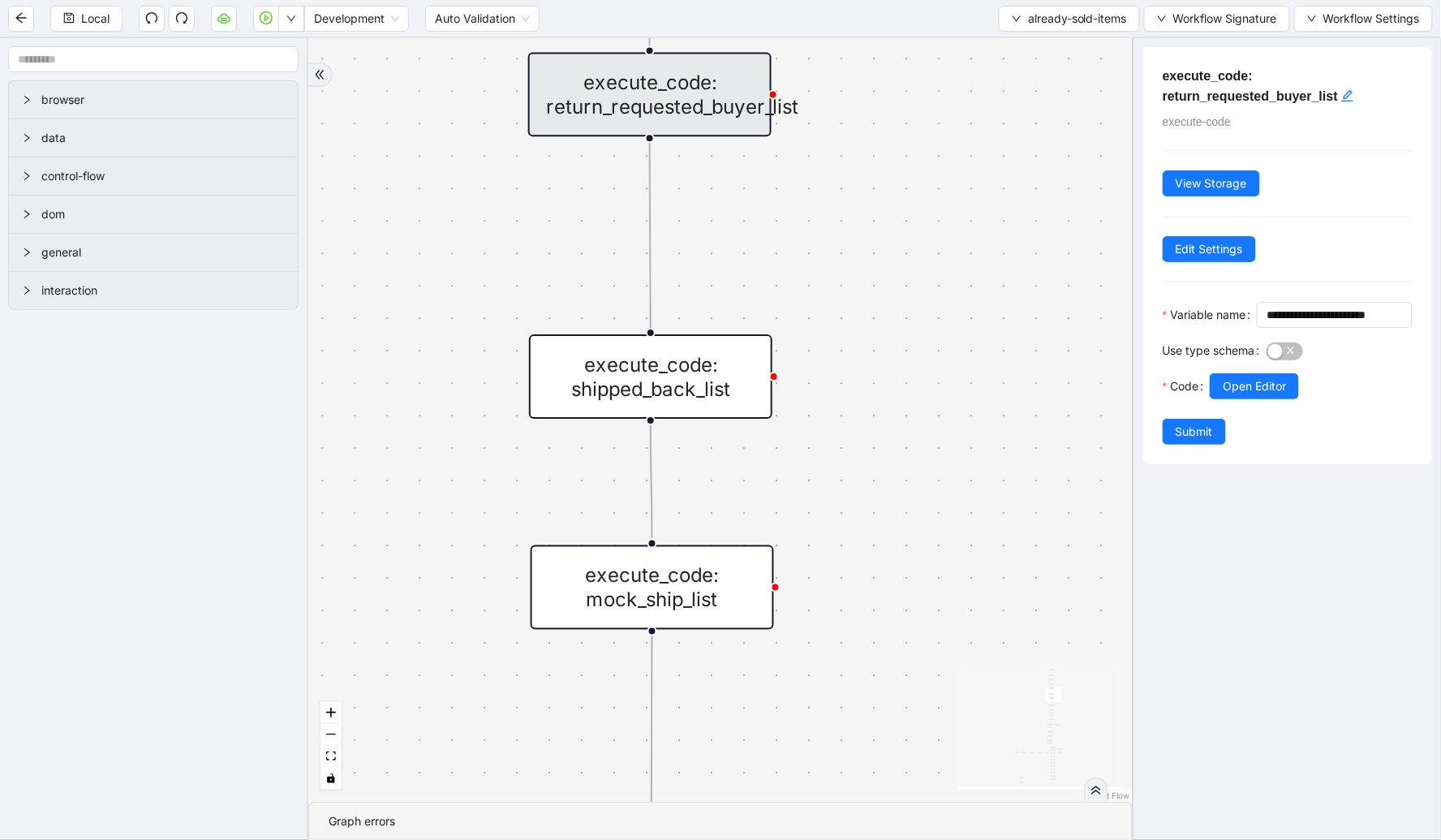
drag, startPoint x: 887, startPoint y: 637, endPoint x: 837, endPoint y: 159, distance: 480.6
click at [837, 159] on div "fallback already_sold_items_found check_for_not_accepted fallback check_for_upd…" at bounding box center [721, 420] width 825 height 764
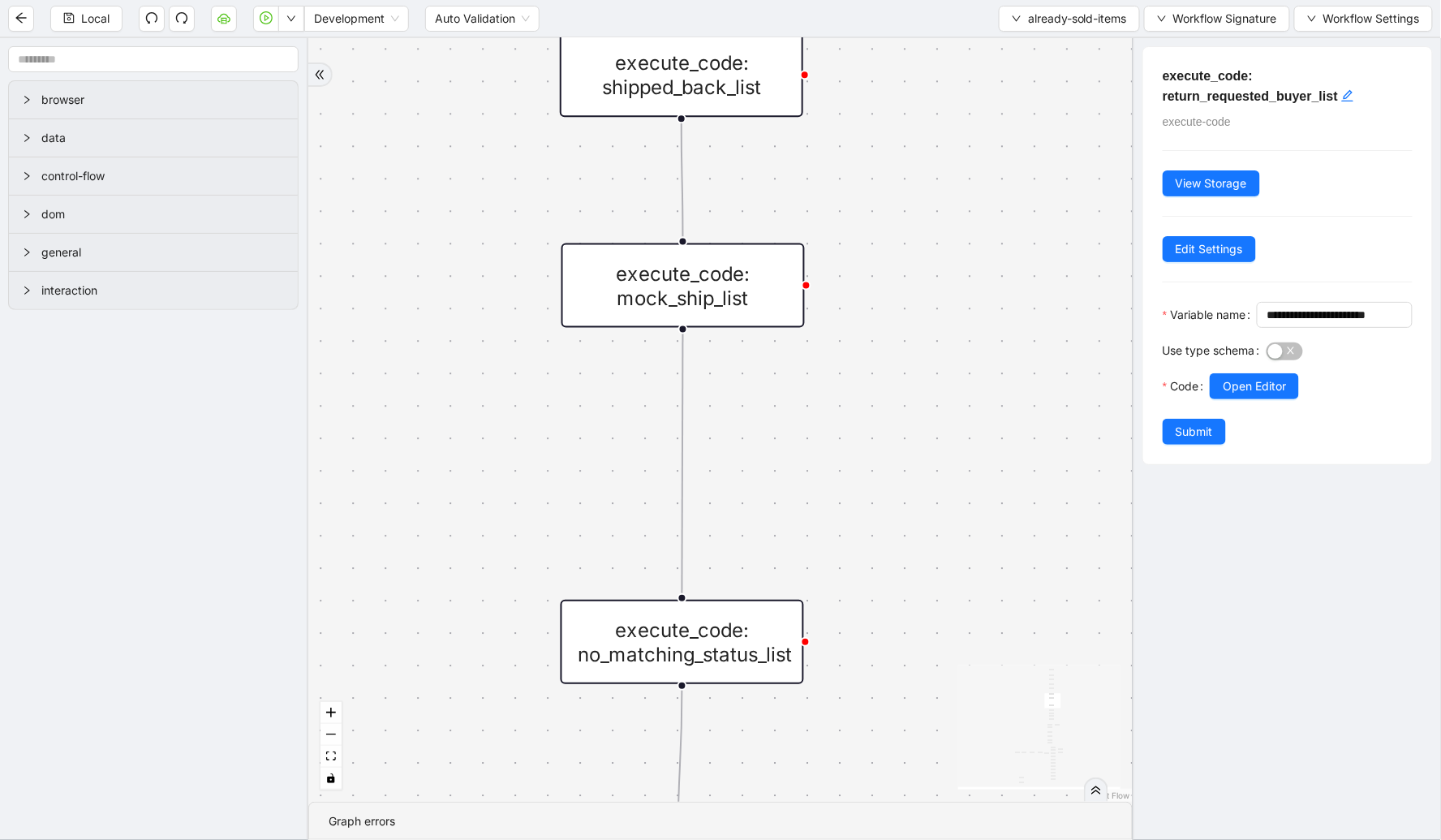
drag, startPoint x: 823, startPoint y: 459, endPoint x: 852, endPoint y: 160, distance: 300.4
click at [852, 160] on div "fallback already_sold_items_found check_for_not_accepted fallback check_for_upd…" at bounding box center [721, 420] width 825 height 764
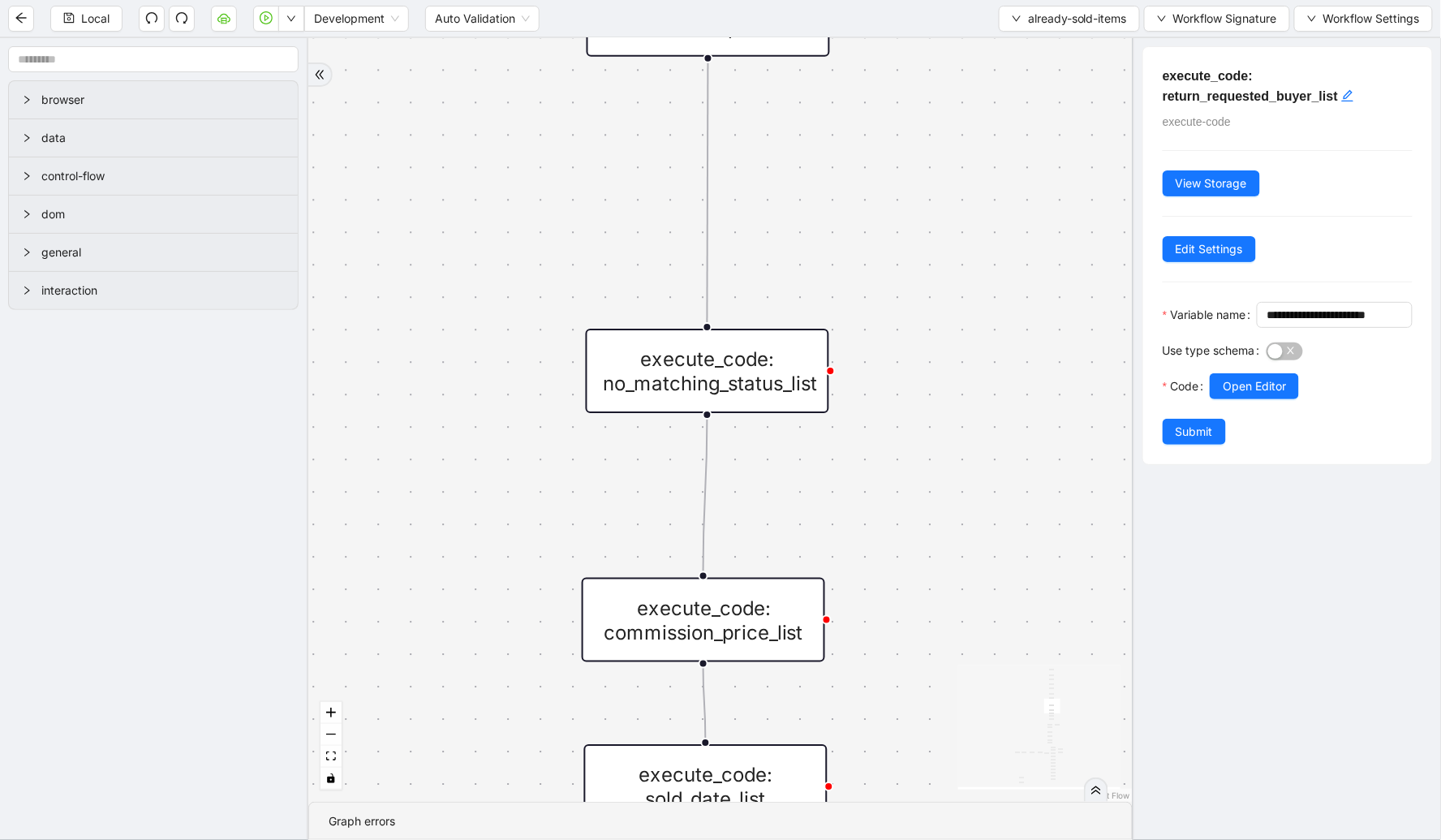
drag, startPoint x: 866, startPoint y: 416, endPoint x: 888, endPoint y: 158, distance: 258.9
click at [888, 158] on div "fallback already_sold_items_found check_for_not_accepted fallback check_for_upd…" at bounding box center [721, 420] width 825 height 764
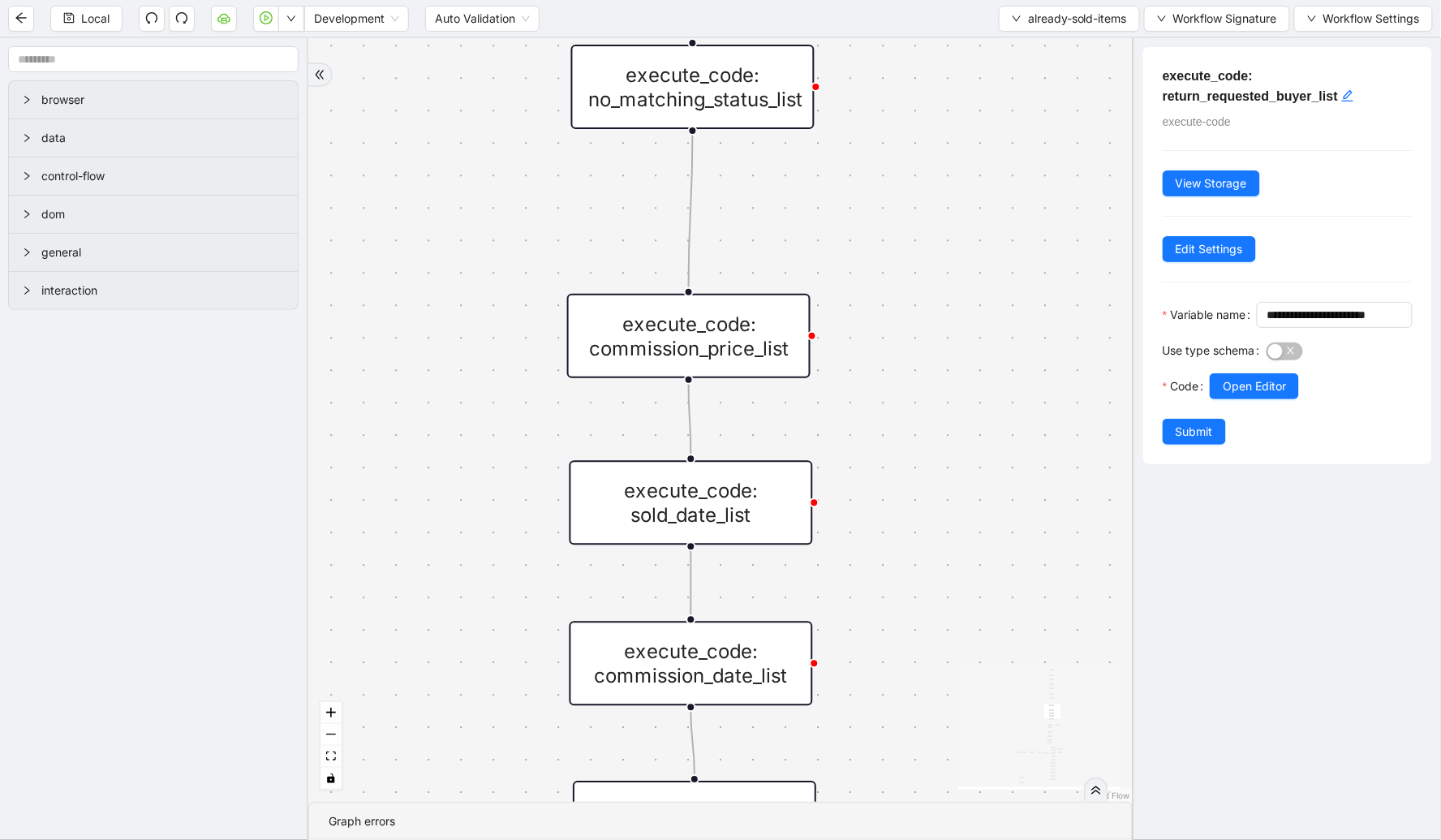
drag, startPoint x: 944, startPoint y: 555, endPoint x: 929, endPoint y: 271, distance: 284.4
click at [929, 271] on div "fallback already_sold_items_found check_for_not_accepted fallback check_for_upd…" at bounding box center [721, 420] width 825 height 764
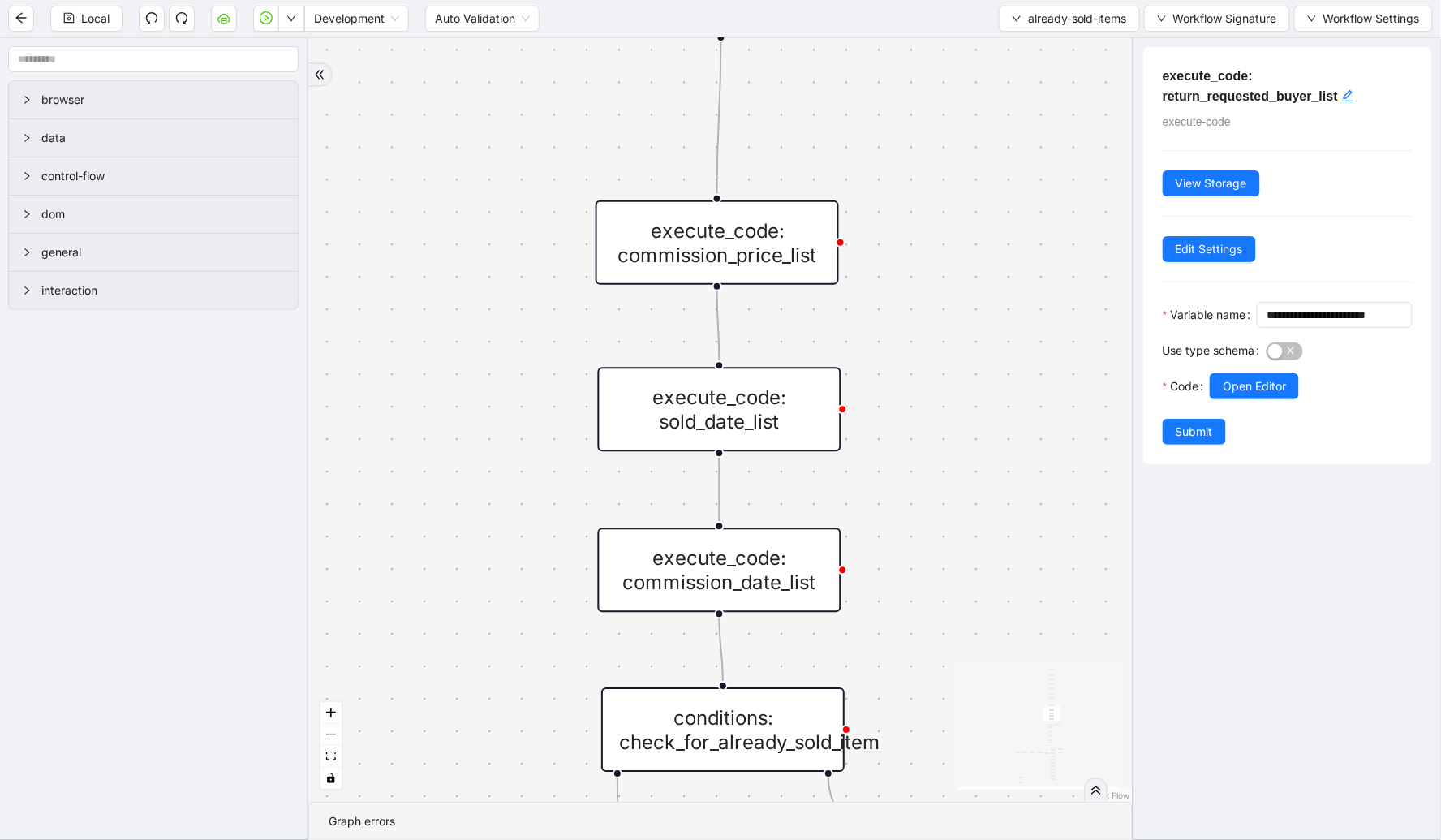
drag, startPoint x: 952, startPoint y: 506, endPoint x: 1062, endPoint y: 357, distance: 185.2
click at [980, 365] on div "fallback already_sold_items_found check_for_not_accepted fallback check_for_upd…" at bounding box center [721, 420] width 825 height 764
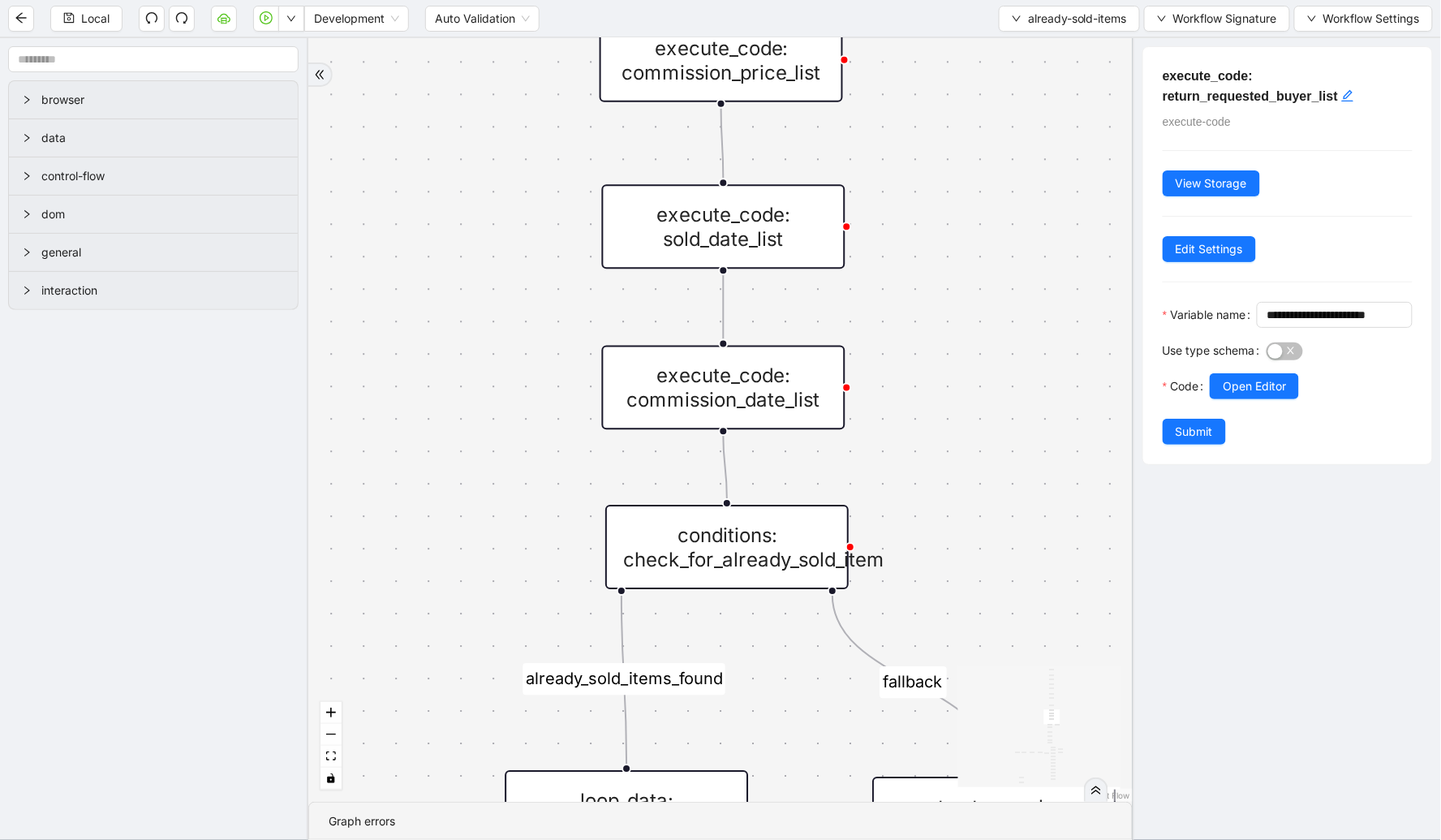
drag, startPoint x: 975, startPoint y: 491, endPoint x: 972, endPoint y: 231, distance: 260.0
click at [972, 231] on div "fallback already_sold_items_found check_for_not_accepted fallback check_for_upd…" at bounding box center [721, 420] width 825 height 764
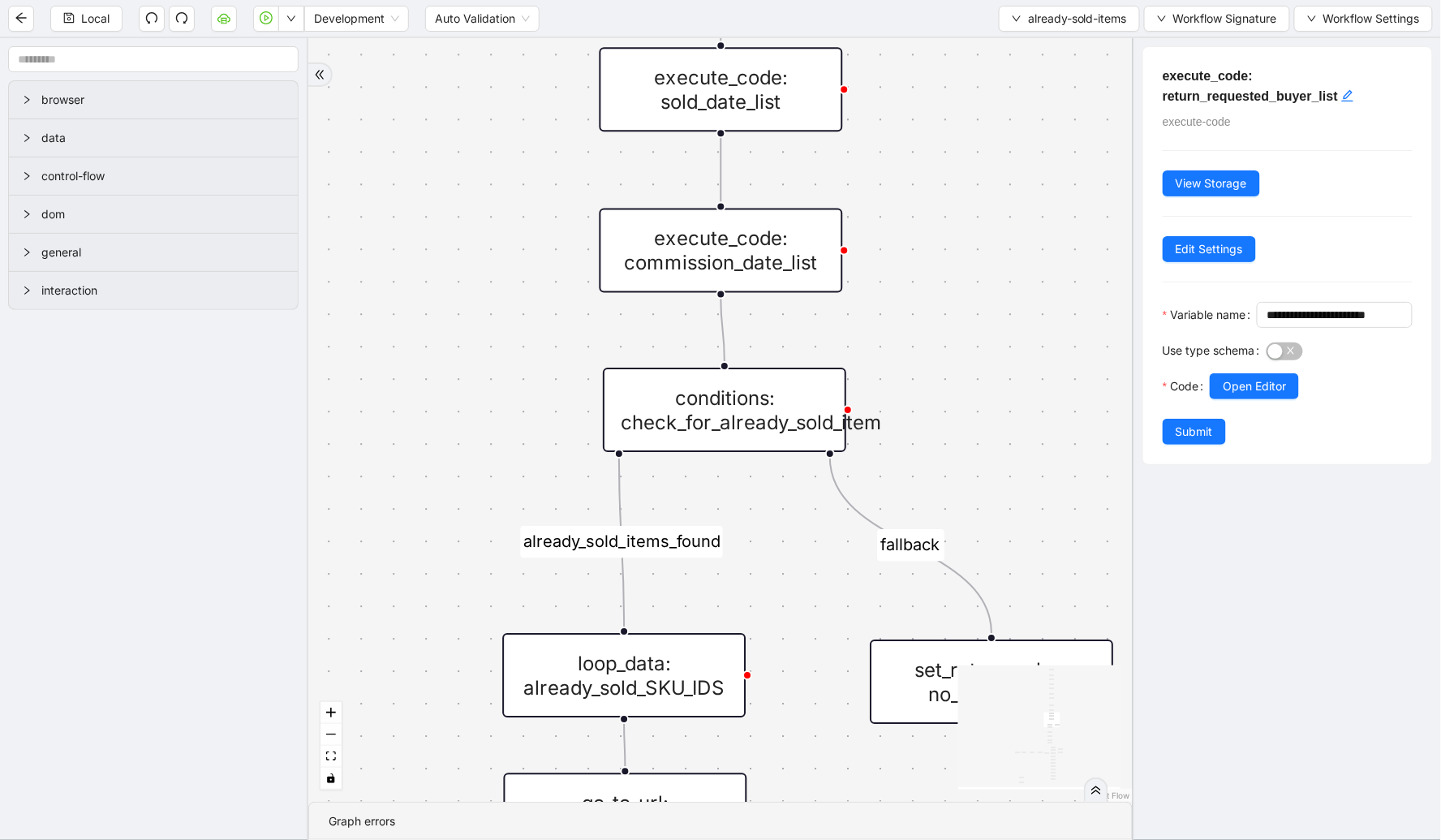
click at [744, 405] on div "conditions: check_for_already_sold_item" at bounding box center [724, 409] width 243 height 84
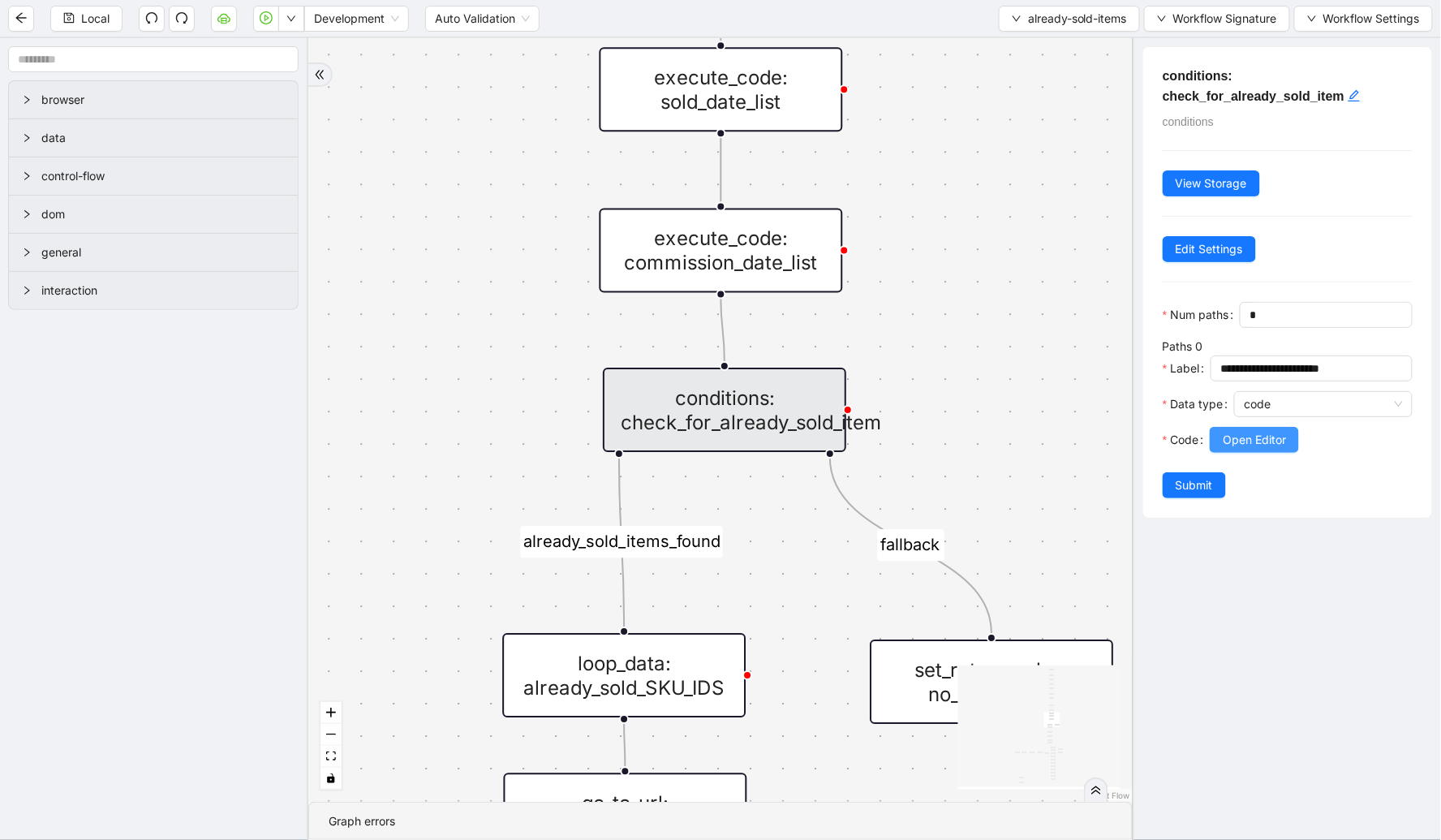
click at [1293, 453] on button "Open Editor" at bounding box center [1254, 440] width 89 height 26
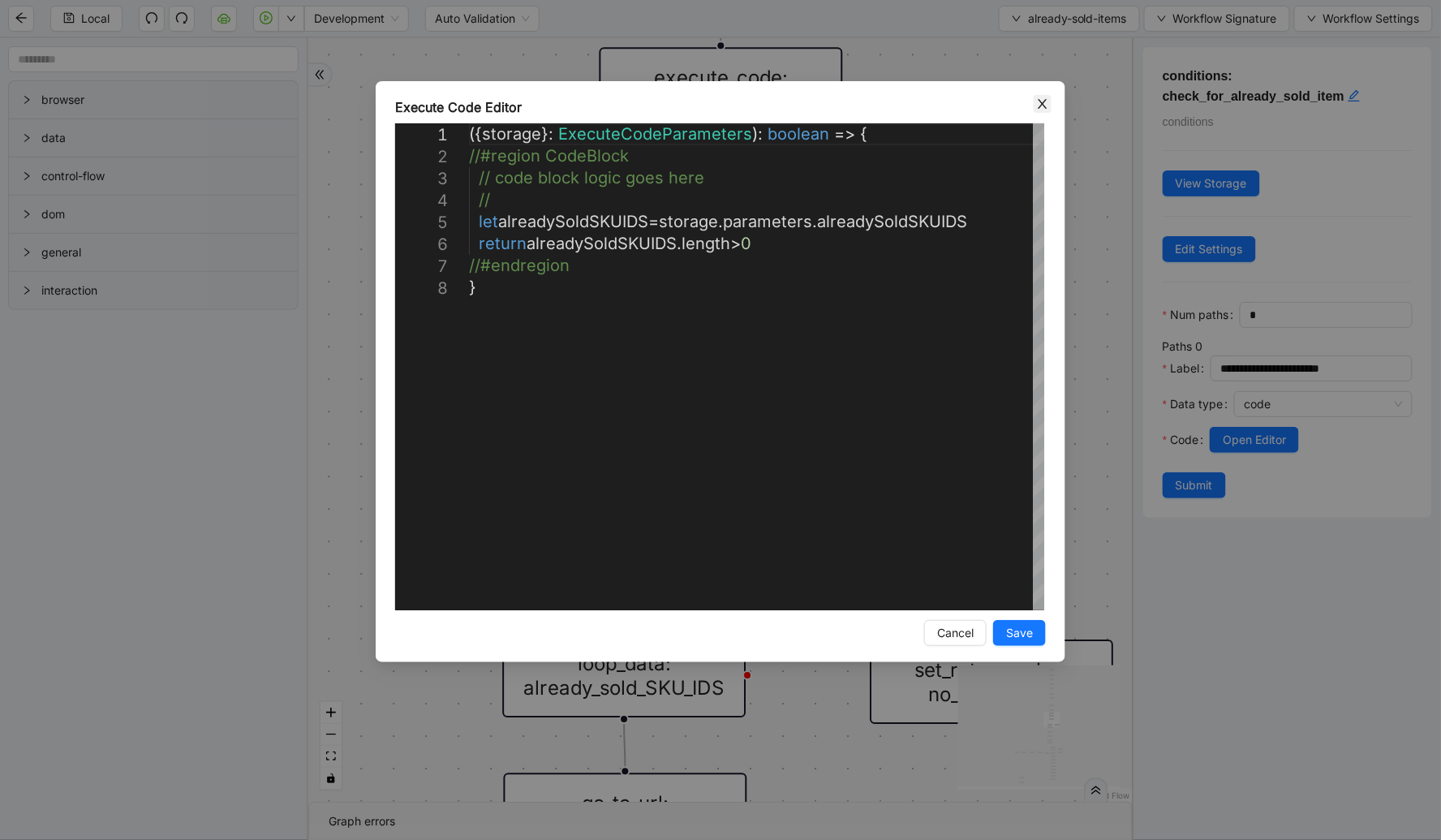
click at [1042, 110] on span "Close" at bounding box center [1042, 104] width 18 height 18
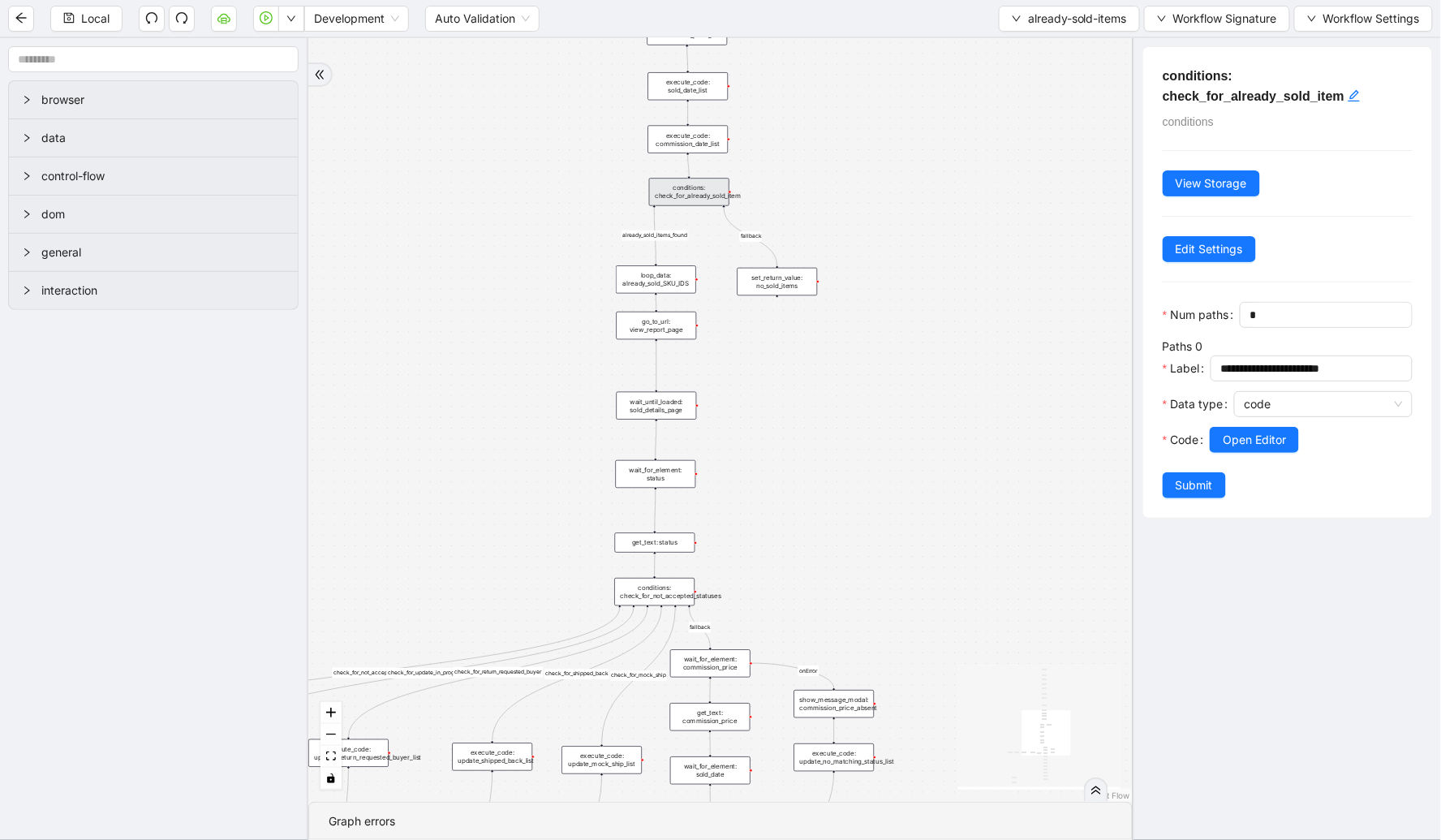
drag, startPoint x: 574, startPoint y: 309, endPoint x: 574, endPoint y: 197, distance: 112.0
click at [574, 197] on div "fallback already_sold_items_found check_for_not_accepted fallback check_for_upd…" at bounding box center [721, 420] width 825 height 764
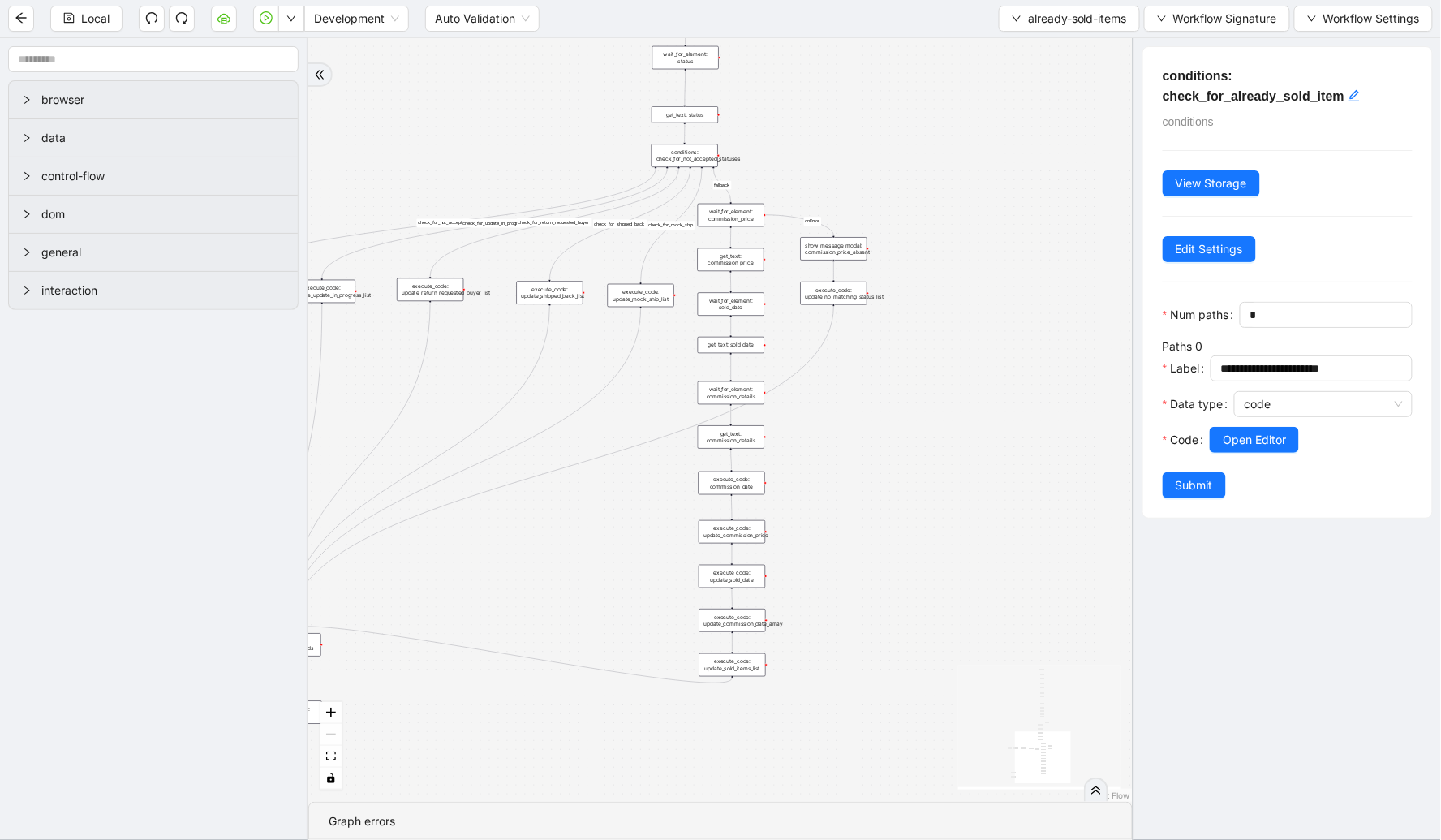
drag, startPoint x: 1026, startPoint y: 522, endPoint x: 775, endPoint y: 103, distance: 488.4
click at [775, 103] on div "fallback already_sold_items_found check_for_not_accepted fallback check_for_upd…" at bounding box center [721, 420] width 825 height 764
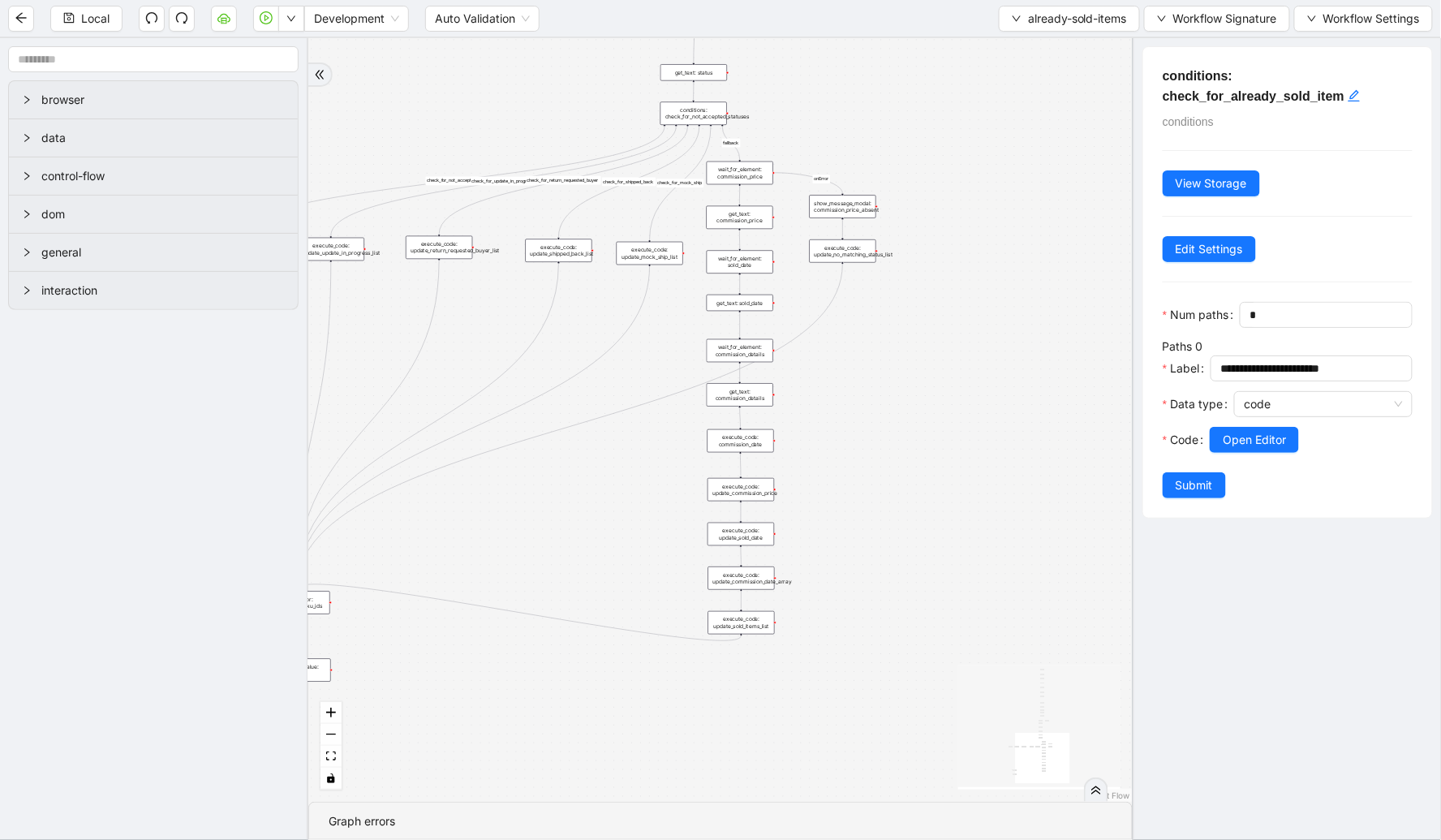
drag, startPoint x: 854, startPoint y: 455, endPoint x: 863, endPoint y: 295, distance: 160.3
click at [863, 295] on div "fallback already_sold_items_found check_for_not_accepted fallback check_for_upd…" at bounding box center [721, 420] width 825 height 764
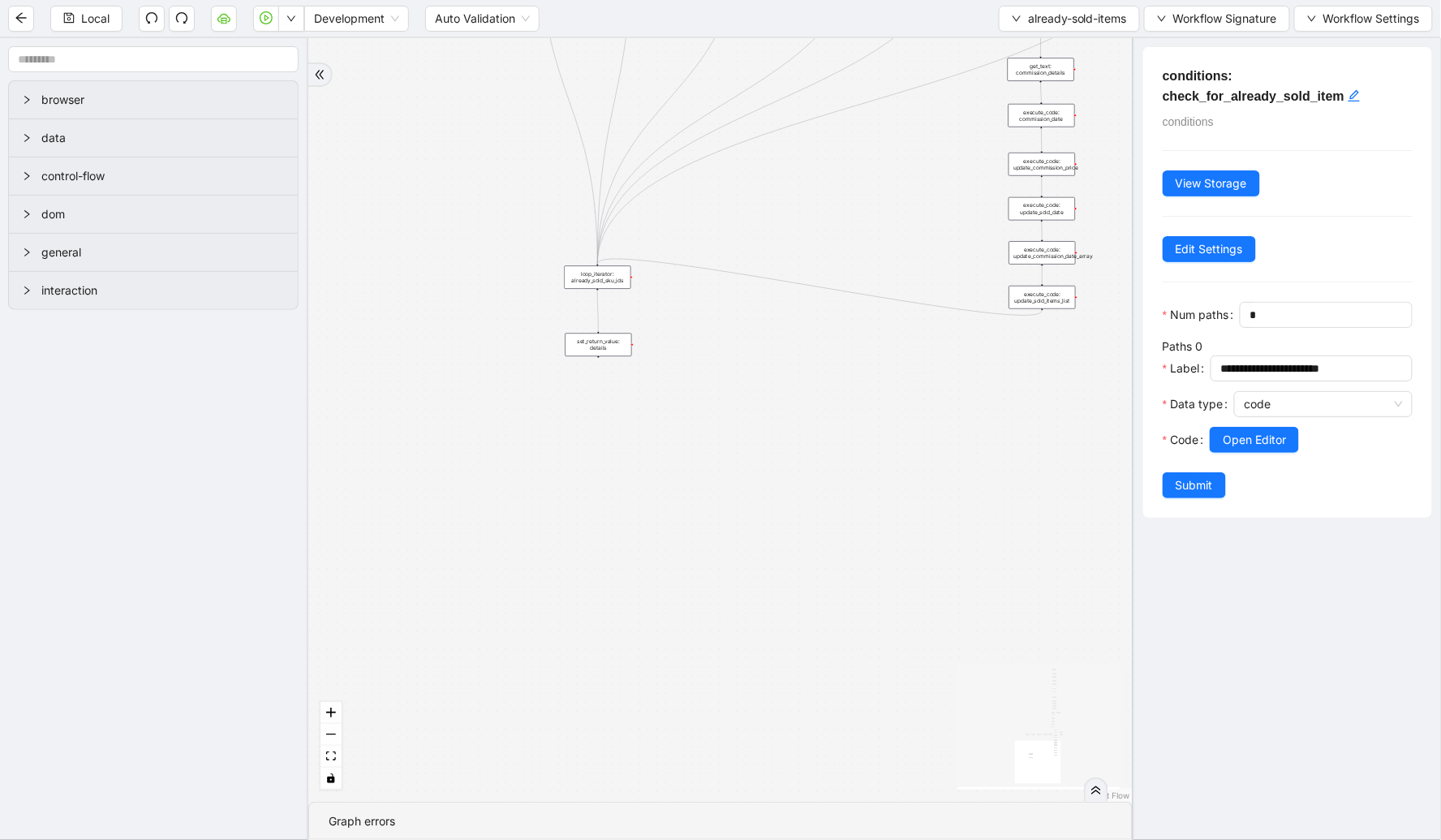
drag, startPoint x: 562, startPoint y: 548, endPoint x: 863, endPoint y: 342, distance: 364.7
click at [863, 342] on div "fallback already_sold_items_found check_for_not_accepted fallback check_for_upd…" at bounding box center [721, 420] width 825 height 764
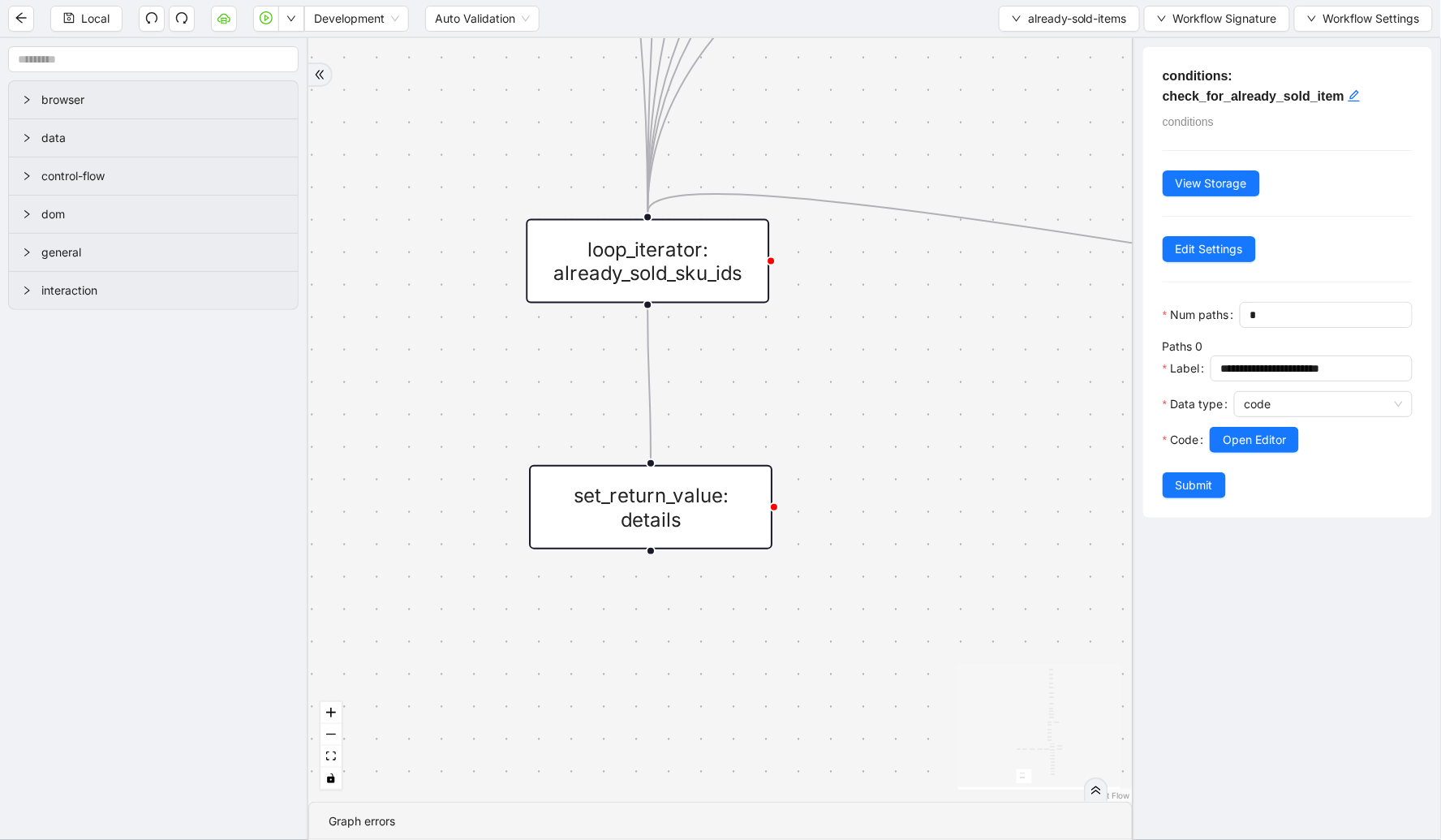
drag, startPoint x: 733, startPoint y: 521, endPoint x: 744, endPoint y: 521, distance: 11.0
click at [731, 521] on div "set_return_value: details" at bounding box center [651, 507] width 243 height 84
click at [1213, 453] on button "Open Editor" at bounding box center [1254, 440] width 89 height 26
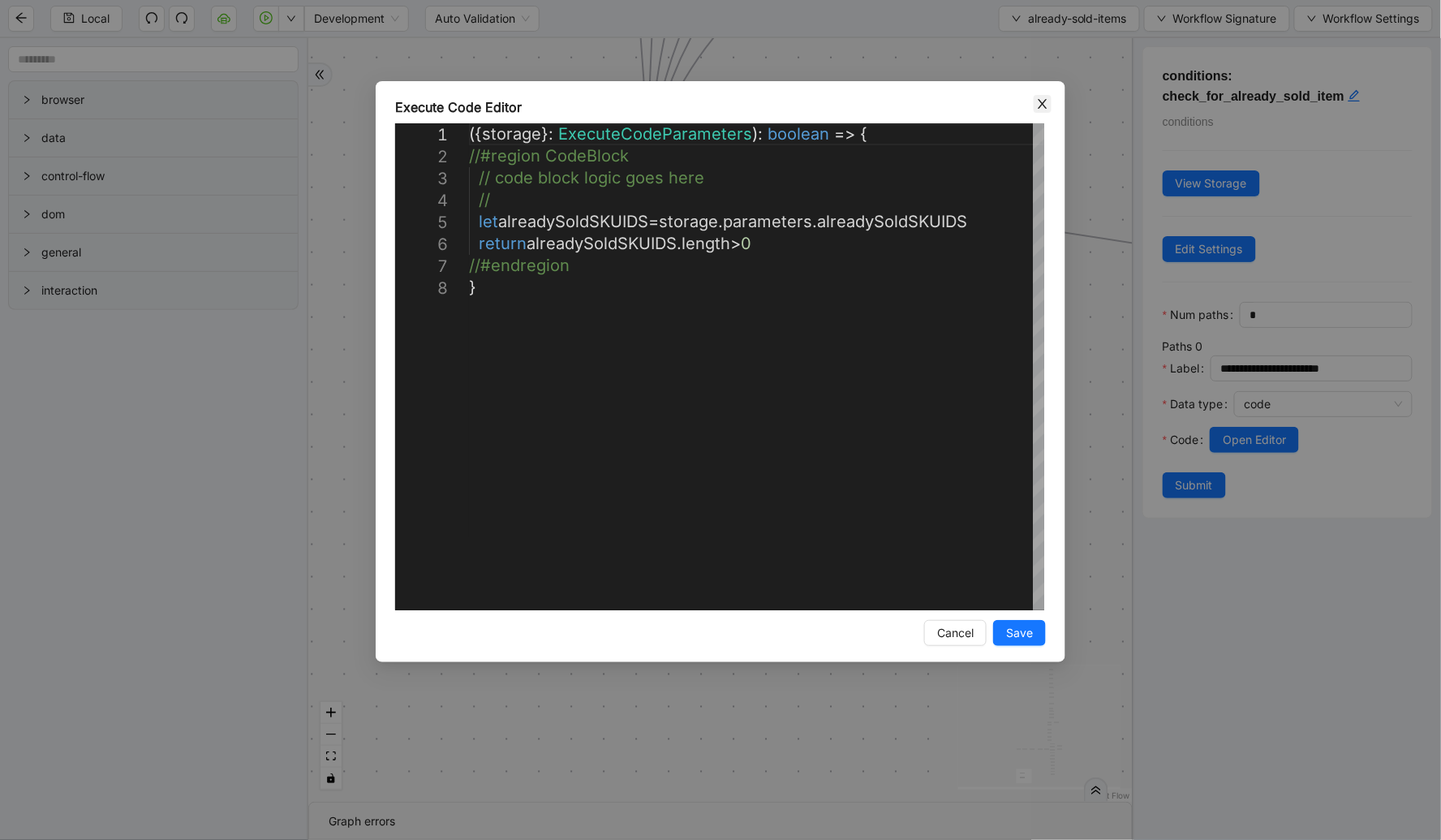
click at [1047, 102] on icon "close" at bounding box center [1042, 104] width 13 height 13
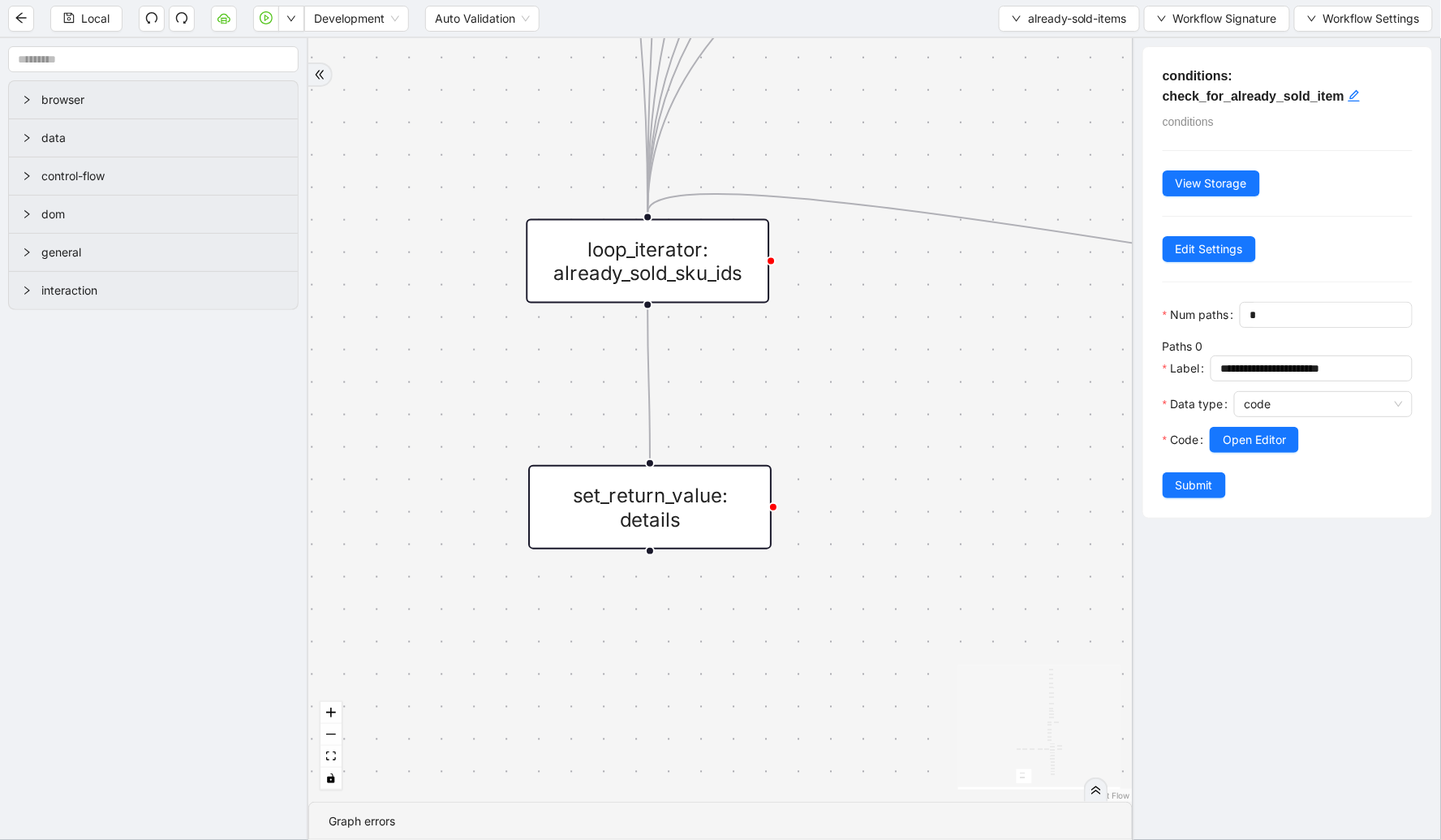
click at [720, 516] on div "set_return_value: details" at bounding box center [650, 507] width 243 height 84
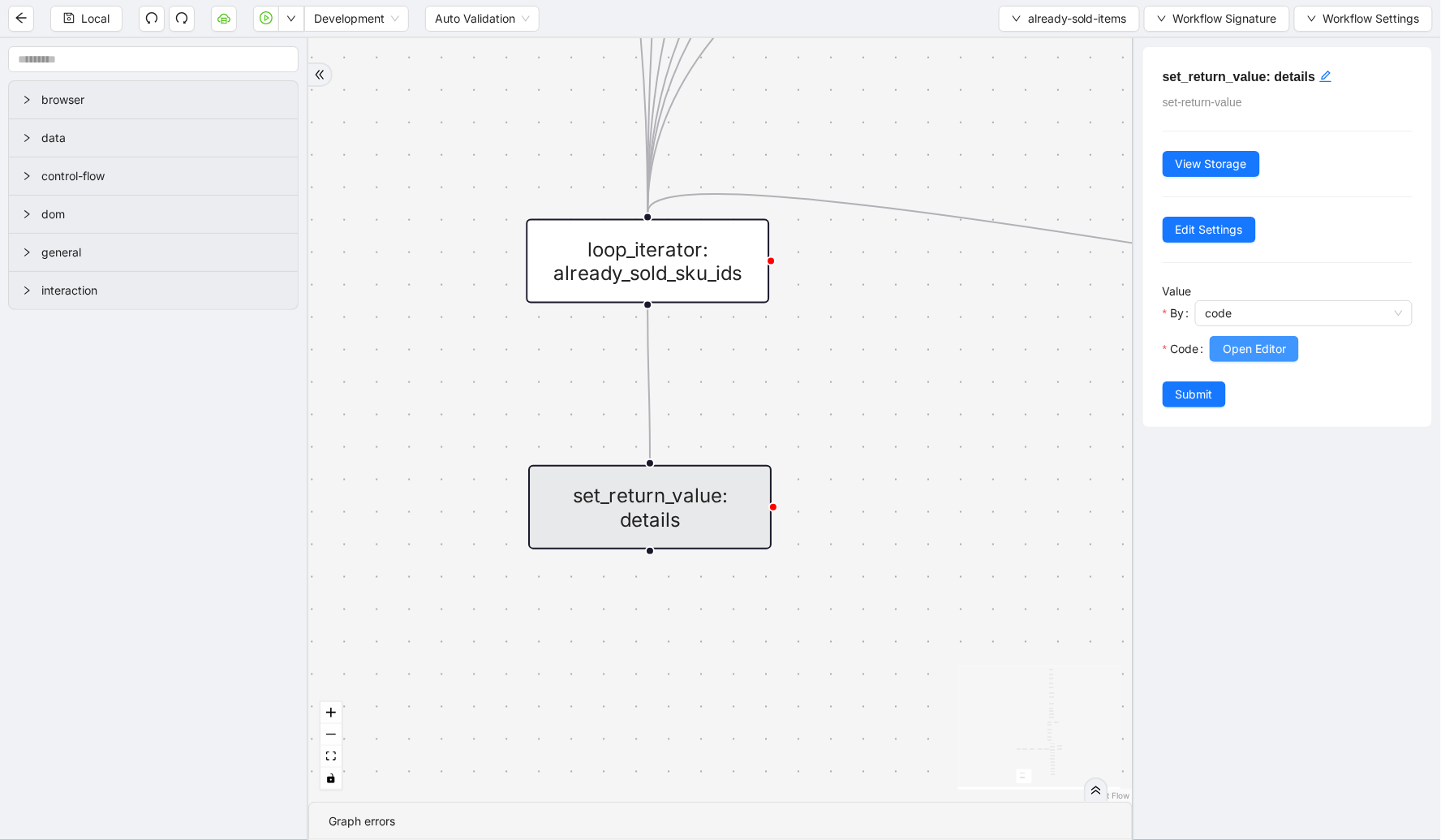
click at [1268, 345] on span "Open Editor" at bounding box center [1254, 349] width 64 height 18
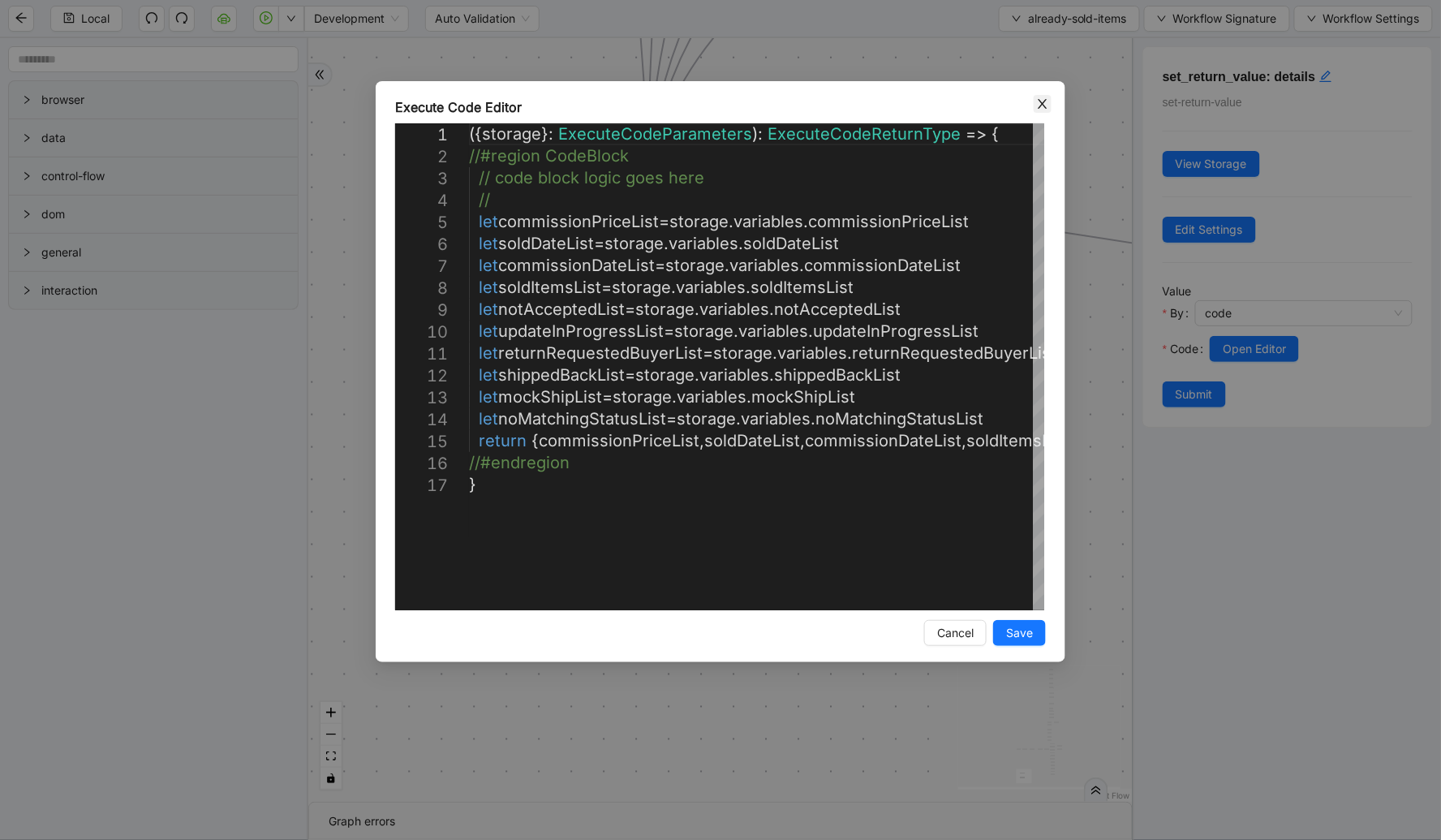
click at [1049, 103] on span "Close" at bounding box center [1042, 104] width 18 height 18
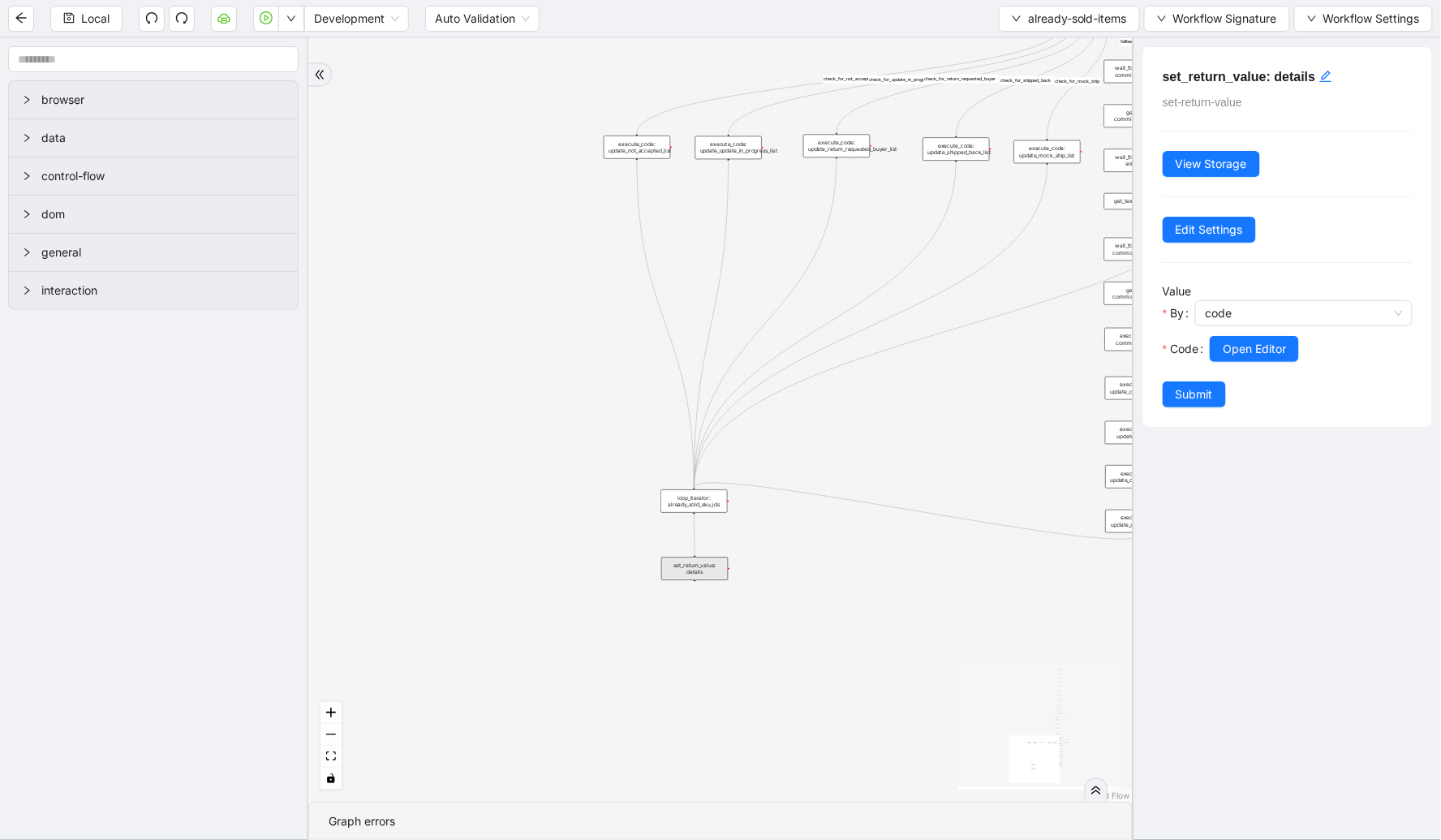
drag, startPoint x: 1026, startPoint y: 206, endPoint x: 837, endPoint y: 428, distance: 291.6
click at [852, 431] on div "fallback already_sold_items_found check_for_not_accepted fallback check_for_upd…" at bounding box center [721, 420] width 825 height 764
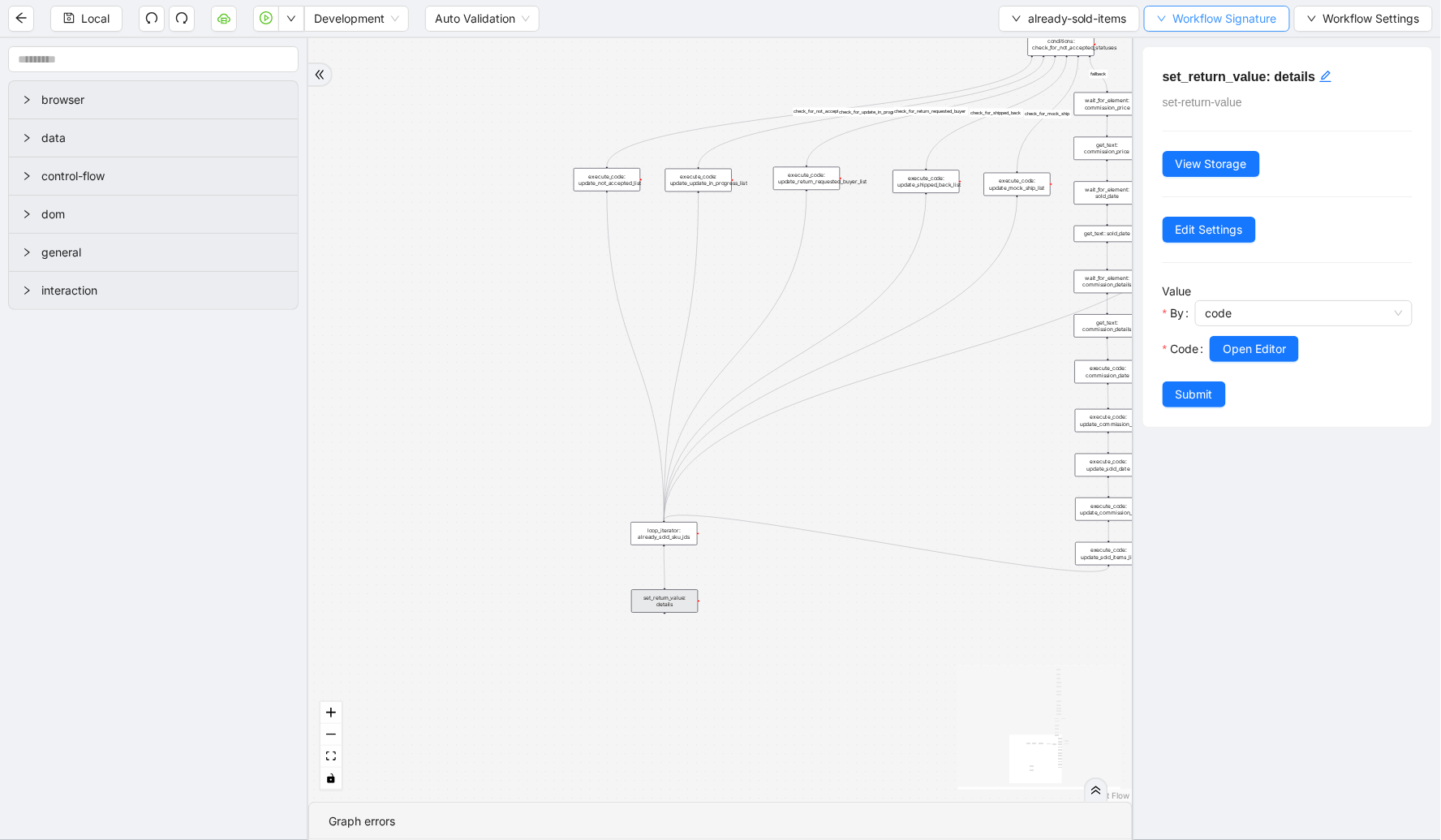
click at [1232, 17] on span "Workflow Signature" at bounding box center [1225, 19] width 104 height 18
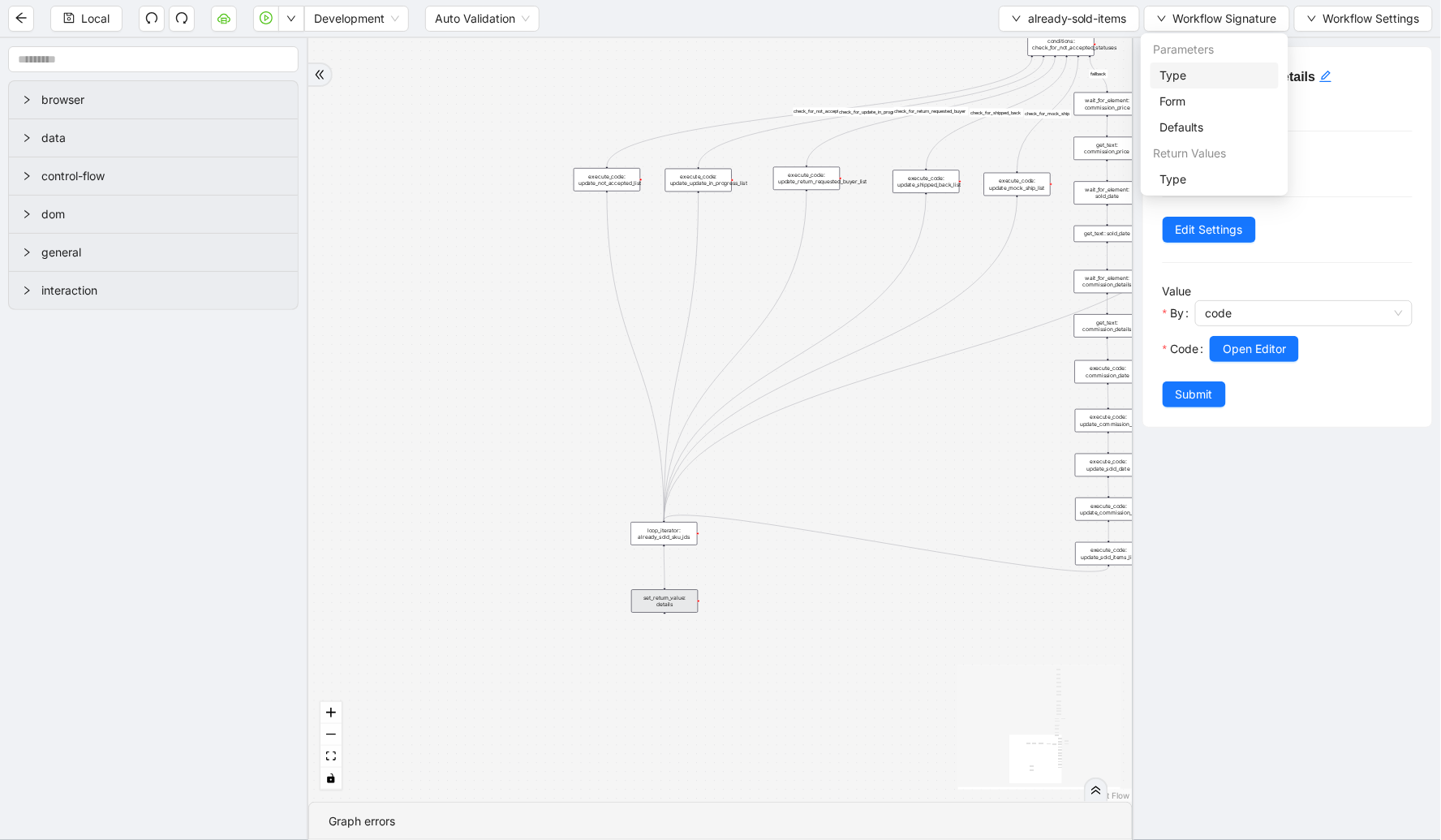
click at [1180, 69] on span "Type" at bounding box center [1214, 75] width 108 height 18
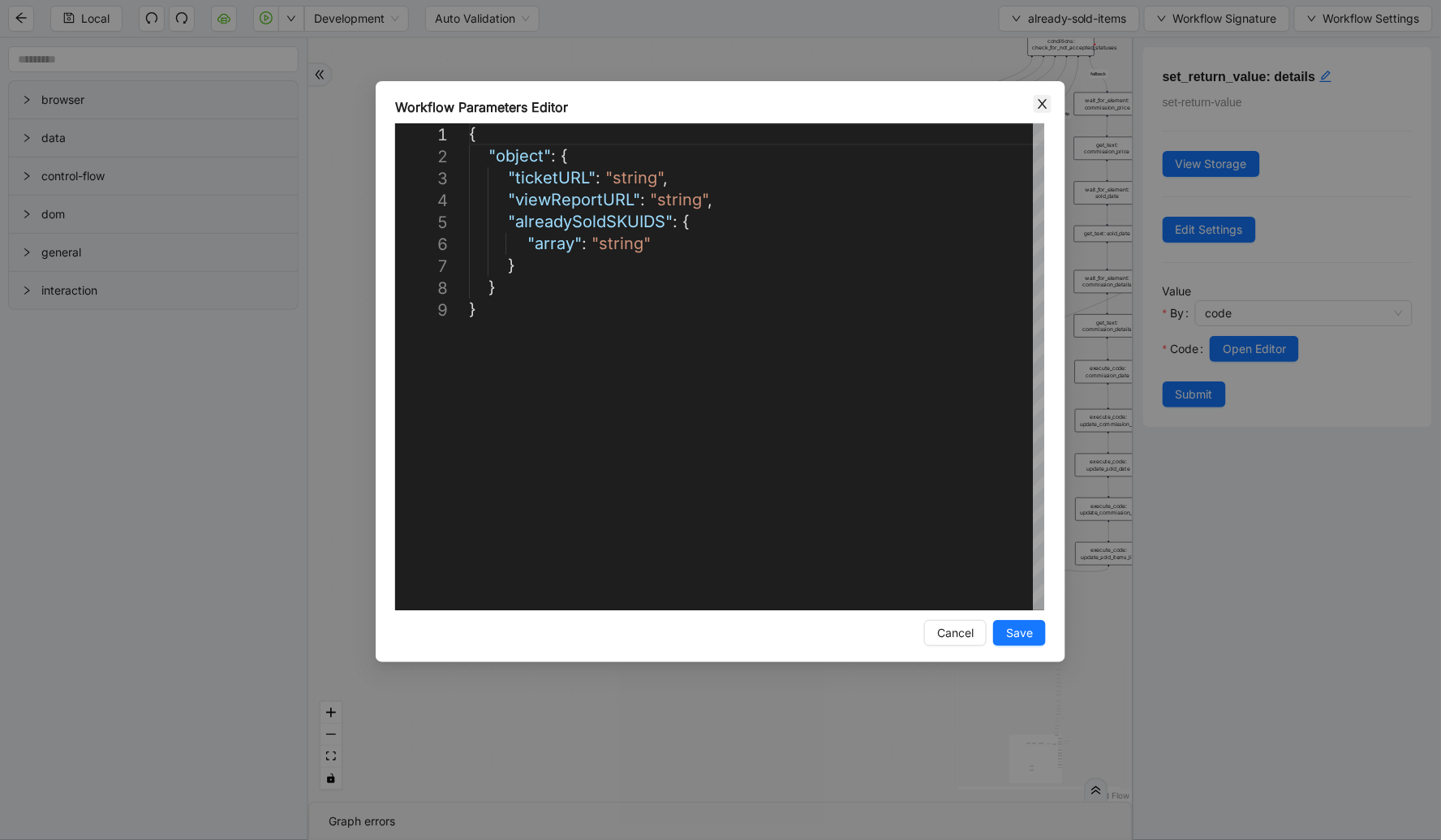
click at [1048, 107] on icon "close" at bounding box center [1042, 104] width 13 height 13
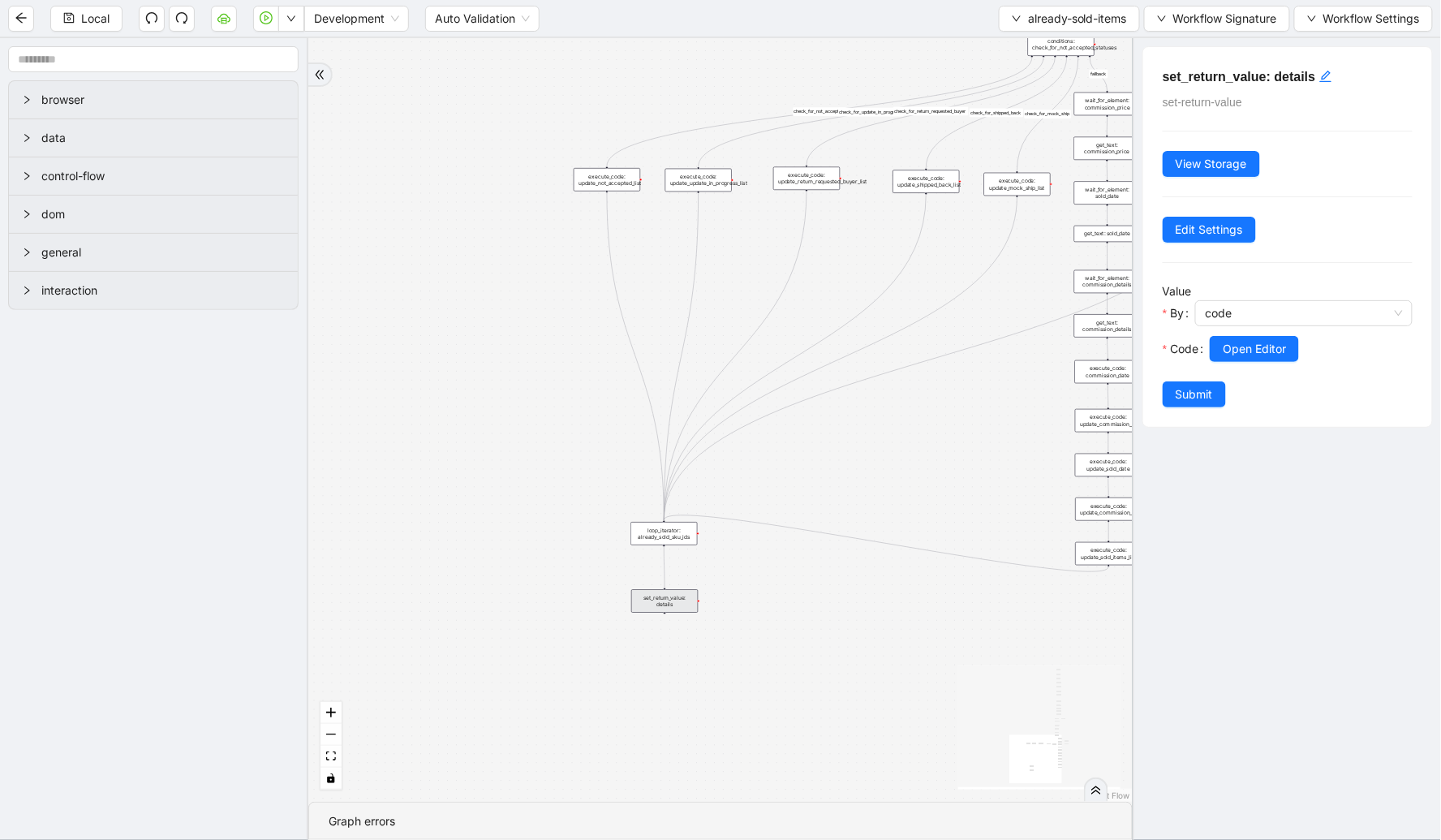
click at [1045, 102] on div "fallback already_sold_items_found check_for_not_accepted fallback check_for_upd…" at bounding box center [721, 420] width 825 height 764
click at [465, 358] on div "fallback already_sold_items_found check_for_not_accepted fallback check_for_upd…" at bounding box center [721, 420] width 825 height 764
click at [368, 435] on div "fallback already_sold_items_found check_for_not_accepted fallback check_for_upd…" at bounding box center [721, 420] width 825 height 764
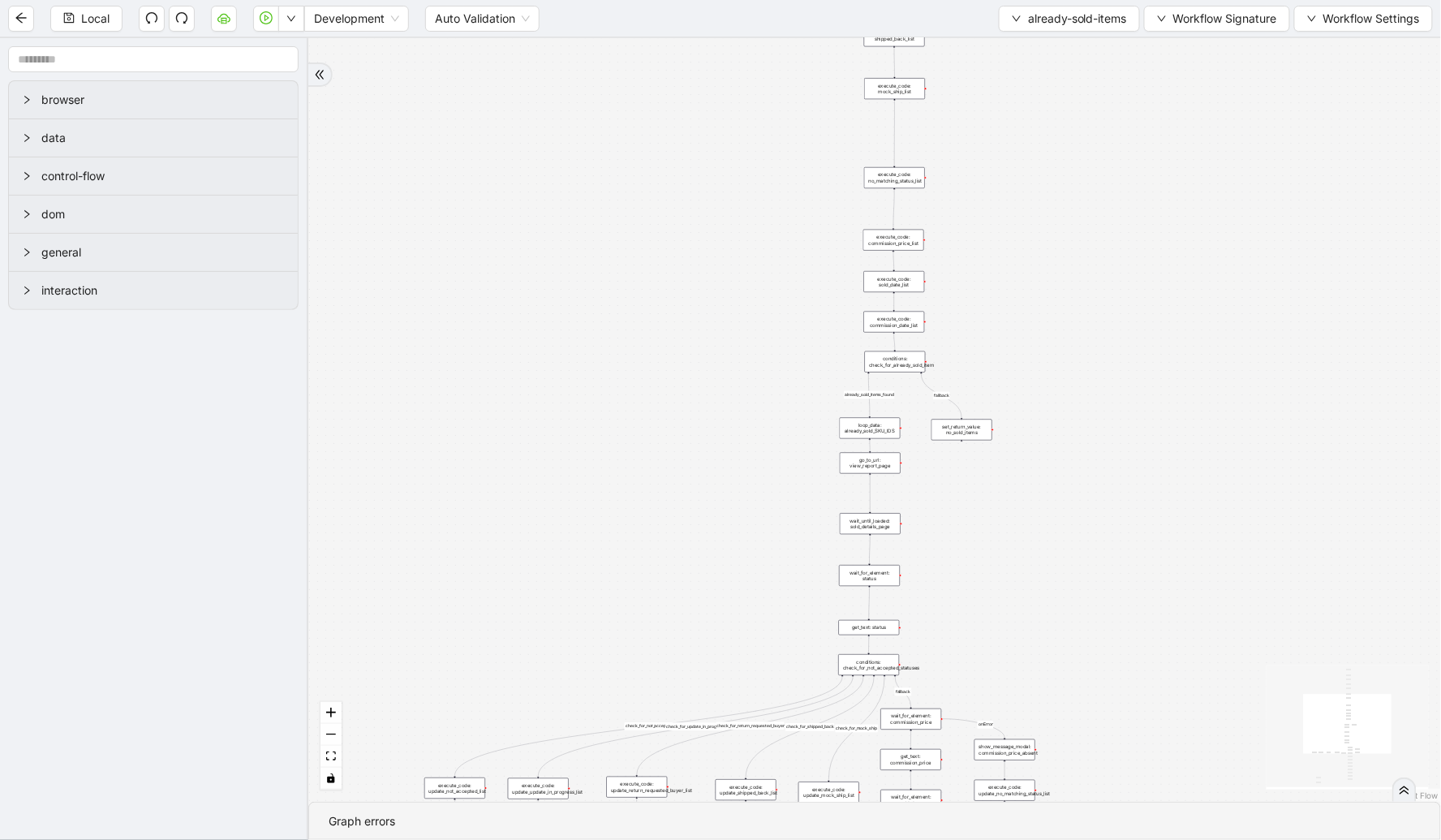
drag, startPoint x: 812, startPoint y: 208, endPoint x: 1024, endPoint y: 404, distance: 288.7
click at [1024, 404] on div "fallback already_sold_items_found check_for_not_accepted fallback check_for_upd…" at bounding box center [875, 420] width 1133 height 764
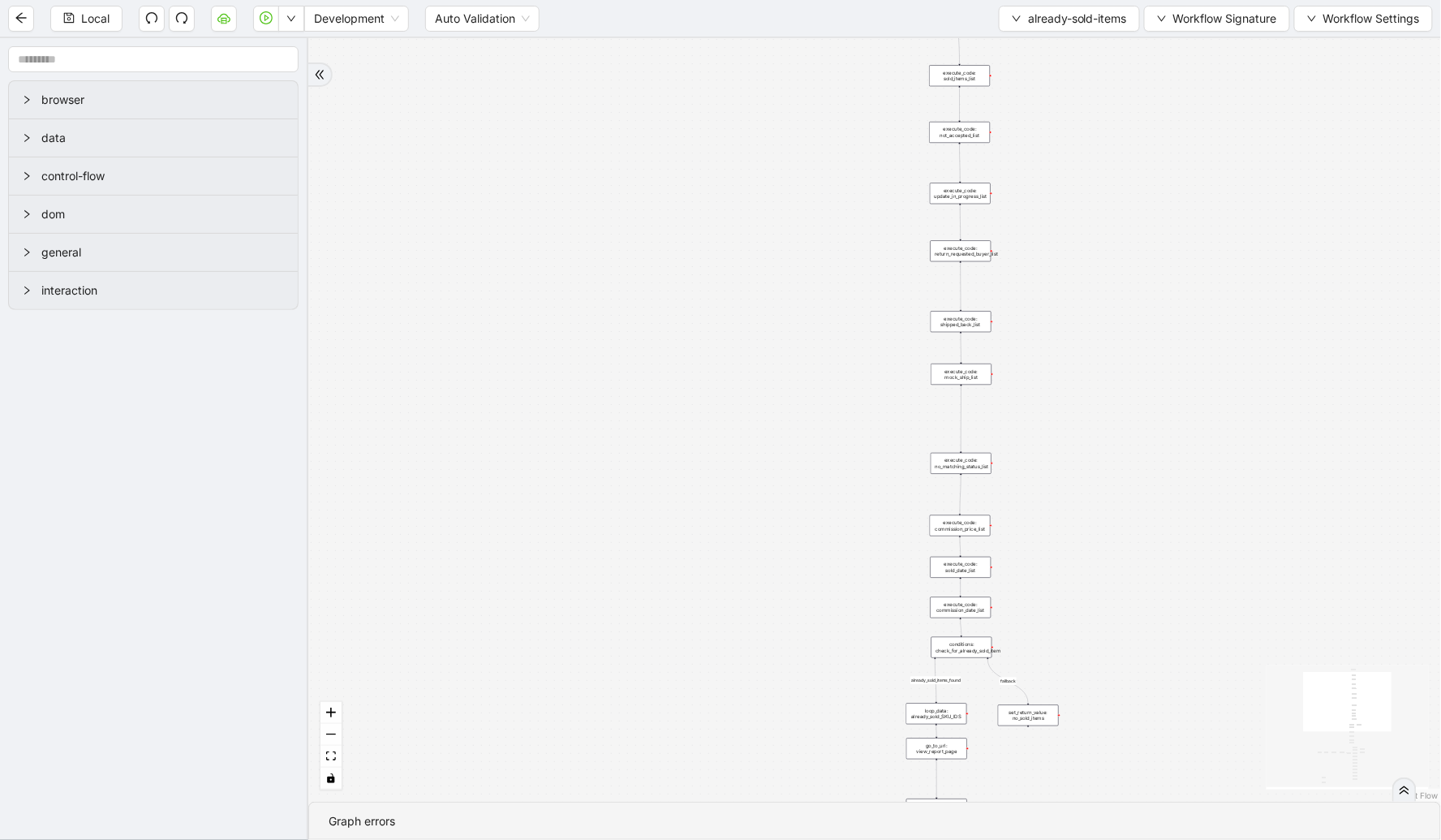
drag, startPoint x: 1009, startPoint y: 228, endPoint x: 1072, endPoint y: 560, distance: 337.9
click at [1072, 560] on div "fallback already_sold_items_found check_for_not_accepted fallback check_for_upd…" at bounding box center [875, 420] width 1133 height 764
drag, startPoint x: 1125, startPoint y: 371, endPoint x: 1132, endPoint y: 534, distance: 163.2
click at [1132, 534] on div "fallback already_sold_items_found check_for_not_accepted fallback check_for_upd…" at bounding box center [875, 420] width 1133 height 764
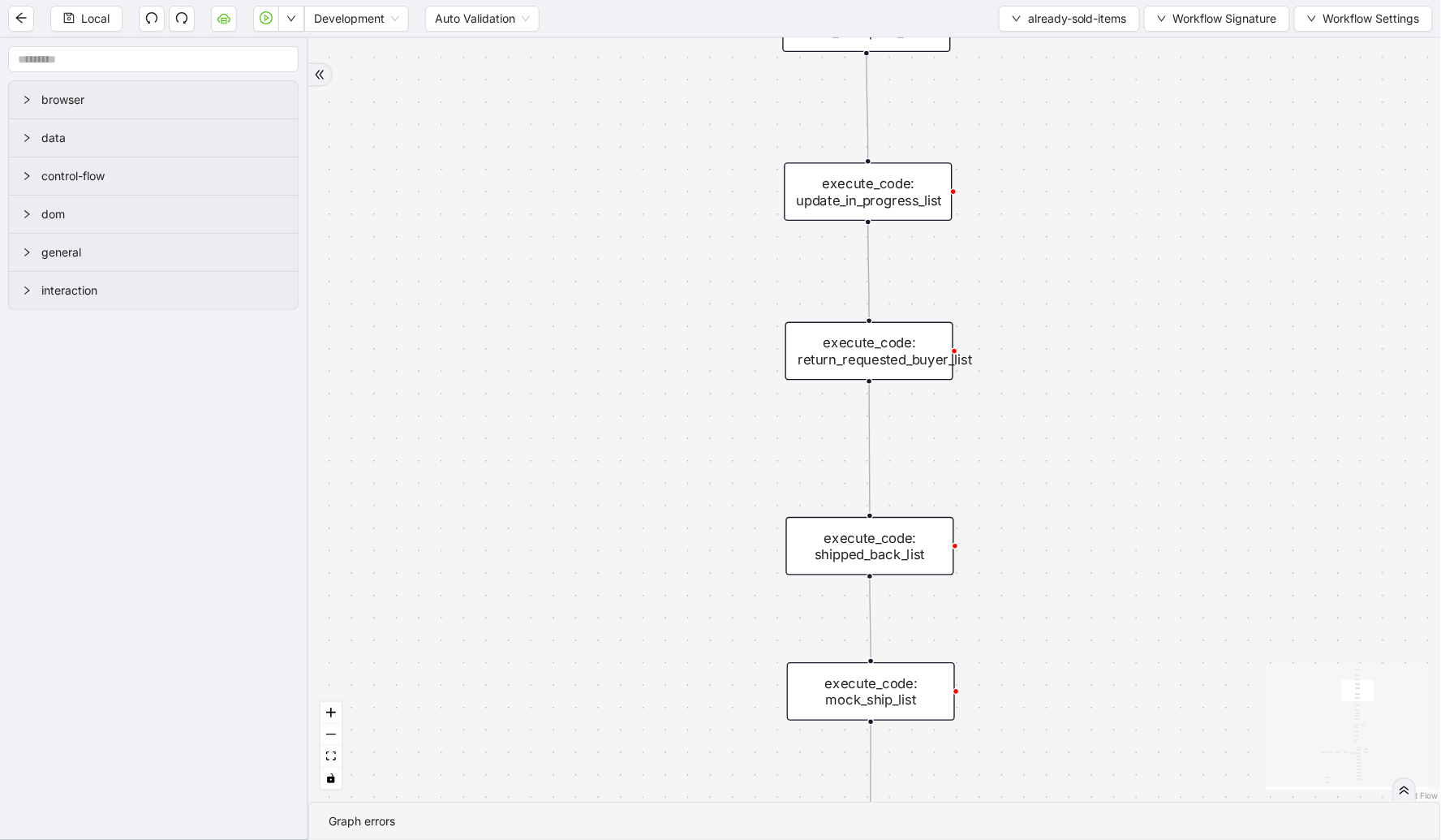
drag, startPoint x: 530, startPoint y: 622, endPoint x: 517, endPoint y: 88, distance: 534.2
click at [517, 88] on div "fallback already_sold_items_found check_for_not_accepted fallback check_for_upd…" at bounding box center [875, 420] width 1133 height 764
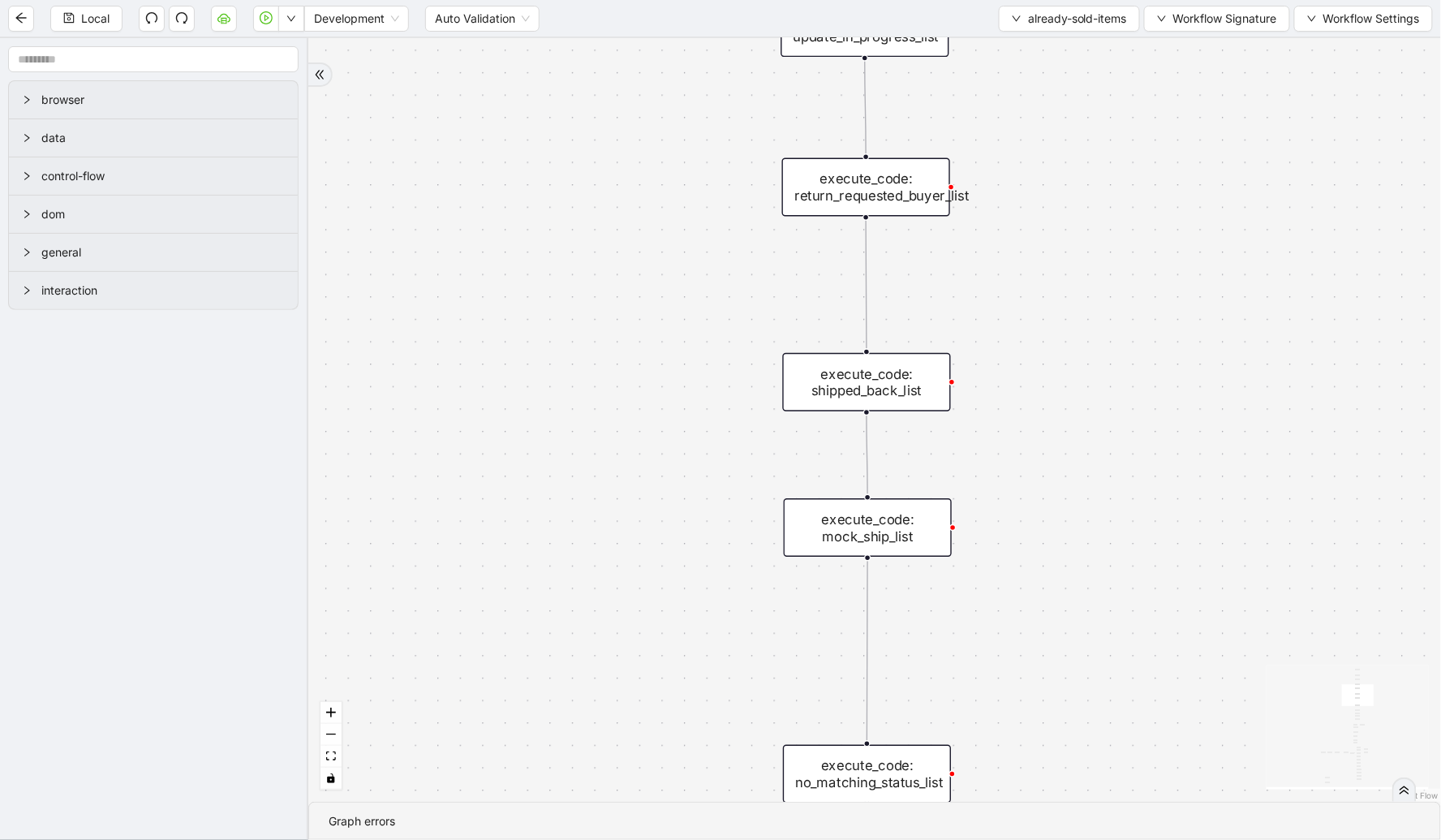
drag, startPoint x: 501, startPoint y: 531, endPoint x: 569, endPoint y: 111, distance: 425.5
click at [570, 92] on div "fallback already_sold_items_found check_for_not_accepted fallback check_for_upd…" at bounding box center [875, 420] width 1133 height 764
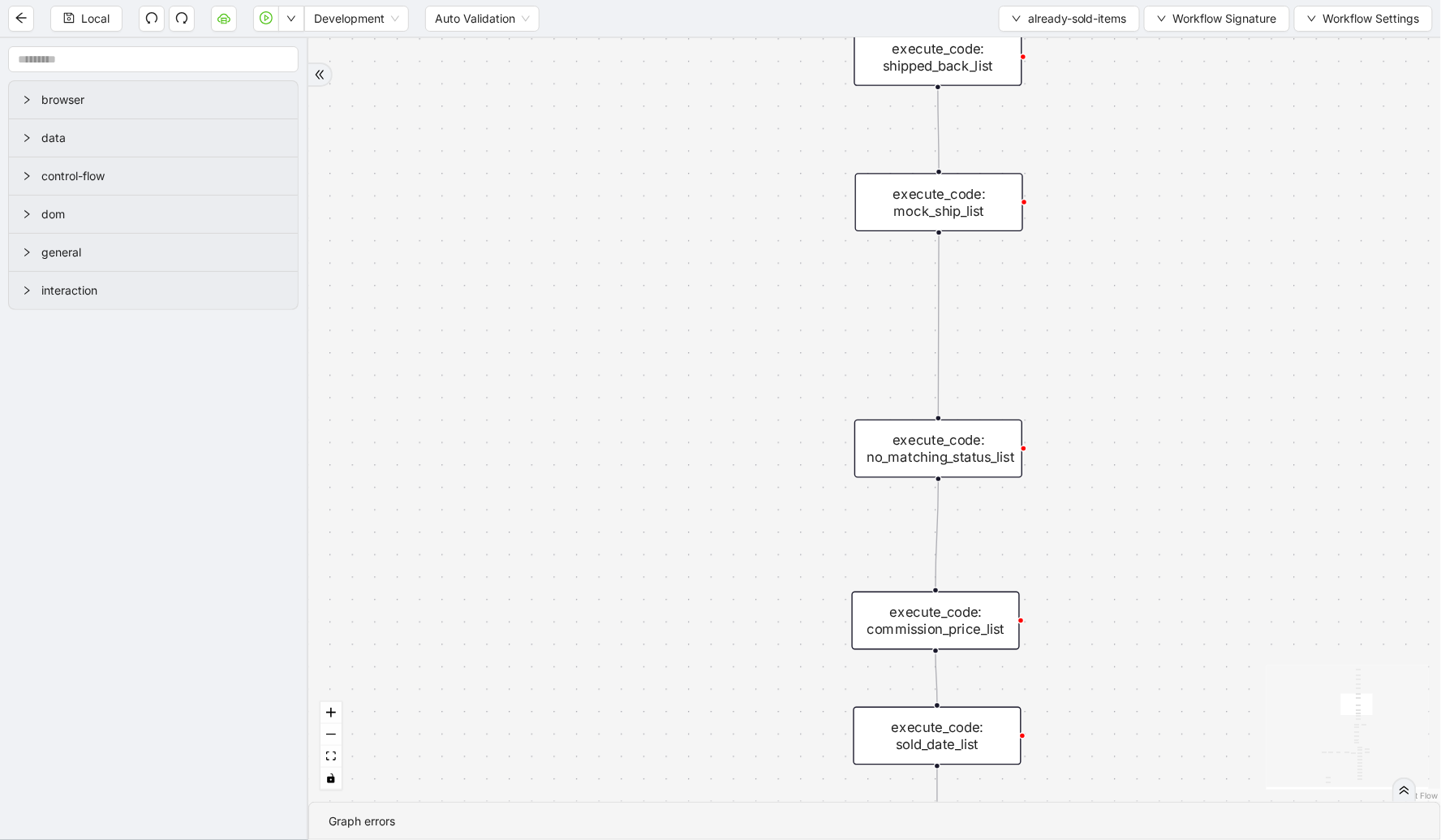
drag, startPoint x: 556, startPoint y: 313, endPoint x: 526, endPoint y: 36, distance: 278.6
click at [526, 36] on section "Local Development Auto Validation already-sold-items Workflow Signature Workflo…" at bounding box center [720, 420] width 1441 height 840
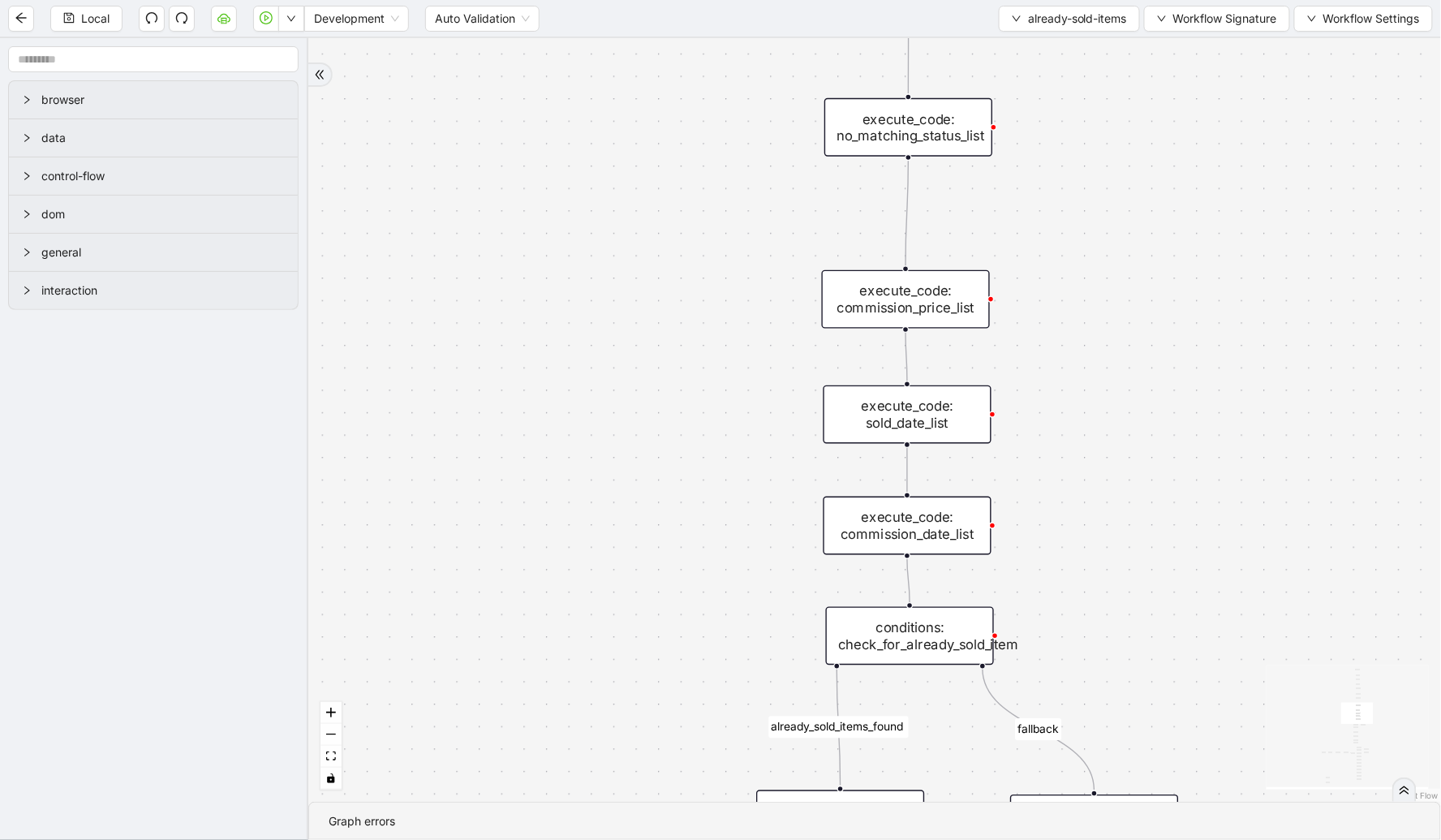
drag, startPoint x: 520, startPoint y: 362, endPoint x: 492, endPoint y: 94, distance: 269.5
click at [492, 94] on div "fallback already_sold_items_found check_for_not_accepted fallback check_for_upd…" at bounding box center [875, 420] width 1133 height 764
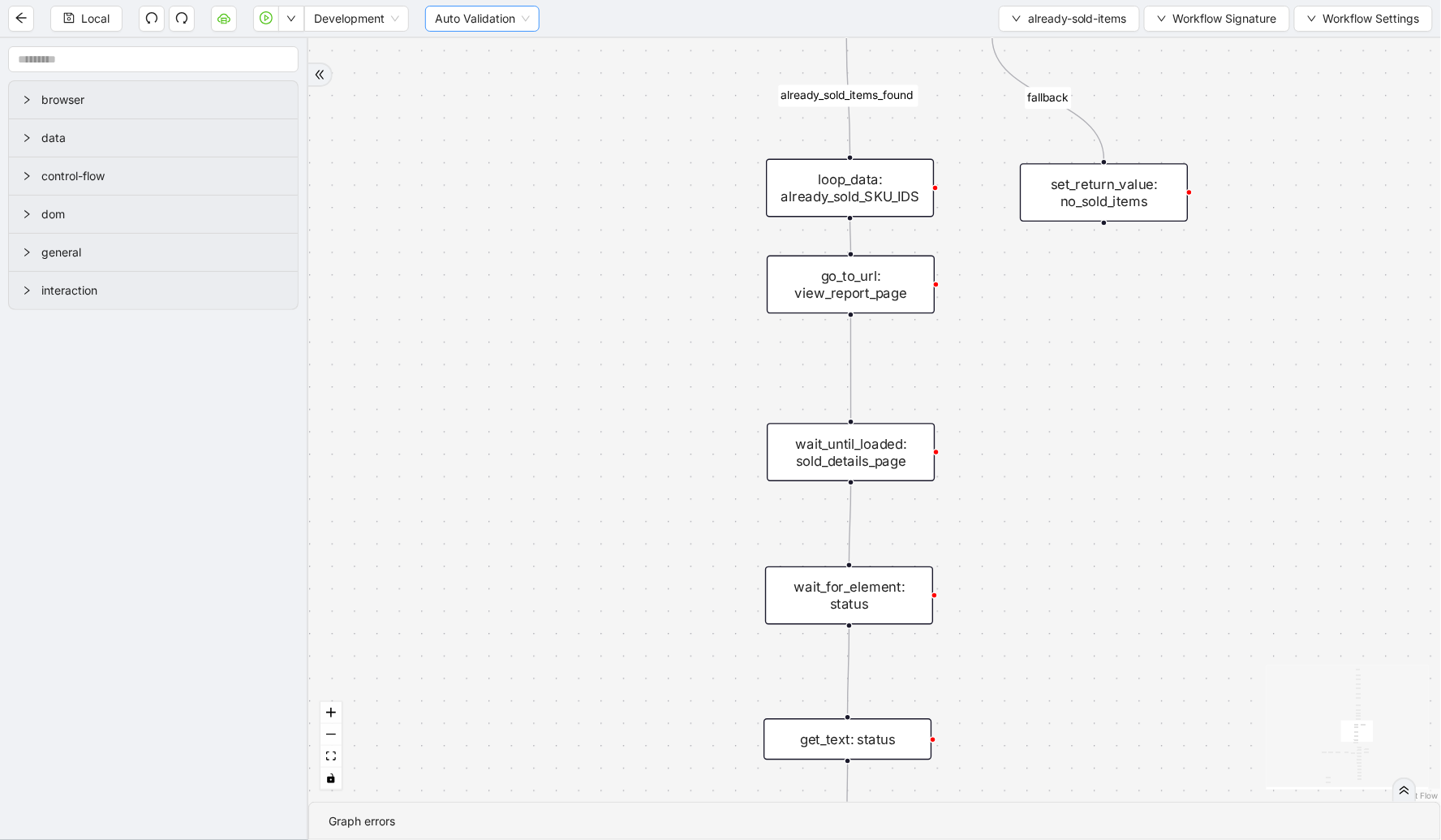
drag, startPoint x: 480, startPoint y: 367, endPoint x: 516, endPoint y: 21, distance: 347.9
click at [516, 17] on section "Local Development Auto Validation already-sold-items Workflow Signature Workflo…" at bounding box center [720, 420] width 1441 height 840
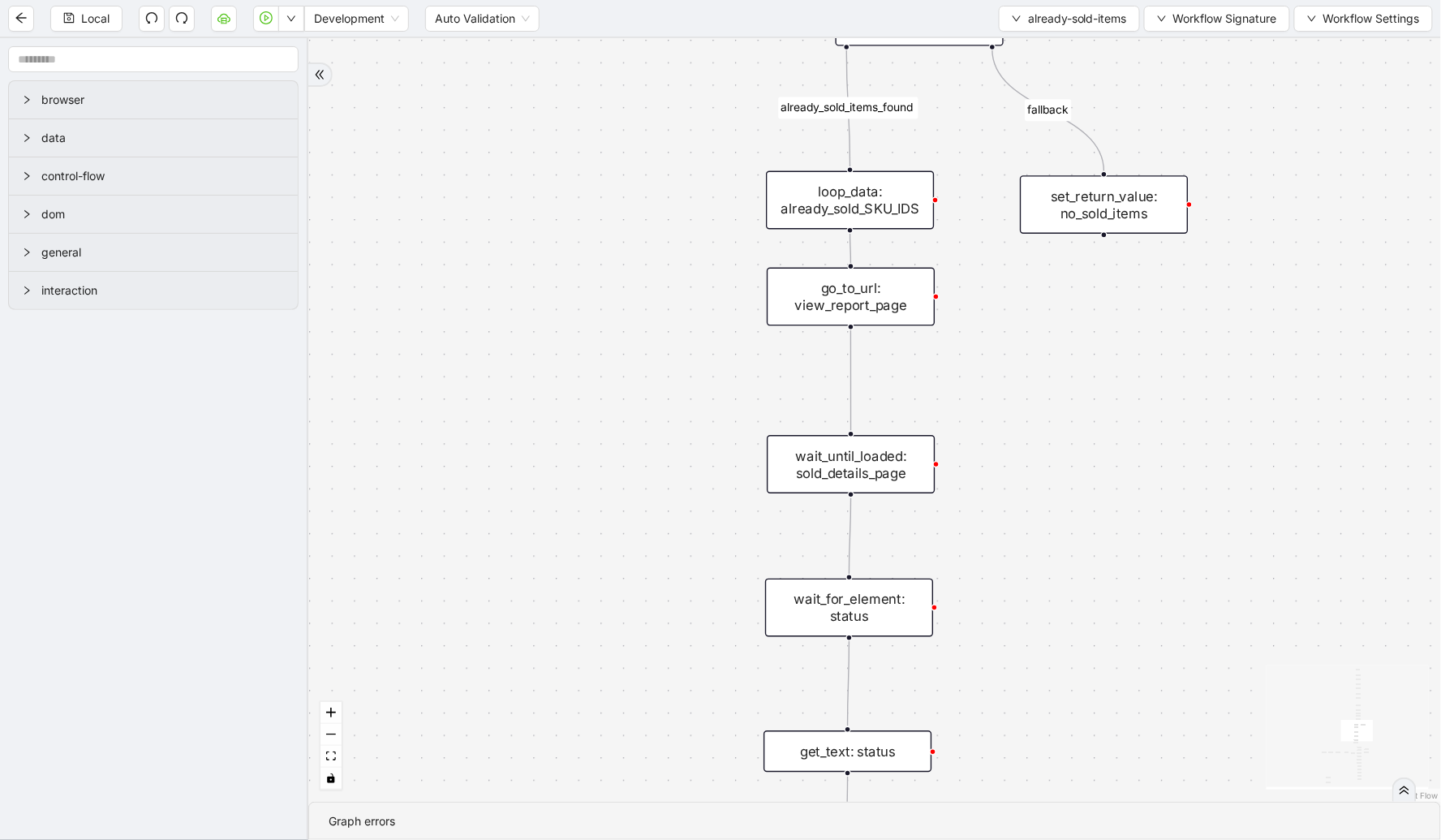
click at [793, 296] on div "go_to_url: view_report_page" at bounding box center [851, 297] width 168 height 59
click at [822, 318] on div "go_to_url: view_report_page" at bounding box center [852, 295] width 168 height 59
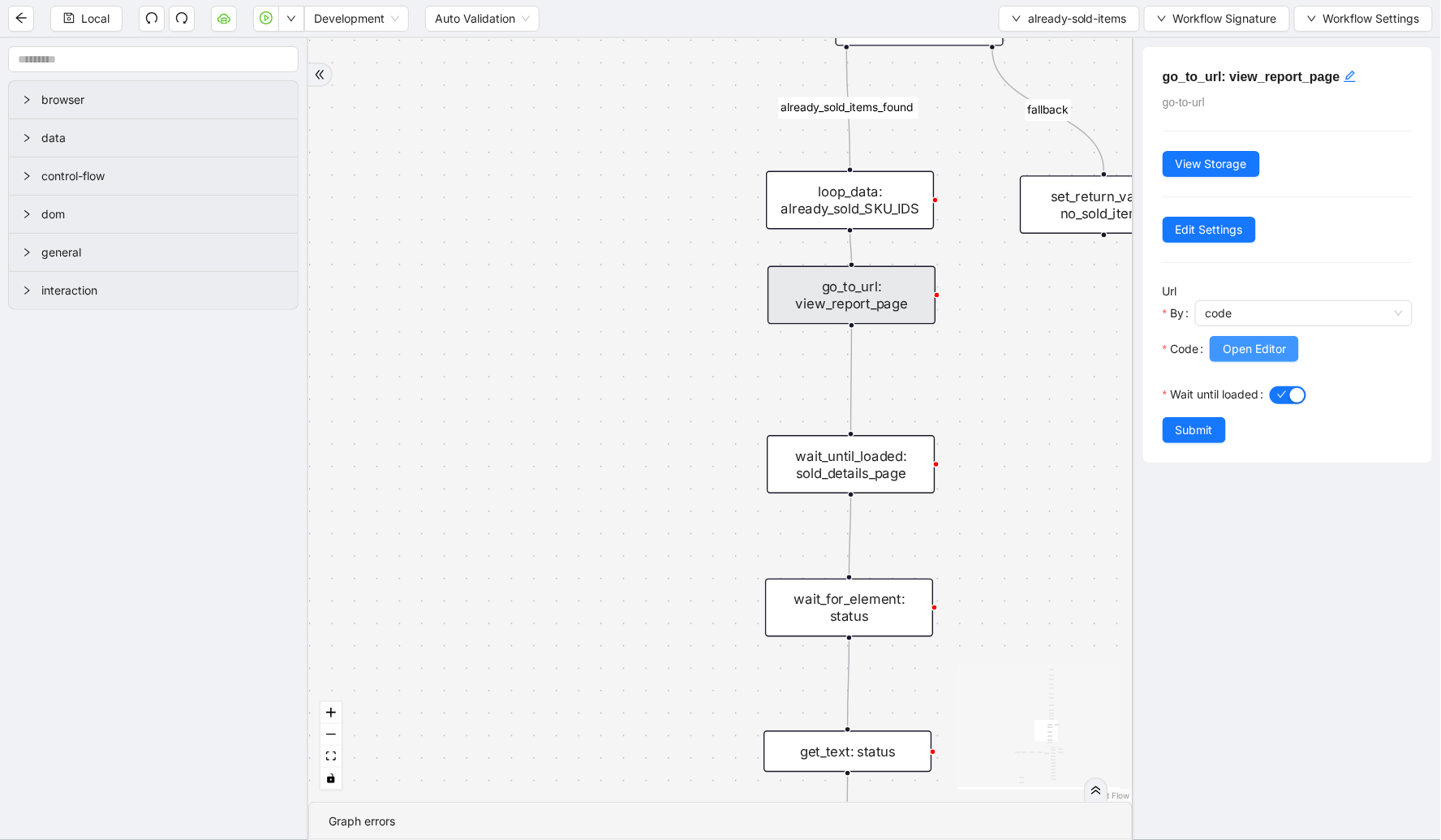
click at [1236, 353] on span "Open Editor" at bounding box center [1254, 349] width 64 height 18
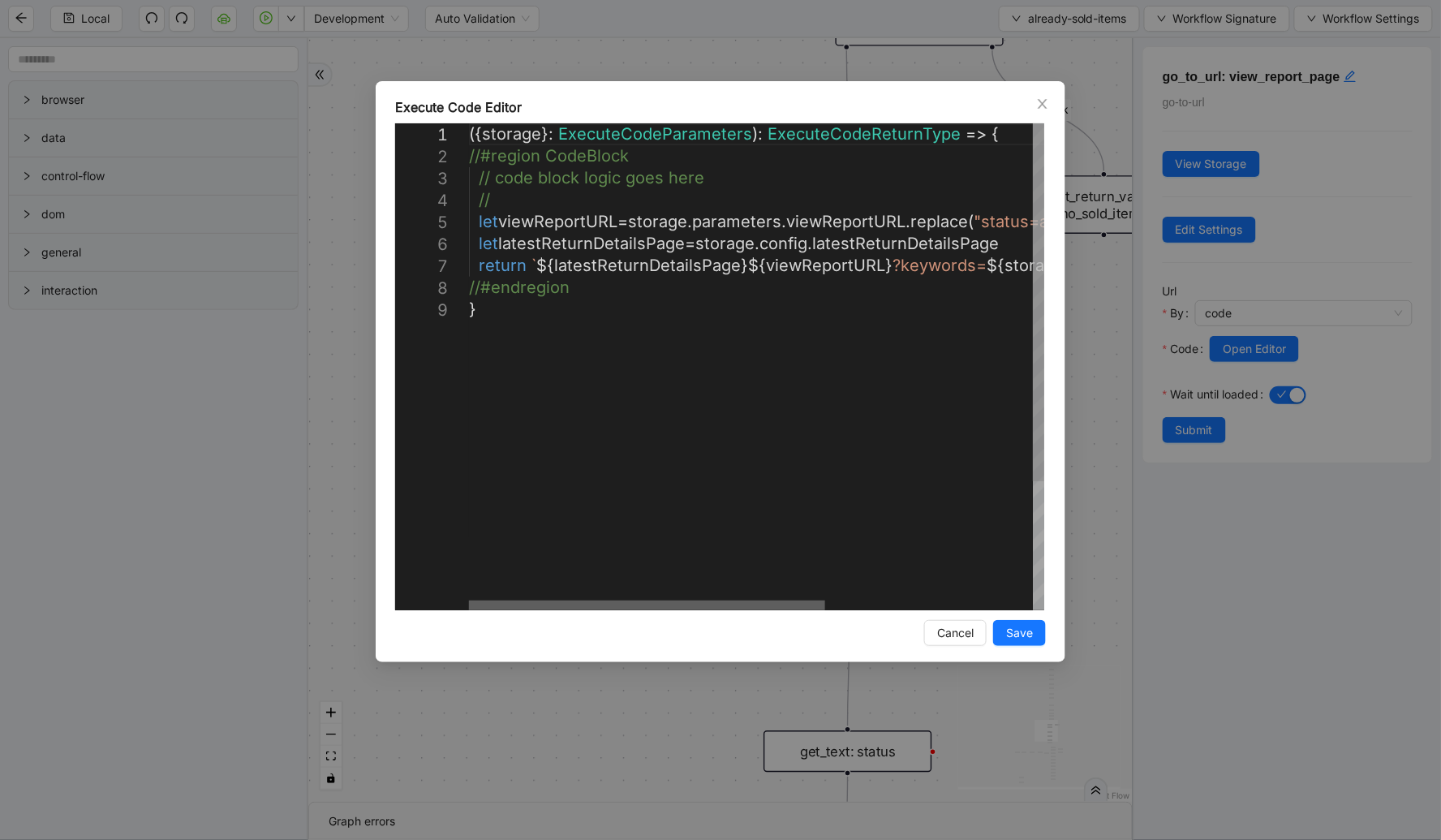
click at [549, 610] on div at bounding box center [647, 606] width 357 height 10
click at [1050, 107] on span "Close" at bounding box center [1042, 104] width 18 height 18
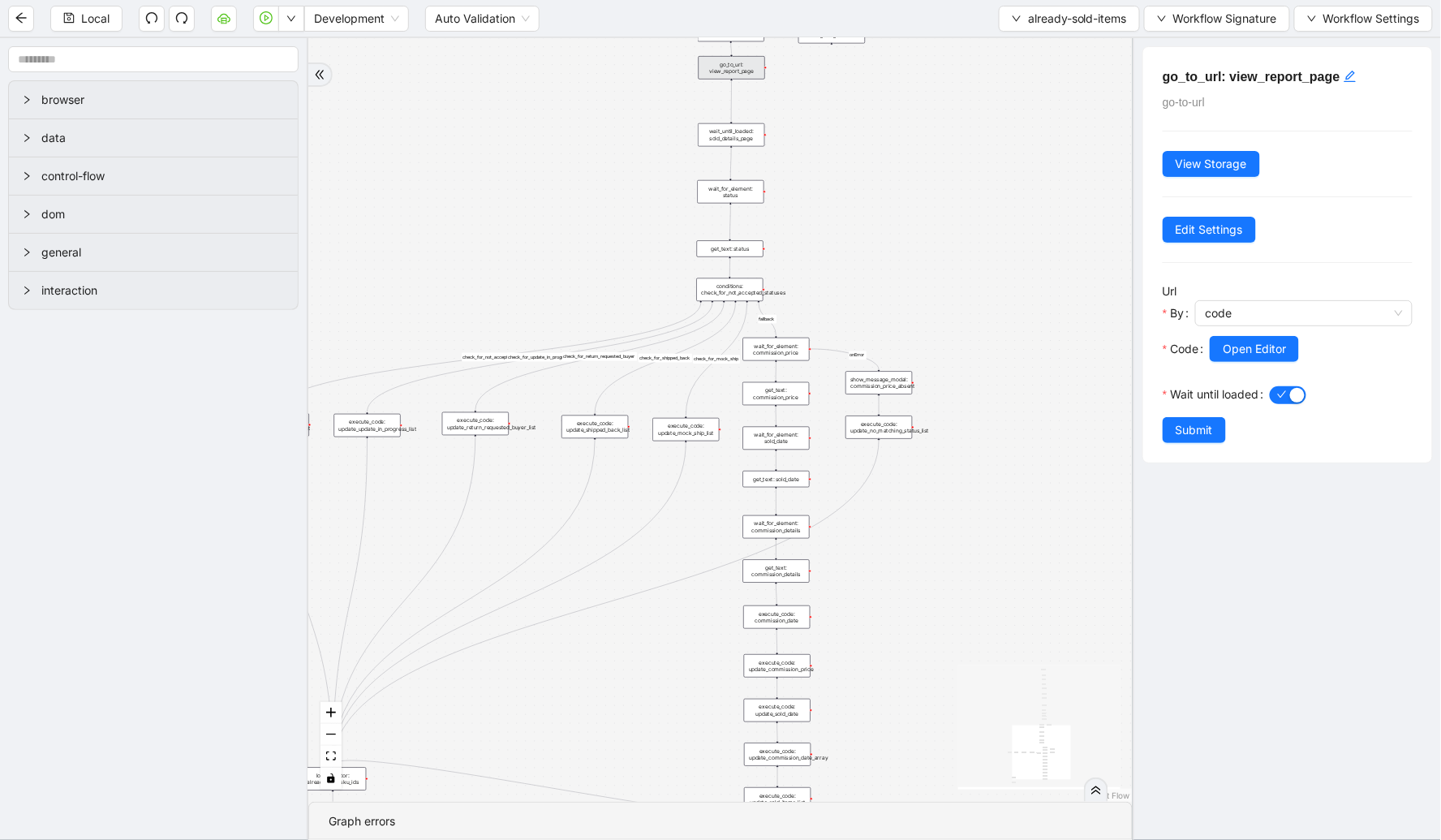
drag, startPoint x: 556, startPoint y: 579, endPoint x: 532, endPoint y: 188, distance: 391.7
click at [530, 191] on div "fallback already_sold_items_found check_for_not_accepted fallback check_for_upd…" at bounding box center [721, 420] width 825 height 764
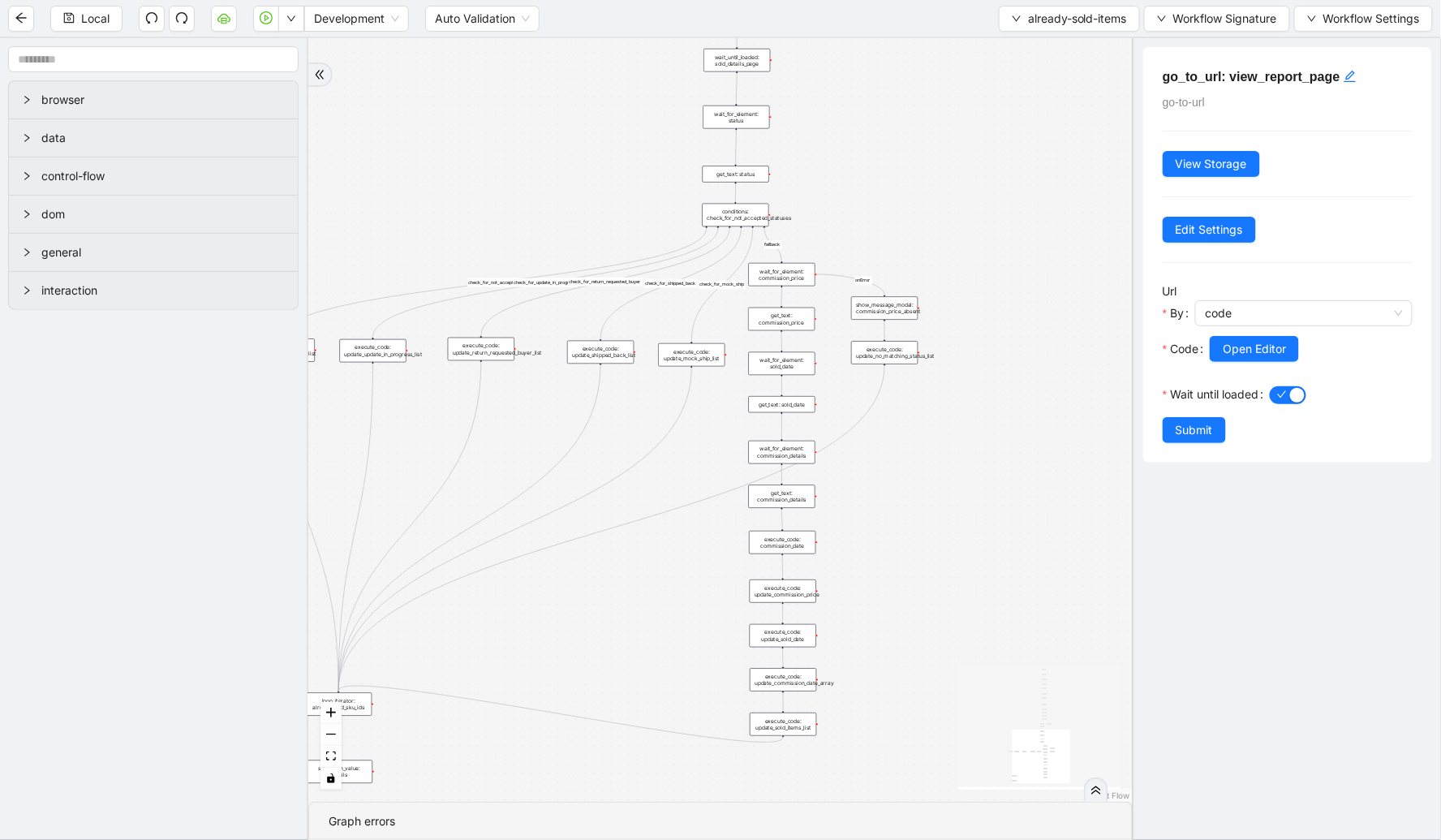
drag, startPoint x: 889, startPoint y: 584, endPoint x: 890, endPoint y: 290, distance: 294.0
click at [894, 293] on div "fallback already_sold_items_found check_for_not_accepted fallback check_for_upd…" at bounding box center [721, 420] width 825 height 764
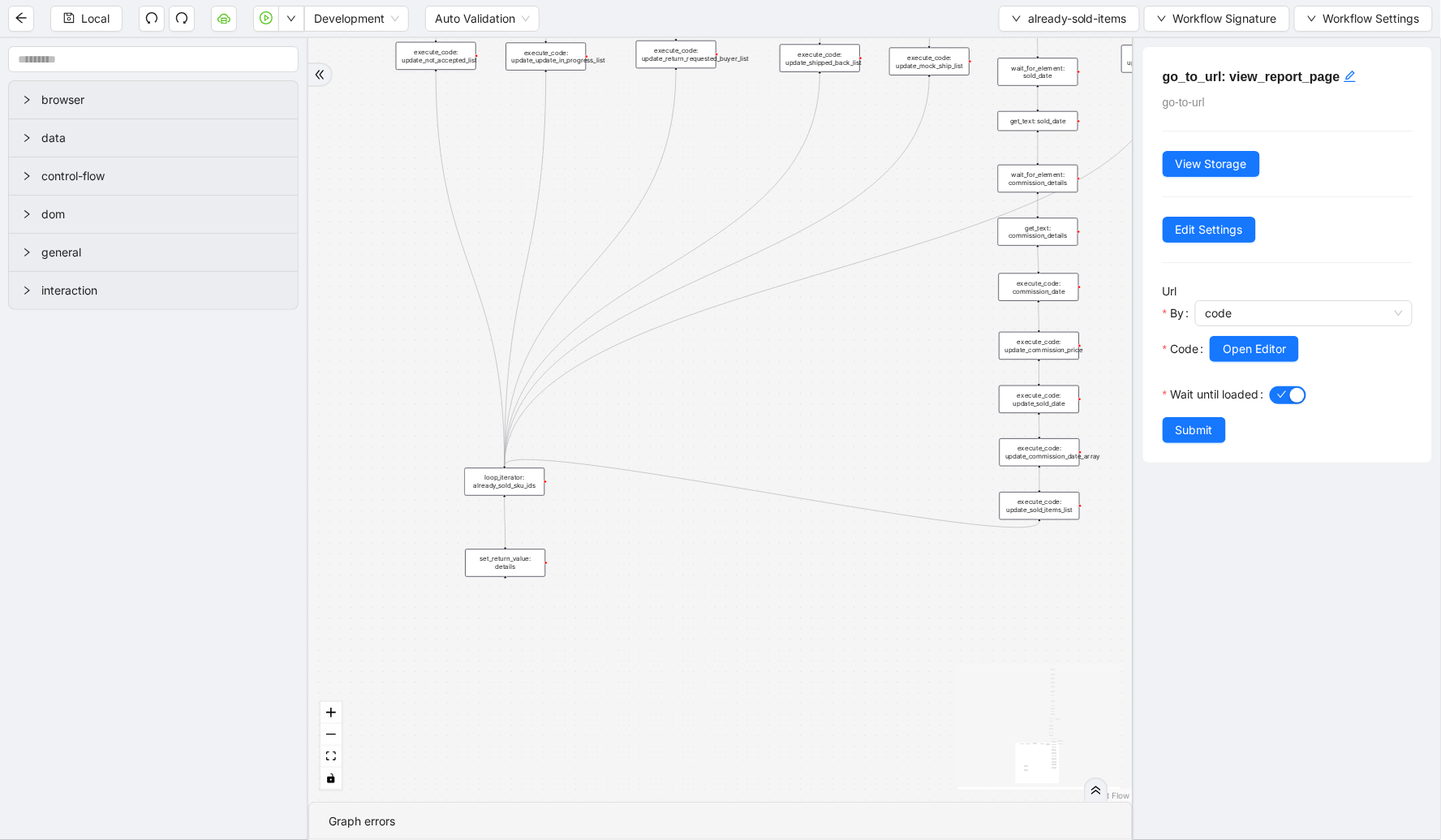
drag, startPoint x: 629, startPoint y: 595, endPoint x: 838, endPoint y: 426, distance: 268.8
click at [838, 426] on div "fallback already_sold_items_found check_for_not_accepted fallback check_for_upd…" at bounding box center [721, 420] width 825 height 764
click at [1029, 12] on span "already-sold-items" at bounding box center [1078, 19] width 99 height 18
click at [1009, 42] on span "Select" at bounding box center [1065, 50] width 117 height 18
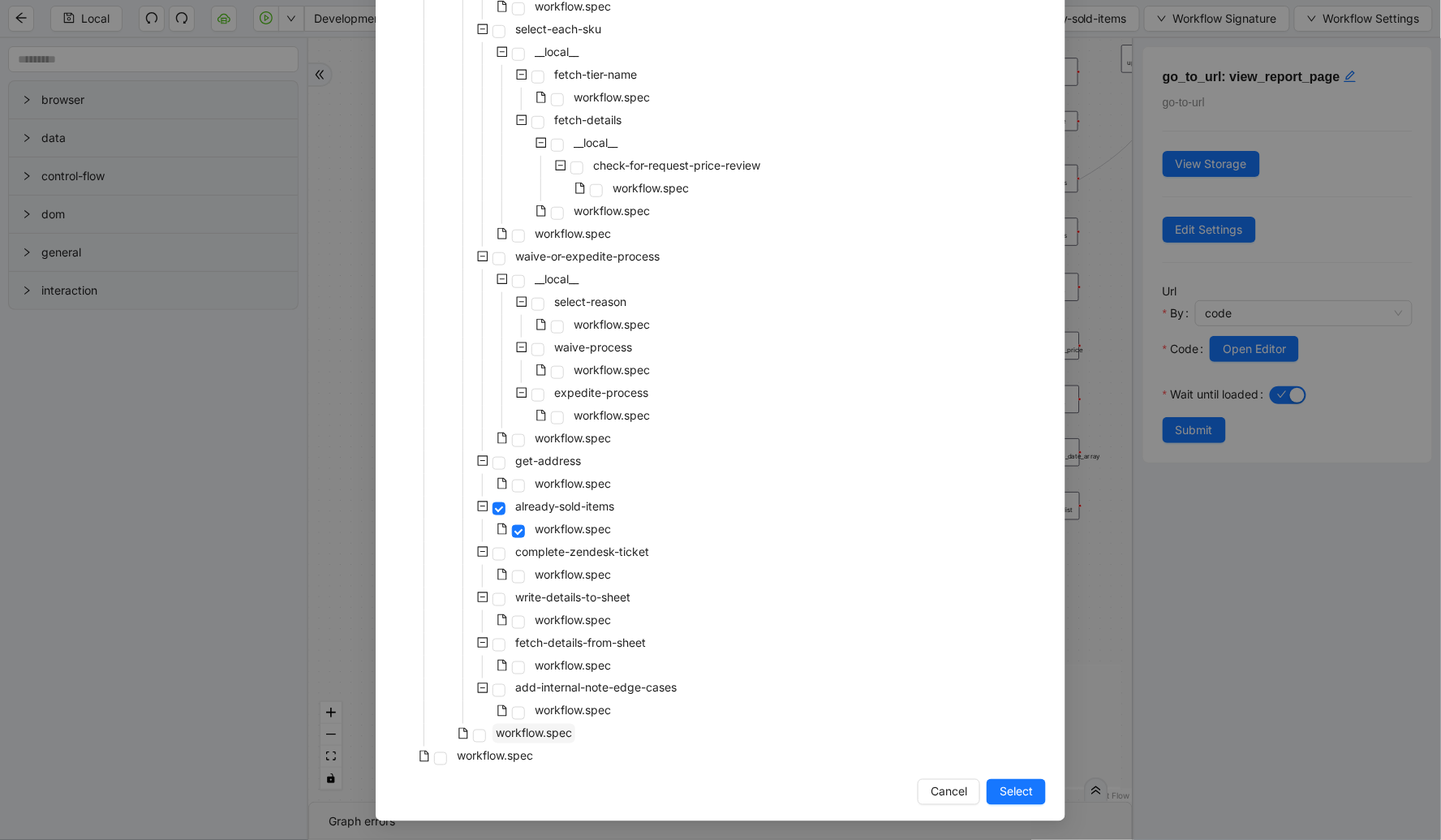
click at [539, 727] on span "workflow.spec" at bounding box center [534, 734] width 76 height 14
click at [1000, 795] on span "Select" at bounding box center [1016, 792] width 33 height 18
